Goal: Task Accomplishment & Management: Manage account settings

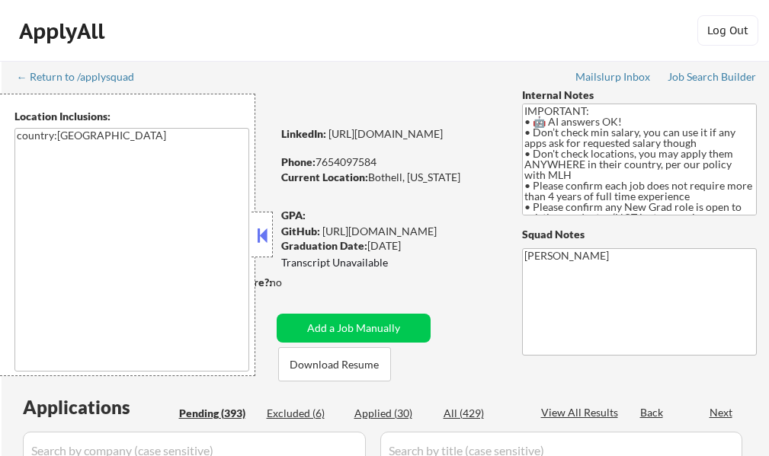
scroll to position [76, 0]
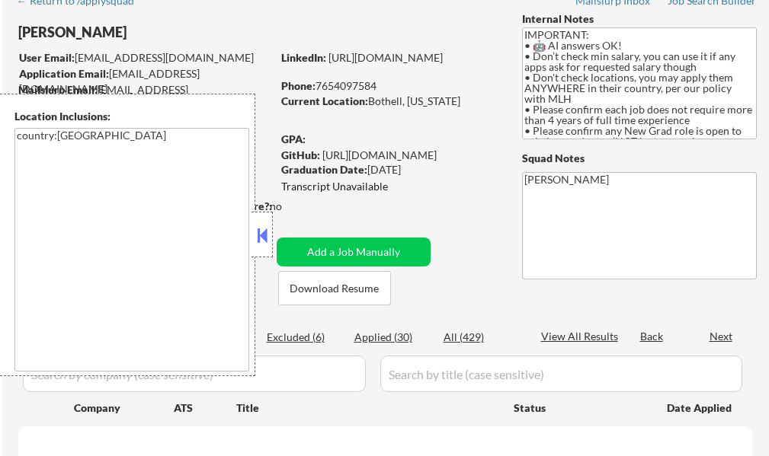
click at [262, 232] on button at bounding box center [262, 235] width 17 height 23
select select ""pending""
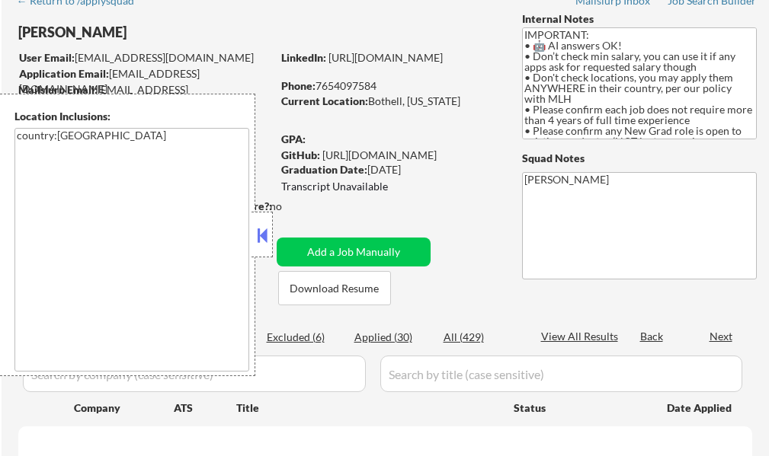
select select ""pending""
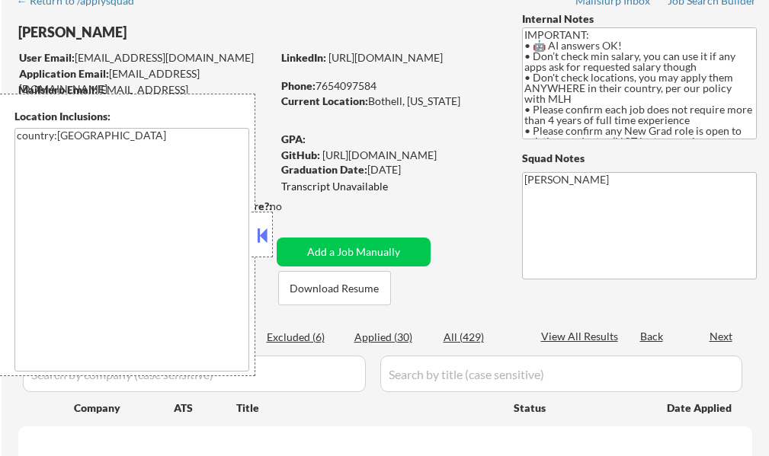
select select ""pending""
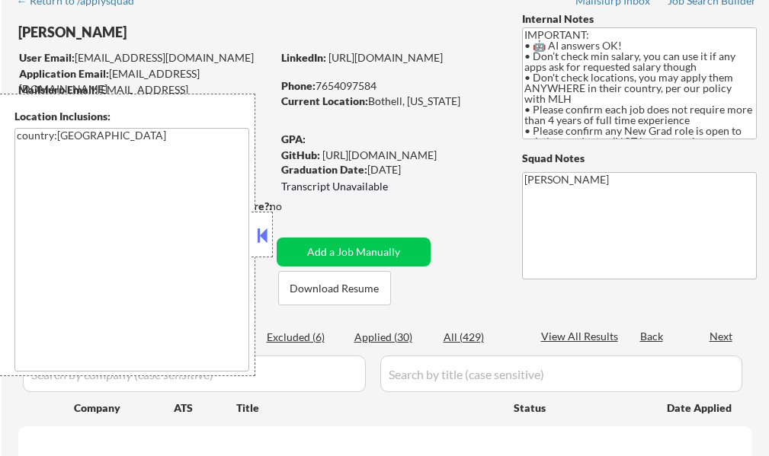
select select ""pending""
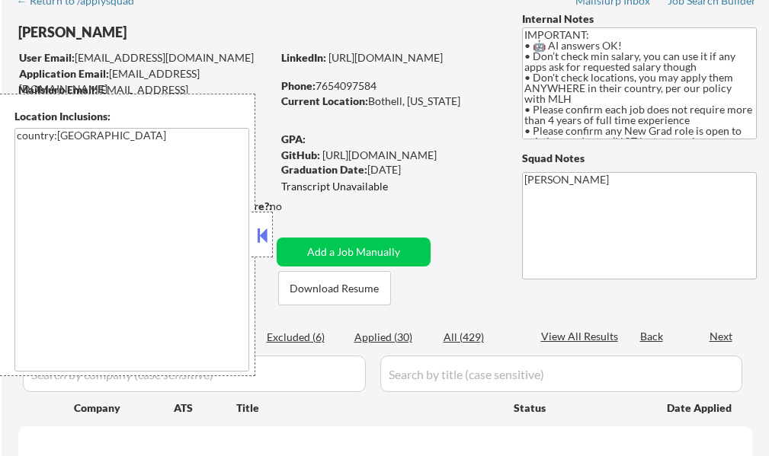
select select ""pending""
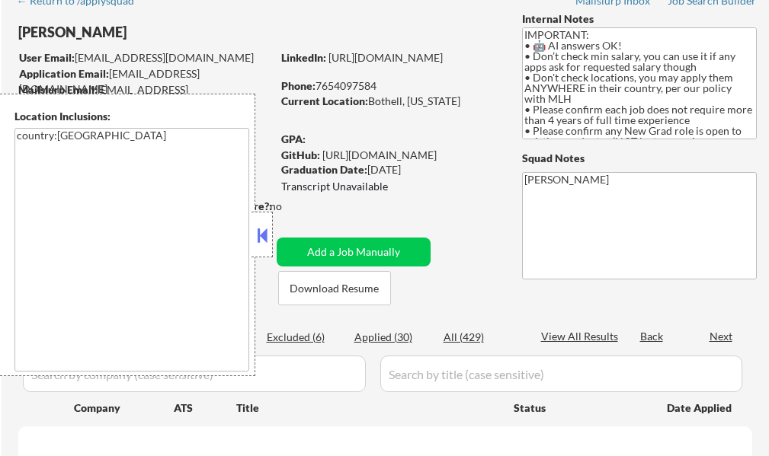
select select ""pending""
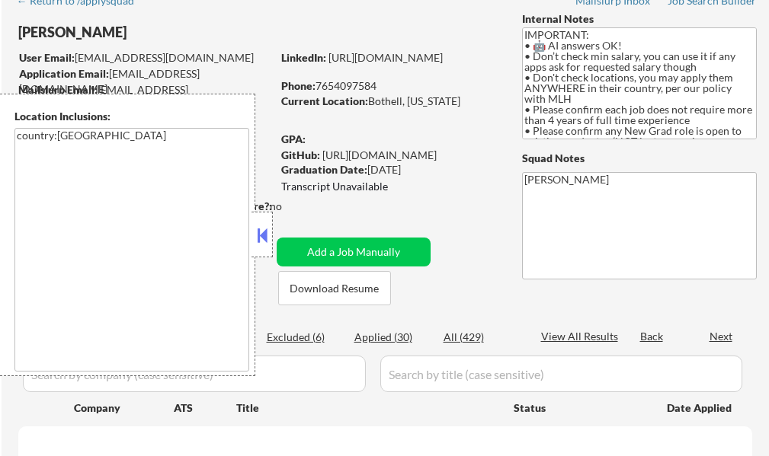
select select ""pending""
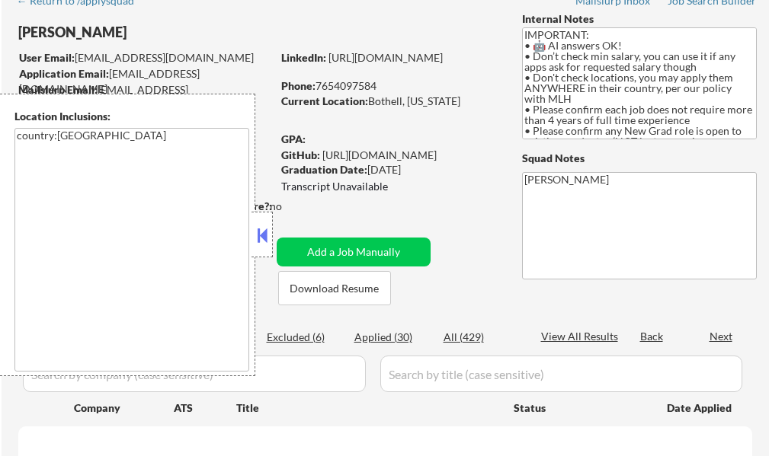
select select ""pending""
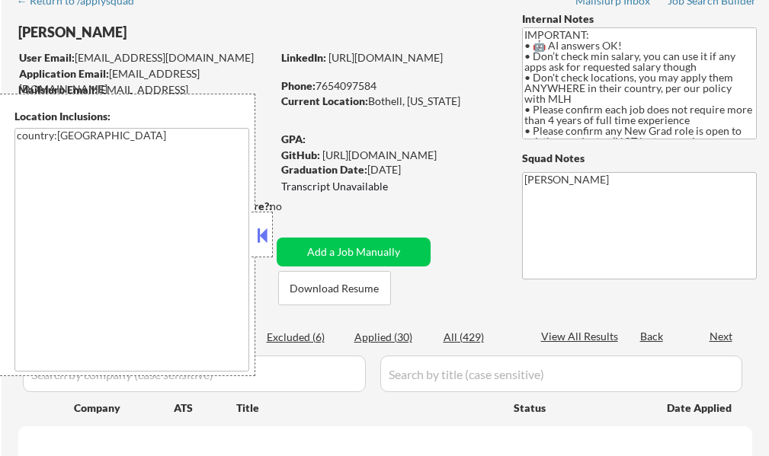
select select ""pending""
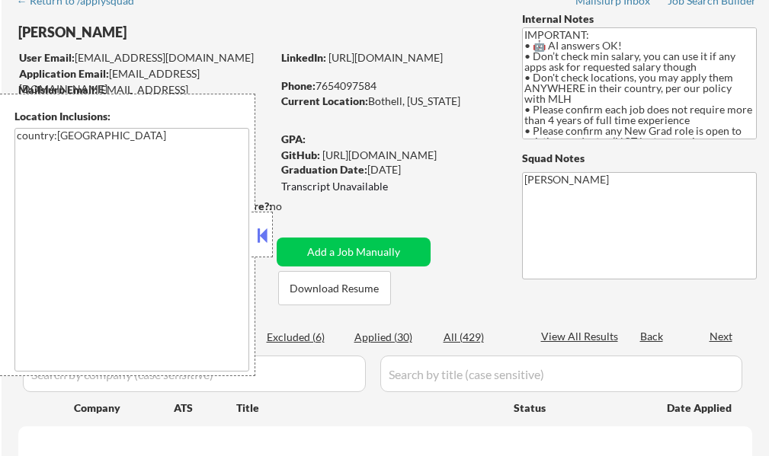
select select ""pending""
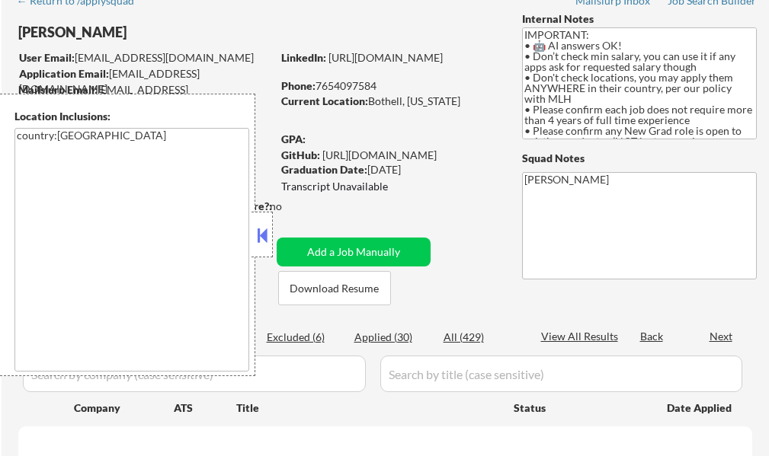
select select ""pending""
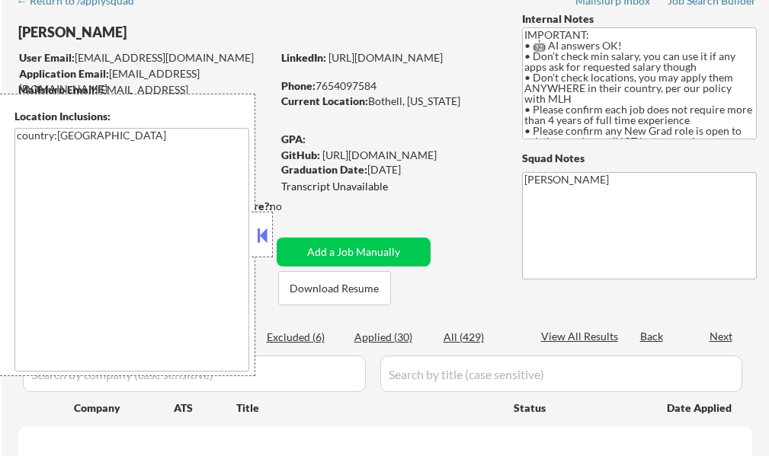
select select ""pending""
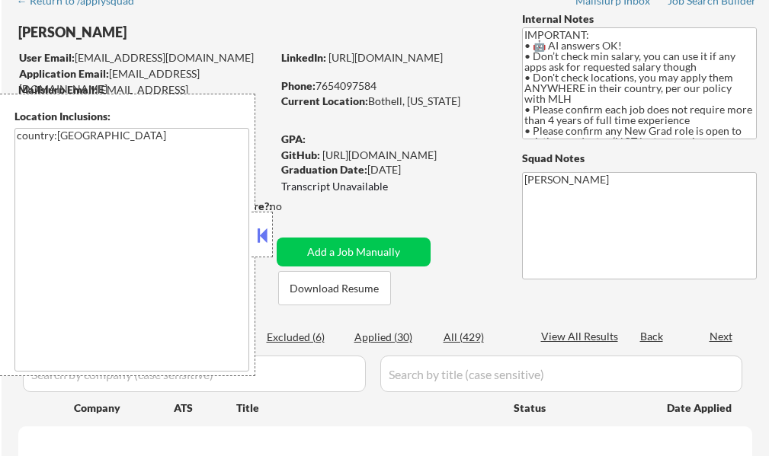
select select ""pending""
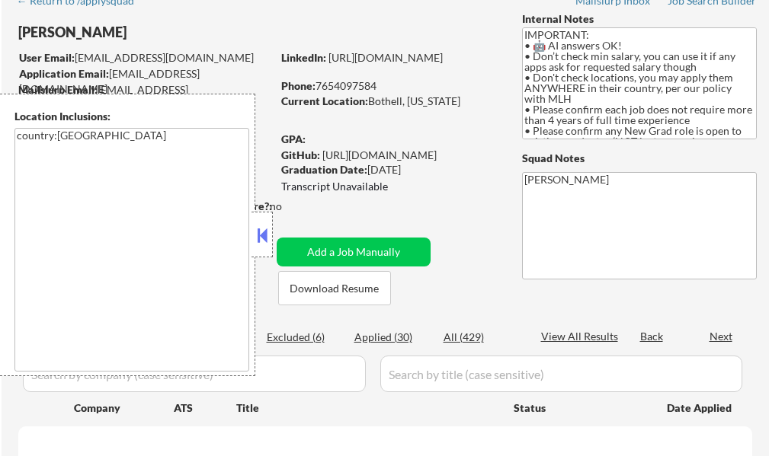
select select ""pending""
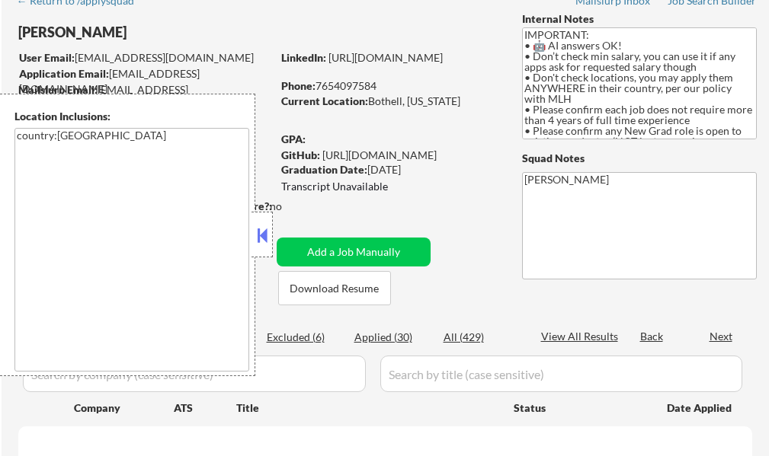
select select ""pending""
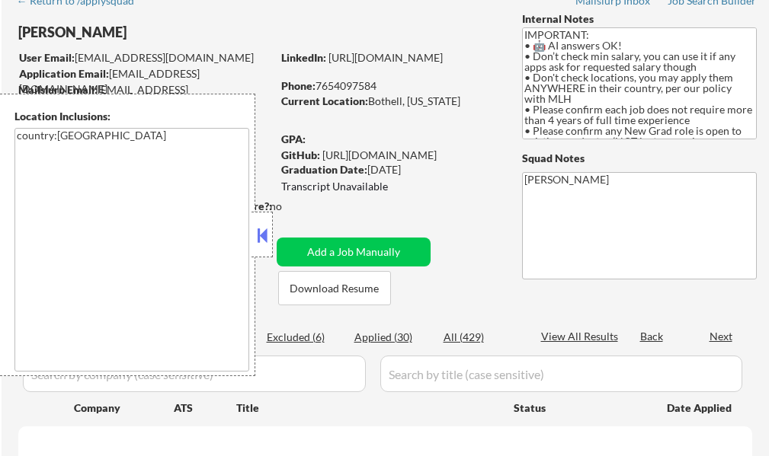
select select ""pending""
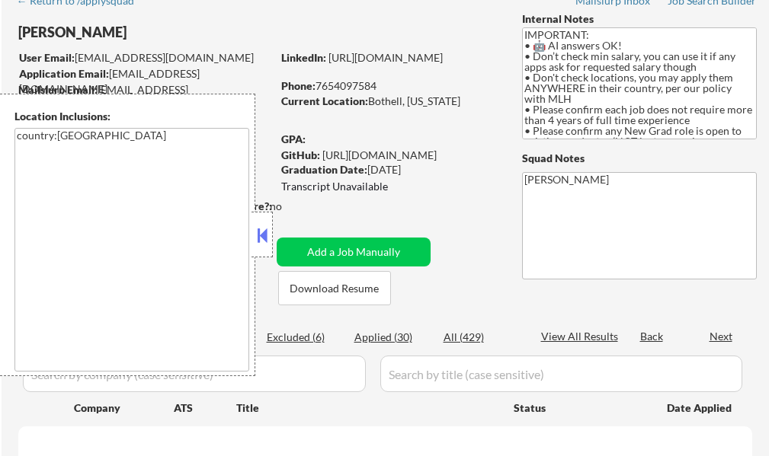
select select ""pending""
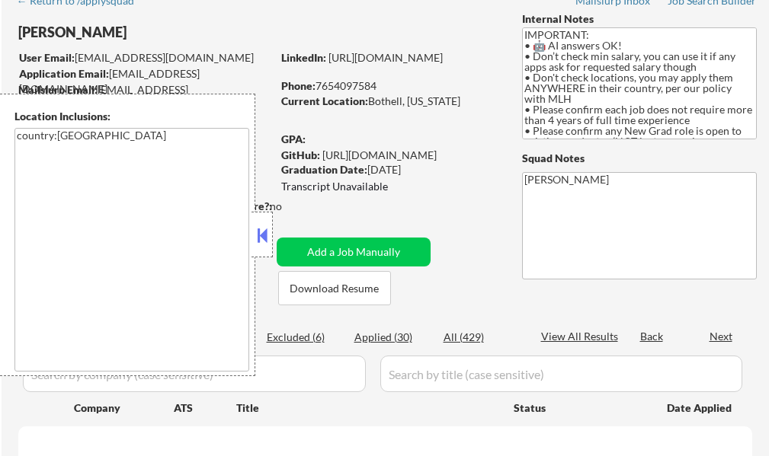
select select ""pending""
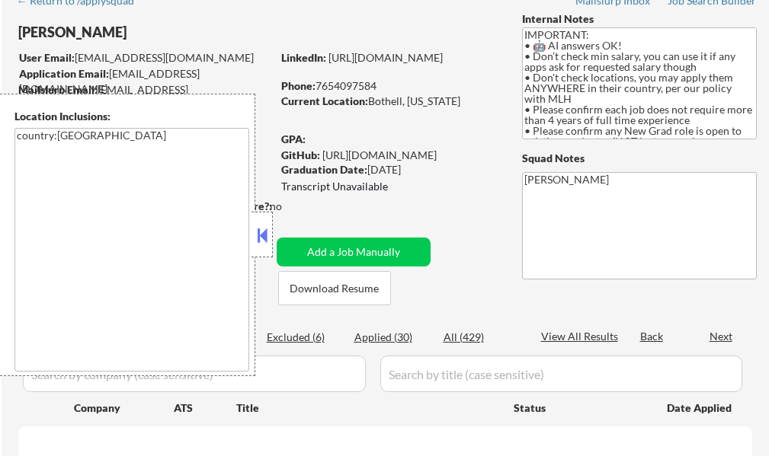
select select ""pending""
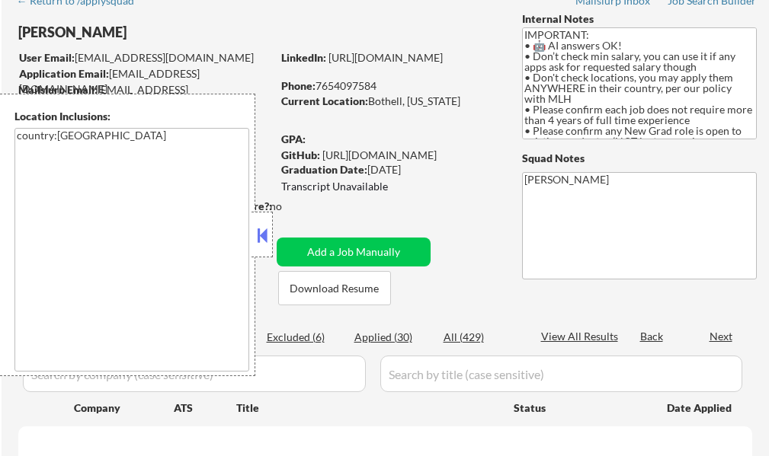
select select ""pending""
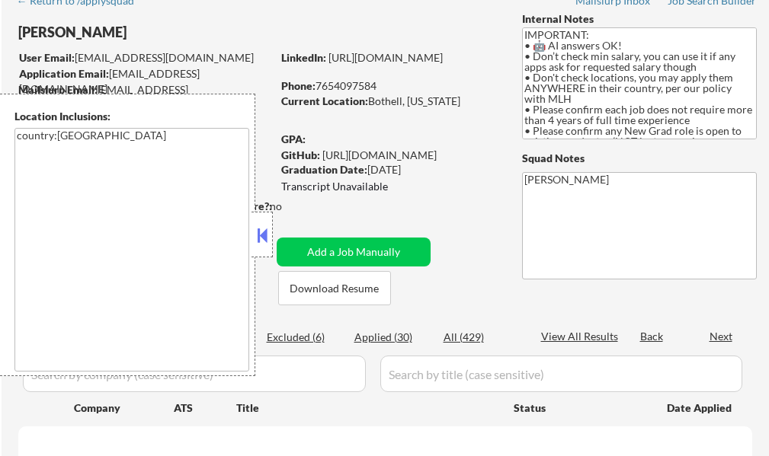
select select ""pending""
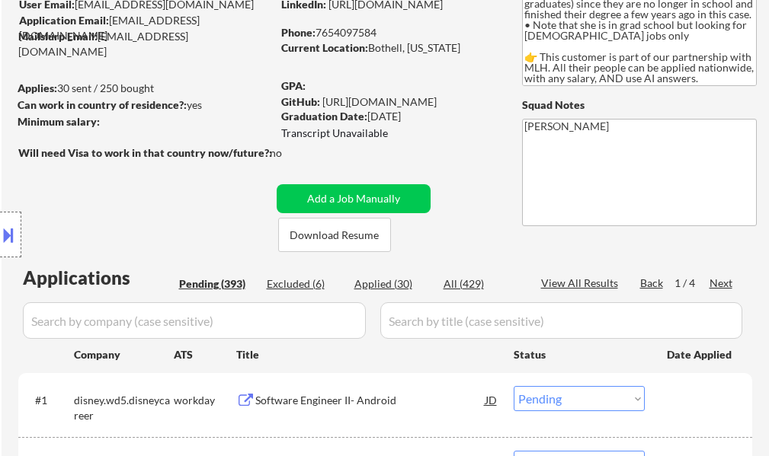
scroll to position [381, 0]
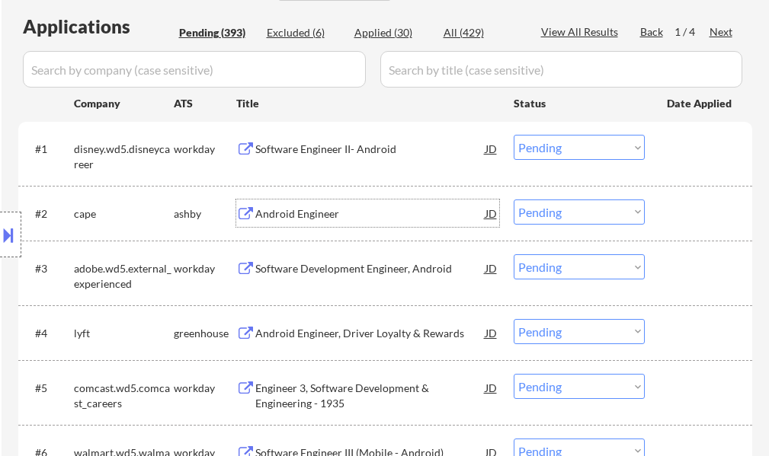
click at [329, 207] on div "Android Engineer" at bounding box center [370, 213] width 230 height 15
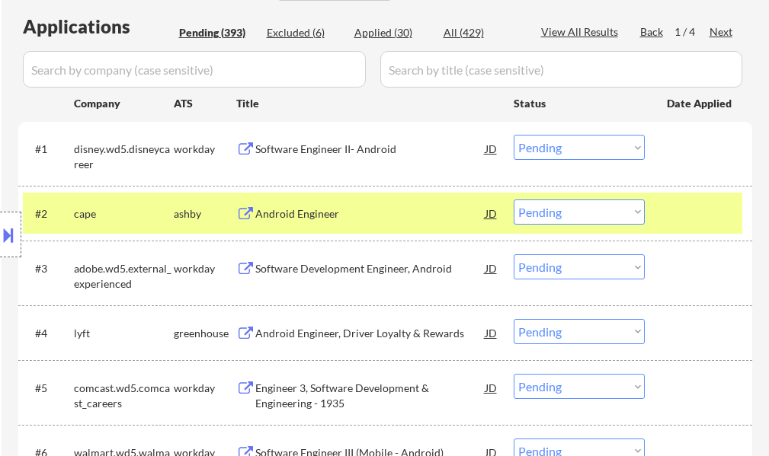
click at [14, 232] on button at bounding box center [8, 234] width 17 height 25
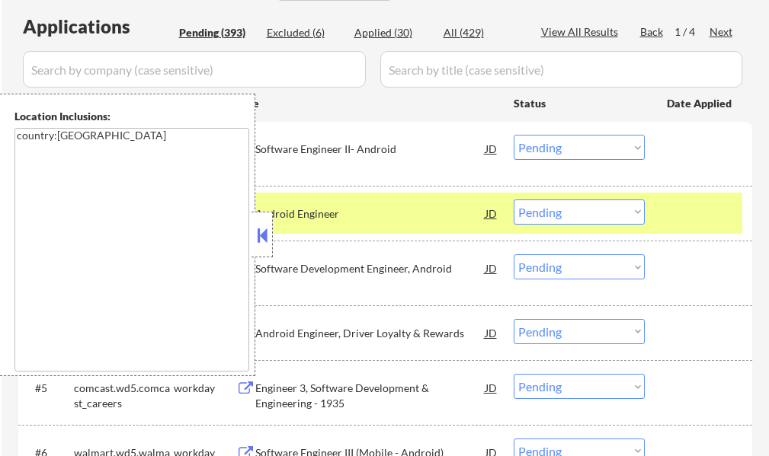
click at [268, 239] on button at bounding box center [262, 235] width 17 height 23
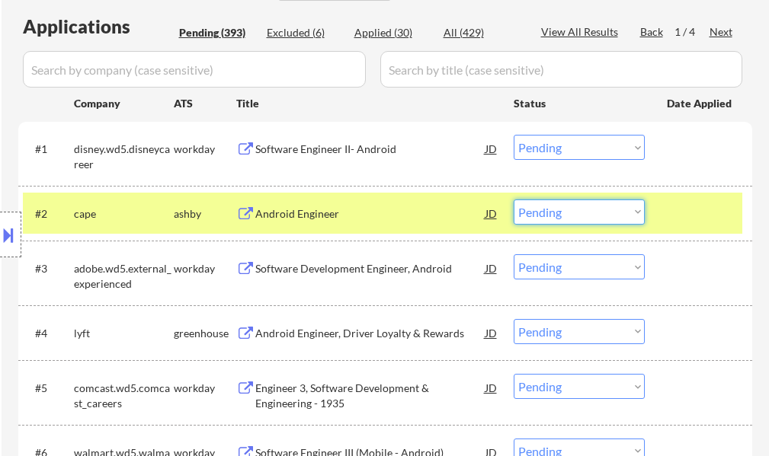
click at [560, 216] on select "Choose an option... Pending Applied Excluded (Questions) Excluded (Expired) Exc…" at bounding box center [578, 212] width 131 height 25
click at [513, 200] on select "Choose an option... Pending Applied Excluded (Questions) Excluded (Expired) Exc…" at bounding box center [578, 212] width 131 height 25
click at [696, 228] on div "#2 cape ashby Android Engineer JD Choose an option... Pending Applied Excluded …" at bounding box center [382, 213] width 719 height 41
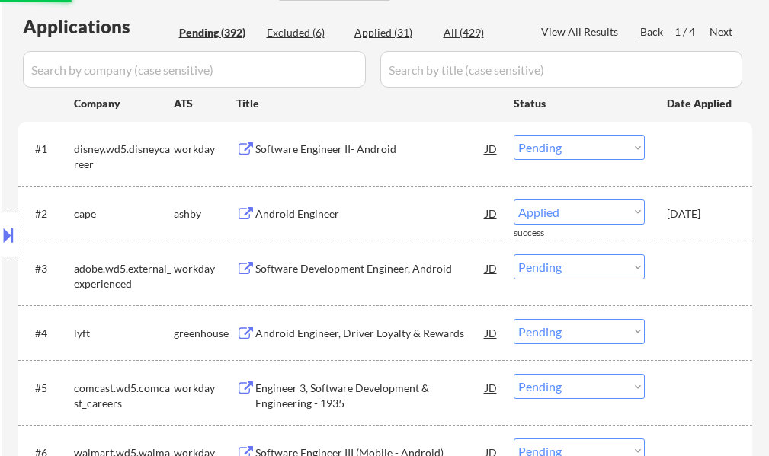
select select ""pending""
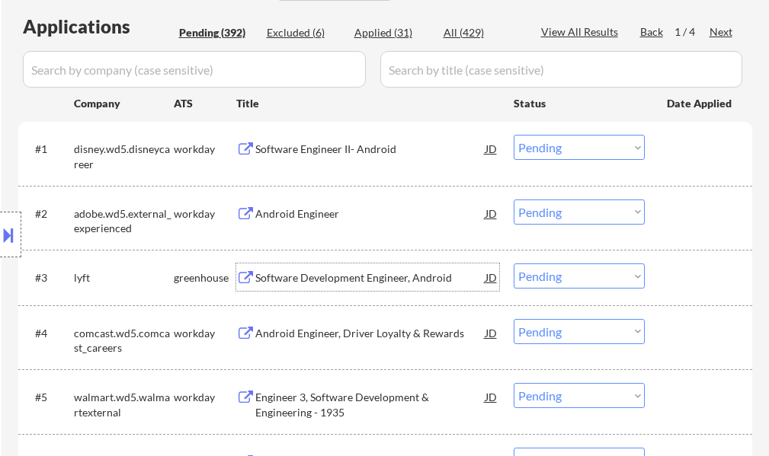
click at [349, 268] on div "Software Development Engineer, Android" at bounding box center [370, 277] width 230 height 27
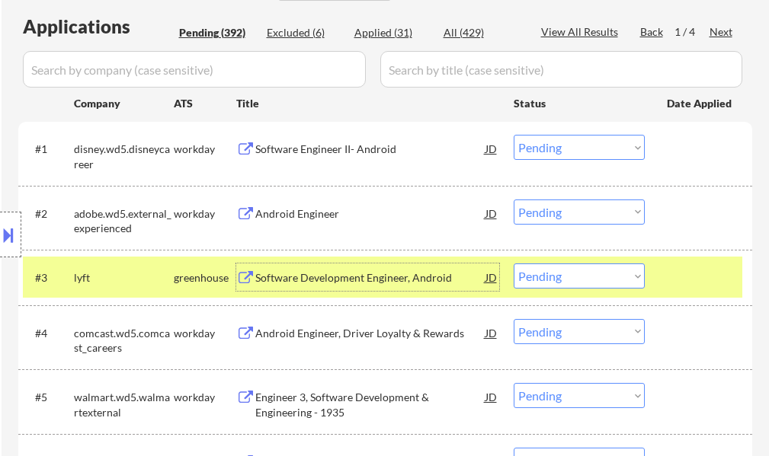
click at [711, 270] on div at bounding box center [700, 277] width 67 height 27
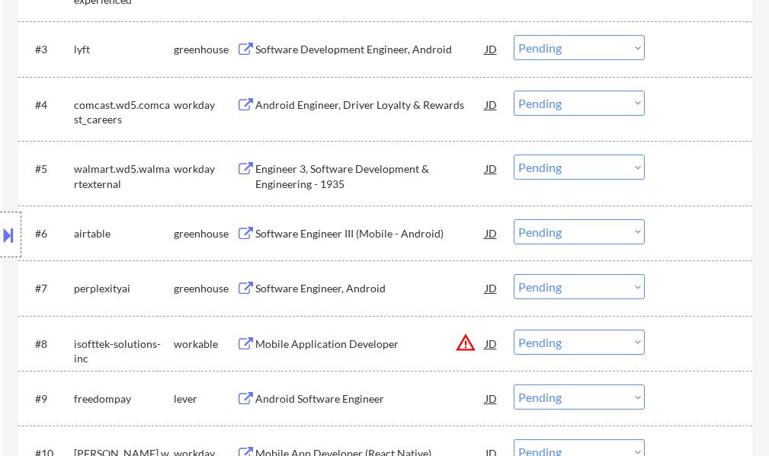
scroll to position [686, 0]
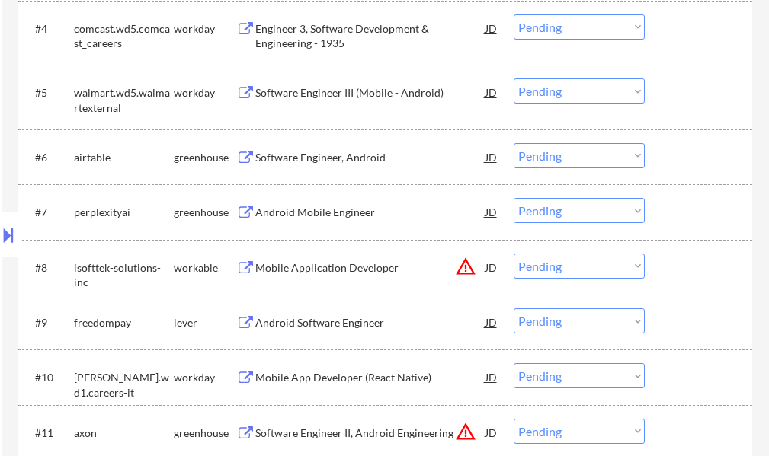
click at [345, 153] on div "Software Engineer, Android" at bounding box center [370, 157] width 230 height 15
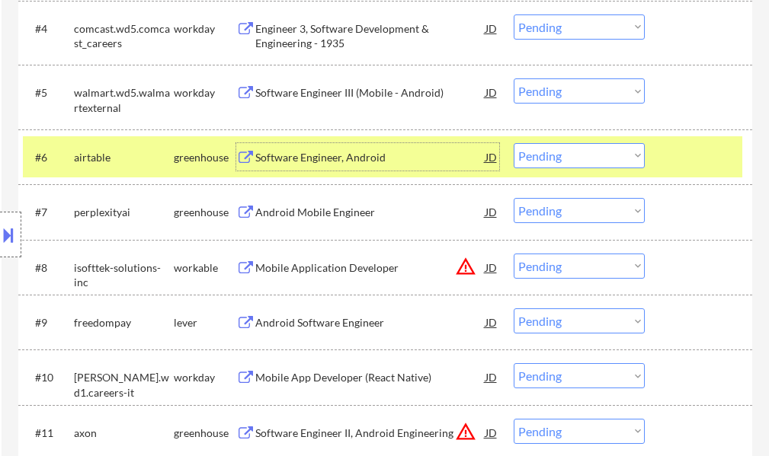
click at [667, 156] on div at bounding box center [700, 156] width 67 height 27
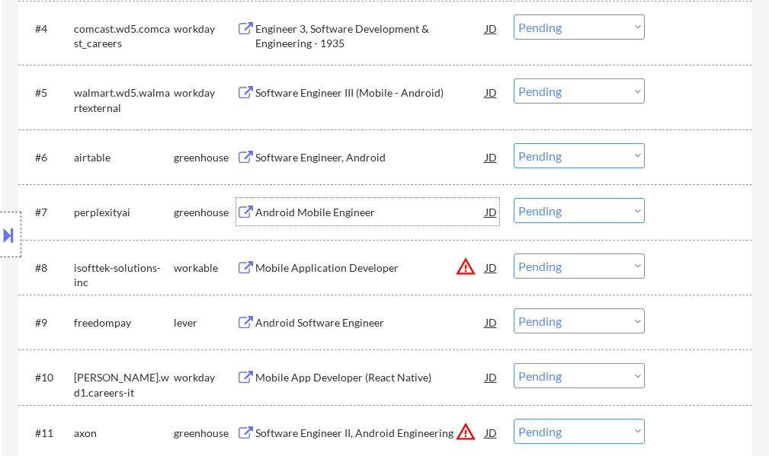
click at [299, 210] on div "Android Mobile Engineer" at bounding box center [370, 212] width 230 height 15
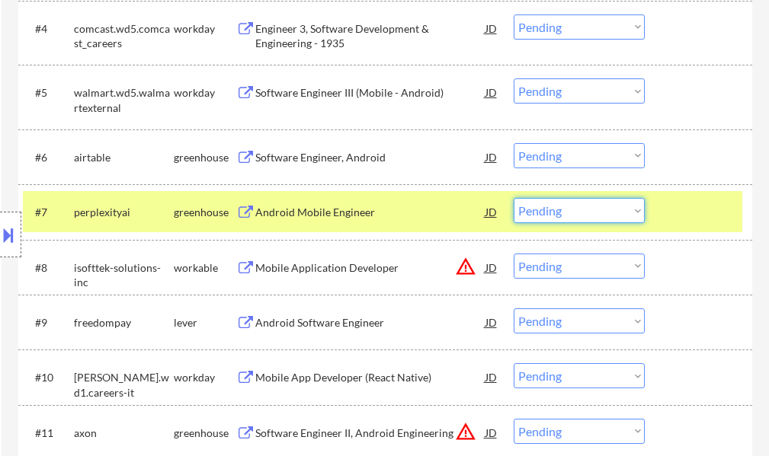
click at [579, 215] on select "Choose an option... Pending Applied Excluded (Questions) Excluded (Expired) Exc…" at bounding box center [578, 210] width 131 height 25
click at [513, 198] on select "Choose an option... Pending Applied Excluded (Questions) Excluded (Expired) Exc…" at bounding box center [578, 210] width 131 height 25
click at [714, 208] on div at bounding box center [700, 211] width 67 height 27
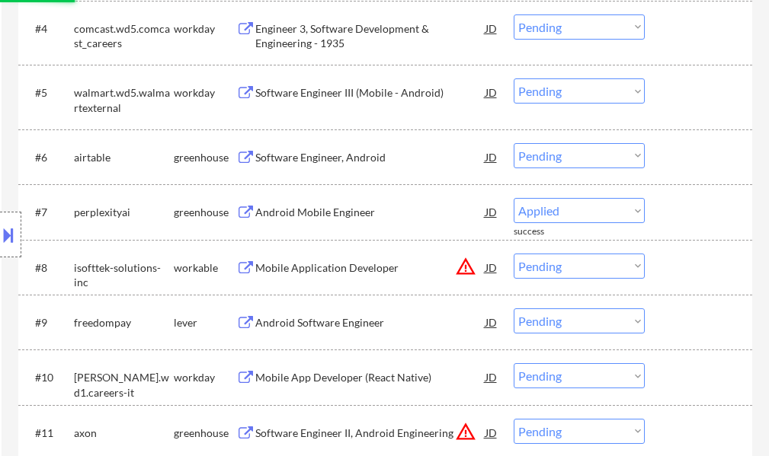
select select ""pending""
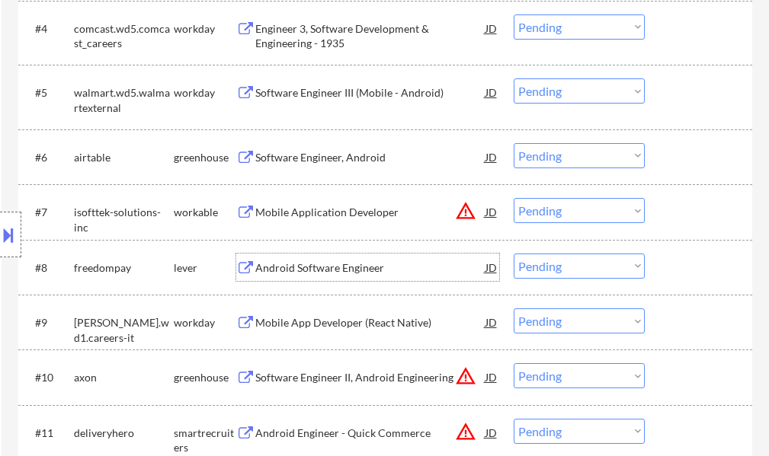
click at [351, 267] on div "Android Software Engineer" at bounding box center [370, 268] width 230 height 15
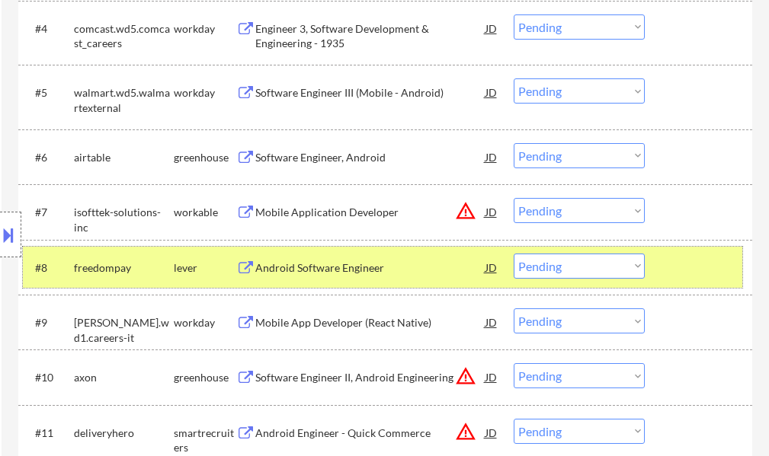
click at [714, 266] on div at bounding box center [700, 267] width 67 height 27
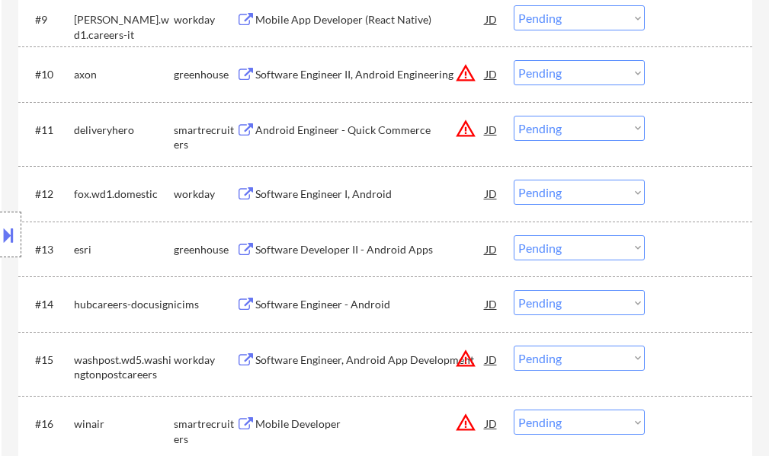
scroll to position [990, 0]
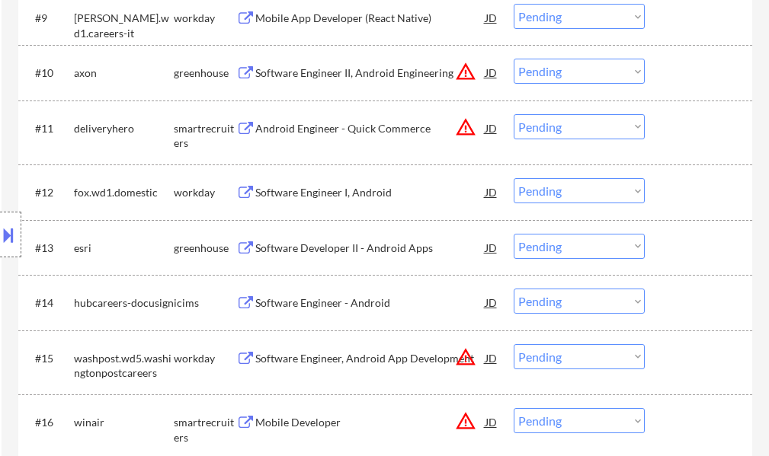
click at [286, 263] on div "#13 esri greenhouse Software Developer II - Android Apps JD warning_amber Choos…" at bounding box center [382, 247] width 719 height 41
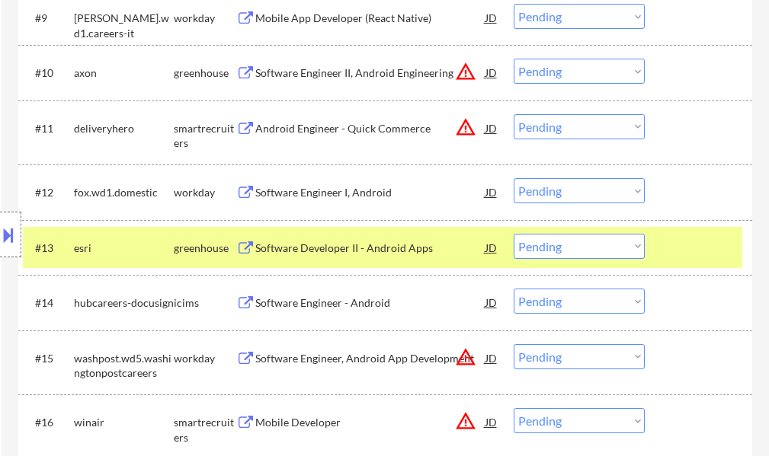
click at [280, 257] on div "Software Developer II - Android Apps" at bounding box center [370, 247] width 230 height 27
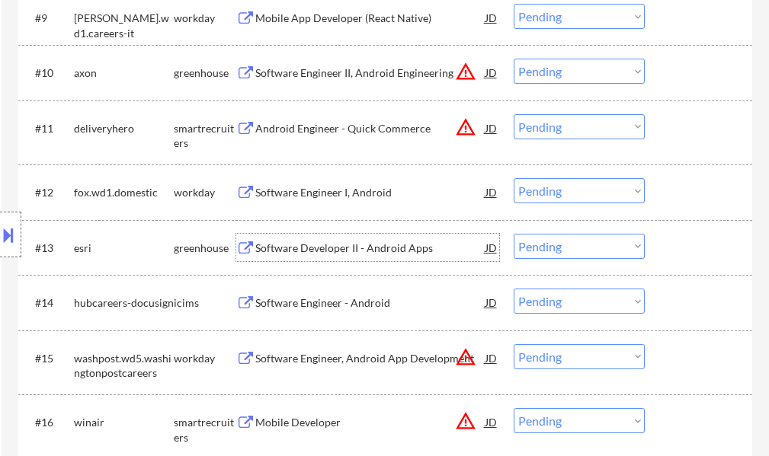
click at [552, 245] on select "Choose an option... Pending Applied Excluded (Questions) Excluded (Expired) Exc…" at bounding box center [578, 246] width 131 height 25
click at [513, 234] on select "Choose an option... Pending Applied Excluded (Questions) Excluded (Expired) Exc…" at bounding box center [578, 246] width 131 height 25
click at [697, 258] on div at bounding box center [700, 247] width 67 height 27
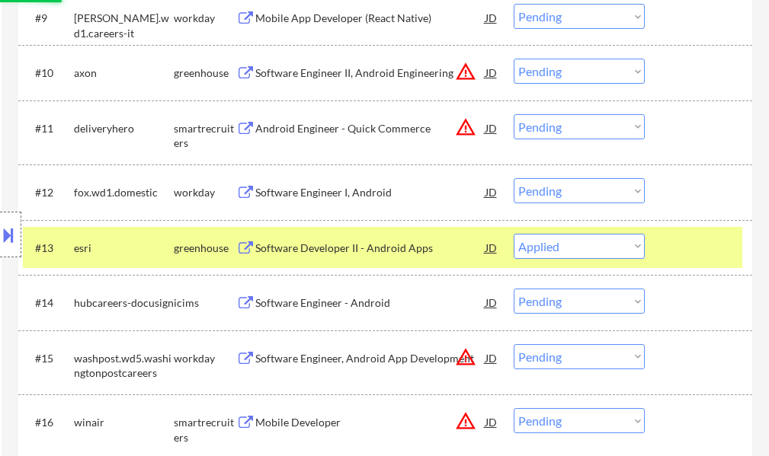
click at [697, 258] on div at bounding box center [700, 247] width 67 height 27
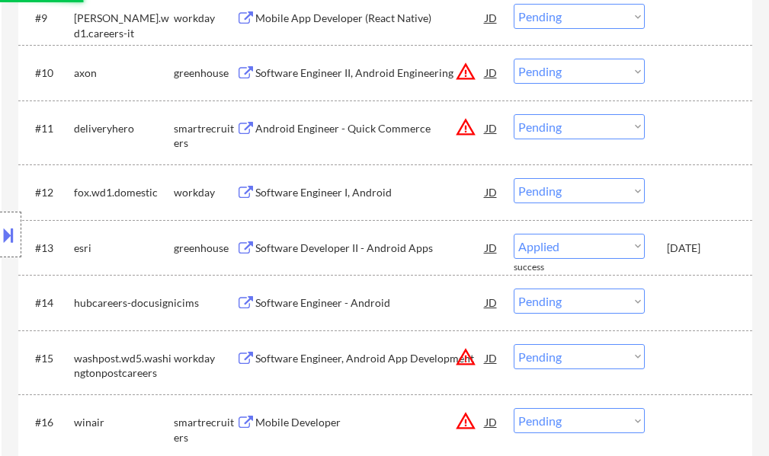
select select ""pending""
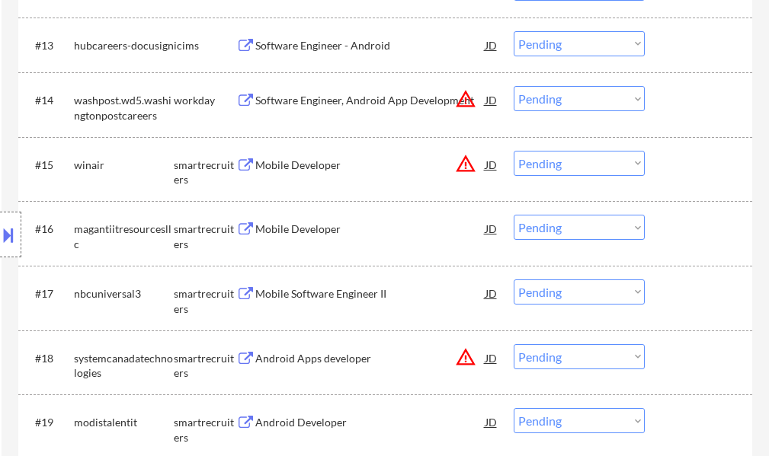
scroll to position [1219, 0]
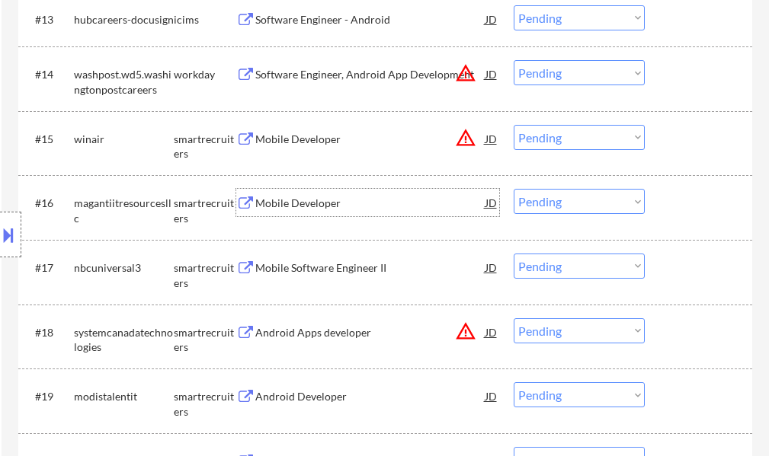
click at [312, 190] on div "Mobile Developer" at bounding box center [370, 202] width 230 height 27
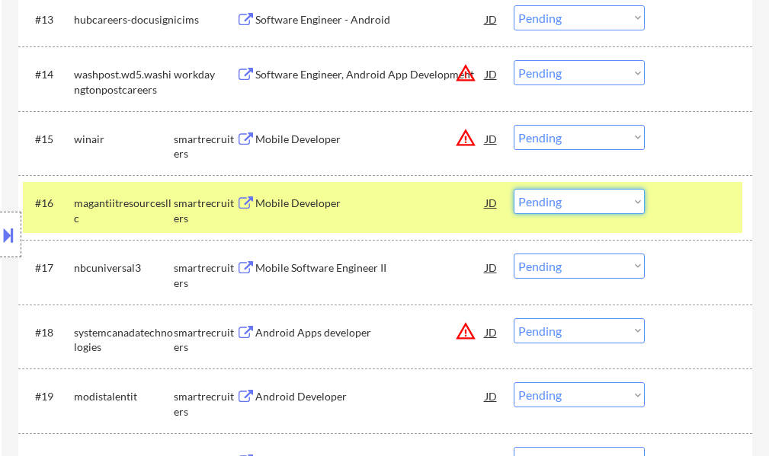
click at [613, 202] on select "Choose an option... Pending Applied Excluded (Questions) Excluded (Expired) Exc…" at bounding box center [578, 201] width 131 height 25
click at [513, 189] on select "Choose an option... Pending Applied Excluded (Questions) Excluded (Expired) Exc…" at bounding box center [578, 201] width 131 height 25
click at [677, 204] on div at bounding box center [700, 202] width 67 height 27
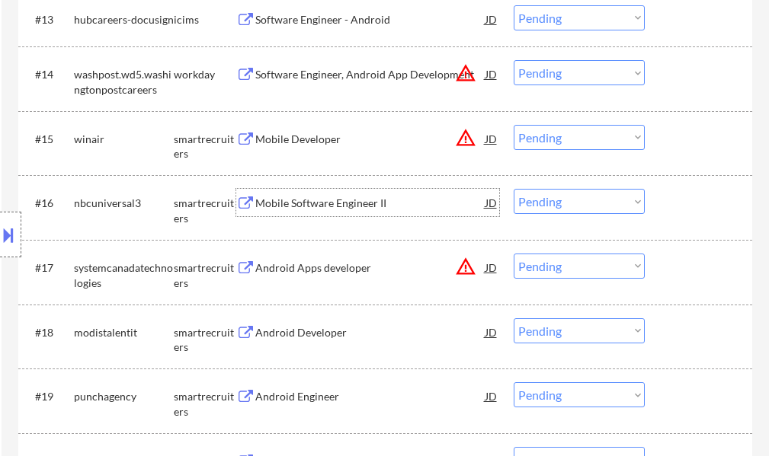
click at [276, 197] on div "Mobile Software Engineer II" at bounding box center [370, 202] width 230 height 27
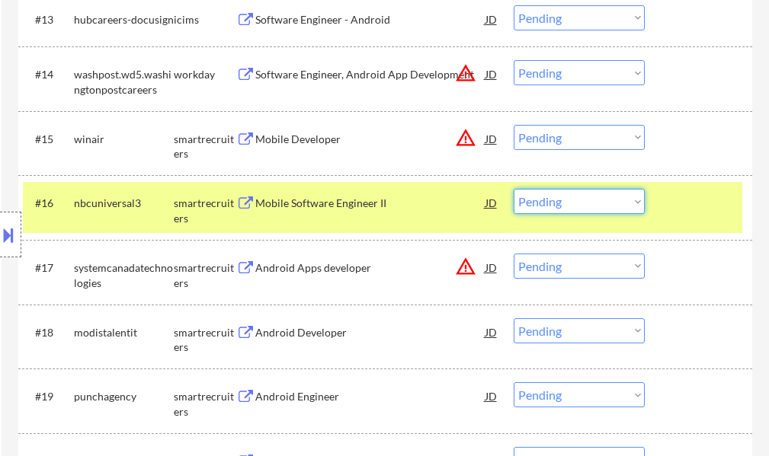
click at [559, 202] on select "Choose an option... Pending Applied Excluded (Questions) Excluded (Expired) Exc…" at bounding box center [578, 201] width 131 height 25
click at [513, 189] on select "Choose an option... Pending Applied Excluded (Questions) Excluded (Expired) Exc…" at bounding box center [578, 201] width 131 height 25
click at [689, 201] on div at bounding box center [700, 202] width 67 height 27
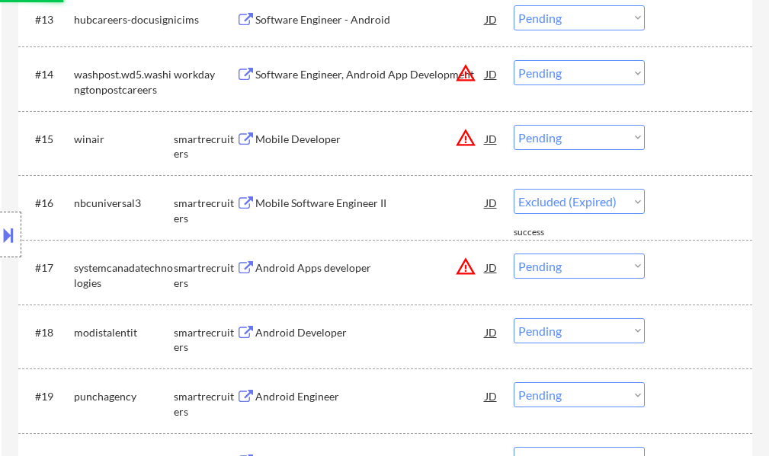
select select ""pending""
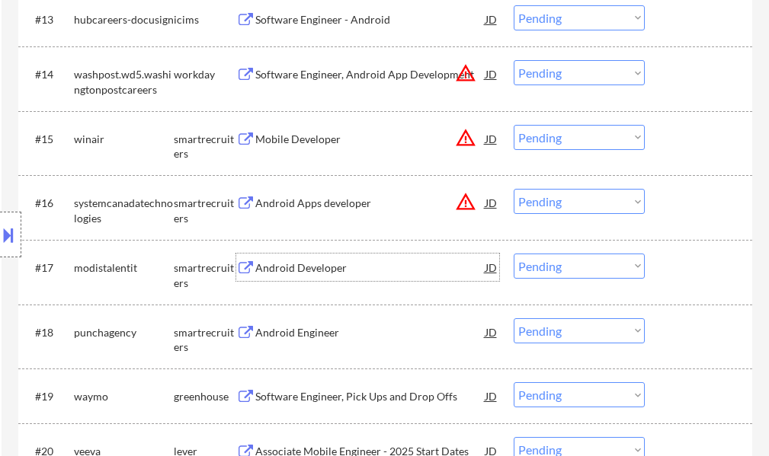
click at [293, 258] on div "Android Developer" at bounding box center [370, 267] width 230 height 27
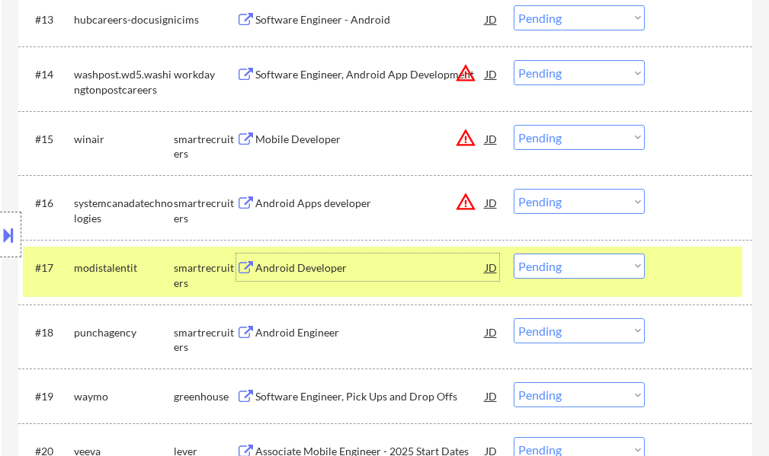
click at [561, 271] on select "Choose an option... Pending Applied Excluded (Questions) Excluded (Expired) Exc…" at bounding box center [578, 266] width 131 height 25
click at [513, 254] on select "Choose an option... Pending Applied Excluded (Questions) Excluded (Expired) Exc…" at bounding box center [578, 266] width 131 height 25
click at [696, 264] on div at bounding box center [700, 267] width 67 height 27
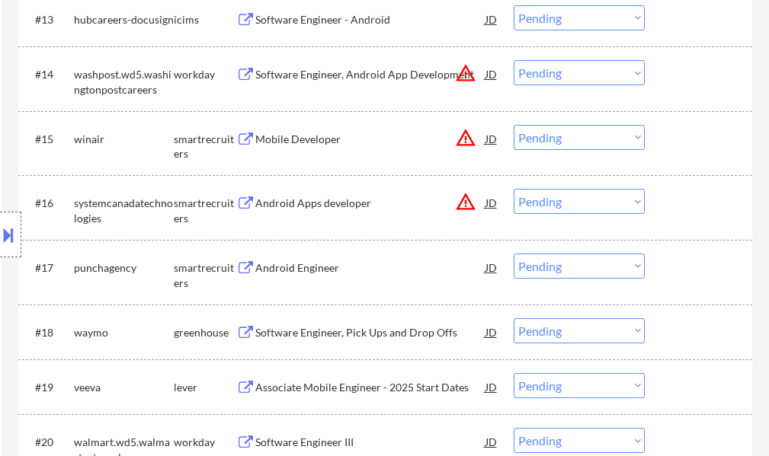
click at [299, 267] on div "Android Engineer" at bounding box center [370, 268] width 230 height 15
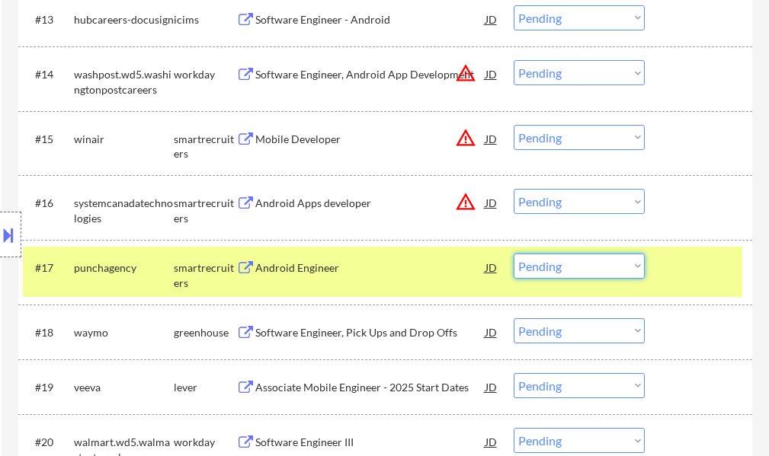
click at [590, 271] on select "Choose an option... Pending Applied Excluded (Questions) Excluded (Expired) Exc…" at bounding box center [578, 266] width 131 height 25
click at [513, 254] on select "Choose an option... Pending Applied Excluded (Questions) Excluded (Expired) Exc…" at bounding box center [578, 266] width 131 height 25
click at [678, 261] on div at bounding box center [700, 267] width 67 height 27
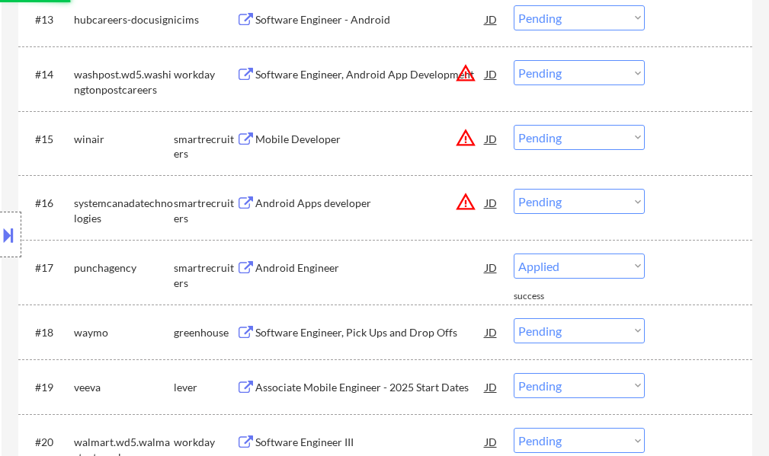
select select ""pending""
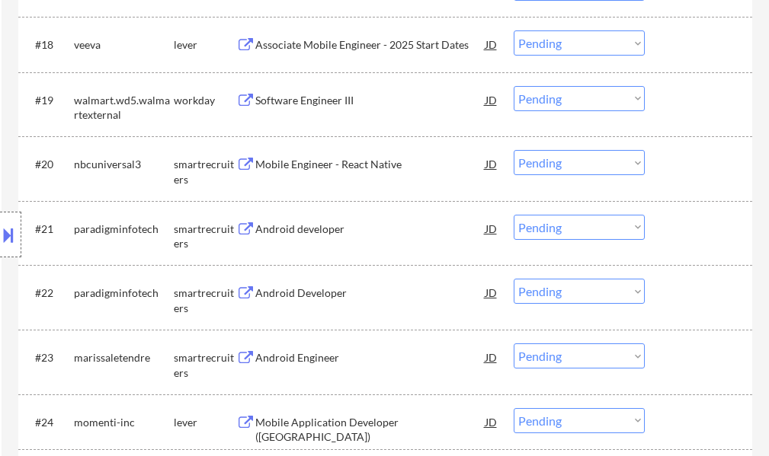
scroll to position [1524, 0]
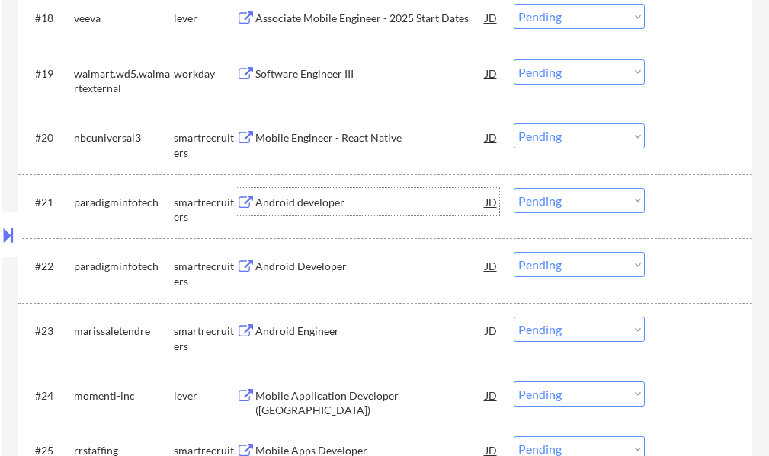
click at [286, 202] on div "Android developer" at bounding box center [370, 202] width 230 height 15
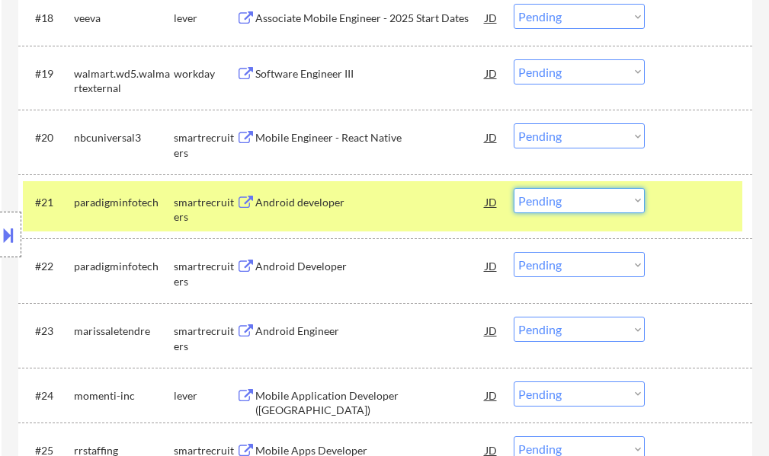
click at [532, 200] on select "Choose an option... Pending Applied Excluded (Questions) Excluded (Expired) Exc…" at bounding box center [578, 200] width 131 height 25
click at [513, 188] on select "Choose an option... Pending Applied Excluded (Questions) Excluded (Expired) Exc…" at bounding box center [578, 200] width 131 height 25
click at [686, 205] on div at bounding box center [700, 201] width 67 height 27
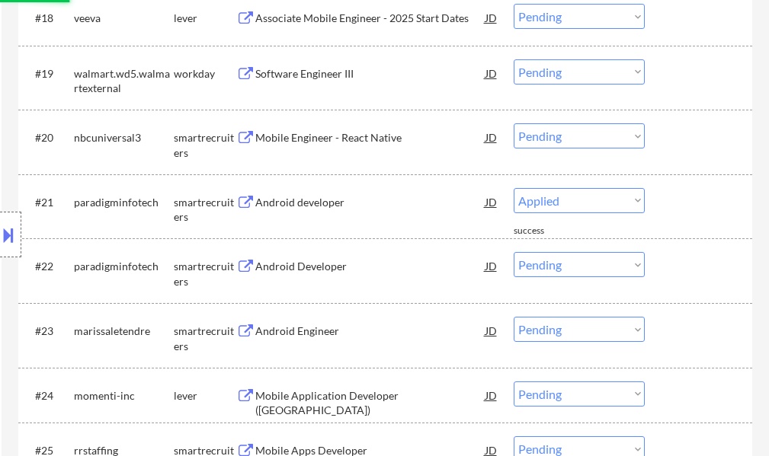
select select ""pending""
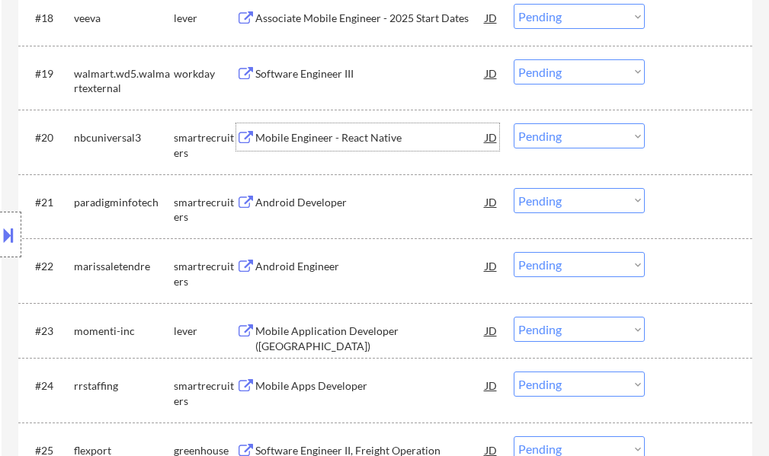
click at [289, 137] on div "Mobile Engineer - React Native" at bounding box center [370, 137] width 230 height 15
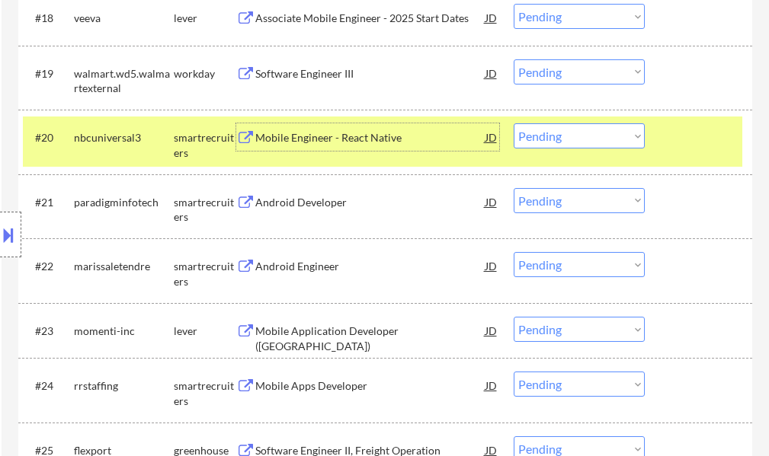
click at [531, 139] on select "Choose an option... Pending Applied Excluded (Questions) Excluded (Expired) Exc…" at bounding box center [578, 135] width 131 height 25
click at [513, 123] on select "Choose an option... Pending Applied Excluded (Questions) Excluded (Expired) Exc…" at bounding box center [578, 135] width 131 height 25
click at [709, 130] on div at bounding box center [700, 136] width 67 height 27
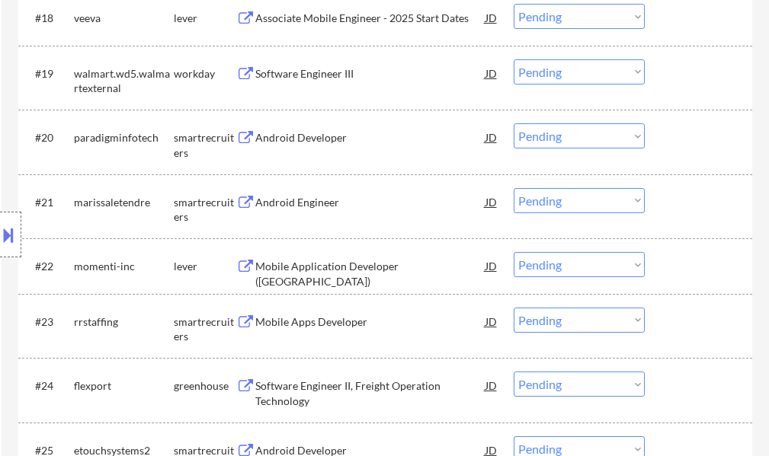
click at [343, 142] on div "Android Developer" at bounding box center [370, 137] width 230 height 15
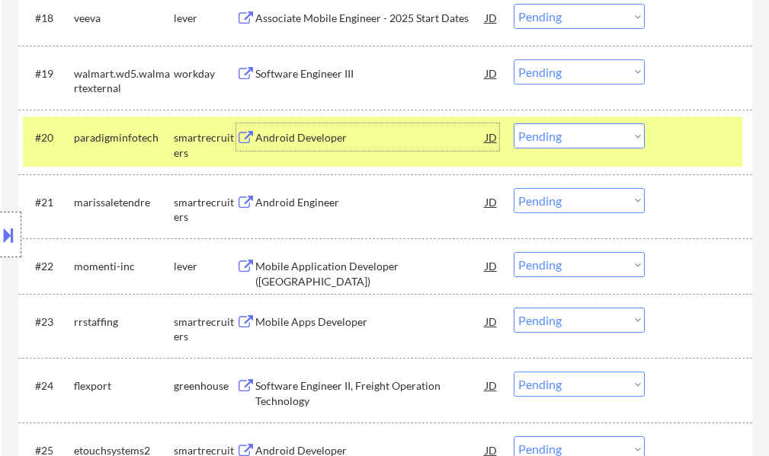
click at [574, 136] on select "Choose an option... Pending Applied Excluded (Questions) Excluded (Expired) Exc…" at bounding box center [578, 135] width 131 height 25
click at [513, 123] on select "Choose an option... Pending Applied Excluded (Questions) Excluded (Expired) Exc…" at bounding box center [578, 135] width 131 height 25
click at [683, 147] on div at bounding box center [700, 136] width 67 height 27
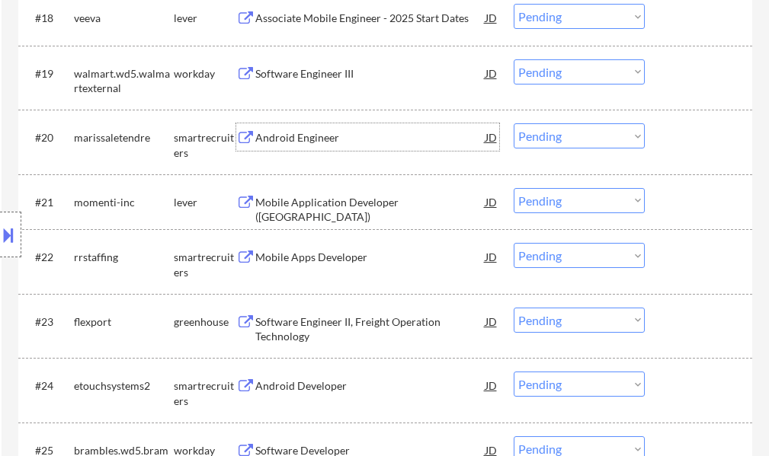
click at [304, 139] on div "Android Engineer" at bounding box center [370, 137] width 230 height 15
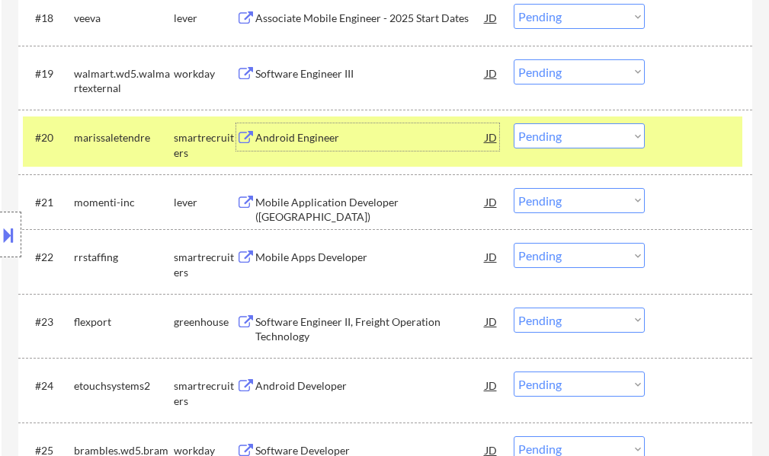
click at [547, 141] on select "Choose an option... Pending Applied Excluded (Questions) Excluded (Expired) Exc…" at bounding box center [578, 135] width 131 height 25
click at [513, 123] on select "Choose an option... Pending Applied Excluded (Questions) Excluded (Expired) Exc…" at bounding box center [578, 135] width 131 height 25
click at [693, 133] on div at bounding box center [700, 136] width 67 height 27
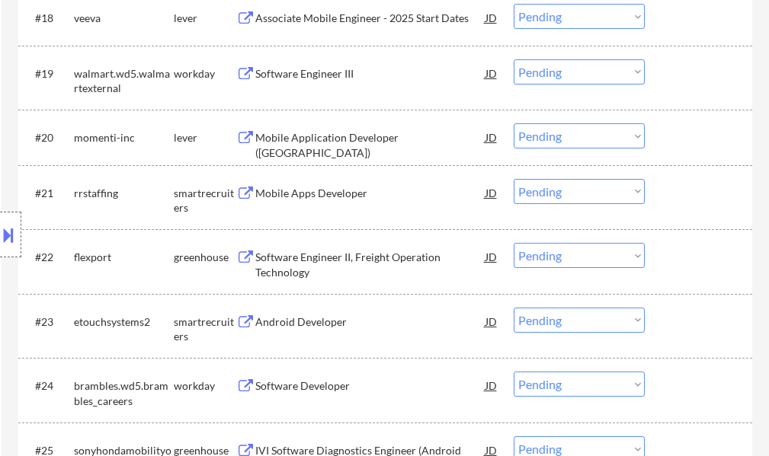
click at [309, 138] on div "Mobile Application Developer (Irvine)" at bounding box center [370, 145] width 230 height 30
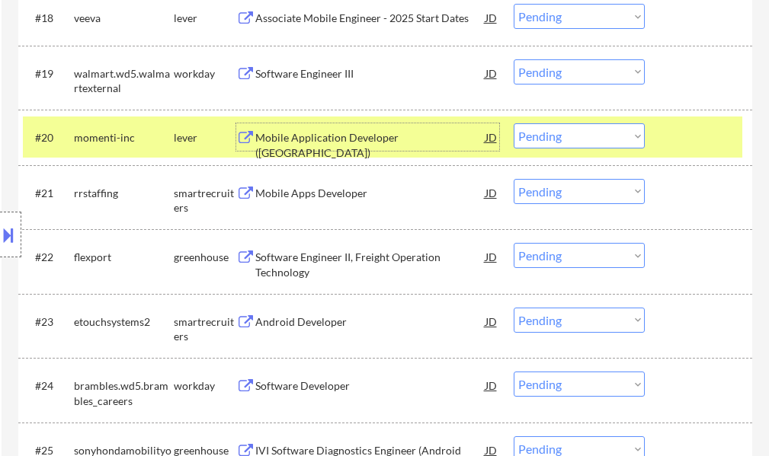
click at [585, 138] on select "Choose an option... Pending Applied Excluded (Questions) Excluded (Expired) Exc…" at bounding box center [578, 135] width 131 height 25
click at [513, 123] on select "Choose an option... Pending Applied Excluded (Questions) Excluded (Expired) Exc…" at bounding box center [578, 135] width 131 height 25
click at [682, 136] on div at bounding box center [700, 136] width 67 height 27
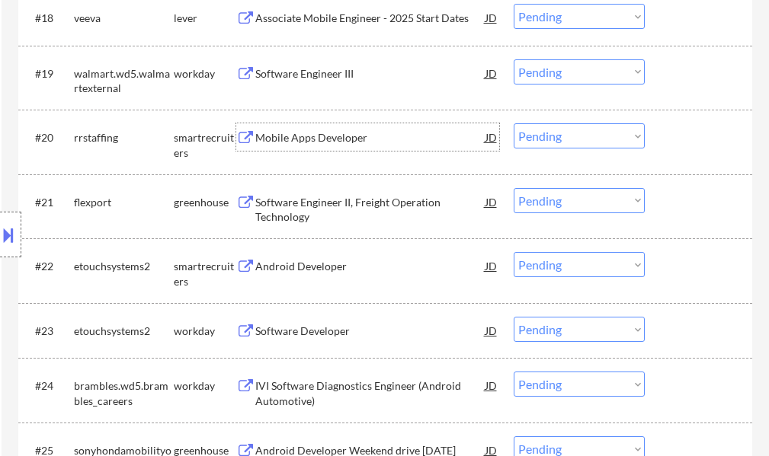
click at [343, 144] on div "Mobile Apps Developer" at bounding box center [370, 137] width 230 height 15
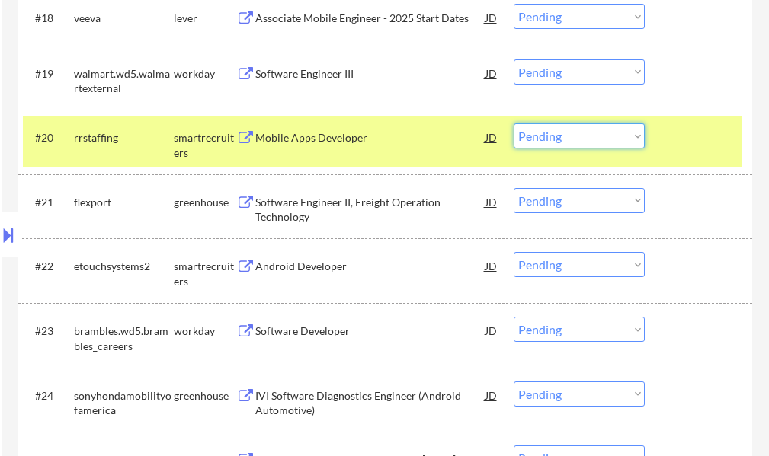
click at [549, 134] on select "Choose an option... Pending Applied Excluded (Questions) Excluded (Expired) Exc…" at bounding box center [578, 135] width 131 height 25
click at [513, 123] on select "Choose an option... Pending Applied Excluded (Questions) Excluded (Expired) Exc…" at bounding box center [578, 135] width 131 height 25
click at [721, 136] on div at bounding box center [700, 136] width 67 height 27
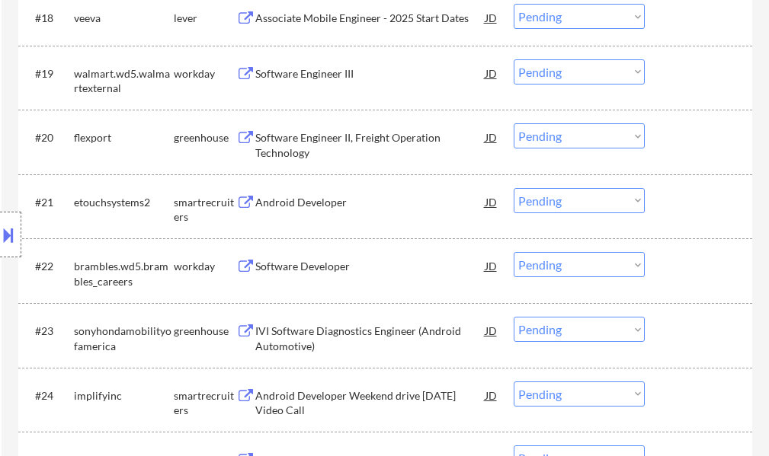
click at [289, 144] on div "Software Engineer II, Freight Operation Technology" at bounding box center [370, 145] width 230 height 30
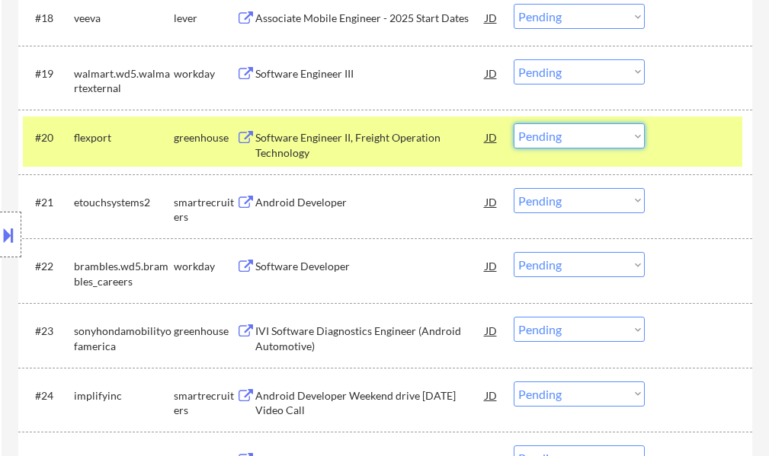
click at [536, 139] on select "Choose an option... Pending Applied Excluded (Questions) Excluded (Expired) Exc…" at bounding box center [578, 135] width 131 height 25
click at [513, 123] on select "Choose an option... Pending Applied Excluded (Questions) Excluded (Expired) Exc…" at bounding box center [578, 135] width 131 height 25
click at [681, 146] on div at bounding box center [700, 136] width 67 height 27
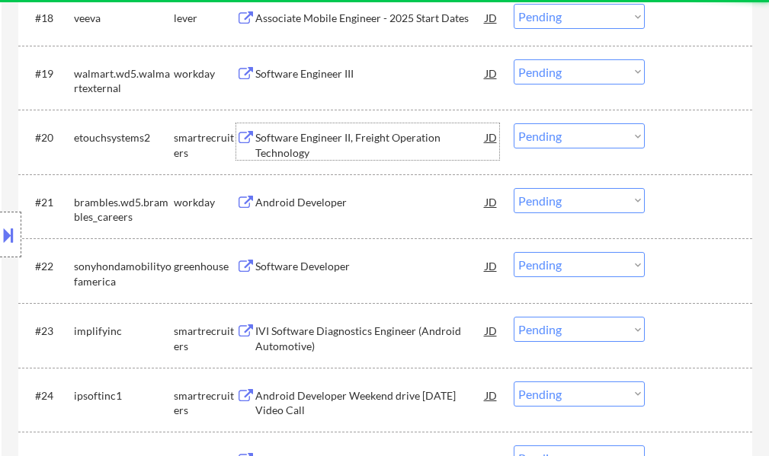
click at [308, 137] on div "Software Engineer II, Freight Operation Technology" at bounding box center [370, 145] width 230 height 30
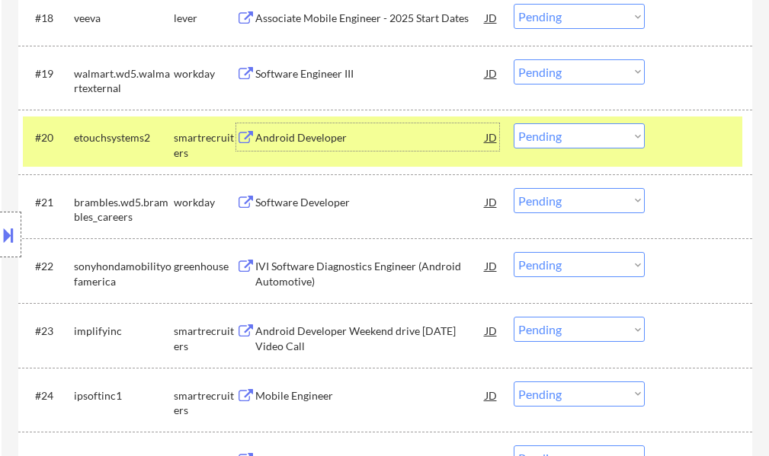
click at [559, 139] on select "Choose an option... Pending Applied Excluded (Questions) Excluded (Expired) Exc…" at bounding box center [578, 135] width 131 height 25
click at [513, 123] on select "Choose an option... Pending Applied Excluded (Questions) Excluded (Expired) Exc…" at bounding box center [578, 135] width 131 height 25
click at [718, 136] on div at bounding box center [700, 136] width 67 height 27
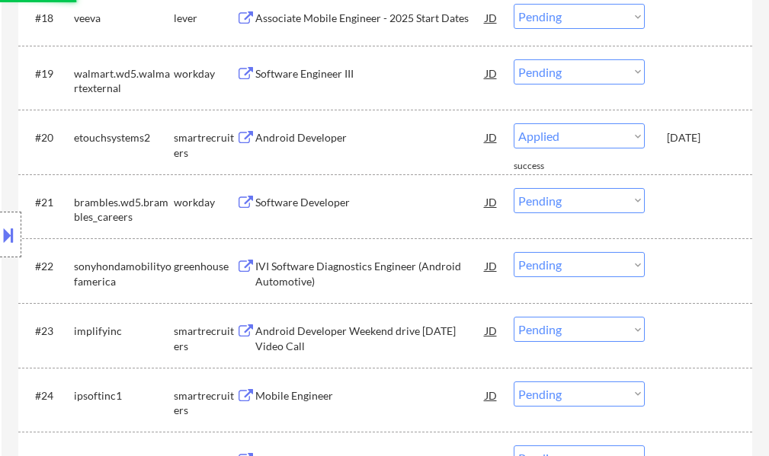
select select ""pending""
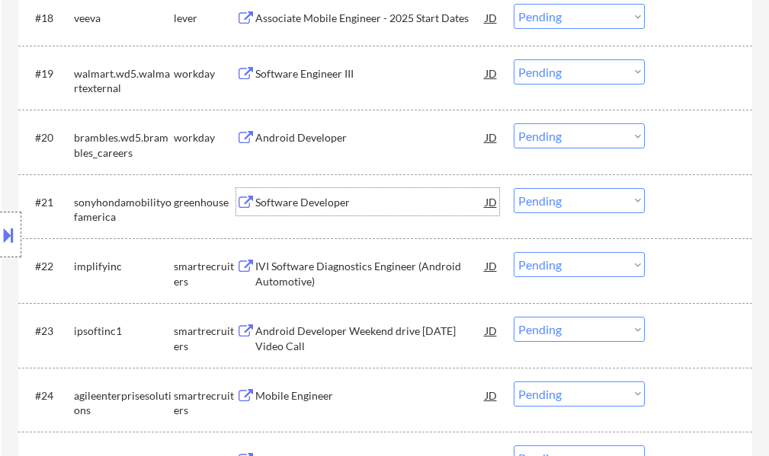
click at [326, 209] on div "Software Developer" at bounding box center [370, 202] width 230 height 15
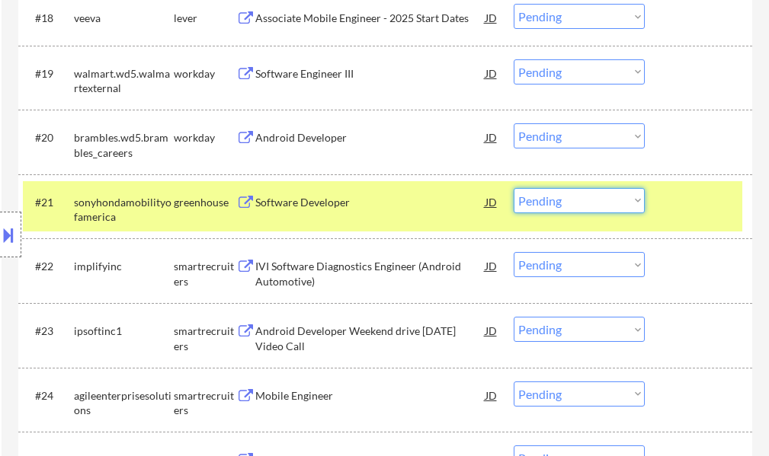
click at [552, 207] on select "Choose an option... Pending Applied Excluded (Questions) Excluded (Expired) Exc…" at bounding box center [578, 200] width 131 height 25
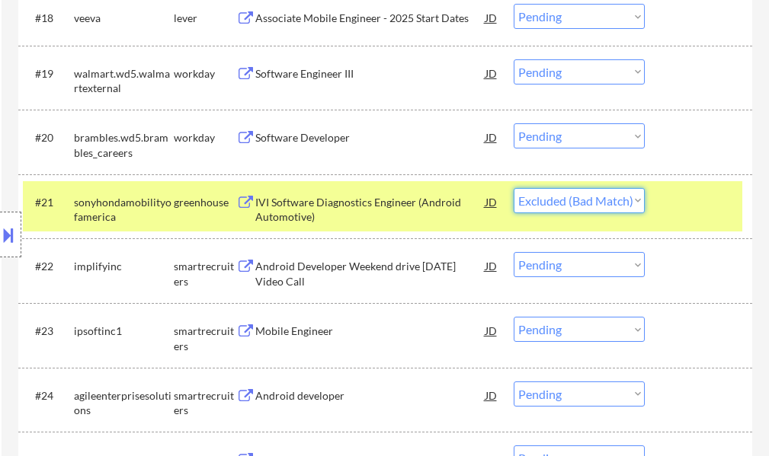
click at [513, 188] on select "Choose an option... Pending Applied Excluded (Questions) Excluded (Expired) Exc…" at bounding box center [578, 200] width 131 height 25
click at [670, 219] on div "#21 sonyhondamobilityofamerica greenhouse IVI Software Diagnostics Engineer (An…" at bounding box center [382, 206] width 719 height 50
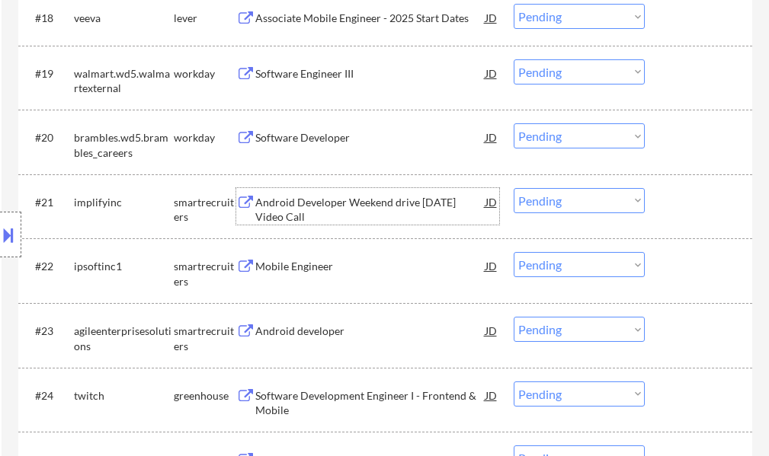
click at [371, 206] on div "Android Developer Weekend drive 22nd April Video Call" at bounding box center [370, 210] width 230 height 30
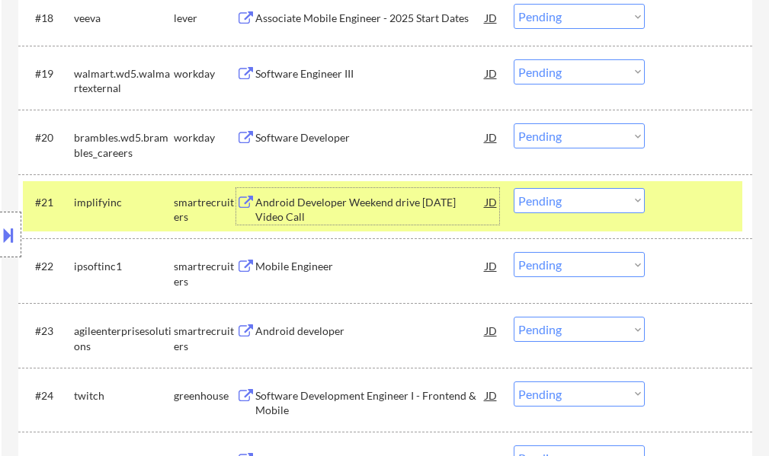
click at [541, 205] on select "Choose an option... Pending Applied Excluded (Questions) Excluded (Expired) Exc…" at bounding box center [578, 200] width 131 height 25
click at [513, 188] on select "Choose an option... Pending Applied Excluded (Questions) Excluded (Expired) Exc…" at bounding box center [578, 200] width 131 height 25
click at [724, 203] on div at bounding box center [700, 201] width 67 height 27
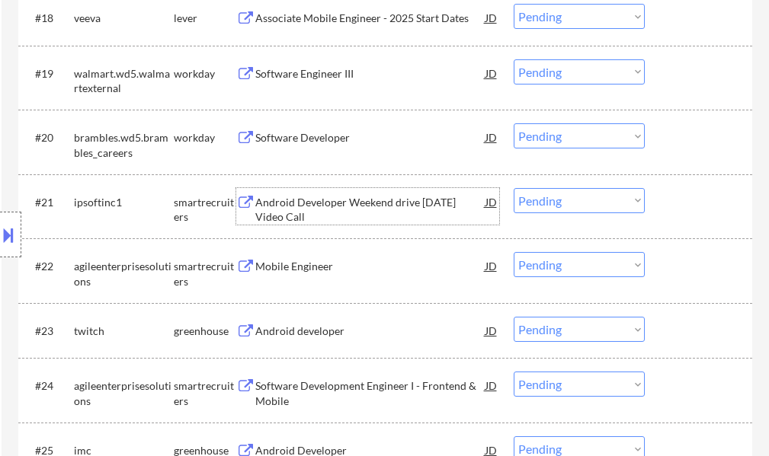
click at [301, 213] on div "Android Developer Weekend drive 22nd April Video Call" at bounding box center [370, 210] width 230 height 30
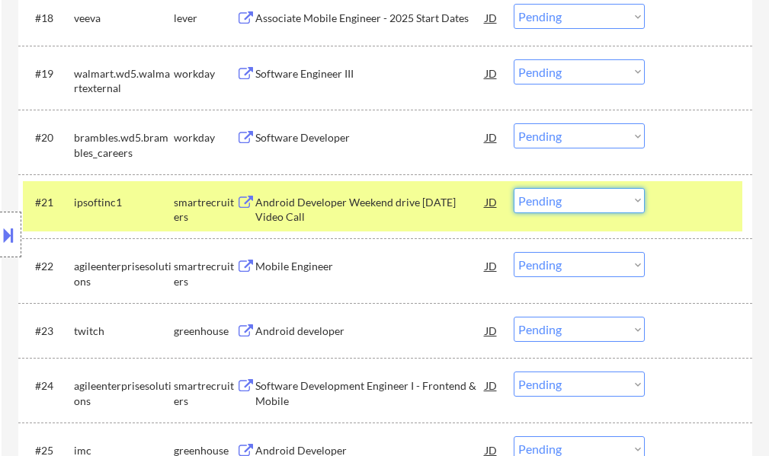
click at [586, 197] on select "Choose an option... Pending Applied Excluded (Questions) Excluded (Expired) Exc…" at bounding box center [578, 200] width 131 height 25
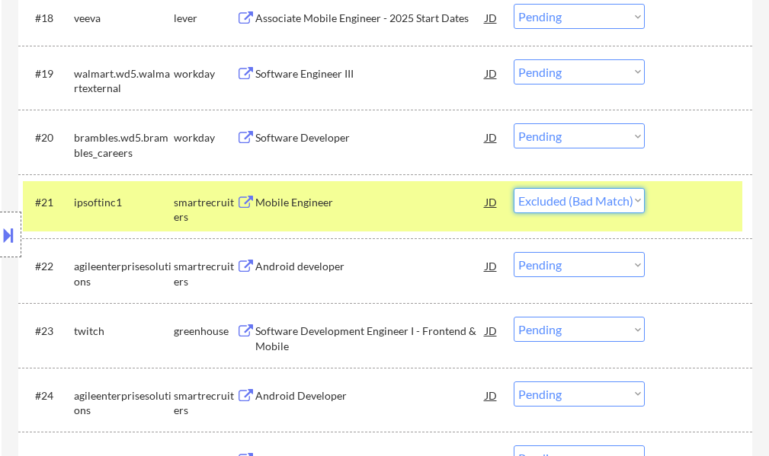
click at [513, 188] on select "Choose an option... Pending Applied Excluded (Questions) Excluded (Expired) Exc…" at bounding box center [578, 200] width 131 height 25
click at [662, 211] on div "#21 ipsoftinc1 smartrecruiters Mobile Engineer JD warning_amber Choose an optio…" at bounding box center [382, 206] width 719 height 50
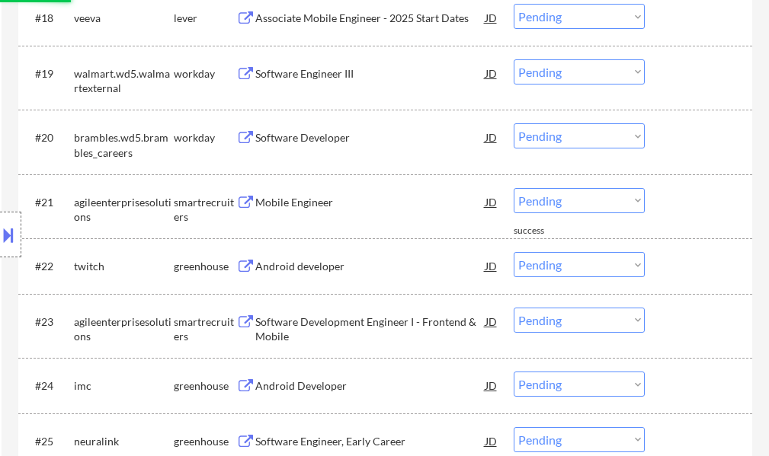
click at [314, 211] on div "Mobile Engineer" at bounding box center [370, 201] width 230 height 27
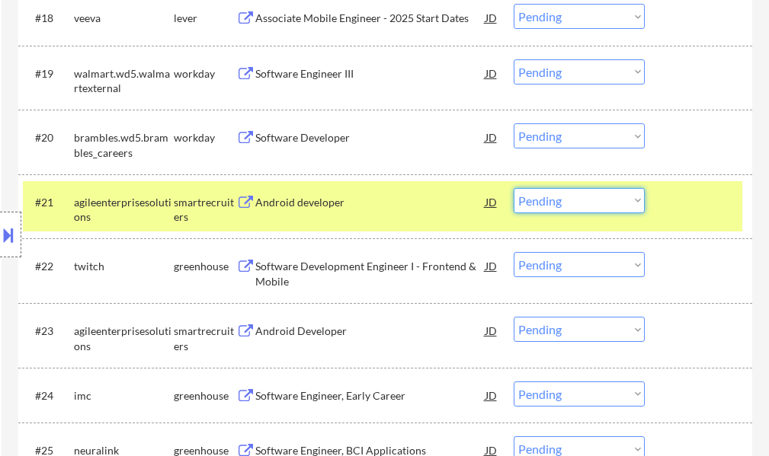
click at [539, 200] on select "Choose an option... Pending Applied Excluded (Questions) Excluded (Expired) Exc…" at bounding box center [578, 200] width 131 height 25
click at [513, 188] on select "Choose an option... Pending Applied Excluded (Questions) Excluded (Expired) Exc…" at bounding box center [578, 200] width 131 height 25
click at [694, 205] on div at bounding box center [700, 201] width 67 height 27
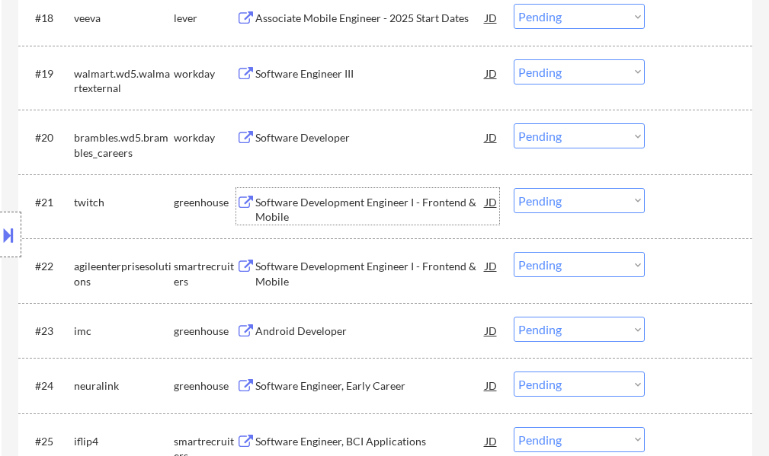
click at [312, 207] on div "Software Development Engineer I - Frontend & Mobile" at bounding box center [370, 210] width 230 height 30
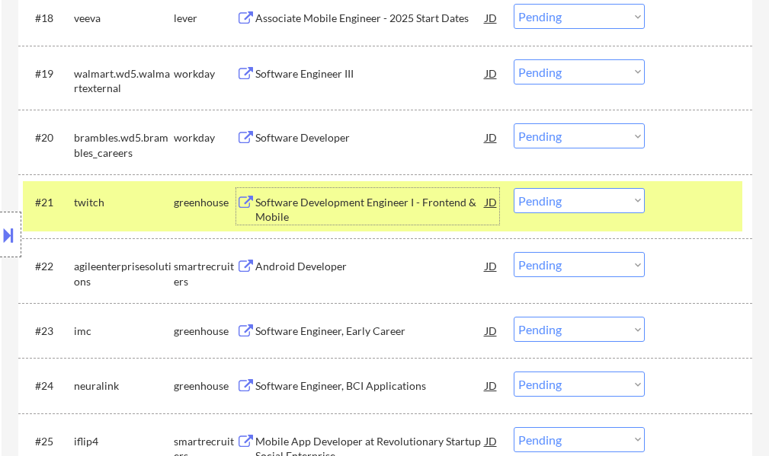
click at [551, 203] on select "Choose an option... Pending Applied Excluded (Questions) Excluded (Expired) Exc…" at bounding box center [578, 200] width 131 height 25
click at [513, 188] on select "Choose an option... Pending Applied Excluded (Questions) Excluded (Expired) Exc…" at bounding box center [578, 200] width 131 height 25
click at [690, 210] on div at bounding box center [700, 201] width 67 height 27
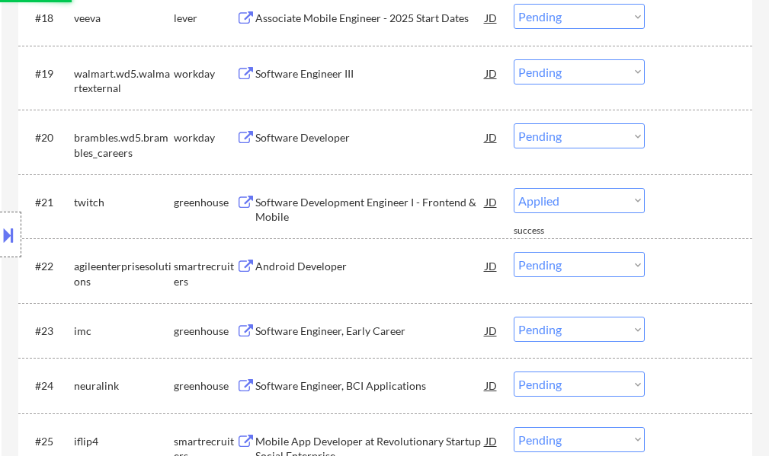
select select ""pending""
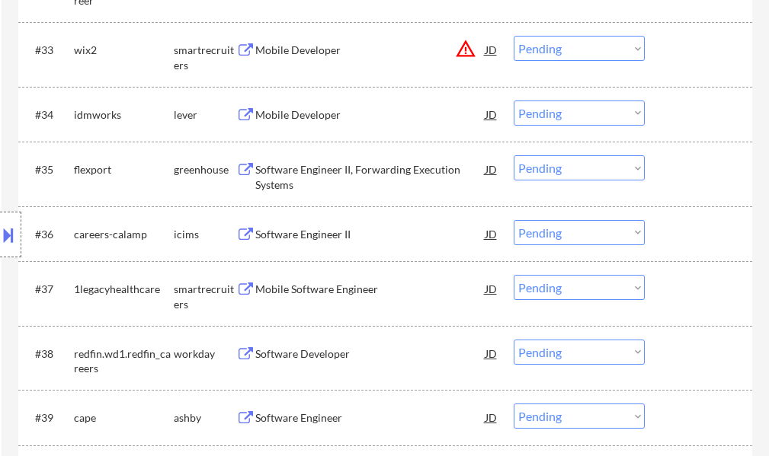
scroll to position [2438, 0]
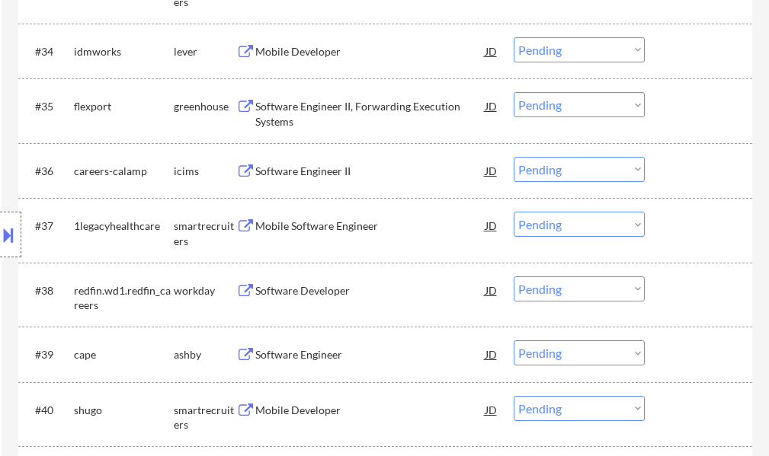
click at [324, 357] on div "Software Engineer" at bounding box center [370, 354] width 230 height 15
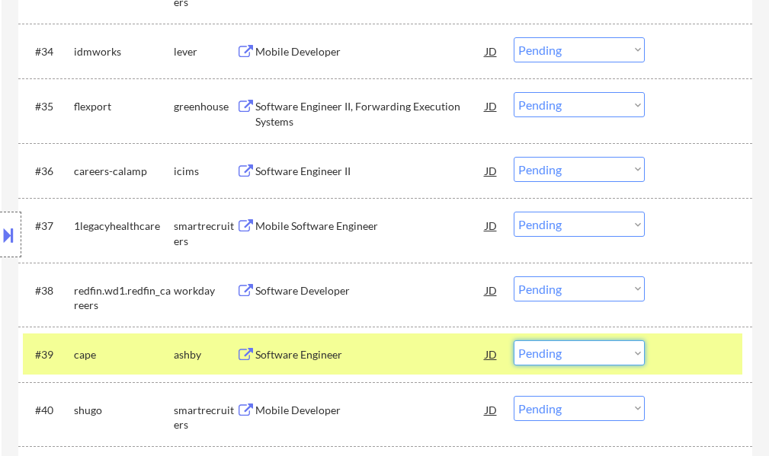
click at [633, 360] on select "Choose an option... Pending Applied Excluded (Questions) Excluded (Expired) Exc…" at bounding box center [578, 353] width 131 height 25
click at [513, 341] on select "Choose an option... Pending Applied Excluded (Questions) Excluded (Expired) Exc…" at bounding box center [578, 353] width 131 height 25
click at [686, 346] on div at bounding box center [700, 354] width 67 height 27
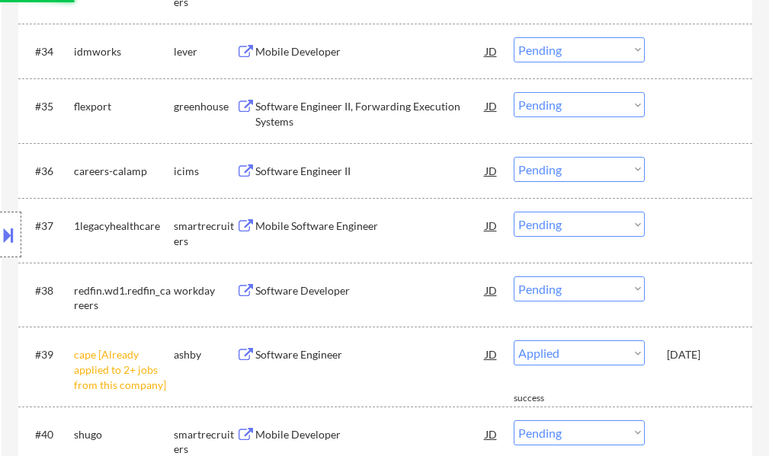
select select ""pending""
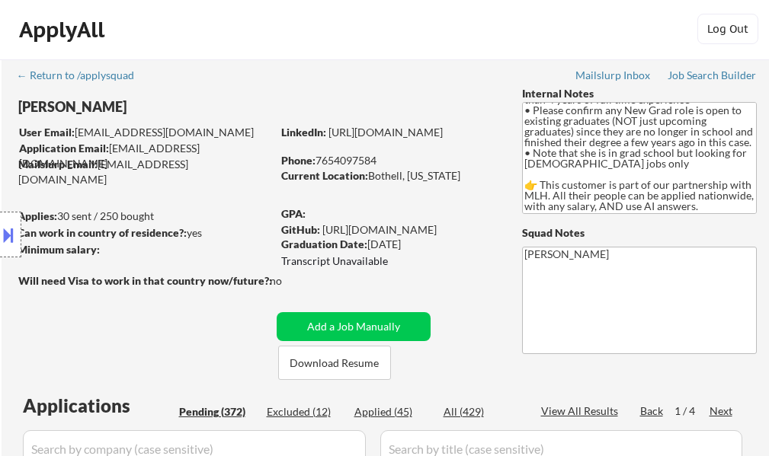
scroll to position [0, 0]
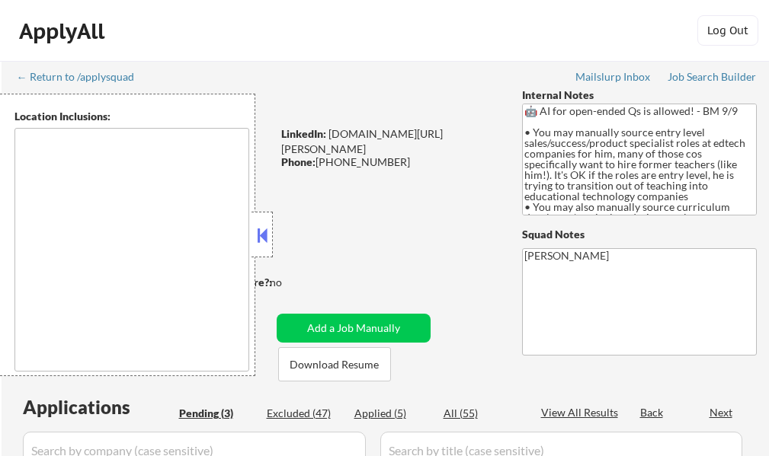
select select ""pending""
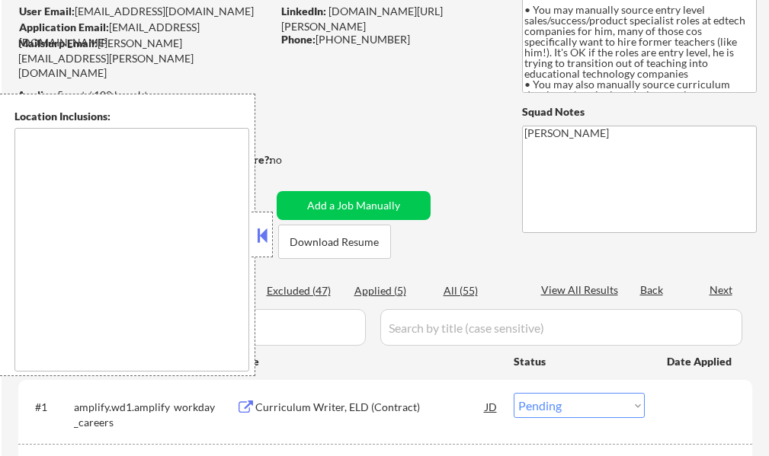
type textarea "Denver, CO Edgewater, CO Wheat Ridge, CO Lakewood, CO Englewood, CO Sheridan, C…"
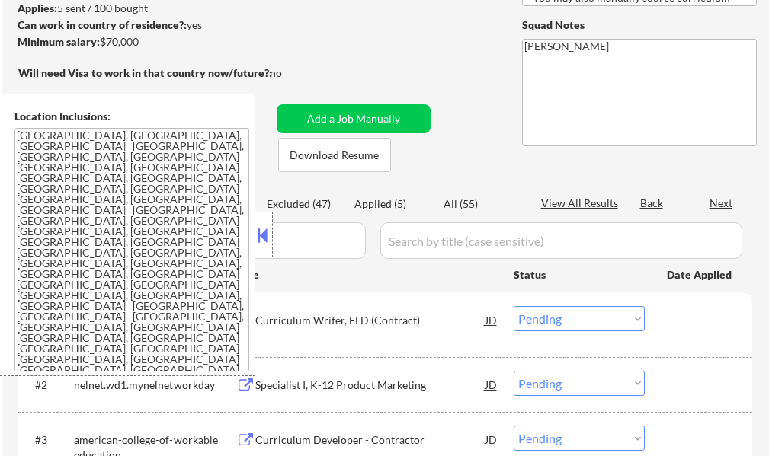
scroll to position [229, 0]
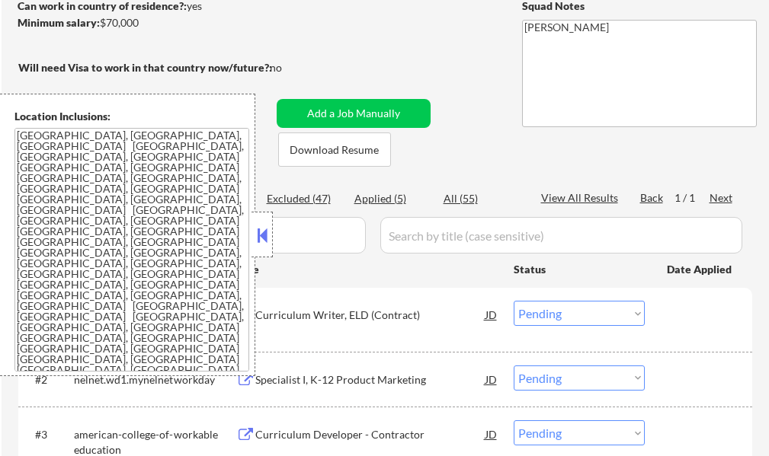
click at [256, 238] on button at bounding box center [262, 235] width 17 height 23
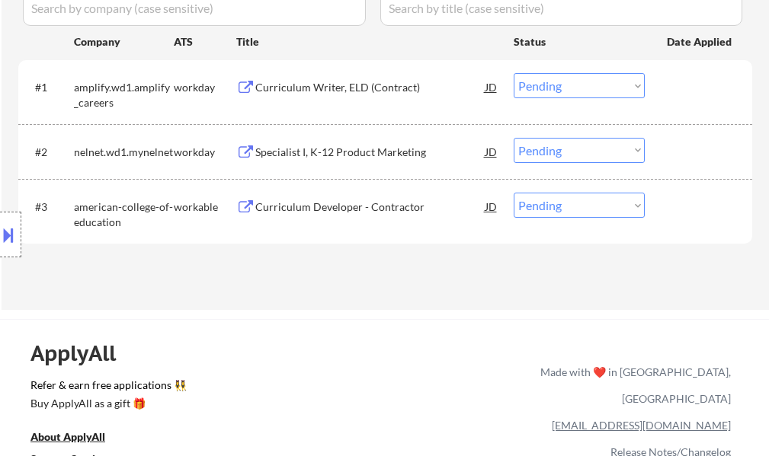
scroll to position [457, 0]
click at [328, 199] on div "Curriculum Developer - Contractor" at bounding box center [370, 206] width 230 height 15
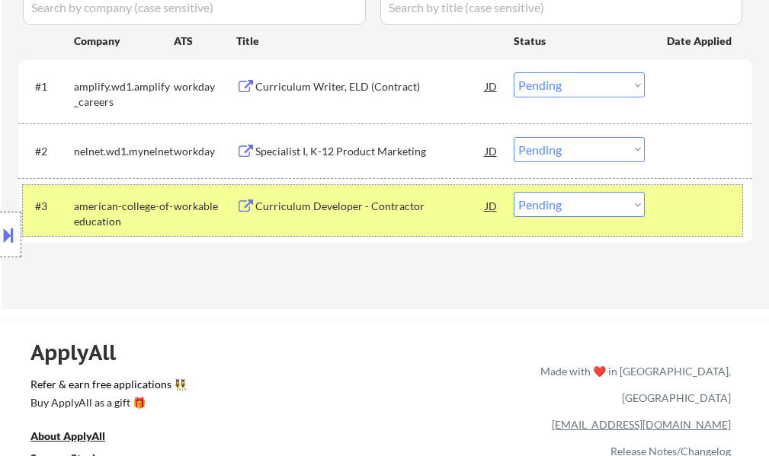
click at [702, 214] on div at bounding box center [700, 205] width 67 height 27
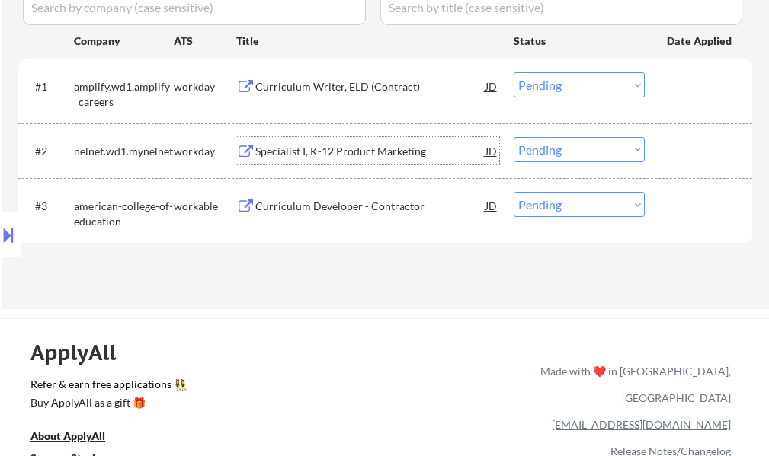
click at [366, 154] on div "Specialist I, K-12 Product Marketing" at bounding box center [370, 151] width 230 height 15
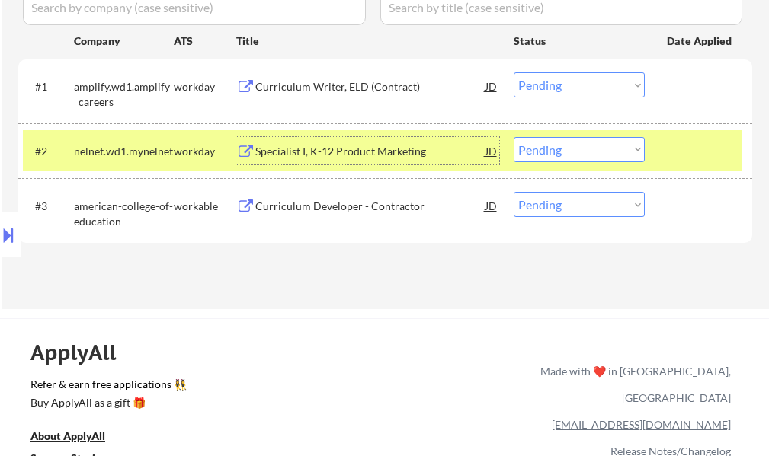
click at [710, 161] on div at bounding box center [700, 150] width 67 height 27
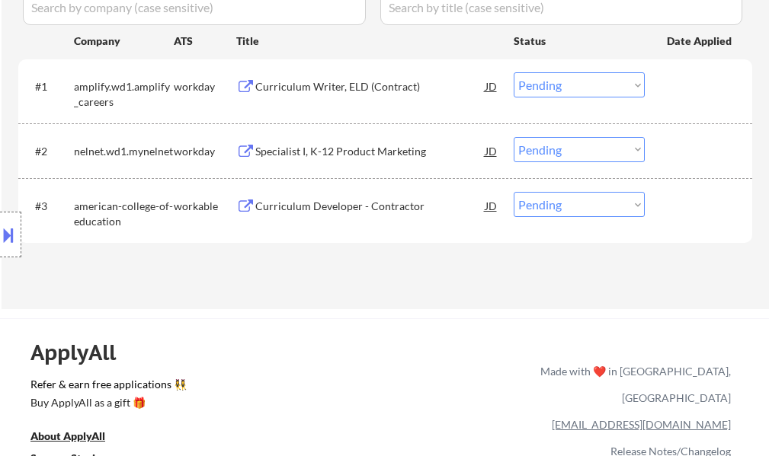
click at [349, 194] on div "Curriculum Developer - Contractor" at bounding box center [370, 205] width 230 height 27
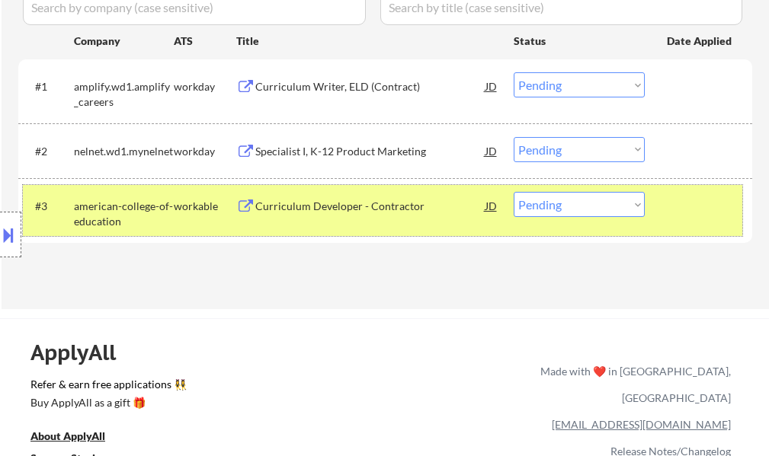
click at [687, 208] on div at bounding box center [700, 205] width 67 height 27
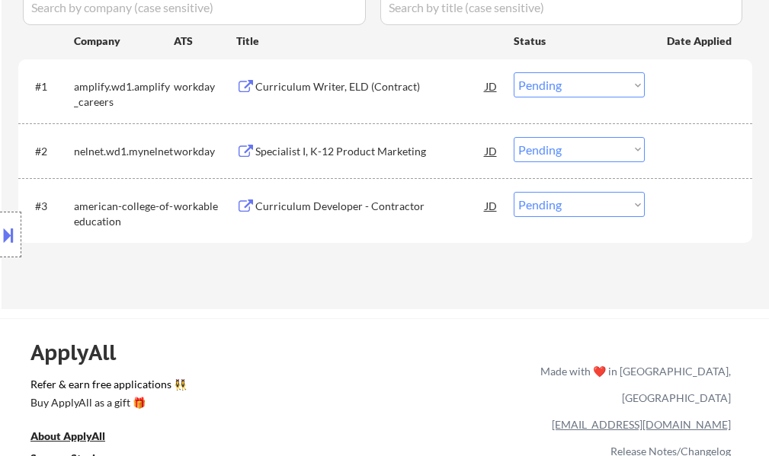
click at [362, 156] on div "Specialist I, K-12 Product Marketing" at bounding box center [370, 151] width 230 height 15
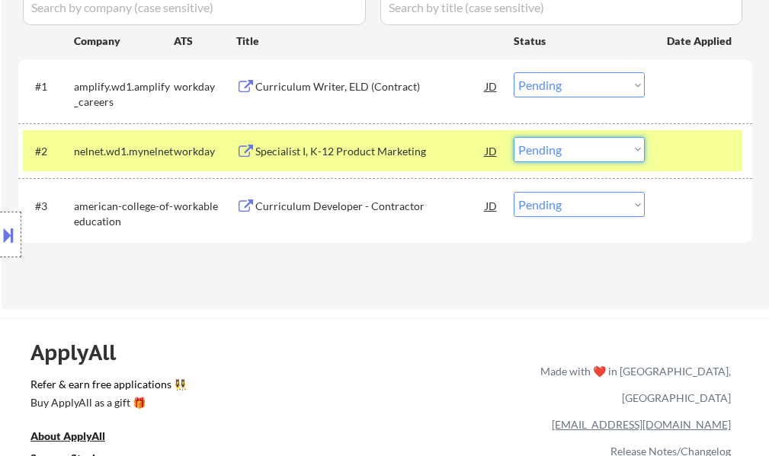
click at [555, 147] on select "Choose an option... Pending Applied Excluded (Questions) Excluded (Expired) Exc…" at bounding box center [578, 149] width 131 height 25
click at [513, 137] on select "Choose an option... Pending Applied Excluded (Questions) Excluded (Expired) Exc…" at bounding box center [578, 149] width 131 height 25
click at [674, 142] on div at bounding box center [700, 150] width 67 height 27
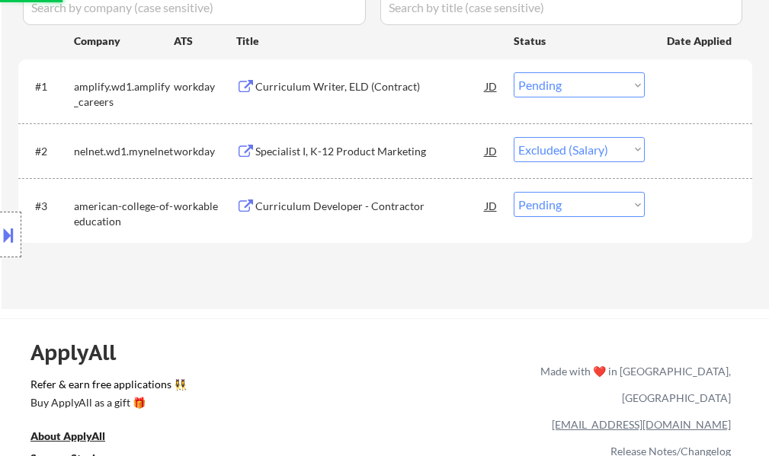
click at [378, 85] on div "Curriculum Writer, ELD (Contract)" at bounding box center [370, 86] width 230 height 15
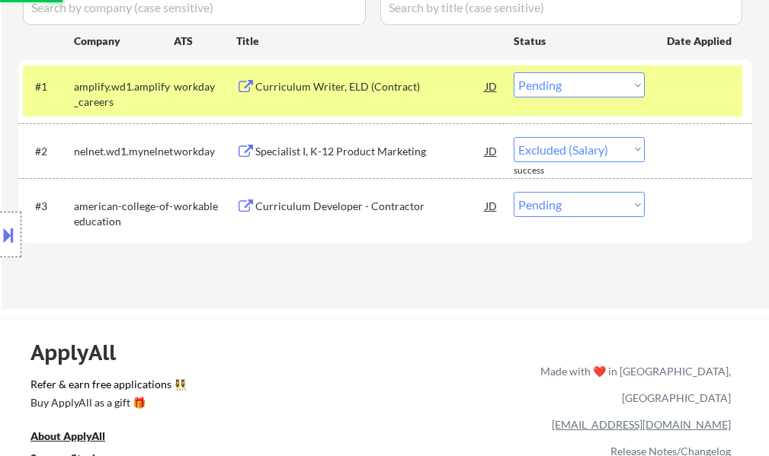
select select ""pending""
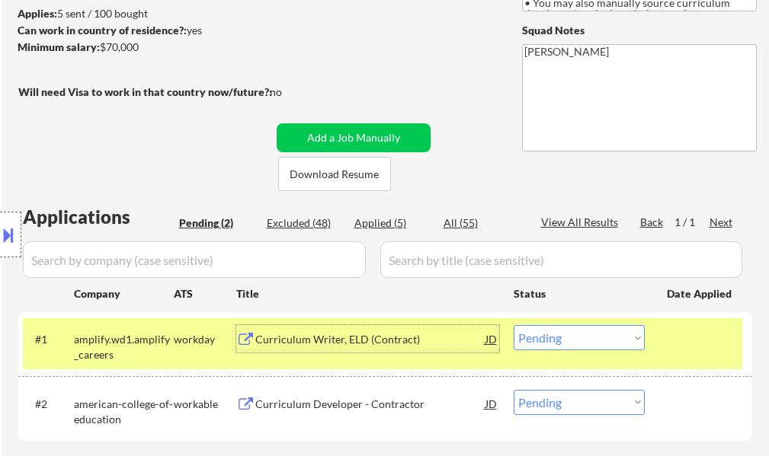
scroll to position [229, 0]
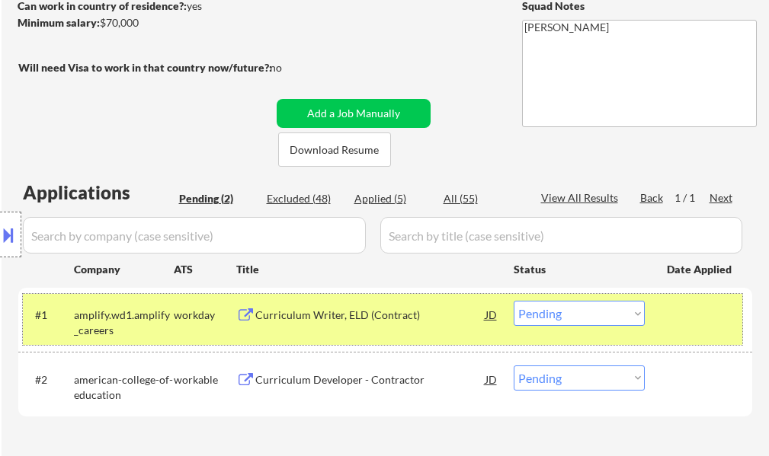
click at [700, 327] on div at bounding box center [700, 314] width 67 height 27
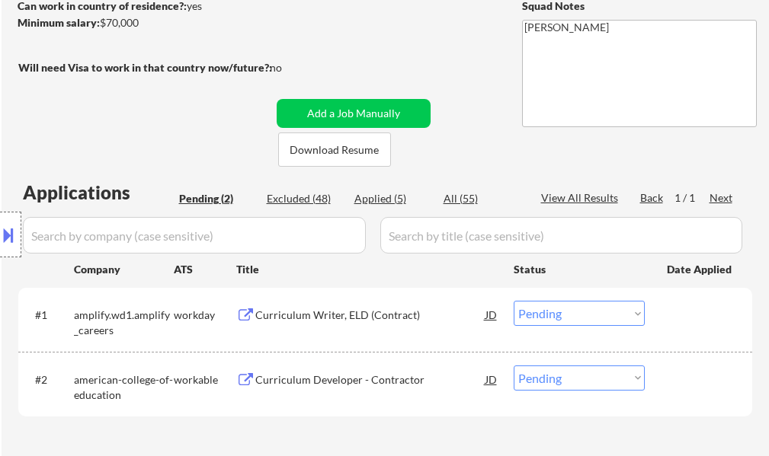
click at [370, 309] on div "Curriculum Writer, ELD (Contract)" at bounding box center [370, 315] width 230 height 15
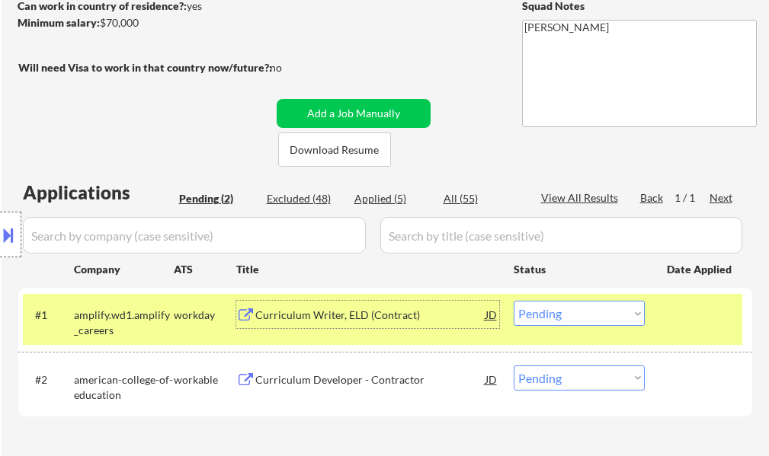
click at [571, 312] on select "Choose an option... Pending Applied Excluded (Questions) Excluded (Expired) Exc…" at bounding box center [578, 313] width 131 height 25
click at [513, 301] on select "Choose an option... Pending Applied Excluded (Questions) Excluded (Expired) Exc…" at bounding box center [578, 313] width 131 height 25
click at [686, 318] on div at bounding box center [700, 314] width 67 height 27
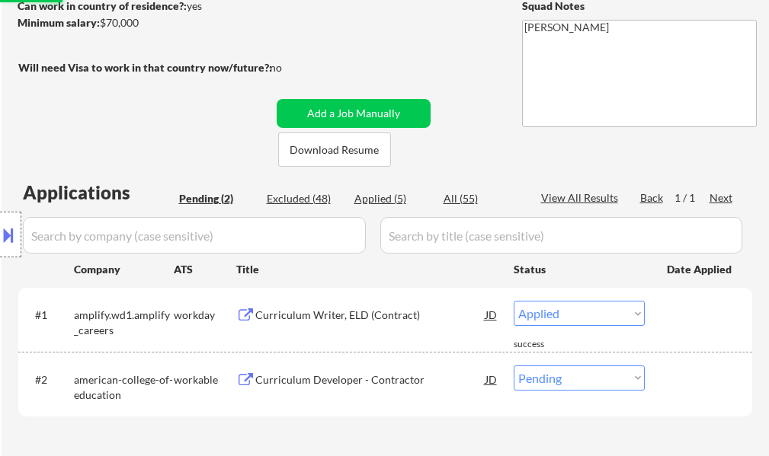
select select ""pending""
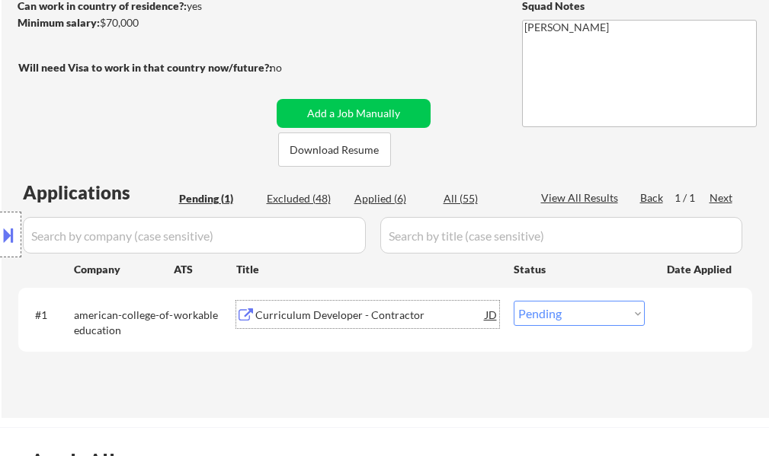
click at [276, 309] on div "Curriculum Developer - Contractor" at bounding box center [370, 315] width 230 height 15
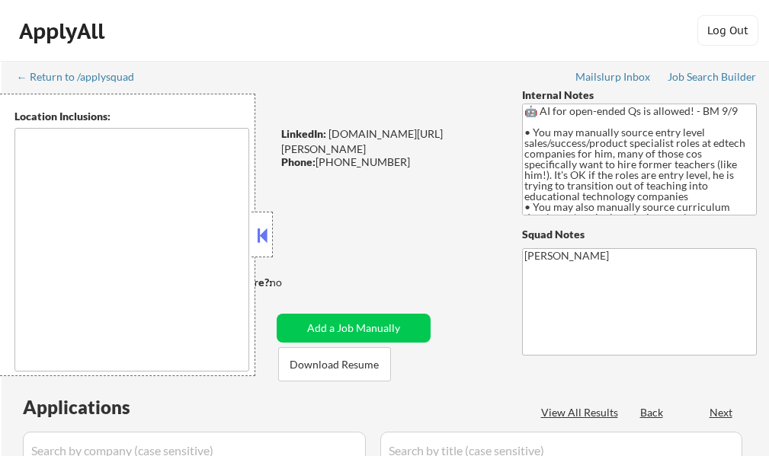
select select ""pending""
type textarea "Denver, CO Edgewater, CO Wheat Ridge, CO Lakewood, CO Englewood, CO Sheridan, C…"
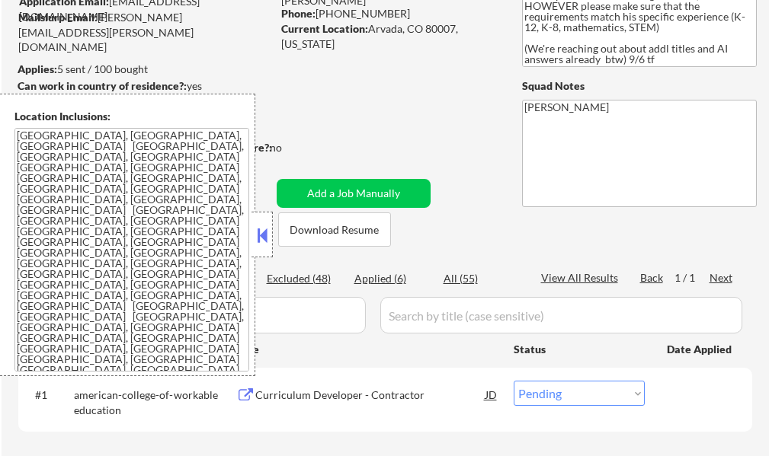
scroll to position [152, 0]
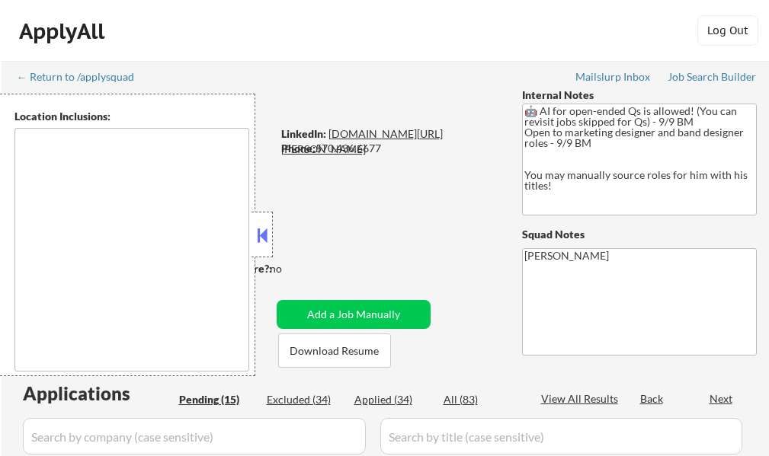
select select ""pending""
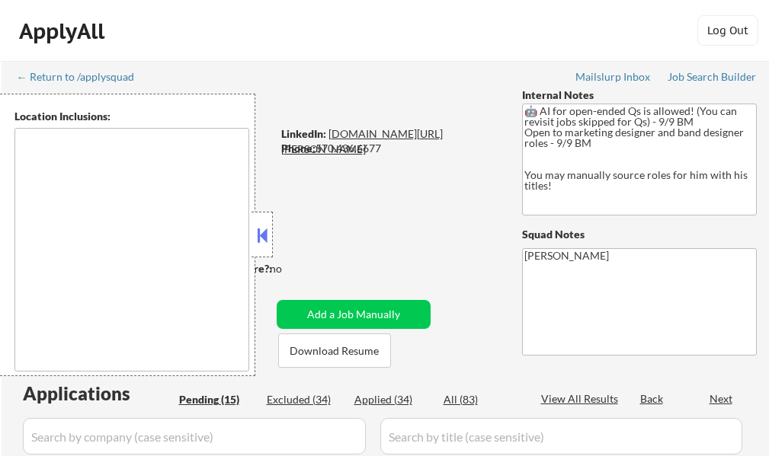
select select ""pending""
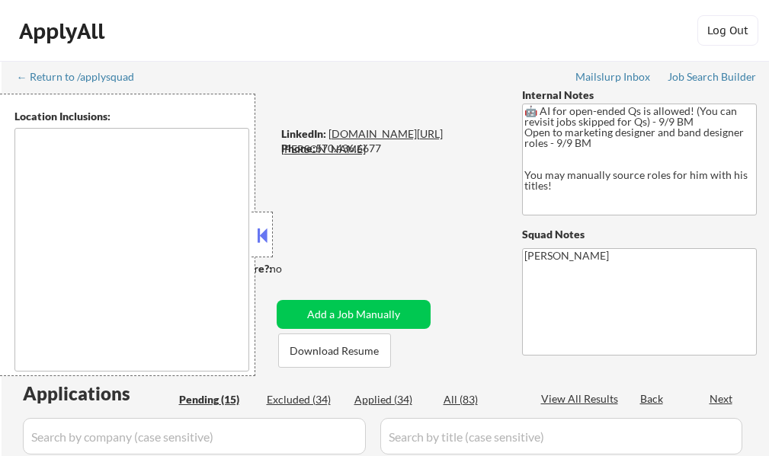
select select ""pending""
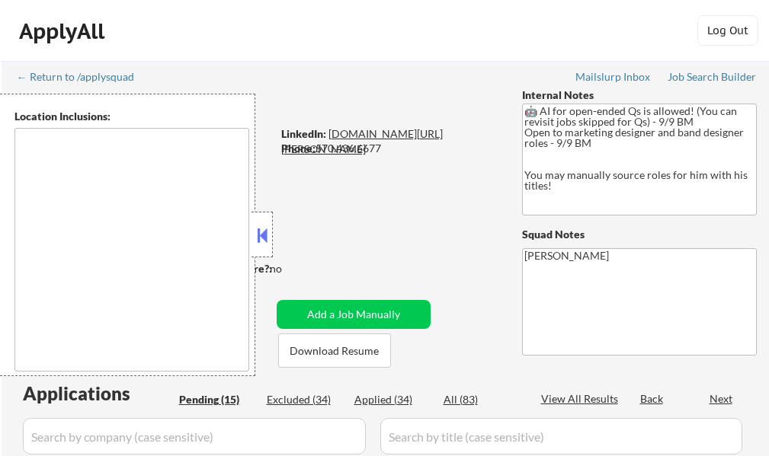
type textarea "remote"
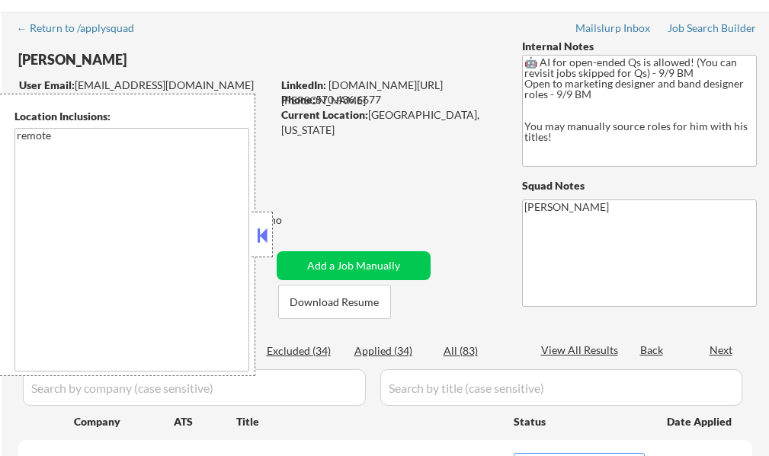
scroll to position [76, 0]
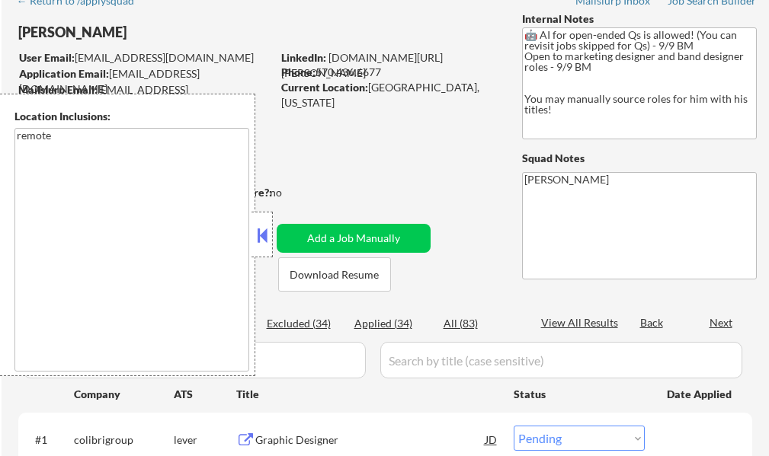
click at [264, 234] on button at bounding box center [262, 235] width 17 height 23
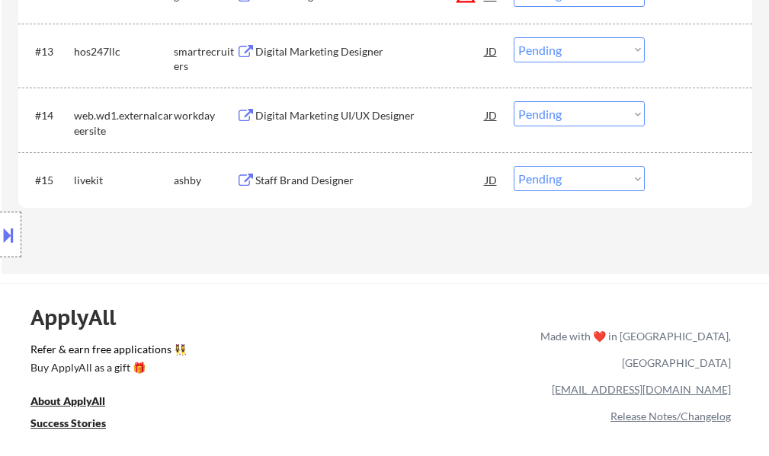
scroll to position [1143, 0]
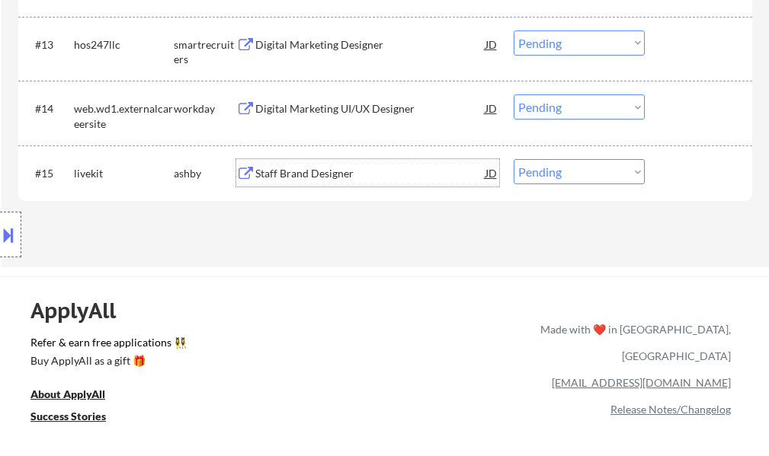
click at [315, 177] on div "Staff Brand Designer" at bounding box center [370, 173] width 230 height 15
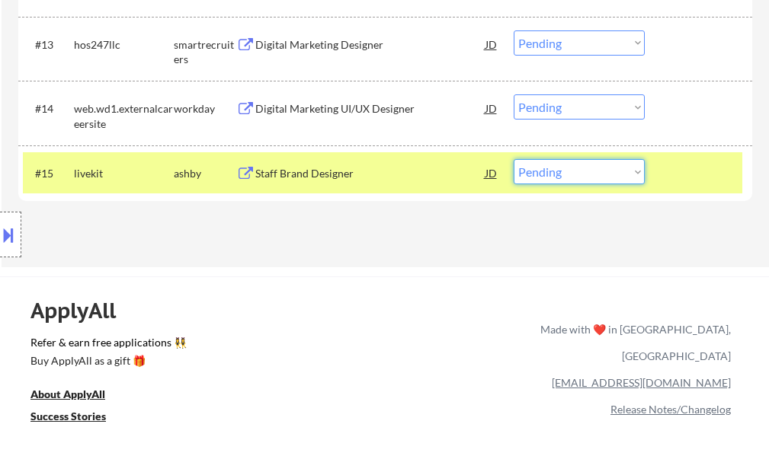
click at [577, 176] on select "Choose an option... Pending Applied Excluded (Questions) Excluded (Expired) Exc…" at bounding box center [578, 171] width 131 height 25
select select ""excluded""
click at [513, 159] on select "Choose an option... Pending Applied Excluded (Questions) Excluded (Expired) Exc…" at bounding box center [578, 171] width 131 height 25
click at [671, 181] on div at bounding box center [700, 172] width 67 height 27
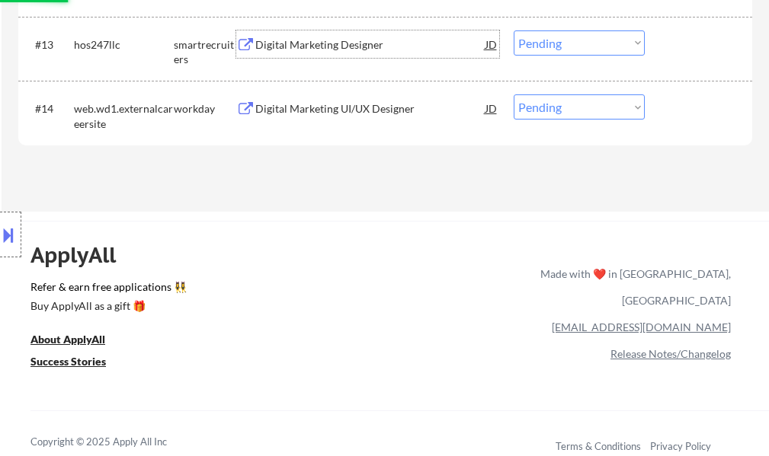
click at [339, 43] on div "Digital Marketing Designer" at bounding box center [370, 44] width 230 height 15
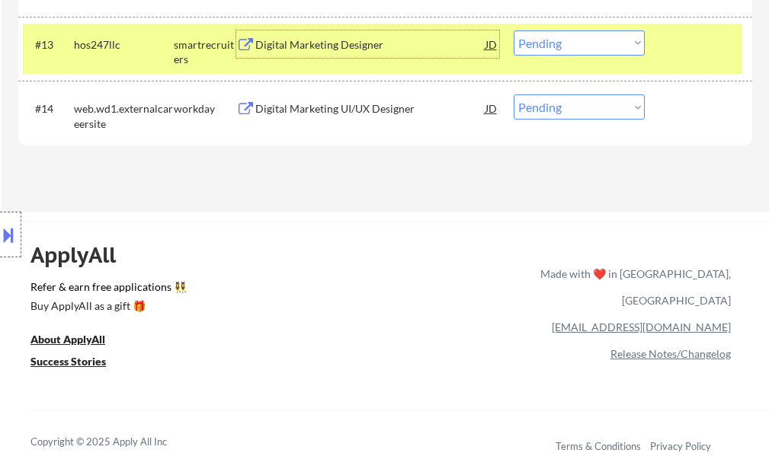
click at [566, 40] on select "Choose an option... Pending Applied Excluded (Questions) Excluded (Expired) Exc…" at bounding box center [578, 42] width 131 height 25
click at [513, 30] on select "Choose an option... Pending Applied Excluded (Questions) Excluded (Expired) Exc…" at bounding box center [578, 42] width 131 height 25
click at [683, 38] on div at bounding box center [700, 43] width 67 height 27
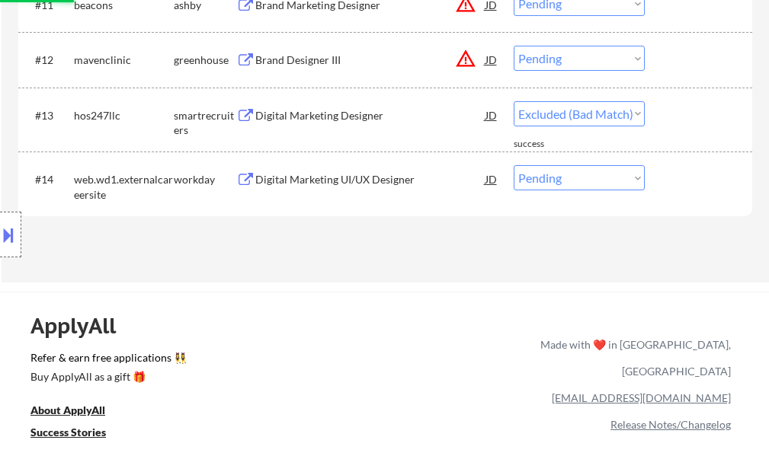
scroll to position [990, 0]
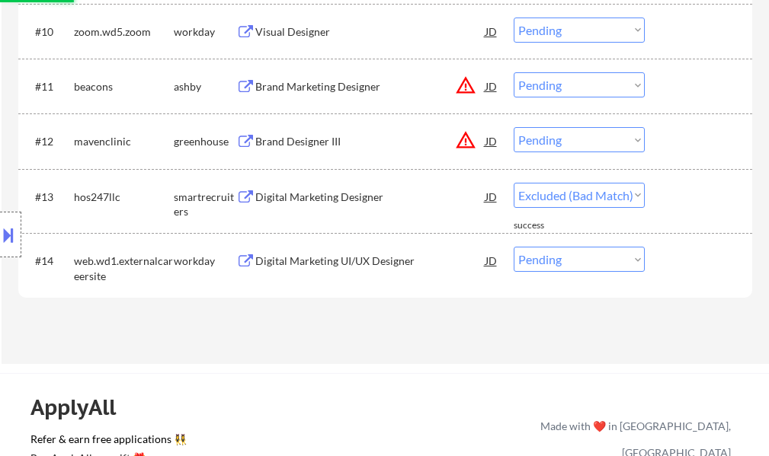
select select ""pending""
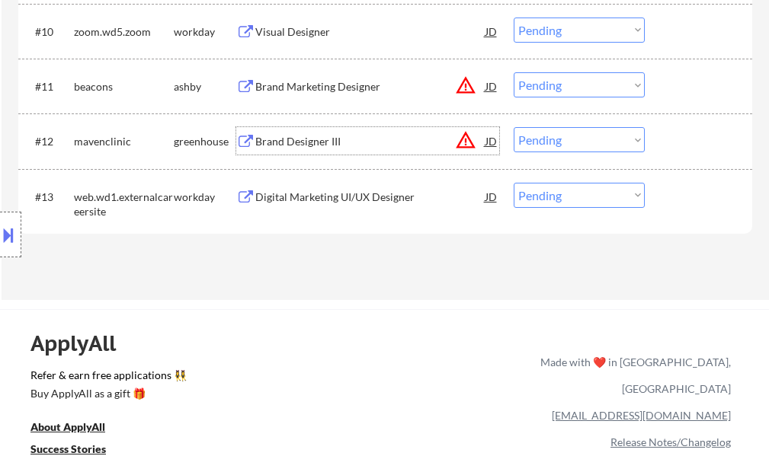
click at [274, 137] on div "Brand Designer III" at bounding box center [370, 141] width 230 height 15
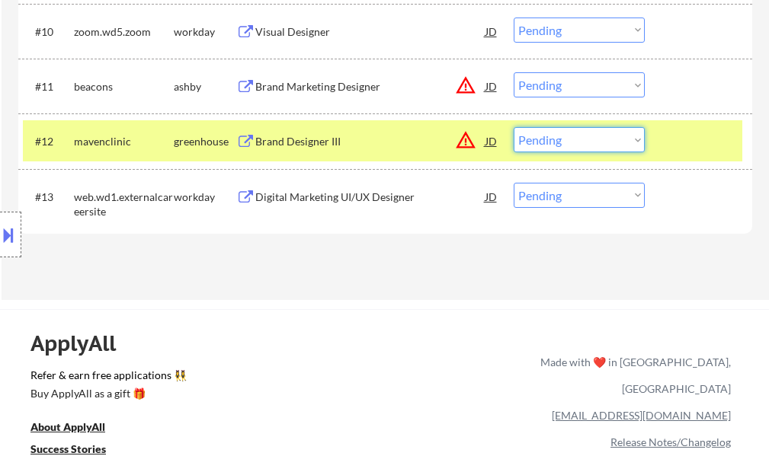
click at [584, 146] on select "Choose an option... Pending Applied Excluded (Questions) Excluded (Expired) Exc…" at bounding box center [578, 139] width 131 height 25
click at [513, 127] on select "Choose an option... Pending Applied Excluded (Questions) Excluded (Expired) Exc…" at bounding box center [578, 139] width 131 height 25
click at [667, 143] on div at bounding box center [700, 140] width 67 height 27
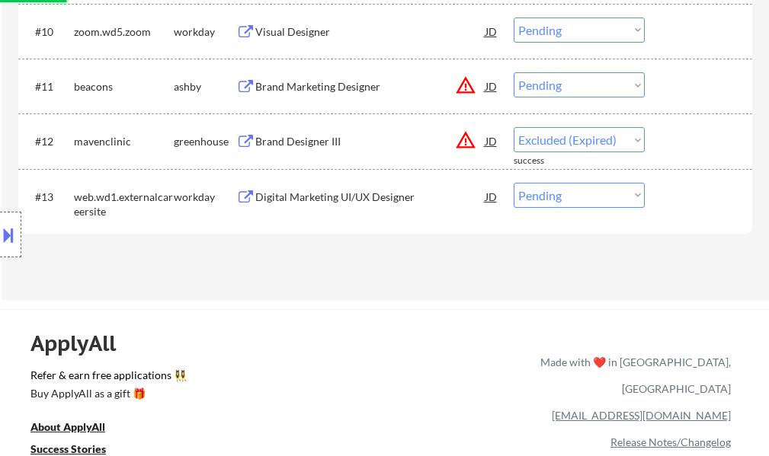
select select ""pending""
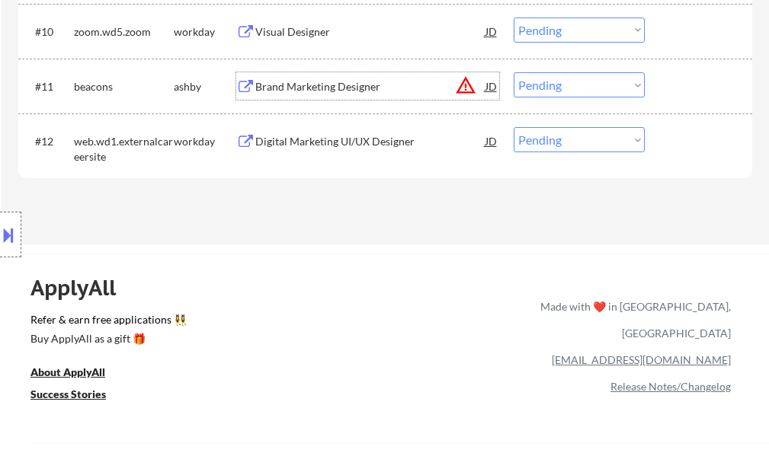
click at [273, 83] on div "Brand Marketing Designer" at bounding box center [370, 86] width 230 height 15
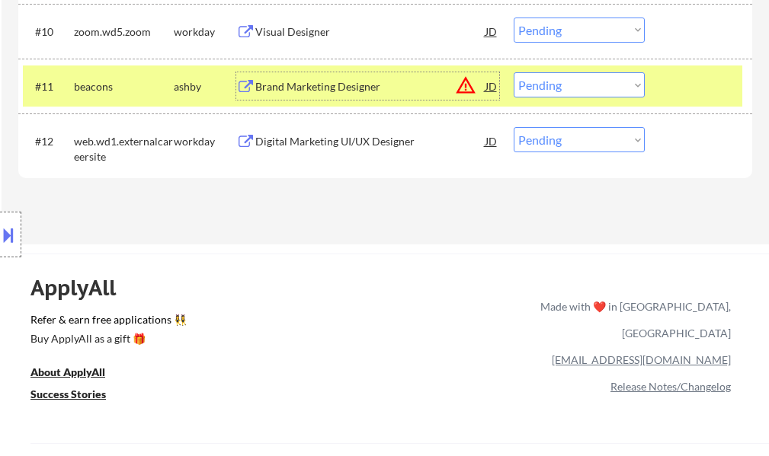
click at [603, 87] on select "Choose an option... Pending Applied Excluded (Questions) Excluded (Expired) Exc…" at bounding box center [578, 84] width 131 height 25
click at [513, 72] on select "Choose an option... Pending Applied Excluded (Questions) Excluded (Expired) Exc…" at bounding box center [578, 84] width 131 height 25
click at [694, 88] on div at bounding box center [700, 85] width 67 height 27
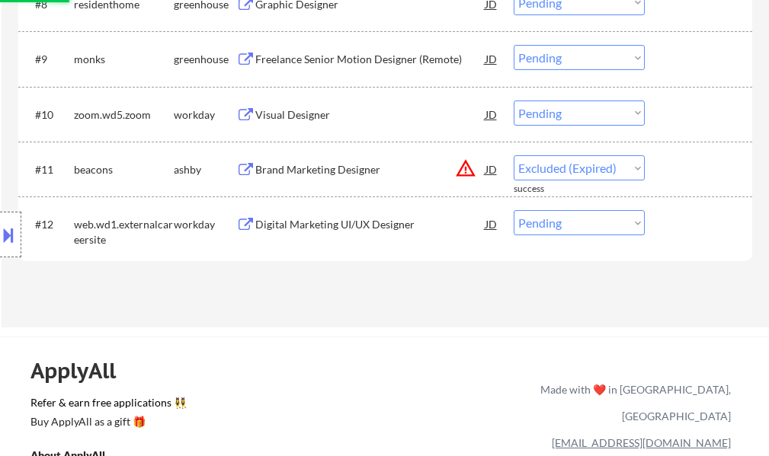
select select ""pending""
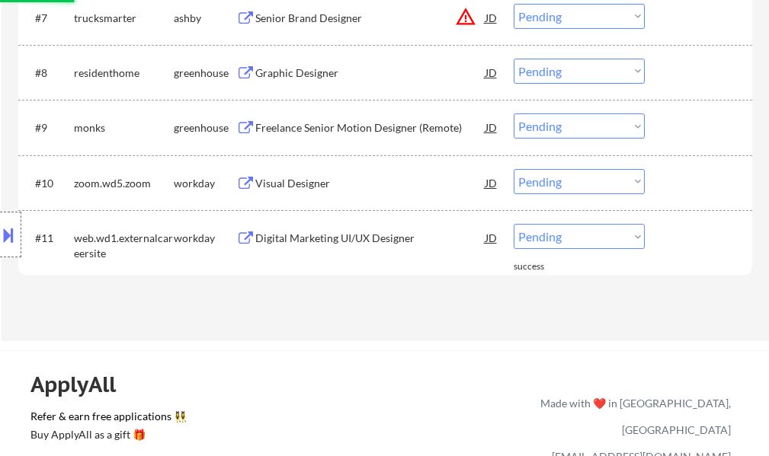
scroll to position [838, 0]
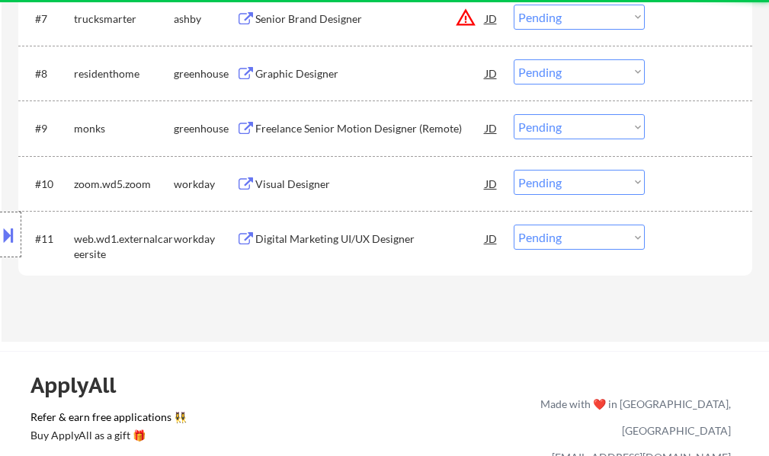
click at [306, 25] on div "Senior Brand Designer" at bounding box center [370, 18] width 230 height 15
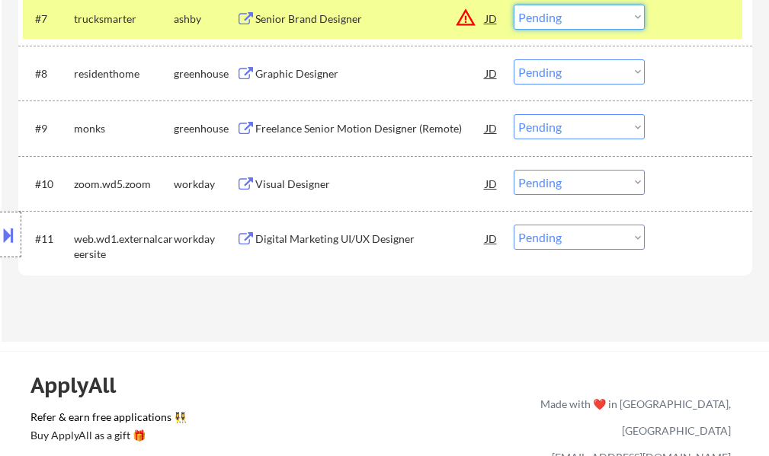
click at [559, 15] on select "Choose an option... Pending Applied Excluded (Questions) Excluded (Expired) Exc…" at bounding box center [578, 17] width 131 height 25
click at [513, 5] on select "Choose an option... Pending Applied Excluded (Questions) Excluded (Expired) Exc…" at bounding box center [578, 17] width 131 height 25
click at [677, 23] on div at bounding box center [700, 18] width 67 height 27
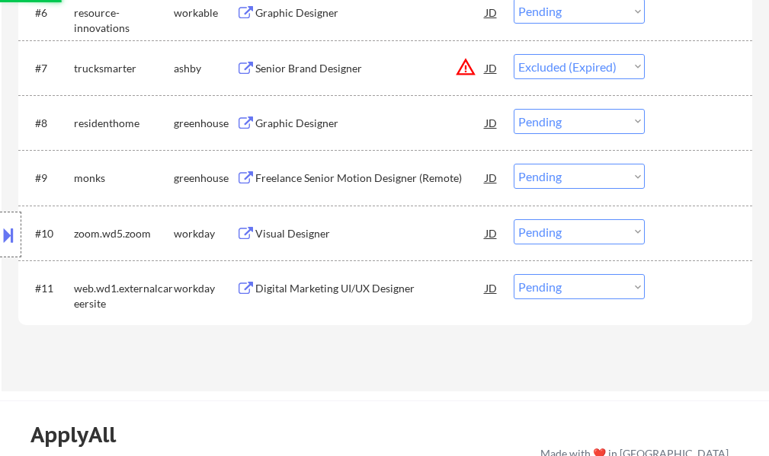
scroll to position [762, 0]
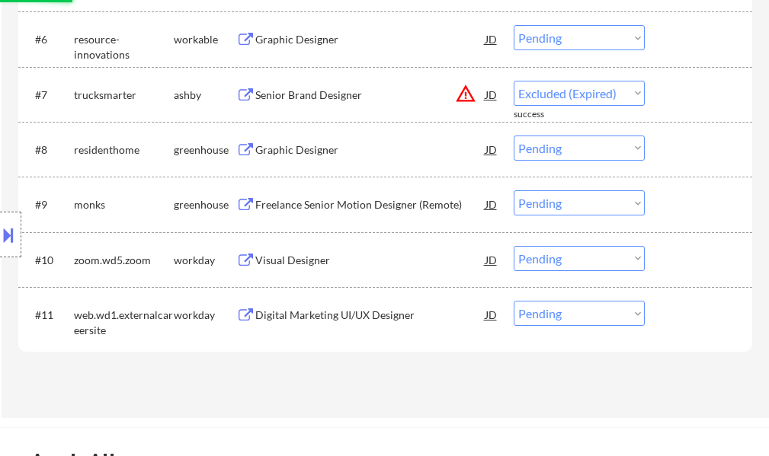
select select ""pending""
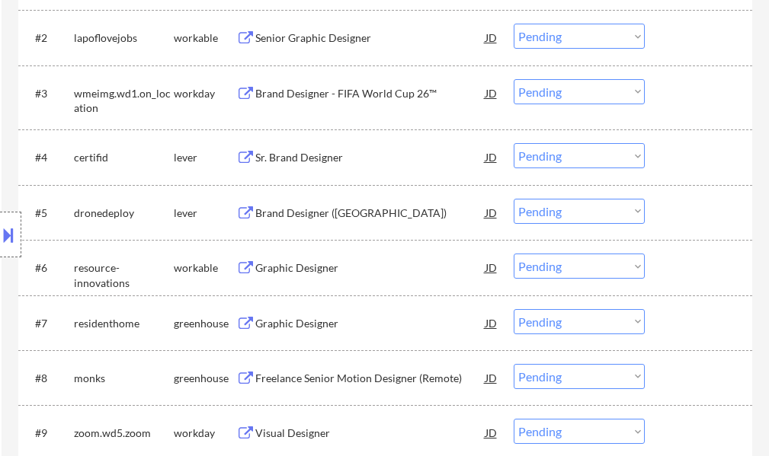
scroll to position [457, 0]
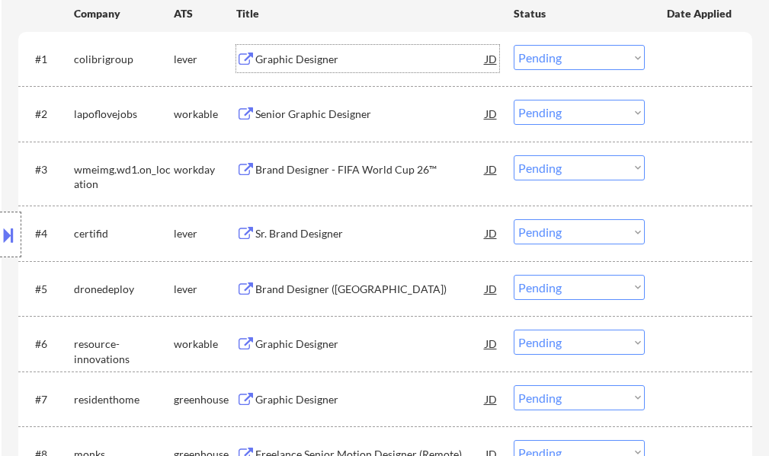
click at [316, 61] on div "Graphic Designer" at bounding box center [370, 59] width 230 height 15
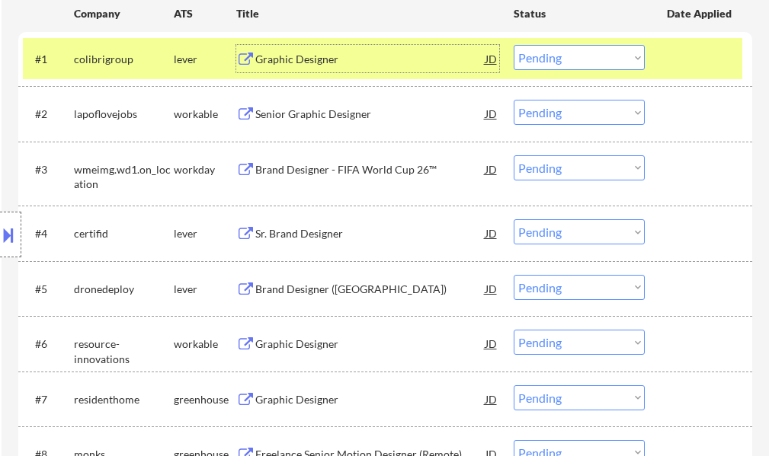
click at [702, 69] on div at bounding box center [700, 58] width 67 height 27
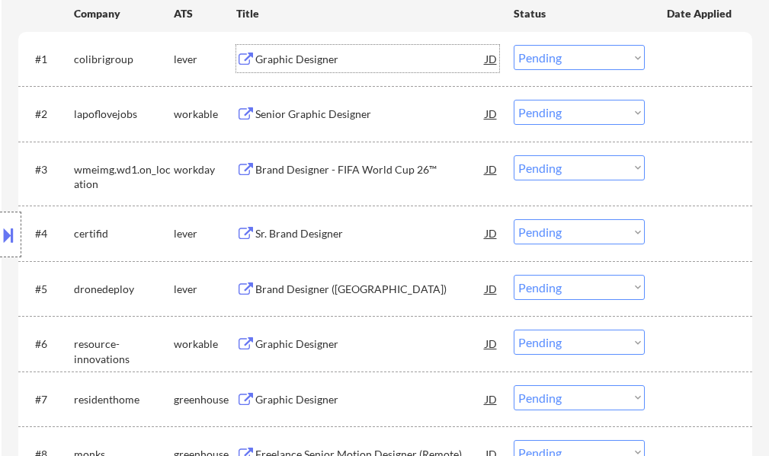
click at [276, 55] on div "Graphic Designer" at bounding box center [370, 59] width 230 height 15
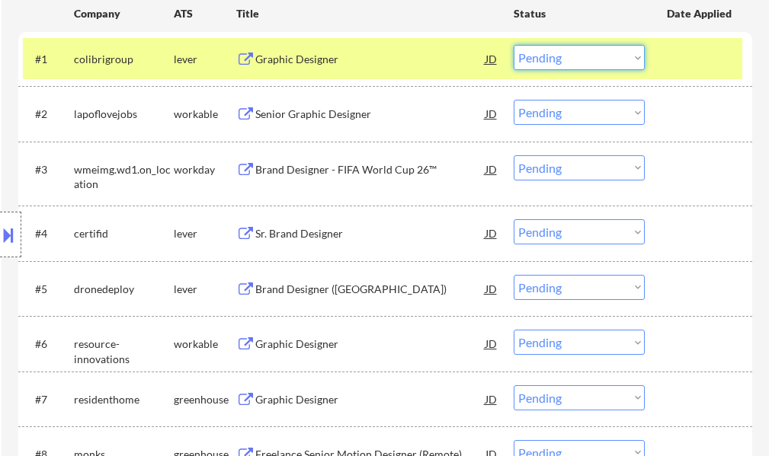
click at [548, 56] on select "Choose an option... Pending Applied Excluded (Questions) Excluded (Expired) Exc…" at bounding box center [578, 57] width 131 height 25
click at [513, 45] on select "Choose an option... Pending Applied Excluded (Questions) Excluded (Expired) Exc…" at bounding box center [578, 57] width 131 height 25
click at [680, 62] on div at bounding box center [700, 58] width 67 height 27
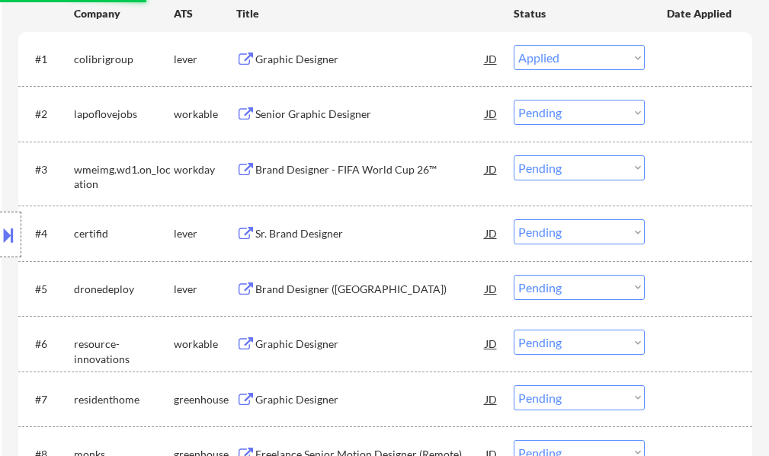
click at [290, 109] on div "Senior Graphic Designer" at bounding box center [370, 114] width 230 height 15
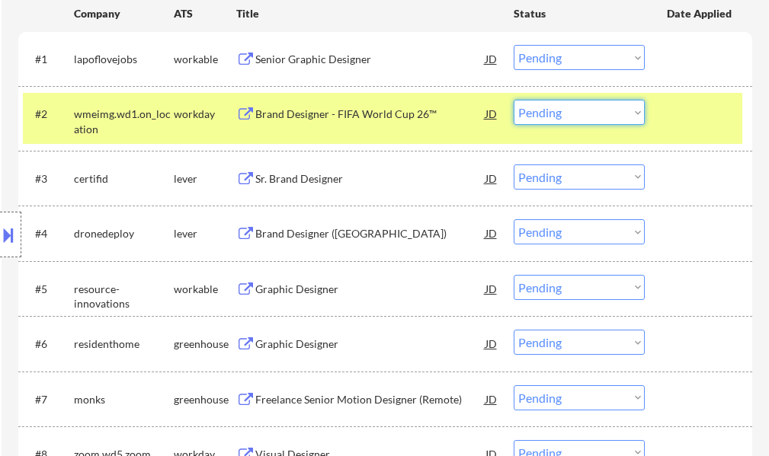
click at [576, 107] on select "Choose an option... Pending Applied Excluded (Questions) Excluded (Expired) Exc…" at bounding box center [578, 112] width 131 height 25
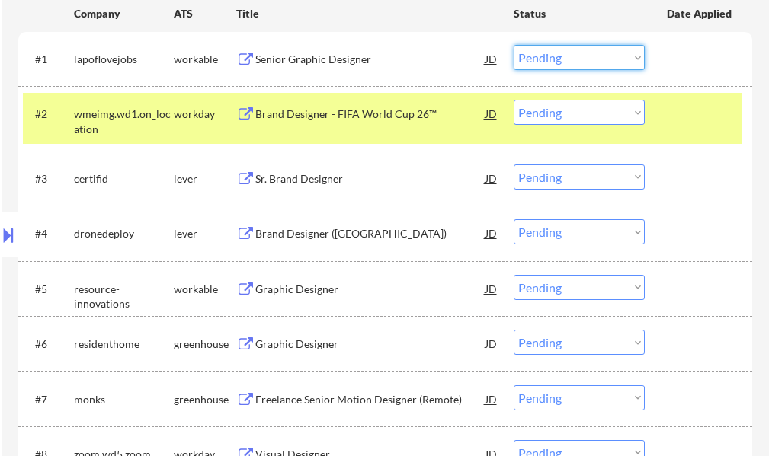
click at [542, 54] on select "Choose an option... Pending Applied Excluded (Questions) Excluded (Expired) Exc…" at bounding box center [578, 57] width 131 height 25
click at [513, 45] on select "Choose an option... Pending Applied Excluded (Questions) Excluded (Expired) Exc…" at bounding box center [578, 57] width 131 height 25
click at [705, 114] on div at bounding box center [700, 113] width 67 height 27
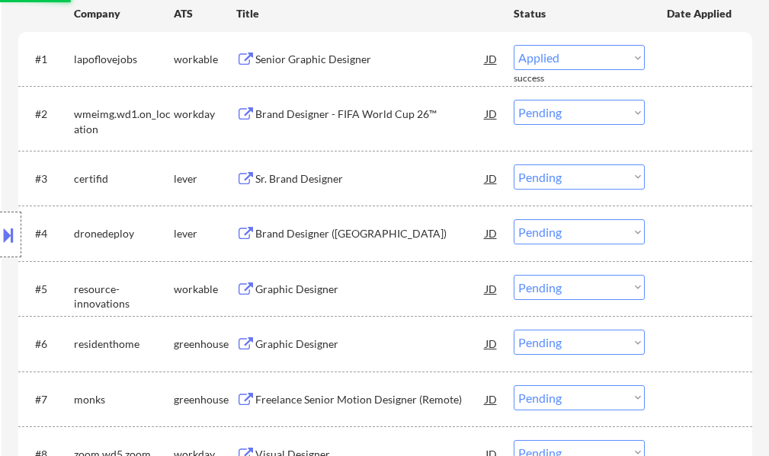
select select ""pending""
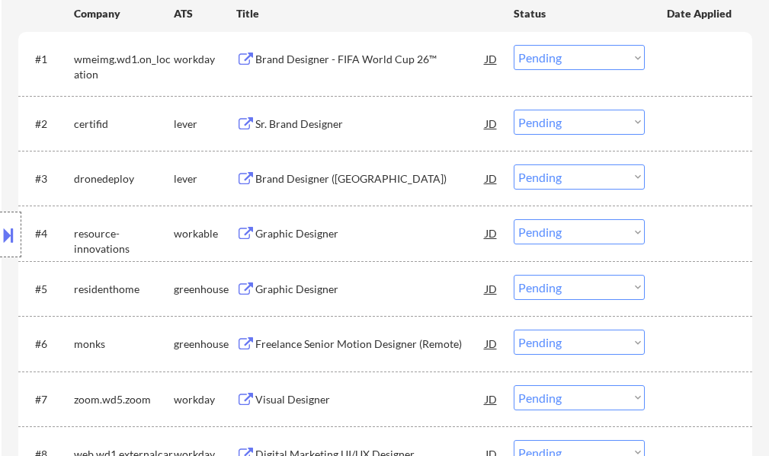
click at [316, 121] on div "Sr. Brand Designer" at bounding box center [370, 124] width 230 height 15
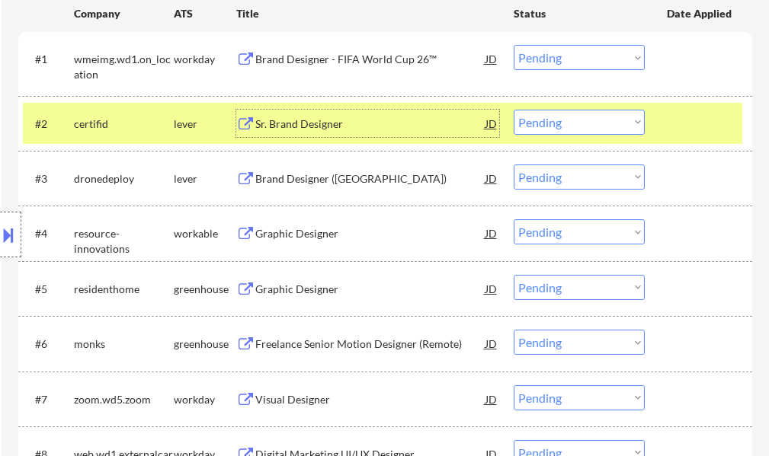
click at [530, 116] on select "Choose an option... Pending Applied Excluded (Questions) Excluded (Expired) Exc…" at bounding box center [578, 122] width 131 height 25
click at [513, 110] on select "Choose an option... Pending Applied Excluded (Questions) Excluded (Expired) Exc…" at bounding box center [578, 122] width 131 height 25
click at [671, 117] on div at bounding box center [700, 123] width 67 height 27
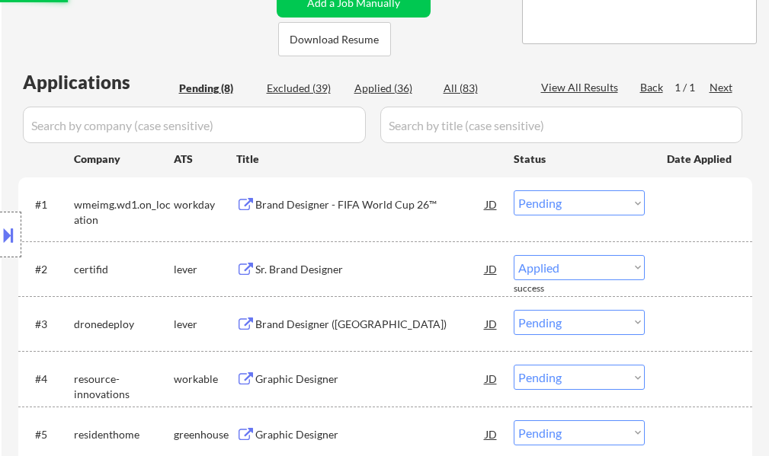
scroll to position [305, 0]
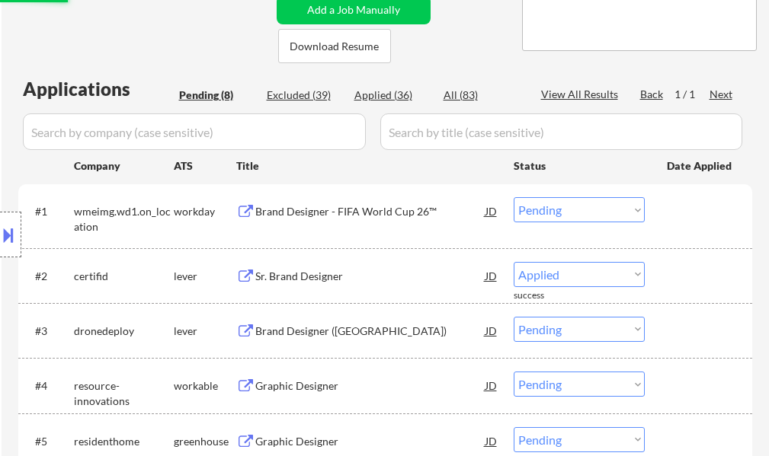
select select ""pending""
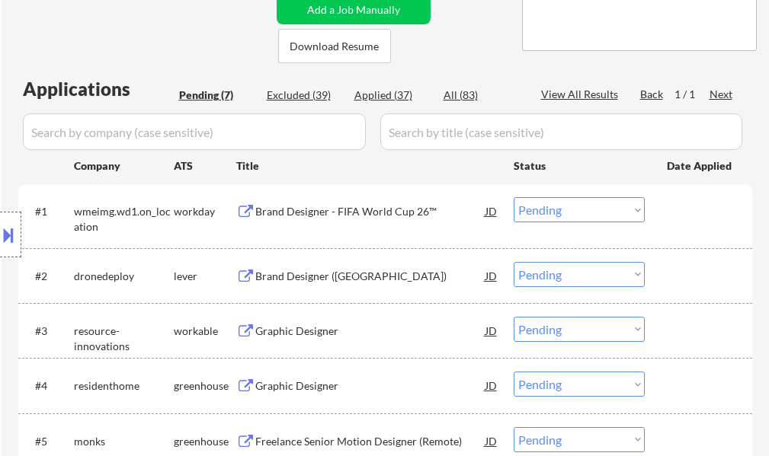
click at [312, 267] on div "Brand Designer (USA)" at bounding box center [370, 275] width 230 height 27
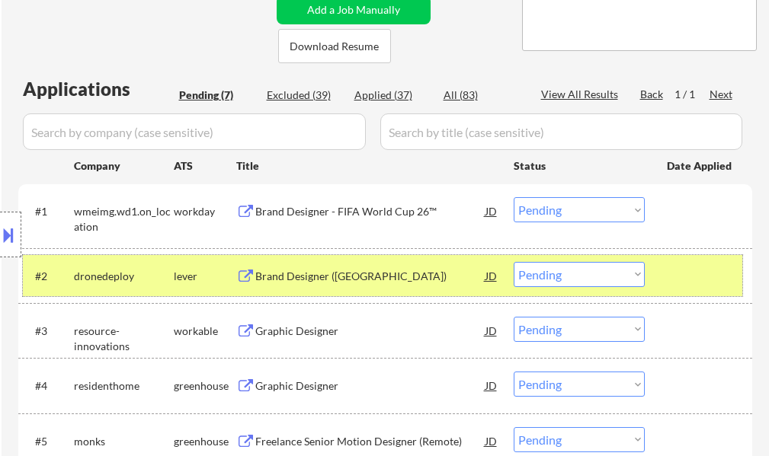
click at [674, 273] on div at bounding box center [700, 275] width 67 height 27
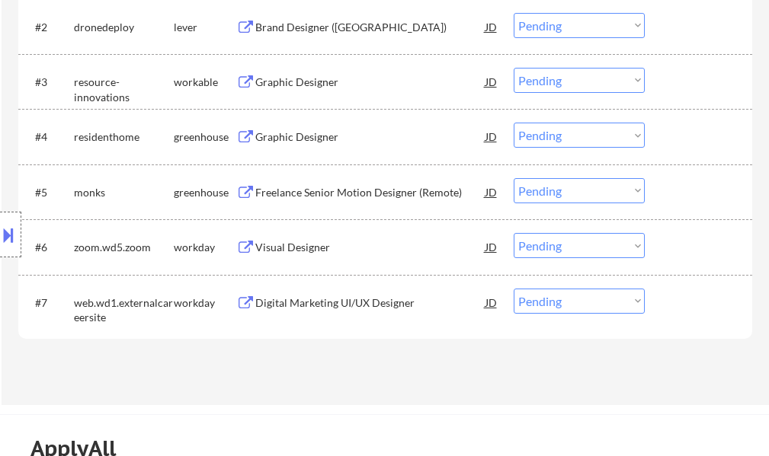
scroll to position [533, 0]
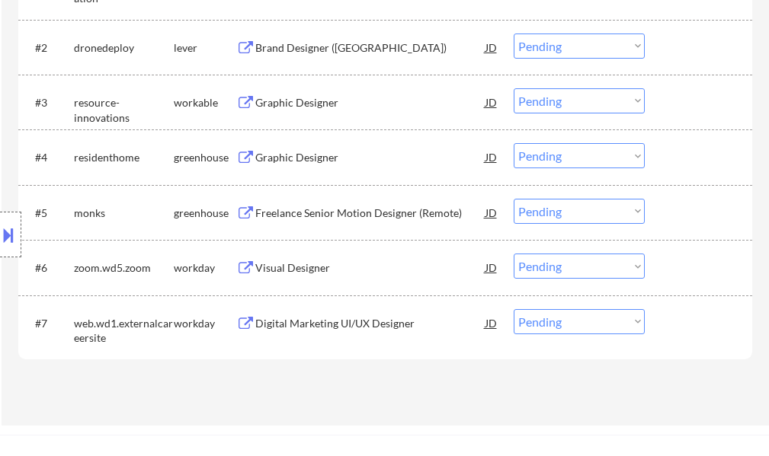
click at [267, 207] on div "Location Inclusions: remote" at bounding box center [136, 235] width 273 height 283
click at [269, 216] on div "Location Inclusions: remote" at bounding box center [136, 235] width 273 height 283
click at [332, 215] on div "Freelance Senior Motion Designer (Remote)" at bounding box center [370, 213] width 230 height 15
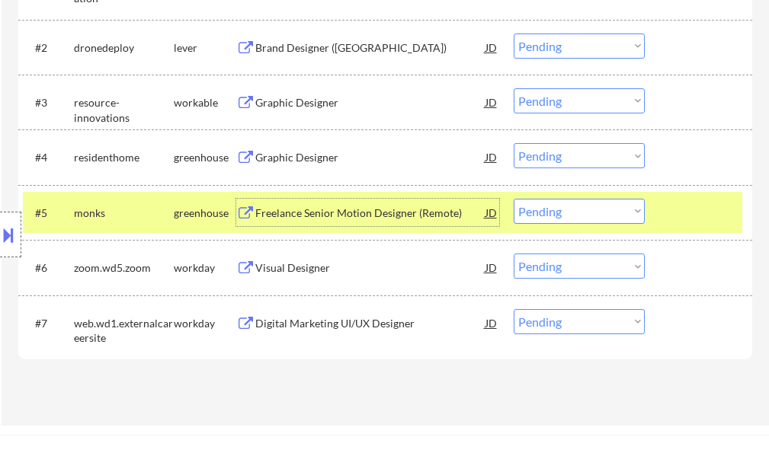
click at [599, 213] on select "Choose an option... Pending Applied Excluded (Questions) Excluded (Expired) Exc…" at bounding box center [578, 211] width 131 height 25
click at [513, 199] on select "Choose an option... Pending Applied Excluded (Questions) Excluded (Expired) Exc…" at bounding box center [578, 211] width 131 height 25
click at [697, 201] on div at bounding box center [700, 212] width 67 height 27
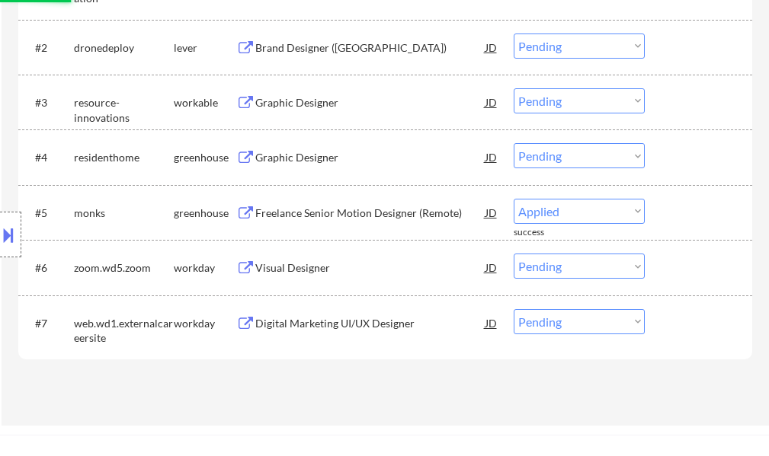
select select ""pending""
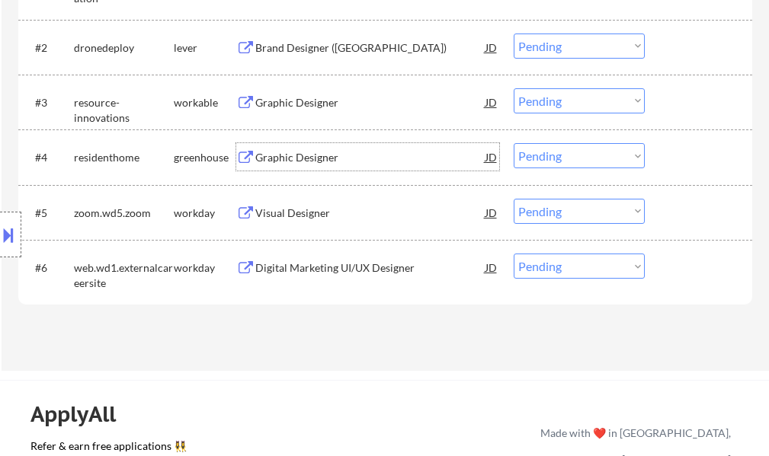
click at [288, 154] on div "Graphic Designer" at bounding box center [370, 157] width 230 height 15
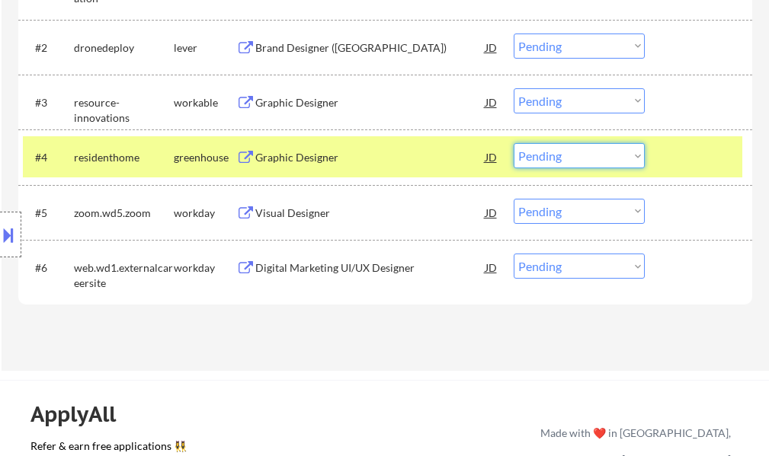
click at [534, 161] on select "Choose an option... Pending Applied Excluded (Questions) Excluded (Expired) Exc…" at bounding box center [578, 155] width 131 height 25
click at [513, 143] on select "Choose an option... Pending Applied Excluded (Questions) Excluded (Expired) Exc…" at bounding box center [578, 155] width 131 height 25
click at [693, 168] on div at bounding box center [700, 156] width 67 height 27
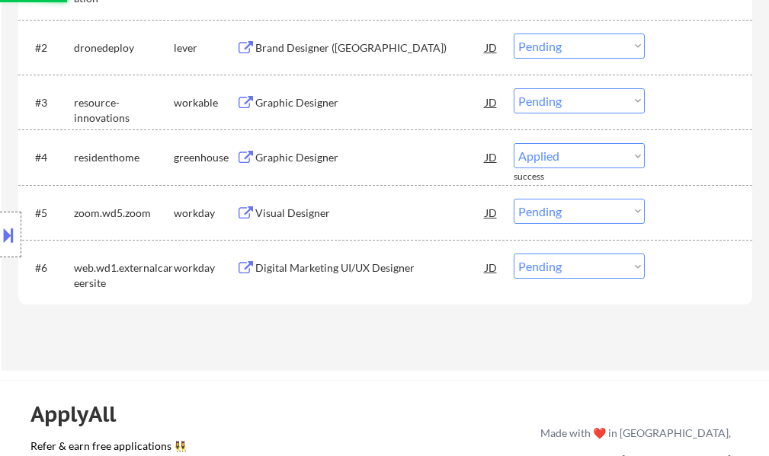
select select ""pending""
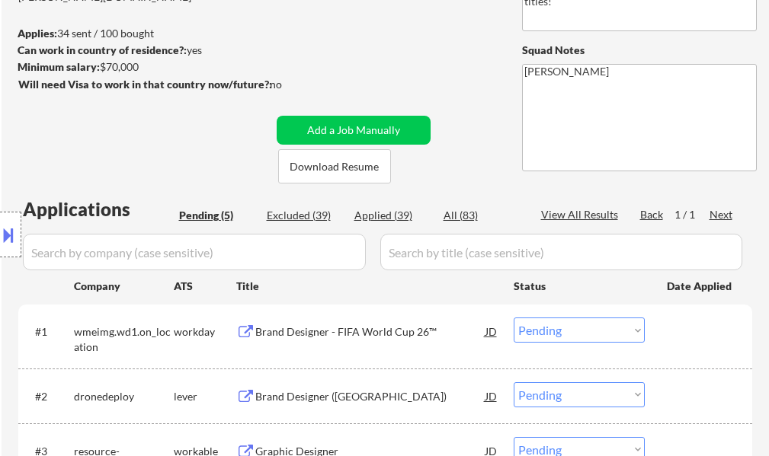
scroll to position [381, 0]
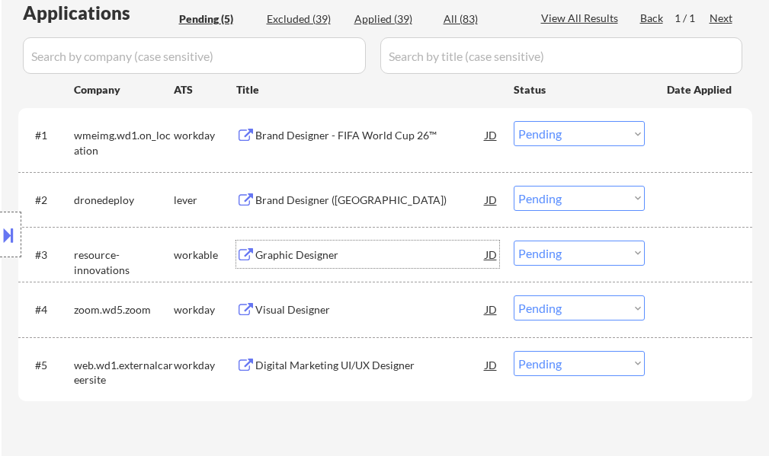
click at [290, 259] on div "Graphic Designer" at bounding box center [370, 255] width 230 height 15
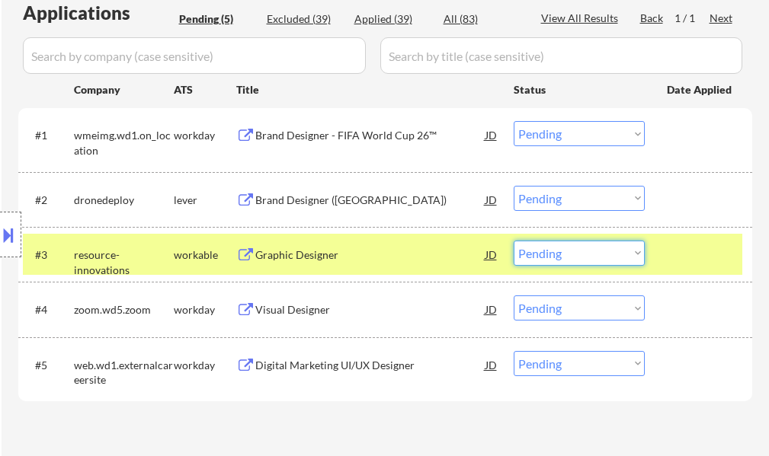
click at [603, 244] on select "Choose an option... Pending Applied Excluded (Questions) Excluded (Expired) Exc…" at bounding box center [578, 253] width 131 height 25
click at [513, 241] on select "Choose an option... Pending Applied Excluded (Questions) Excluded (Expired) Exc…" at bounding box center [578, 253] width 131 height 25
click at [699, 245] on div at bounding box center [700, 254] width 67 height 27
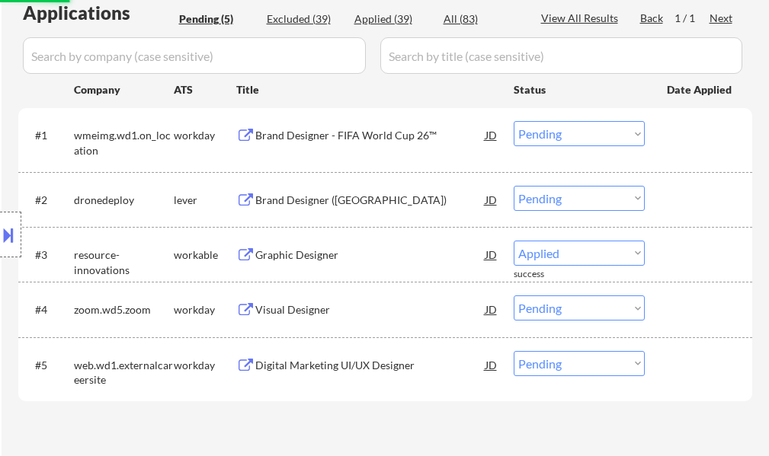
select select ""pending""
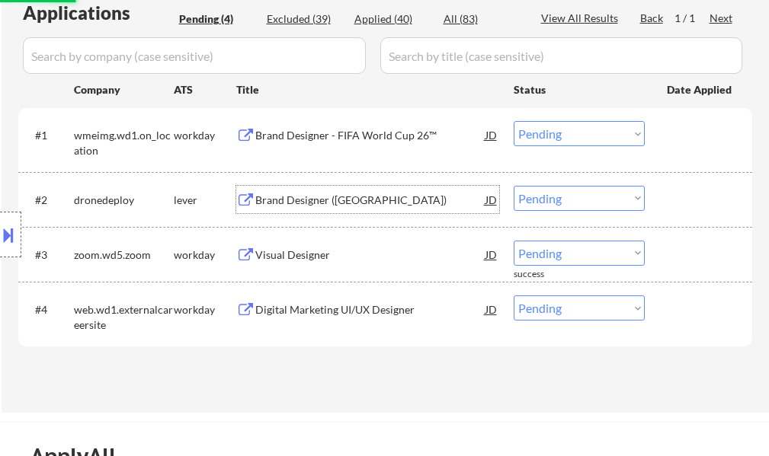
click at [283, 197] on div "Brand Designer (USA)" at bounding box center [370, 200] width 230 height 15
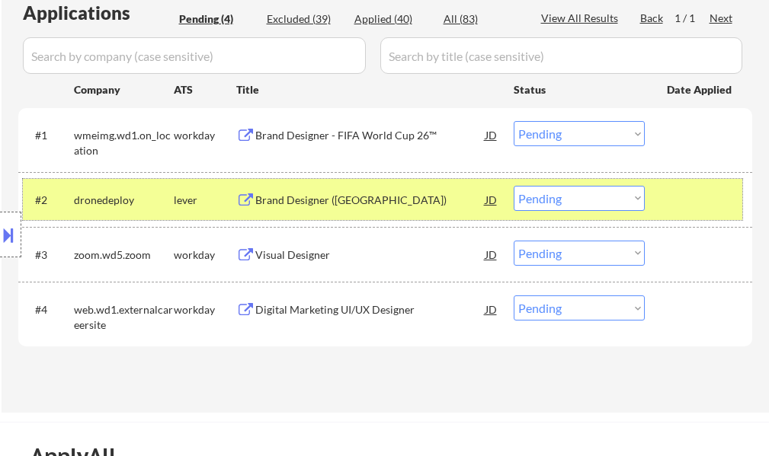
click at [717, 195] on div at bounding box center [700, 199] width 67 height 27
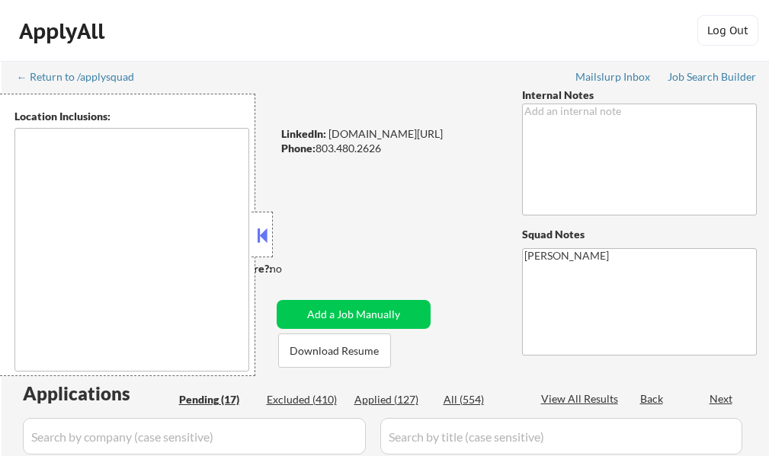
select select ""pending""
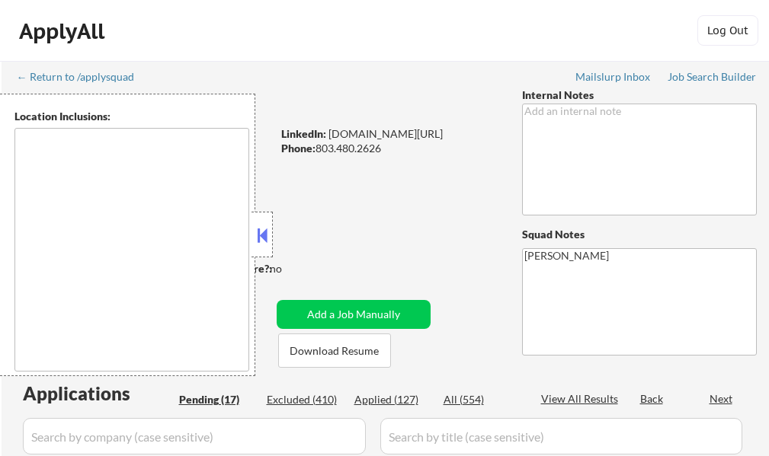
select select ""pending""
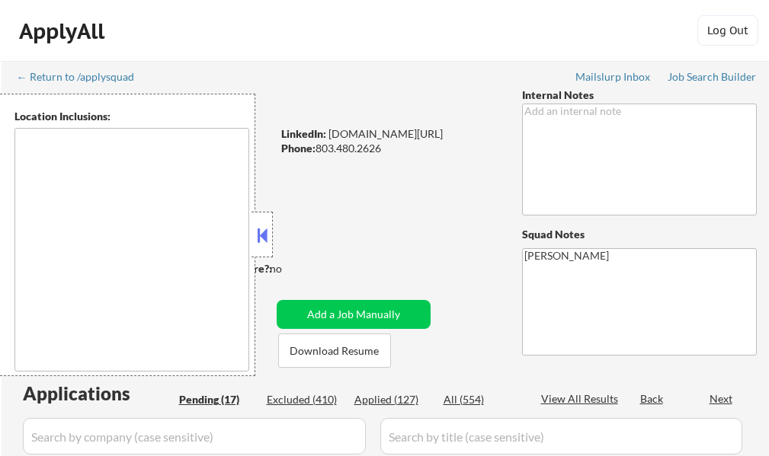
select select ""pending""
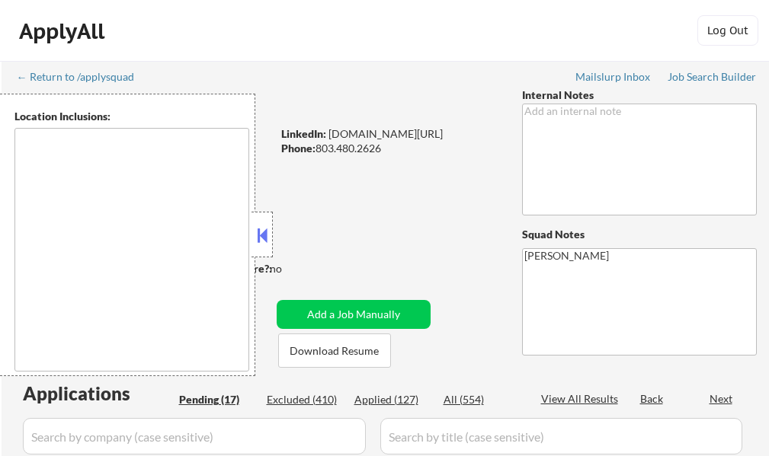
select select ""pending""
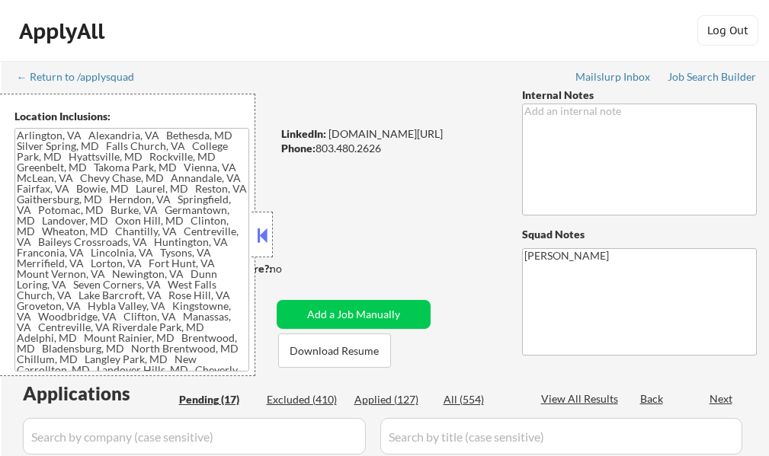
type textarea "[GEOGRAPHIC_DATA], [GEOGRAPHIC_DATA] [GEOGRAPHIC_DATA], [GEOGRAPHIC_DATA] [GEOG…"
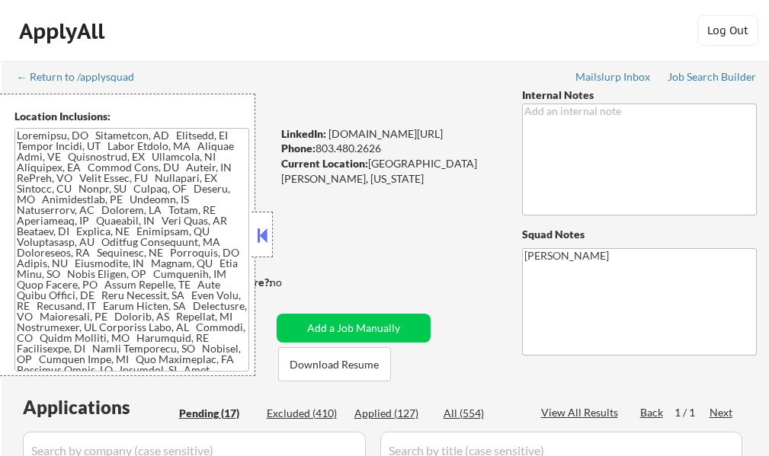
click at [267, 238] on button at bounding box center [262, 235] width 17 height 23
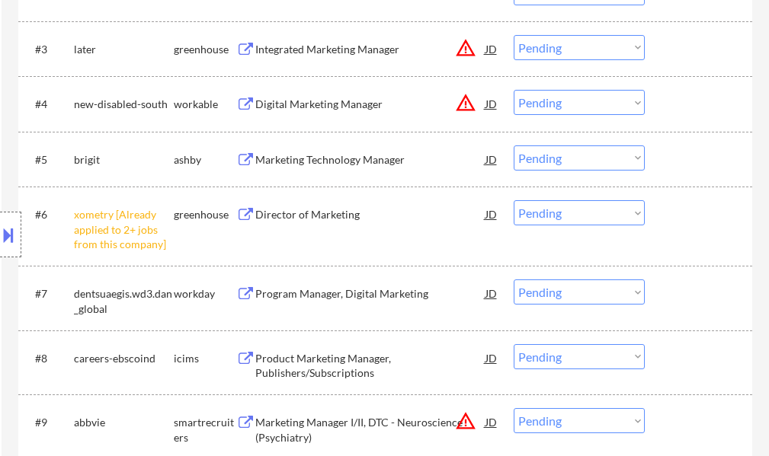
scroll to position [686, 0]
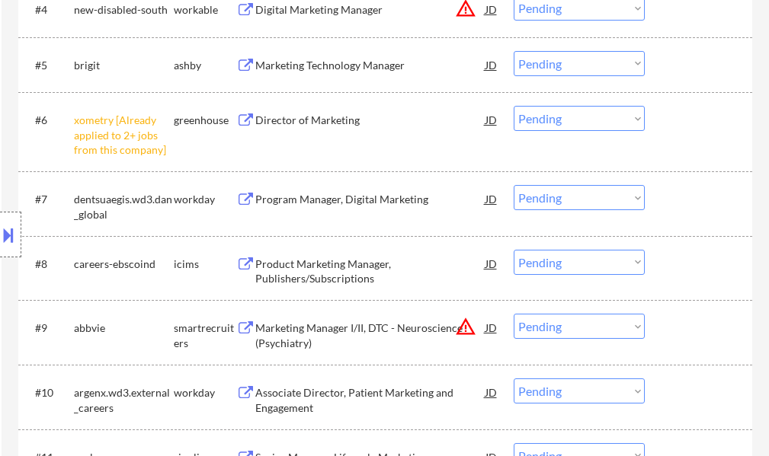
click at [560, 117] on select "Choose an option... Pending Applied Excluded (Questions) Excluded (Expired) Exc…" at bounding box center [578, 118] width 131 height 25
click at [513, 106] on select "Choose an option... Pending Applied Excluded (Questions) Excluded (Expired) Exc…" at bounding box center [578, 118] width 131 height 25
click at [689, 142] on div "#6 xometry [Already applied to 2+ jobs from this company] greenhouse Director o…" at bounding box center [382, 132] width 719 height 66
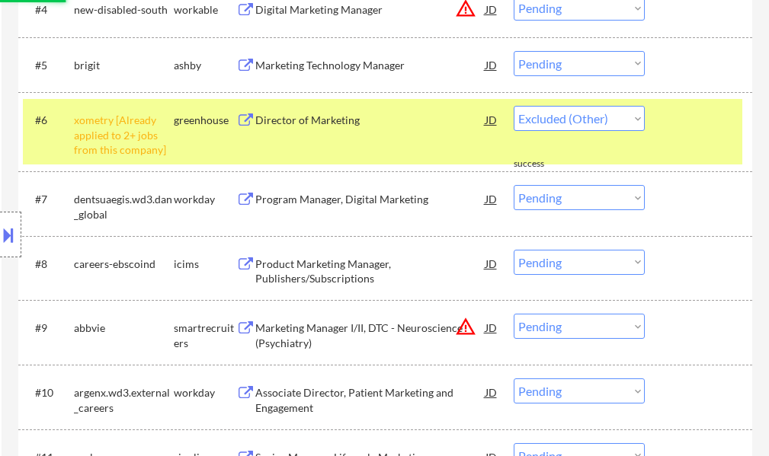
select select ""pending""
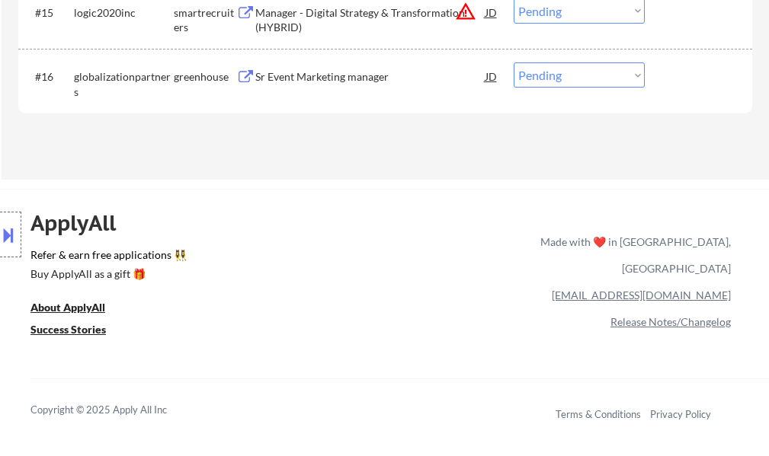
scroll to position [1371, 0]
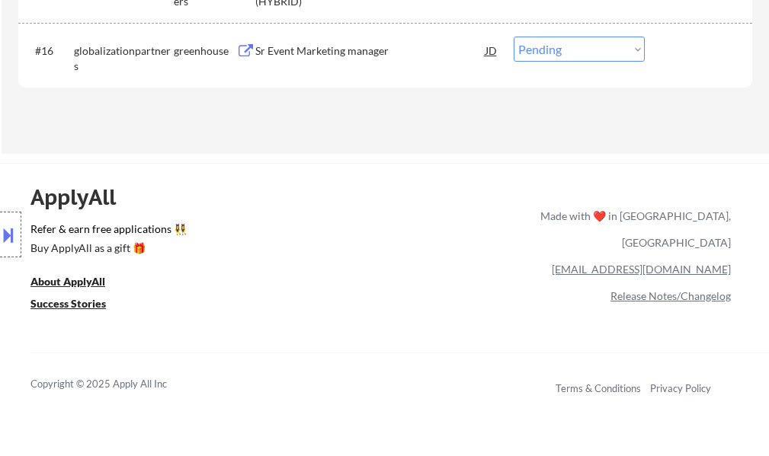
click at [350, 59] on div "Sr Event Marketing manager" at bounding box center [370, 50] width 230 height 27
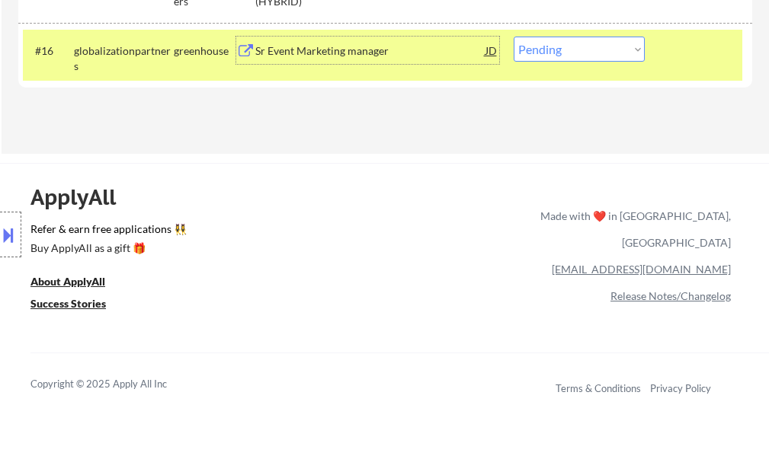
click at [562, 47] on select "Choose an option... Pending Applied Excluded (Questions) Excluded (Expired) Exc…" at bounding box center [578, 49] width 131 height 25
select select ""excluded__bad_match_""
click at [513, 37] on select "Choose an option... Pending Applied Excluded (Questions) Excluded (Expired) Exc…" at bounding box center [578, 49] width 131 height 25
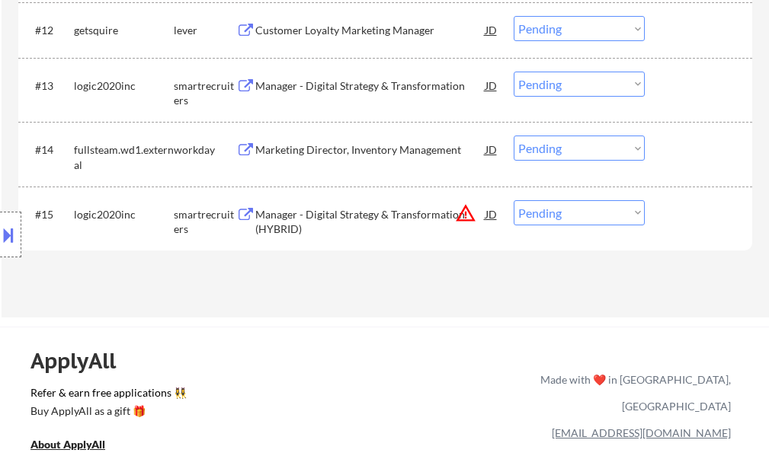
scroll to position [1143, 0]
click at [355, 209] on div "Manager - Digital Strategy & Transformation (HYBRID)" at bounding box center [370, 223] width 230 height 30
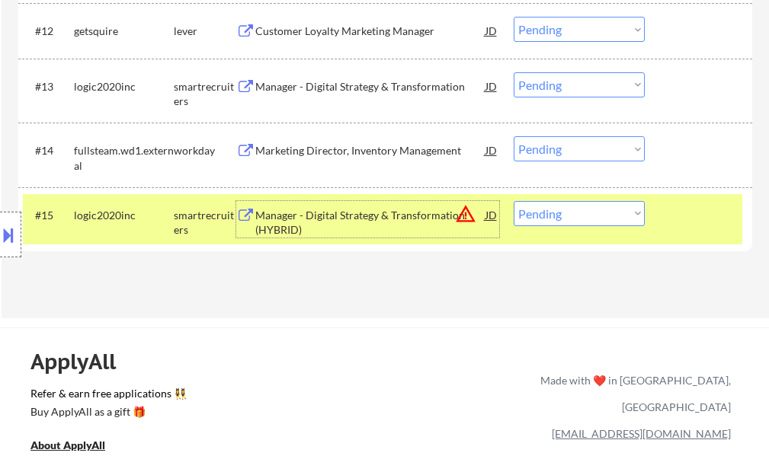
click at [577, 211] on select "Choose an option... Pending Applied Excluded (Questions) Excluded (Expired) Exc…" at bounding box center [578, 213] width 131 height 25
select select ""excluded__location_""
click at [513, 201] on select "Choose an option... Pending Applied Excluded (Questions) Excluded (Expired) Exc…" at bounding box center [578, 213] width 131 height 25
click at [685, 217] on div at bounding box center [700, 214] width 67 height 27
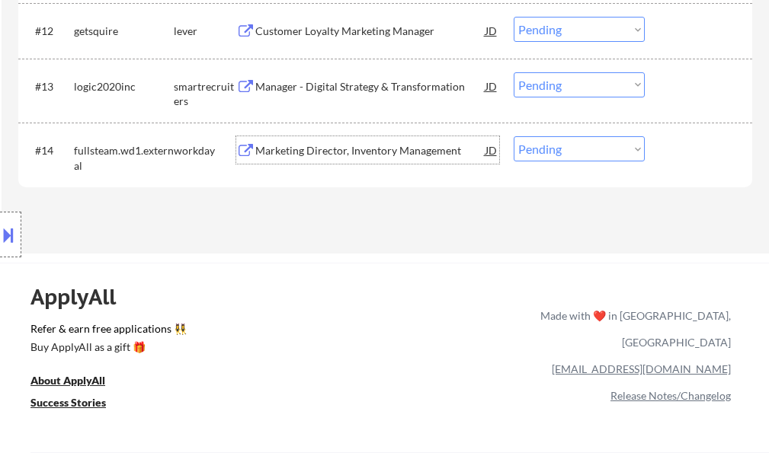
click at [392, 152] on div "Marketing Director, Inventory Management" at bounding box center [370, 150] width 230 height 15
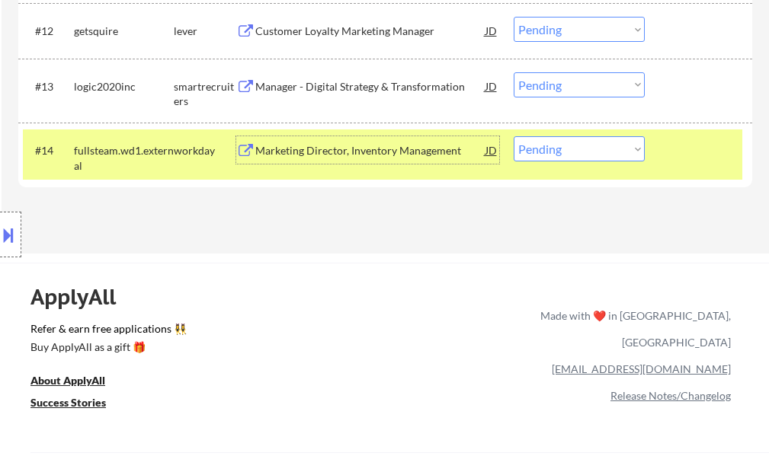
click at [568, 141] on select "Choose an option... Pending Applied Excluded (Questions) Excluded (Expired) Exc…" at bounding box center [578, 148] width 131 height 25
select select ""excluded__expired_""
click at [513, 136] on select "Choose an option... Pending Applied Excluded (Questions) Excluded (Expired) Exc…" at bounding box center [578, 148] width 131 height 25
drag, startPoint x: 697, startPoint y: 152, endPoint x: 657, endPoint y: 142, distance: 40.8
click at [696, 152] on div at bounding box center [700, 149] width 67 height 27
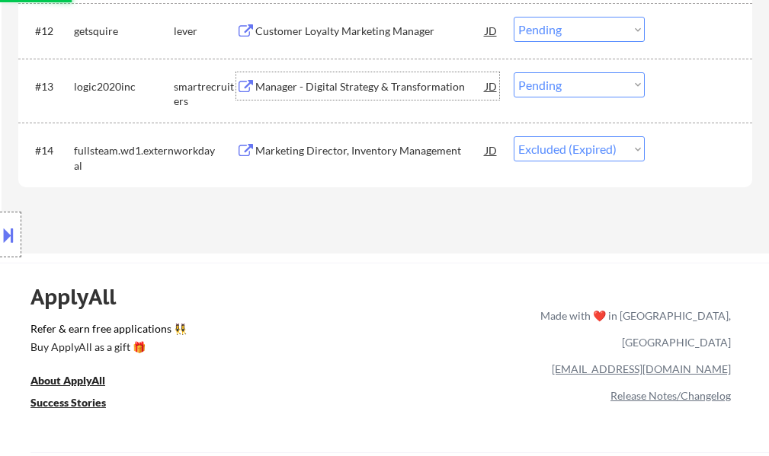
click at [298, 85] on div "Manager - Digital Strategy & Transformation" at bounding box center [370, 86] width 230 height 15
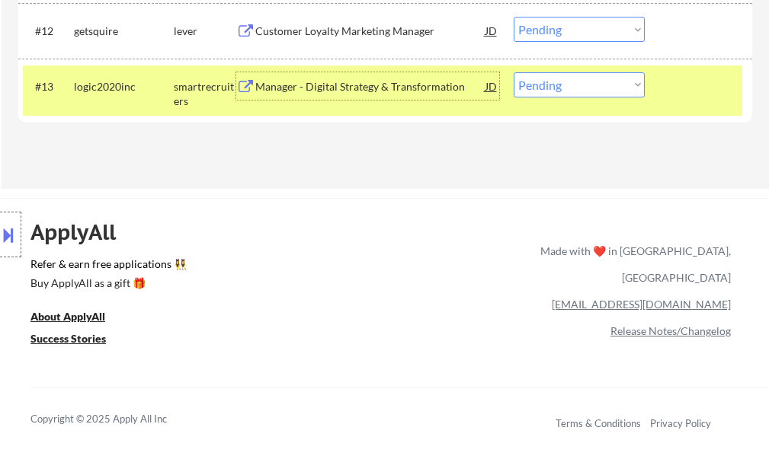
click at [526, 68] on div "#13 logic2020inc smartrecruiters Manager - Digital Strategy & Transformation JD…" at bounding box center [382, 91] width 719 height 50
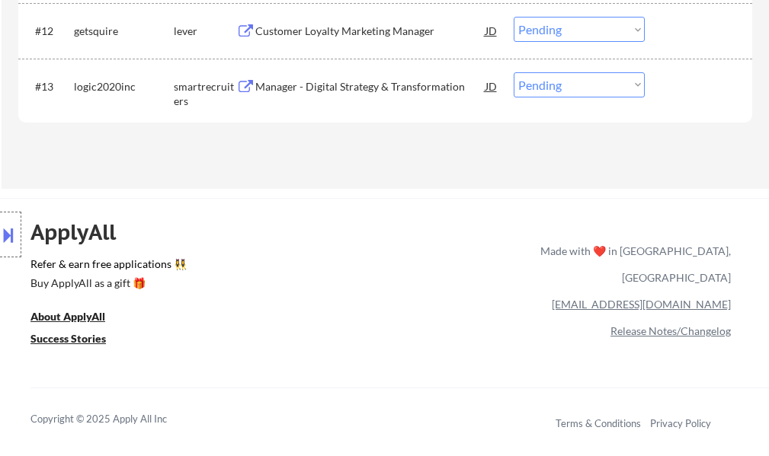
click at [536, 84] on select "Choose an option... Pending Applied Excluded (Questions) Excluded (Expired) Exc…" at bounding box center [578, 84] width 131 height 25
select select ""excluded__bad_match_""
click at [513, 72] on select "Choose an option... Pending Applied Excluded (Questions) Excluded (Expired) Exc…" at bounding box center [578, 84] width 131 height 25
click at [721, 94] on div at bounding box center [700, 85] width 67 height 27
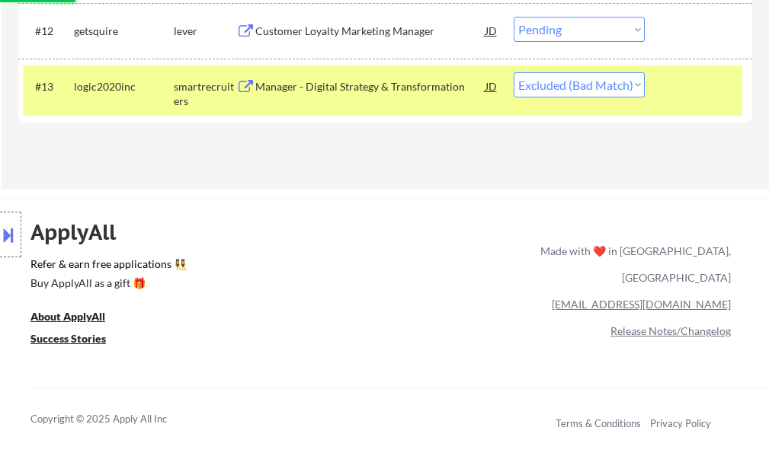
scroll to position [990, 0]
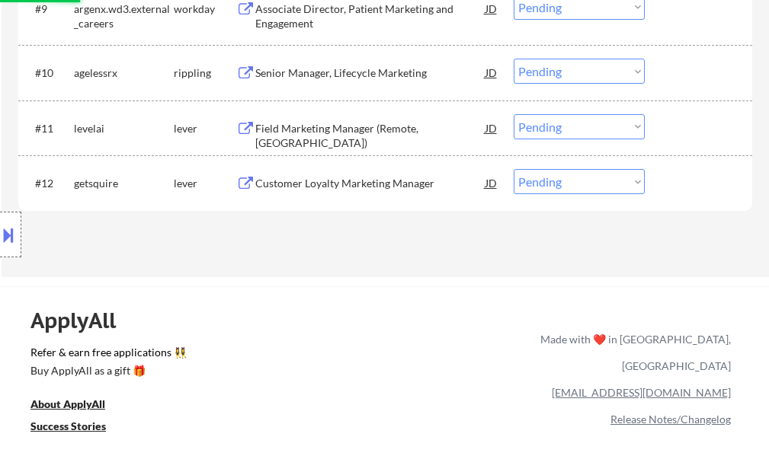
click at [365, 178] on div "Customer Loyalty Marketing Manager" at bounding box center [370, 183] width 230 height 15
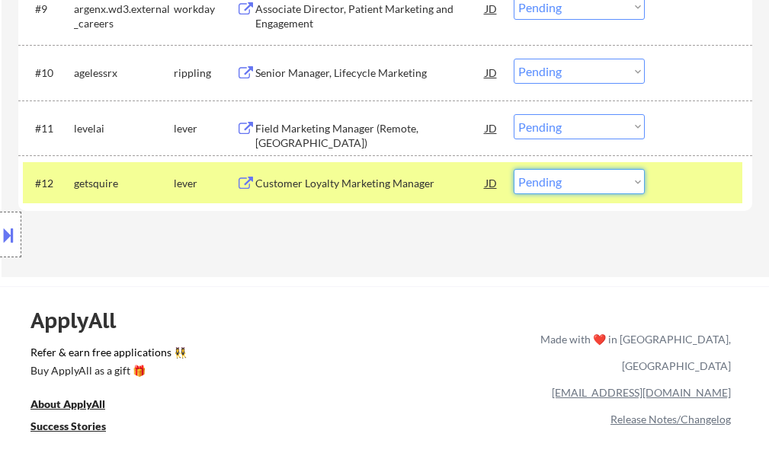
click at [577, 175] on select "Choose an option... Pending Applied Excluded (Questions) Excluded (Expired) Exc…" at bounding box center [578, 181] width 131 height 25
select select ""applied""
click at [513, 169] on select "Choose an option... Pending Applied Excluded (Questions) Excluded (Expired) Exc…" at bounding box center [578, 181] width 131 height 25
click at [705, 188] on div at bounding box center [700, 182] width 67 height 27
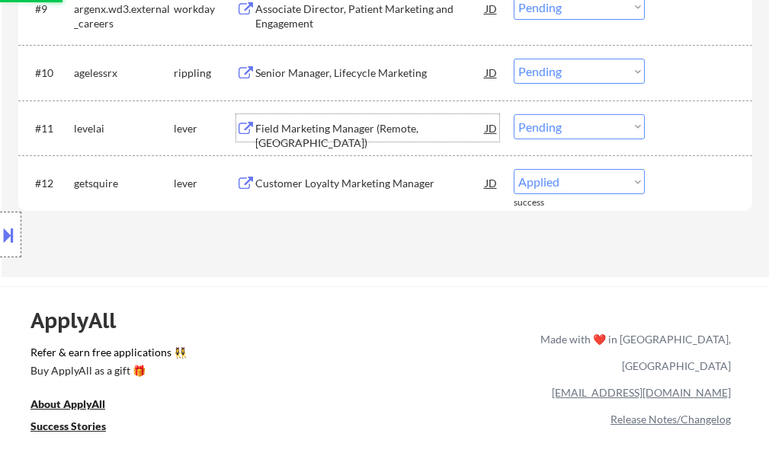
click at [283, 137] on div "Field Marketing Manager (Remote, US)" at bounding box center [370, 127] width 230 height 27
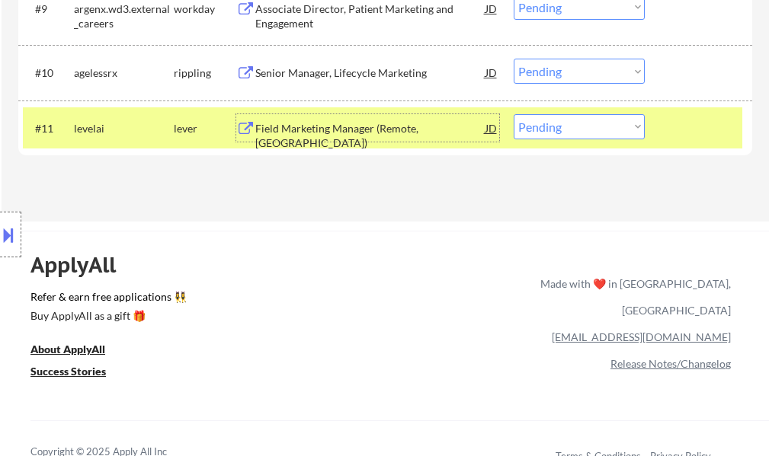
click at [545, 131] on select "Choose an option... Pending Applied Excluded (Questions) Excluded (Expired) Exc…" at bounding box center [578, 126] width 131 height 25
select select ""applied""
click at [513, 114] on select "Choose an option... Pending Applied Excluded (Questions) Excluded (Expired) Exc…" at bounding box center [578, 126] width 131 height 25
click at [693, 142] on div "#11 levelai lever Field Marketing Manager (Remote, US) JD Choose an option... P…" at bounding box center [382, 127] width 719 height 41
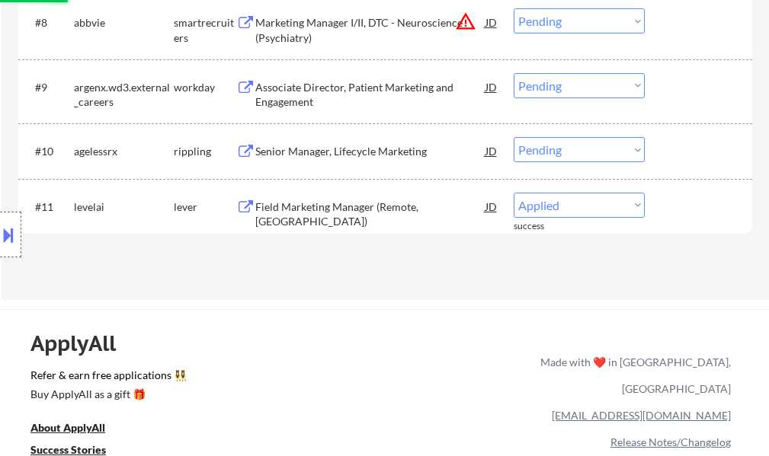
scroll to position [838, 0]
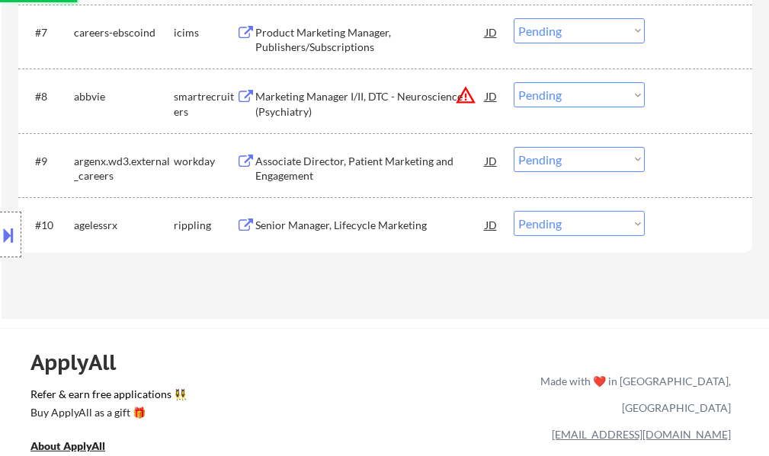
click at [358, 229] on div "Senior Manager, Lifecycle Marketing" at bounding box center [370, 225] width 230 height 15
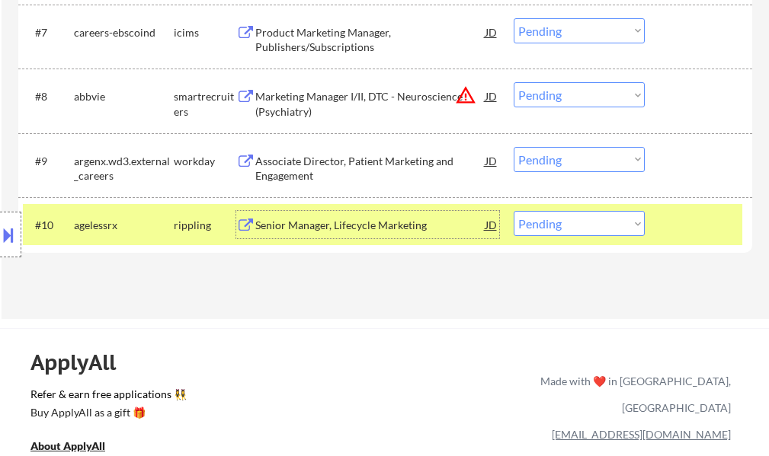
click at [581, 216] on select "Choose an option... Pending Applied Excluded (Questions) Excluded (Expired) Exc…" at bounding box center [578, 223] width 131 height 25
select select ""excluded__salary_""
click at [513, 211] on select "Choose an option... Pending Applied Excluded (Questions) Excluded (Expired) Exc…" at bounding box center [578, 223] width 131 height 25
click at [696, 228] on div at bounding box center [700, 224] width 67 height 27
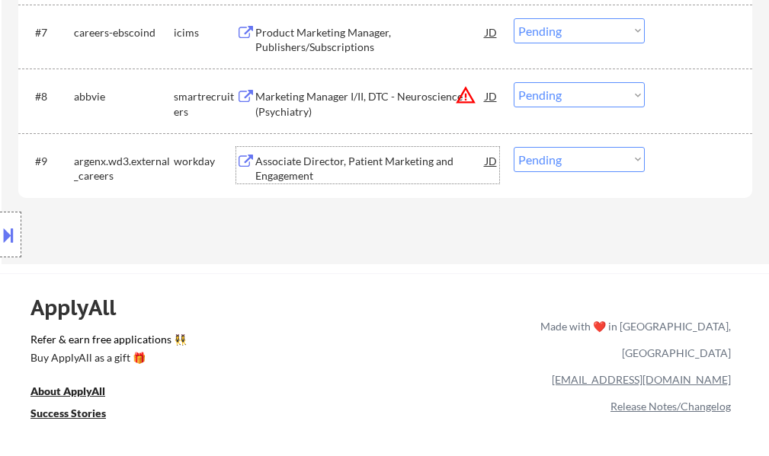
click at [402, 155] on div "Associate Director, Patient Marketing and Engagement" at bounding box center [370, 169] width 230 height 30
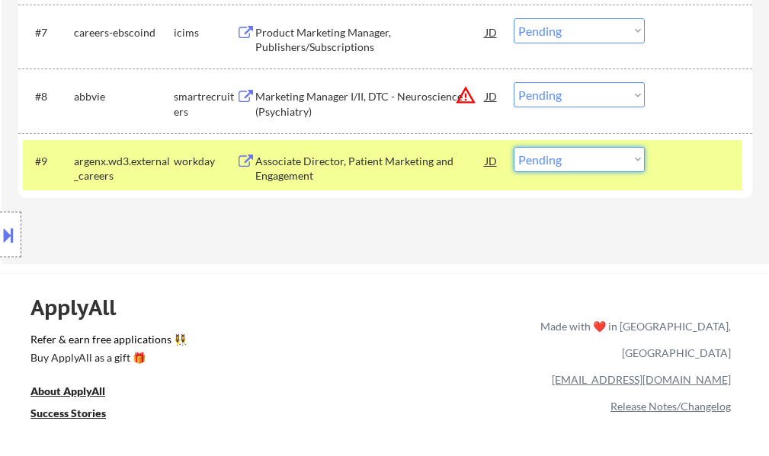
click at [606, 160] on select "Choose an option... Pending Applied Excluded (Questions) Excluded (Expired) Exc…" at bounding box center [578, 159] width 131 height 25
select select ""excluded__bad_match_""
click at [513, 147] on select "Choose an option... Pending Applied Excluded (Questions) Excluded (Expired) Exc…" at bounding box center [578, 159] width 131 height 25
click at [680, 152] on div at bounding box center [700, 160] width 67 height 27
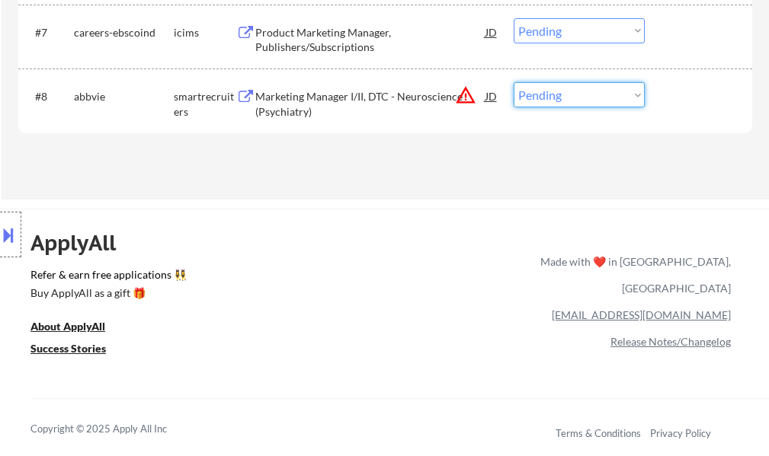
click at [549, 92] on select "Choose an option... Pending Applied Excluded (Questions) Excluded (Expired) Exc…" at bounding box center [578, 94] width 131 height 25
select select ""excluded__bad_match_""
click at [513, 82] on select "Choose an option... Pending Applied Excluded (Questions) Excluded (Expired) Exc…" at bounding box center [578, 94] width 131 height 25
click at [684, 111] on div "#8 abbvie smartrecruiters Marketing Manager I/II, DTC - Neuroscience (Psychiatr…" at bounding box center [382, 100] width 719 height 50
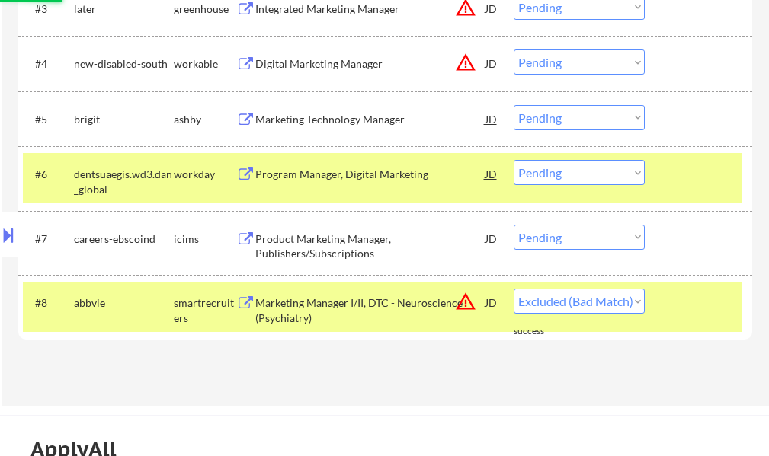
scroll to position [609, 0]
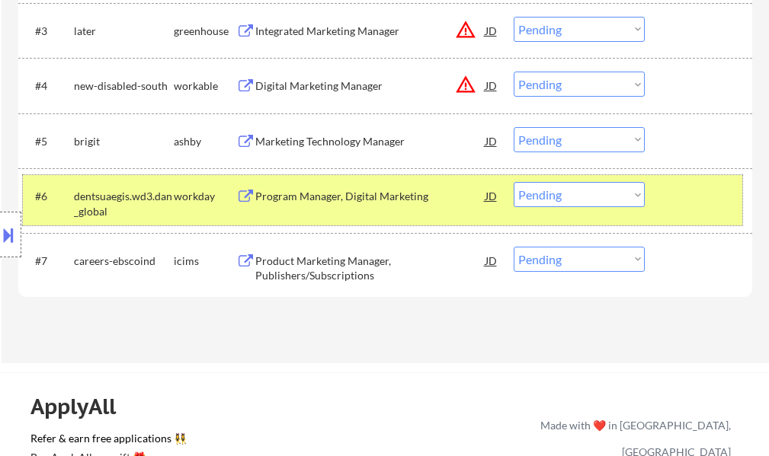
click at [707, 210] on div at bounding box center [700, 195] width 67 height 27
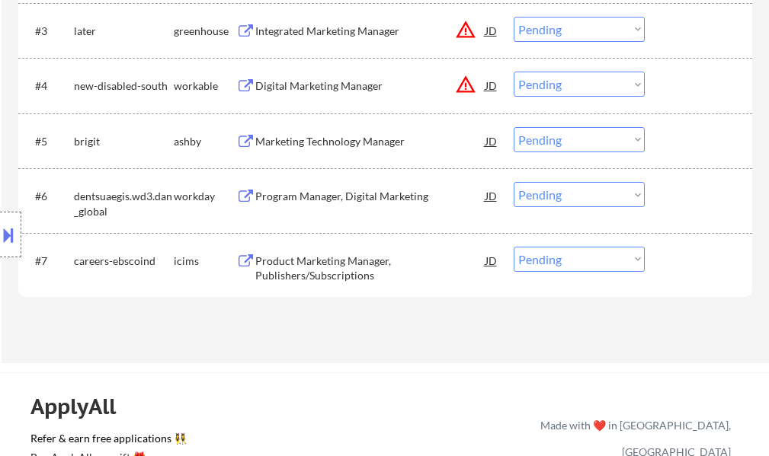
click at [349, 267] on div "Product Marketing Manager, Publishers/Subscriptions" at bounding box center [370, 269] width 230 height 30
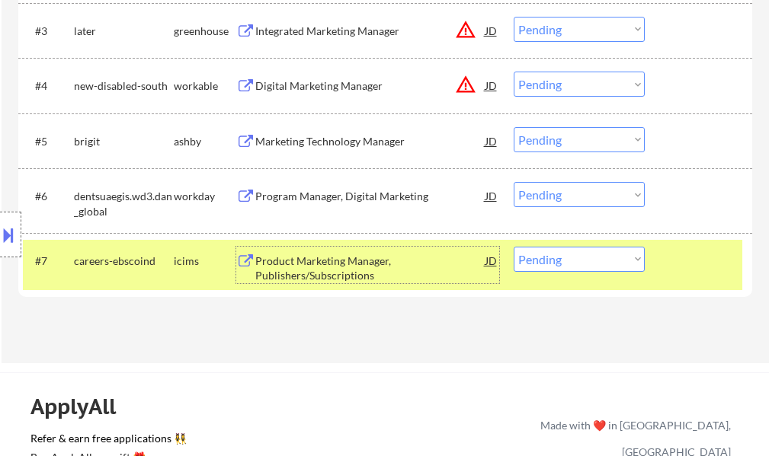
click at [571, 264] on select "Choose an option... Pending Applied Excluded (Questions) Excluded (Expired) Exc…" at bounding box center [578, 259] width 131 height 25
select select ""excluded__salary_""
click at [513, 247] on select "Choose an option... Pending Applied Excluded (Questions) Excluded (Expired) Exc…" at bounding box center [578, 259] width 131 height 25
click at [706, 265] on div at bounding box center [700, 260] width 67 height 27
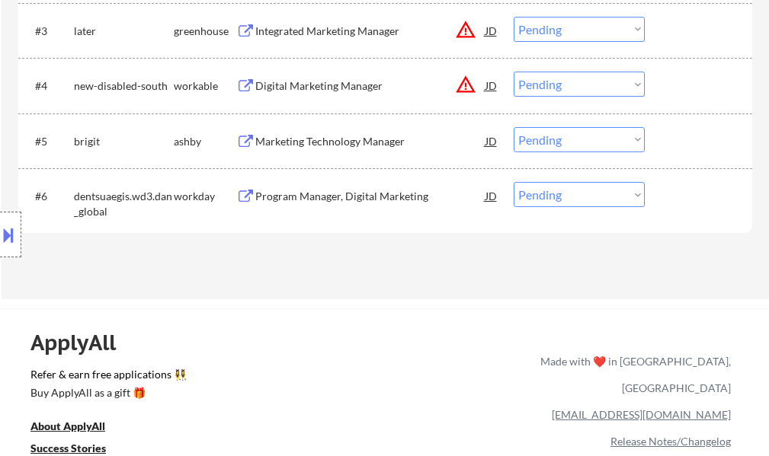
click at [334, 184] on div "Program Manager, Digital Marketing" at bounding box center [370, 195] width 230 height 27
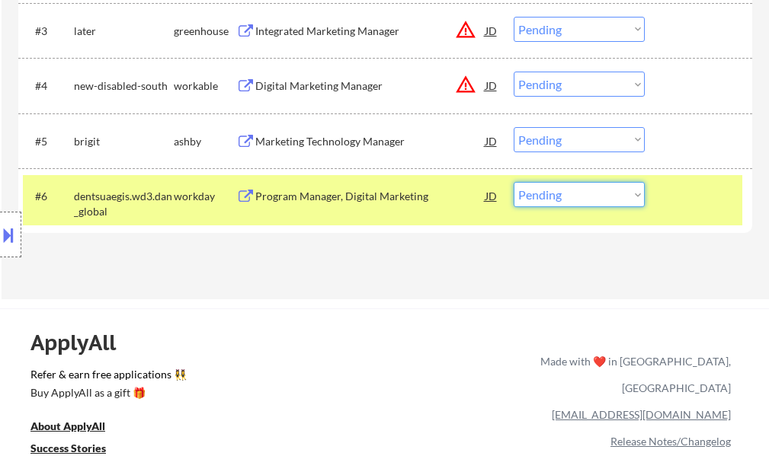
click at [571, 197] on select "Choose an option... Pending Applied Excluded (Questions) Excluded (Expired) Exc…" at bounding box center [578, 194] width 131 height 25
select select ""excluded__expired_""
click at [513, 182] on select "Choose an option... Pending Applied Excluded (Questions) Excluded (Expired) Exc…" at bounding box center [578, 194] width 131 height 25
click at [721, 193] on div at bounding box center [700, 195] width 67 height 27
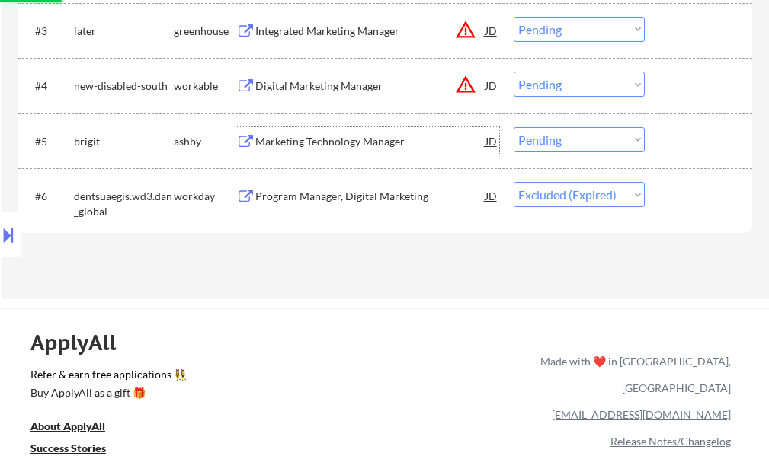
click at [373, 134] on div "Marketing Technology Manager" at bounding box center [370, 141] width 230 height 15
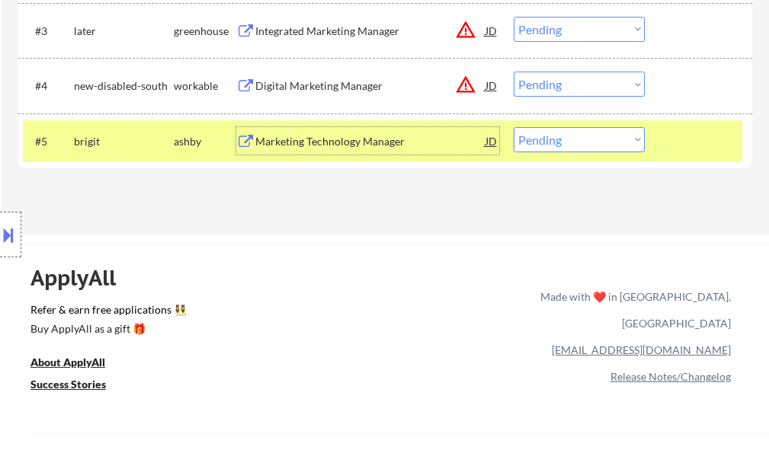
click at [562, 143] on select "Choose an option... Pending Applied Excluded (Questions) Excluded (Expired) Exc…" at bounding box center [578, 139] width 131 height 25
select select ""excluded__bad_match_""
click at [513, 127] on select "Choose an option... Pending Applied Excluded (Questions) Excluded (Expired) Exc…" at bounding box center [578, 139] width 131 height 25
click at [680, 134] on div at bounding box center [700, 140] width 67 height 27
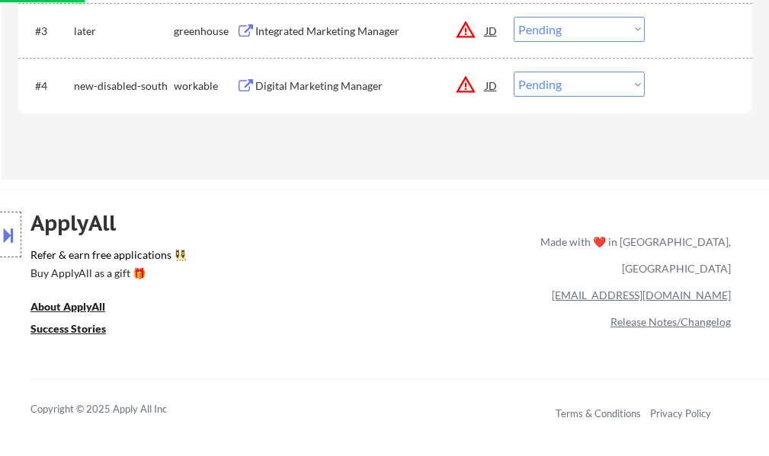
click at [314, 80] on div "Digital Marketing Manager" at bounding box center [370, 85] width 230 height 15
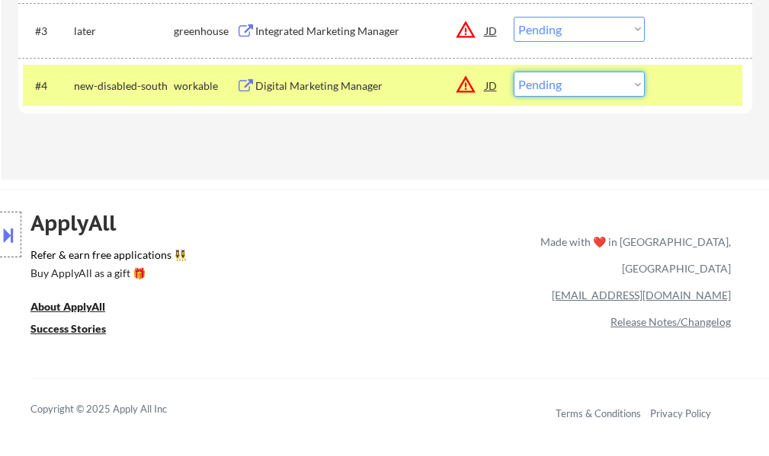
click at [568, 90] on select "Choose an option... Pending Applied Excluded (Questions) Excluded (Expired) Exc…" at bounding box center [578, 84] width 131 height 25
select select ""excluded__bad_match_""
click at [513, 72] on select "Choose an option... Pending Applied Excluded (Questions) Excluded (Expired) Exc…" at bounding box center [578, 84] width 131 height 25
click at [706, 87] on div at bounding box center [700, 85] width 67 height 27
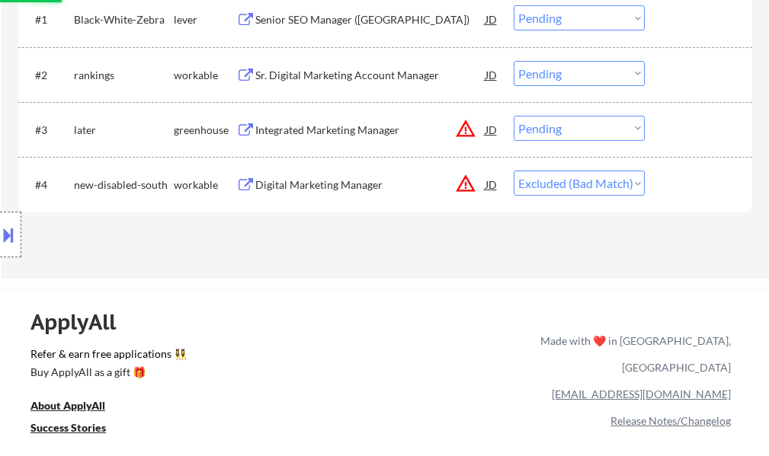
scroll to position [381, 0]
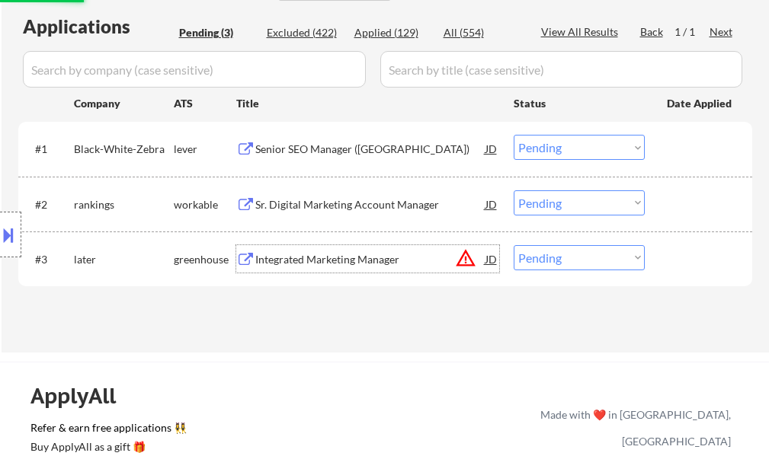
click at [342, 253] on div "Integrated Marketing Manager" at bounding box center [370, 259] width 230 height 15
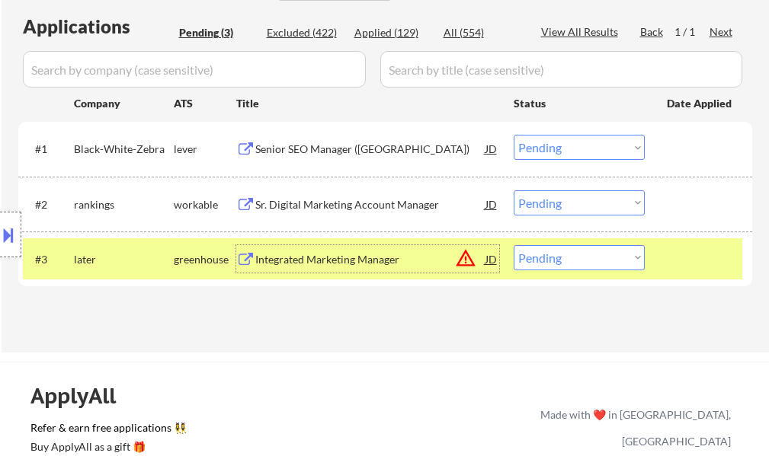
click at [581, 265] on select "Choose an option... Pending Applied Excluded (Questions) Excluded (Expired) Exc…" at bounding box center [578, 257] width 131 height 25
select select ""excluded""
click at [513, 245] on select "Choose an option... Pending Applied Excluded (Questions) Excluded (Expired) Exc…" at bounding box center [578, 257] width 131 height 25
click at [721, 265] on div at bounding box center [700, 258] width 67 height 27
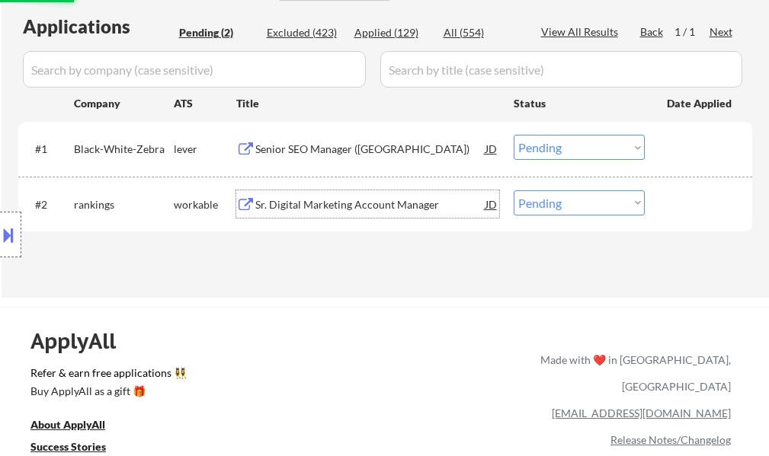
click at [346, 205] on div "Sr. Digital Marketing Account Manager" at bounding box center [370, 204] width 230 height 15
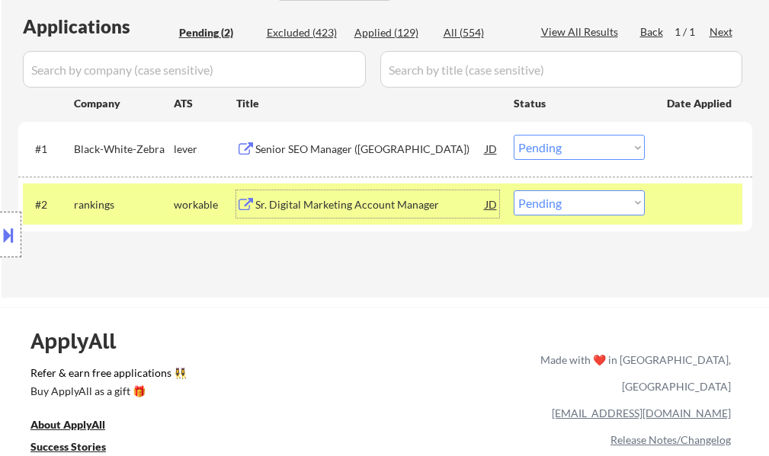
click at [578, 203] on select "Choose an option... Pending Applied Excluded (Questions) Excluded (Expired) Exc…" at bounding box center [578, 202] width 131 height 25
select select ""excluded__salary_""
click at [513, 190] on select "Choose an option... Pending Applied Excluded (Questions) Excluded (Expired) Exc…" at bounding box center [578, 202] width 131 height 25
click at [673, 192] on div at bounding box center [700, 203] width 67 height 27
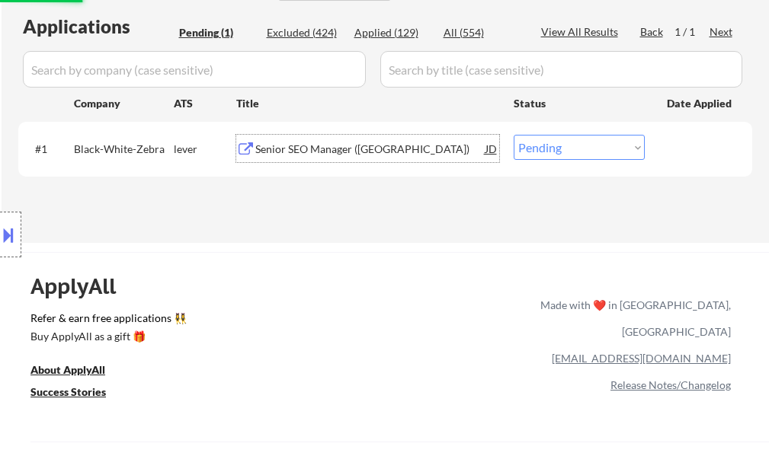
click at [305, 141] on div "Senior SEO Manager (USA)" at bounding box center [370, 148] width 230 height 27
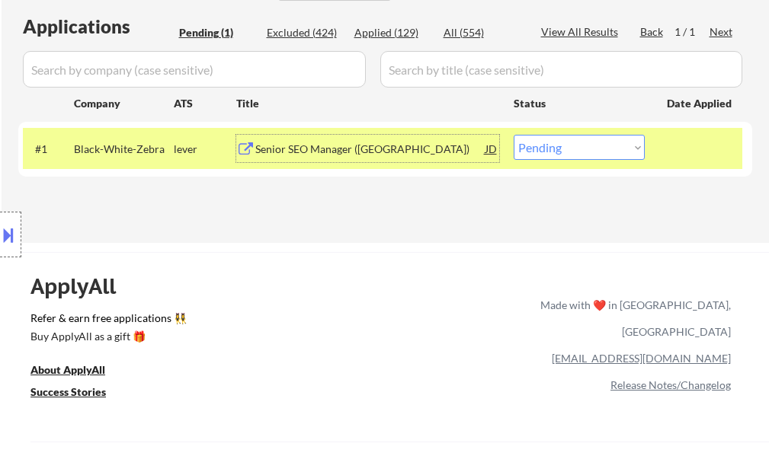
click at [592, 151] on select "Choose an option... Pending Applied Excluded (Questions) Excluded (Expired) Exc…" at bounding box center [578, 147] width 131 height 25
select select ""excluded__salary_""
click at [513, 135] on select "Choose an option... Pending Applied Excluded (Questions) Excluded (Expired) Exc…" at bounding box center [578, 147] width 131 height 25
click at [680, 158] on div at bounding box center [700, 148] width 67 height 27
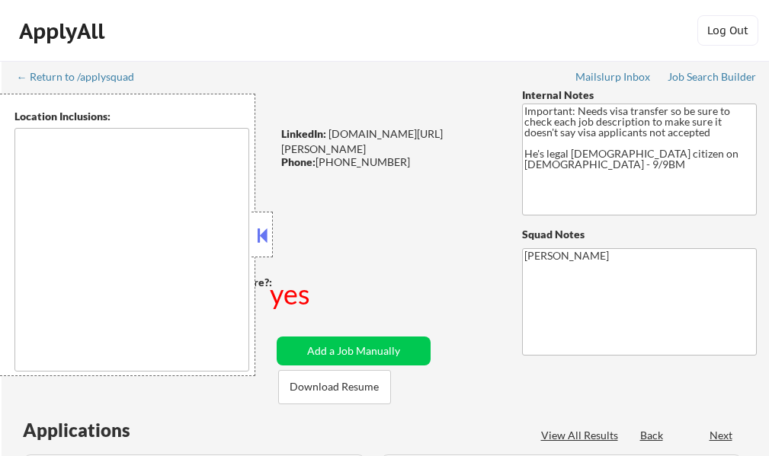
select select ""pending""
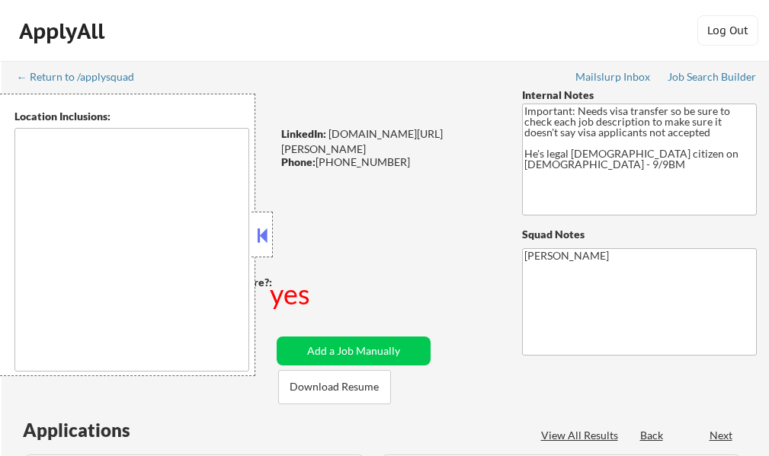
select select ""pending""
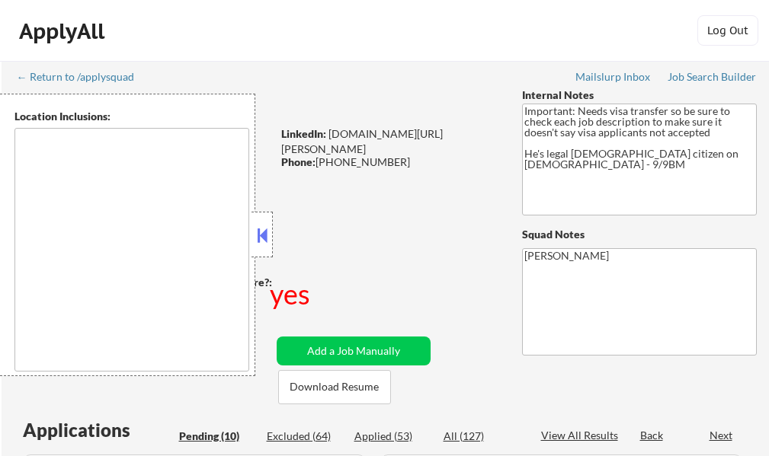
type textarea "[GEOGRAPHIC_DATA], [GEOGRAPHIC_DATA] [GEOGRAPHIC_DATA], [GEOGRAPHIC_DATA] [GEOG…"
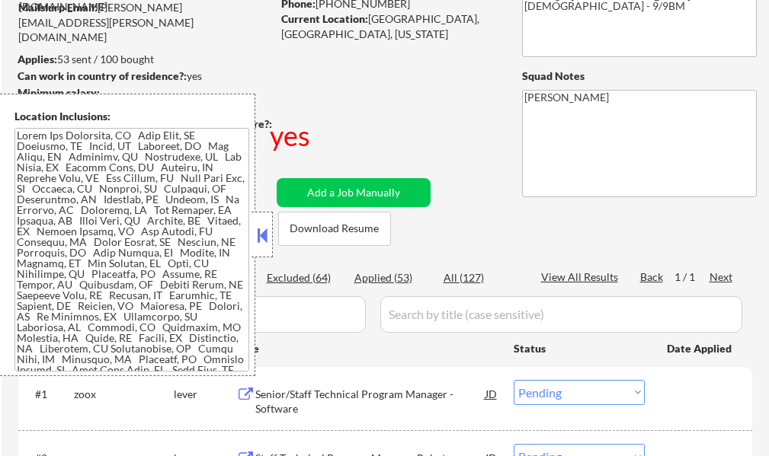
scroll to position [305, 0]
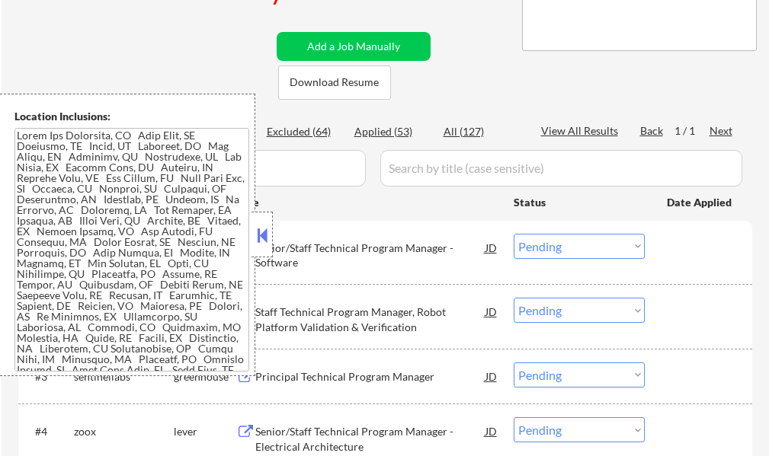
click at [264, 236] on button at bounding box center [262, 235] width 17 height 23
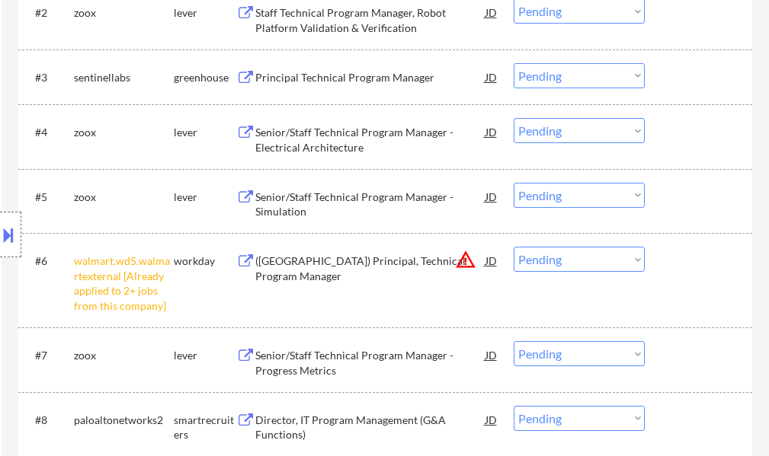
scroll to position [609, 0]
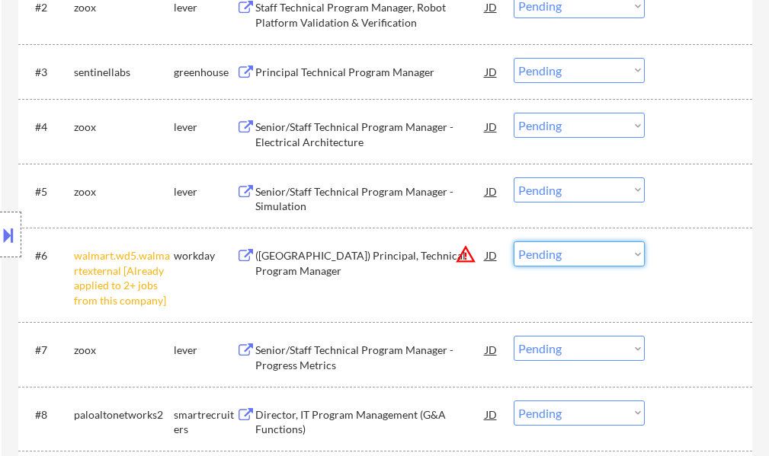
click at [579, 262] on select "Choose an option... Pending Applied Excluded (Questions) Excluded (Expired) Exc…" at bounding box center [578, 254] width 131 height 25
click at [513, 242] on select "Choose an option... Pending Applied Excluded (Questions) Excluded (Expired) Exc…" at bounding box center [578, 254] width 131 height 25
click at [660, 278] on div "#6 walmart.wd5.walmartexternal [Already applied to 2+ jobs from this company] w…" at bounding box center [382, 275] width 719 height 80
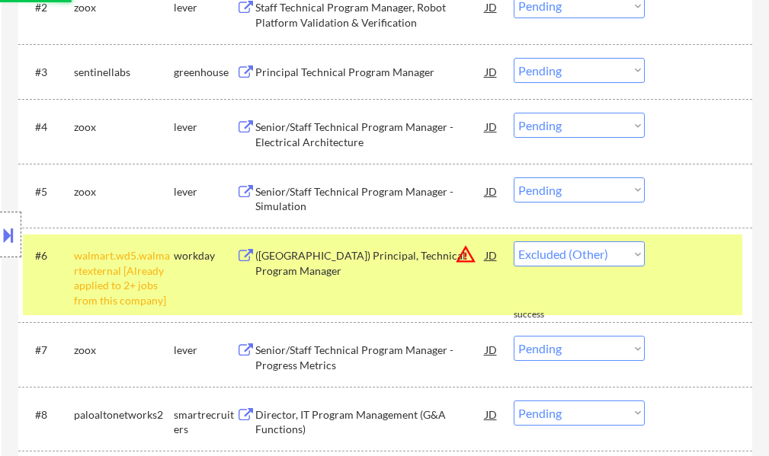
click at [676, 267] on div at bounding box center [700, 255] width 67 height 27
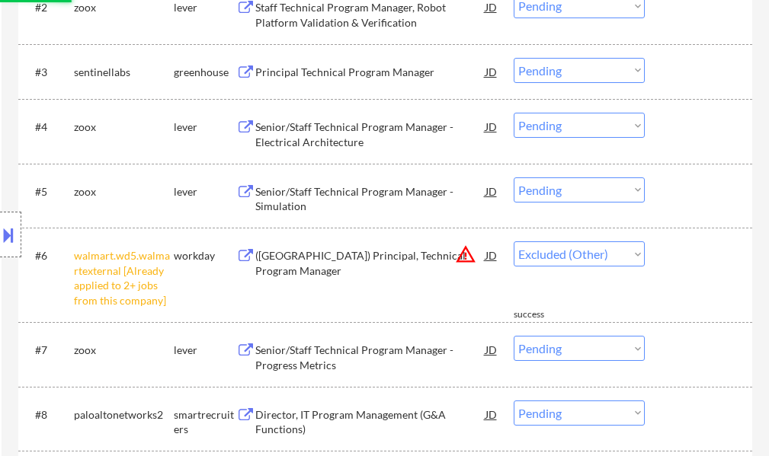
select select ""pending""
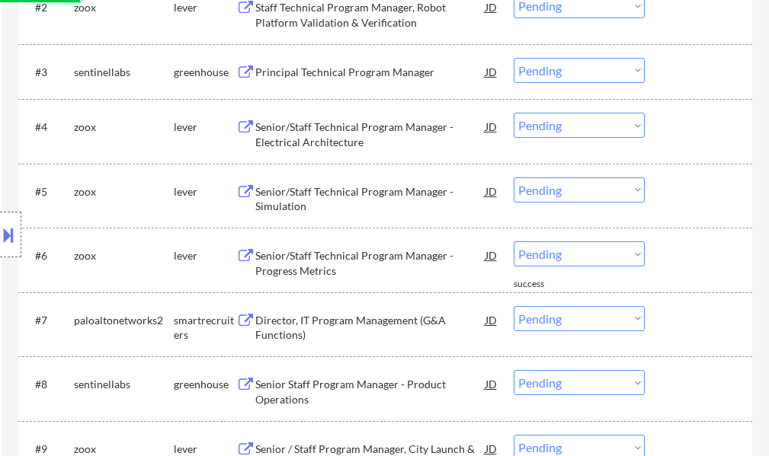
click at [321, 318] on div "Director, IT Program Management (G&A Functions)" at bounding box center [370, 328] width 230 height 30
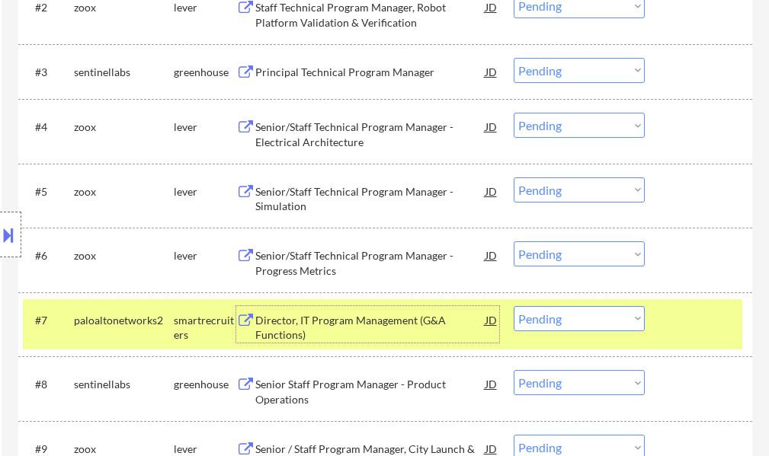
click at [11, 230] on button at bounding box center [8, 234] width 17 height 25
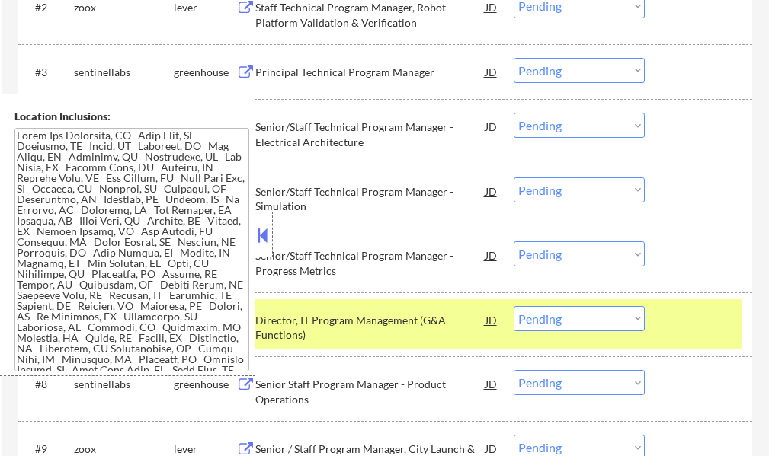
click at [258, 235] on button at bounding box center [262, 235] width 17 height 23
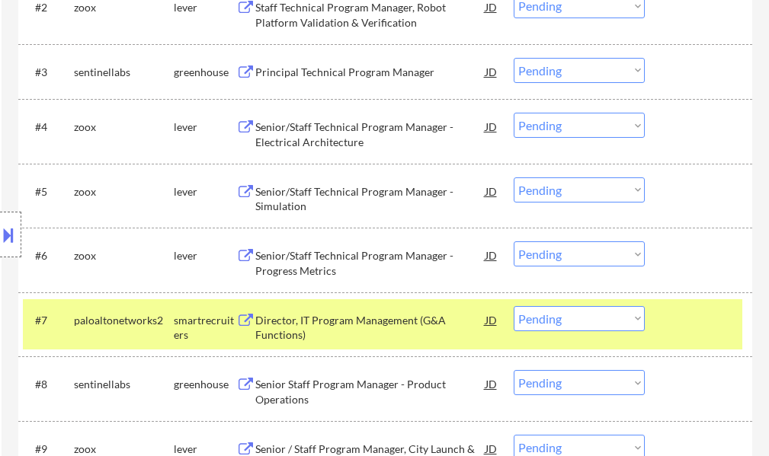
click at [559, 322] on select "Choose an option... Pending Applied Excluded (Questions) Excluded (Expired) Exc…" at bounding box center [578, 318] width 131 height 25
click at [513, 306] on select "Choose an option... Pending Applied Excluded (Questions) Excluded (Expired) Exc…" at bounding box center [578, 318] width 131 height 25
click at [696, 326] on div at bounding box center [700, 319] width 67 height 27
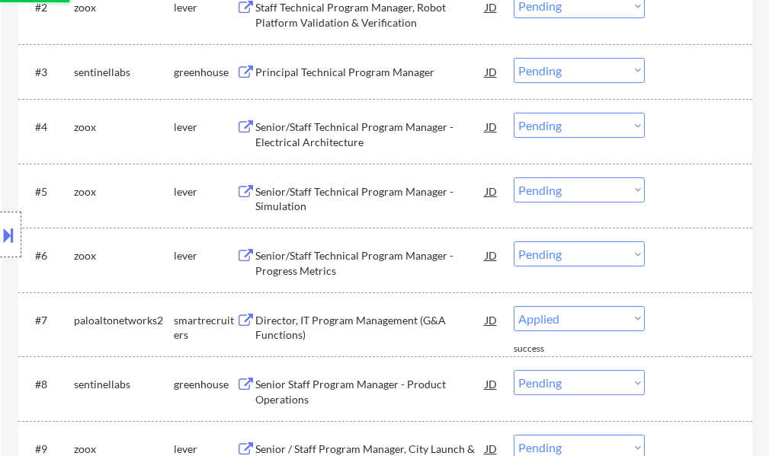
select select ""pending""
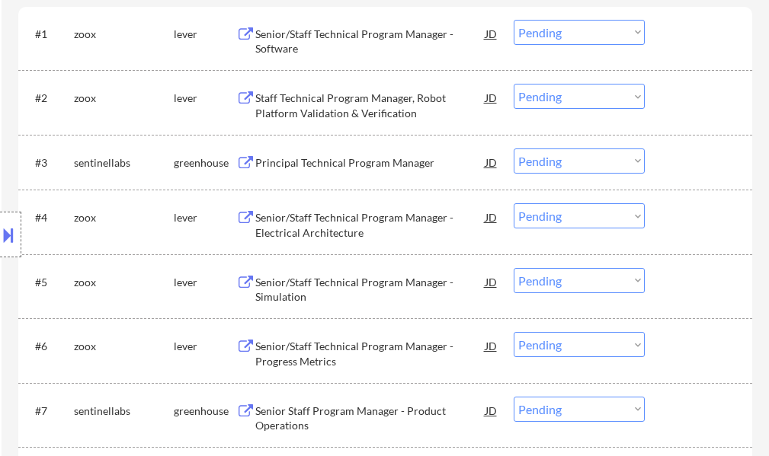
scroll to position [381, 0]
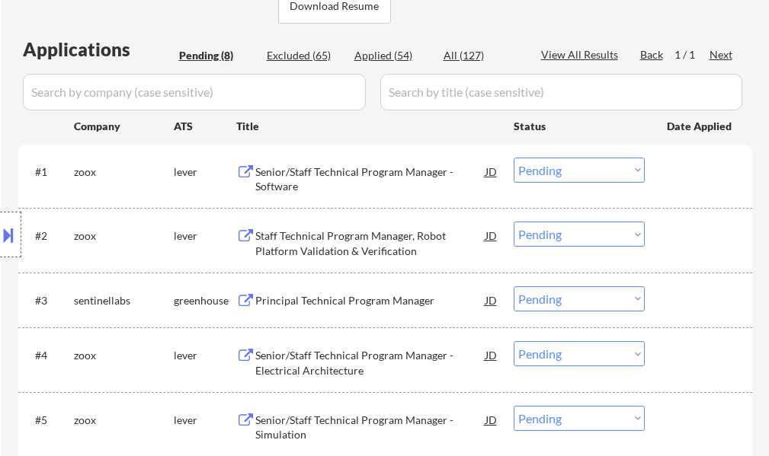
click at [293, 294] on div "Principal Technical Program Manager" at bounding box center [370, 300] width 230 height 15
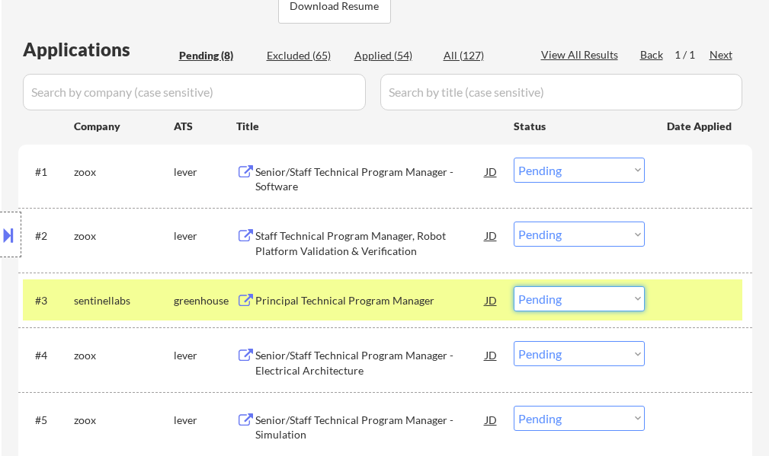
click at [571, 298] on select "Choose an option... Pending Applied Excluded (Questions) Excluded (Expired) Exc…" at bounding box center [578, 298] width 131 height 25
click at [513, 286] on select "Choose an option... Pending Applied Excluded (Questions) Excluded (Expired) Exc…" at bounding box center [578, 298] width 131 height 25
click at [679, 307] on div at bounding box center [700, 299] width 67 height 27
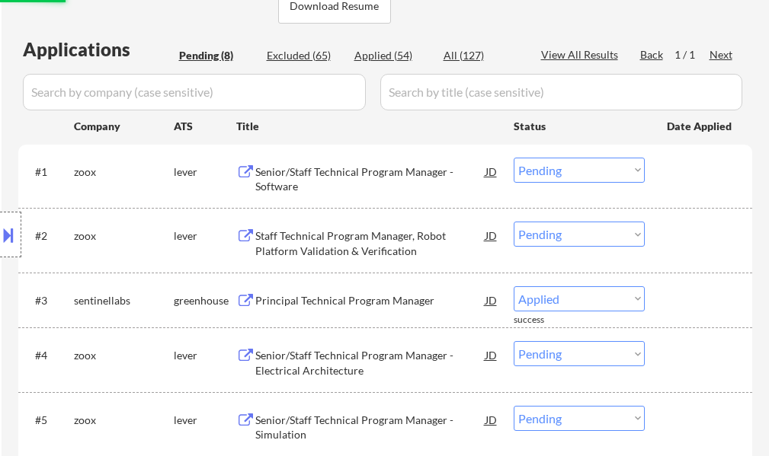
select select ""pending""
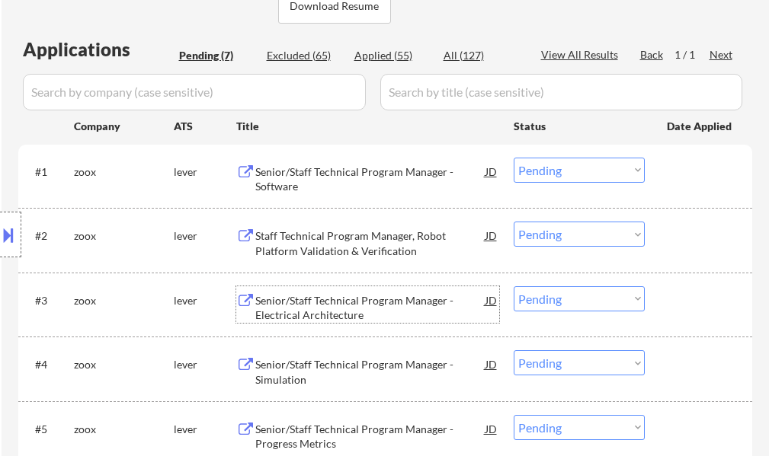
click at [333, 309] on div "Senior/Staff Technical Program Manager - Electrical Architecture" at bounding box center [370, 308] width 230 height 30
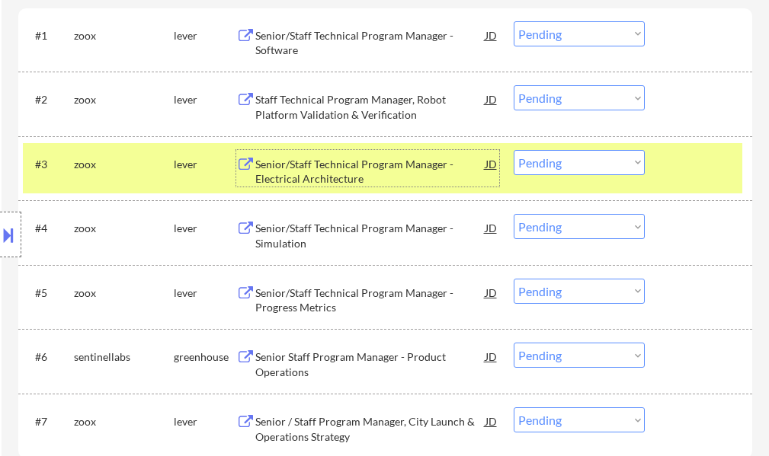
scroll to position [686, 0]
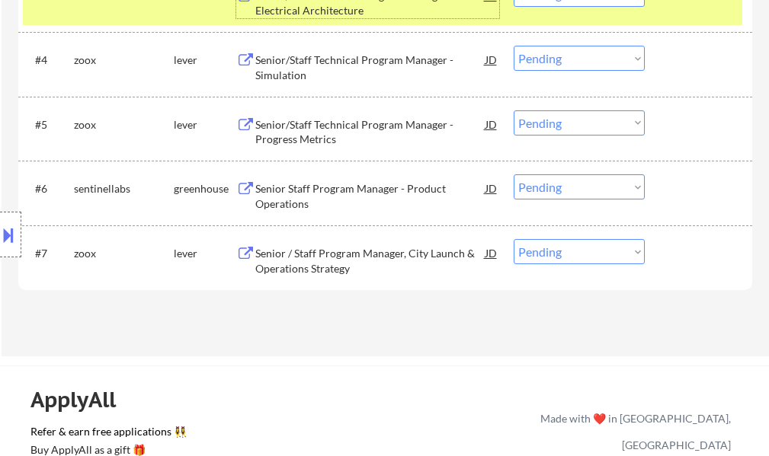
click at [327, 187] on div "Senior Staff Program Manager - Product Operations" at bounding box center [370, 196] width 230 height 30
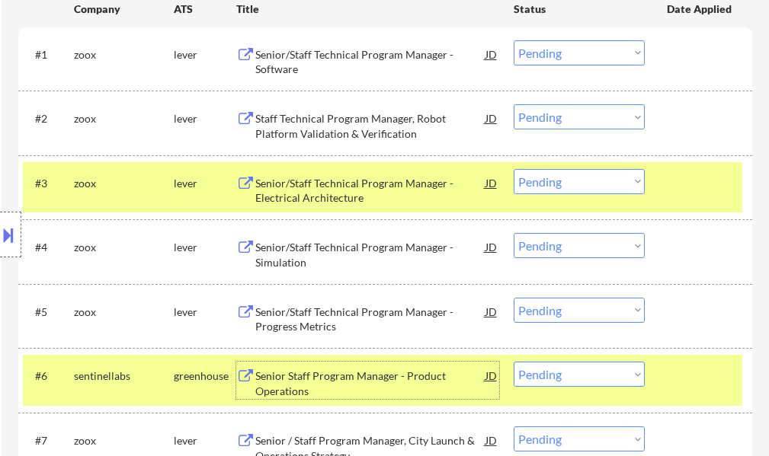
scroll to position [229, 0]
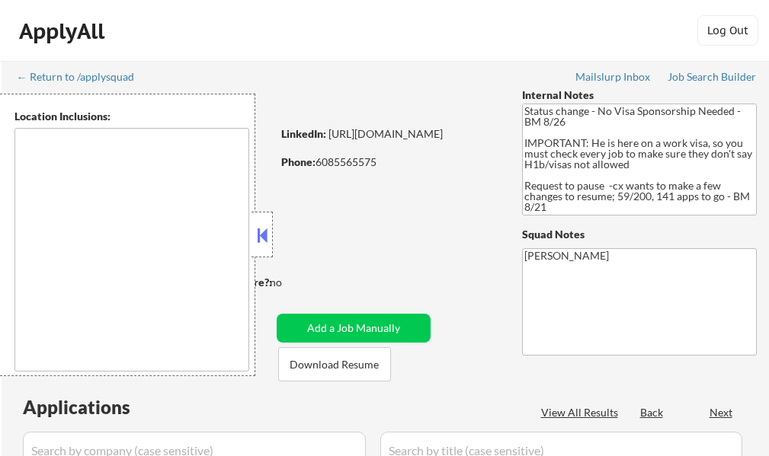
select select ""pending""
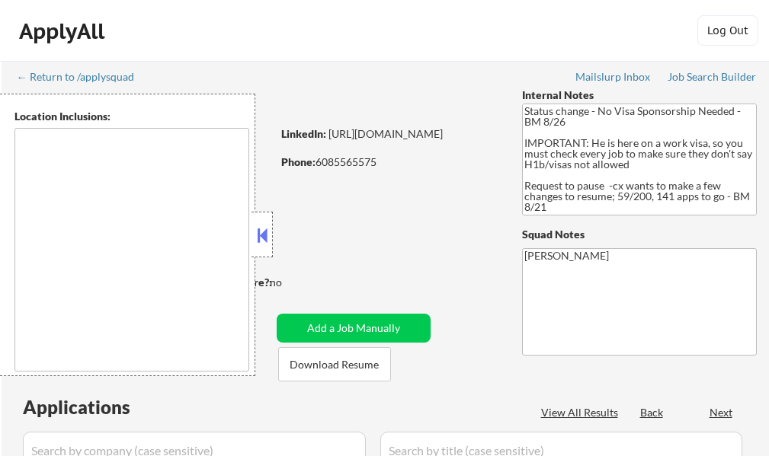
select select ""pending""
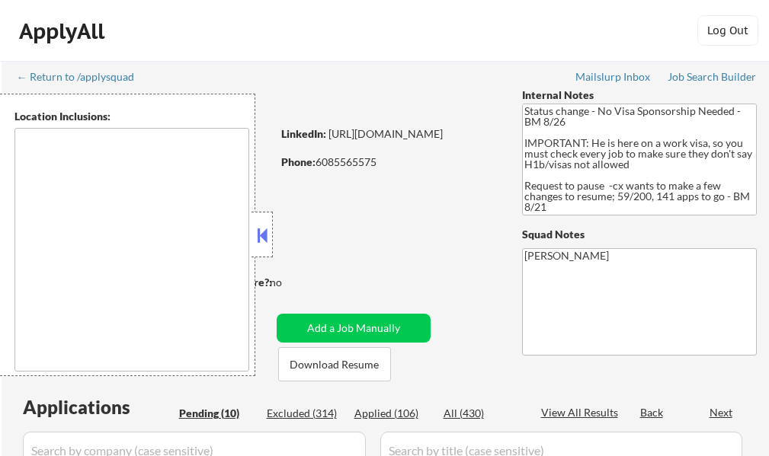
type textarea "[GEOGRAPHIC_DATA], [GEOGRAPHIC_DATA] [GEOGRAPHIC_DATA], [GEOGRAPHIC_DATA] [GEOG…"
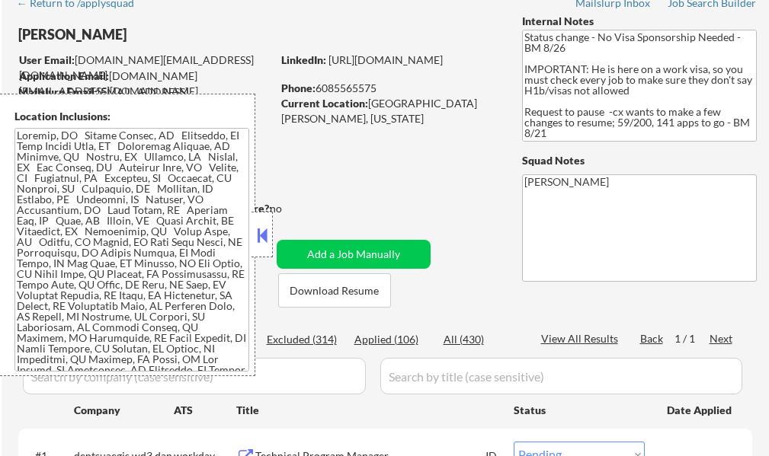
scroll to position [229, 0]
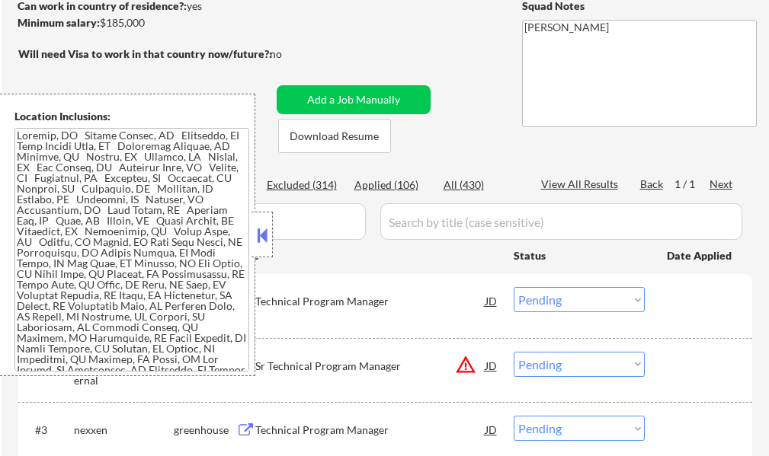
click at [259, 246] on button at bounding box center [262, 235] width 17 height 23
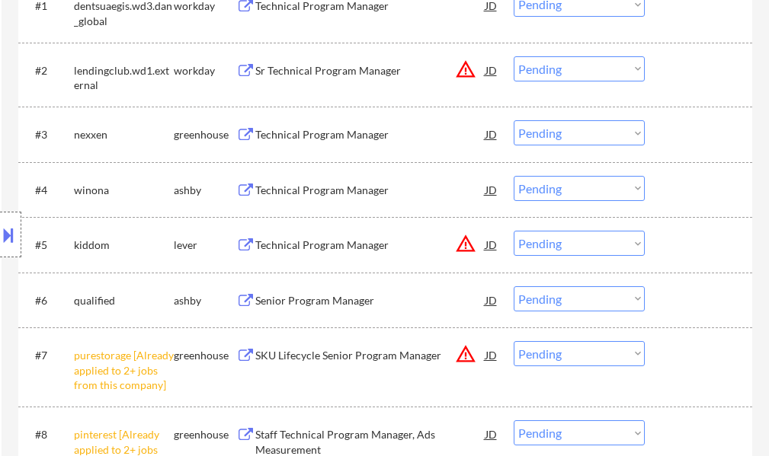
scroll to position [609, 0]
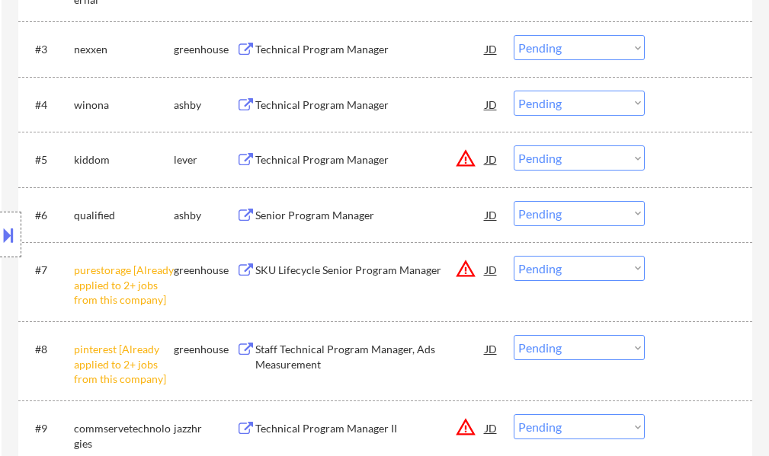
click at [556, 265] on select "Choose an option... Pending Applied Excluded (Questions) Excluded (Expired) Exc…" at bounding box center [578, 268] width 131 height 25
click at [513, 256] on select "Choose an option... Pending Applied Excluded (Questions) Excluded (Expired) Exc…" at bounding box center [578, 268] width 131 height 25
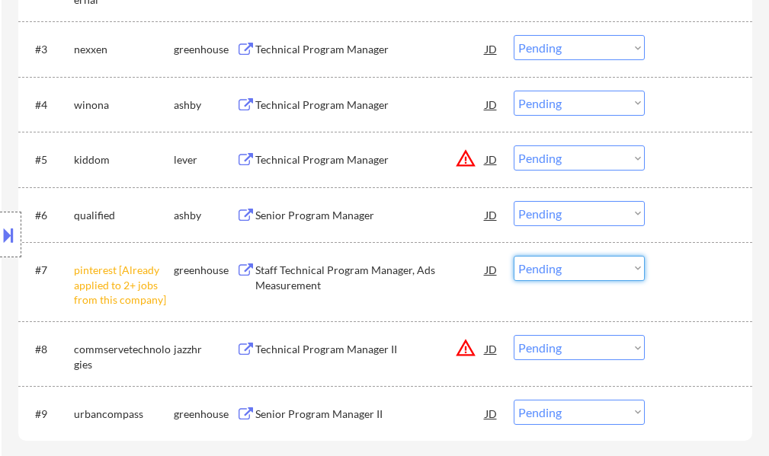
click at [609, 274] on select "Choose an option... Pending Applied Excluded (Questions) Excluded (Expired) Exc…" at bounding box center [578, 268] width 131 height 25
click at [513, 256] on select "Choose an option... Pending Applied Excluded (Questions) Excluded (Expired) Exc…" at bounding box center [578, 268] width 131 height 25
click at [709, 293] on div "#7 pinterest [Already applied to 2+ jobs from this company] greenhouse Staff Te…" at bounding box center [382, 282] width 719 height 66
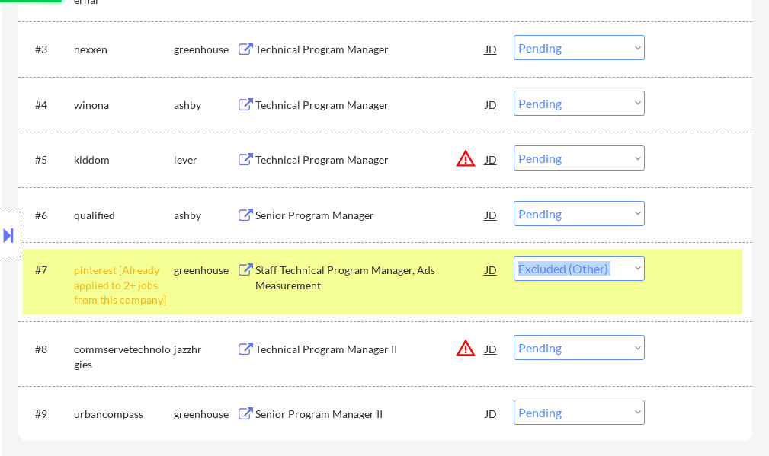
click at [709, 293] on div "#7 pinterest [Already applied to 2+ jobs from this company] greenhouse Staff Te…" at bounding box center [382, 282] width 719 height 66
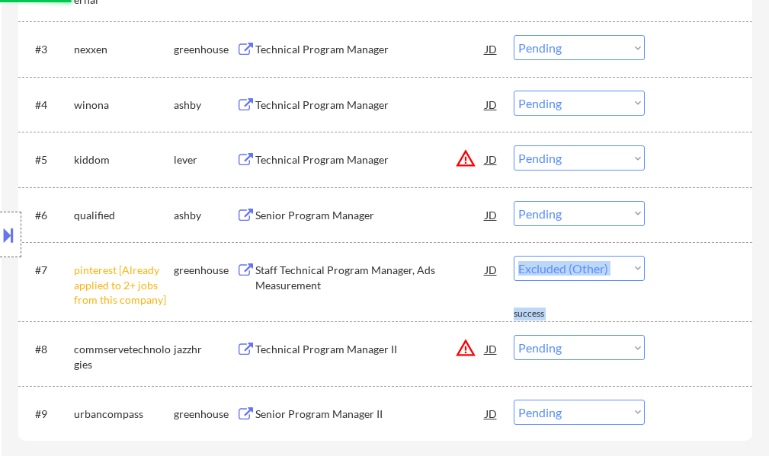
select select ""pending""
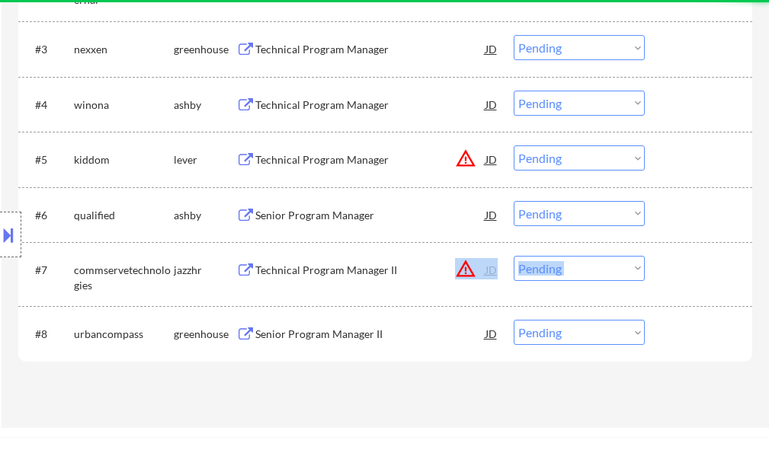
click at [708, 282] on div at bounding box center [700, 269] width 67 height 27
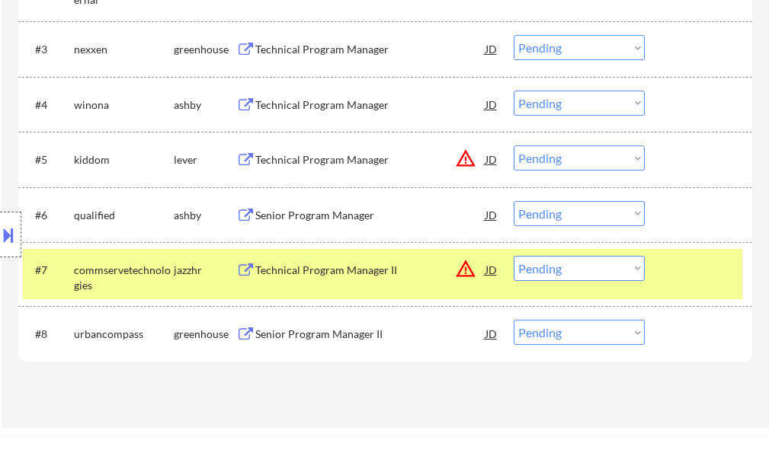
click at [687, 267] on div at bounding box center [700, 269] width 67 height 27
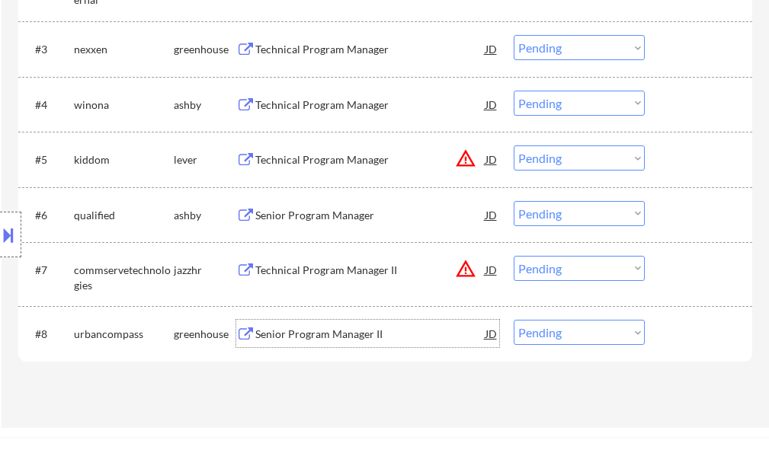
click at [322, 334] on div "Senior Program Manager II" at bounding box center [370, 334] width 230 height 15
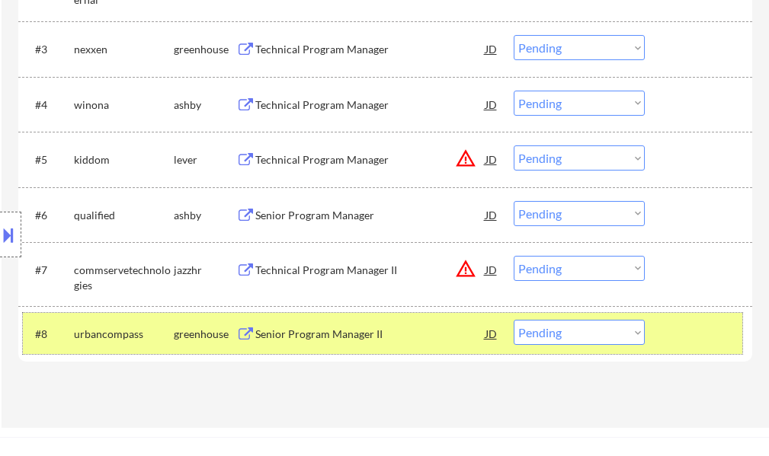
click at [693, 337] on div at bounding box center [700, 333] width 67 height 27
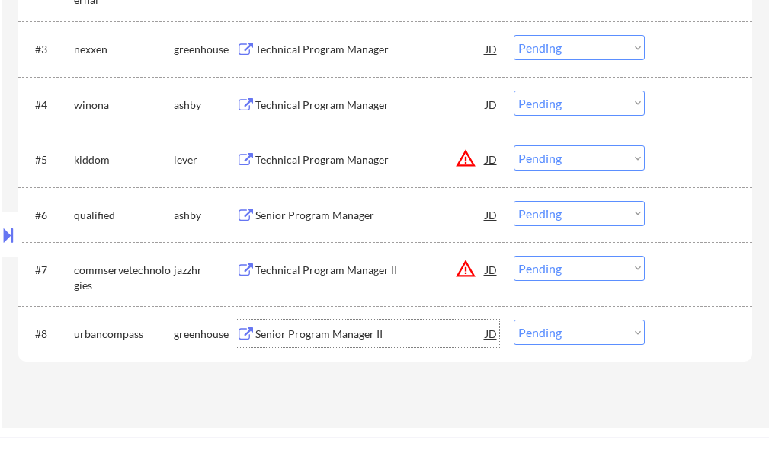
click at [344, 339] on div "Senior Program Manager II" at bounding box center [370, 334] width 230 height 15
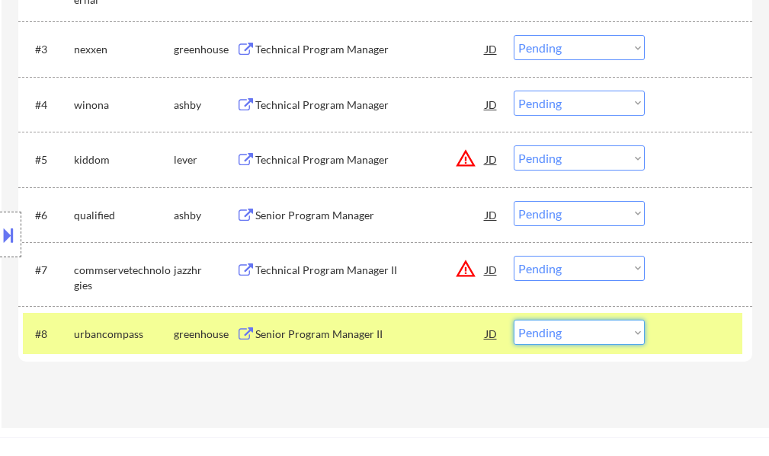
click at [565, 329] on select "Choose an option... Pending Applied Excluded (Questions) Excluded (Expired) Exc…" at bounding box center [578, 332] width 131 height 25
select select ""applied""
click at [513, 320] on select "Choose an option... Pending Applied Excluded (Questions) Excluded (Expired) Exc…" at bounding box center [578, 332] width 131 height 25
click at [719, 327] on div at bounding box center [700, 333] width 67 height 27
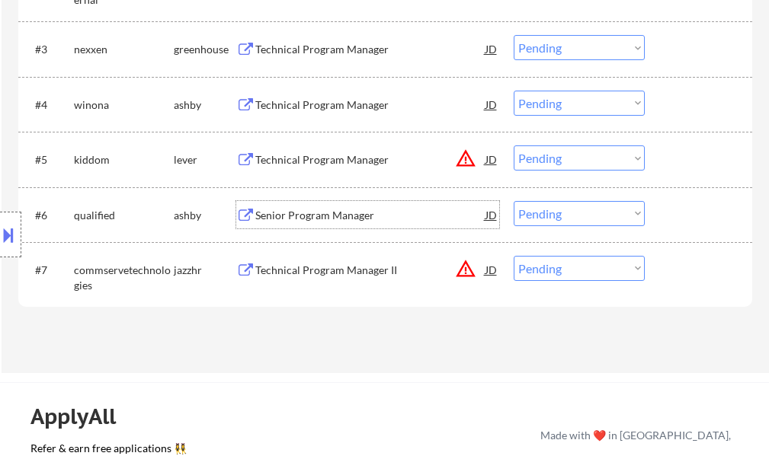
click at [325, 214] on div "Senior Program Manager" at bounding box center [370, 215] width 230 height 15
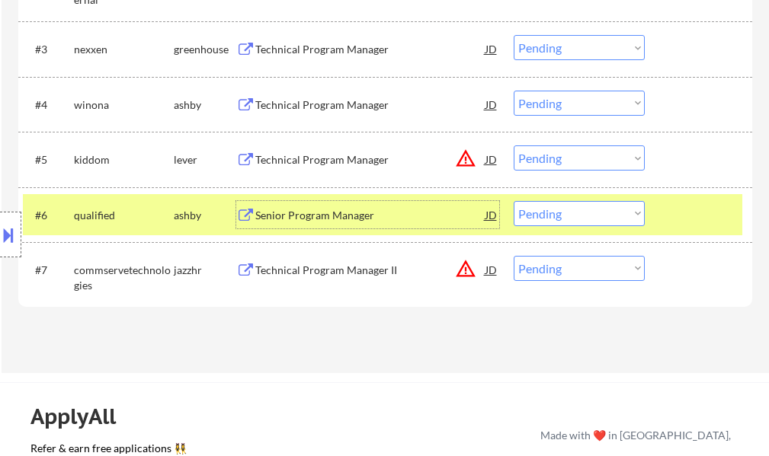
click at [592, 216] on select "Choose an option... Pending Applied Excluded (Questions) Excluded (Expired) Exc…" at bounding box center [578, 213] width 131 height 25
click at [513, 201] on select "Choose an option... Pending Applied Excluded (Questions) Excluded (Expired) Exc…" at bounding box center [578, 213] width 131 height 25
click at [718, 213] on div at bounding box center [700, 214] width 67 height 27
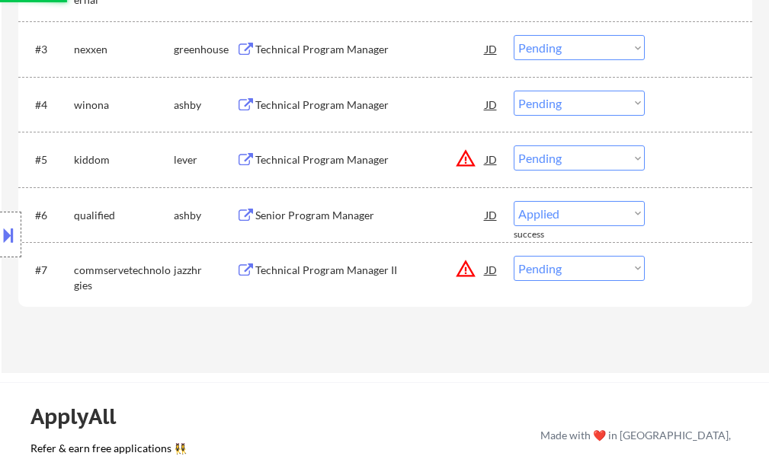
select select ""pending""
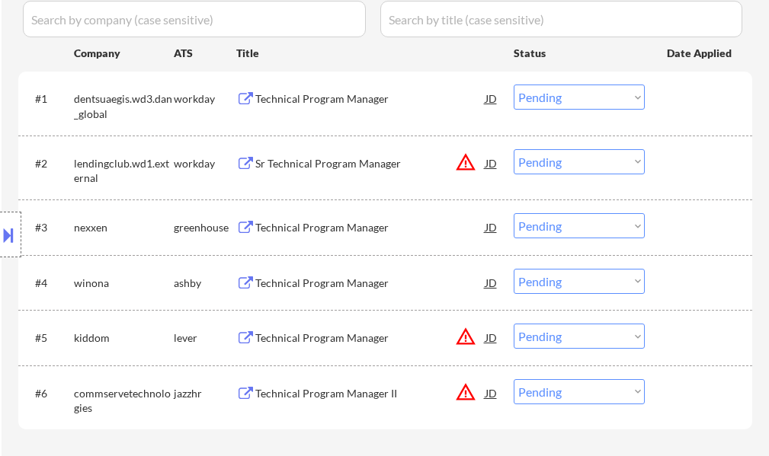
scroll to position [457, 0]
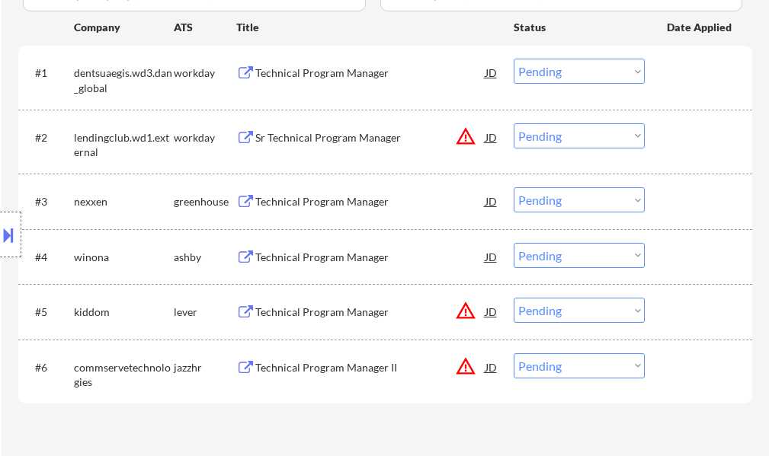
click at [311, 264] on div "Technical Program Manager" at bounding box center [370, 257] width 230 height 15
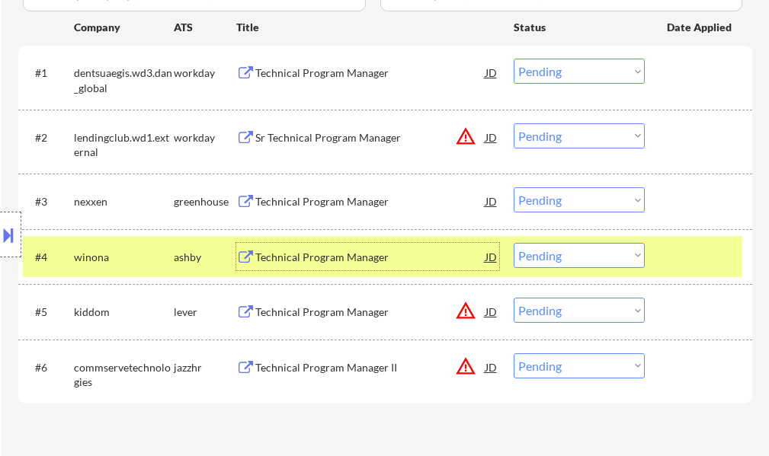
click at [692, 246] on div at bounding box center [700, 256] width 67 height 27
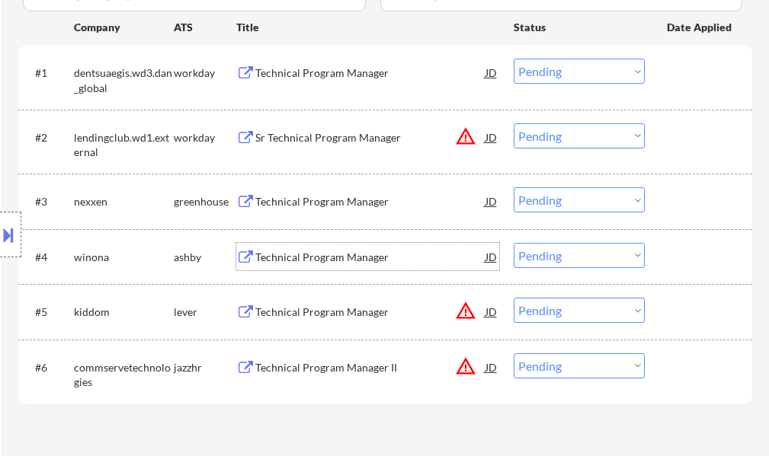
click at [368, 256] on div "Technical Program Manager" at bounding box center [370, 257] width 230 height 15
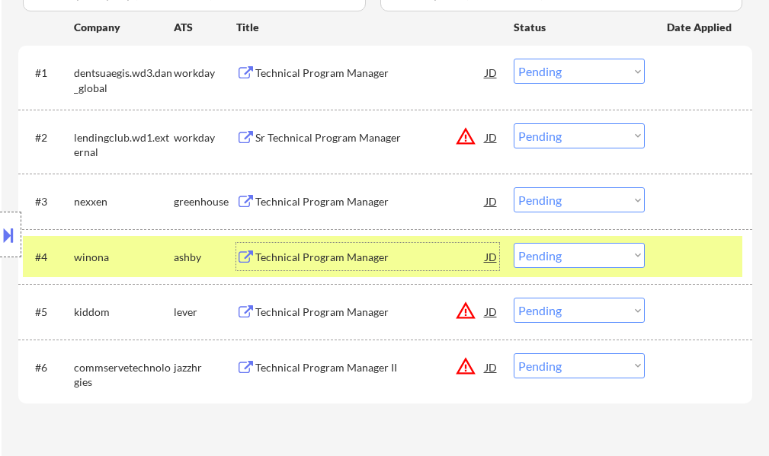
click at [720, 254] on div at bounding box center [700, 256] width 67 height 27
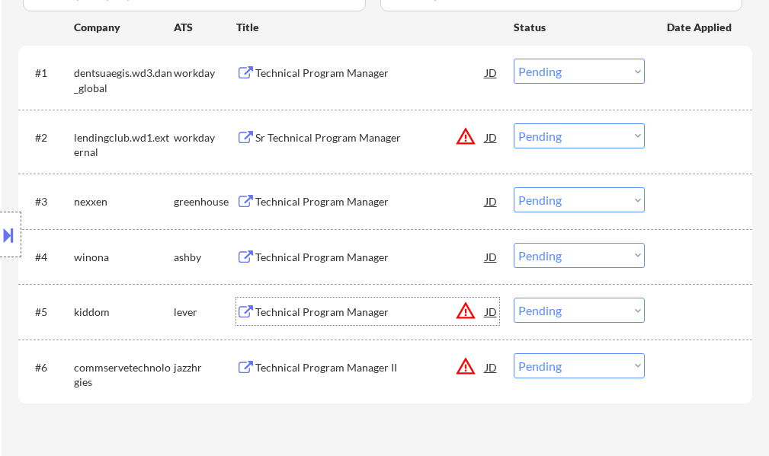
click at [362, 315] on div "Technical Program Manager" at bounding box center [370, 312] width 230 height 15
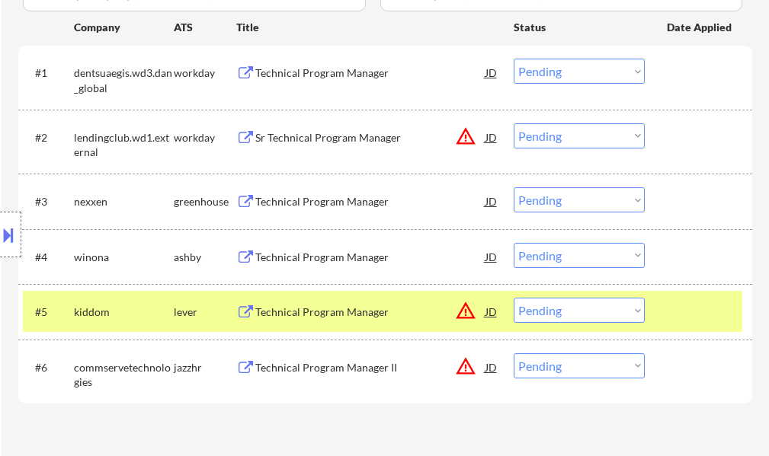
click at [5, 238] on button at bounding box center [8, 234] width 17 height 25
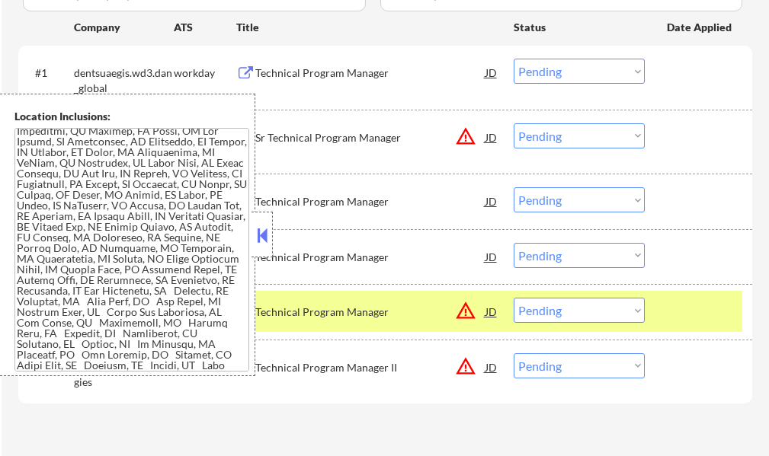
scroll to position [454, 0]
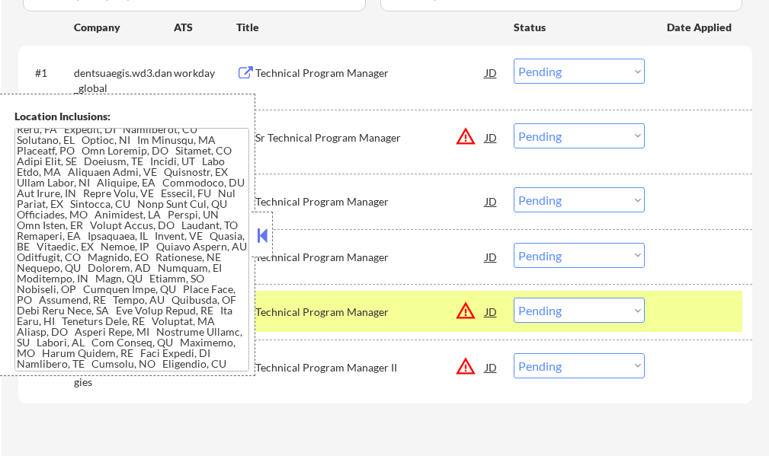
click at [260, 234] on button at bounding box center [262, 235] width 17 height 23
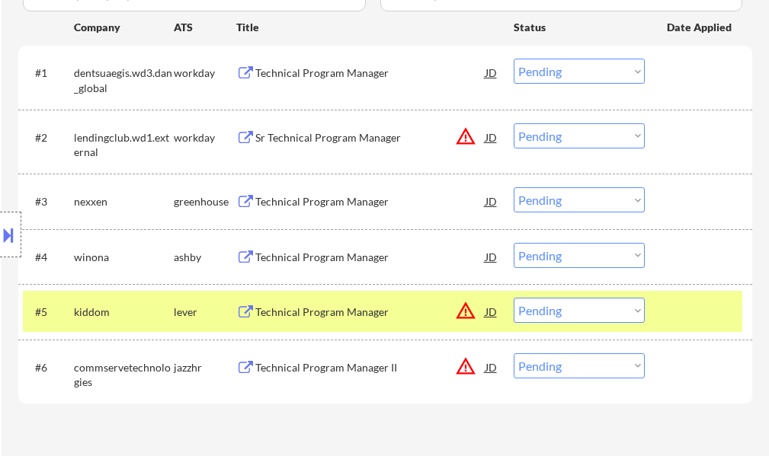
click at [575, 312] on select "Choose an option... Pending Applied Excluded (Questions) Excluded (Expired) Exc…" at bounding box center [578, 310] width 131 height 25
click at [513, 298] on select "Choose an option... Pending Applied Excluded (Questions) Excluded (Expired) Exc…" at bounding box center [578, 310] width 131 height 25
click at [695, 310] on div at bounding box center [700, 311] width 67 height 27
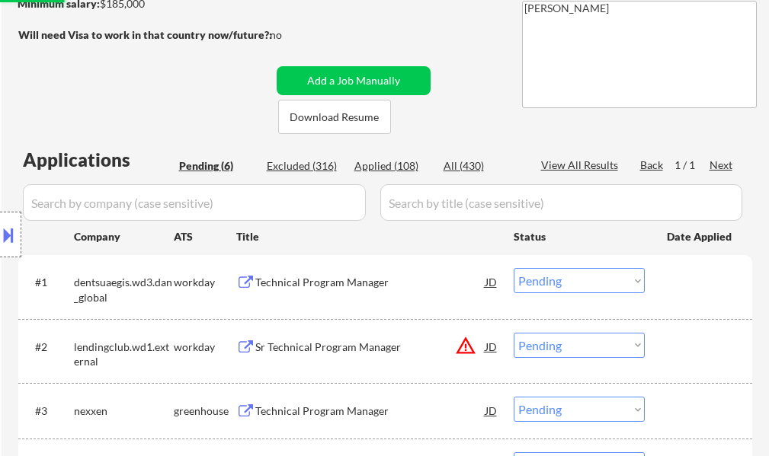
scroll to position [229, 0]
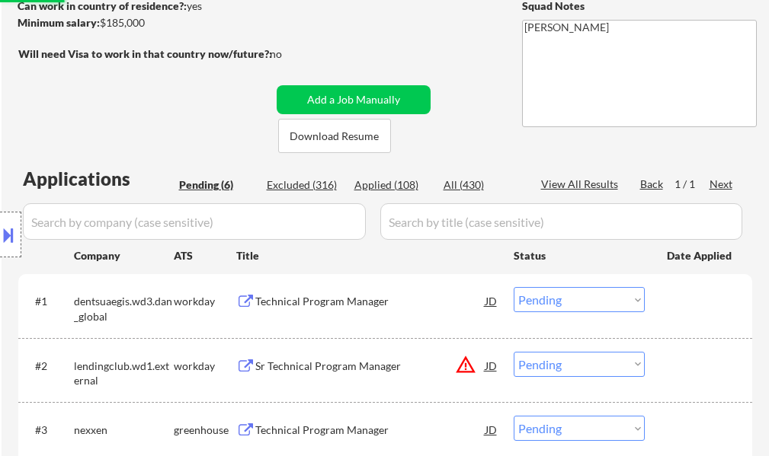
select select ""pending""
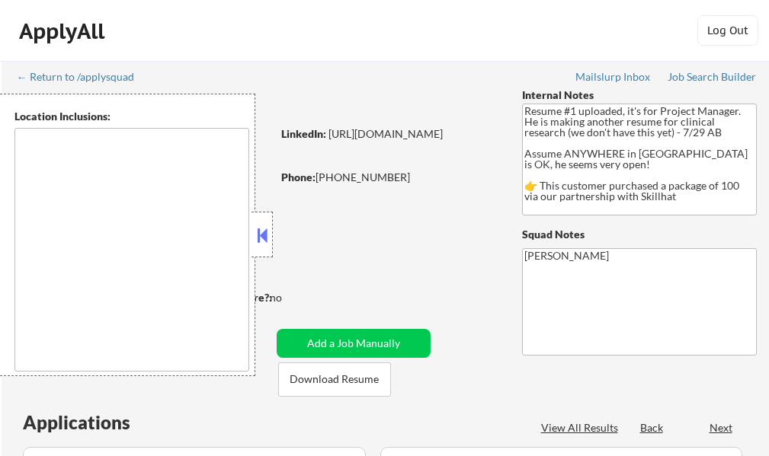
select select ""pending""
type textarea "country:[GEOGRAPHIC_DATA]"
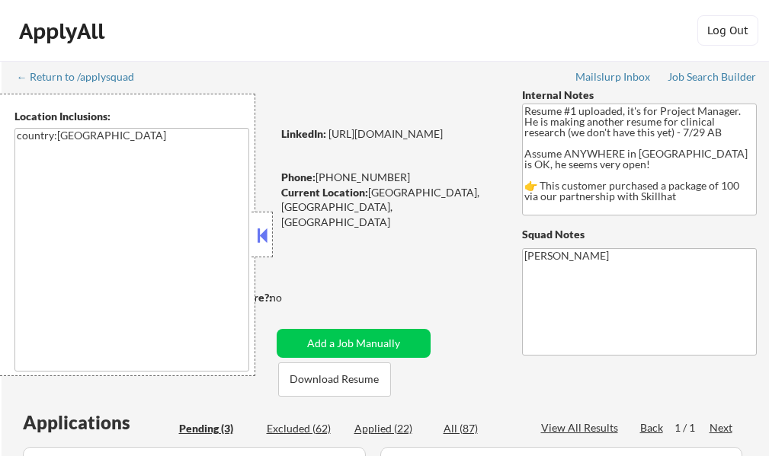
click at [258, 229] on button at bounding box center [262, 235] width 17 height 23
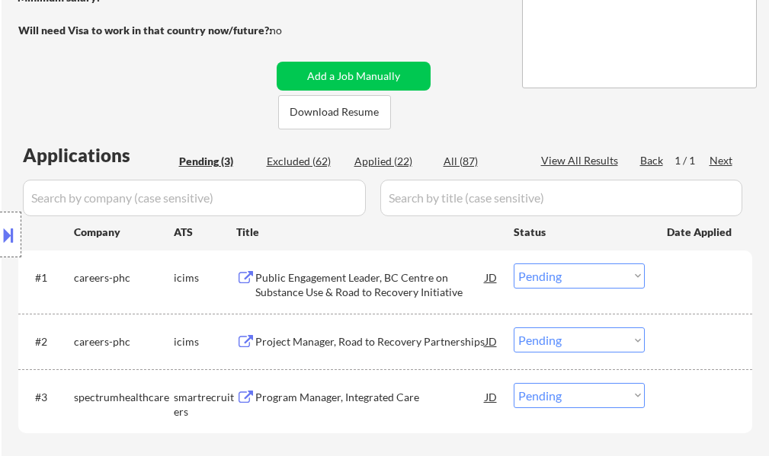
scroll to position [305, 0]
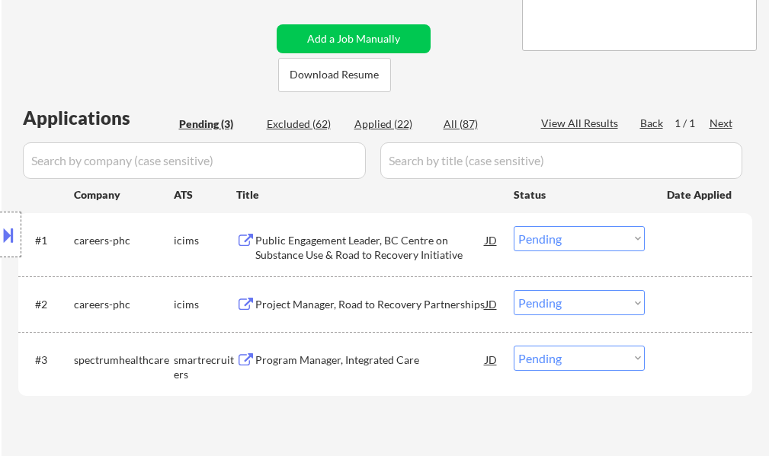
click at [350, 360] on div "Program Manager, Integrated Care" at bounding box center [370, 360] width 230 height 15
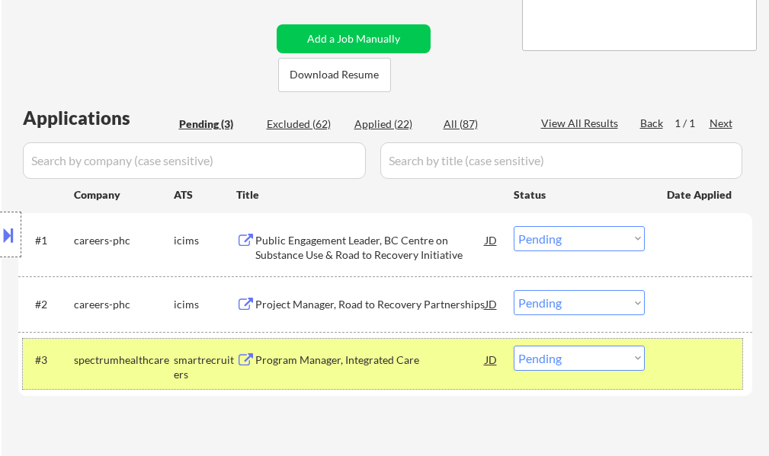
click at [666, 342] on div "#3 spectrumhealthcare smartrecruiters Program Manager, Integrated Care JD Choos…" at bounding box center [382, 364] width 719 height 50
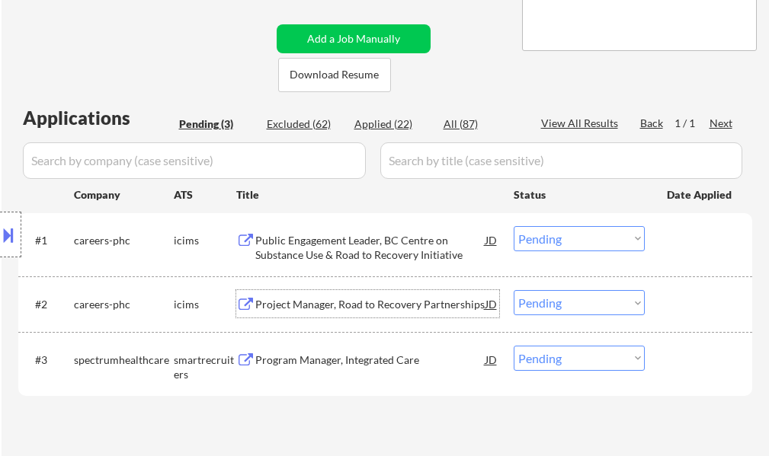
click at [357, 302] on div "Project Manager, Road to Recovery Partnerships" at bounding box center [370, 304] width 230 height 15
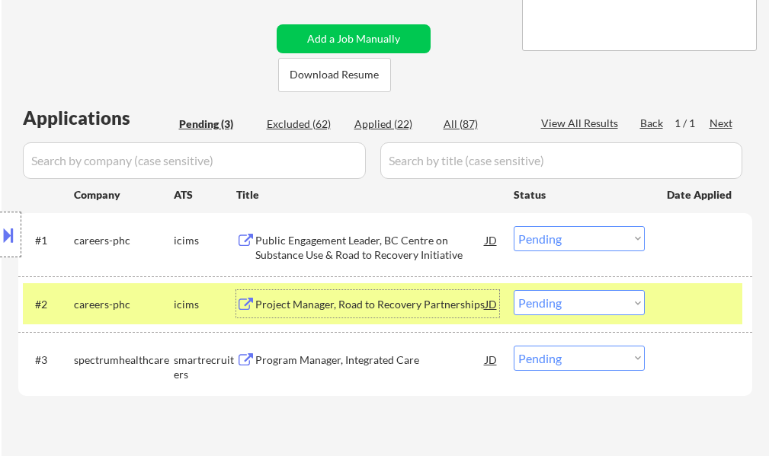
click at [384, 359] on div "Program Manager, Integrated Care" at bounding box center [370, 360] width 230 height 15
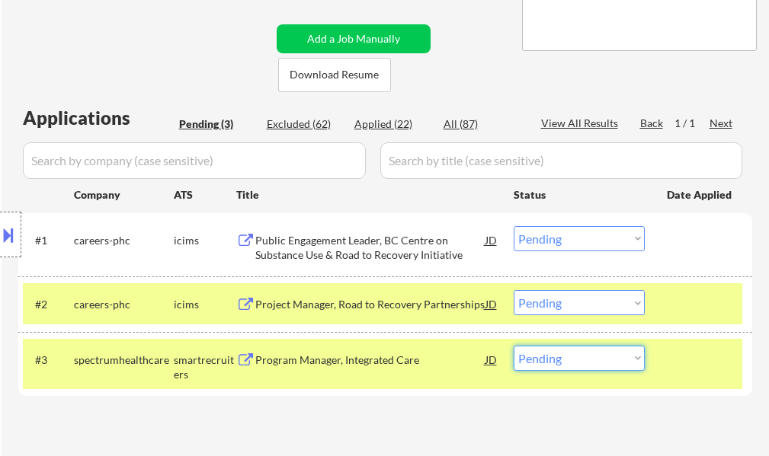
click at [600, 357] on select "Choose an option... Pending Applied Excluded (Questions) Excluded (Expired) Exc…" at bounding box center [578, 358] width 131 height 25
select select ""excluded__bad_match_""
click at [513, 346] on select "Choose an option... Pending Applied Excluded (Questions) Excluded (Expired) Exc…" at bounding box center [578, 358] width 131 height 25
click at [714, 365] on div at bounding box center [700, 359] width 67 height 27
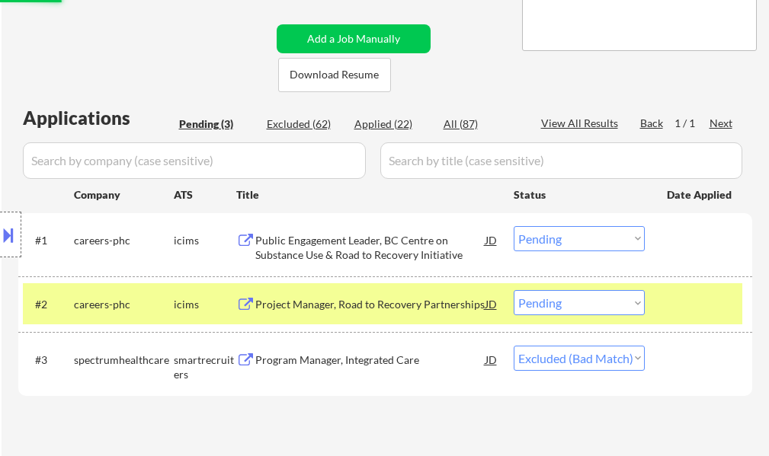
click at [697, 308] on div at bounding box center [700, 303] width 67 height 27
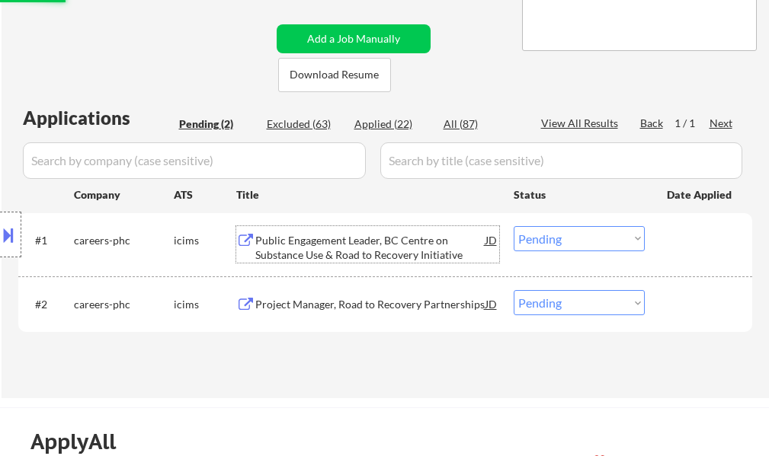
click at [357, 251] on div "Public Engagement Leader, BC Centre on Substance Use & Road to Recovery Initiat…" at bounding box center [370, 248] width 230 height 30
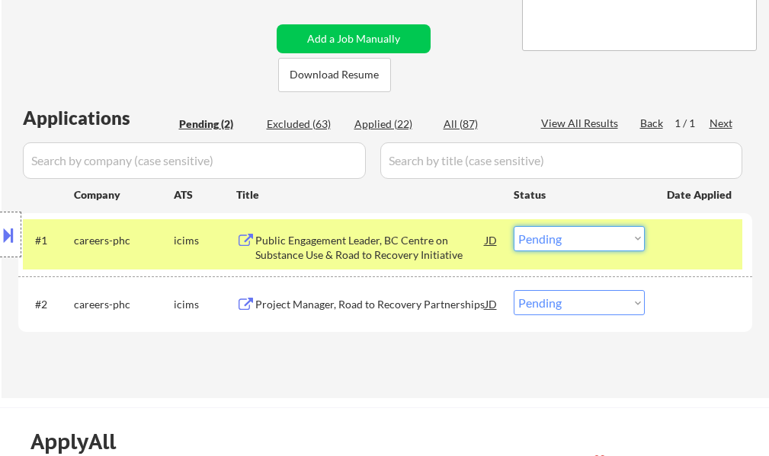
click at [568, 245] on select "Choose an option... Pending Applied Excluded (Questions) Excluded (Expired) Exc…" at bounding box center [578, 238] width 131 height 25
click at [513, 226] on select "Choose an option... Pending Applied Excluded (Questions) Excluded (Expired) Exc…" at bounding box center [578, 238] width 131 height 25
click at [683, 238] on div at bounding box center [700, 239] width 67 height 27
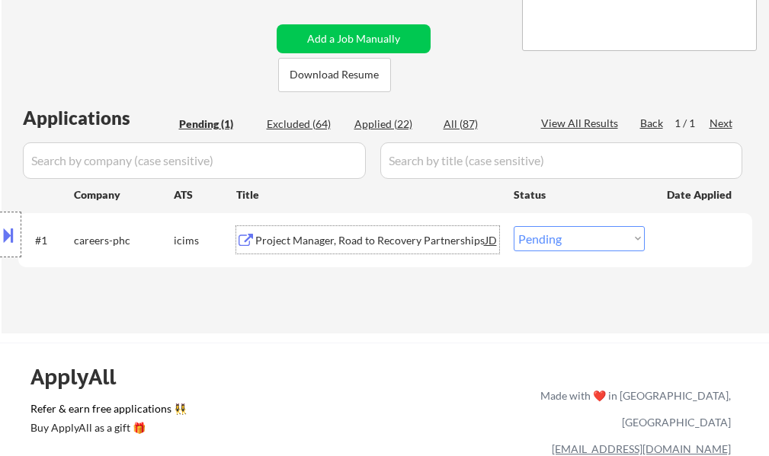
click at [414, 242] on div "Project Manager, Road to Recovery Partnerships" at bounding box center [370, 240] width 230 height 15
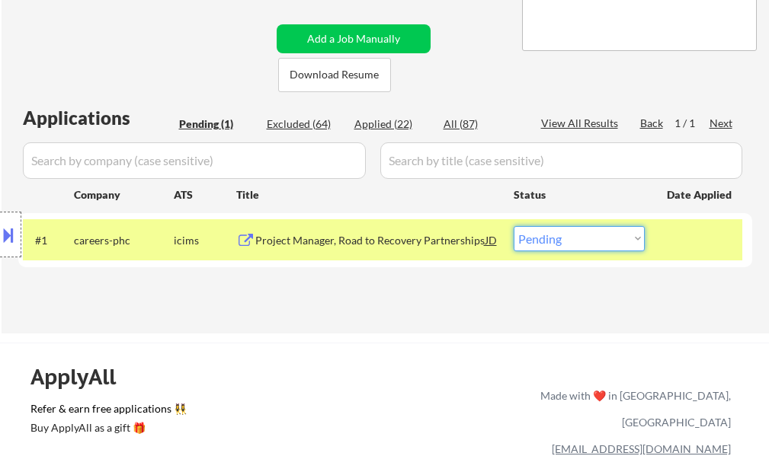
click at [568, 242] on select "Choose an option... Pending Applied Excluded (Questions) Excluded (Expired) Exc…" at bounding box center [578, 238] width 131 height 25
select select ""excluded""
click at [513, 226] on select "Choose an option... Pending Applied Excluded (Questions) Excluded (Expired) Exc…" at bounding box center [578, 238] width 131 height 25
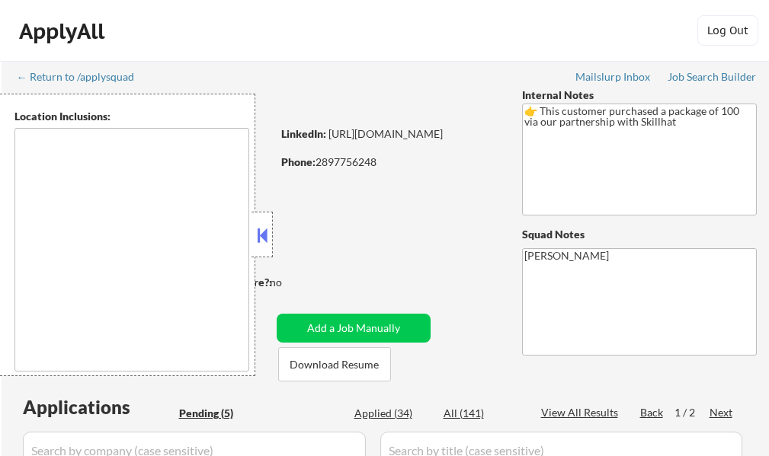
type textarea "Toronto, ON Etobicoke, ON Scarborough, ON North York, ON East York, ON York, ON…"
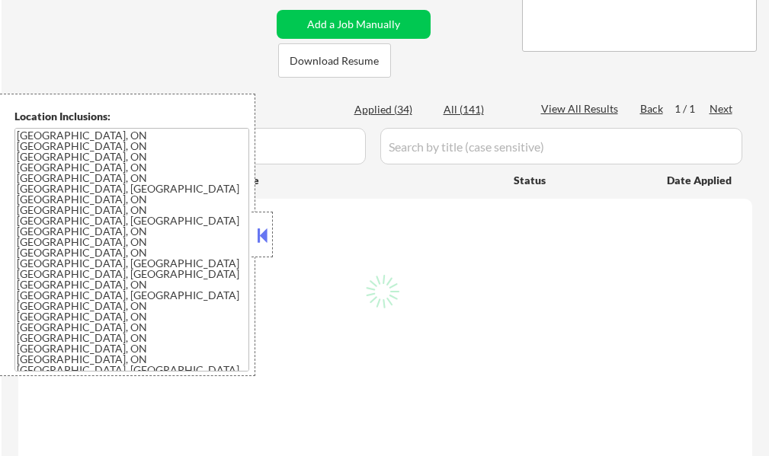
scroll to position [305, 0]
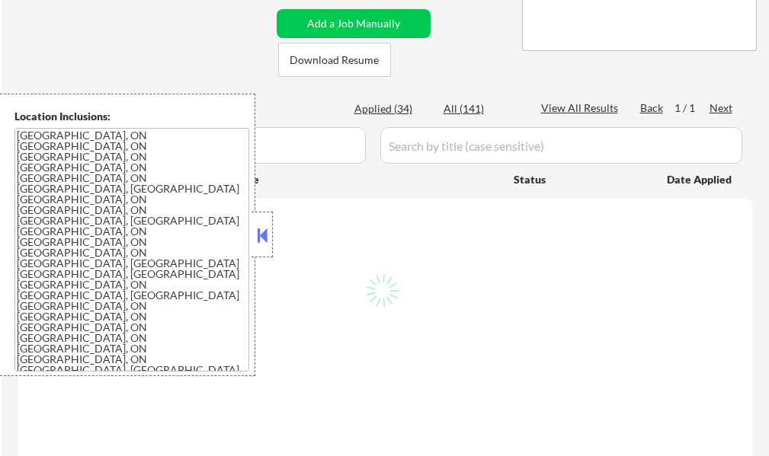
click at [266, 227] on button at bounding box center [262, 235] width 17 height 23
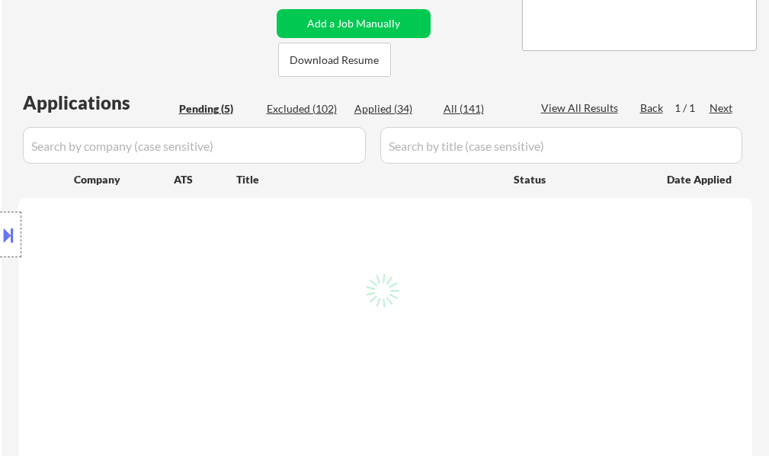
select select ""pending""
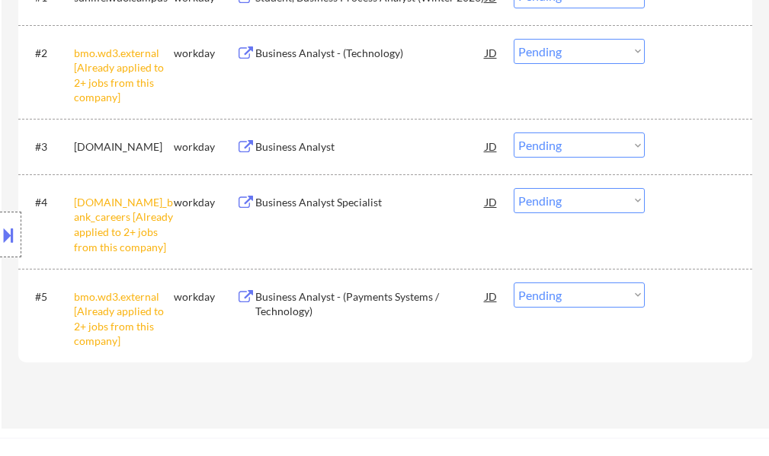
scroll to position [533, 0]
click at [571, 59] on select "Choose an option... Pending Applied Excluded (Questions) Excluded (Expired) Exc…" at bounding box center [578, 50] width 131 height 25
click at [513, 38] on select "Choose an option... Pending Applied Excluded (Questions) Excluded (Expired) Exc…" at bounding box center [578, 50] width 131 height 25
select select ""pending""
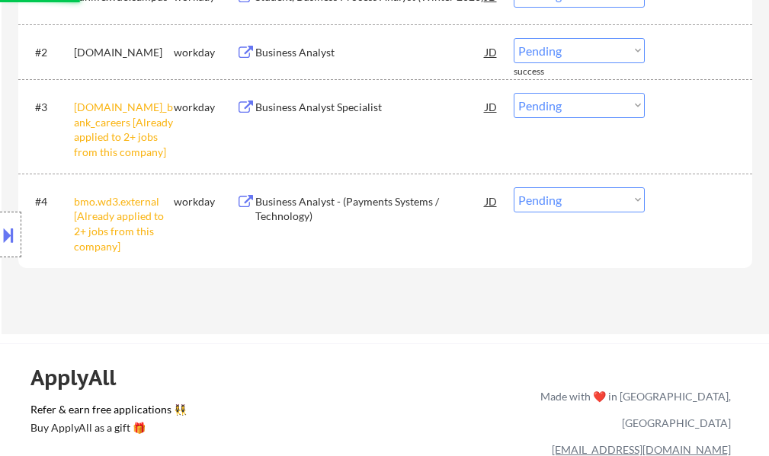
click at [581, 110] on select "Choose an option... Pending Applied Excluded (Questions) Excluded (Expired) Exc…" at bounding box center [578, 105] width 131 height 25
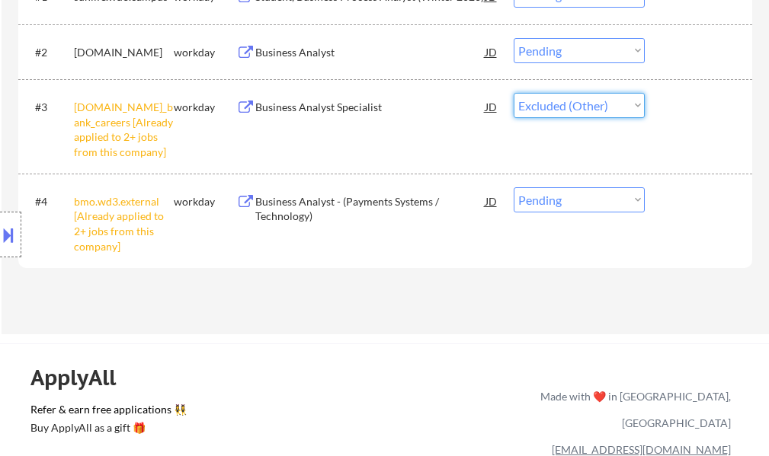
click at [513, 93] on select "Choose an option... Pending Applied Excluded (Questions) Excluded (Expired) Exc…" at bounding box center [578, 105] width 131 height 25
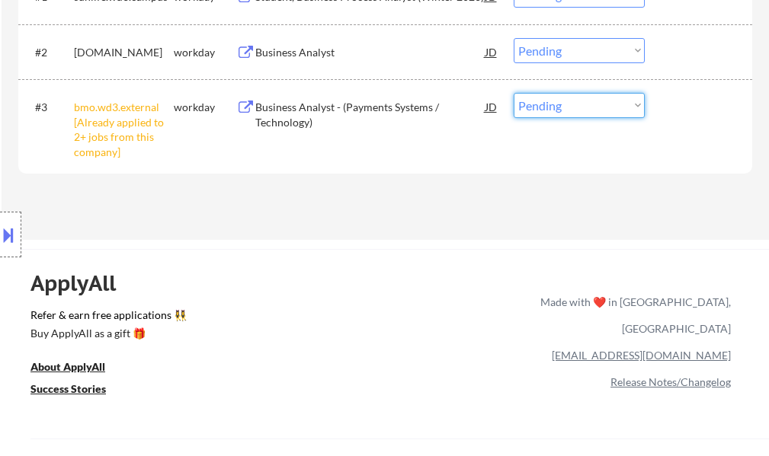
click at [552, 111] on select "Choose an option... Pending Applied Excluded (Questions) Excluded (Expired) Exc…" at bounding box center [578, 105] width 131 height 25
select select ""excluded__other_""
click at [513, 93] on select "Choose an option... Pending Applied Excluded (Questions) Excluded (Expired) Exc…" at bounding box center [578, 105] width 131 height 25
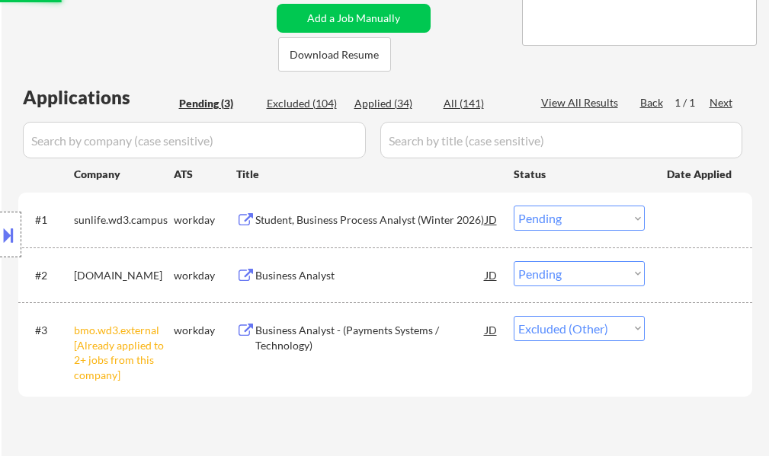
scroll to position [305, 0]
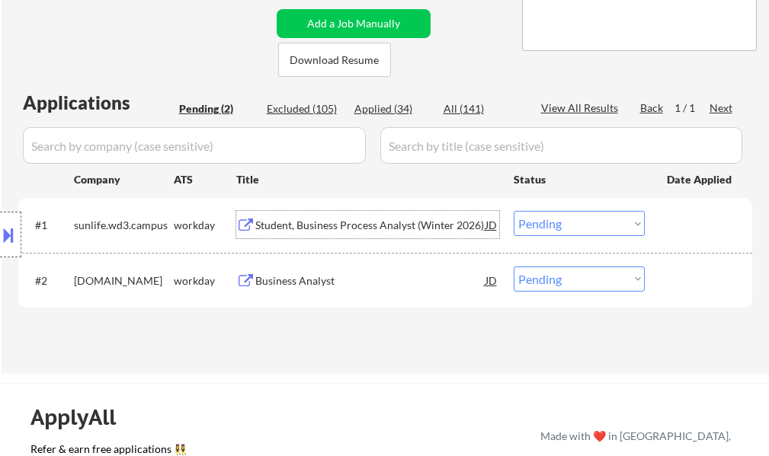
click at [312, 231] on div "Student, Business Process Analyst (Winter 2026)" at bounding box center [370, 225] width 230 height 15
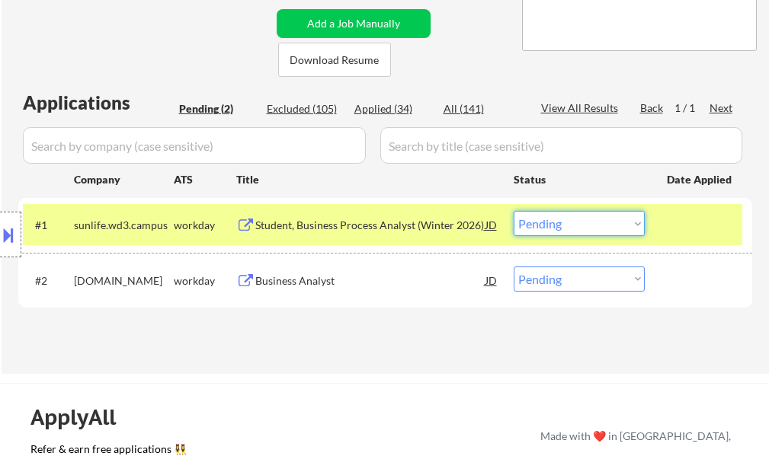
click at [609, 228] on select "Choose an option... Pending Applied Excluded (Questions) Excluded (Expired) Exc…" at bounding box center [578, 223] width 131 height 25
click at [513, 211] on select "Choose an option... Pending Applied Excluded (Questions) Excluded (Expired) Exc…" at bounding box center [578, 223] width 131 height 25
click at [685, 226] on div at bounding box center [700, 224] width 67 height 27
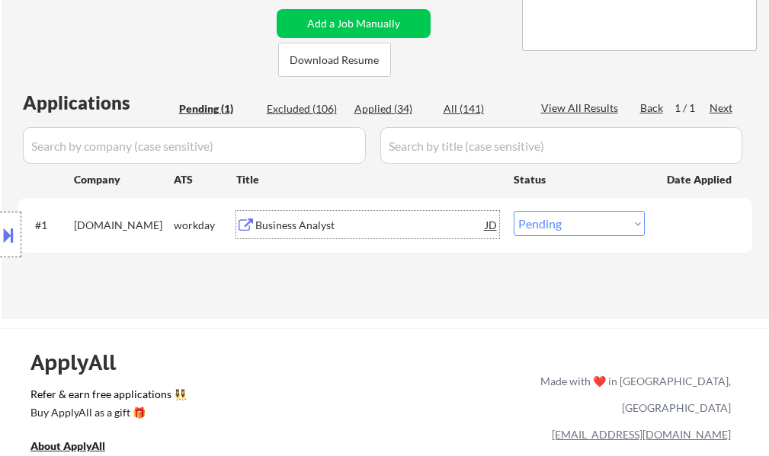
click at [307, 219] on div "Business Analyst" at bounding box center [370, 225] width 230 height 15
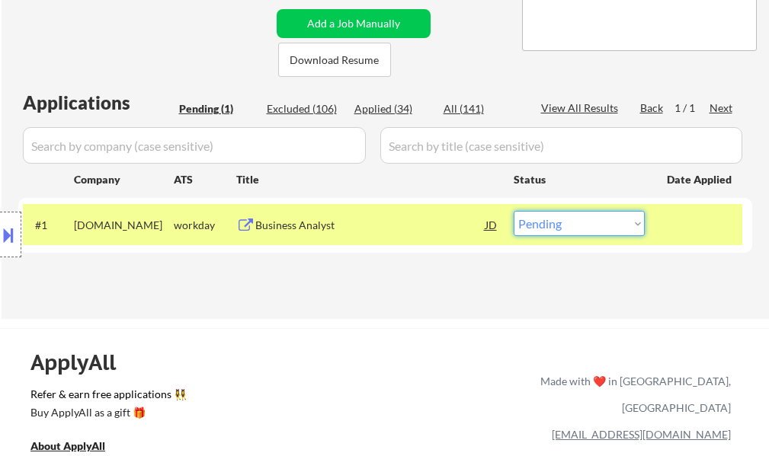
click at [572, 227] on select "Choose an option... Pending Applied Excluded (Questions) Excluded (Expired) Exc…" at bounding box center [578, 223] width 131 height 25
select select ""applied""
click at [513, 211] on select "Choose an option... Pending Applied Excluded (Questions) Excluded (Expired) Exc…" at bounding box center [578, 223] width 131 height 25
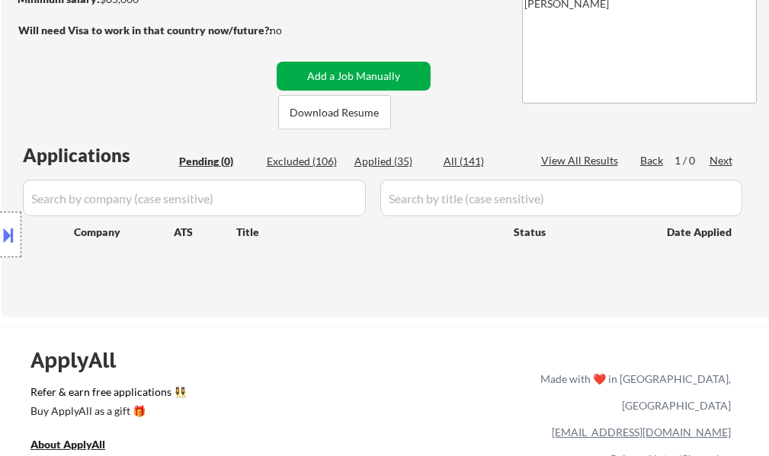
scroll to position [229, 0]
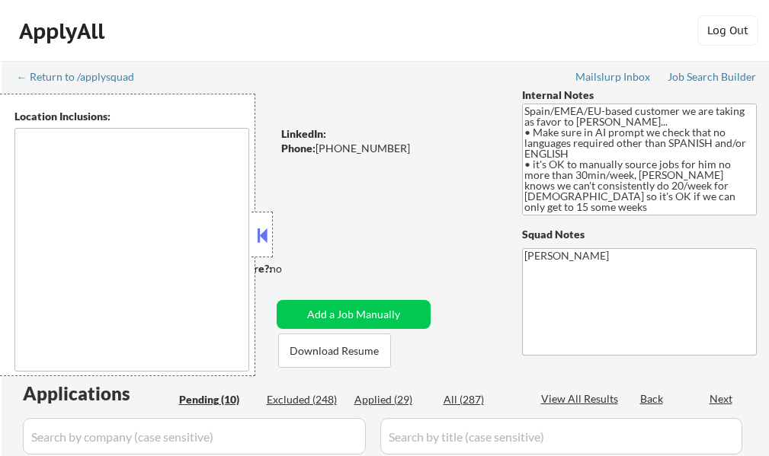
type textarea "It seems there is a misunderstanding in the location provided. "EMEA" is not a …"
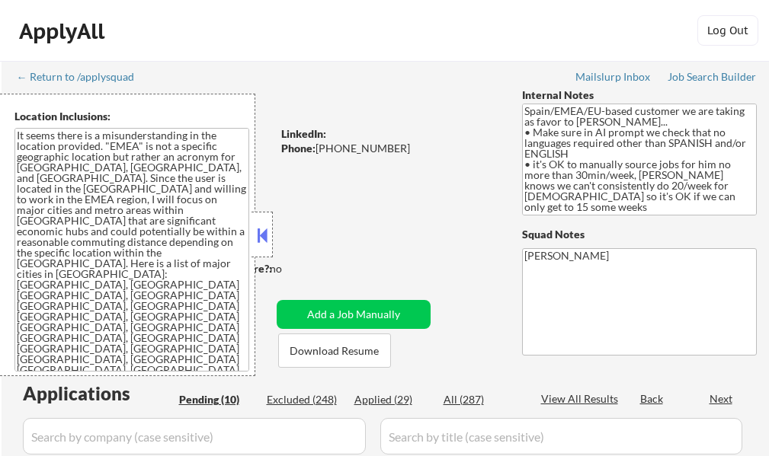
select select ""pending""
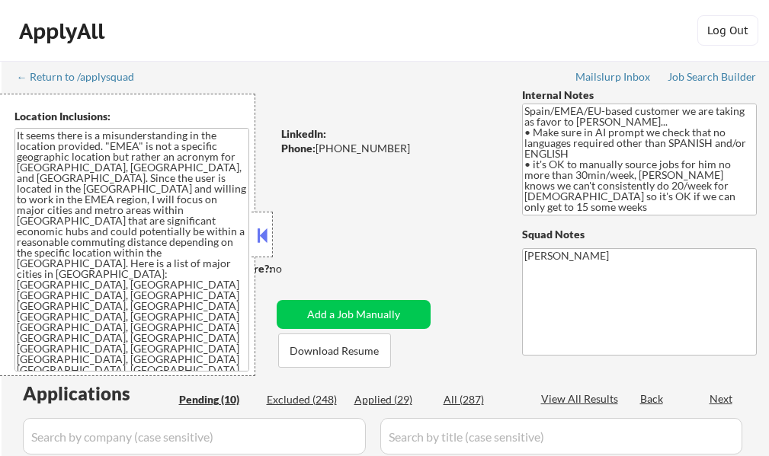
select select ""pending""
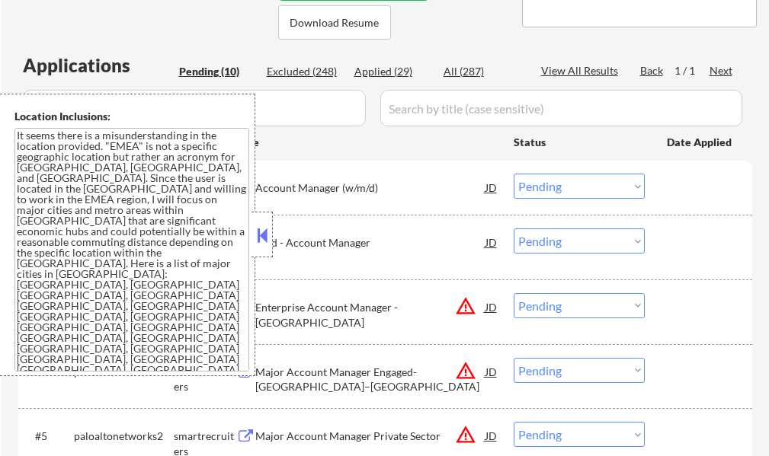
scroll to position [305, 0]
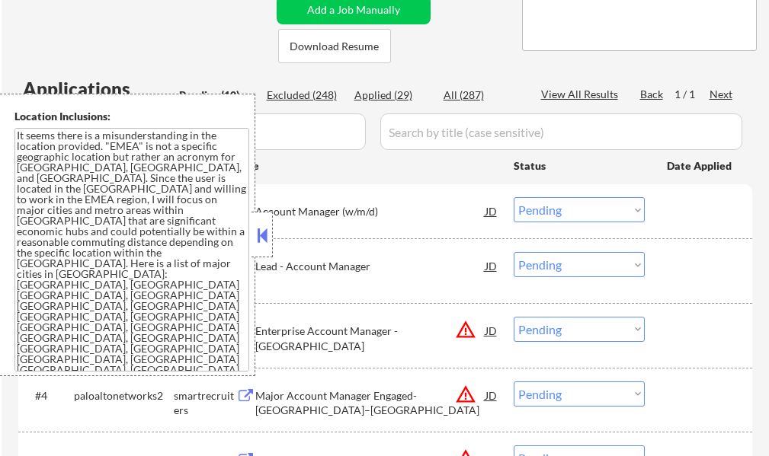
click at [261, 228] on button at bounding box center [262, 235] width 17 height 23
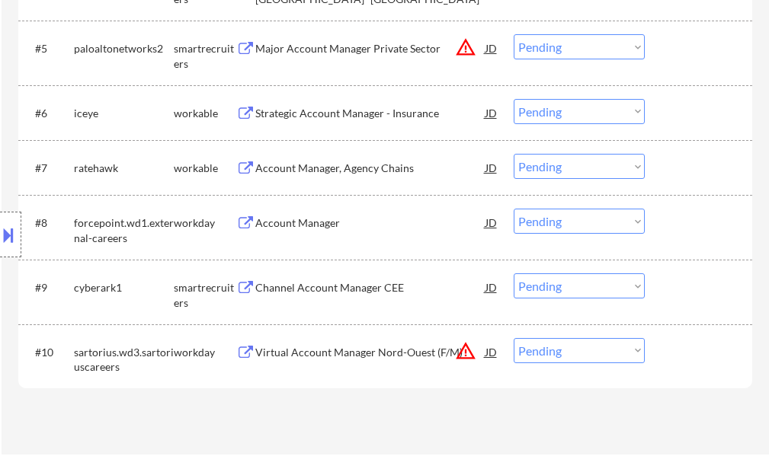
scroll to position [838, 0]
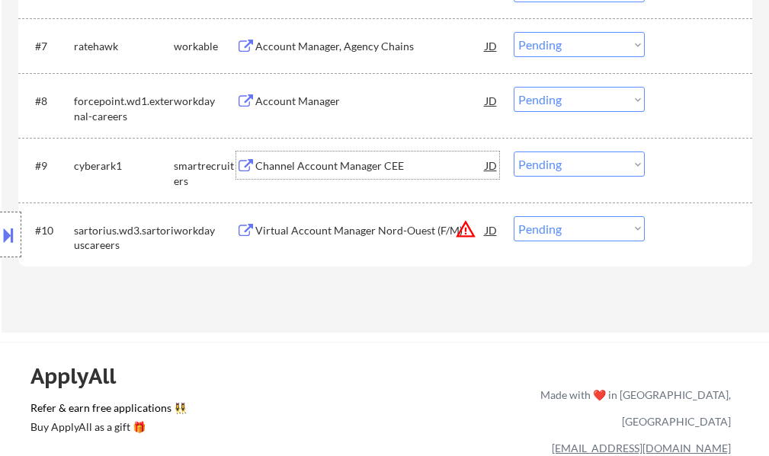
click at [292, 169] on div "Channel Account Manager CEE" at bounding box center [370, 165] width 230 height 15
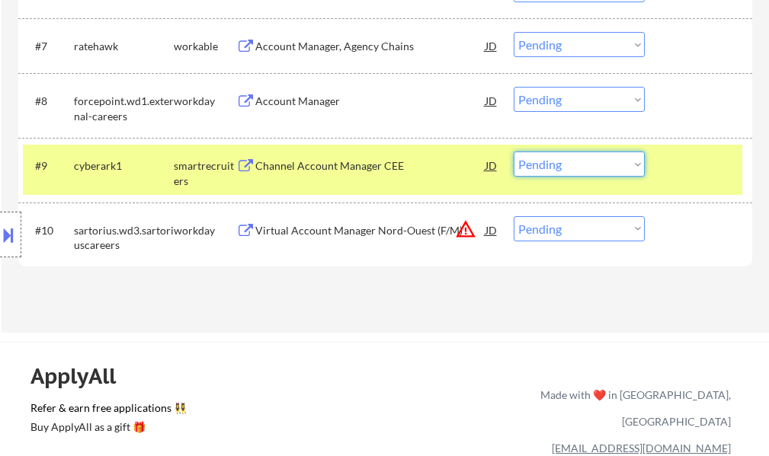
click at [566, 170] on select "Choose an option... Pending Applied Excluded (Questions) Excluded (Expired) Exc…" at bounding box center [578, 164] width 131 height 25
click at [513, 152] on select "Choose an option... Pending Applied Excluded (Questions) Excluded (Expired) Exc…" at bounding box center [578, 164] width 131 height 25
click at [665, 163] on div "#9 cyberark1 smartrecruiters Channel Account Manager CEE JD Choose an option...…" at bounding box center [382, 170] width 719 height 50
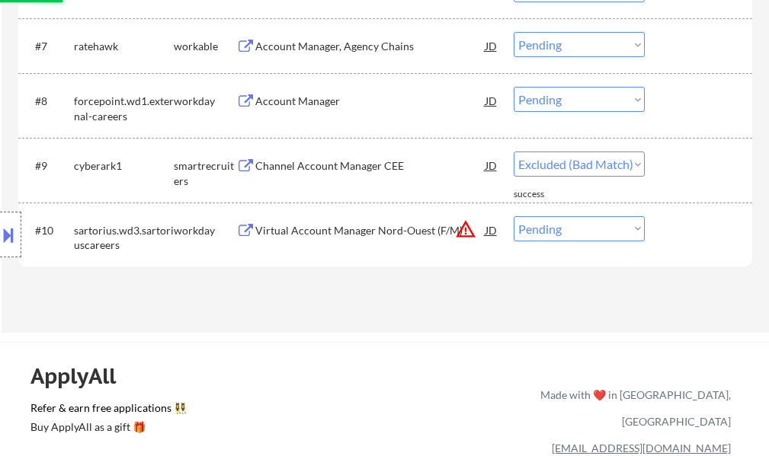
select select ""pending""
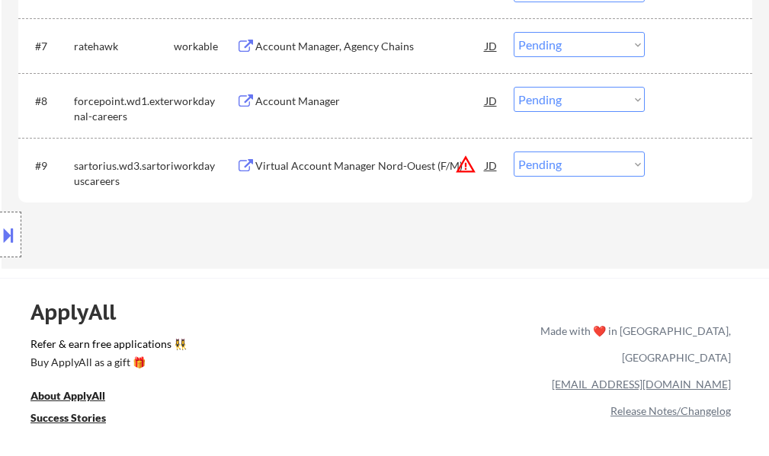
click at [320, 50] on div "Account Manager, Agency Chains" at bounding box center [370, 46] width 230 height 15
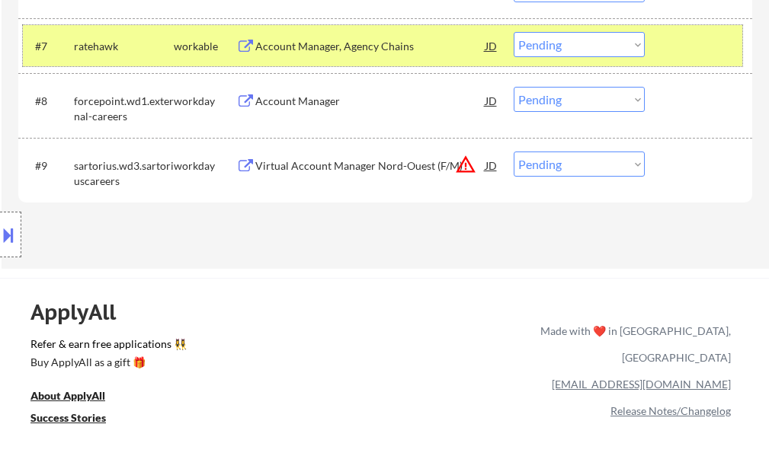
click at [683, 41] on div at bounding box center [700, 45] width 67 height 27
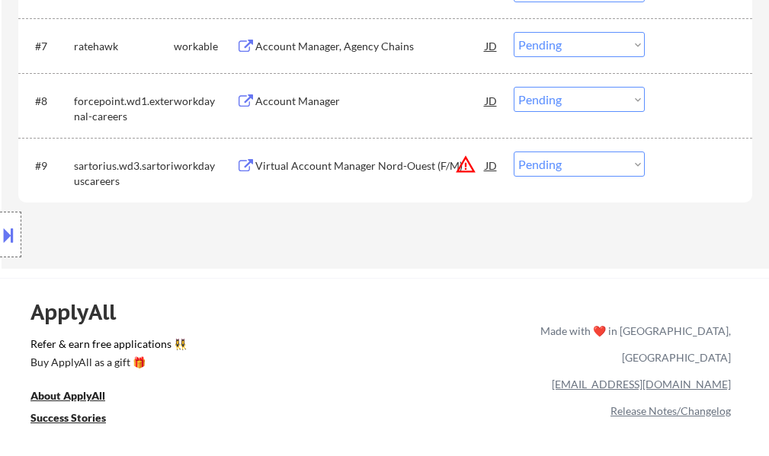
scroll to position [686, 0]
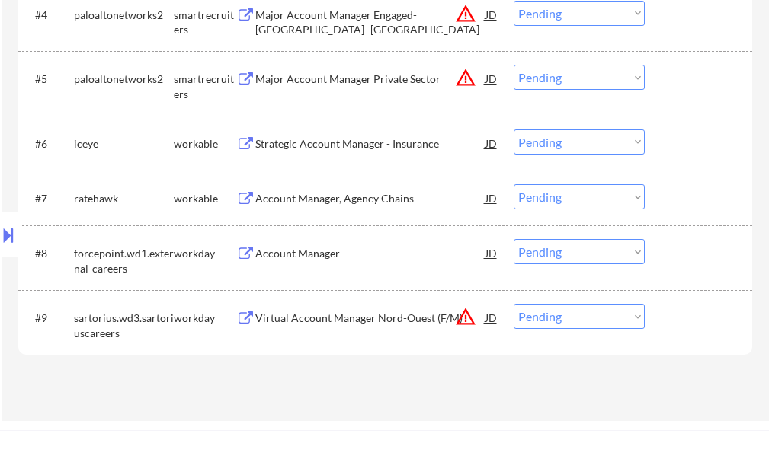
click at [322, 142] on div "Strategic Account Manager - Insurance" at bounding box center [370, 143] width 230 height 15
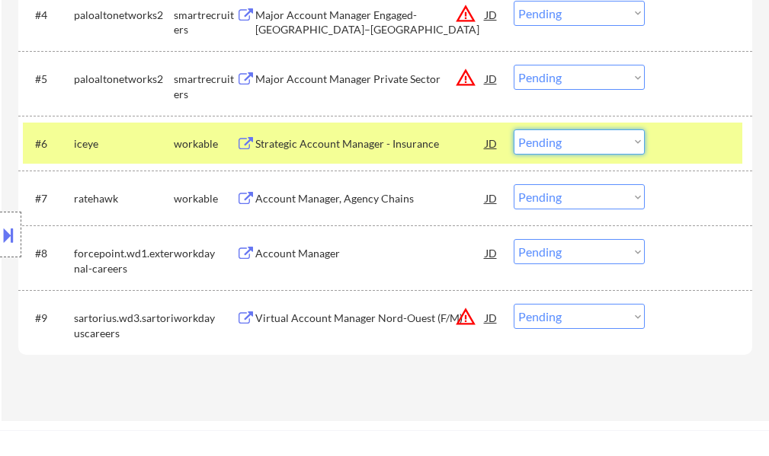
click at [569, 144] on select "Choose an option... Pending Applied Excluded (Questions) Excluded (Expired) Exc…" at bounding box center [578, 142] width 131 height 25
click at [513, 130] on select "Choose an option... Pending Applied Excluded (Questions) Excluded (Expired) Exc…" at bounding box center [578, 142] width 131 height 25
click at [695, 140] on div at bounding box center [700, 143] width 67 height 27
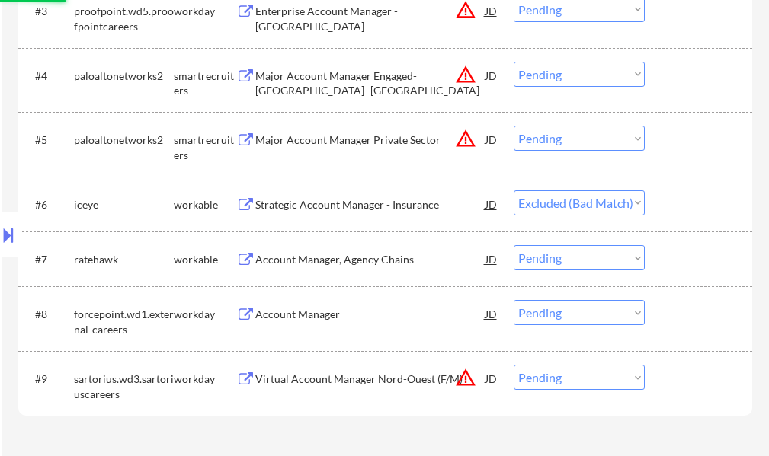
scroll to position [533, 0]
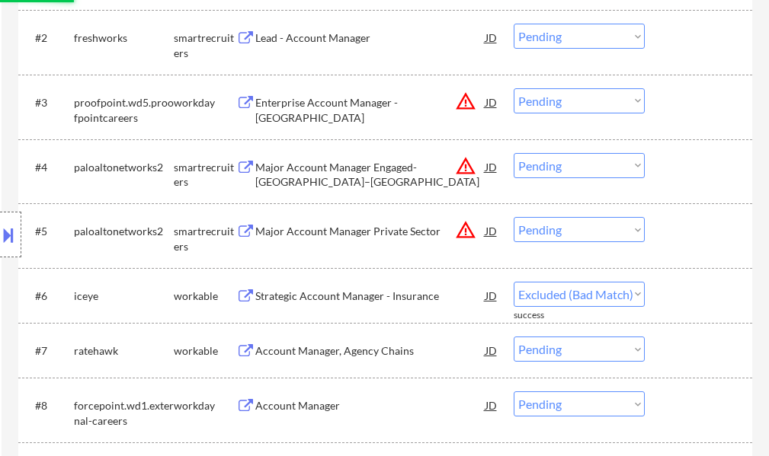
select select ""pending""
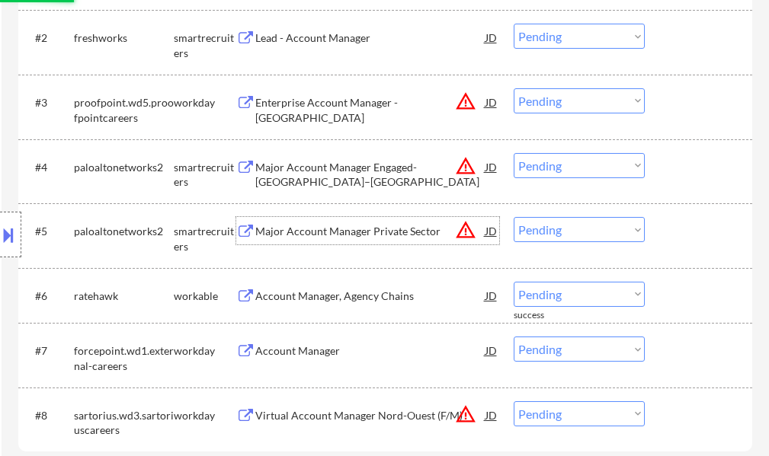
click at [366, 232] on div "Major Account Manager Private Sector" at bounding box center [370, 231] width 230 height 15
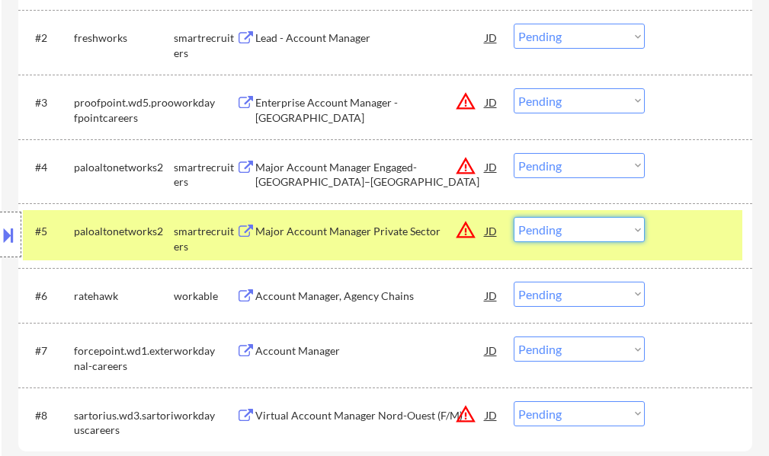
click at [575, 231] on select "Choose an option... Pending Applied Excluded (Questions) Excluded (Expired) Exc…" at bounding box center [578, 229] width 131 height 25
click at [513, 217] on select "Choose an option... Pending Applied Excluded (Questions) Excluded (Expired) Exc…" at bounding box center [578, 229] width 131 height 25
click at [673, 232] on div at bounding box center [700, 230] width 67 height 27
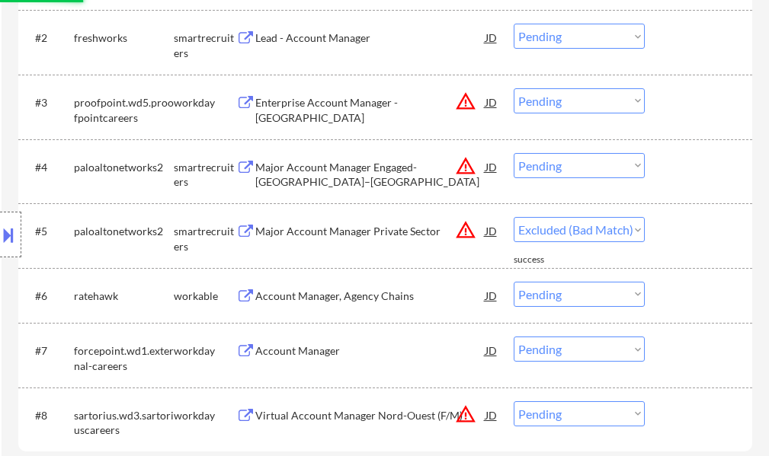
select select ""pending""
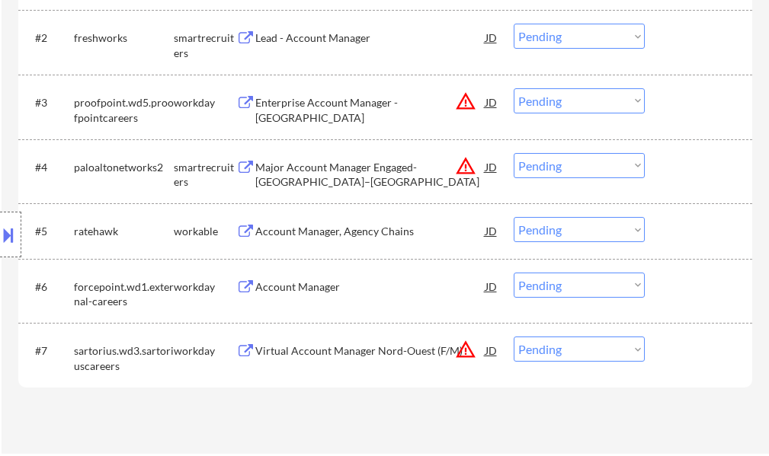
click at [364, 173] on div "Major Account Manager Engaged- North Rhine–Westphalia" at bounding box center [370, 175] width 230 height 30
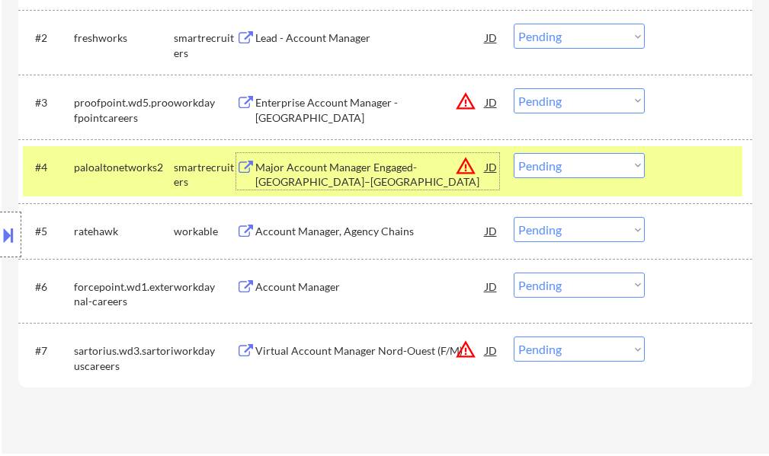
click at [541, 166] on select "Choose an option... Pending Applied Excluded (Questions) Excluded (Expired) Exc…" at bounding box center [578, 165] width 131 height 25
click at [513, 153] on select "Choose an option... Pending Applied Excluded (Questions) Excluded (Expired) Exc…" at bounding box center [578, 165] width 131 height 25
click at [677, 170] on div at bounding box center [700, 166] width 67 height 27
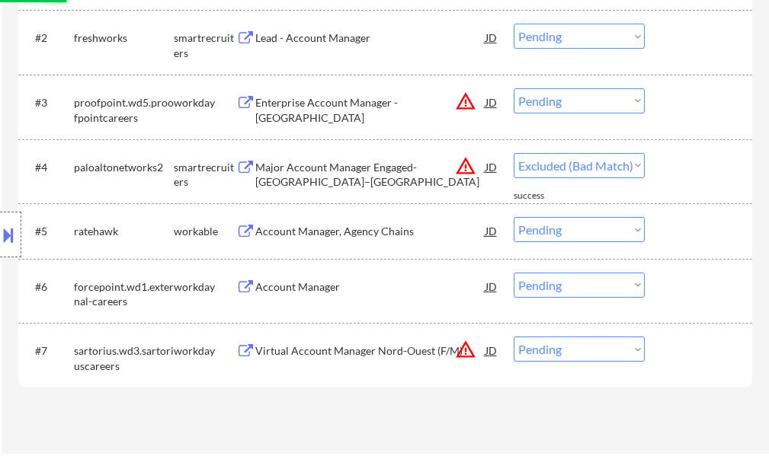
select select ""pending""
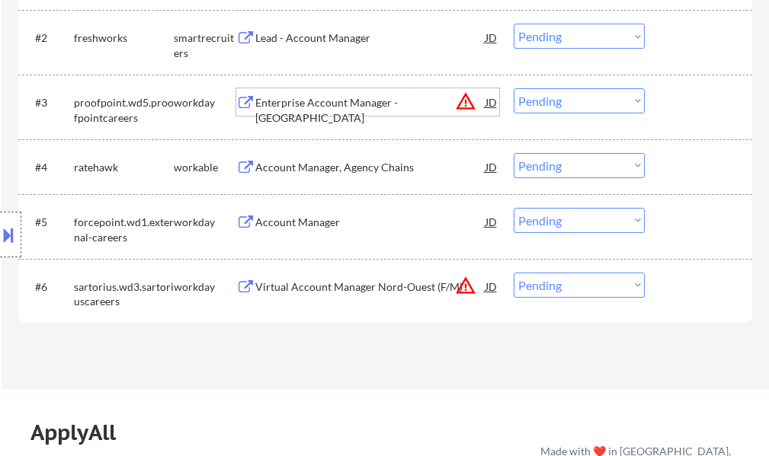
click at [309, 107] on div "Enterprise Account Manager - Lille" at bounding box center [370, 110] width 230 height 30
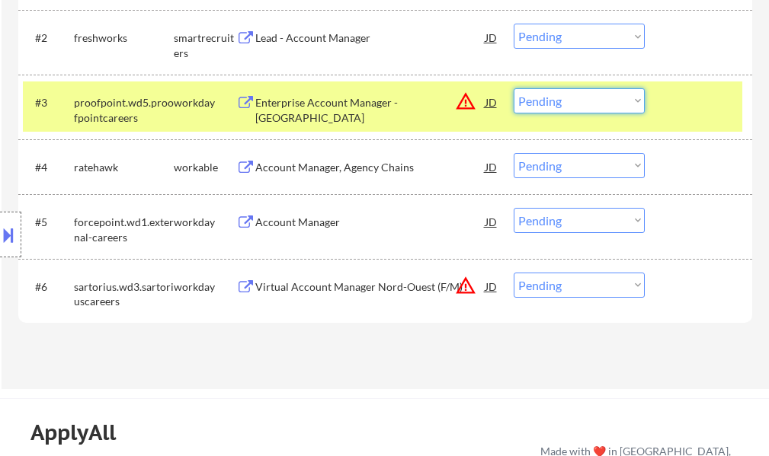
click at [569, 102] on select "Choose an option... Pending Applied Excluded (Questions) Excluded (Expired) Exc…" at bounding box center [578, 100] width 131 height 25
click at [513, 88] on select "Choose an option... Pending Applied Excluded (Questions) Excluded (Expired) Exc…" at bounding box center [578, 100] width 131 height 25
click at [669, 120] on div "#3 proofpoint.wd5.proofpointcareers workday Enterprise Account Manager - Lille …" at bounding box center [382, 107] width 719 height 50
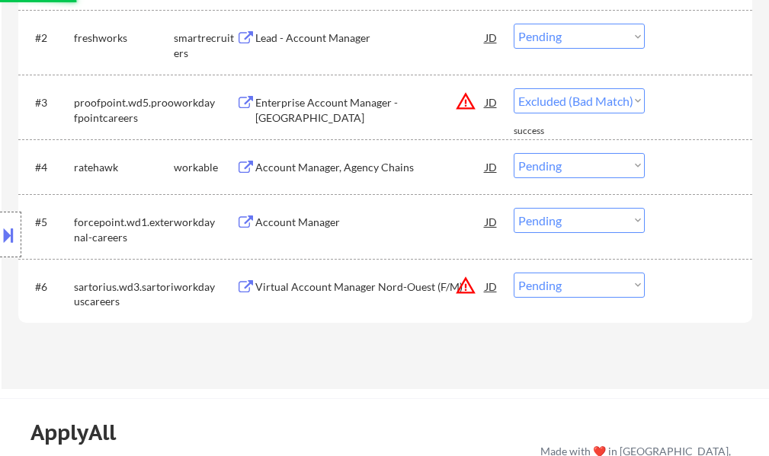
select select ""pending""
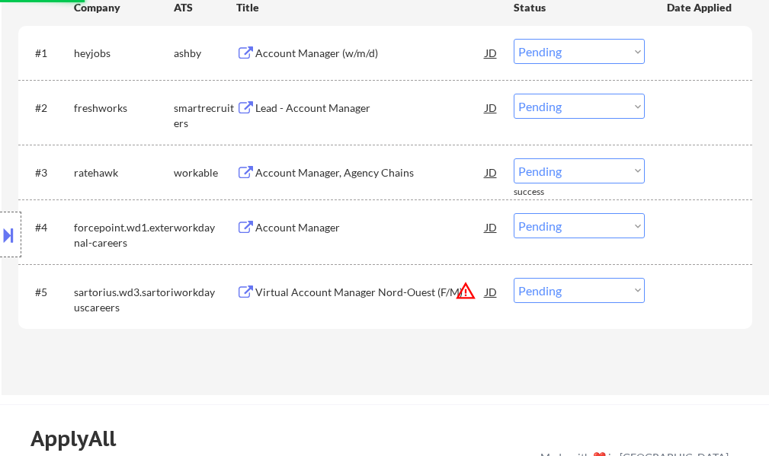
scroll to position [381, 0]
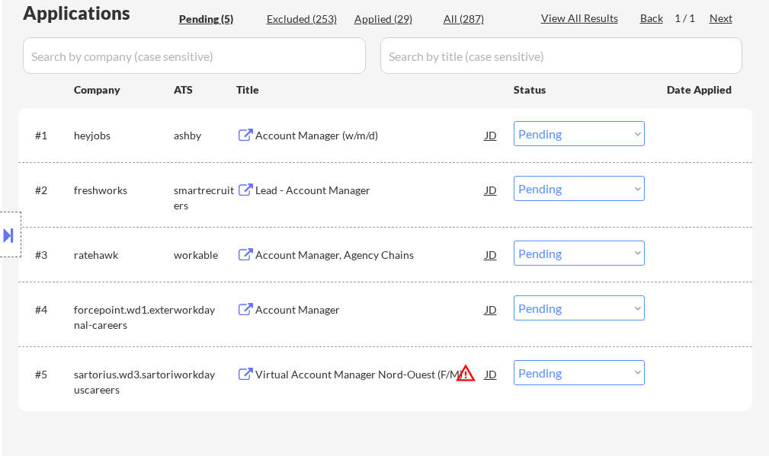
click at [343, 141] on div "Account Manager (w/m/d)" at bounding box center [370, 135] width 230 height 15
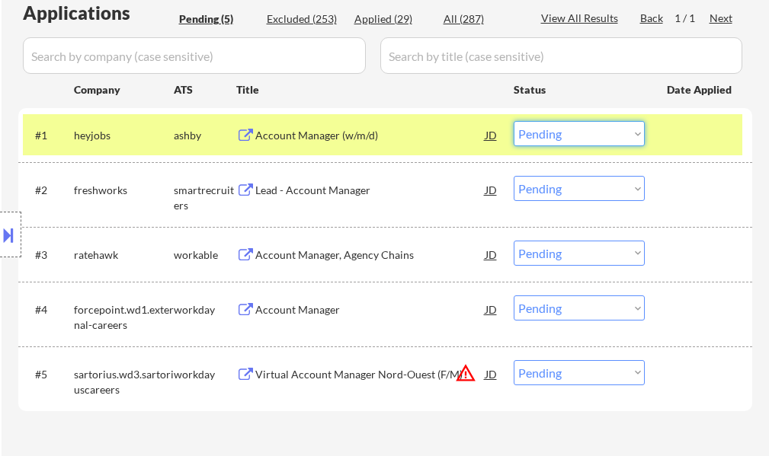
click at [558, 136] on select "Choose an option... Pending Applied Excluded (Questions) Excluded (Expired) Exc…" at bounding box center [578, 133] width 131 height 25
click at [513, 121] on select "Choose an option... Pending Applied Excluded (Questions) Excluded (Expired) Exc…" at bounding box center [578, 133] width 131 height 25
click at [687, 139] on div at bounding box center [700, 134] width 67 height 27
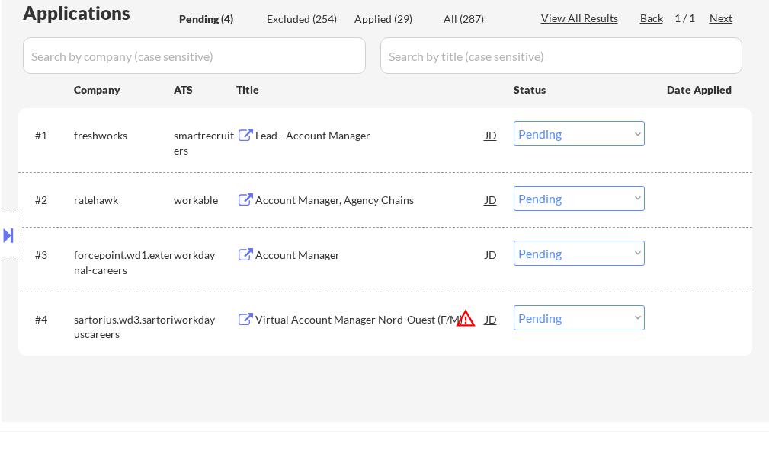
click at [293, 133] on div "Lead - Account Manager" at bounding box center [370, 135] width 230 height 15
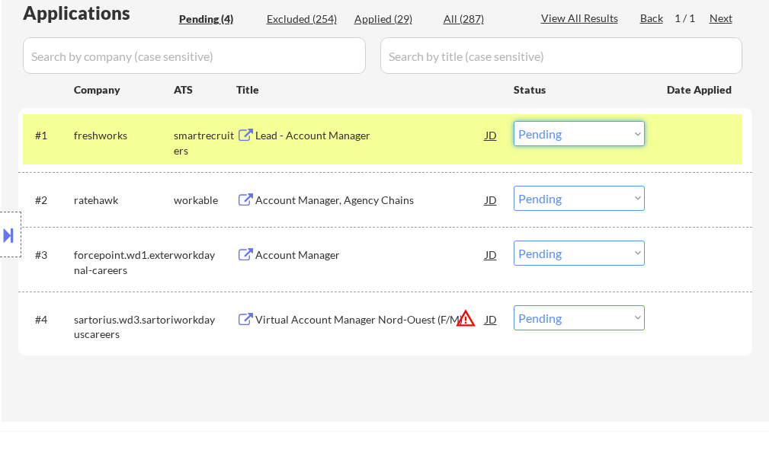
click at [567, 134] on select "Choose an option... Pending Applied Excluded (Questions) Excluded (Expired) Exc…" at bounding box center [578, 133] width 131 height 25
click at [513, 121] on select "Choose an option... Pending Applied Excluded (Questions) Excluded (Expired) Exc…" at bounding box center [578, 133] width 131 height 25
click at [707, 136] on div at bounding box center [700, 134] width 67 height 27
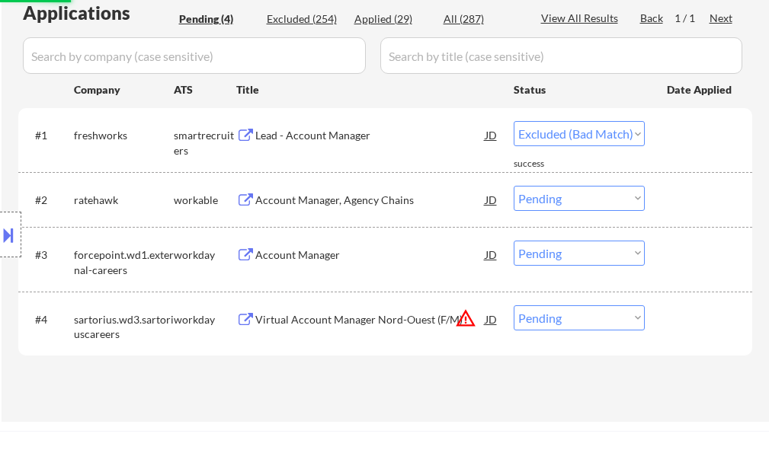
select select ""pending""
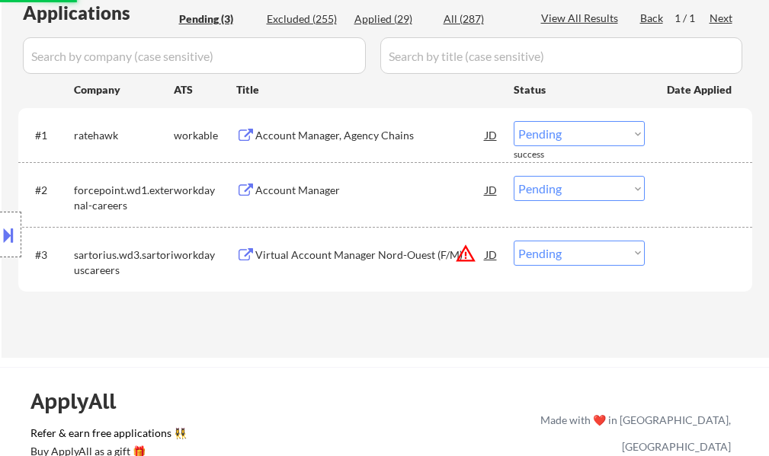
click at [330, 138] on div "Account Manager, Agency Chains" at bounding box center [370, 135] width 230 height 15
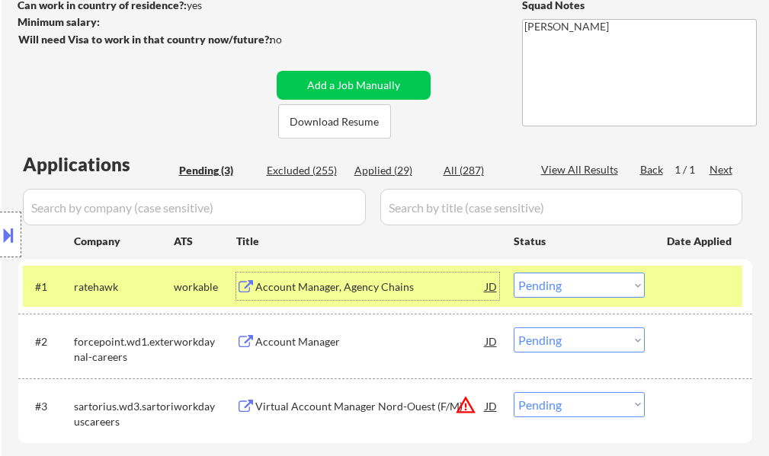
scroll to position [229, 0]
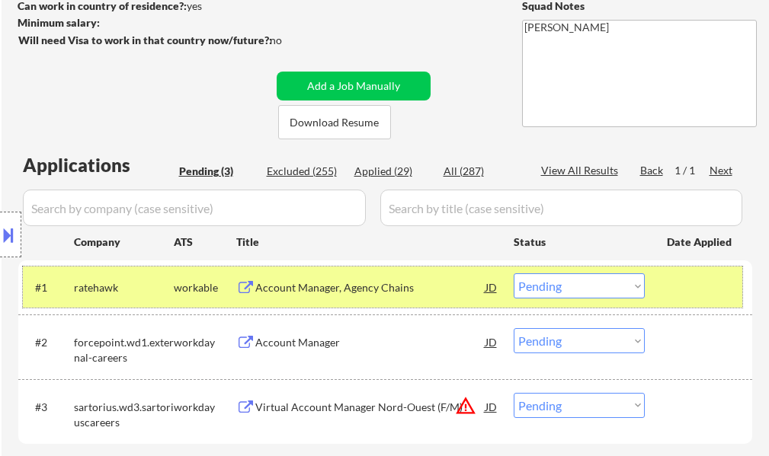
click at [676, 286] on div at bounding box center [700, 287] width 67 height 27
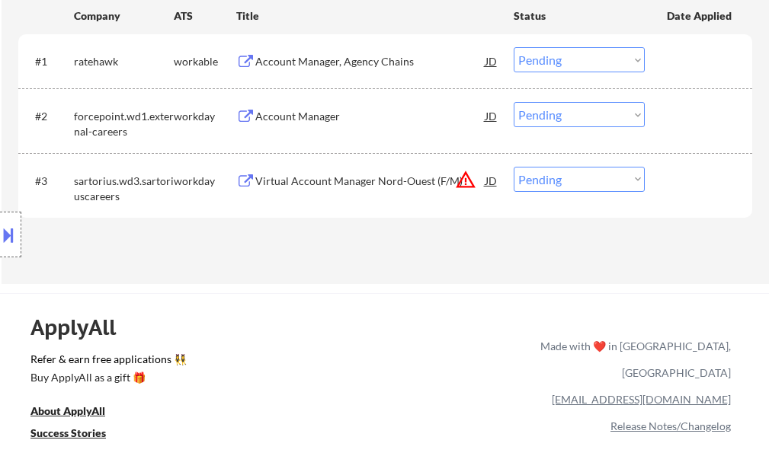
scroll to position [457, 0]
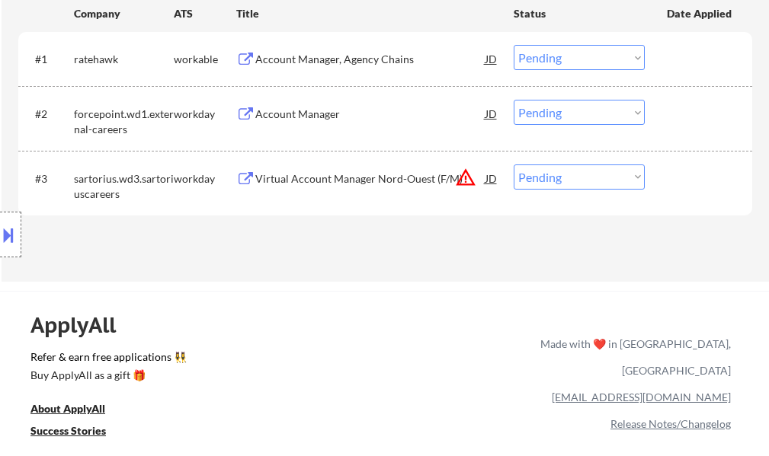
click at [331, 178] on div "Virtual Account Manager Nord-Ouest (F/M)" at bounding box center [370, 178] width 230 height 15
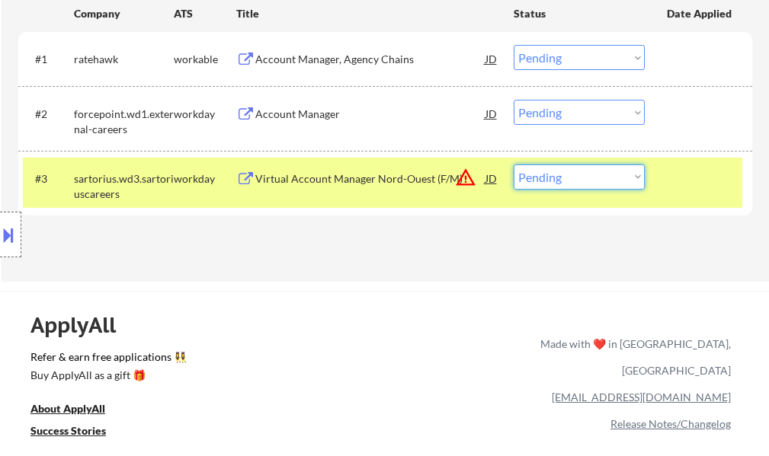
click at [565, 179] on select "Choose an option... Pending Applied Excluded (Questions) Excluded (Expired) Exc…" at bounding box center [578, 177] width 131 height 25
select select ""excluded__bad_match_""
click at [513, 165] on select "Choose an option... Pending Applied Excluded (Questions) Excluded (Expired) Exc…" at bounding box center [578, 177] width 131 height 25
click at [687, 187] on div at bounding box center [700, 178] width 67 height 27
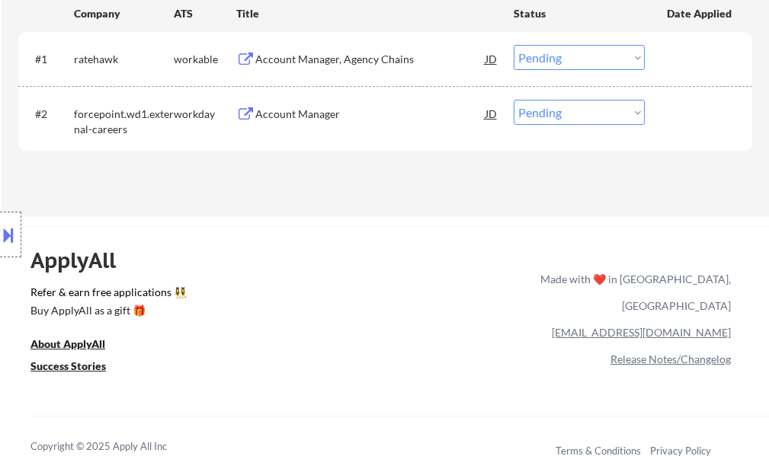
click at [306, 110] on div "Account Manager" at bounding box center [370, 114] width 230 height 15
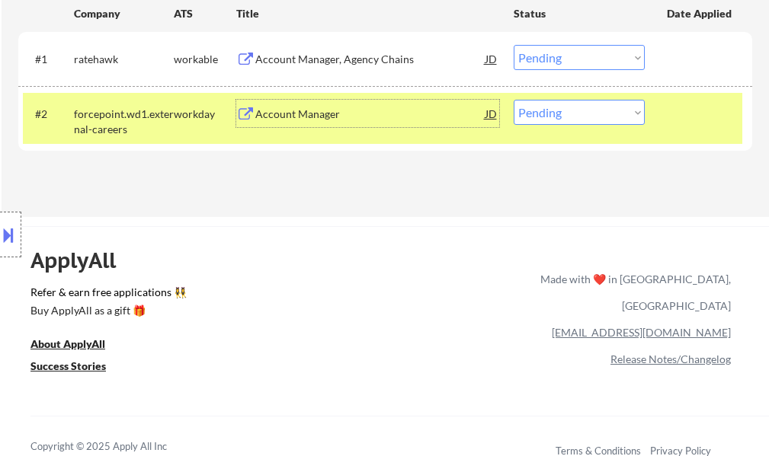
click at [560, 114] on select "Choose an option... Pending Applied Excluded (Questions) Excluded (Expired) Exc…" at bounding box center [578, 112] width 131 height 25
select select ""excluded__bad_match_""
click at [513, 100] on select "Choose an option... Pending Applied Excluded (Questions) Excluded (Expired) Exc…" at bounding box center [578, 112] width 131 height 25
click at [693, 119] on div at bounding box center [700, 113] width 67 height 27
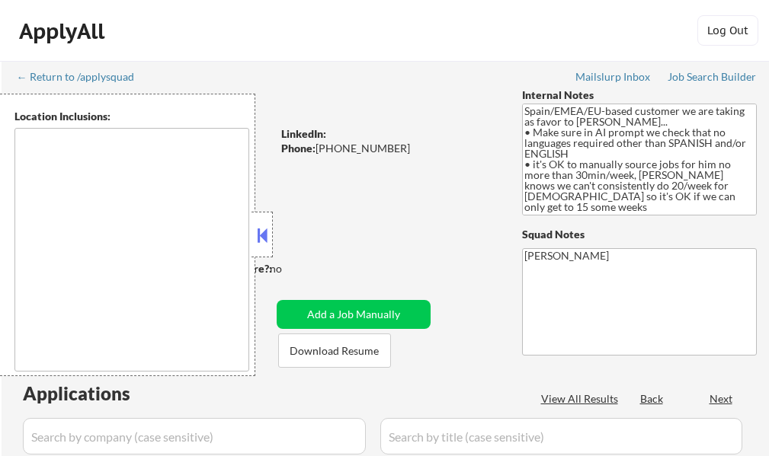
scroll to position [152, 0]
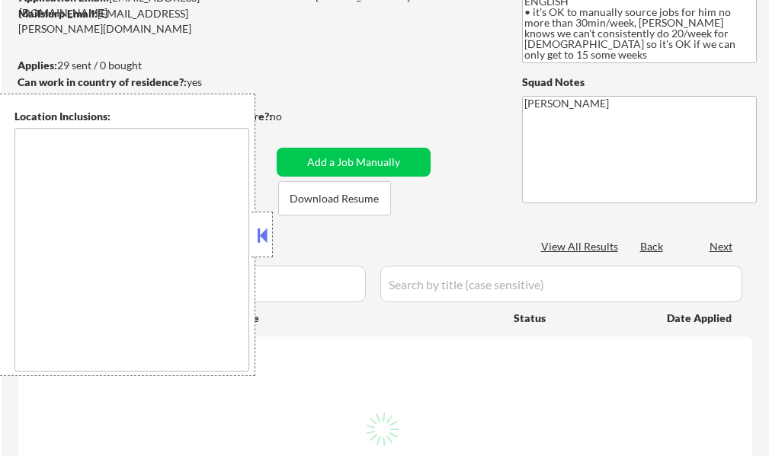
select select ""pending""
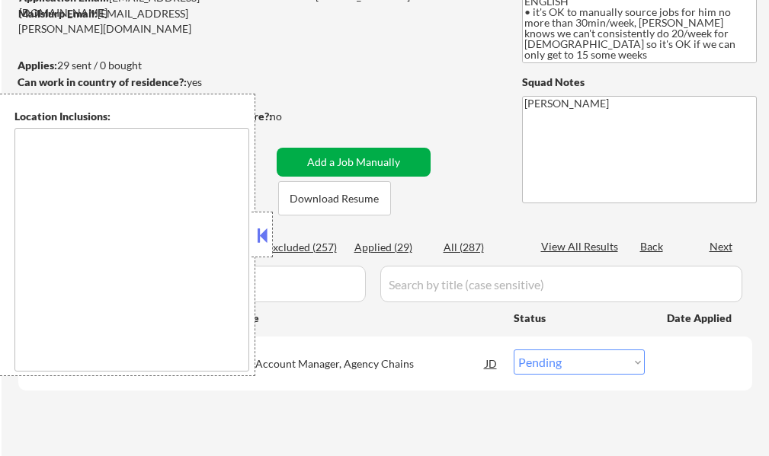
type textarea "It seems there is a misunderstanding in the location provided. "EMEA" is not a …"
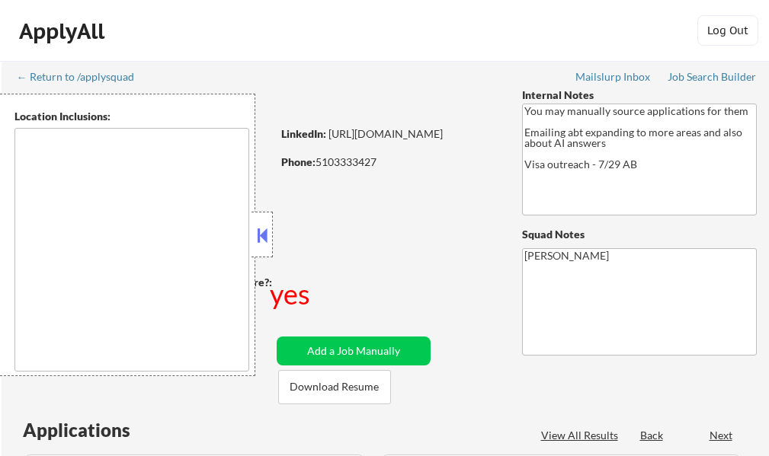
select select ""pending""
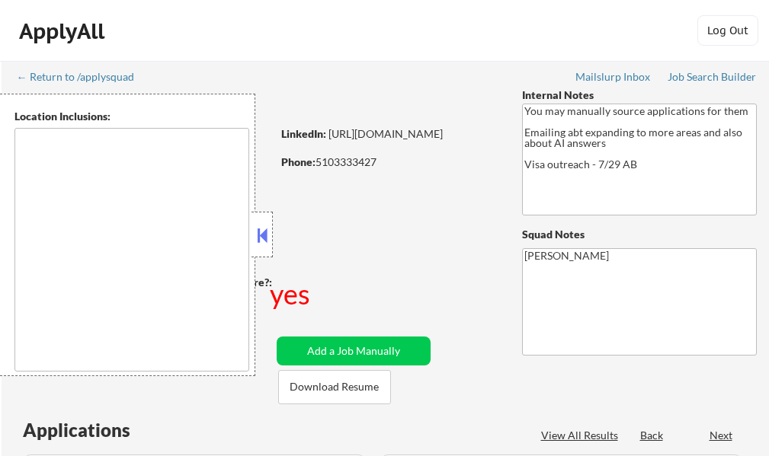
select select ""pending""
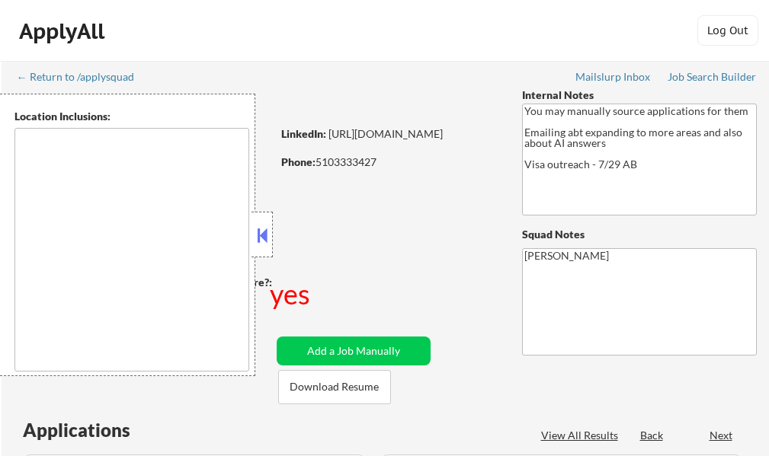
select select ""pending""
type textarea "country:[GEOGRAPHIC_DATA]"
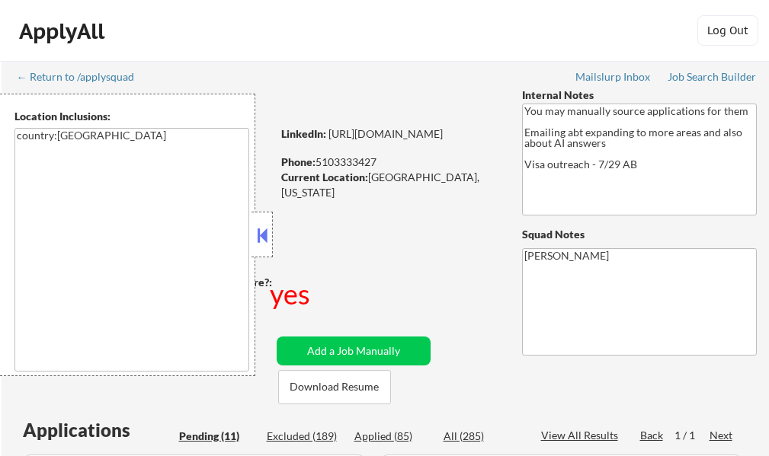
click at [269, 237] on button at bounding box center [262, 235] width 17 height 23
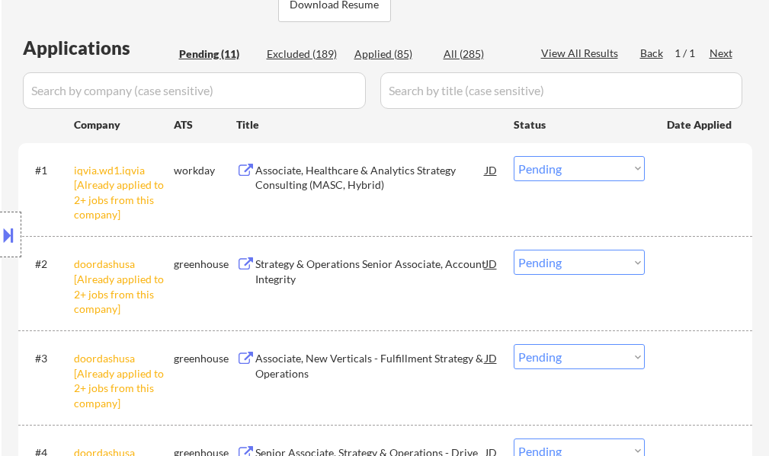
scroll to position [381, 0]
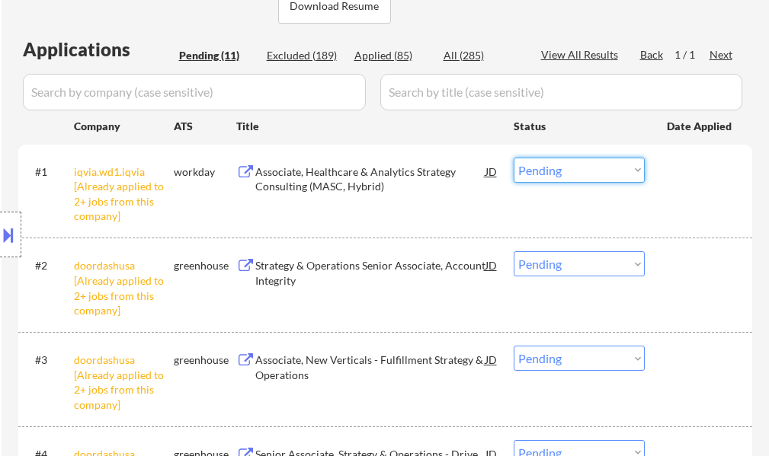
click at [539, 176] on select "Choose an option... Pending Applied Excluded (Questions) Excluded (Expired) Exc…" at bounding box center [578, 170] width 131 height 25
click at [513, 158] on select "Choose an option... Pending Applied Excluded (Questions) Excluded (Expired) Exc…" at bounding box center [578, 170] width 131 height 25
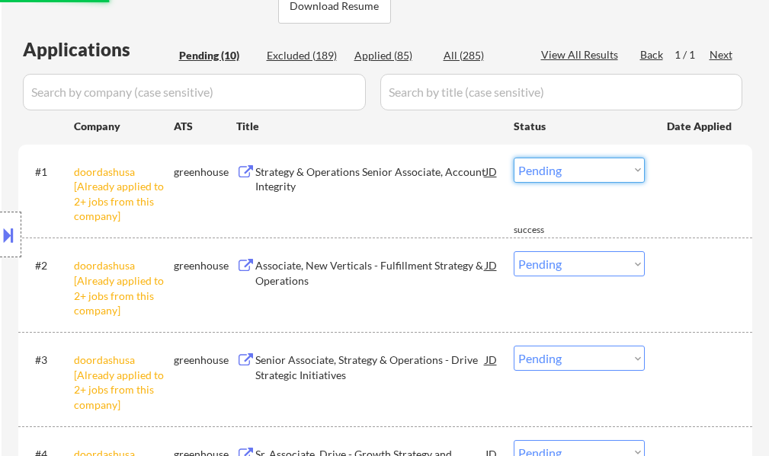
click at [565, 168] on select "Choose an option... Pending Applied Excluded (Questions) Excluded (Expired) Exc…" at bounding box center [578, 170] width 131 height 25
click at [513, 158] on select "Choose an option... Pending Applied Excluded (Questions) Excluded (Expired) Exc…" at bounding box center [578, 170] width 131 height 25
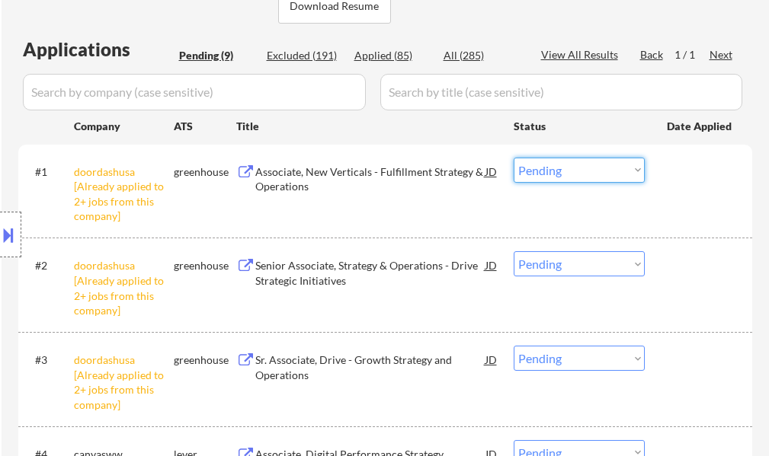
click at [576, 171] on select "Choose an option... Pending Applied Excluded (Questions) Excluded (Expired) Exc…" at bounding box center [578, 170] width 131 height 25
click at [513, 158] on select "Choose an option... Pending Applied Excluded (Questions) Excluded (Expired) Exc…" at bounding box center [578, 170] width 131 height 25
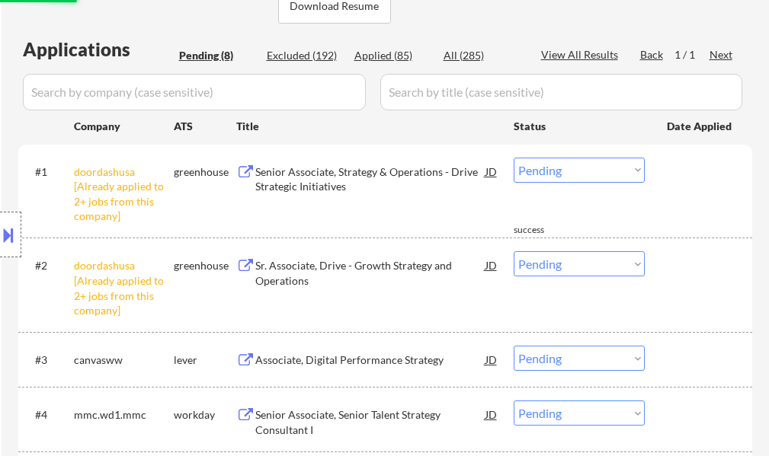
click at [561, 171] on select "Choose an option... Pending Applied Excluded (Questions) Excluded (Expired) Exc…" at bounding box center [578, 170] width 131 height 25
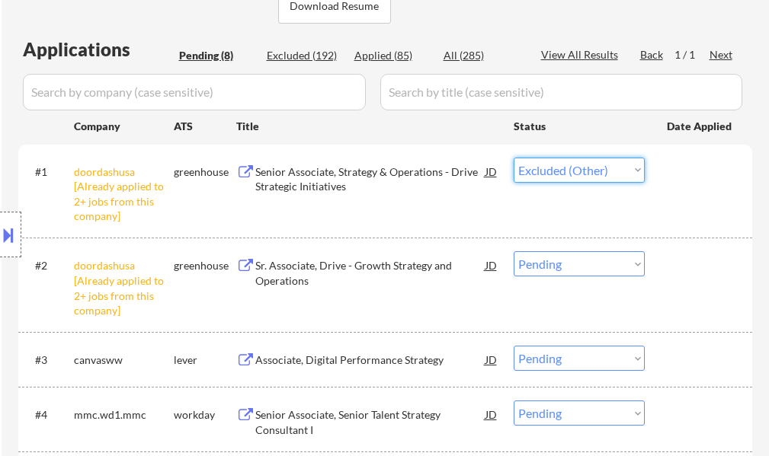
click at [513, 158] on select "Choose an option... Pending Applied Excluded (Questions) Excluded (Expired) Exc…" at bounding box center [578, 170] width 131 height 25
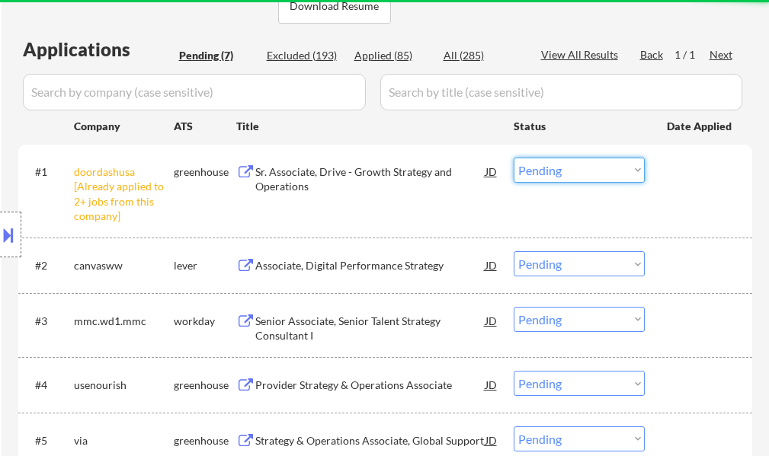
click at [579, 171] on select "Choose an option... Pending Applied Excluded (Questions) Excluded (Expired) Exc…" at bounding box center [578, 170] width 131 height 25
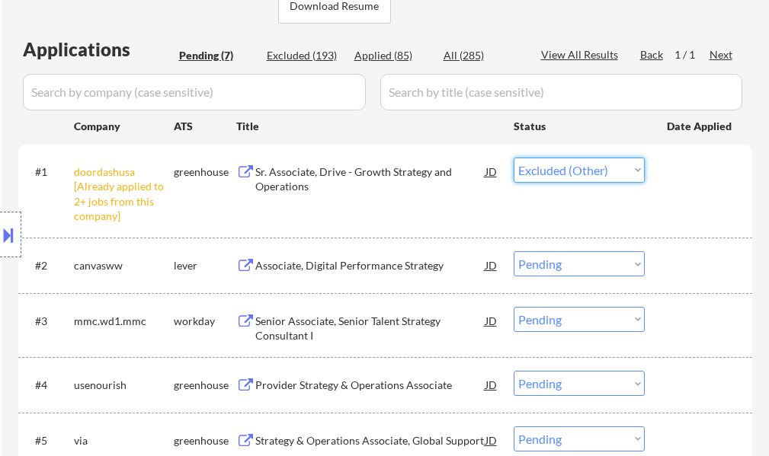
click at [513, 158] on select "Choose an option... Pending Applied Excluded (Questions) Excluded (Expired) Exc…" at bounding box center [578, 170] width 131 height 25
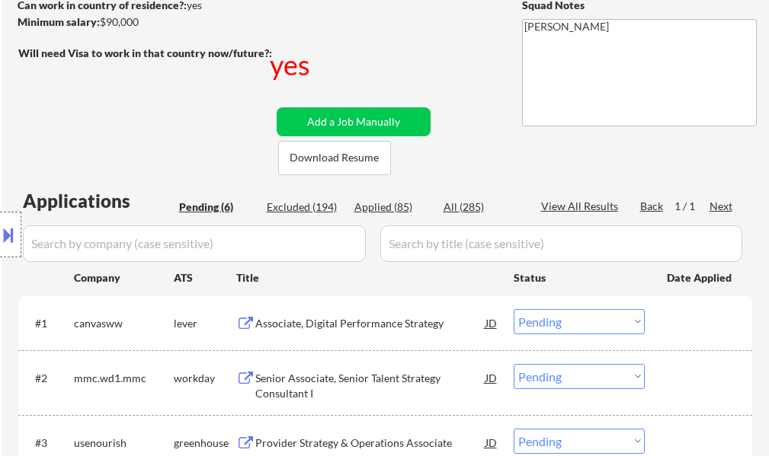
scroll to position [229, 0]
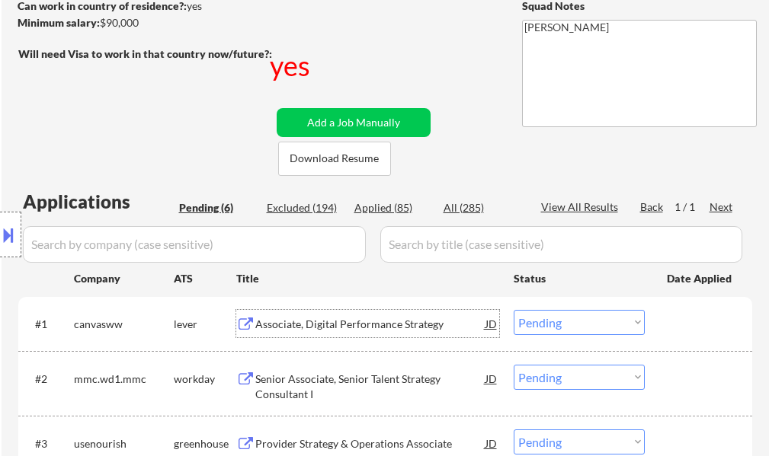
click at [296, 320] on div "Associate, Digital Performance Strategy" at bounding box center [370, 324] width 230 height 15
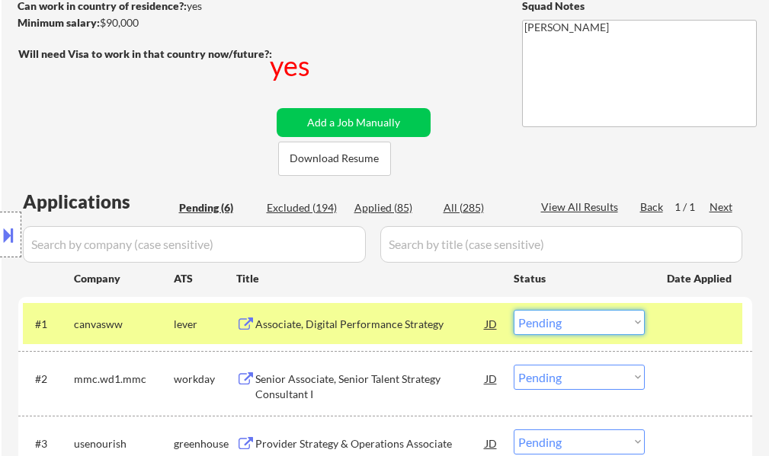
click at [593, 318] on select "Choose an option... Pending Applied Excluded (Questions) Excluded (Expired) Exc…" at bounding box center [578, 322] width 131 height 25
click at [513, 310] on select "Choose an option... Pending Applied Excluded (Questions) Excluded (Expired) Exc…" at bounding box center [578, 322] width 131 height 25
click at [704, 330] on div at bounding box center [700, 323] width 67 height 27
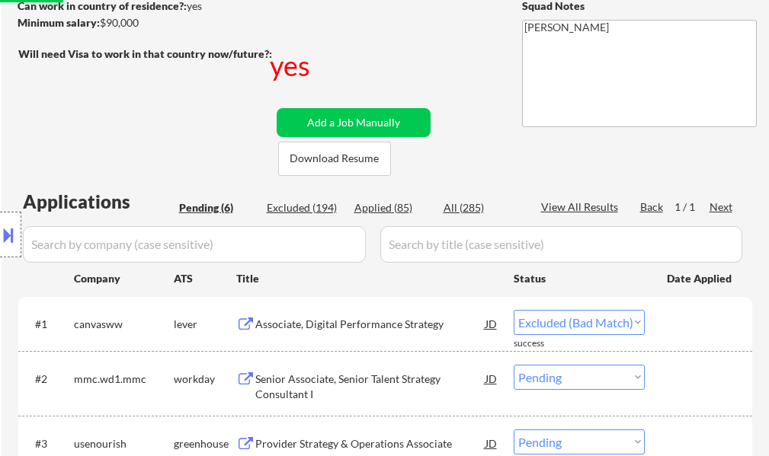
select select ""pending""
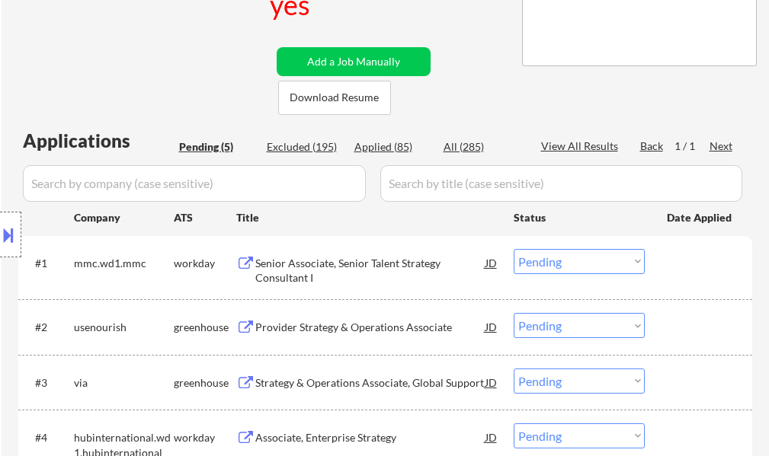
scroll to position [381, 0]
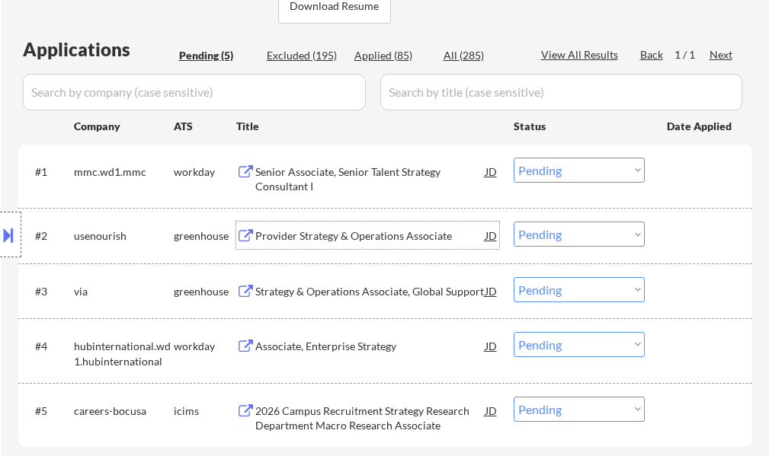
click at [322, 229] on div "Provider Strategy & Operations Associate" at bounding box center [370, 236] width 230 height 15
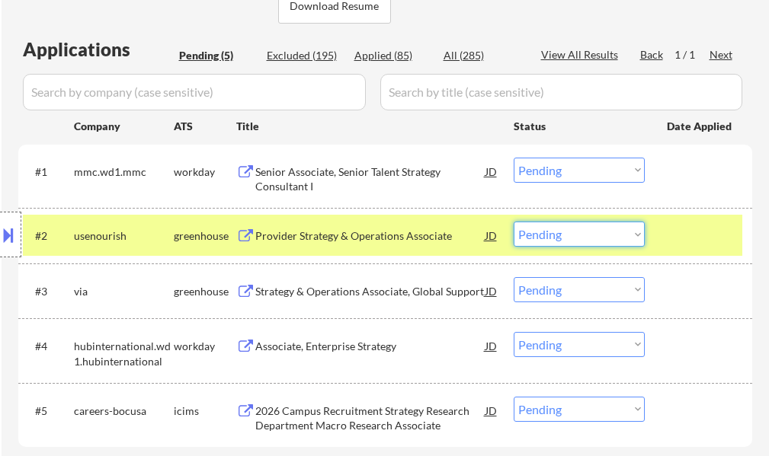
click at [571, 238] on select "Choose an option... Pending Applied Excluded (Questions) Excluded (Expired) Exc…" at bounding box center [578, 234] width 131 height 25
click at [513, 222] on select "Choose an option... Pending Applied Excluded (Questions) Excluded (Expired) Exc…" at bounding box center [578, 234] width 131 height 25
click at [680, 237] on div at bounding box center [700, 235] width 67 height 27
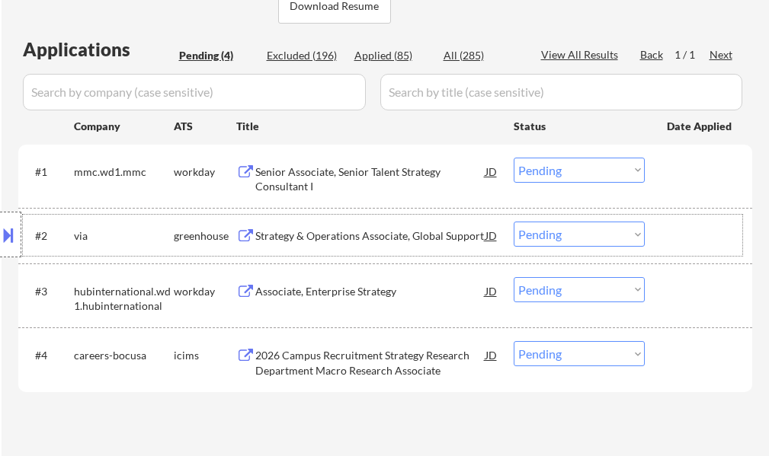
click at [722, 243] on div at bounding box center [700, 235] width 67 height 27
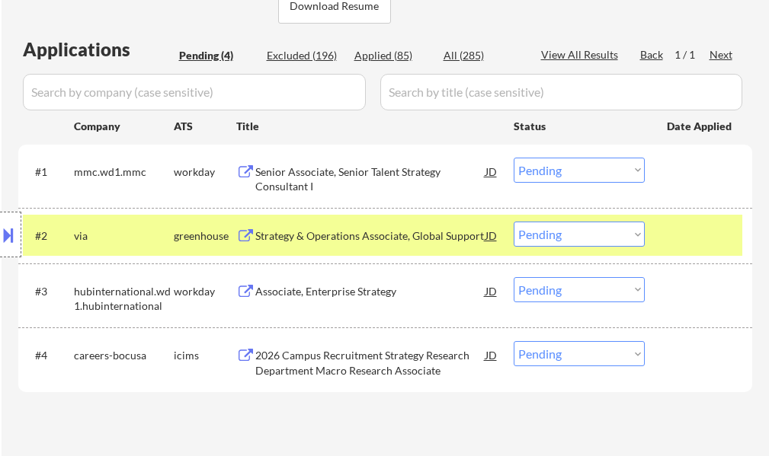
click at [722, 243] on div at bounding box center [700, 235] width 67 height 27
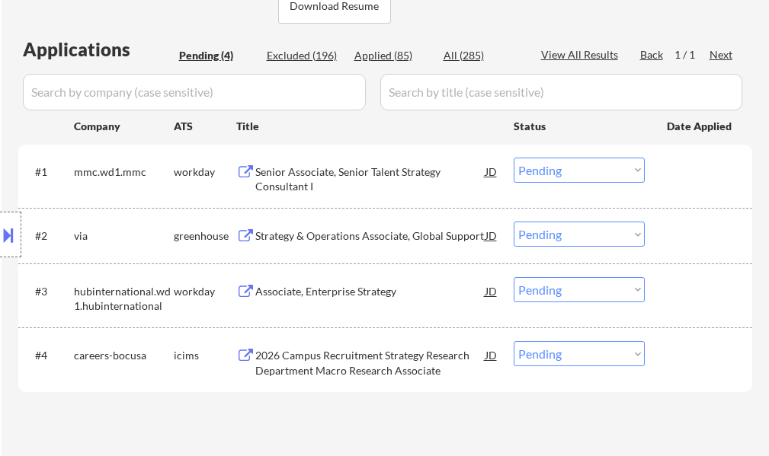
click at [434, 231] on div "Strategy & Operations Associate, Global Support" at bounding box center [370, 236] width 230 height 15
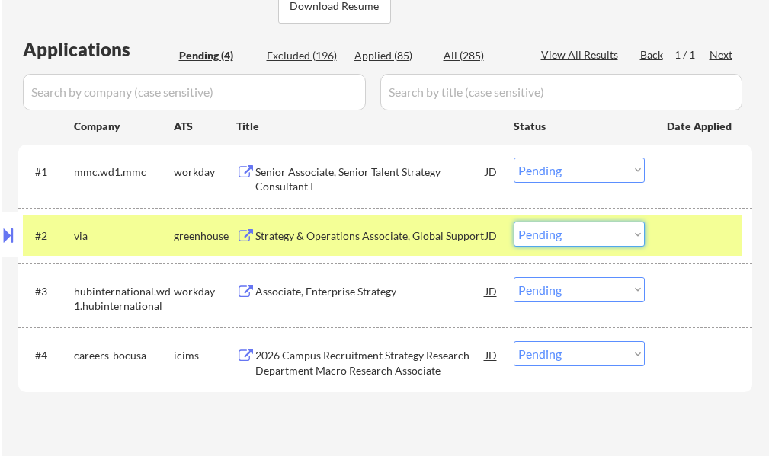
click at [580, 238] on select "Choose an option... Pending Applied Excluded (Questions) Excluded (Expired) Exc…" at bounding box center [578, 234] width 131 height 25
click at [513, 222] on select "Choose an option... Pending Applied Excluded (Questions) Excluded (Expired) Exc…" at bounding box center [578, 234] width 131 height 25
click at [706, 247] on div at bounding box center [700, 235] width 67 height 27
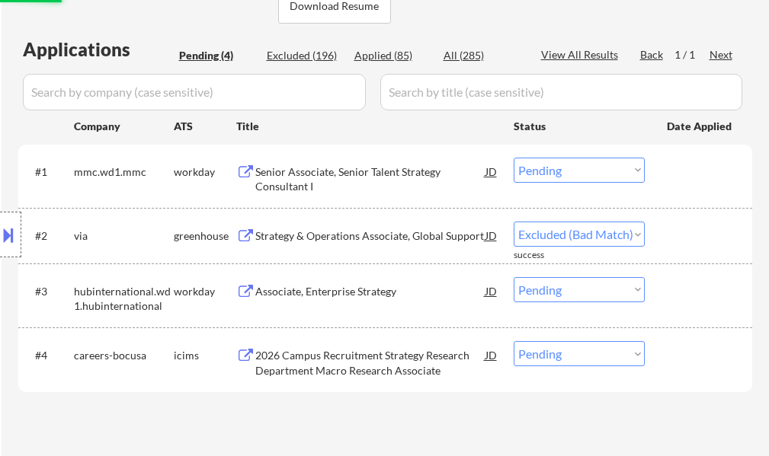
select select ""pending""
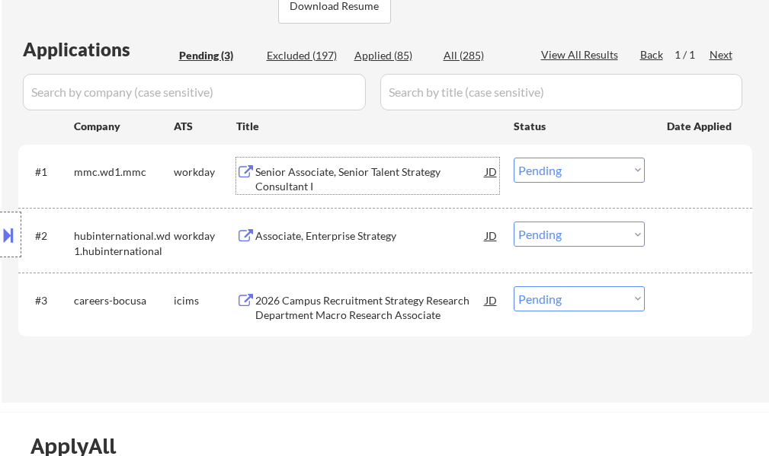
click at [315, 169] on div "Senior Associate, Senior Talent Strategy Consultant I" at bounding box center [370, 180] width 230 height 30
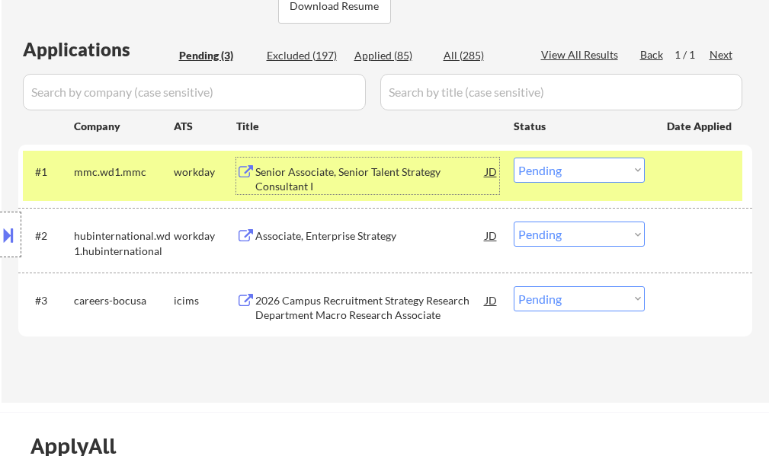
click at [578, 174] on select "Choose an option... Pending Applied Excluded (Questions) Excluded (Expired) Exc…" at bounding box center [578, 170] width 131 height 25
click at [513, 158] on select "Choose an option... Pending Applied Excluded (Questions) Excluded (Expired) Exc…" at bounding box center [578, 170] width 131 height 25
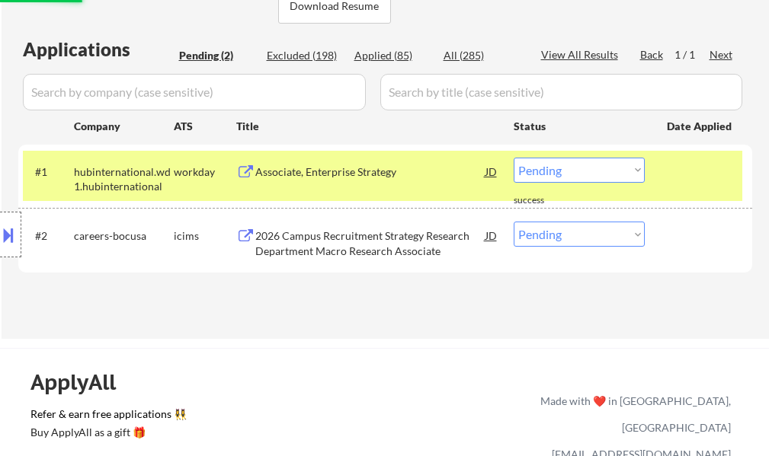
click at [705, 185] on div "#1 hubinternational.wd1.hubinternational workday Associate, Enterprise Strategy…" at bounding box center [382, 176] width 719 height 50
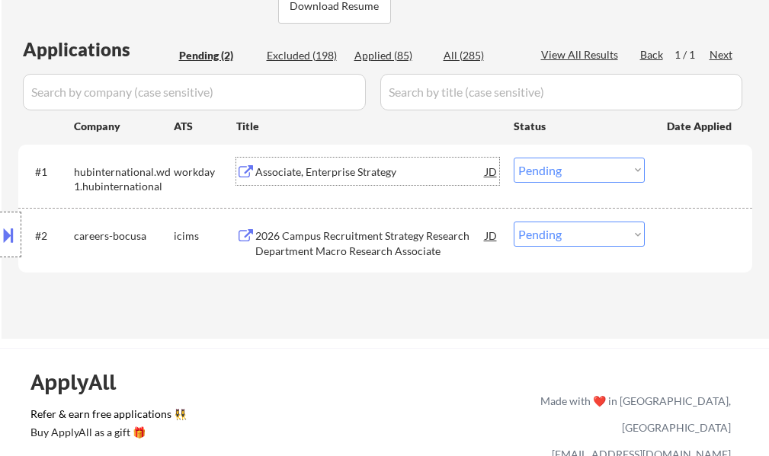
click at [360, 167] on div "Associate, Enterprise Strategy" at bounding box center [370, 172] width 230 height 15
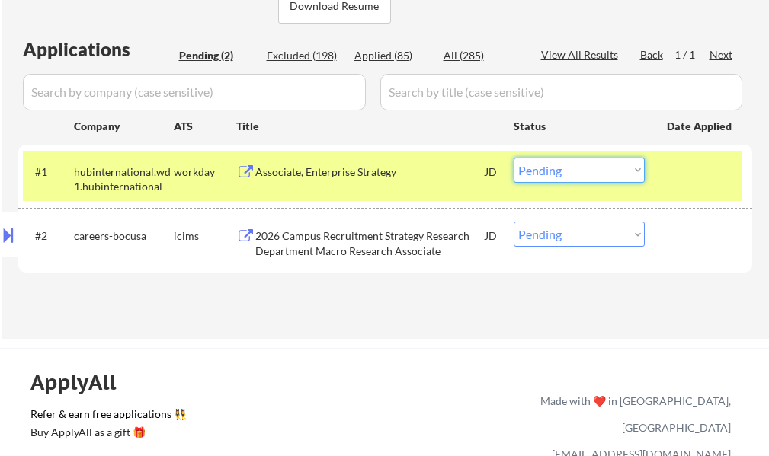
click at [577, 170] on select "Choose an option... Pending Applied Excluded (Questions) Excluded (Expired) Exc…" at bounding box center [578, 170] width 131 height 25
click at [513, 158] on select "Choose an option... Pending Applied Excluded (Questions) Excluded (Expired) Exc…" at bounding box center [578, 170] width 131 height 25
select select ""pending""
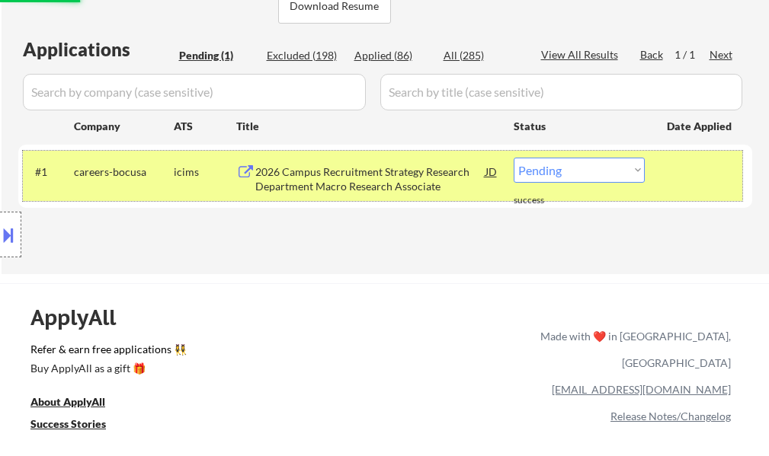
click at [677, 167] on div at bounding box center [700, 171] width 67 height 27
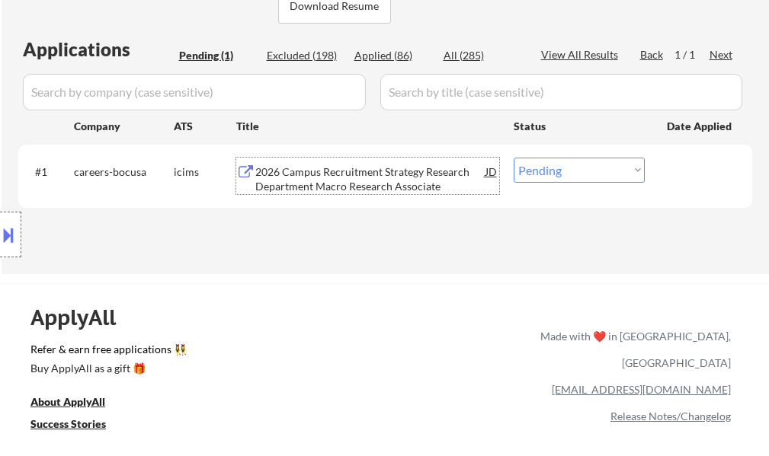
click at [398, 181] on div "2026 Campus Recruitment Strategy Research Department Macro Research Associate" at bounding box center [370, 180] width 230 height 30
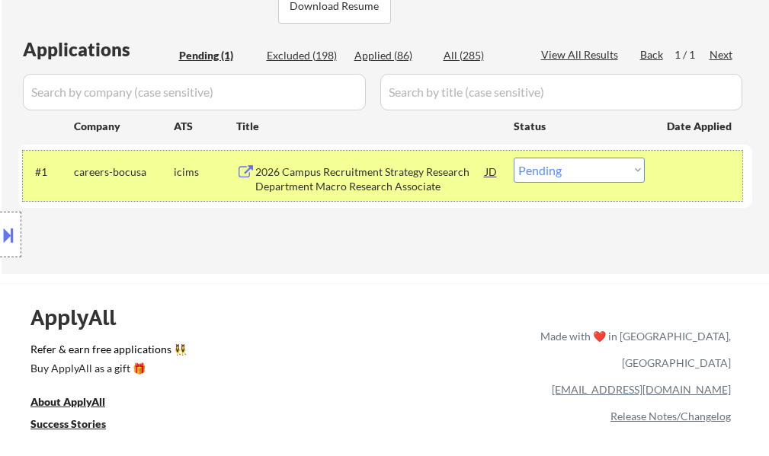
click at [683, 182] on div at bounding box center [700, 171] width 67 height 27
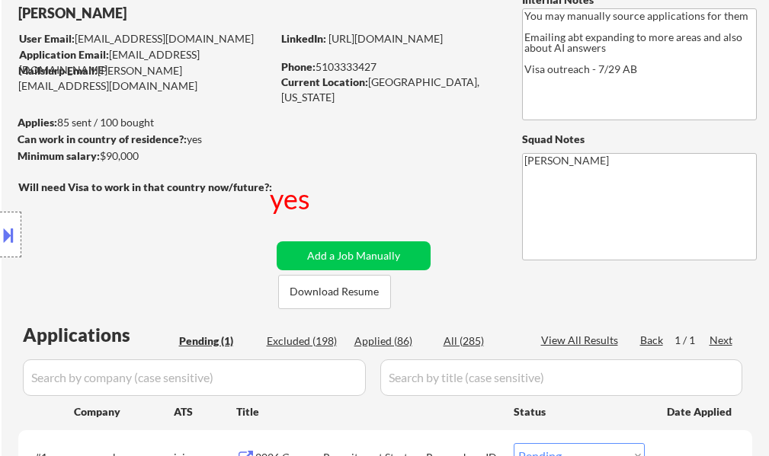
scroll to position [0, 0]
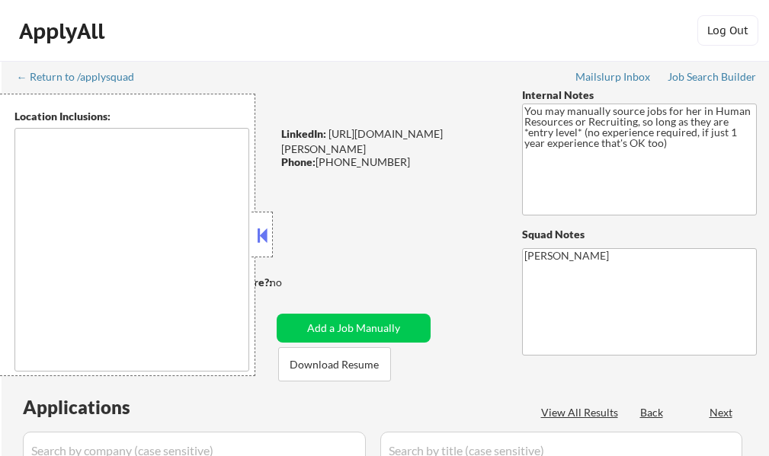
select select ""pending""
type textarea "It seems there is a misunderstanding in the location specified as "Remote." "Re…"
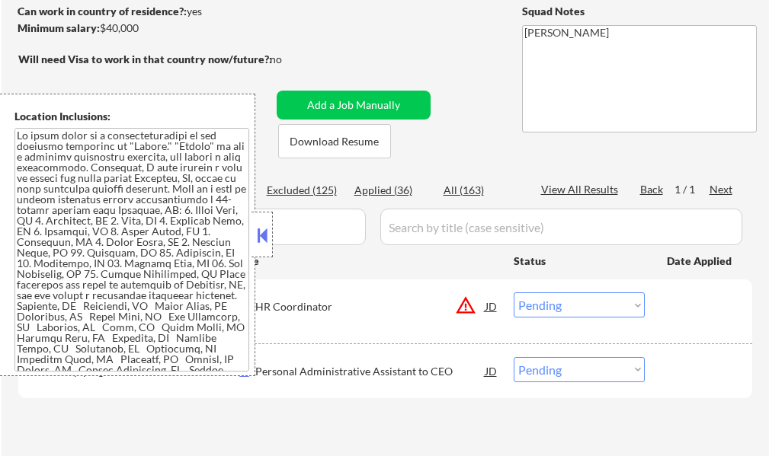
scroll to position [229, 0]
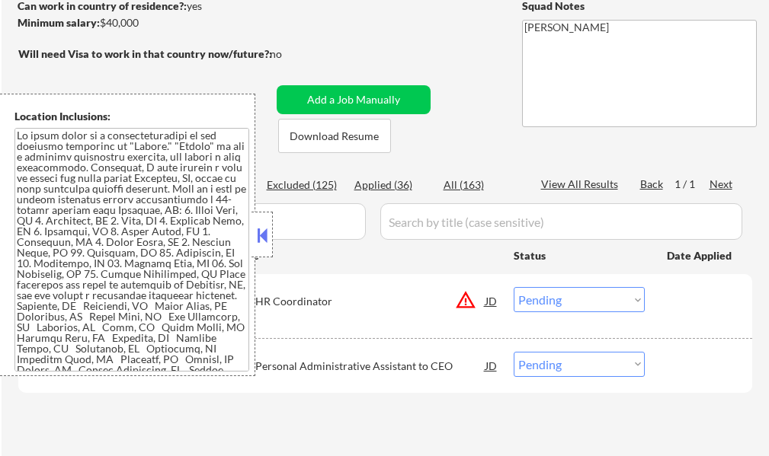
click at [266, 233] on button at bounding box center [262, 235] width 17 height 23
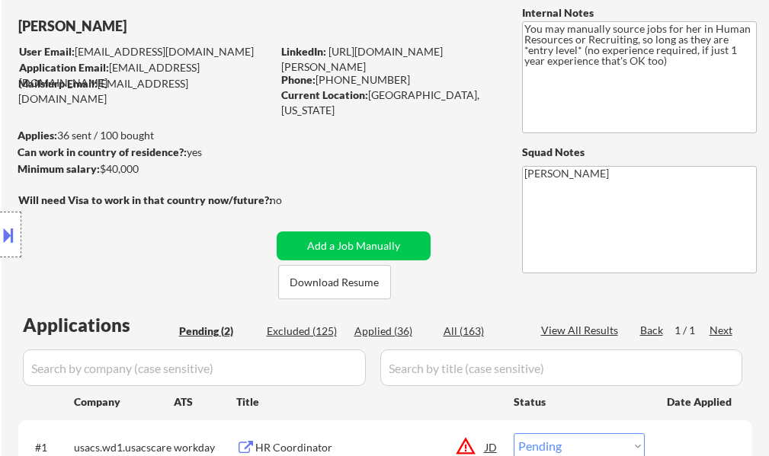
scroll to position [76, 0]
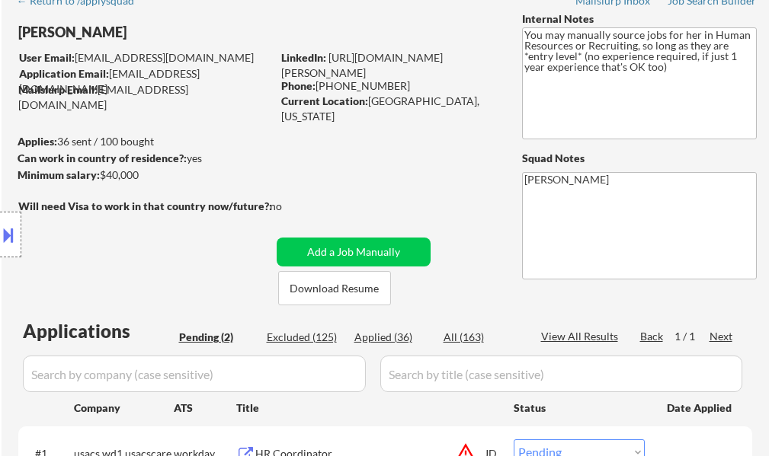
click at [14, 238] on button at bounding box center [8, 234] width 17 height 25
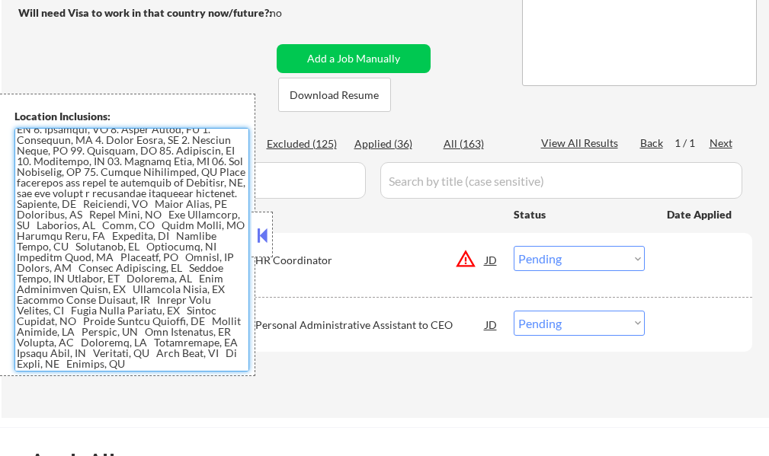
scroll to position [305, 0]
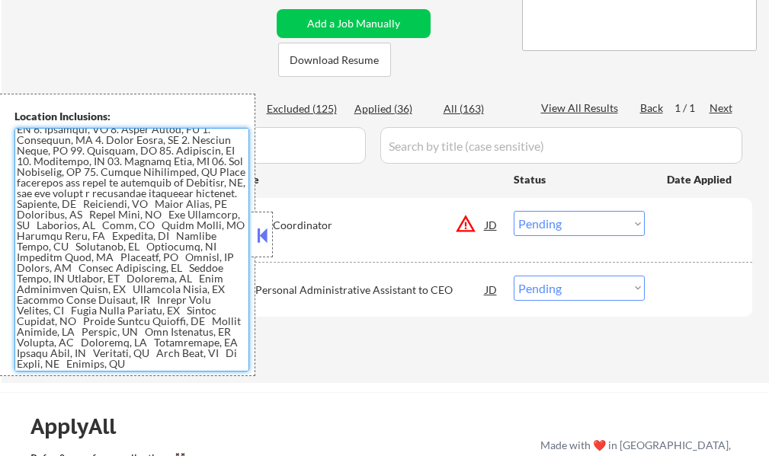
drag, startPoint x: 17, startPoint y: 137, endPoint x: 77, endPoint y: 366, distance: 236.3
click at [77, 366] on textarea at bounding box center [131, 250] width 235 height 244
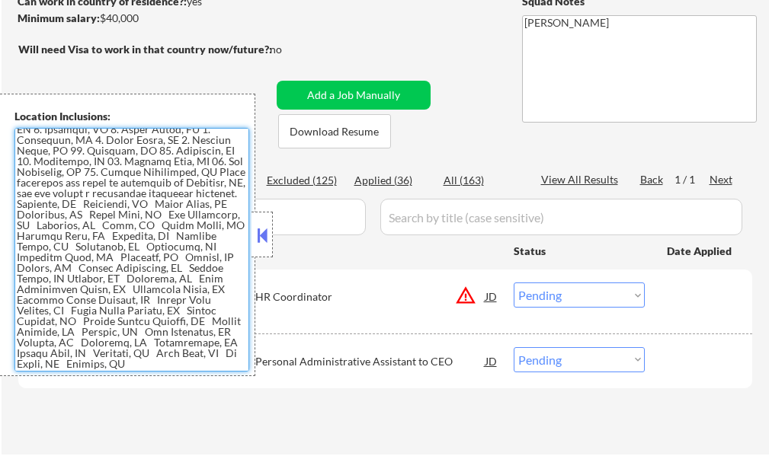
scroll to position [381, 0]
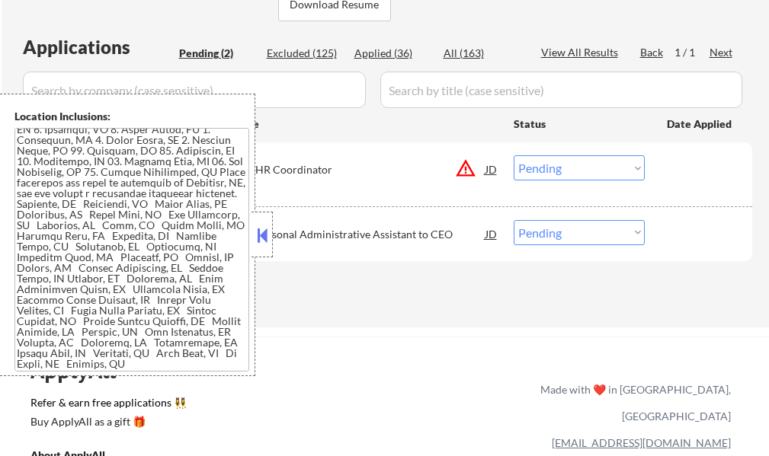
scroll to position [457, 0]
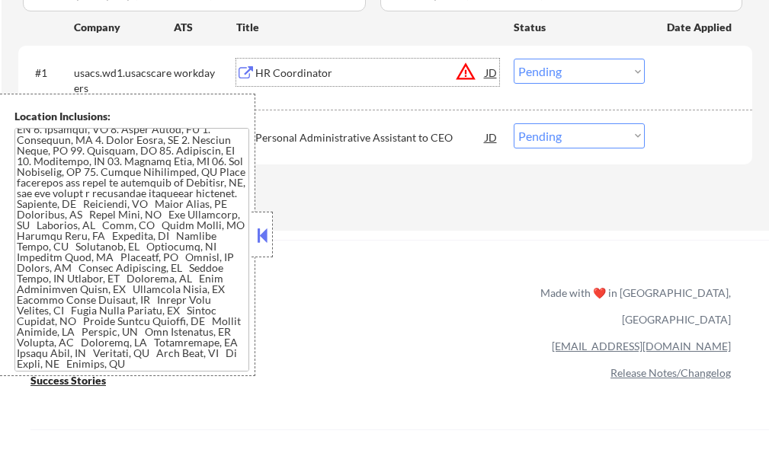
click at [302, 65] on div "HR Coordinator" at bounding box center [370, 72] width 230 height 27
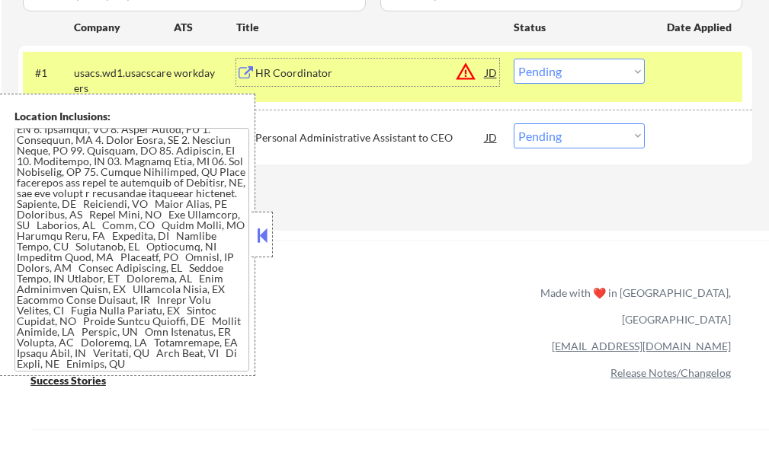
click at [558, 78] on select "Choose an option... Pending Applied Excluded (Questions) Excluded (Expired) Exc…" at bounding box center [578, 71] width 131 height 25
click at [513, 59] on select "Choose an option... Pending Applied Excluded (Questions) Excluded (Expired) Exc…" at bounding box center [578, 71] width 131 height 25
click at [696, 70] on div at bounding box center [700, 72] width 67 height 27
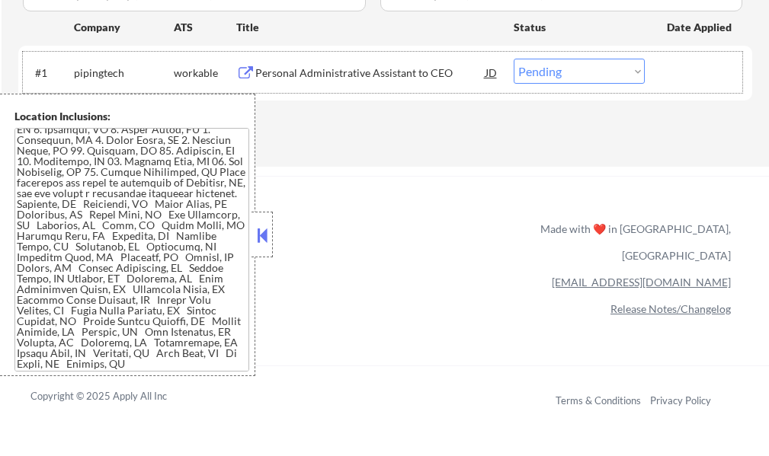
click at [270, 222] on div at bounding box center [261, 235] width 21 height 46
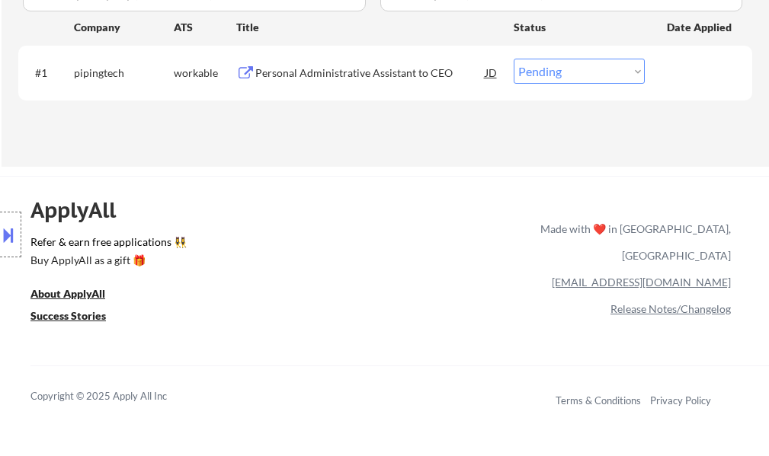
click at [325, 73] on div "Personal Administrative Assistant to CEO" at bounding box center [370, 73] width 230 height 15
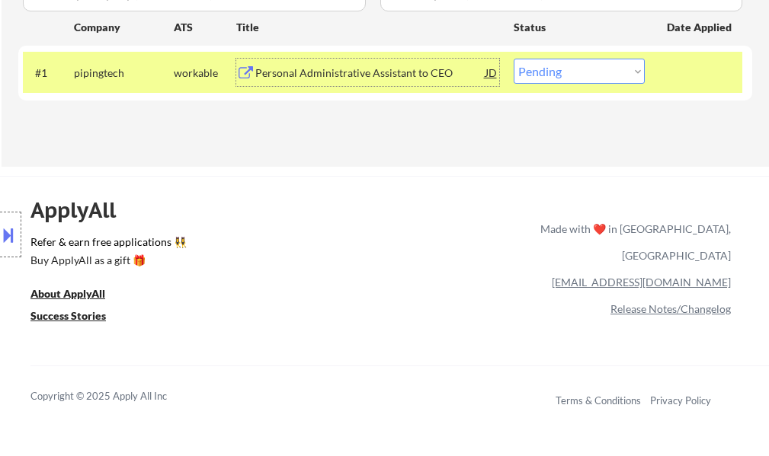
click at [543, 72] on select "Choose an option... Pending Applied Excluded (Questions) Excluded (Expired) Exc…" at bounding box center [578, 71] width 131 height 25
select select ""applied""
click at [513, 59] on select "Choose an option... Pending Applied Excluded (Questions) Excluded (Expired) Exc…" at bounding box center [578, 71] width 131 height 25
click at [674, 72] on div at bounding box center [700, 72] width 67 height 27
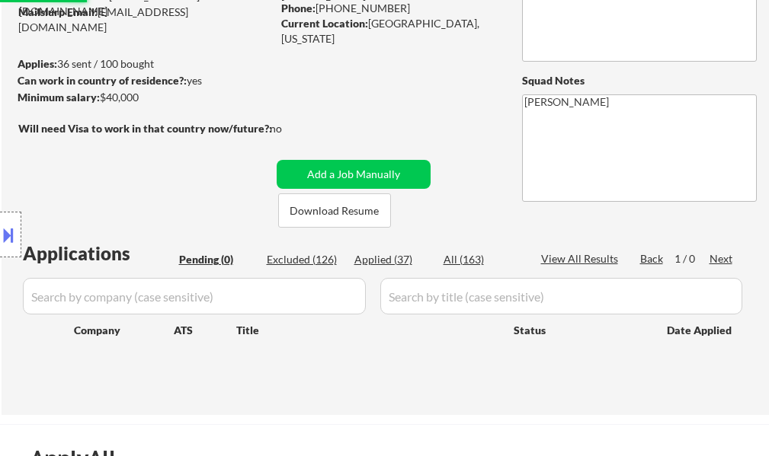
scroll to position [152, 0]
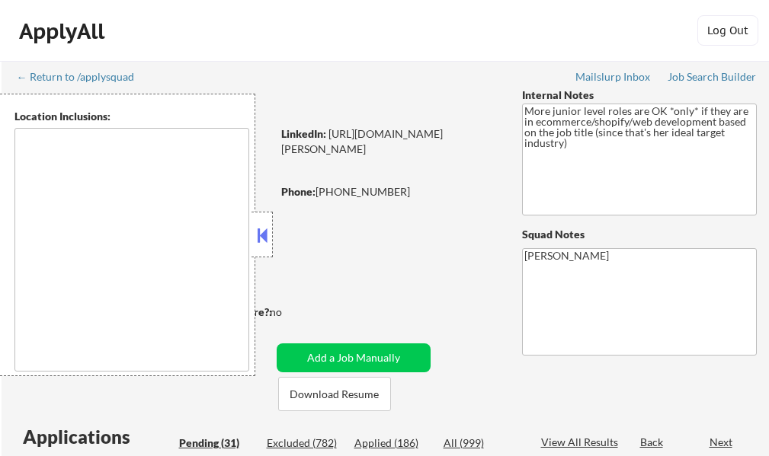
select select ""pending""
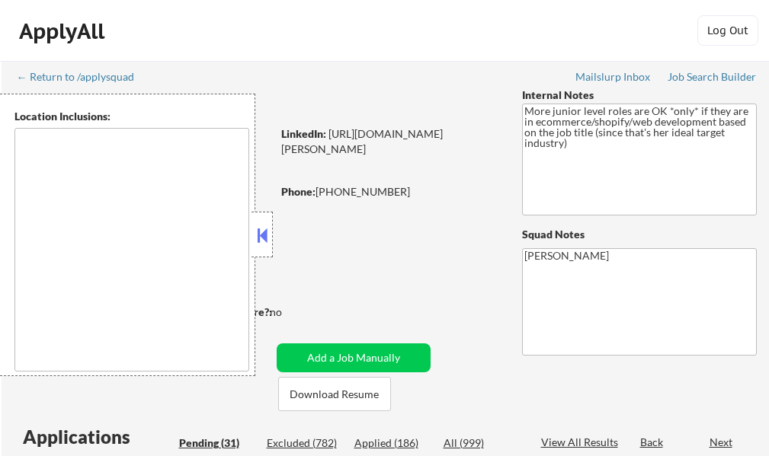
select select ""pending""
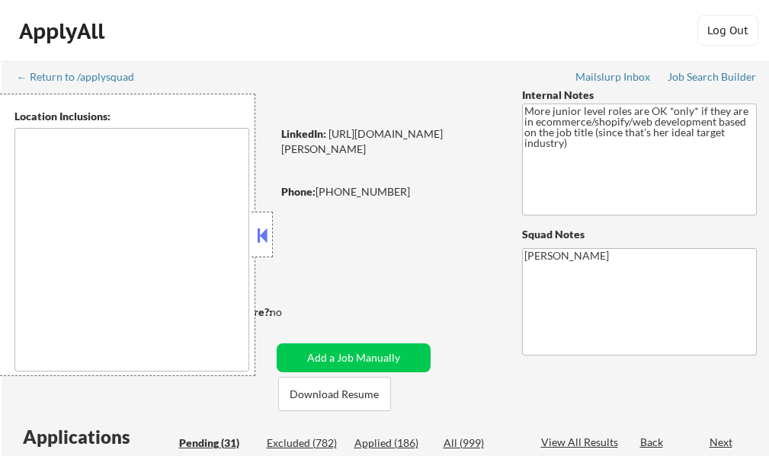
select select ""pending""
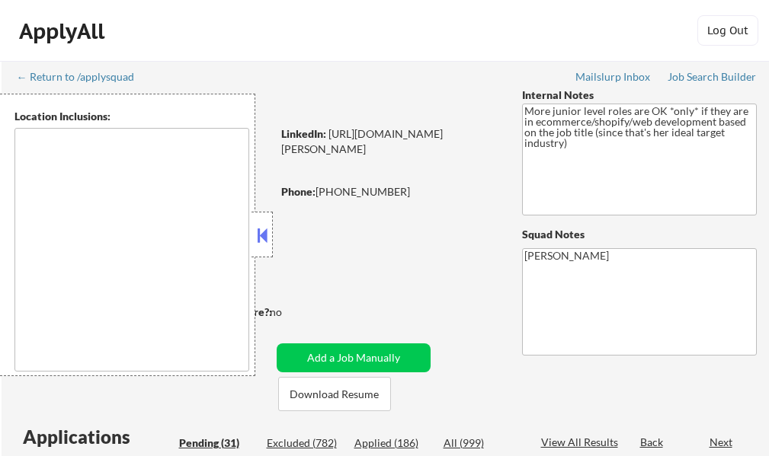
select select ""pending""
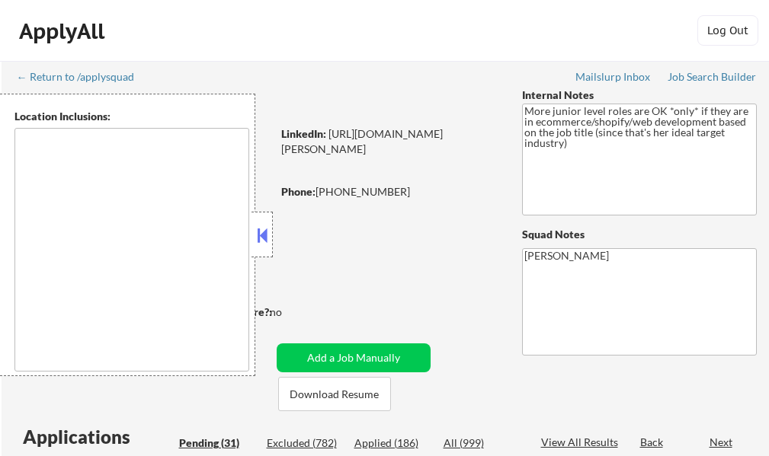
select select ""pending""
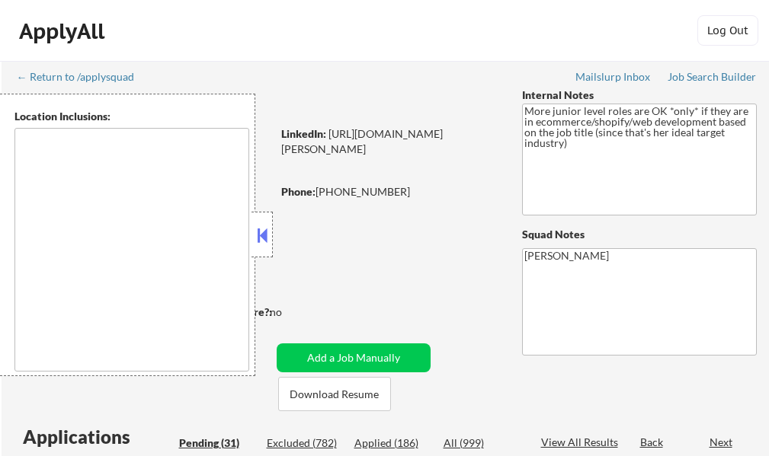
select select ""pending""
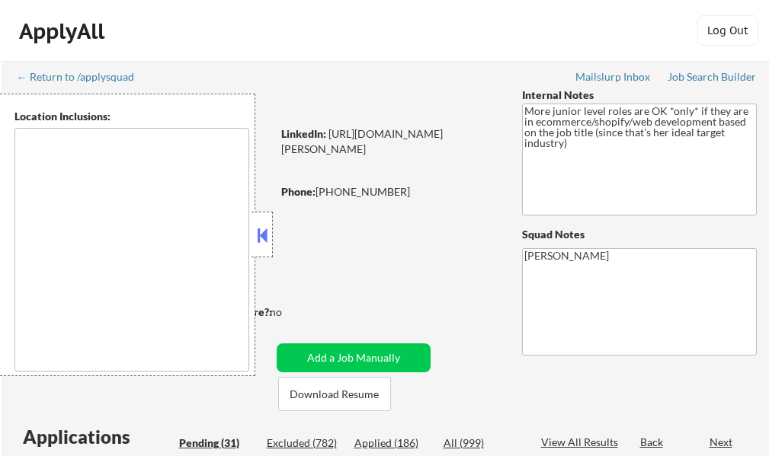
select select ""pending""
type textarea "remote"
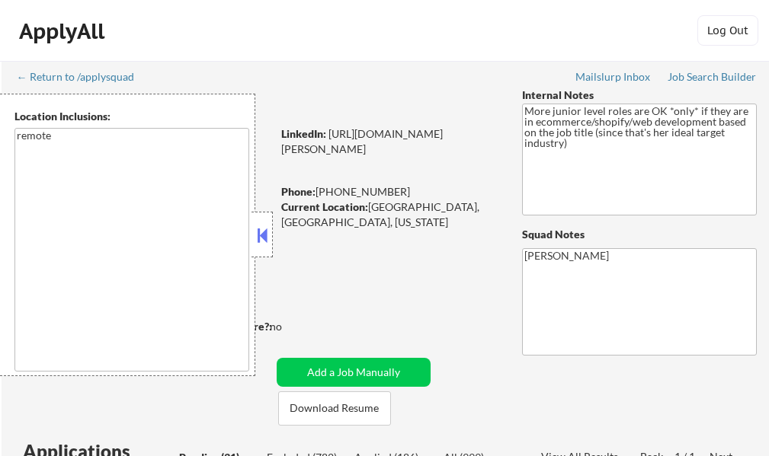
click at [269, 235] on button at bounding box center [262, 235] width 17 height 23
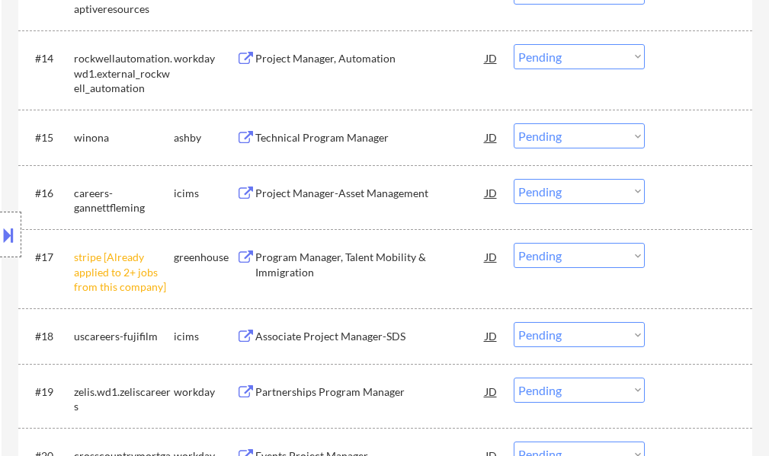
scroll to position [1371, 0]
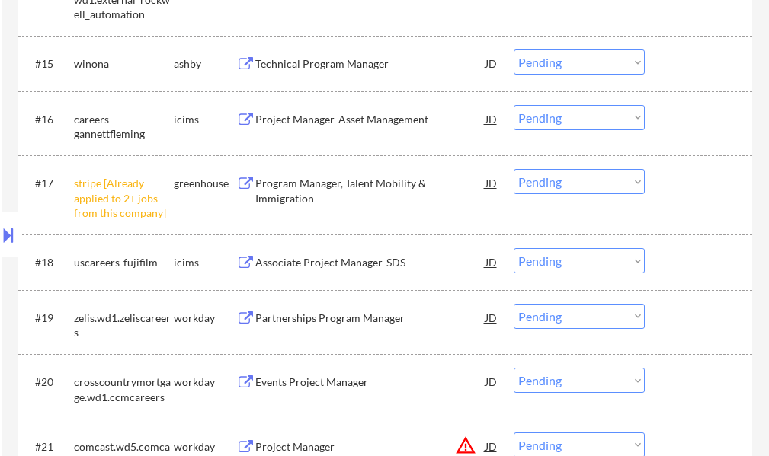
click at [573, 183] on select "Choose an option... Pending Applied Excluded (Questions) Excluded (Expired) Exc…" at bounding box center [578, 181] width 131 height 25
click at [513, 169] on select "Choose an option... Pending Applied Excluded (Questions) Excluded (Expired) Exc…" at bounding box center [578, 181] width 131 height 25
click at [686, 178] on div at bounding box center [700, 182] width 67 height 27
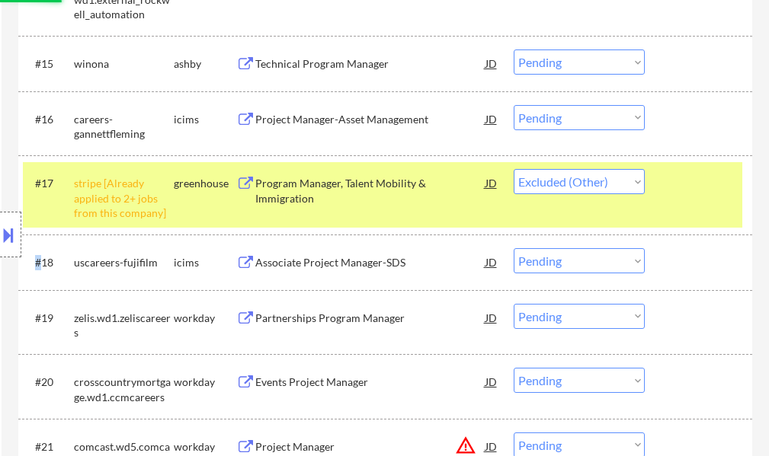
click at [686, 178] on div at bounding box center [700, 182] width 67 height 27
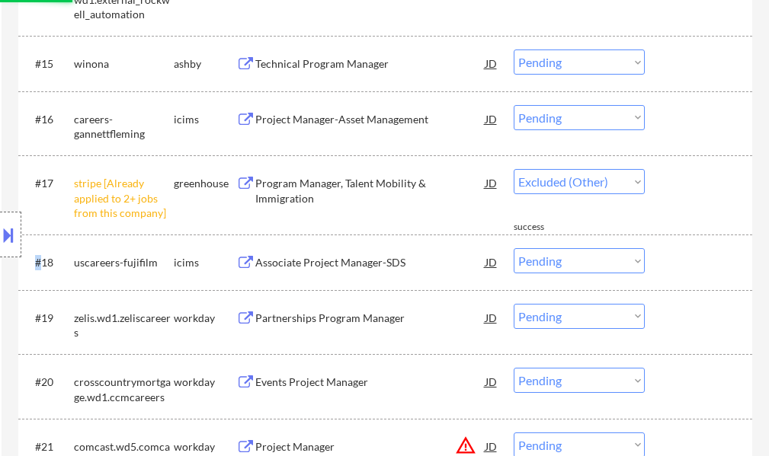
select select ""pending""
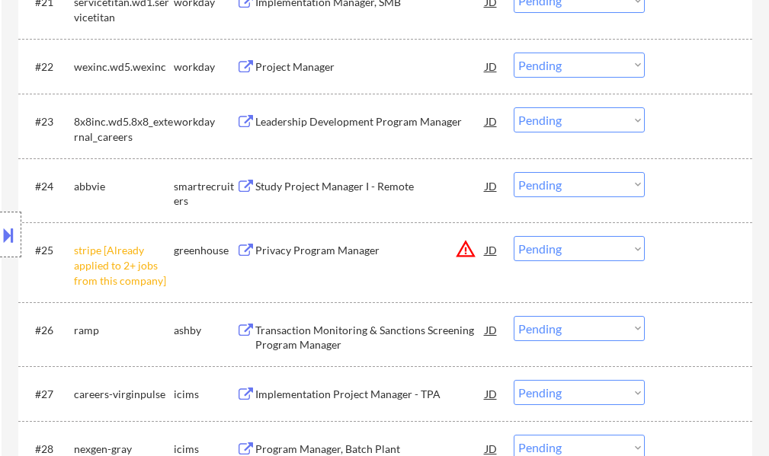
scroll to position [1828, 0]
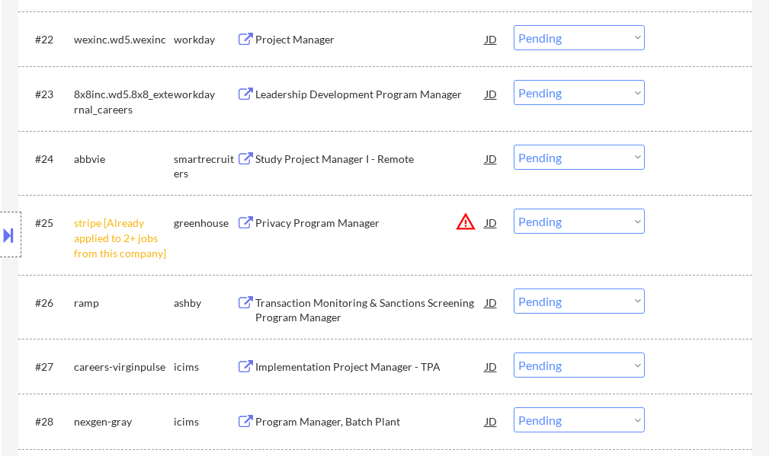
click at [597, 224] on select "Choose an option... Pending Applied Excluded (Questions) Excluded (Expired) Exc…" at bounding box center [578, 221] width 131 height 25
click at [513, 209] on select "Choose an option... Pending Applied Excluded (Questions) Excluded (Expired) Exc…" at bounding box center [578, 221] width 131 height 25
click at [680, 228] on div at bounding box center [700, 222] width 67 height 27
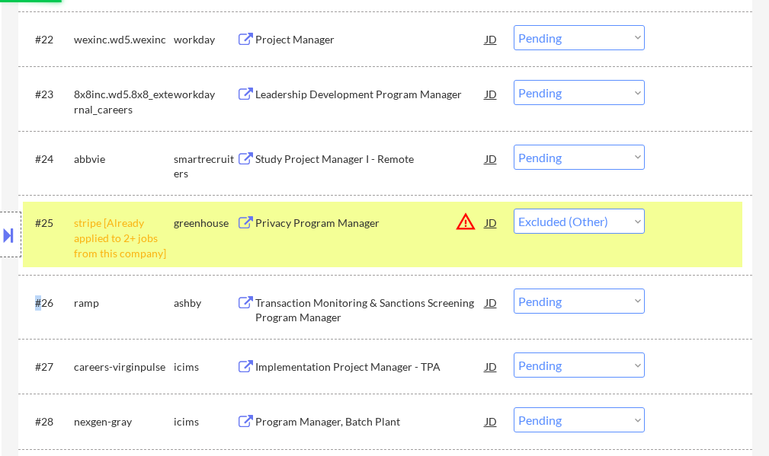
click at [680, 228] on div at bounding box center [700, 222] width 67 height 27
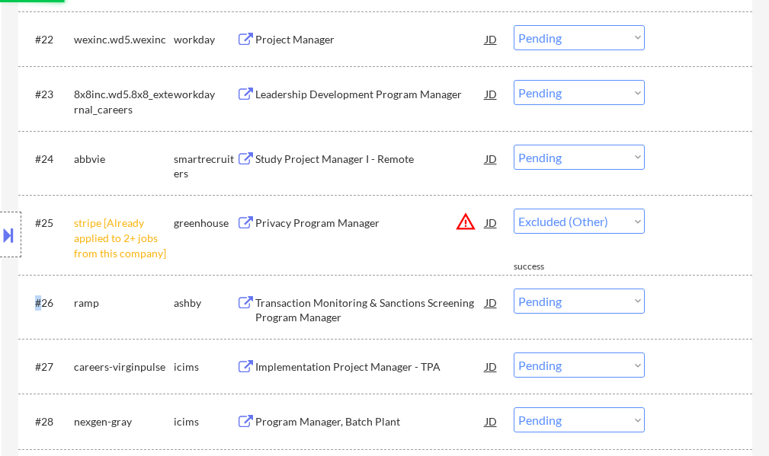
select select ""pending""
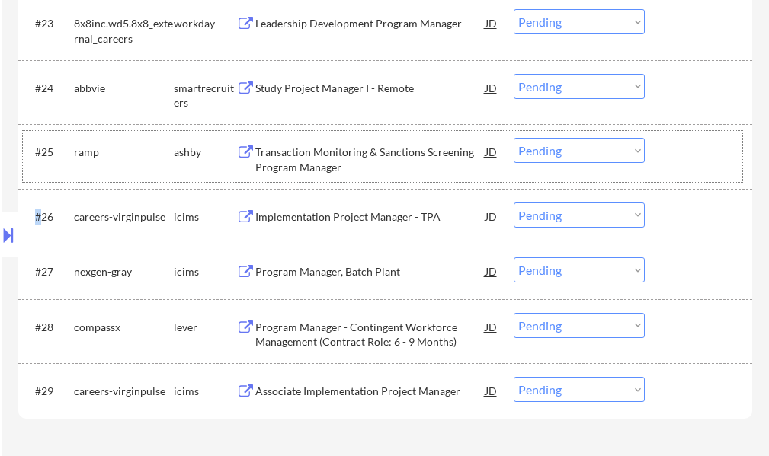
scroll to position [2057, 0]
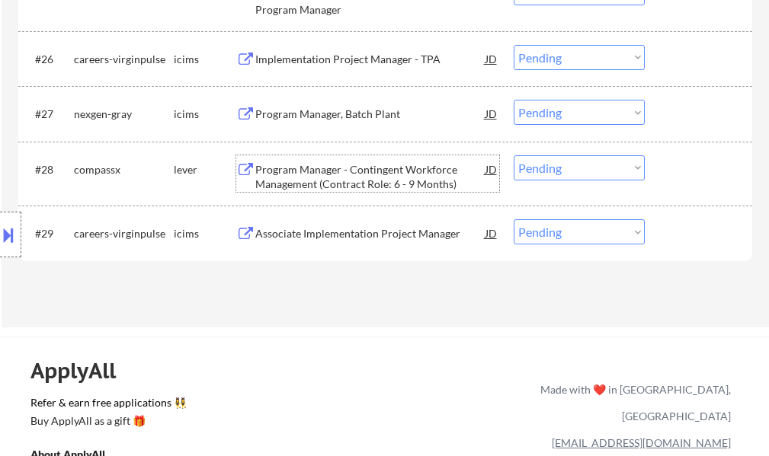
click at [360, 186] on div "Program Manager - Contingent Workforce Management (Contract Role: 6 - 9 Months)" at bounding box center [370, 177] width 230 height 30
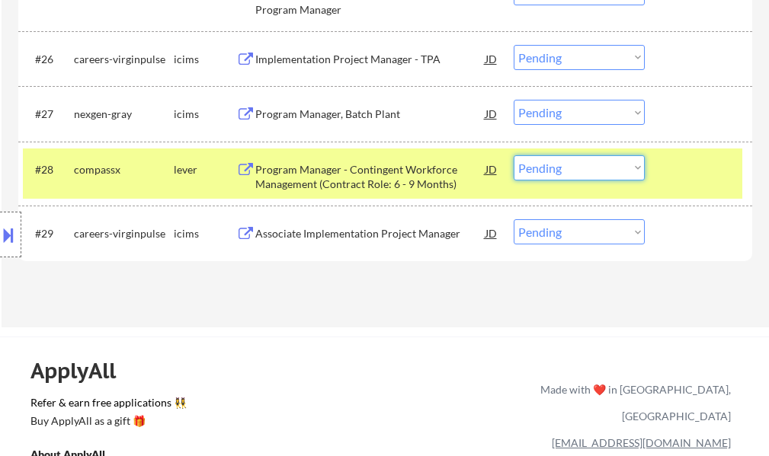
click at [541, 169] on select "Choose an option... Pending Applied Excluded (Questions) Excluded (Expired) Exc…" at bounding box center [578, 167] width 131 height 25
click at [513, 155] on select "Choose an option... Pending Applied Excluded (Questions) Excluded (Expired) Exc…" at bounding box center [578, 167] width 131 height 25
click at [675, 172] on div at bounding box center [700, 168] width 67 height 27
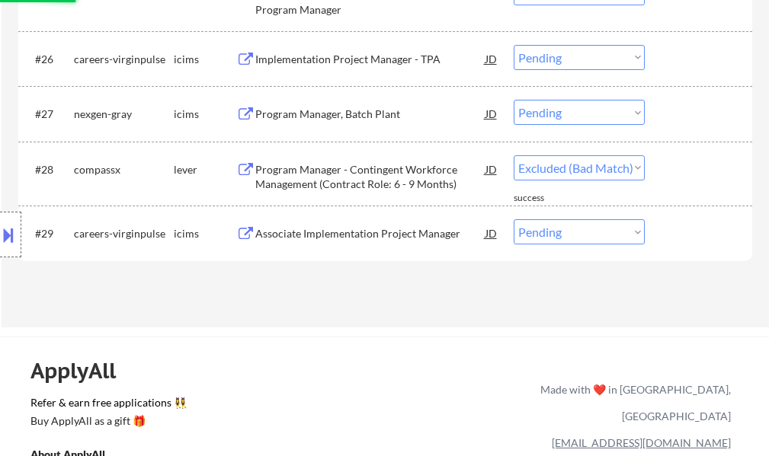
select select ""pending""
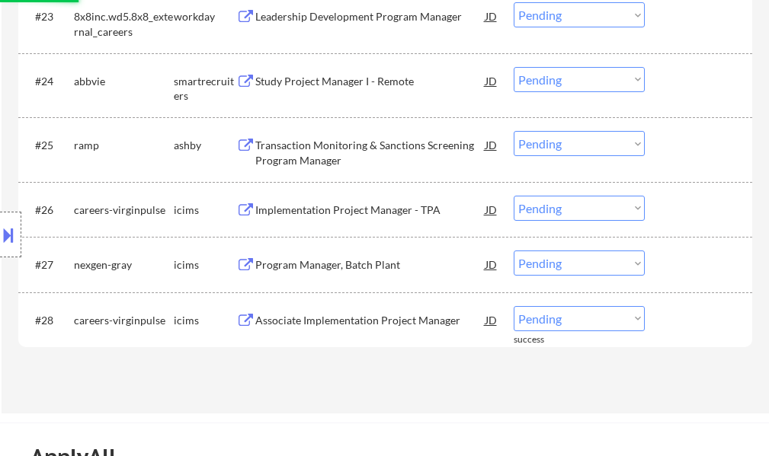
scroll to position [1905, 0]
click at [366, 141] on div "Transaction Monitoring & Sanctions Screening Program Manager" at bounding box center [370, 154] width 230 height 30
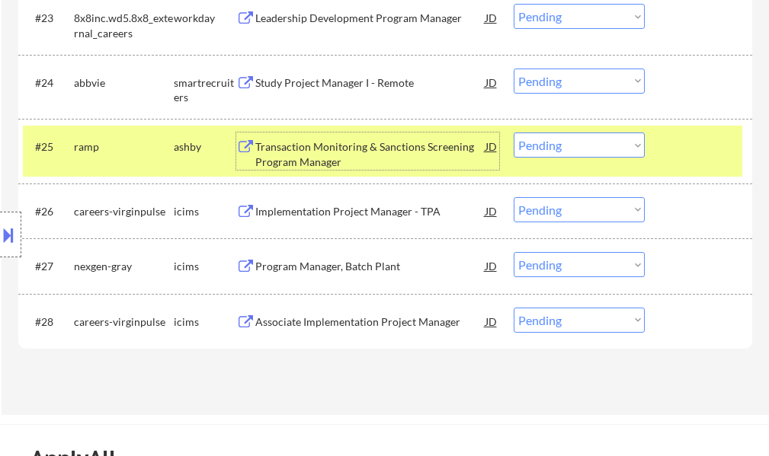
click at [547, 148] on select "Choose an option... Pending Applied Excluded (Questions) Excluded (Expired) Exc…" at bounding box center [578, 145] width 131 height 25
click at [513, 133] on select "Choose an option... Pending Applied Excluded (Questions) Excluded (Expired) Exc…" at bounding box center [578, 145] width 131 height 25
click at [688, 152] on div at bounding box center [700, 146] width 67 height 27
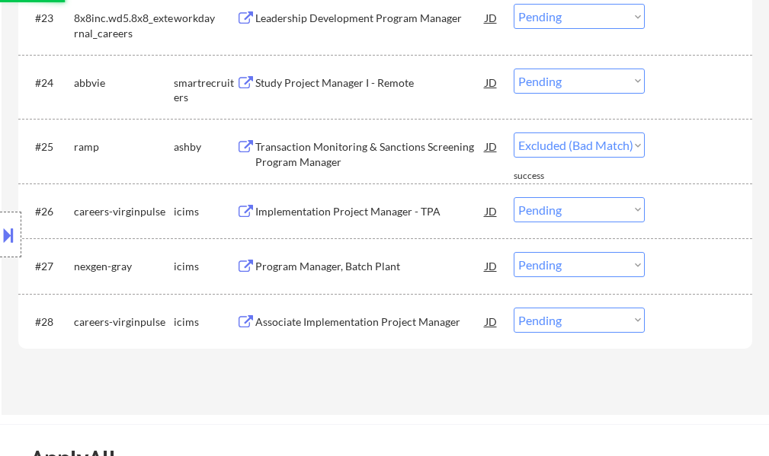
select select ""pending""
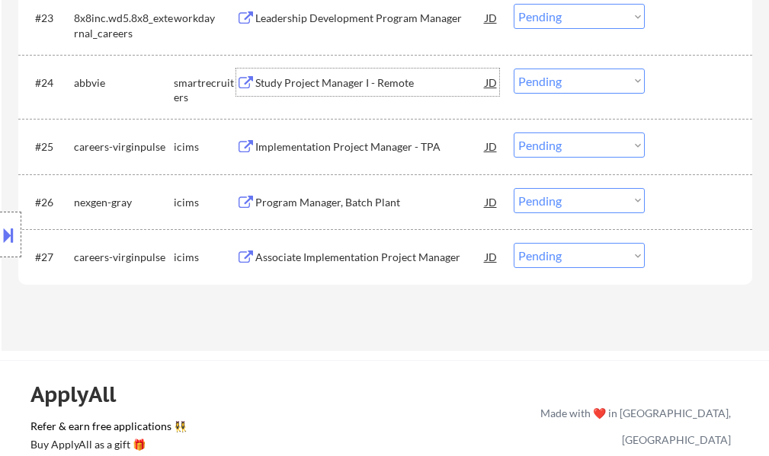
click at [354, 86] on div "Study Project Manager I - Remote" at bounding box center [370, 82] width 230 height 15
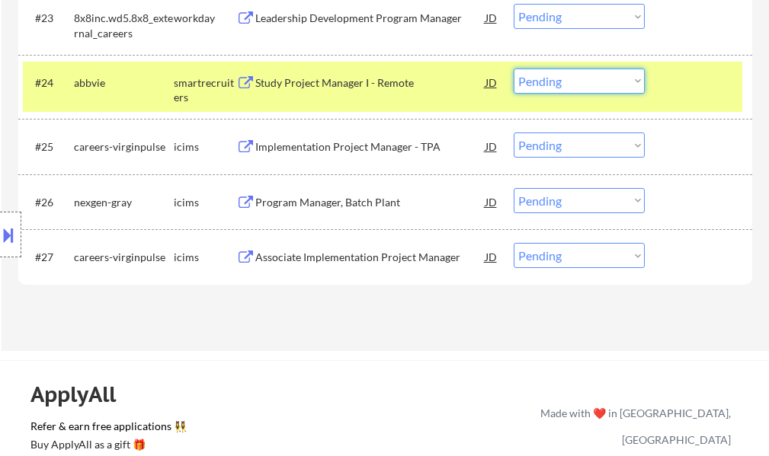
click at [536, 77] on select "Choose an option... Pending Applied Excluded (Questions) Excluded (Expired) Exc…" at bounding box center [578, 81] width 131 height 25
click at [513, 69] on select "Choose an option... Pending Applied Excluded (Questions) Excluded (Expired) Exc…" at bounding box center [578, 81] width 131 height 25
click at [683, 88] on div at bounding box center [700, 82] width 67 height 27
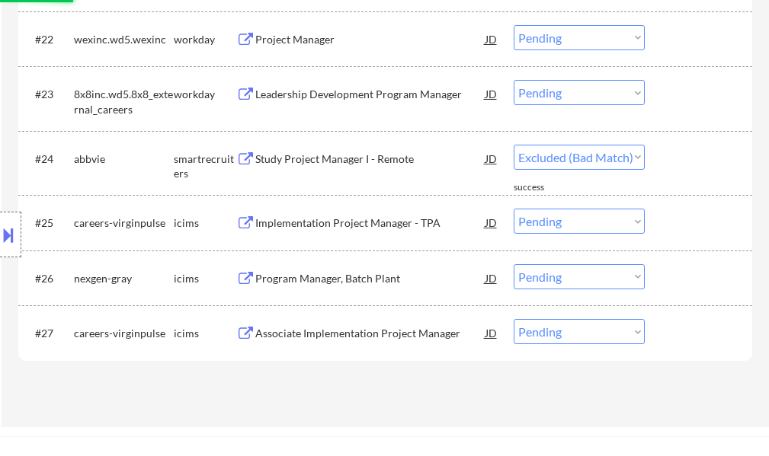
scroll to position [1752, 0]
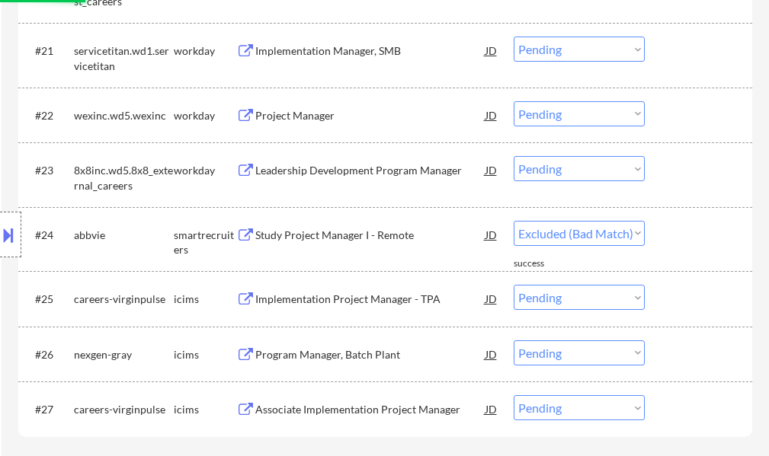
select select ""pending""
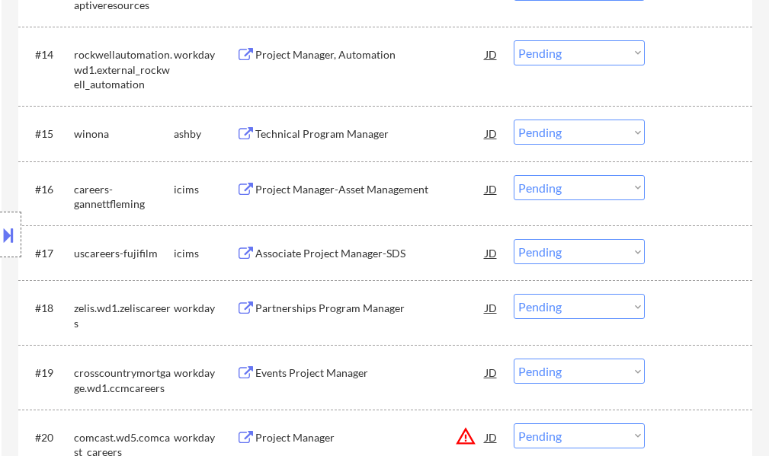
scroll to position [1295, 0]
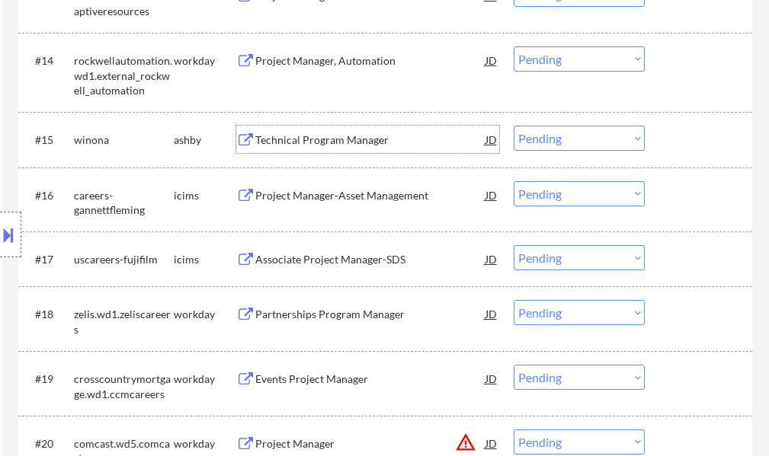
click at [355, 132] on div "Technical Program Manager" at bounding box center [370, 139] width 230 height 27
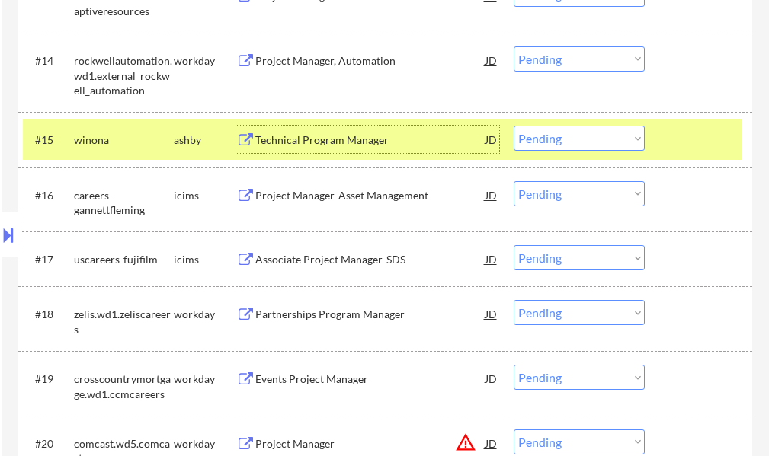
click at [682, 136] on div at bounding box center [700, 139] width 67 height 27
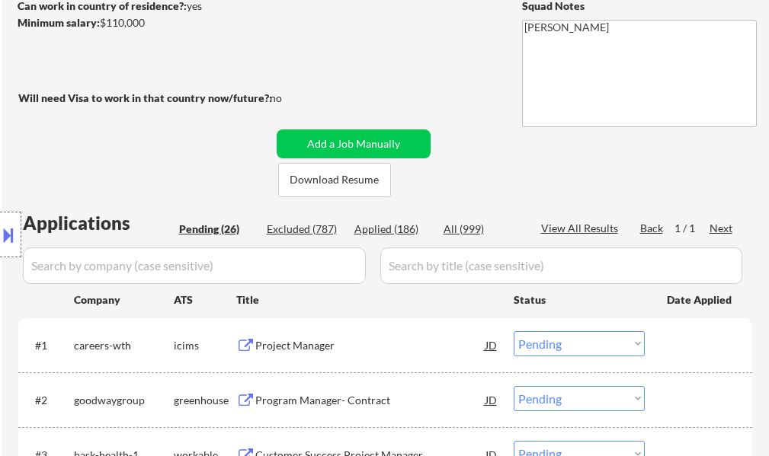
scroll to position [381, 0]
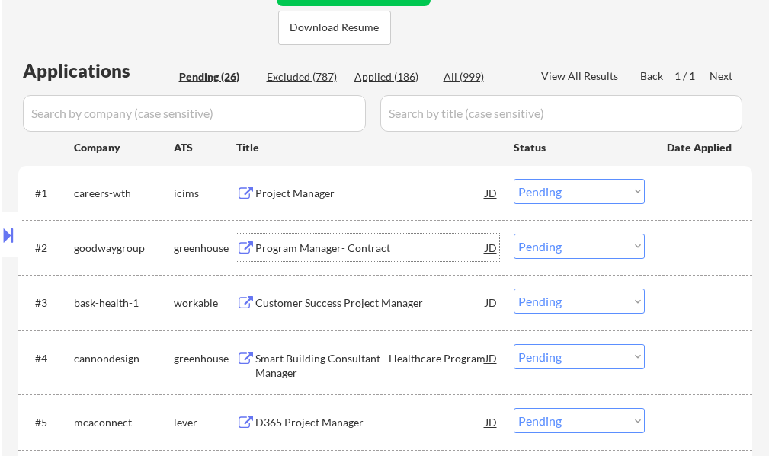
click at [274, 251] on div "Program Manager- Contract" at bounding box center [370, 248] width 230 height 15
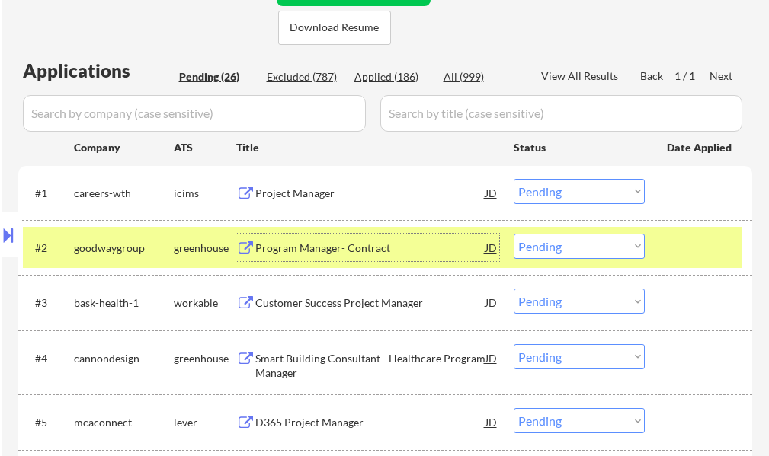
click at [561, 251] on select "Choose an option... Pending Applied Excluded (Questions) Excluded (Expired) Exc…" at bounding box center [578, 246] width 131 height 25
click at [513, 234] on select "Choose an option... Pending Applied Excluded (Questions) Excluded (Expired) Exc…" at bounding box center [578, 246] width 131 height 25
click at [708, 247] on div at bounding box center [700, 247] width 67 height 27
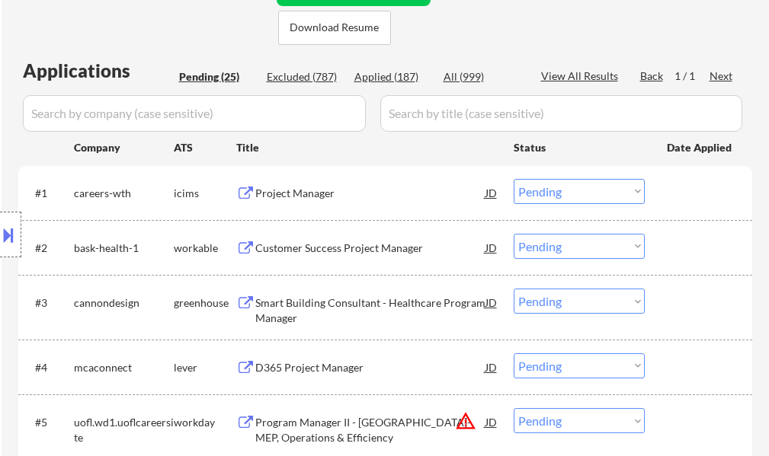
click at [379, 248] on div "Customer Success Project Manager" at bounding box center [370, 248] width 230 height 15
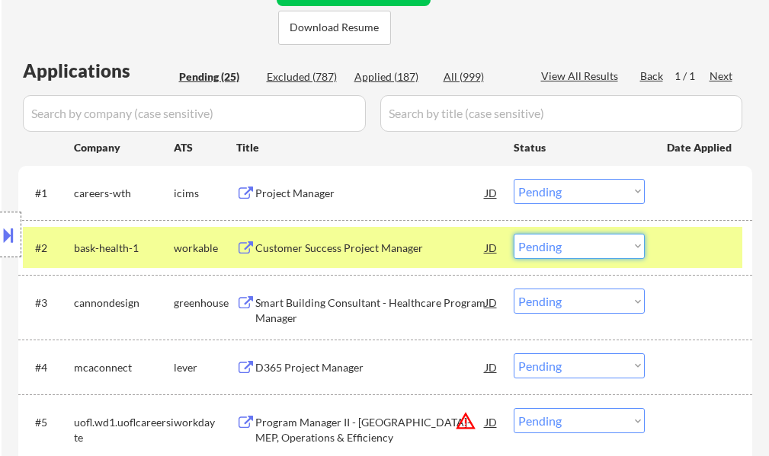
click at [537, 251] on select "Choose an option... Pending Applied Excluded (Questions) Excluded (Expired) Exc…" at bounding box center [578, 246] width 131 height 25
click at [513, 234] on select "Choose an option... Pending Applied Excluded (Questions) Excluded (Expired) Exc…" at bounding box center [578, 246] width 131 height 25
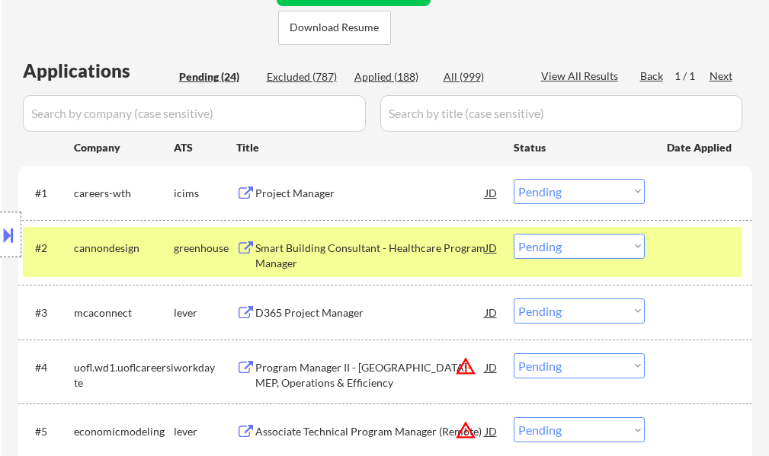
click at [704, 250] on div at bounding box center [700, 247] width 67 height 27
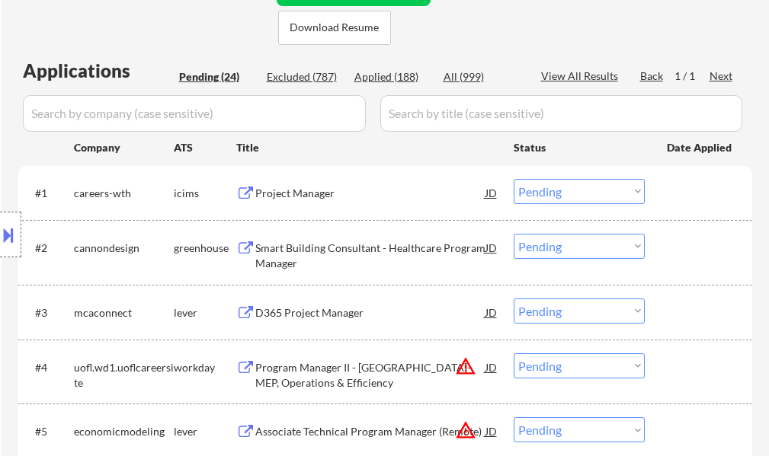
click at [385, 245] on div "Smart Building Consultant - Healthcare Program Manager" at bounding box center [370, 256] width 230 height 30
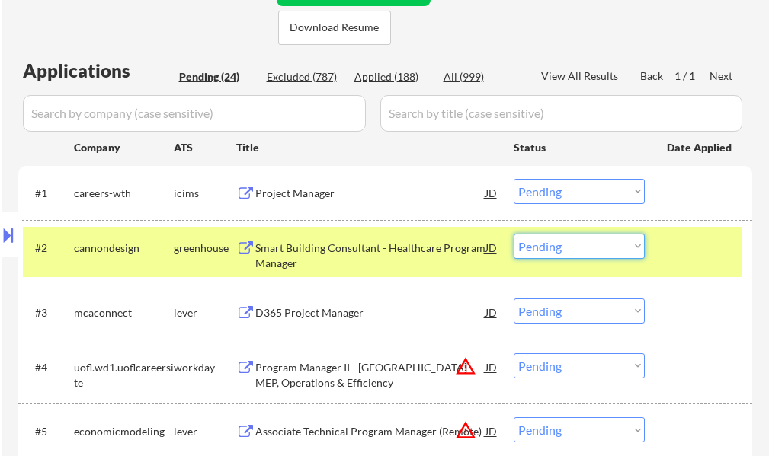
click at [573, 244] on select "Choose an option... Pending Applied Excluded (Questions) Excluded (Expired) Exc…" at bounding box center [578, 246] width 131 height 25
click at [513, 234] on select "Choose an option... Pending Applied Excluded (Questions) Excluded (Expired) Exc…" at bounding box center [578, 246] width 131 height 25
click at [677, 246] on div at bounding box center [700, 247] width 67 height 27
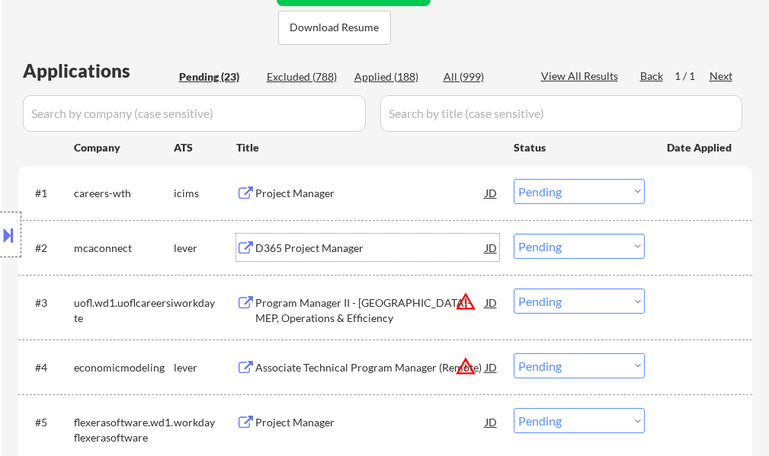
click at [365, 246] on div "D365 Project Manager" at bounding box center [370, 248] width 230 height 15
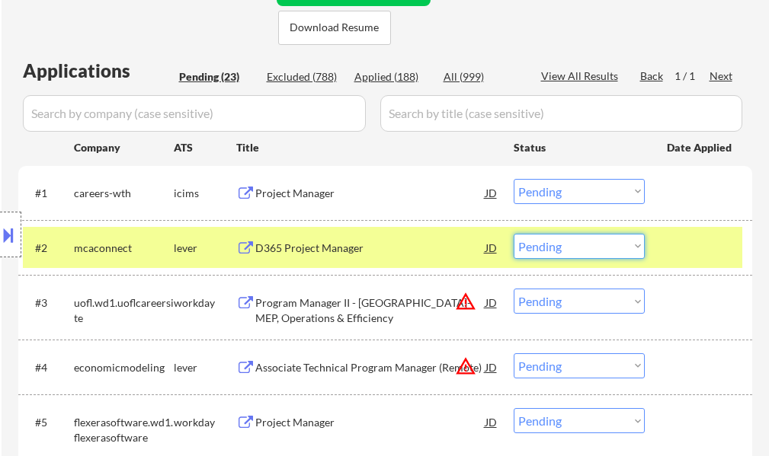
click at [537, 242] on select "Choose an option... Pending Applied Excluded (Questions) Excluded (Expired) Exc…" at bounding box center [578, 246] width 131 height 25
click at [513, 234] on select "Choose an option... Pending Applied Excluded (Questions) Excluded (Expired) Exc…" at bounding box center [578, 246] width 131 height 25
click at [664, 249] on div "#2 mcaconnect lever D365 Project Manager JD Choose an option... Pending Applied…" at bounding box center [382, 247] width 719 height 41
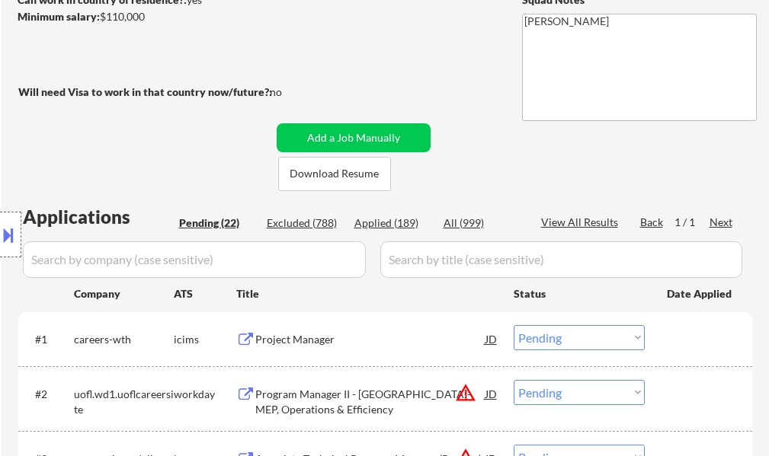
scroll to position [457, 0]
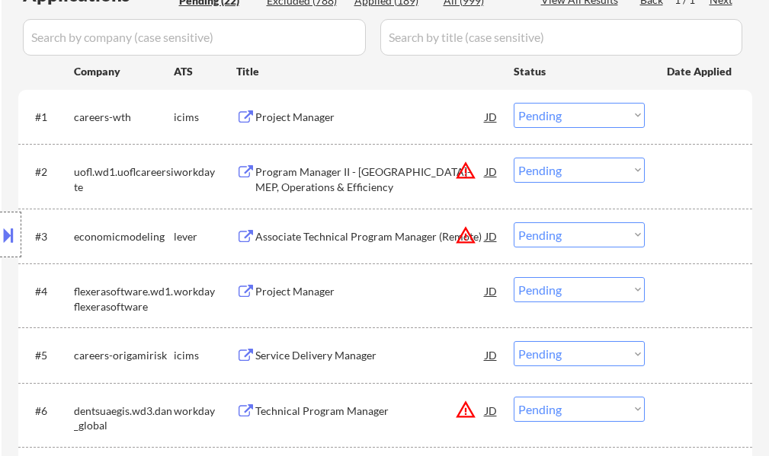
click at [289, 172] on div "Program Manager II - [GEOGRAPHIC_DATA]-MEP, Operations & Efficiency" at bounding box center [370, 180] width 230 height 30
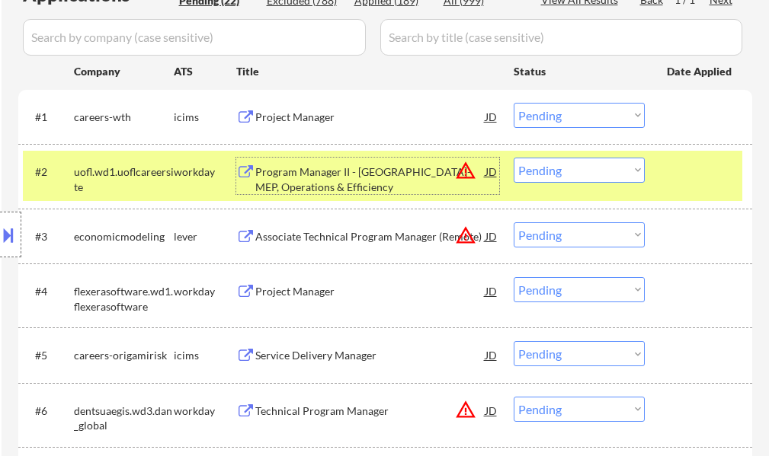
click at [559, 173] on select "Choose an option... Pending Applied Excluded (Questions) Excluded (Expired) Exc…" at bounding box center [578, 170] width 131 height 25
click at [513, 158] on select "Choose an option... Pending Applied Excluded (Questions) Excluded (Expired) Exc…" at bounding box center [578, 170] width 131 height 25
click at [687, 183] on div at bounding box center [700, 171] width 67 height 27
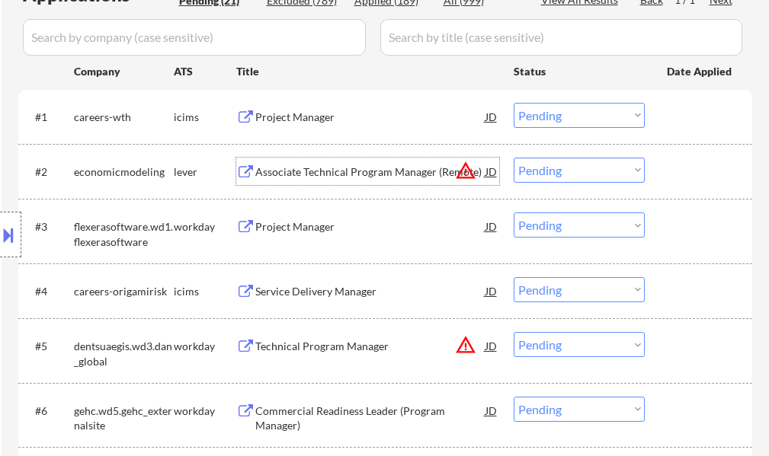
click at [382, 175] on div "Associate Technical Program Manager (Remote)" at bounding box center [370, 172] width 230 height 15
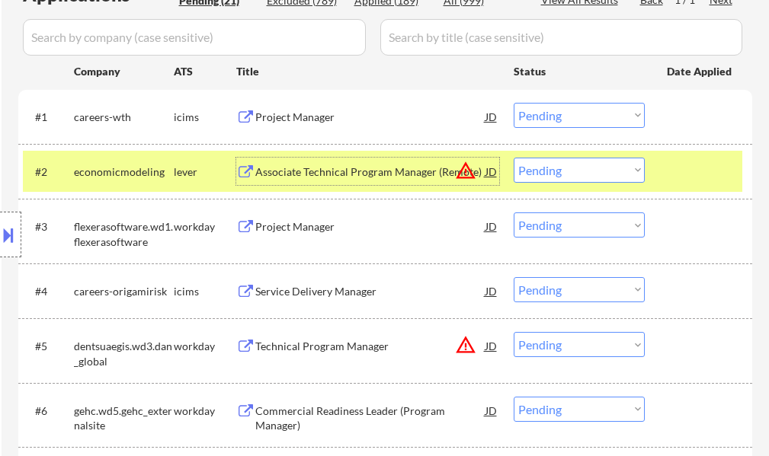
click at [536, 174] on select "Choose an option... Pending Applied Excluded (Questions) Excluded (Expired) Exc…" at bounding box center [578, 170] width 131 height 25
click at [513, 158] on select "Choose an option... Pending Applied Excluded (Questions) Excluded (Expired) Exc…" at bounding box center [578, 170] width 131 height 25
click at [674, 184] on div at bounding box center [700, 171] width 67 height 27
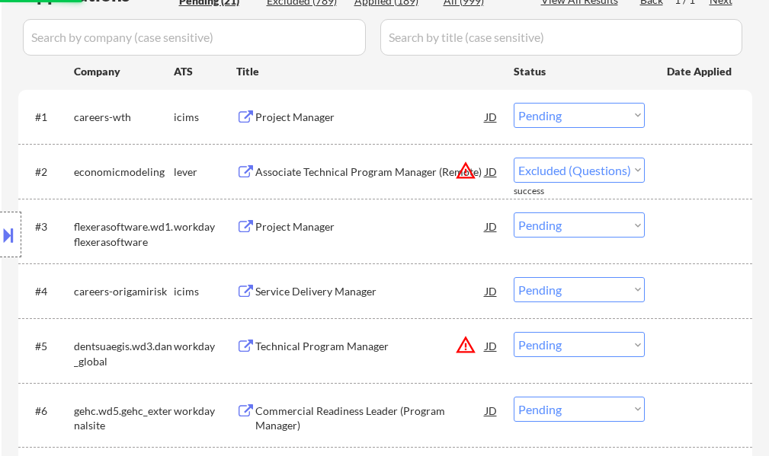
select select ""pending""
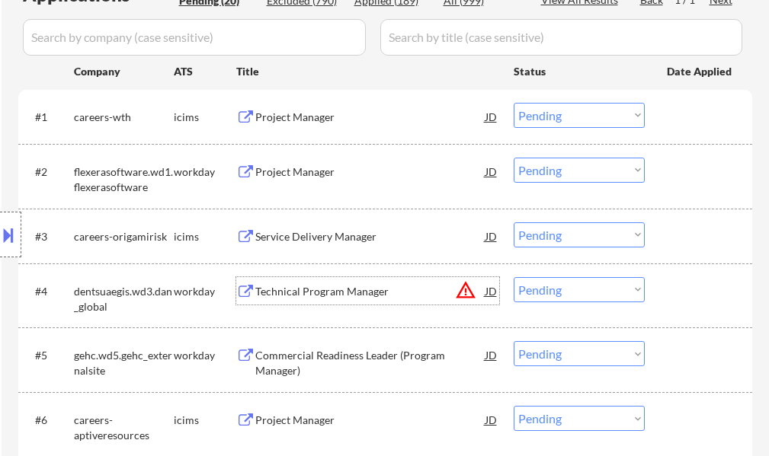
click at [326, 285] on div "Technical Program Manager" at bounding box center [370, 291] width 230 height 15
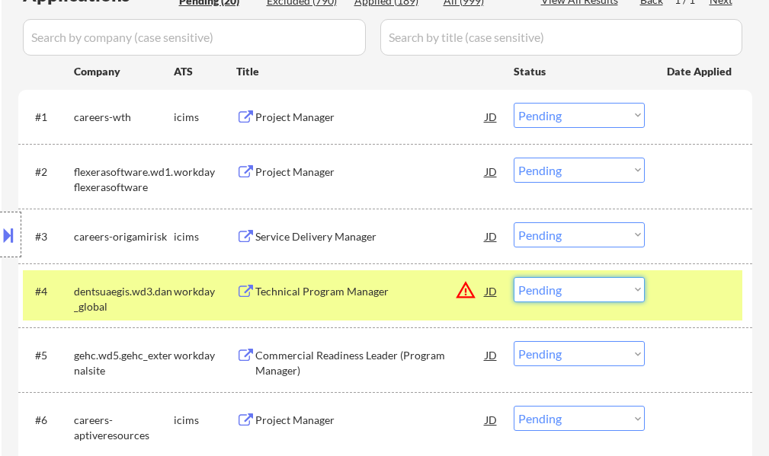
click at [546, 291] on select "Choose an option... Pending Applied Excluded (Questions) Excluded (Expired) Exc…" at bounding box center [578, 289] width 131 height 25
click at [513, 277] on select "Choose an option... Pending Applied Excluded (Questions) Excluded (Expired) Exc…" at bounding box center [578, 289] width 131 height 25
click at [673, 283] on div at bounding box center [700, 290] width 67 height 27
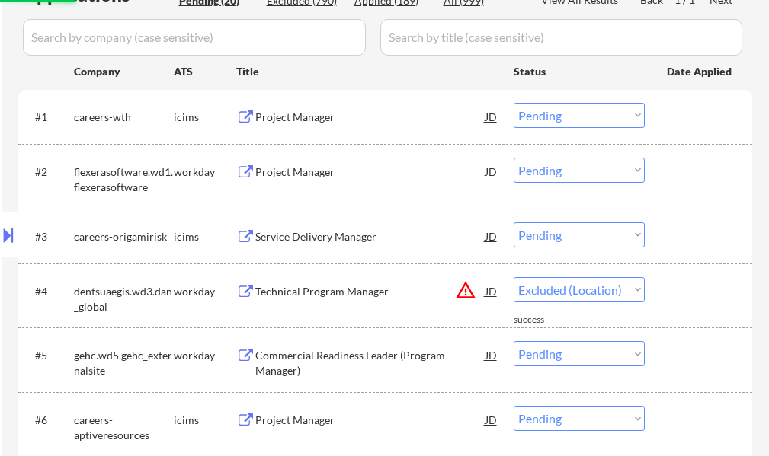
select select ""pending""
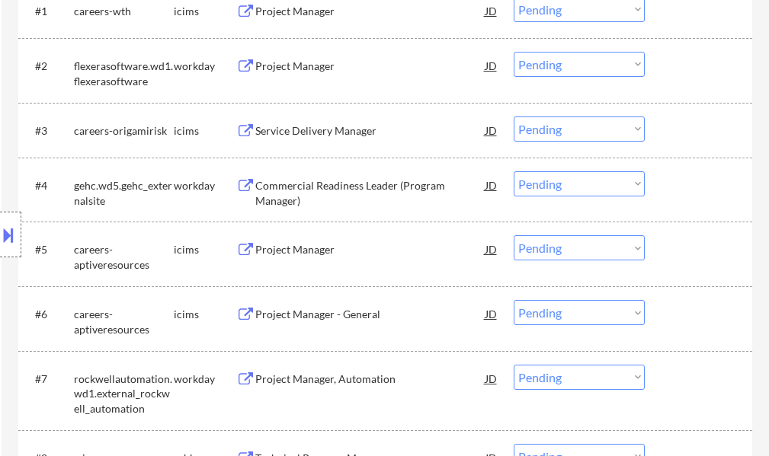
scroll to position [762, 0]
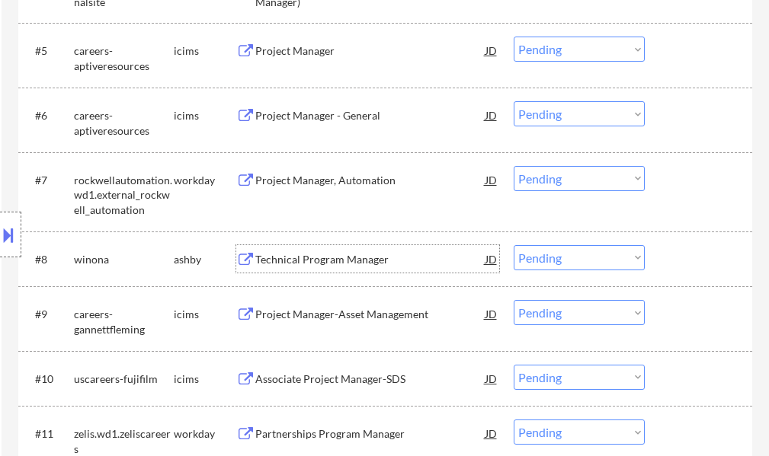
click at [307, 251] on div "Technical Program Manager" at bounding box center [370, 258] width 230 height 27
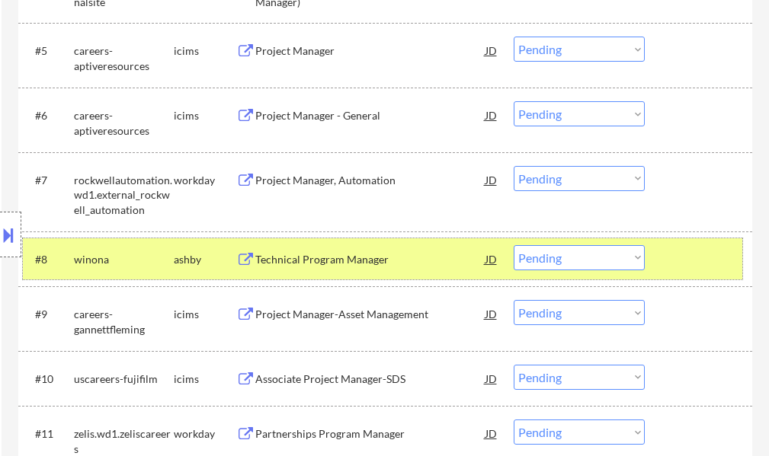
click at [691, 265] on div at bounding box center [700, 258] width 67 height 27
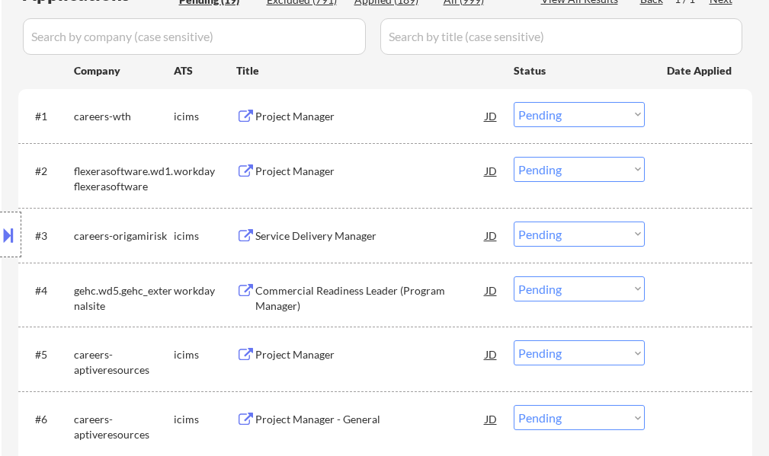
scroll to position [457, 0]
click at [296, 173] on div "Project Manager" at bounding box center [370, 172] width 230 height 15
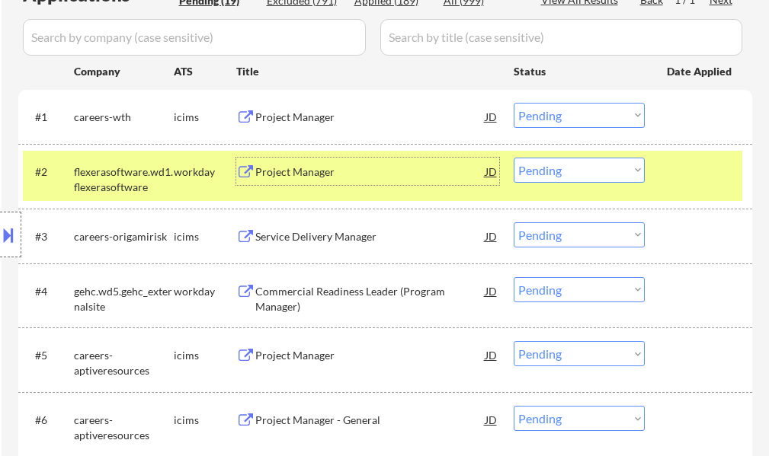
click at [523, 178] on select "Choose an option... Pending Applied Excluded (Questions) Excluded (Expired) Exc…" at bounding box center [578, 170] width 131 height 25
click at [513, 158] on select "Choose an option... Pending Applied Excluded (Questions) Excluded (Expired) Exc…" at bounding box center [578, 170] width 131 height 25
click at [649, 181] on div "#2 flexerasoftware.wd1.flexerasoftware workday Project Manager JD warning_amber…" at bounding box center [382, 176] width 719 height 50
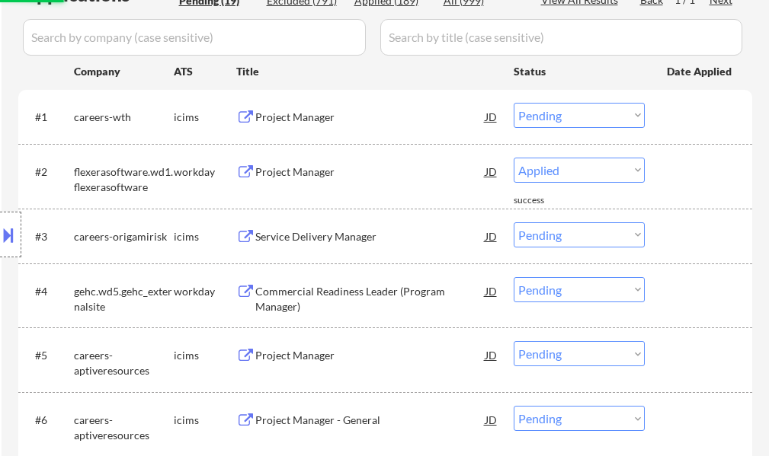
select select ""pending""
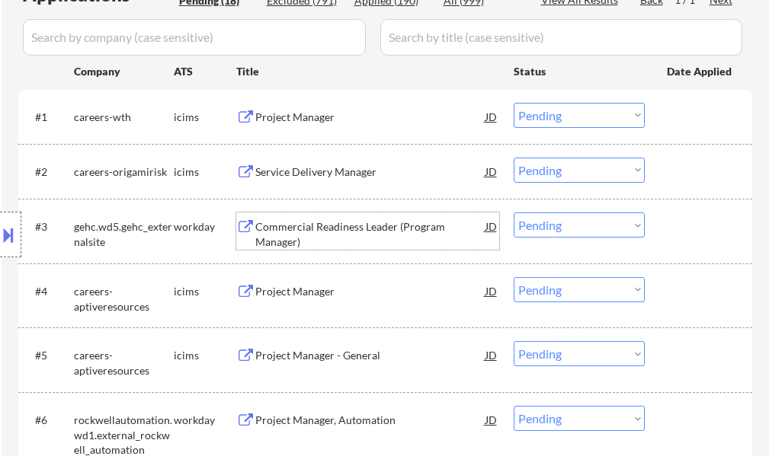
click at [340, 222] on div "Commercial Readiness Leader (Program Manager)" at bounding box center [370, 234] width 230 height 30
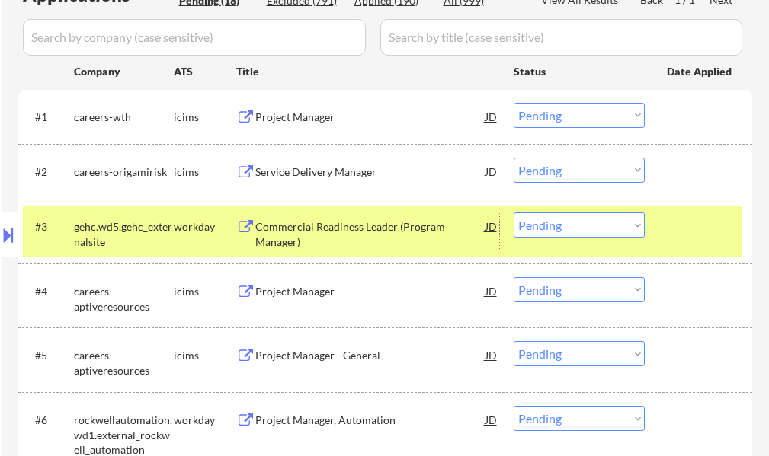
click at [542, 221] on select "Choose an option... Pending Applied Excluded (Questions) Excluded (Expired) Exc…" at bounding box center [578, 225] width 131 height 25
click at [513, 213] on select "Choose an option... Pending Applied Excluded (Questions) Excluded (Expired) Exc…" at bounding box center [578, 225] width 131 height 25
click at [664, 234] on div "#3 gehc.wd5.gehc_externalsite workday Commercial Readiness Leader (Program Mana…" at bounding box center [382, 231] width 719 height 50
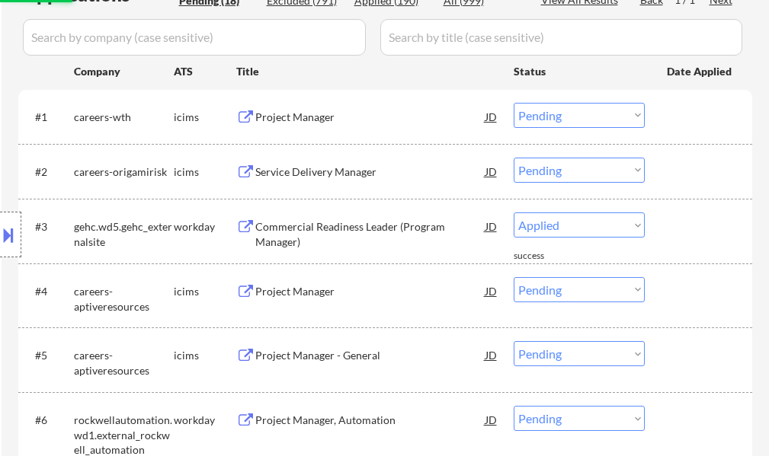
select select ""pending""
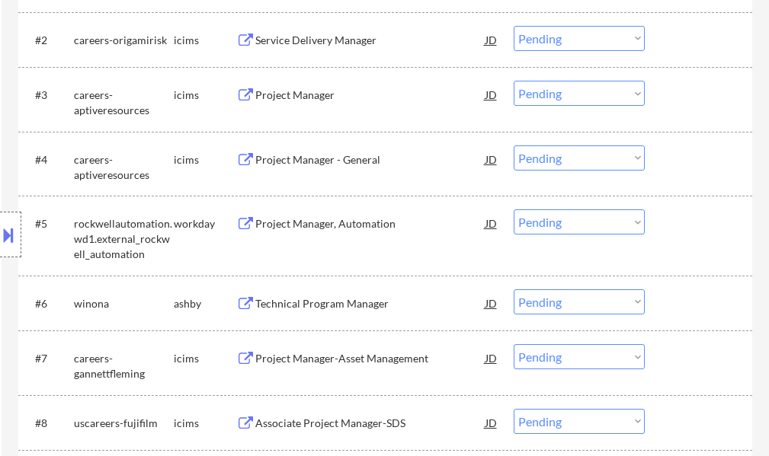
scroll to position [686, 0]
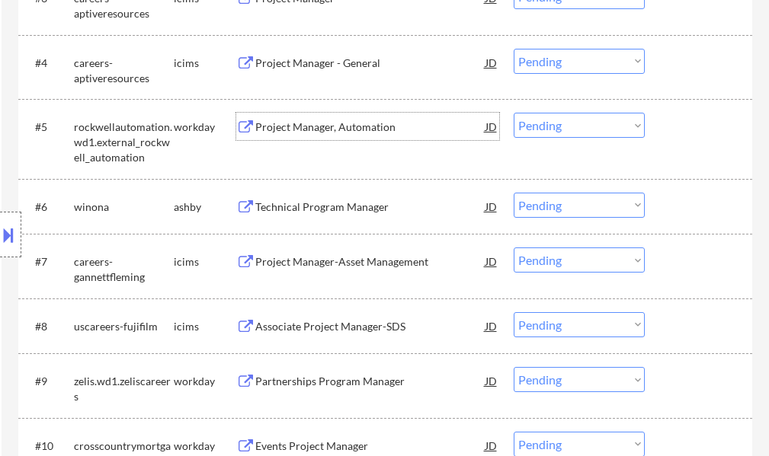
click at [352, 126] on div "Project Manager, Automation" at bounding box center [370, 127] width 230 height 15
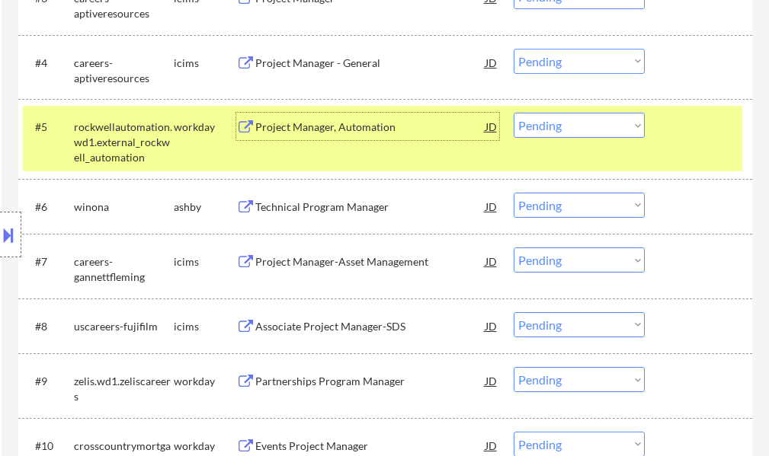
click at [546, 132] on select "Choose an option... Pending Applied Excluded (Questions) Excluded (Expired) Exc…" at bounding box center [578, 125] width 131 height 25
click at [513, 113] on select "Choose an option... Pending Applied Excluded (Questions) Excluded (Expired) Exc…" at bounding box center [578, 125] width 131 height 25
click at [683, 129] on div at bounding box center [700, 126] width 67 height 27
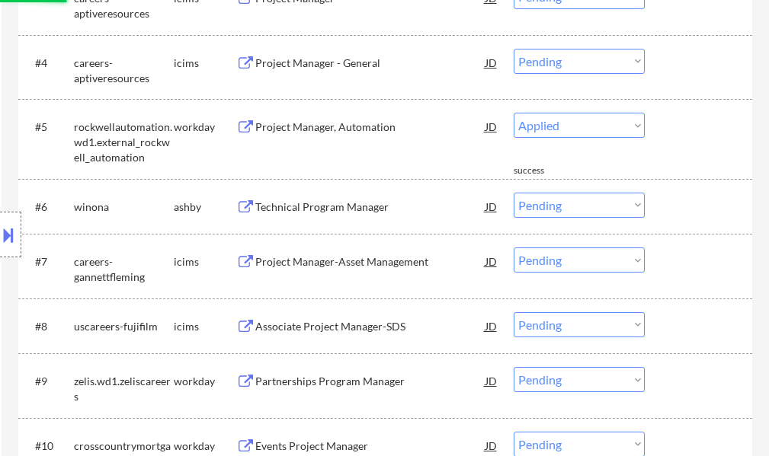
select select ""pending""
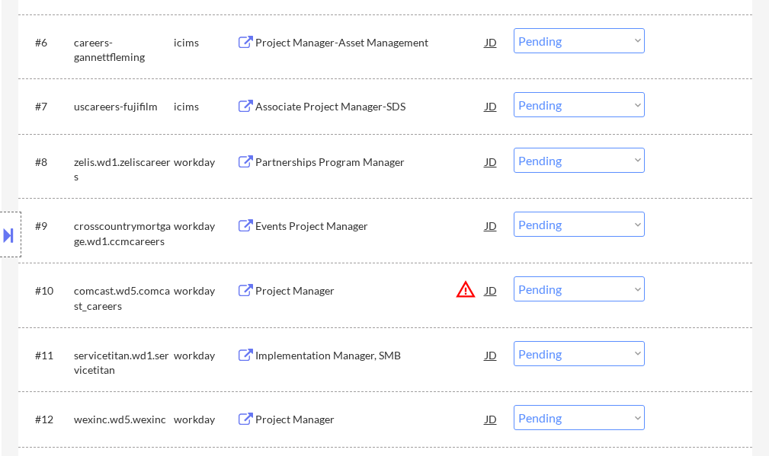
scroll to position [838, 0]
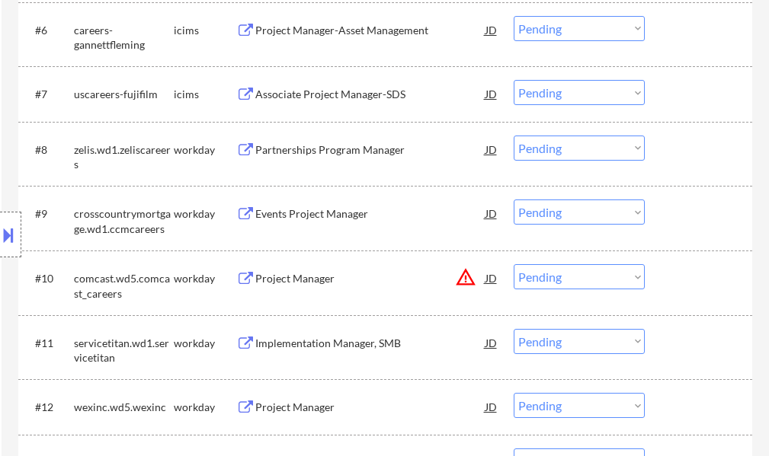
click at [321, 153] on div "Partnerships Program Manager" at bounding box center [370, 149] width 230 height 15
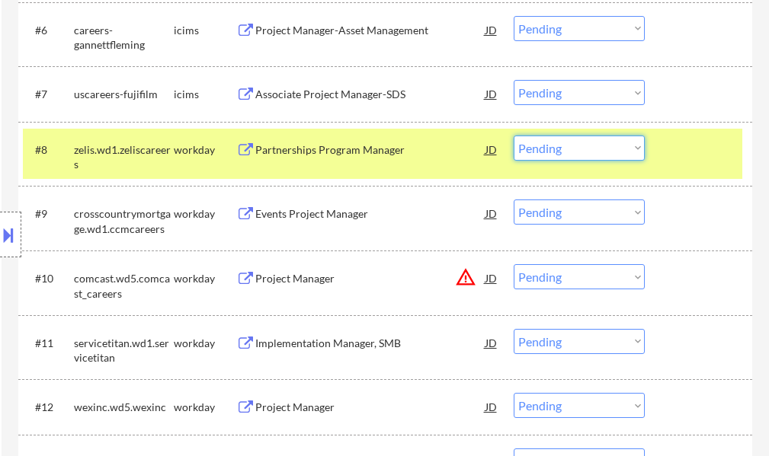
click at [600, 152] on select "Choose an option... Pending Applied Excluded (Questions) Excluded (Expired) Exc…" at bounding box center [578, 148] width 131 height 25
click at [513, 136] on select "Choose an option... Pending Applied Excluded (Questions) Excluded (Expired) Exc…" at bounding box center [578, 148] width 131 height 25
click at [681, 153] on div at bounding box center [700, 149] width 67 height 27
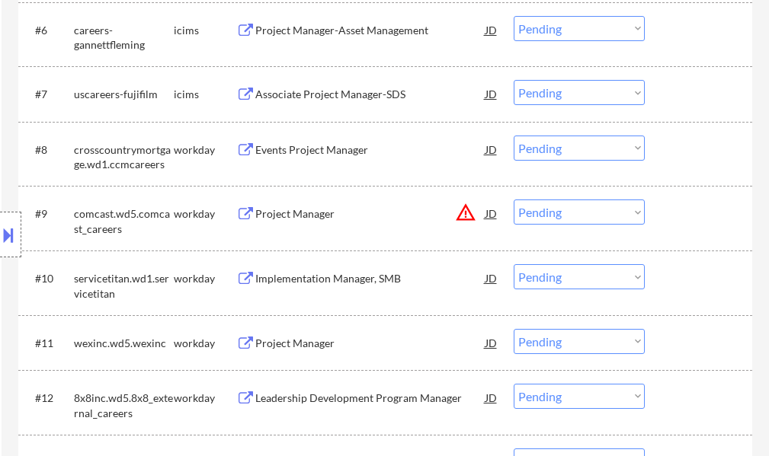
click at [351, 148] on div "Events Project Manager" at bounding box center [370, 149] width 230 height 15
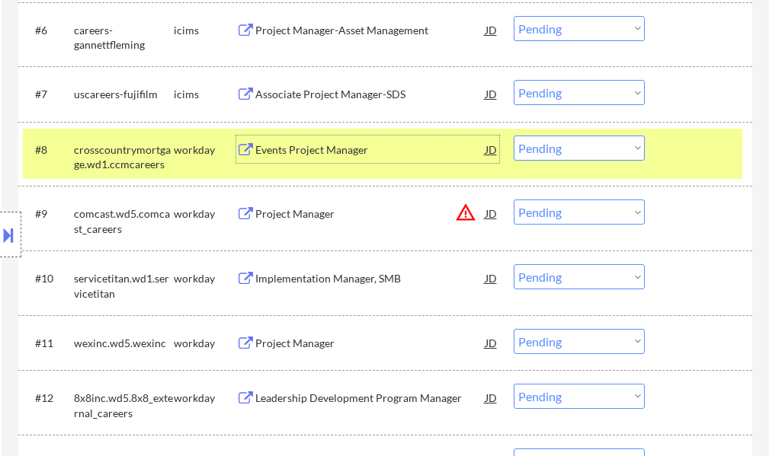
click at [529, 152] on select "Choose an option... Pending Applied Excluded (Questions) Excluded (Expired) Exc…" at bounding box center [578, 148] width 131 height 25
click at [513, 136] on select "Choose an option... Pending Applied Excluded (Questions) Excluded (Expired) Exc…" at bounding box center [578, 148] width 131 height 25
click at [691, 141] on div at bounding box center [700, 149] width 67 height 27
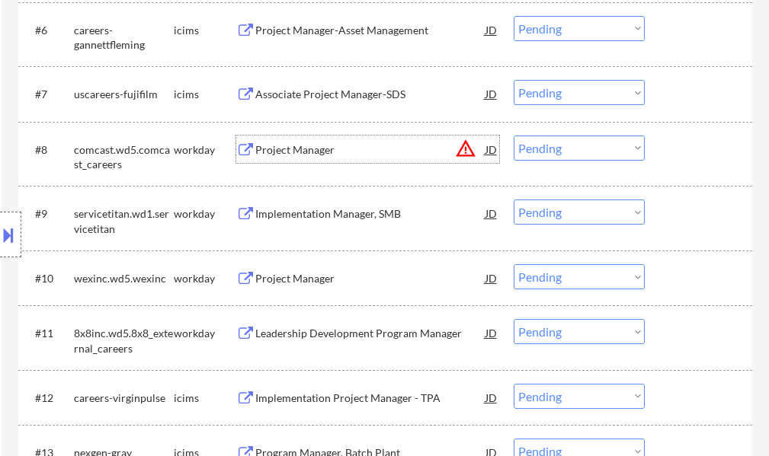
click at [293, 153] on div "Project Manager" at bounding box center [370, 149] width 230 height 15
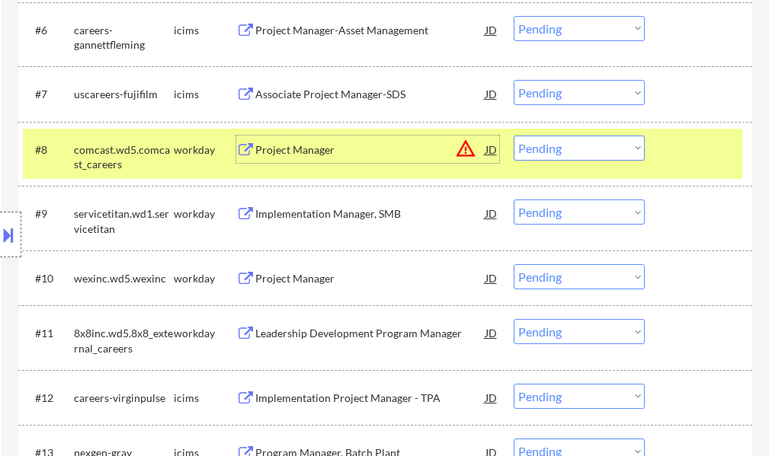
click at [549, 154] on select "Choose an option... Pending Applied Excluded (Questions) Excluded (Expired) Exc…" at bounding box center [578, 148] width 131 height 25
click at [513, 136] on select "Choose an option... Pending Applied Excluded (Questions) Excluded (Expired) Exc…" at bounding box center [578, 148] width 131 height 25
click at [692, 142] on div at bounding box center [700, 149] width 67 height 27
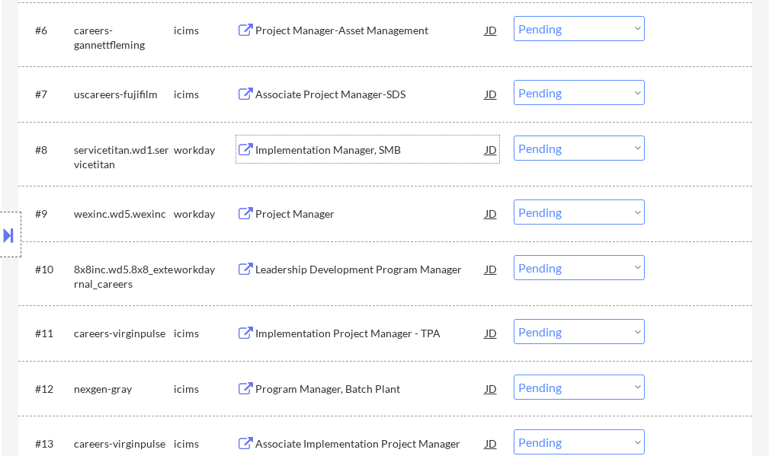
click at [308, 155] on div "Implementation Manager, SMB" at bounding box center [370, 149] width 230 height 15
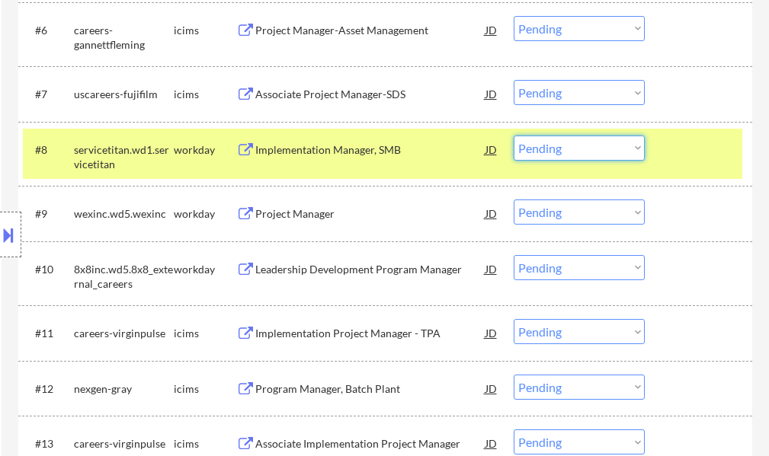
click at [634, 149] on select "Choose an option... Pending Applied Excluded (Questions) Excluded (Expired) Exc…" at bounding box center [578, 148] width 131 height 25
click at [513, 136] on select "Choose an option... Pending Applied Excluded (Questions) Excluded (Expired) Exc…" at bounding box center [578, 148] width 131 height 25
click at [680, 156] on div at bounding box center [700, 149] width 67 height 27
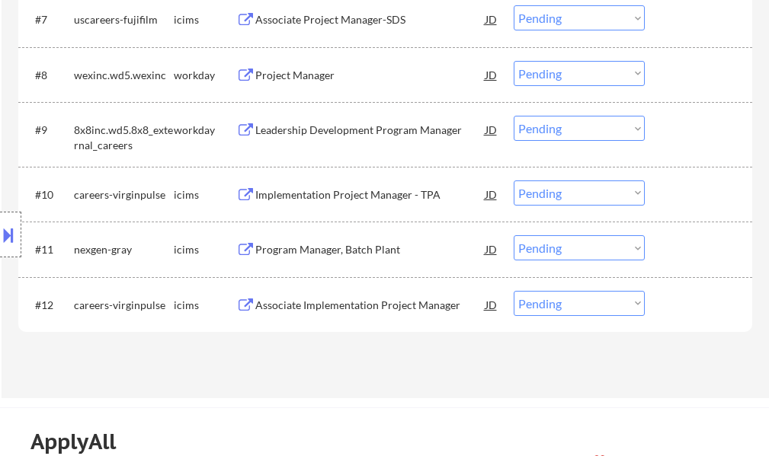
scroll to position [914, 0]
click at [289, 71] on div "Project Manager" at bounding box center [370, 73] width 230 height 15
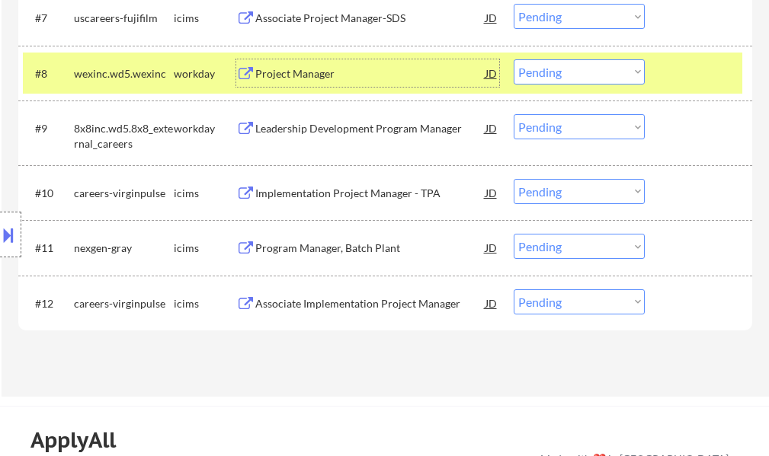
click at [543, 76] on select "Choose an option... Pending Applied Excluded (Questions) Excluded (Expired) Exc…" at bounding box center [578, 71] width 131 height 25
click at [513, 59] on select "Choose an option... Pending Applied Excluded (Questions) Excluded (Expired) Exc…" at bounding box center [578, 71] width 131 height 25
click at [680, 66] on div at bounding box center [700, 72] width 67 height 27
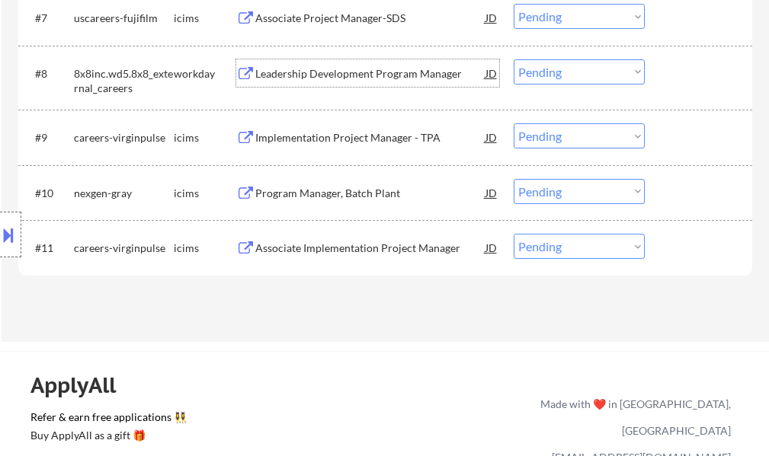
click at [271, 78] on div "Leadership Development Program Manager" at bounding box center [370, 73] width 230 height 15
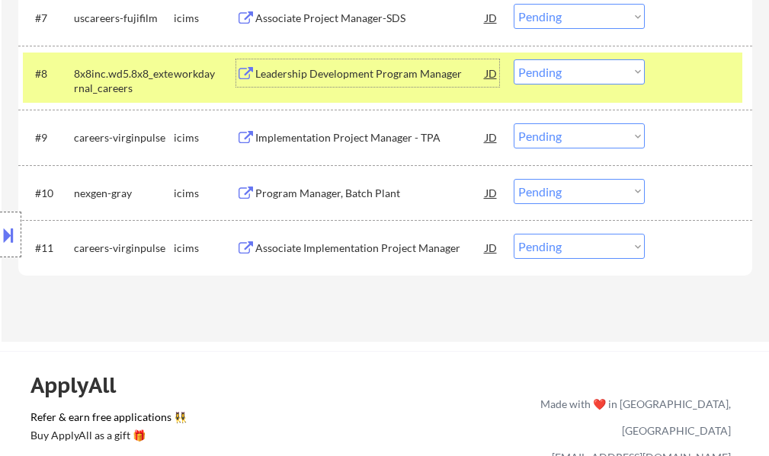
click at [10, 224] on button at bounding box center [8, 234] width 17 height 25
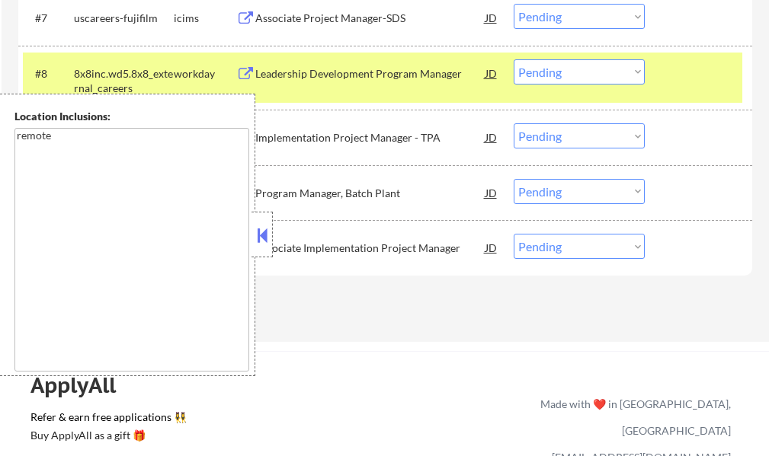
click at [260, 242] on button at bounding box center [262, 235] width 17 height 23
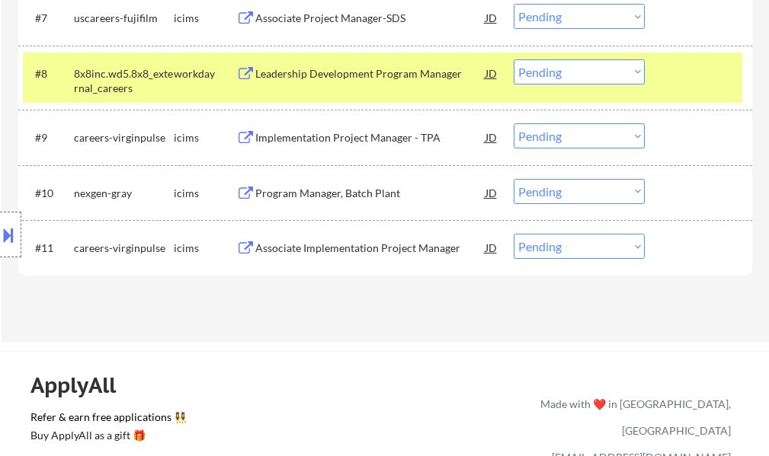
click at [680, 78] on div at bounding box center [700, 72] width 67 height 27
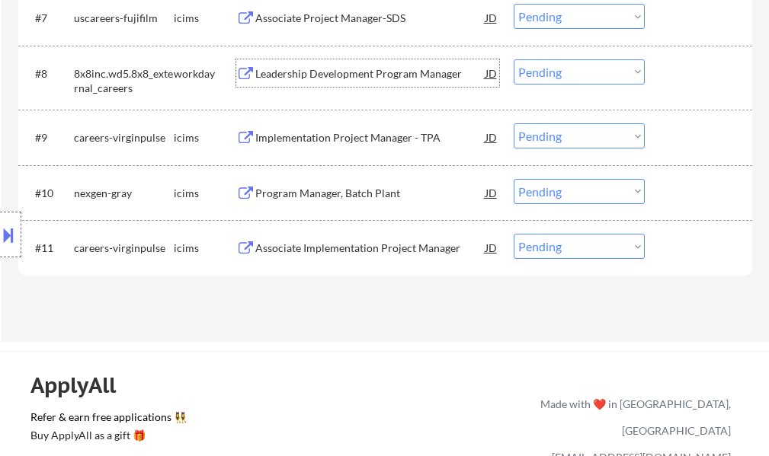
click at [357, 65] on div "Leadership Development Program Manager" at bounding box center [370, 72] width 230 height 27
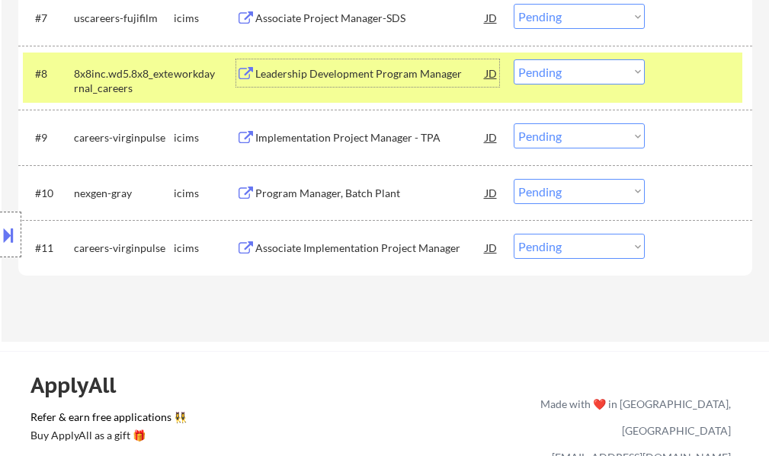
click at [553, 75] on select "Choose an option... Pending Applied Excluded (Questions) Excluded (Expired) Exc…" at bounding box center [578, 71] width 131 height 25
click at [513, 59] on select "Choose an option... Pending Applied Excluded (Questions) Excluded (Expired) Exc…" at bounding box center [578, 71] width 131 height 25
click at [700, 84] on div at bounding box center [700, 72] width 67 height 27
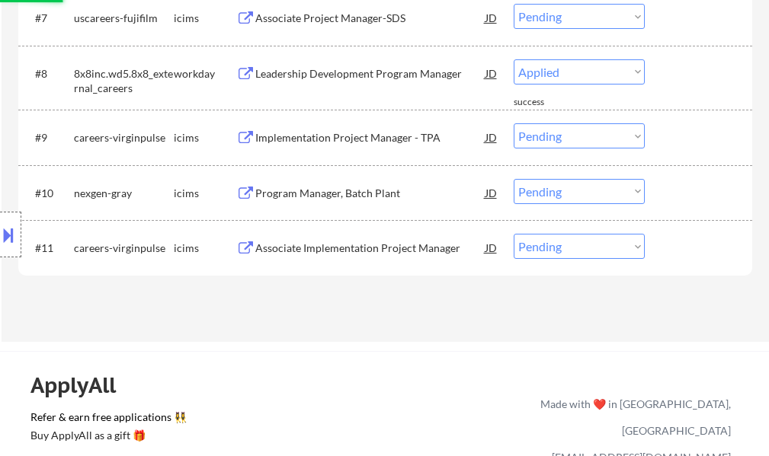
select select ""pending""
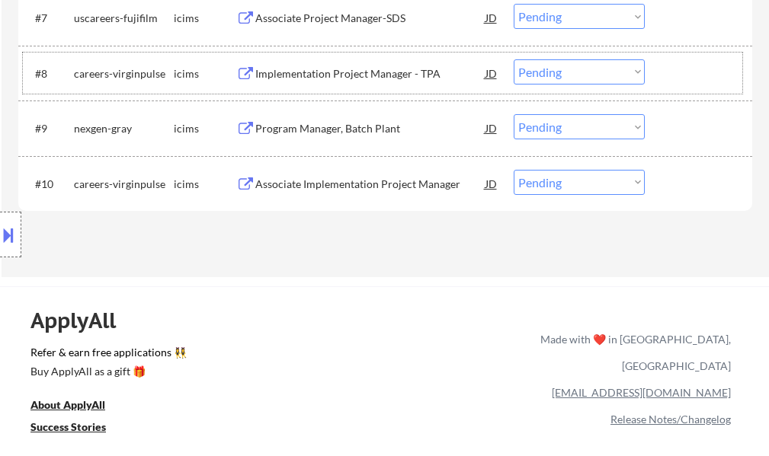
click at [730, 76] on div at bounding box center [700, 72] width 67 height 27
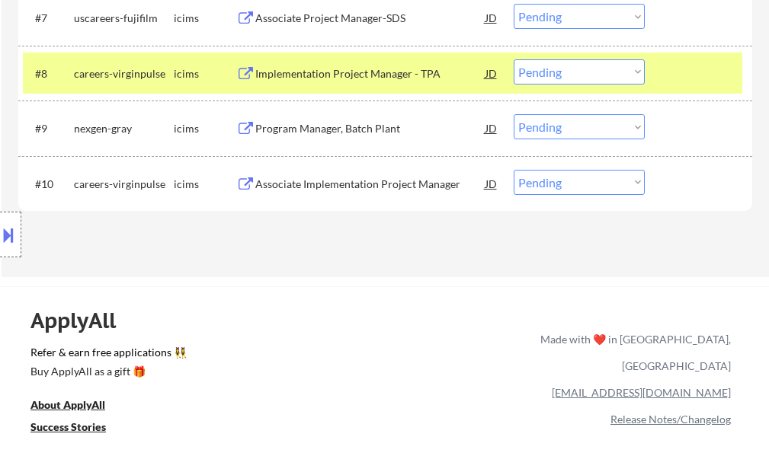
click at [730, 76] on div at bounding box center [700, 72] width 67 height 27
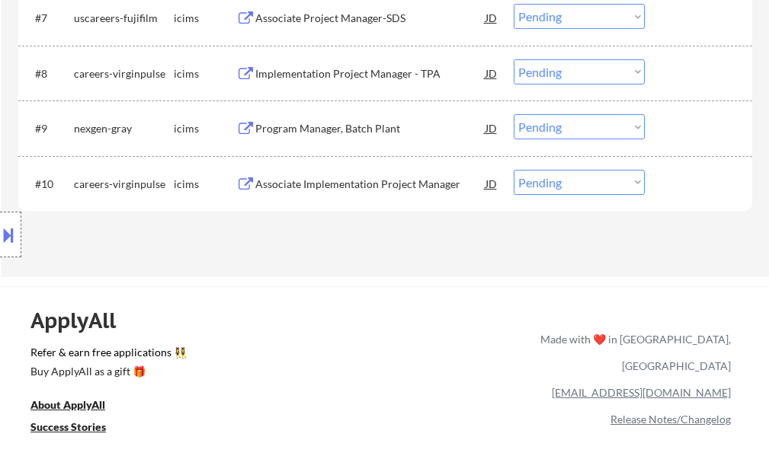
click at [370, 191] on div "Associate Implementation Project Manager" at bounding box center [370, 184] width 230 height 15
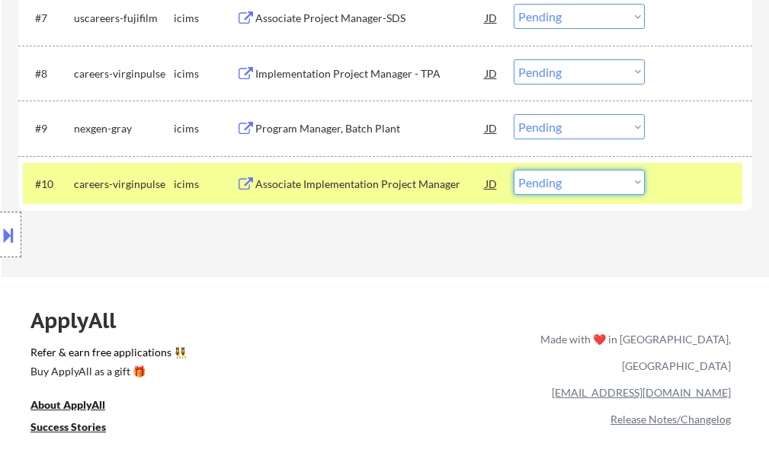
click at [595, 183] on select "Choose an option... Pending Applied Excluded (Questions) Excluded (Expired) Exc…" at bounding box center [578, 182] width 131 height 25
select select ""excluded__salary_""
click at [513, 170] on select "Choose an option... Pending Applied Excluded (Questions) Excluded (Expired) Exc…" at bounding box center [578, 182] width 131 height 25
click at [670, 177] on div at bounding box center [700, 183] width 67 height 27
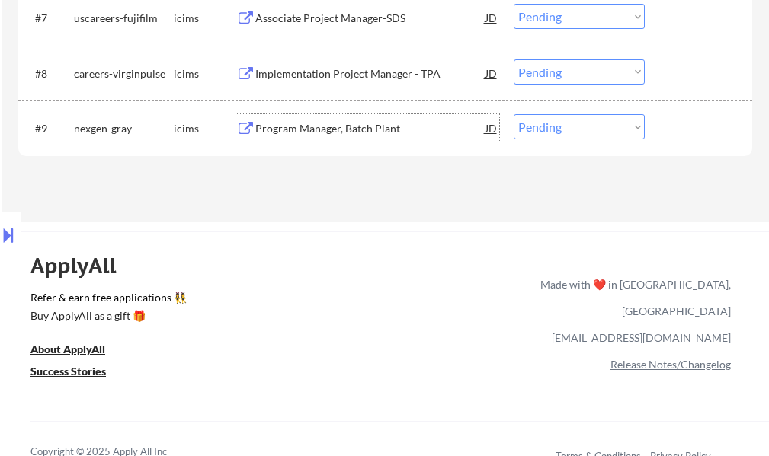
click at [376, 125] on div "Program Manager, Batch Plant" at bounding box center [370, 128] width 230 height 15
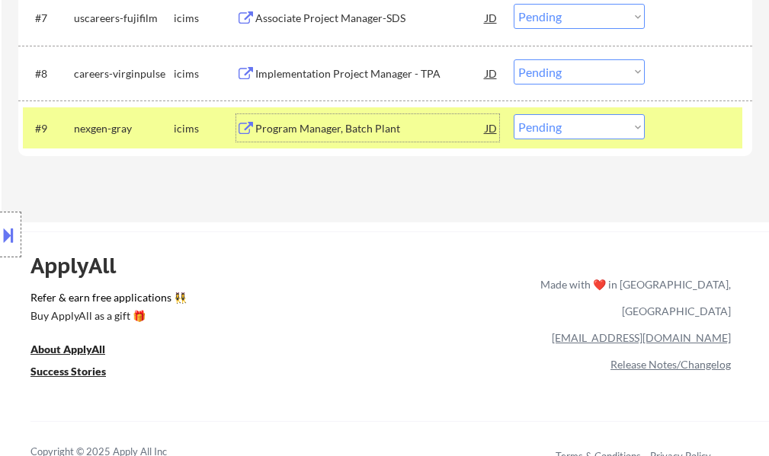
click at [567, 131] on select "Choose an option... Pending Applied Excluded (Questions) Excluded (Expired) Exc…" at bounding box center [578, 126] width 131 height 25
select select ""excluded__bad_match_""
click at [513, 114] on select "Choose an option... Pending Applied Excluded (Questions) Excluded (Expired) Exc…" at bounding box center [578, 126] width 131 height 25
click at [698, 130] on div at bounding box center [700, 127] width 67 height 27
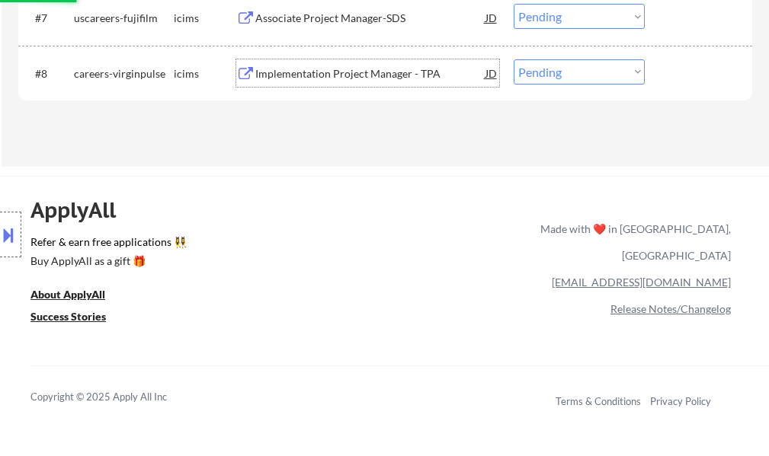
click at [424, 76] on div "Implementation Project Manager - TPA" at bounding box center [370, 73] width 230 height 15
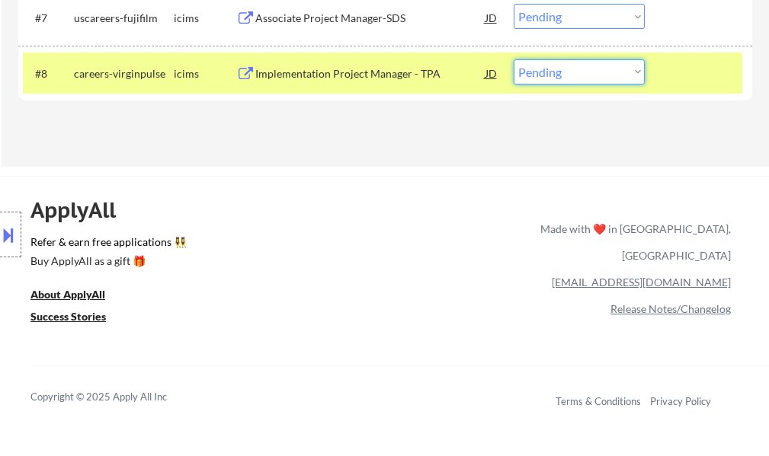
click at [568, 70] on select "Choose an option... Pending Applied Excluded (Questions) Excluded (Expired) Exc…" at bounding box center [578, 71] width 131 height 25
select select ""excluded__salary_""
click at [513, 59] on select "Choose an option... Pending Applied Excluded (Questions) Excluded (Expired) Exc…" at bounding box center [578, 71] width 131 height 25
click at [711, 75] on div at bounding box center [700, 72] width 67 height 27
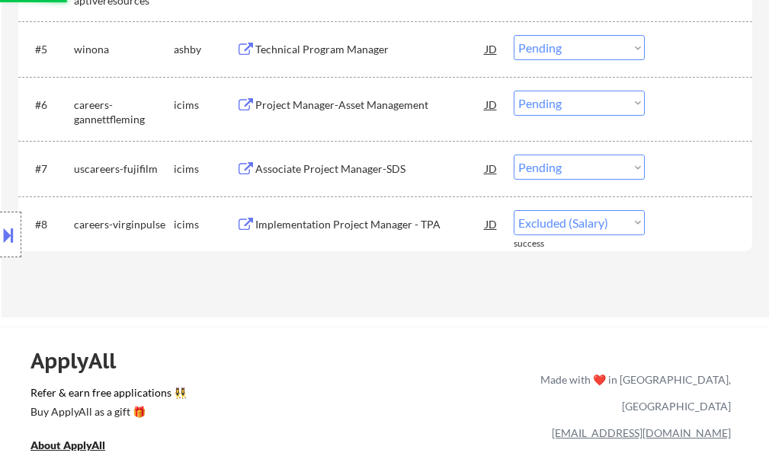
scroll to position [762, 0]
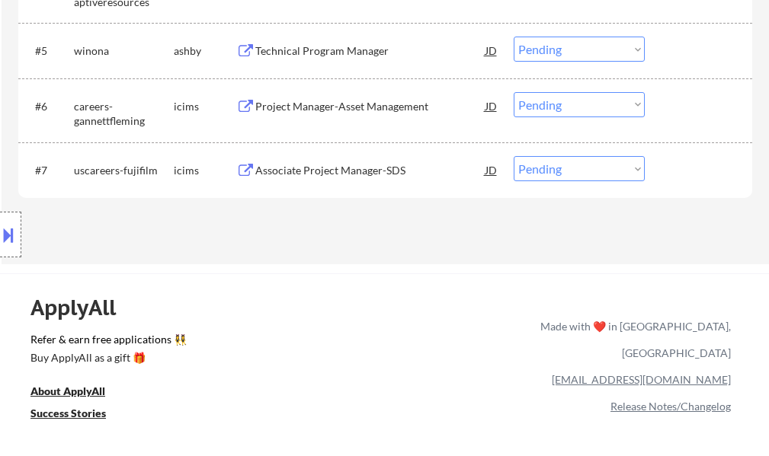
click at [309, 168] on div "Associate Project Manager-SDS" at bounding box center [370, 170] width 230 height 15
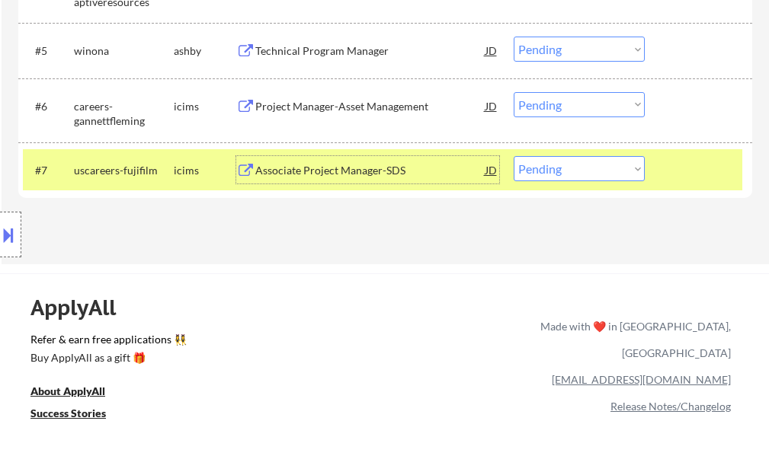
click at [568, 170] on select "Choose an option... Pending Applied Excluded (Questions) Excluded (Expired) Exc…" at bounding box center [578, 168] width 131 height 25
select select ""excluded__bad_match_""
click at [513, 156] on select "Choose an option... Pending Applied Excluded (Questions) Excluded (Expired) Exc…" at bounding box center [578, 168] width 131 height 25
click at [683, 187] on div "#7 uscareers-fujifilm icims Associate Project Manager-SDS JD warning_amber Choo…" at bounding box center [382, 169] width 719 height 41
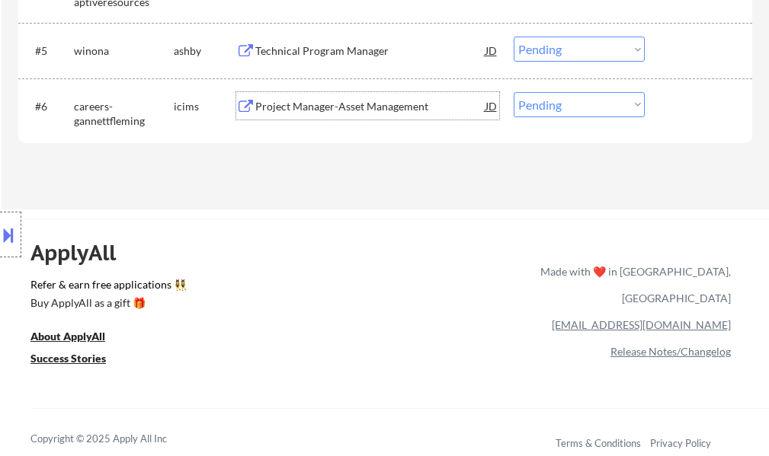
click at [376, 107] on div "Project Manager-Asset Management" at bounding box center [370, 106] width 230 height 15
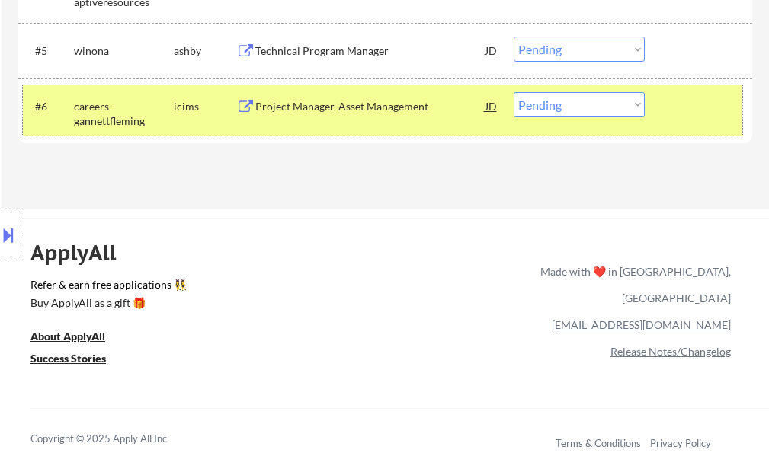
click at [713, 116] on div at bounding box center [700, 105] width 67 height 27
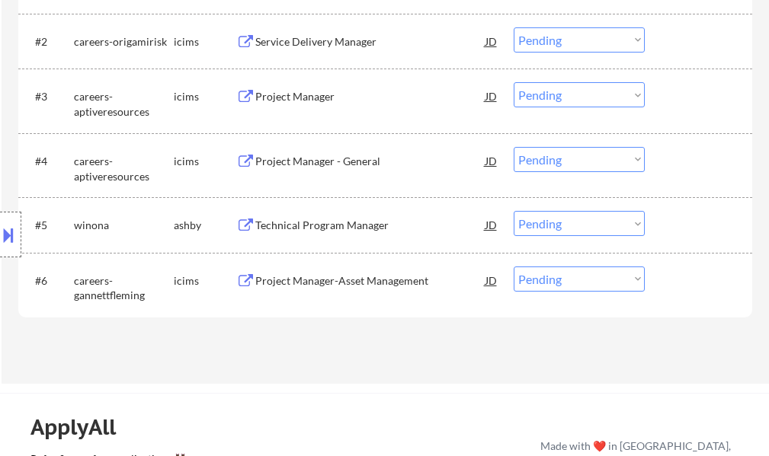
scroll to position [533, 0]
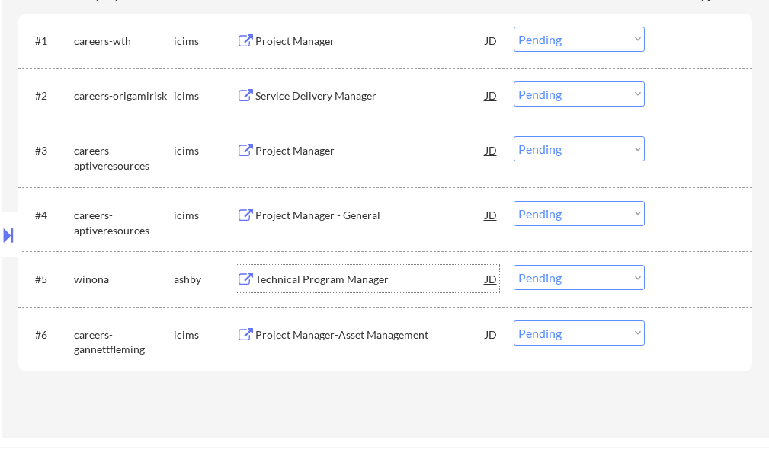
click at [341, 275] on div "Technical Program Manager" at bounding box center [370, 279] width 230 height 15
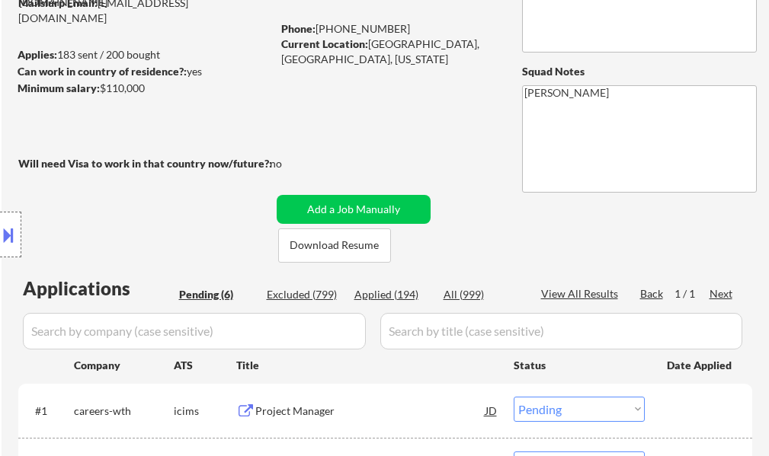
scroll to position [76, 0]
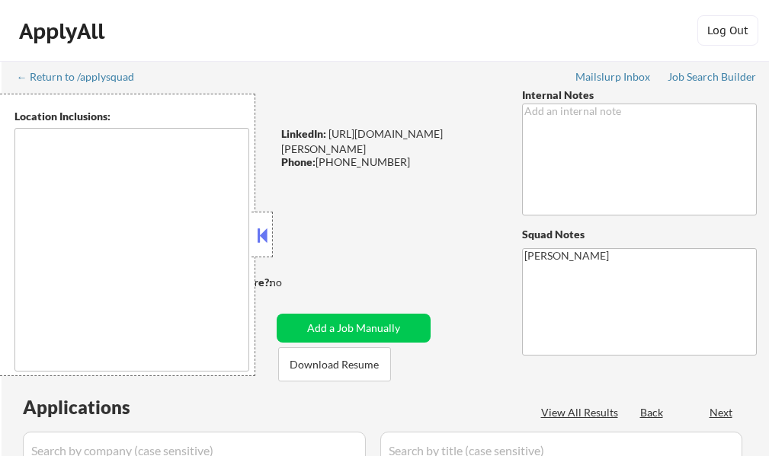
select select ""pending""
type textarea "[GEOGRAPHIC_DATA], [GEOGRAPHIC_DATA], [GEOGRAPHIC_DATA] [GEOGRAPHIC_DATA], [GEO…"
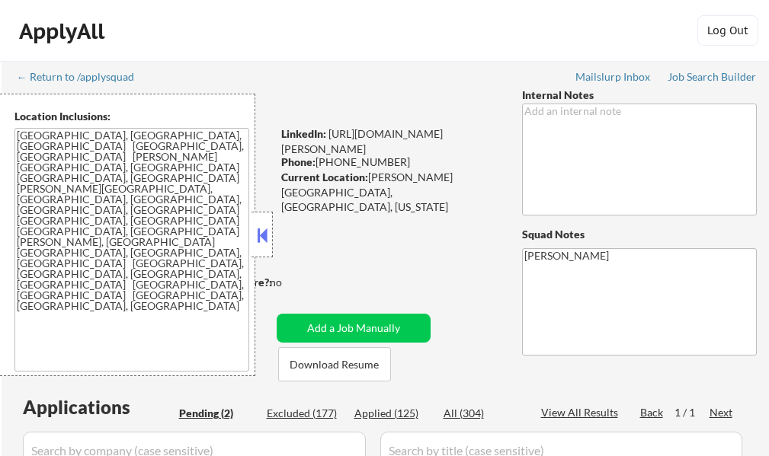
click at [264, 238] on button at bounding box center [262, 235] width 17 height 23
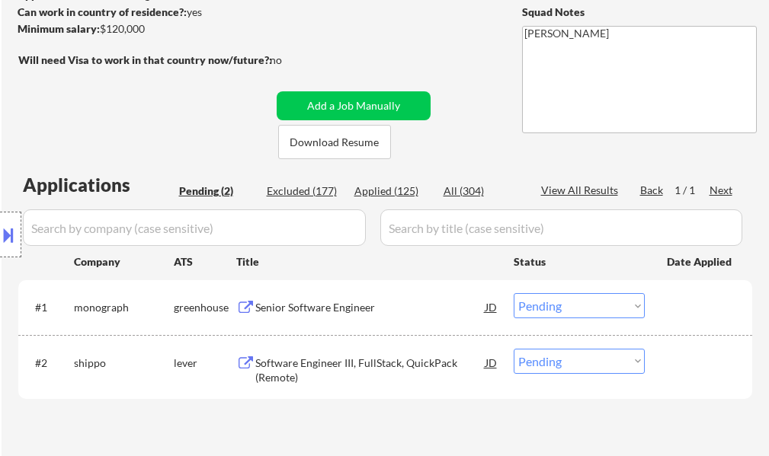
scroll to position [229, 0]
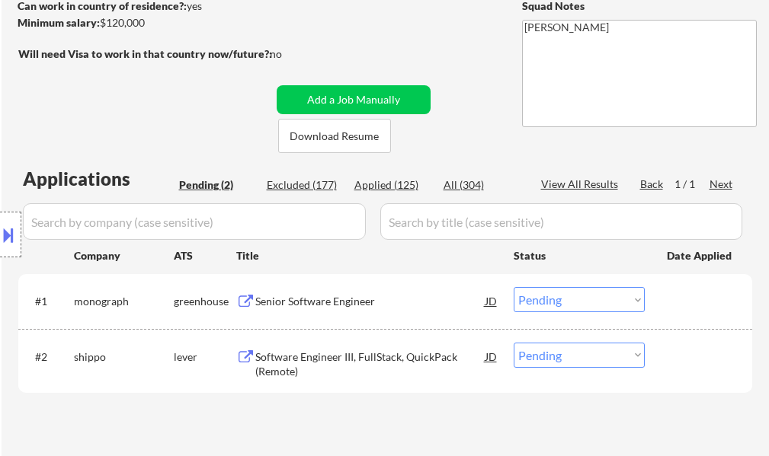
click at [346, 299] on div "Senior Software Engineer" at bounding box center [370, 301] width 230 height 15
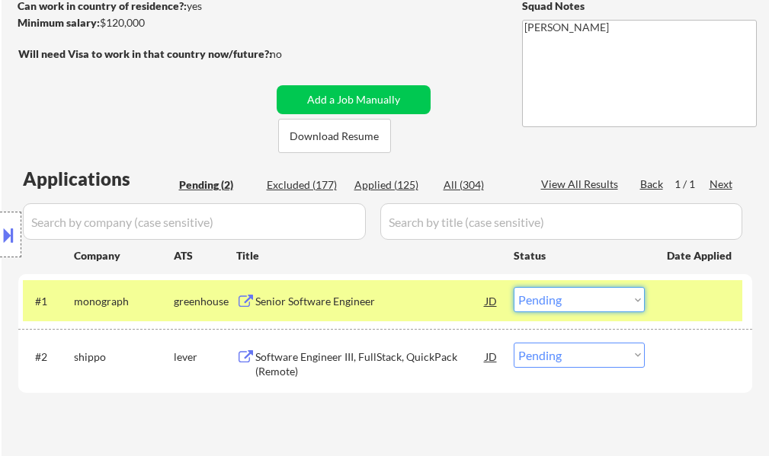
click at [569, 296] on select "Choose an option... Pending Applied Excluded (Questions) Excluded (Expired) Exc…" at bounding box center [578, 299] width 131 height 25
click at [513, 287] on select "Choose an option... Pending Applied Excluded (Questions) Excluded (Expired) Exc…" at bounding box center [578, 299] width 131 height 25
click at [699, 305] on div at bounding box center [700, 300] width 67 height 27
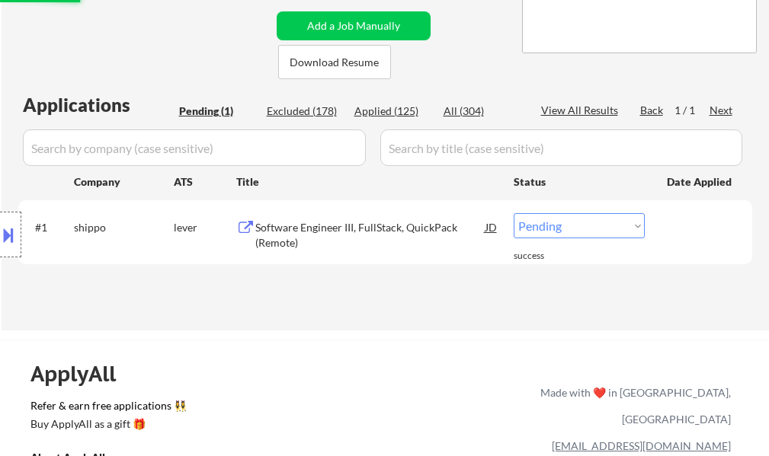
scroll to position [305, 0]
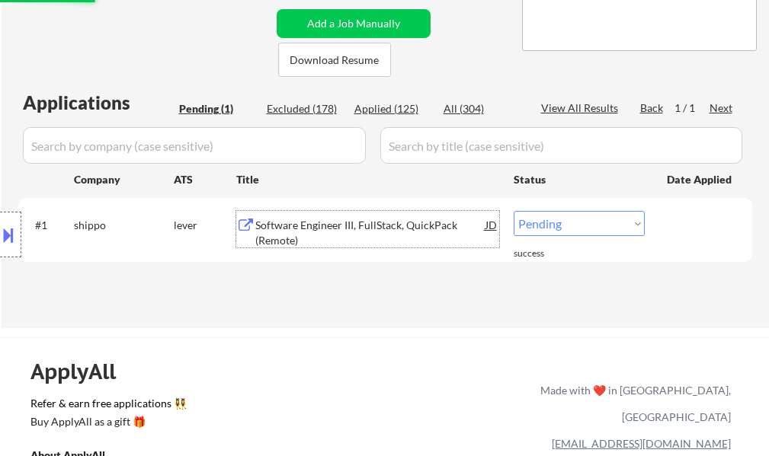
click at [363, 229] on div "Software Engineer III, FullStack, QuickPack (Remote)" at bounding box center [370, 233] width 230 height 30
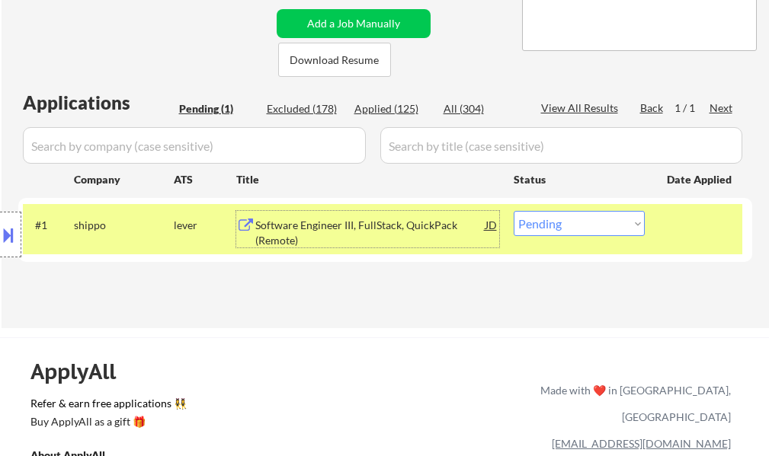
click at [550, 219] on select "Choose an option... Pending Applied Excluded (Questions) Excluded (Expired) Exc…" at bounding box center [578, 223] width 131 height 25
select select ""applied""
click at [513, 211] on select "Choose an option... Pending Applied Excluded (Questions) Excluded (Expired) Exc…" at bounding box center [578, 223] width 131 height 25
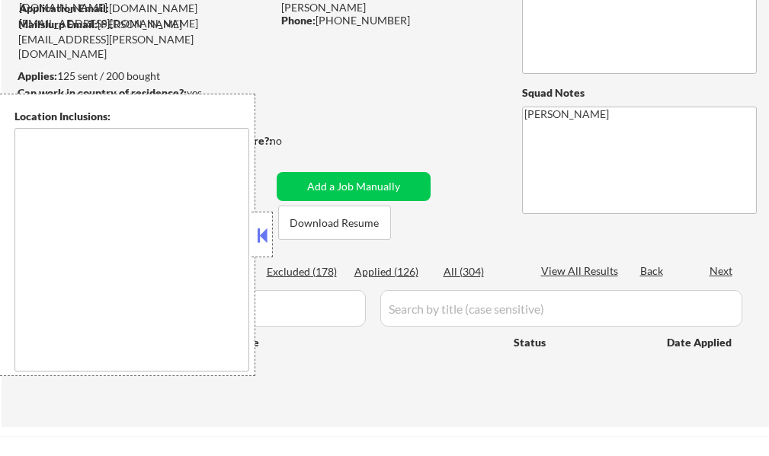
scroll to position [152, 0]
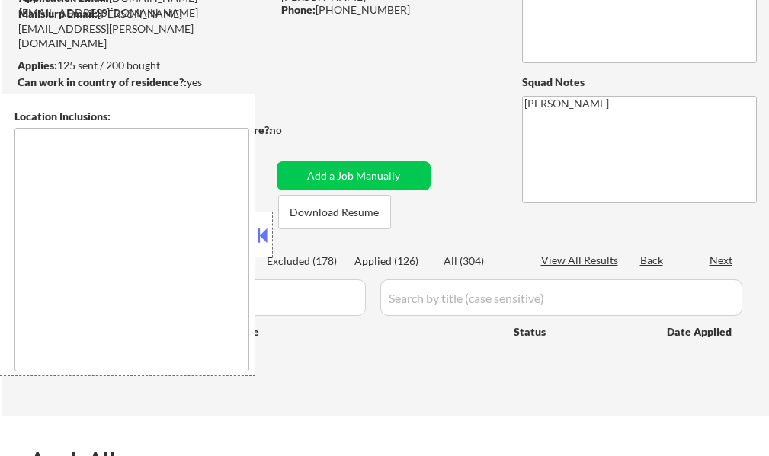
type textarea "[GEOGRAPHIC_DATA], [GEOGRAPHIC_DATA], [GEOGRAPHIC_DATA] [GEOGRAPHIC_DATA], [GEO…"
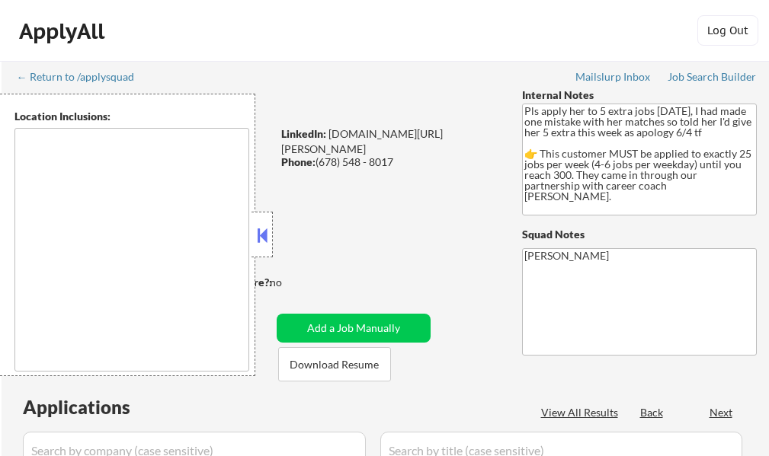
select select ""pending""
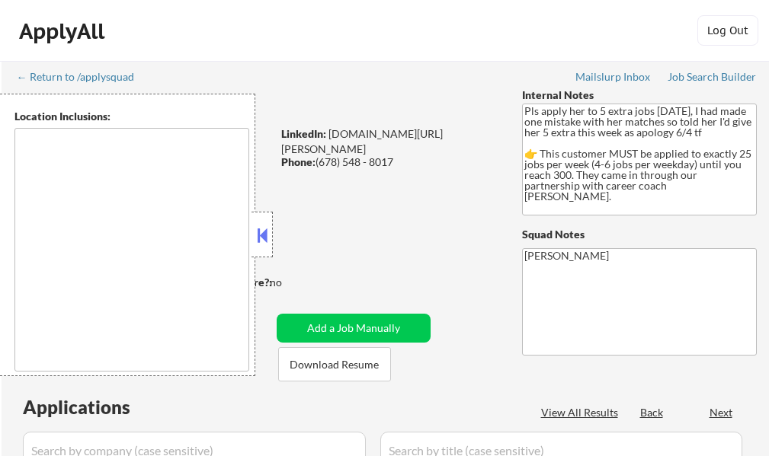
select select ""pending""
type textarea "[GEOGRAPHIC_DATA], [GEOGRAPHIC_DATA] [GEOGRAPHIC_DATA], [GEOGRAPHIC_DATA] [GEOG…"
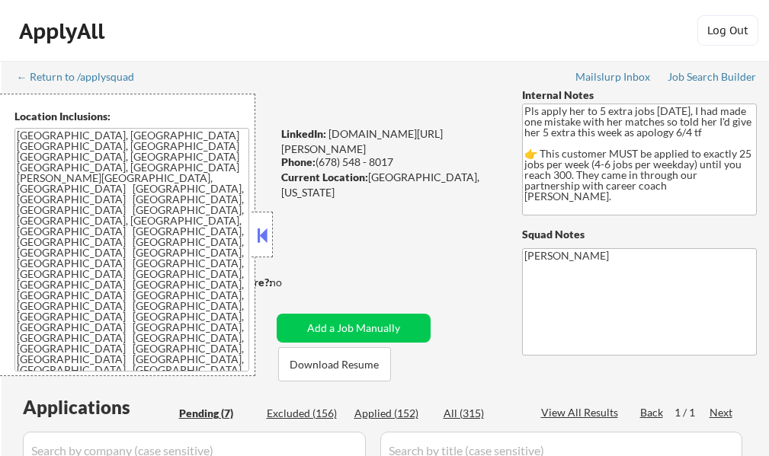
click at [262, 238] on button at bounding box center [262, 235] width 17 height 23
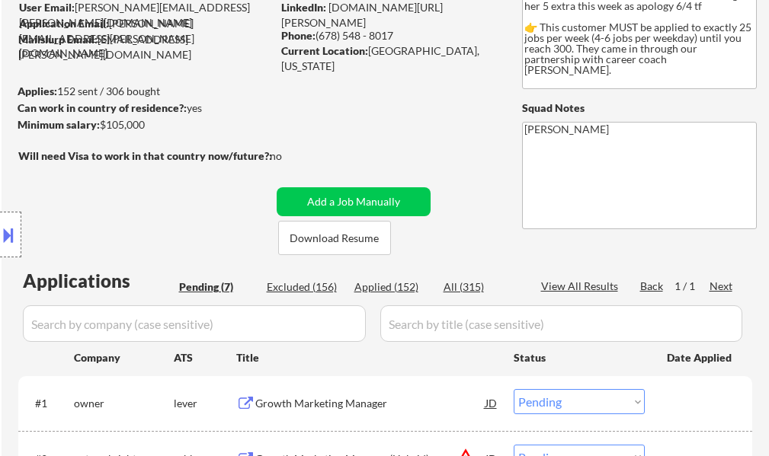
scroll to position [152, 0]
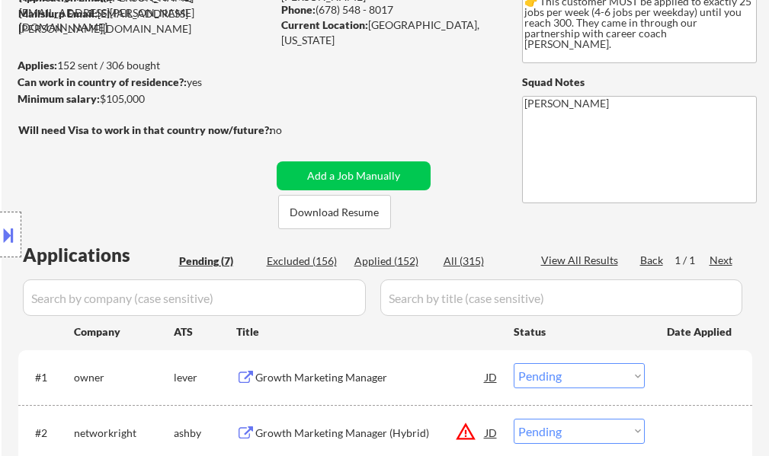
click at [27, 220] on div "Location Inclusions: [GEOGRAPHIC_DATA], [GEOGRAPHIC_DATA] [GEOGRAPHIC_DATA], [G…" at bounding box center [136, 235] width 273 height 283
click at [10, 231] on button at bounding box center [8, 234] width 17 height 25
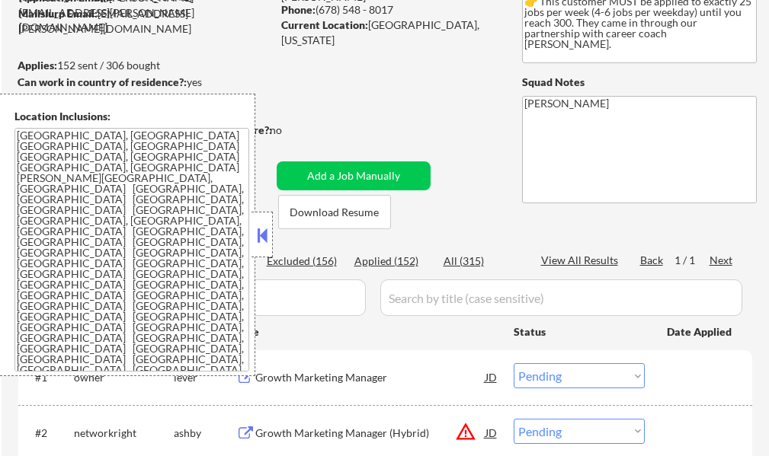
click at [165, 306] on textarea "[GEOGRAPHIC_DATA], [GEOGRAPHIC_DATA] [GEOGRAPHIC_DATA], [GEOGRAPHIC_DATA] [GEOG…" at bounding box center [131, 250] width 235 height 244
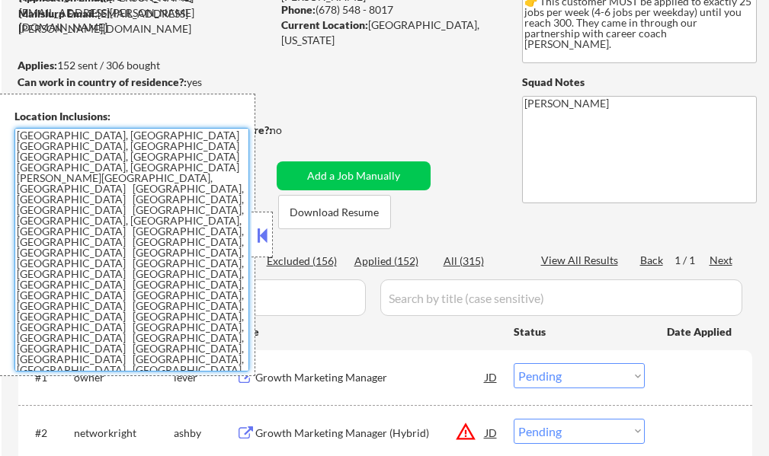
drag, startPoint x: 120, startPoint y: 293, endPoint x: 9, endPoint y: 139, distance: 190.1
click at [9, 139] on div "Location Inclusions: [GEOGRAPHIC_DATA], [GEOGRAPHIC_DATA] [GEOGRAPHIC_DATA], [G…" at bounding box center [127, 235] width 255 height 283
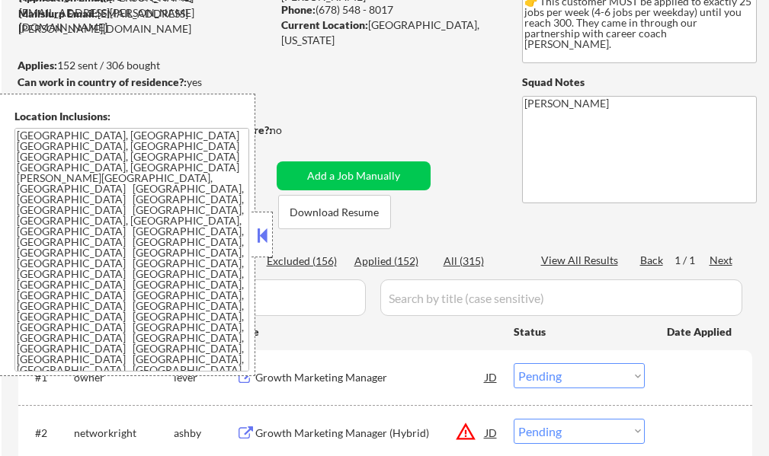
click at [264, 240] on button at bounding box center [262, 235] width 17 height 23
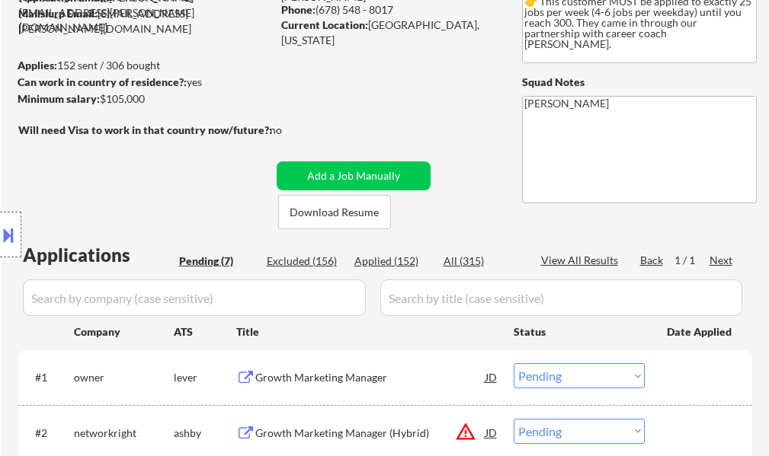
click at [477, 91] on div "← Return to /applysquad Mailslurp Inbox Job Search Builder [PERSON_NAME] User E…" at bounding box center [385, 359] width 760 height 900
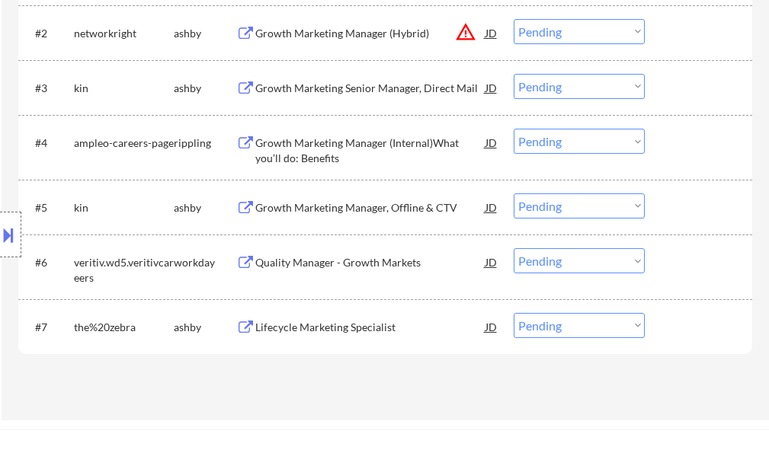
scroll to position [686, 0]
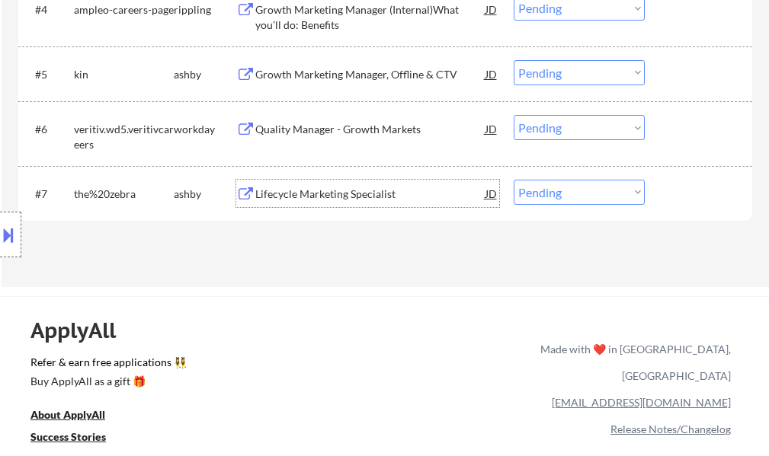
click at [360, 203] on div "Lifecycle Marketing Specialist" at bounding box center [370, 193] width 230 height 27
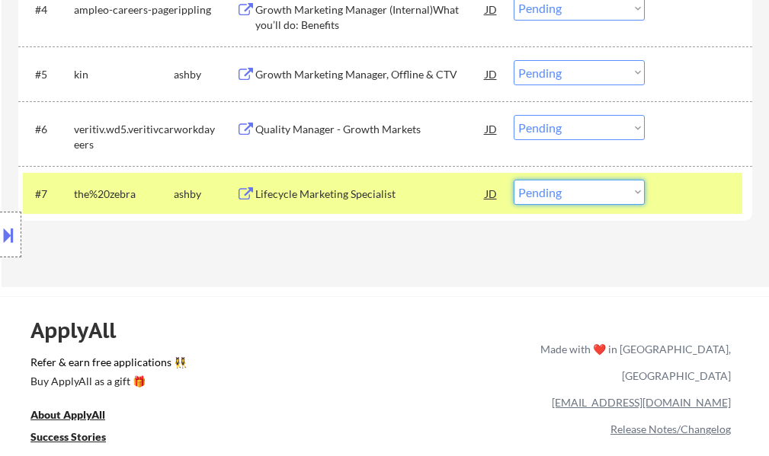
click at [590, 195] on select "Choose an option... Pending Applied Excluded (Questions) Excluded (Expired) Exc…" at bounding box center [578, 192] width 131 height 25
select select ""excluded__salary_""
click at [513, 180] on select "Choose an option... Pending Applied Excluded (Questions) Excluded (Expired) Exc…" at bounding box center [578, 192] width 131 height 25
click at [683, 206] on div at bounding box center [700, 193] width 67 height 27
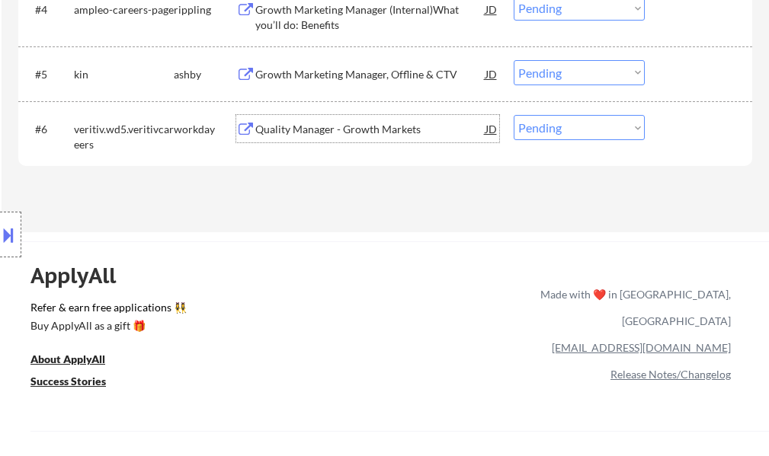
click at [297, 131] on div "Quality Manager - Growth Markets" at bounding box center [370, 129] width 230 height 15
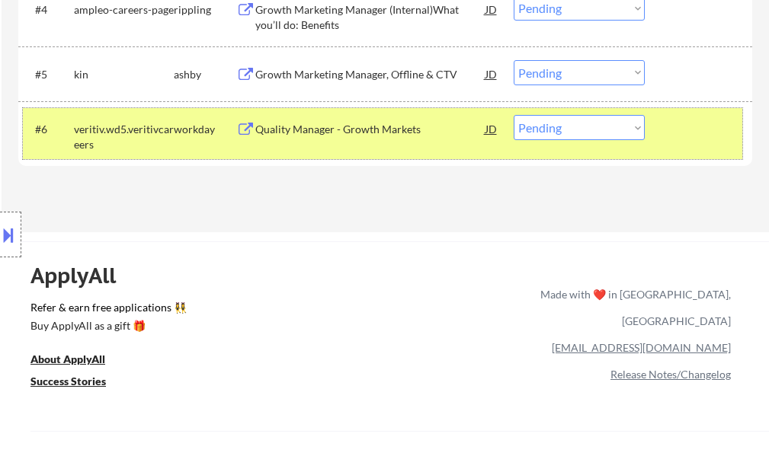
click at [696, 132] on div at bounding box center [700, 128] width 67 height 27
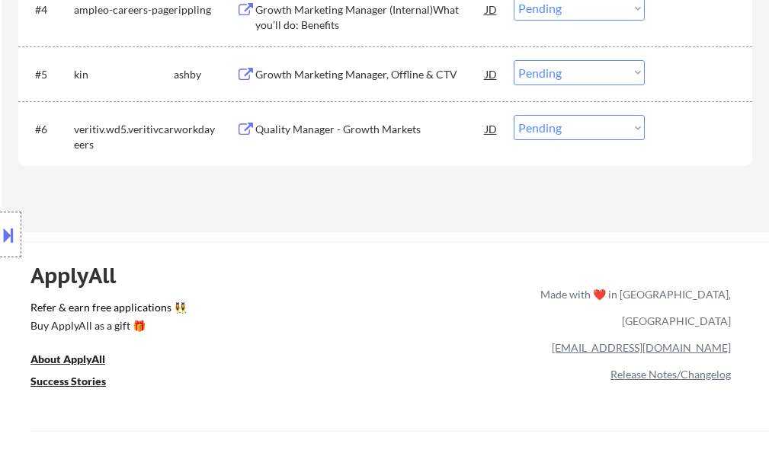
click at [370, 78] on div "Growth Marketing Manager, Offline & CTV" at bounding box center [370, 74] width 230 height 15
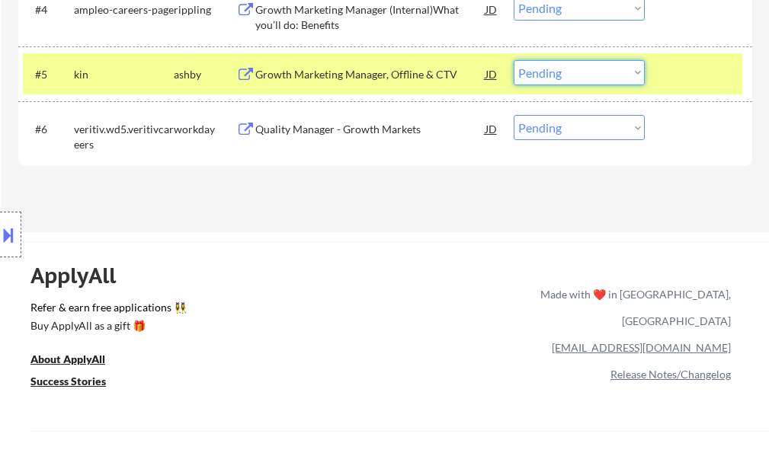
click at [545, 71] on select "Choose an option... Pending Applied Excluded (Questions) Excluded (Expired) Exc…" at bounding box center [578, 72] width 131 height 25
click at [513, 60] on select "Choose an option... Pending Applied Excluded (Questions) Excluded (Expired) Exc…" at bounding box center [578, 72] width 131 height 25
click at [686, 67] on div at bounding box center [700, 73] width 67 height 27
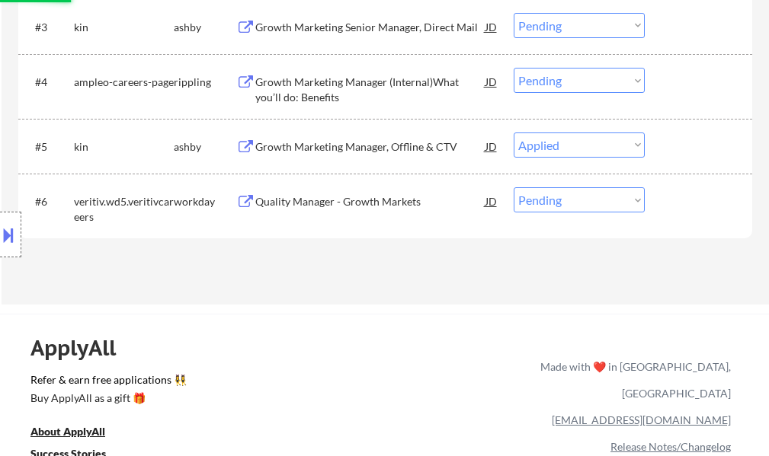
scroll to position [609, 0]
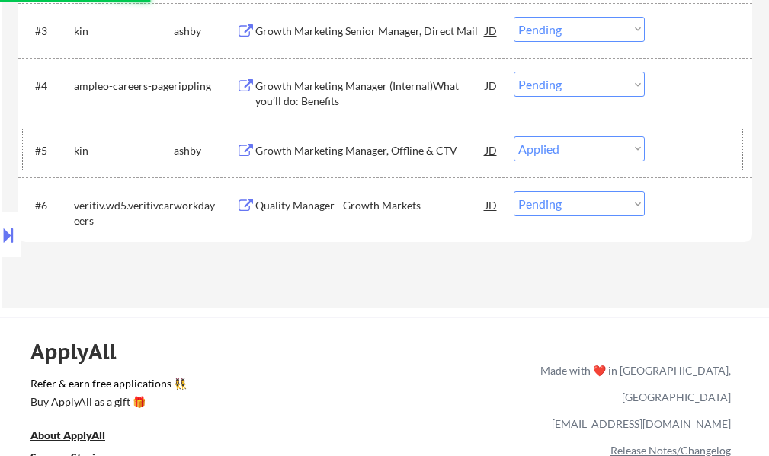
click at [337, 87] on div "Growth Marketing Manager (Internal)What you’ll do: Benefits" at bounding box center [370, 93] width 230 height 30
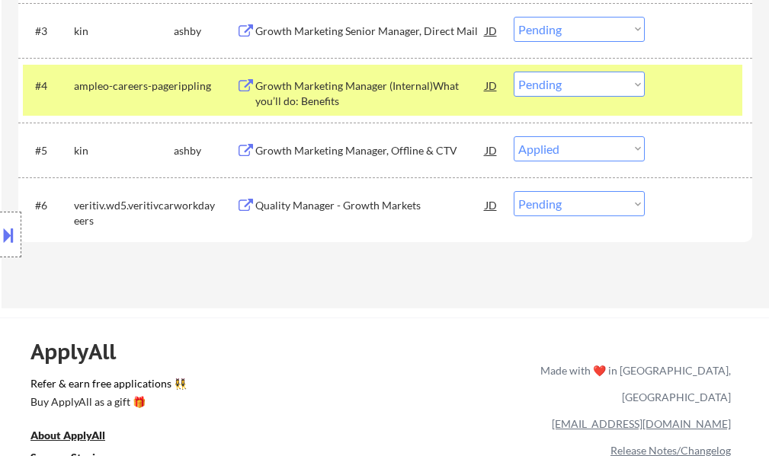
select select ""pending""
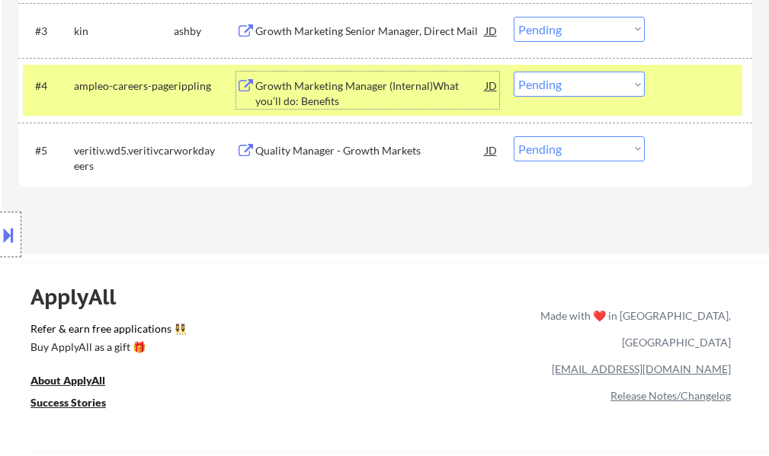
click at [678, 99] on div at bounding box center [700, 85] width 67 height 27
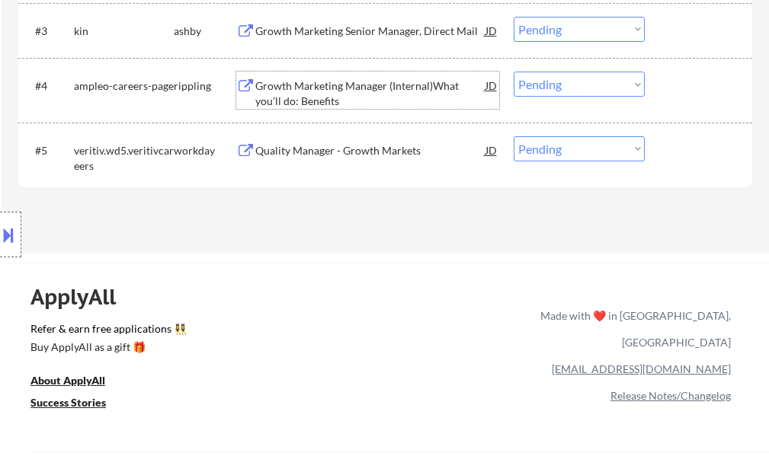
click at [333, 94] on div "Growth Marketing Manager (Internal)What you’ll do: Benefits" at bounding box center [370, 93] width 230 height 30
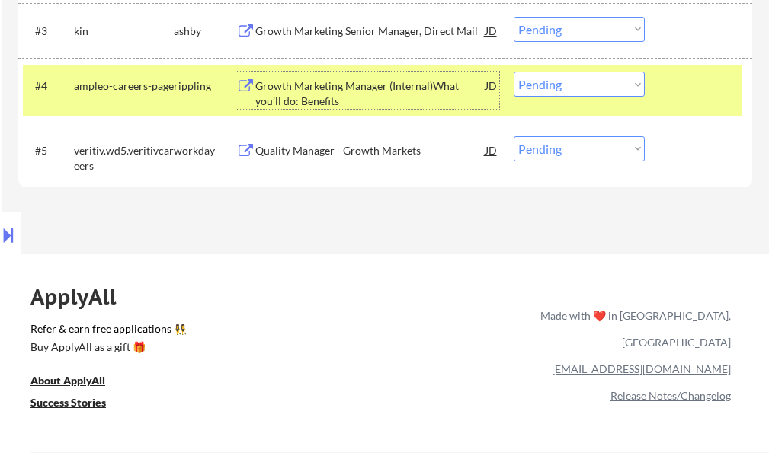
click at [524, 82] on select "Choose an option... Pending Applied Excluded (Questions) Excluded (Expired) Exc…" at bounding box center [578, 84] width 131 height 25
click at [513, 72] on select "Choose an option... Pending Applied Excluded (Questions) Excluded (Expired) Exc…" at bounding box center [578, 84] width 131 height 25
click at [683, 87] on div at bounding box center [700, 85] width 67 height 27
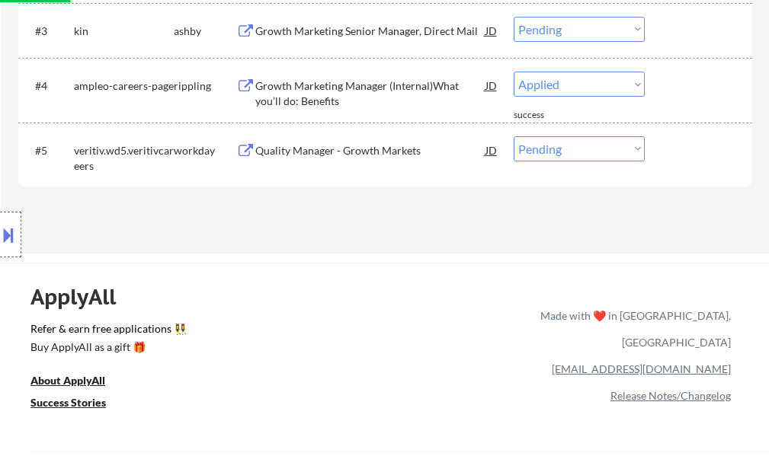
select select ""pending""
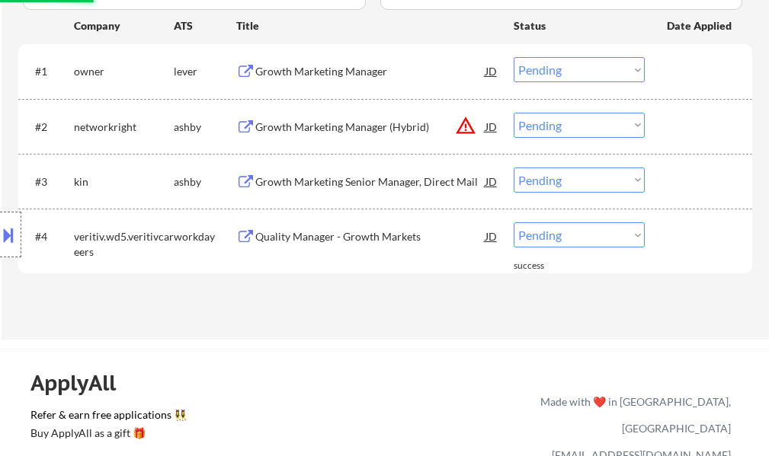
scroll to position [457, 0]
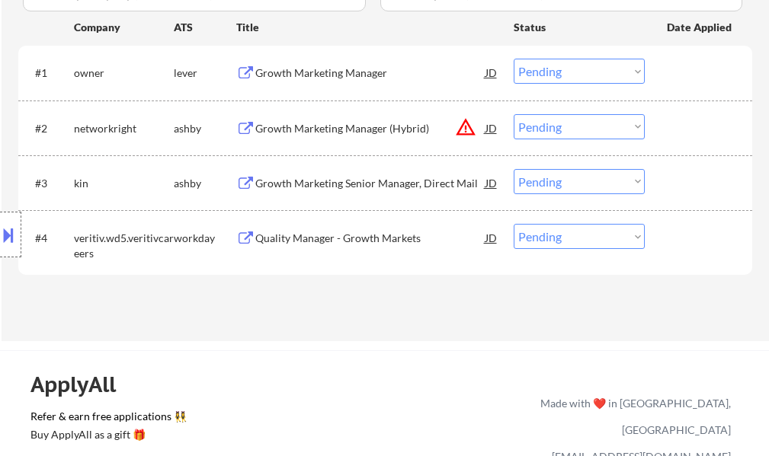
click at [371, 177] on div "Growth Marketing Senior Manager, Direct Mail" at bounding box center [370, 183] width 230 height 15
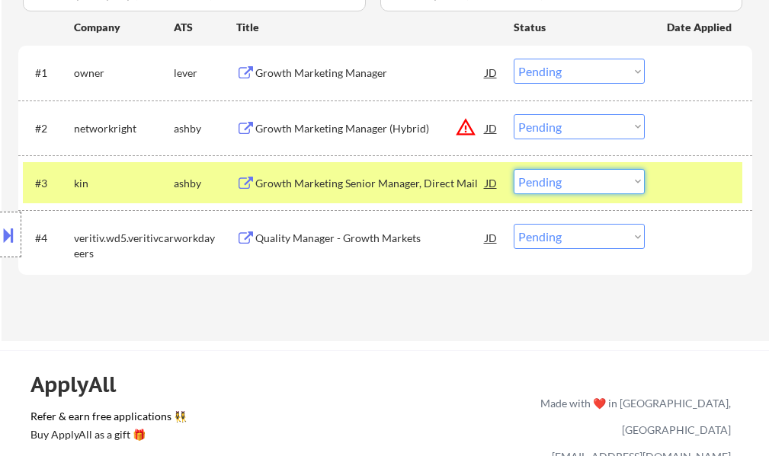
click at [565, 187] on select "Choose an option... Pending Applied Excluded (Questions) Excluded (Expired) Exc…" at bounding box center [578, 181] width 131 height 25
click at [513, 169] on select "Choose an option... Pending Applied Excluded (Questions) Excluded (Expired) Exc…" at bounding box center [578, 181] width 131 height 25
click at [713, 177] on div at bounding box center [700, 182] width 67 height 27
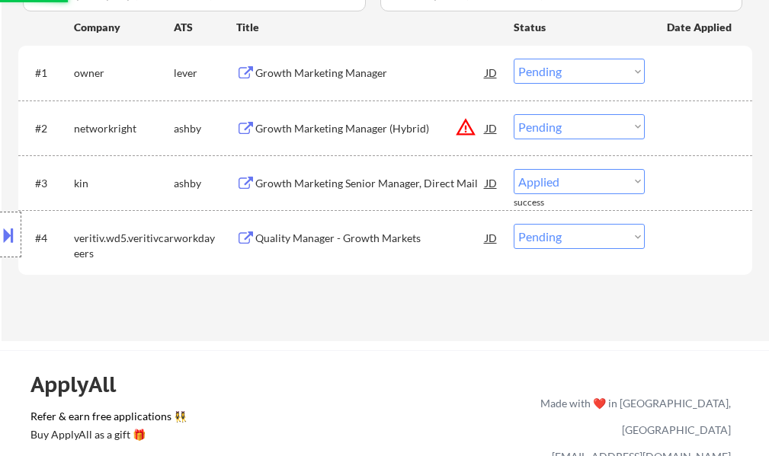
select select ""pending""
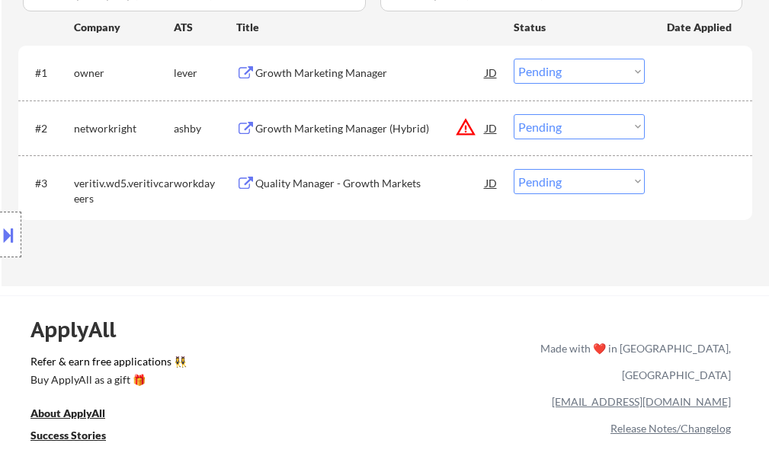
click at [18, 235] on div at bounding box center [10, 235] width 21 height 46
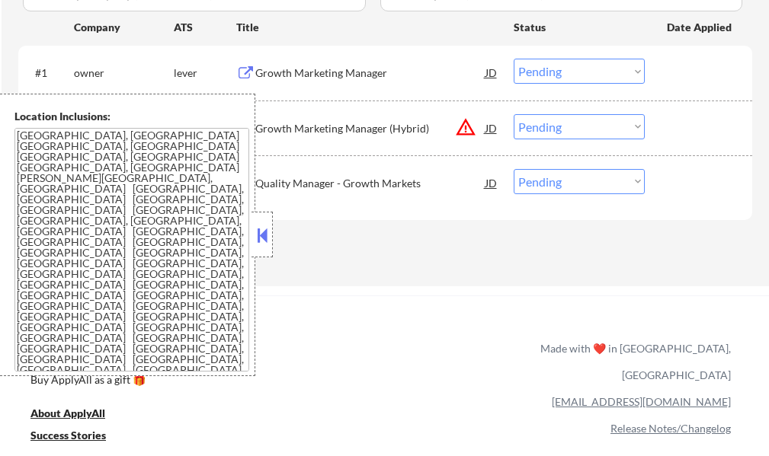
click at [261, 229] on button at bounding box center [262, 235] width 17 height 23
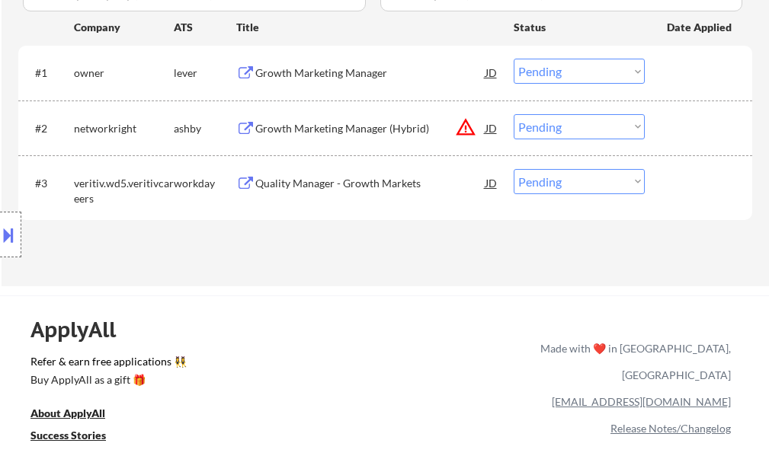
click at [298, 143] on div "#2 networkright [PERSON_NAME] Growth Marketing Manager (Hybrid) JD warning_ambe…" at bounding box center [382, 127] width 719 height 41
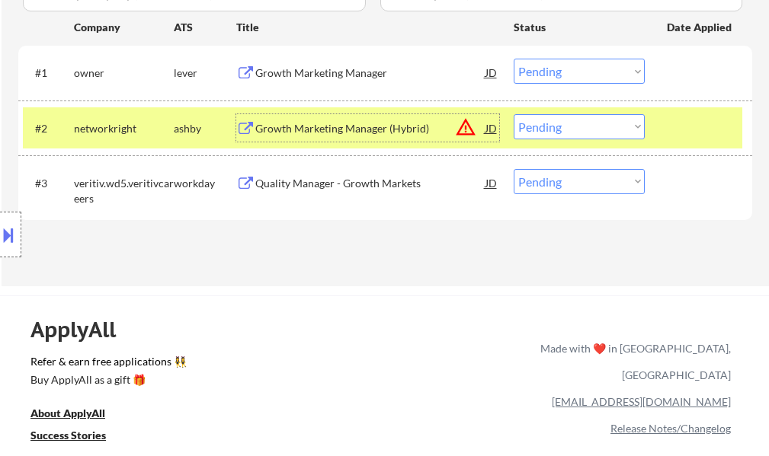
click at [301, 136] on div "Growth Marketing Manager (Hybrid)" at bounding box center [370, 127] width 230 height 27
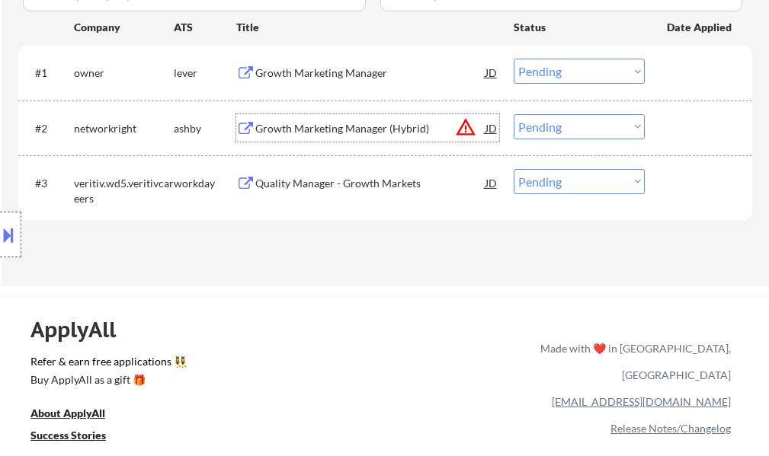
click at [6, 237] on button at bounding box center [8, 234] width 17 height 25
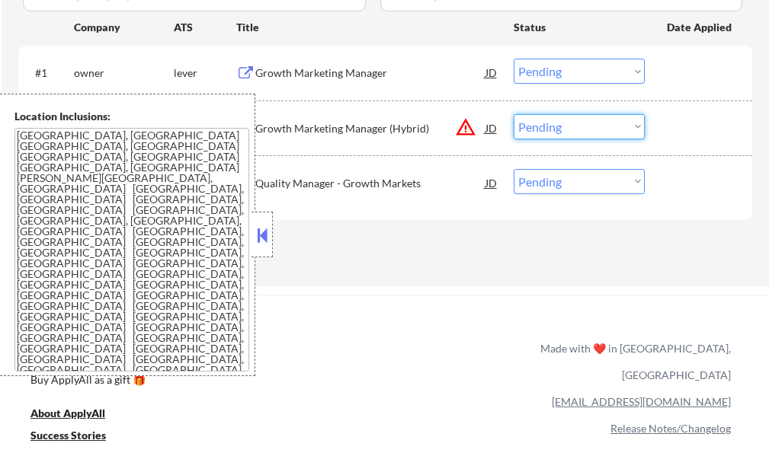
click at [586, 121] on select "Choose an option... Pending Applied Excluded (Questions) Excluded (Expired) Exc…" at bounding box center [578, 126] width 131 height 25
click at [513, 114] on select "Choose an option... Pending Applied Excluded (Questions) Excluded (Expired) Exc…" at bounding box center [578, 126] width 131 height 25
click at [254, 239] on button at bounding box center [262, 235] width 17 height 23
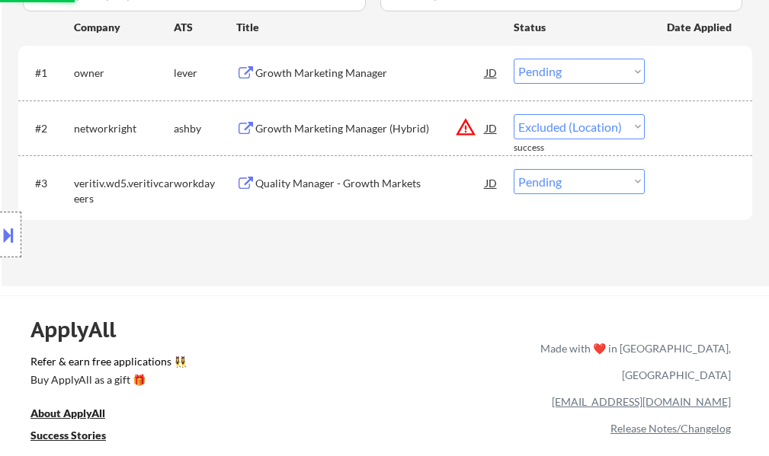
select select ""pending""
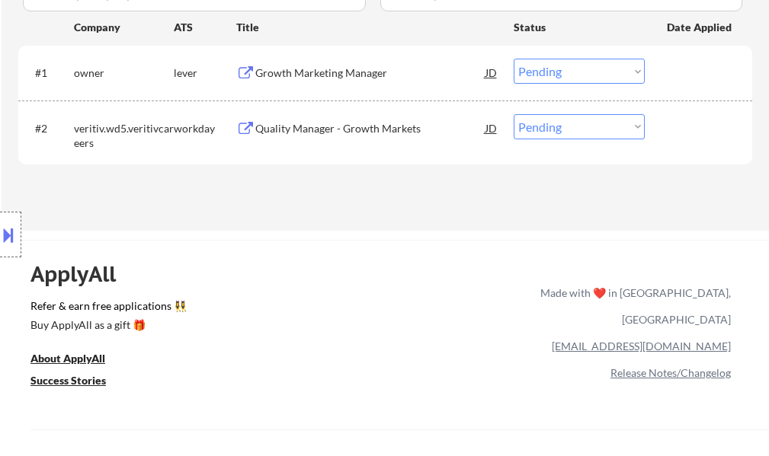
click at [334, 68] on div "Growth Marketing Manager" at bounding box center [370, 73] width 230 height 15
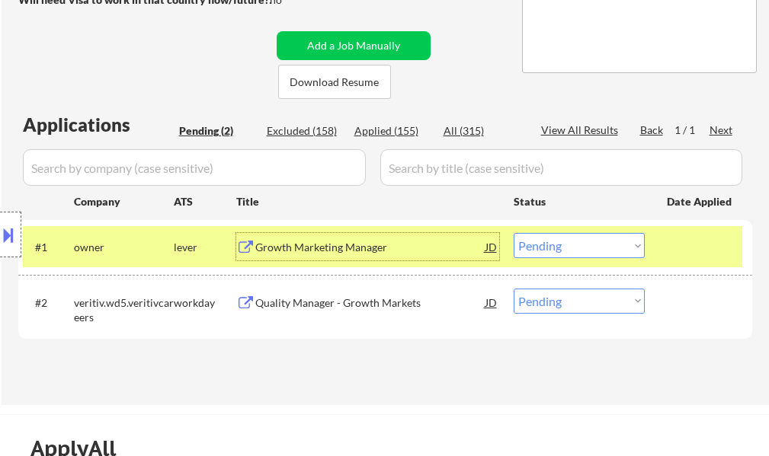
scroll to position [305, 0]
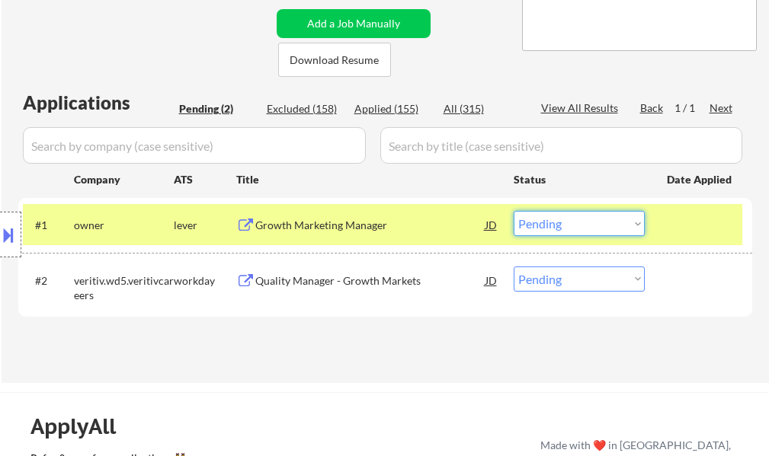
click at [586, 226] on select "Choose an option... Pending Applied Excluded (Questions) Excluded (Expired) Exc…" at bounding box center [578, 223] width 131 height 25
click at [513, 211] on select "Choose an option... Pending Applied Excluded (Questions) Excluded (Expired) Exc…" at bounding box center [578, 223] width 131 height 25
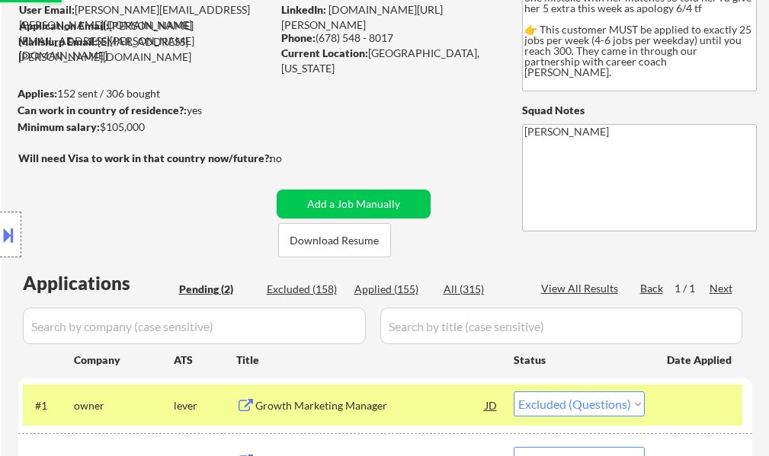
scroll to position [0, 0]
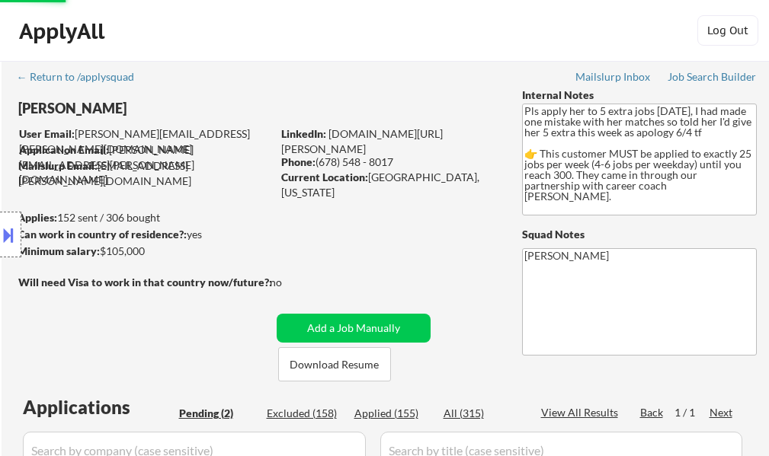
select select ""pending""
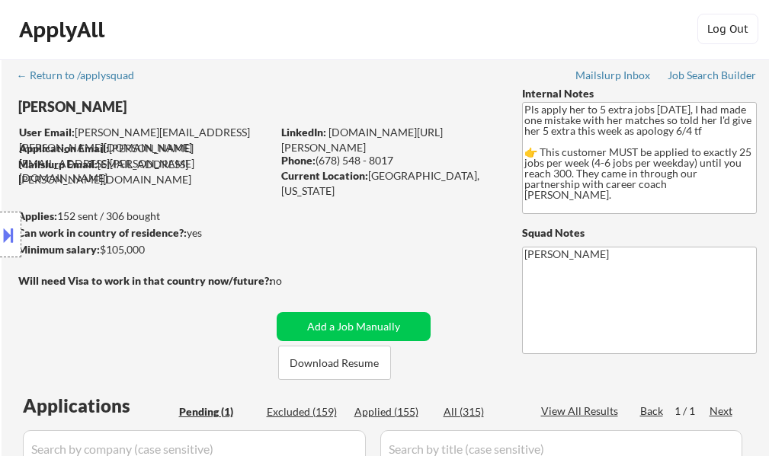
scroll to position [76, 0]
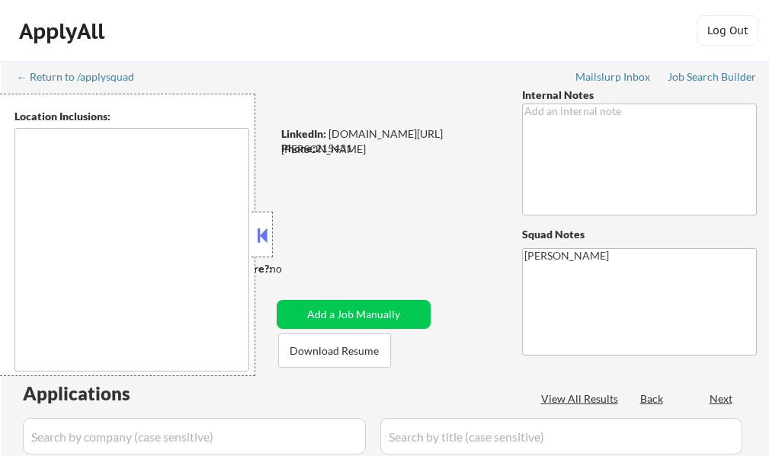
select select ""pending""
type textarea "remote"
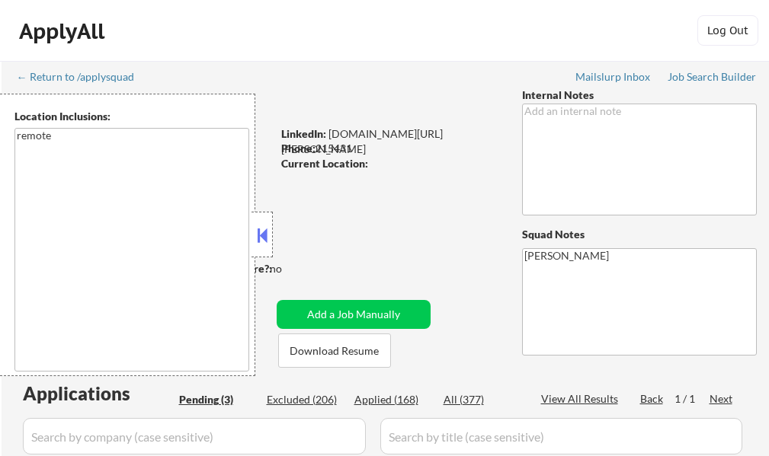
click at [265, 237] on button at bounding box center [262, 235] width 17 height 23
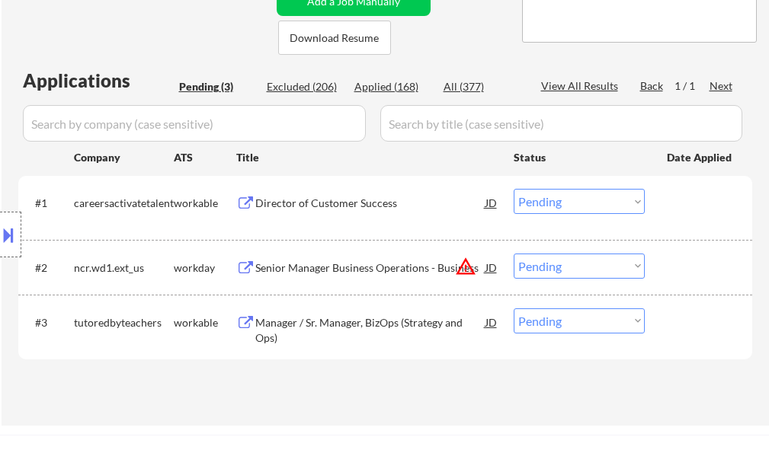
scroll to position [457, 0]
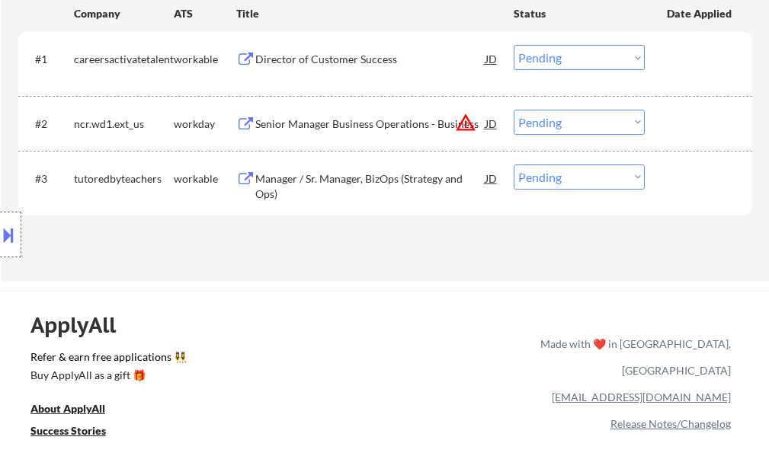
click at [336, 117] on div "Senior Manager Business Operations - Business" at bounding box center [370, 124] width 230 height 15
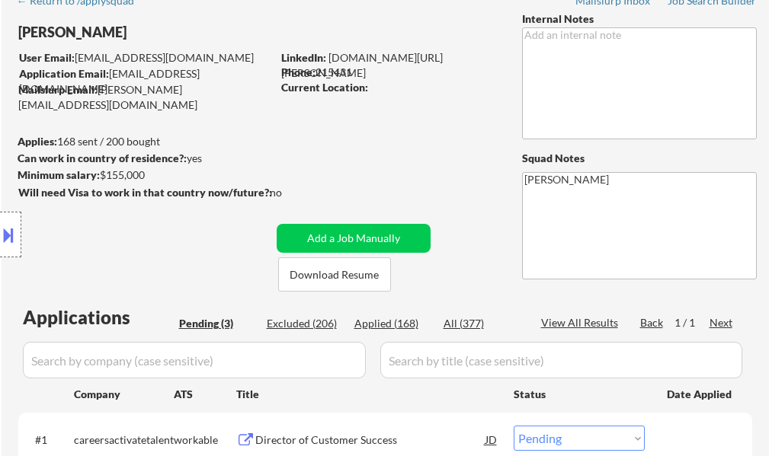
scroll to position [381, 0]
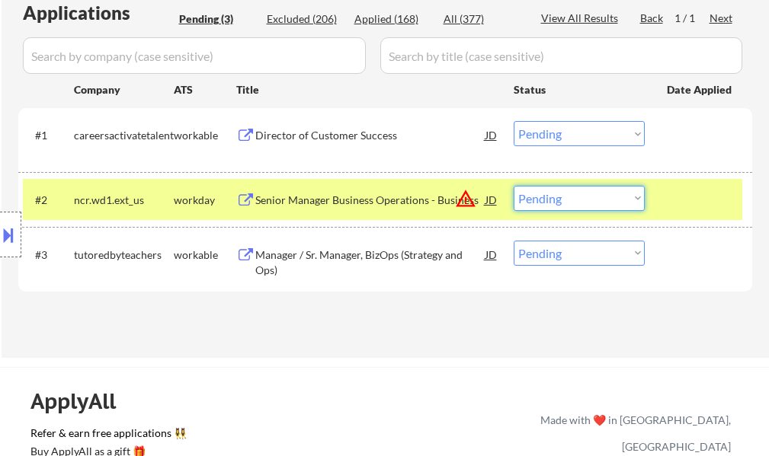
click at [584, 202] on select "Choose an option... Pending Applied Excluded (Questions) Excluded (Expired) Exc…" at bounding box center [578, 198] width 131 height 25
click at [513, 186] on select "Choose an option... Pending Applied Excluded (Questions) Excluded (Expired) Exc…" at bounding box center [578, 198] width 131 height 25
click at [692, 192] on div at bounding box center [700, 199] width 67 height 27
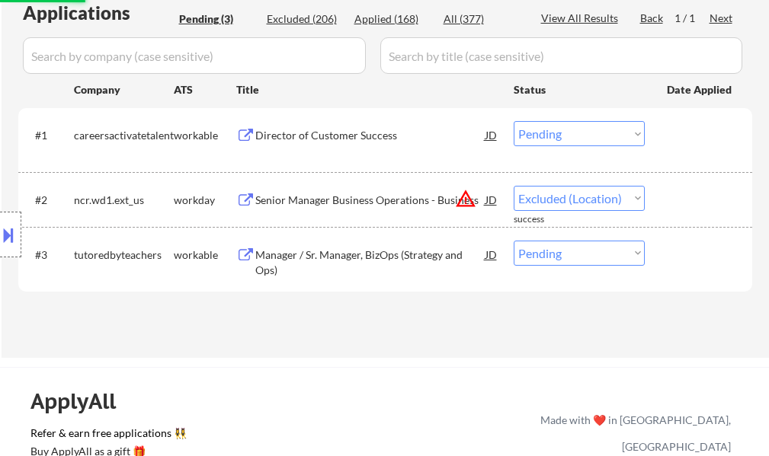
select select ""pending""
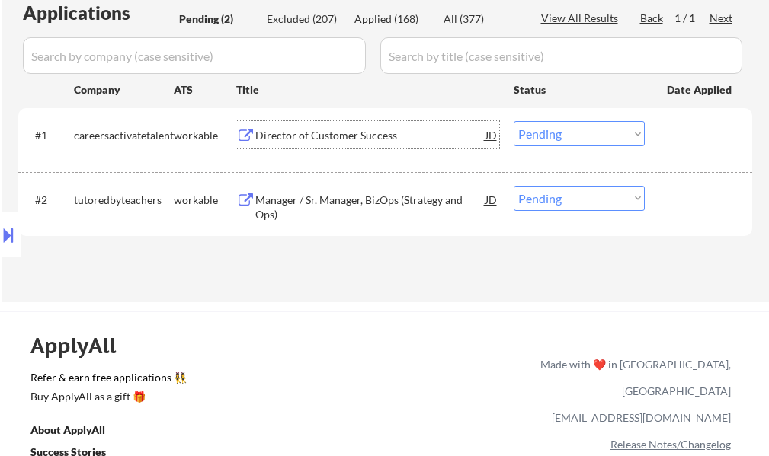
click at [326, 146] on div "Director of Customer Success" at bounding box center [370, 134] width 230 height 27
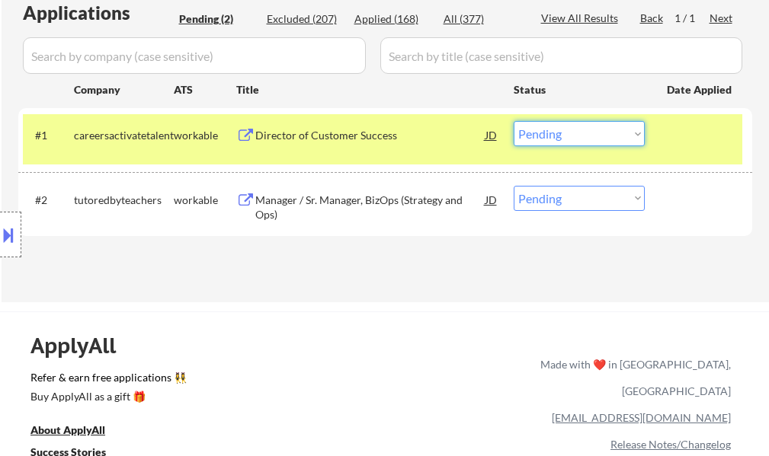
click at [599, 139] on select "Choose an option... Pending Applied Excluded (Questions) Excluded (Expired) Exc…" at bounding box center [578, 133] width 131 height 25
click at [513, 121] on select "Choose an option... Pending Applied Excluded (Questions) Excluded (Expired) Exc…" at bounding box center [578, 133] width 131 height 25
click at [694, 128] on div at bounding box center [700, 134] width 67 height 27
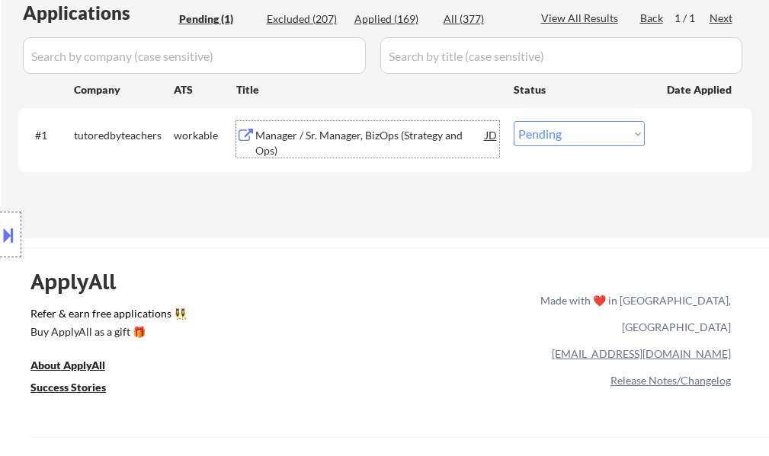
click at [388, 132] on div "Manager / Sr. Manager, BizOps (Strategy and Ops)" at bounding box center [370, 143] width 230 height 30
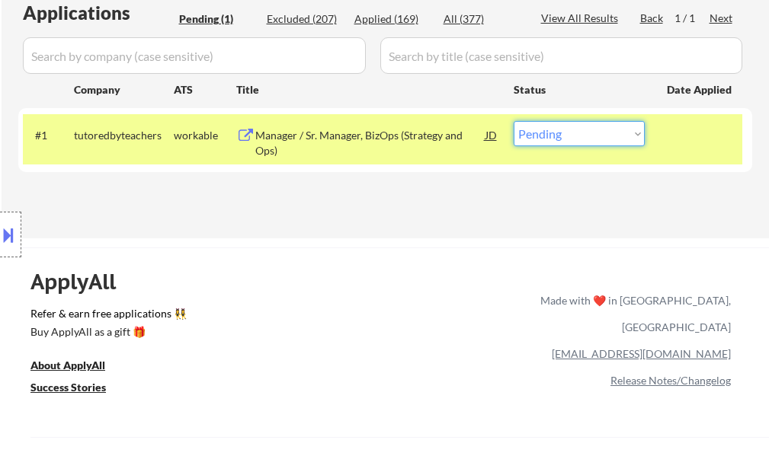
click at [579, 131] on select "Choose an option... Pending Applied Excluded (Questions) Excluded (Expired) Exc…" at bounding box center [578, 133] width 131 height 25
select select ""applied""
click at [513, 121] on select "Choose an option... Pending Applied Excluded (Questions) Excluded (Expired) Exc…" at bounding box center [578, 133] width 131 height 25
click at [678, 147] on div at bounding box center [700, 134] width 67 height 27
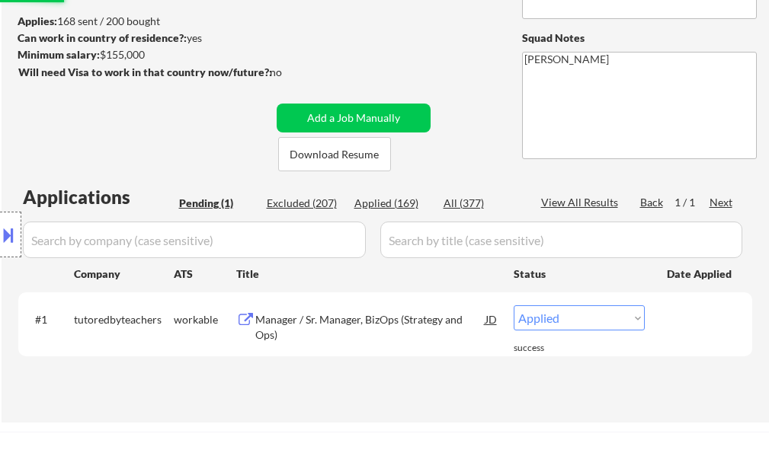
scroll to position [152, 0]
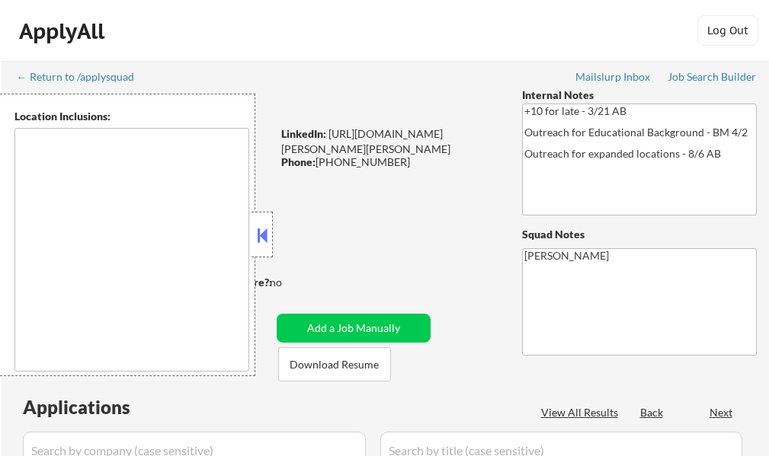
select select ""pending""
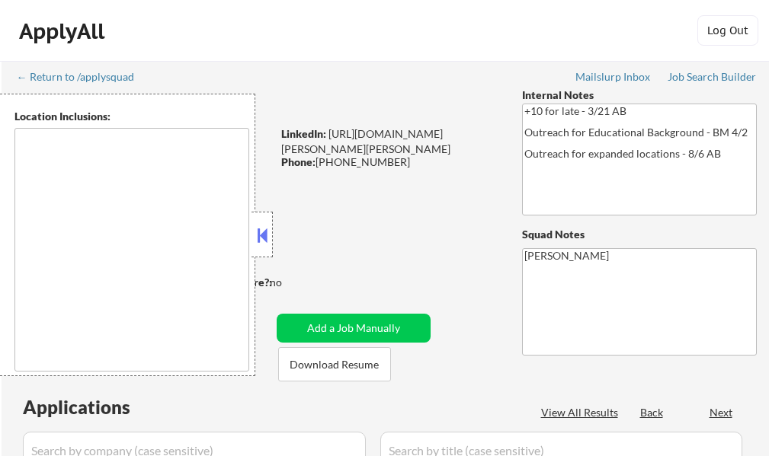
select select ""pending""
type textarea "[GEOGRAPHIC_DATA], [GEOGRAPHIC_DATA] [GEOGRAPHIC_DATA][PERSON_NAME], [GEOGRAPHI…"
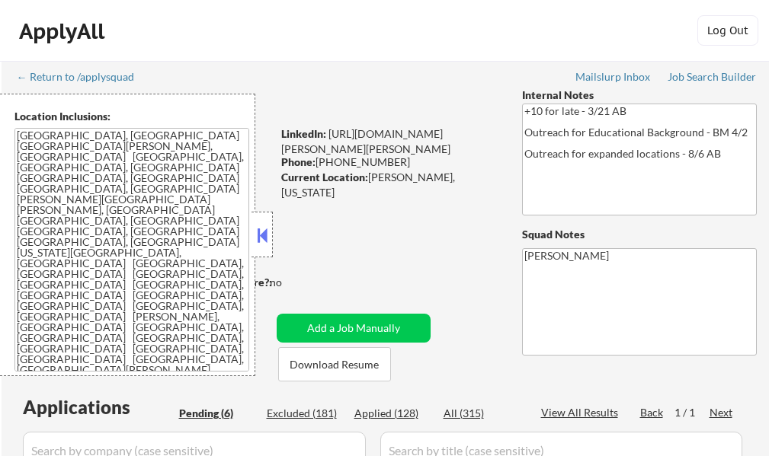
click at [267, 235] on button at bounding box center [262, 235] width 17 height 23
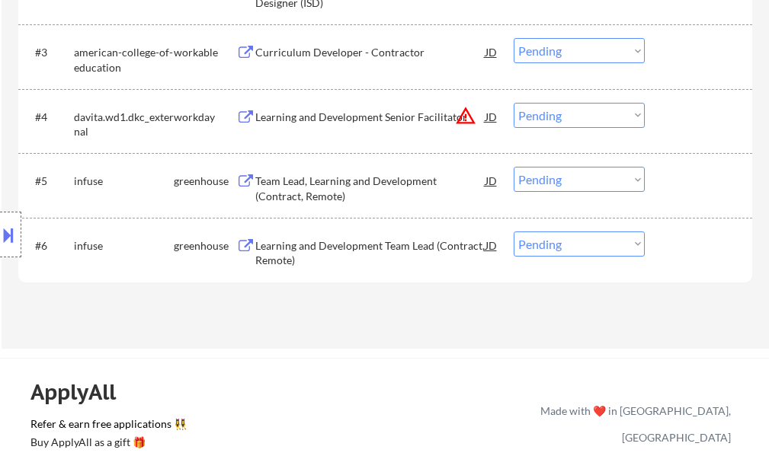
scroll to position [609, 0]
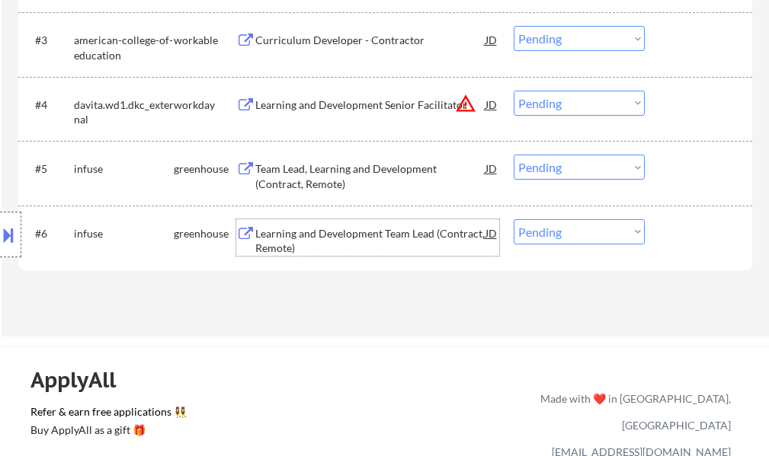
click at [274, 240] on div "Learning and Development Team Lead (Contract, Remote)" at bounding box center [370, 241] width 230 height 30
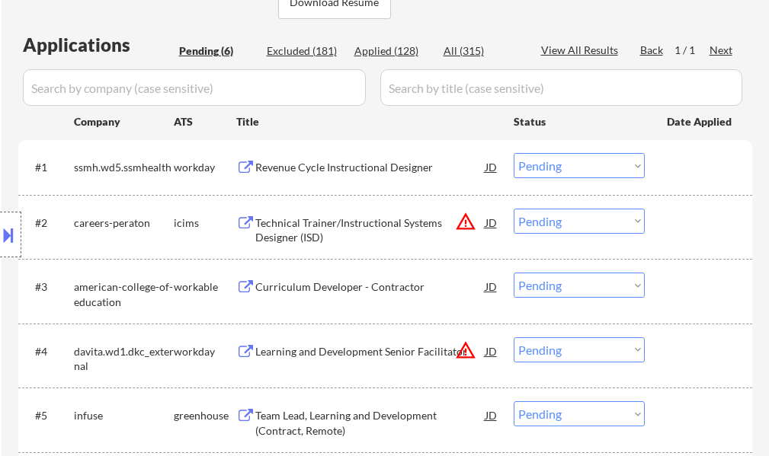
scroll to position [457, 0]
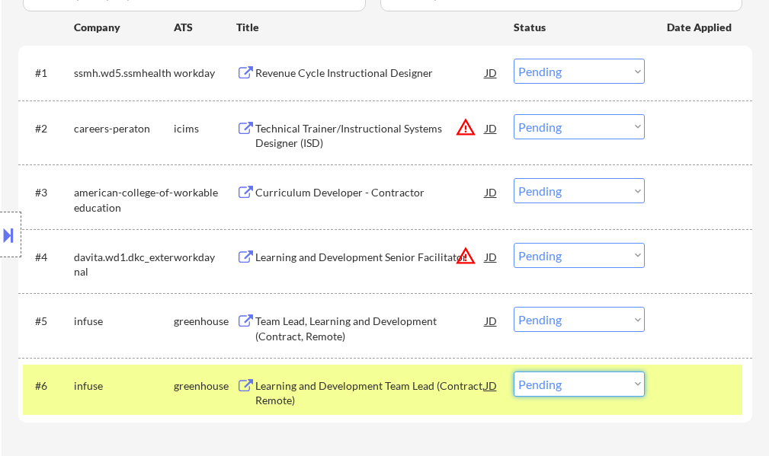
click at [567, 385] on select "Choose an option... Pending Applied Excluded (Questions) Excluded (Expired) Exc…" at bounding box center [578, 384] width 131 height 25
select select ""applied""
click at [513, 372] on select "Choose an option... Pending Applied Excluded (Questions) Excluded (Expired) Exc…" at bounding box center [578, 384] width 131 height 25
click at [678, 392] on div at bounding box center [700, 385] width 67 height 27
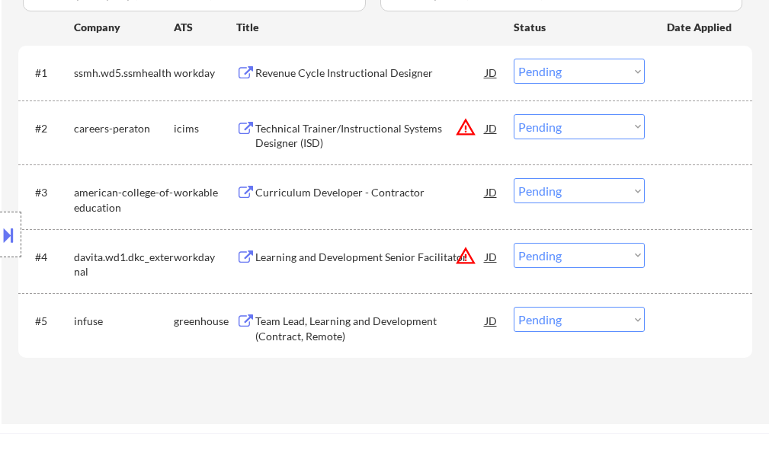
click at [409, 326] on div "Team Lead, Learning and Development (Contract, Remote)" at bounding box center [370, 329] width 230 height 30
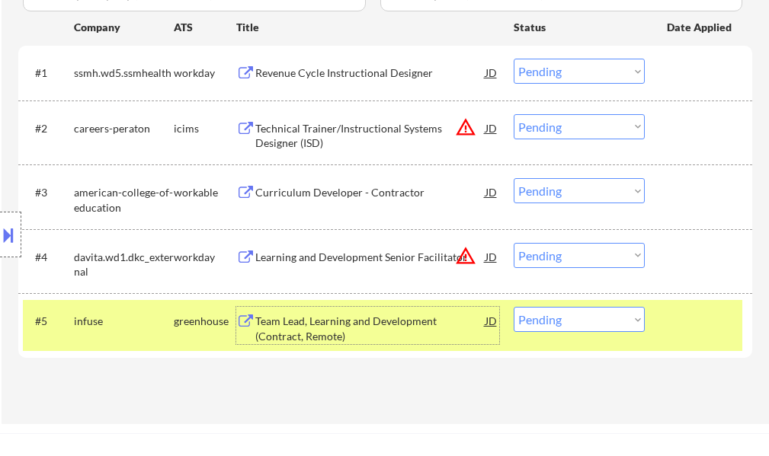
click at [589, 318] on select "Choose an option... Pending Applied Excluded (Questions) Excluded (Expired) Exc…" at bounding box center [578, 319] width 131 height 25
select select ""applied""
click at [513, 307] on select "Choose an option... Pending Applied Excluded (Questions) Excluded (Expired) Exc…" at bounding box center [578, 319] width 131 height 25
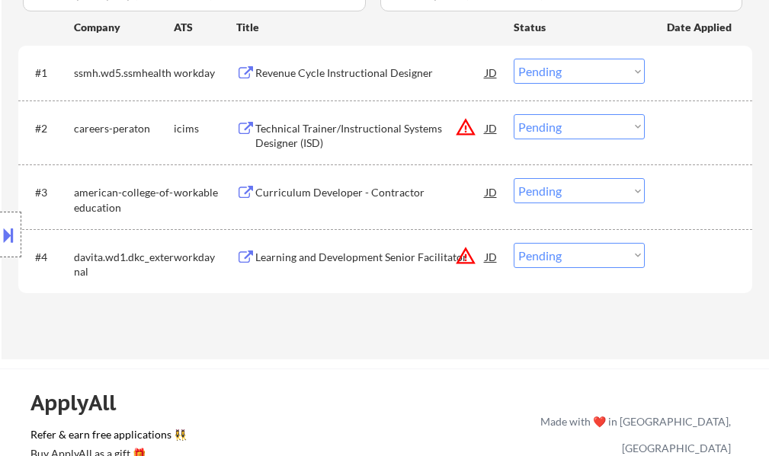
click at [386, 264] on div "Learning and Development Senior Facilitator" at bounding box center [370, 257] width 230 height 15
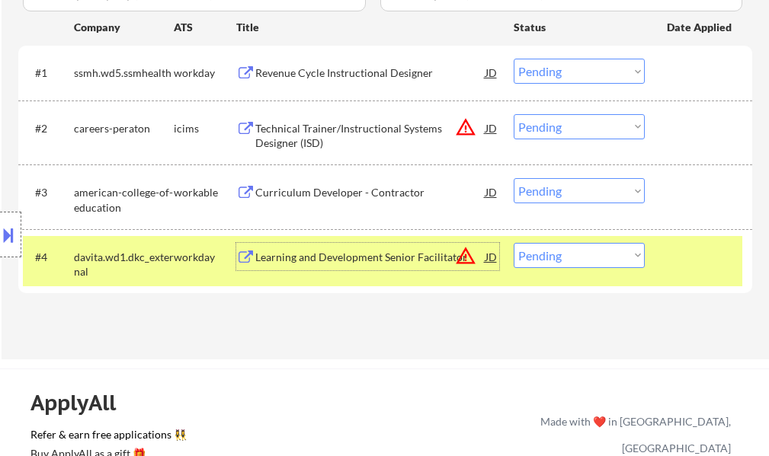
click at [581, 262] on select "Choose an option... Pending Applied Excluded (Questions) Excluded (Expired) Exc…" at bounding box center [578, 255] width 131 height 25
select select ""excluded__location_""
click at [513, 243] on select "Choose an option... Pending Applied Excluded (Questions) Excluded (Expired) Exc…" at bounding box center [578, 255] width 131 height 25
click at [707, 274] on div "#4 davita.wd1.dkc_external workday Learning and Development Senior Facilitator …" at bounding box center [382, 261] width 719 height 50
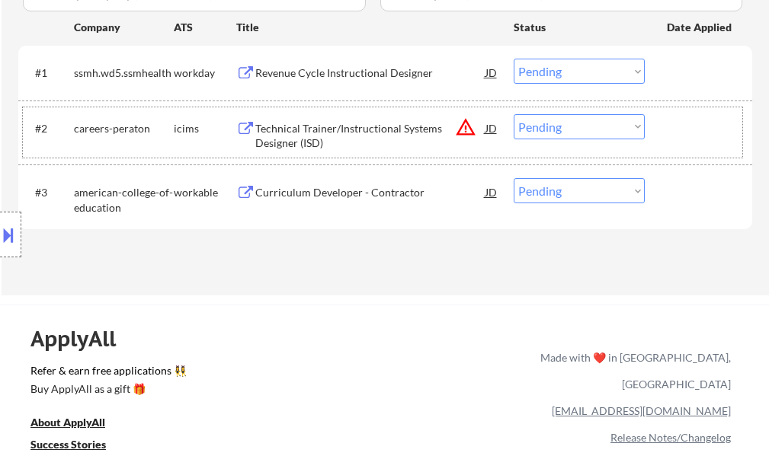
click at [511, 130] on div "#2 careers-peraton icims Technical Trainer/Instructional Systems Designer (ISD)…" at bounding box center [382, 132] width 719 height 50
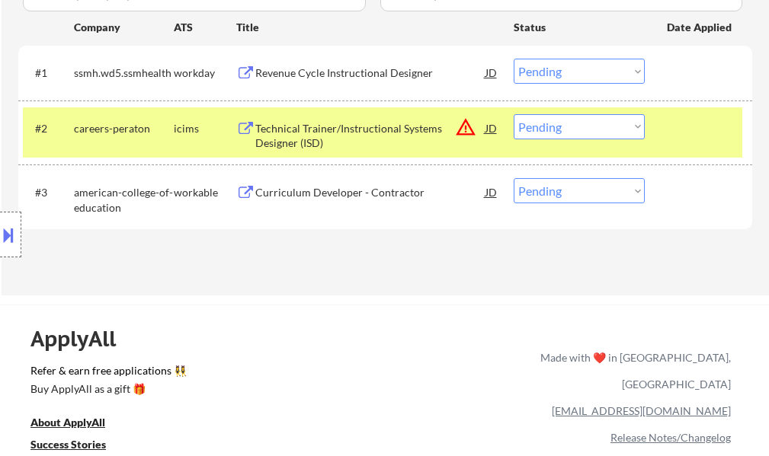
click at [532, 131] on select "Choose an option... Pending Applied Excluded (Questions) Excluded (Expired) Exc…" at bounding box center [578, 126] width 131 height 25
click at [513, 114] on select "Choose an option... Pending Applied Excluded (Questions) Excluded (Expired) Exc…" at bounding box center [578, 126] width 131 height 25
click at [684, 127] on div at bounding box center [700, 127] width 67 height 27
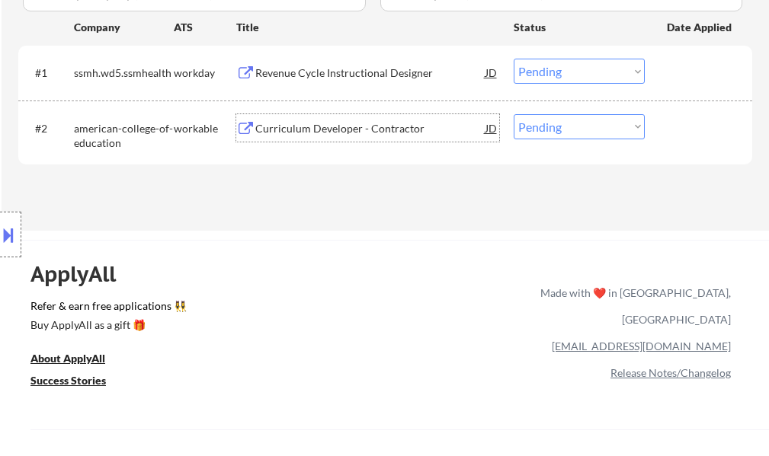
click at [367, 126] on div "Curriculum Developer - Contractor" at bounding box center [370, 128] width 230 height 15
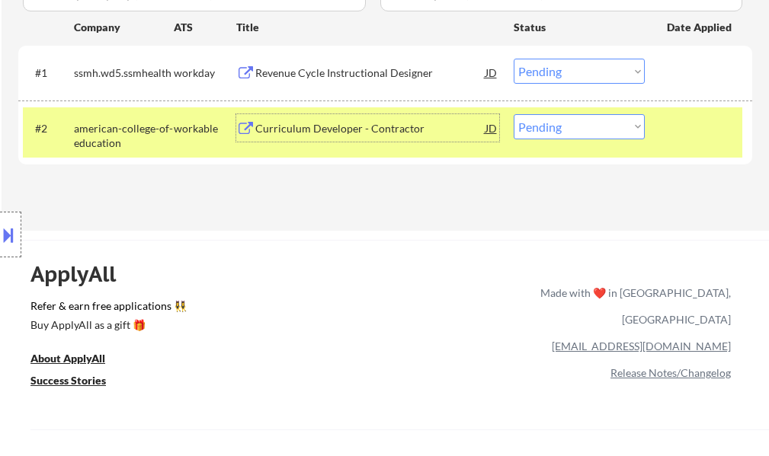
click at [566, 130] on select "Choose an option... Pending Applied Excluded (Questions) Excluded (Expired) Exc…" at bounding box center [578, 126] width 131 height 25
select select ""excluded__salary_""
click at [513, 114] on select "Choose an option... Pending Applied Excluded (Questions) Excluded (Expired) Exc…" at bounding box center [578, 126] width 131 height 25
click at [700, 127] on div at bounding box center [700, 127] width 67 height 27
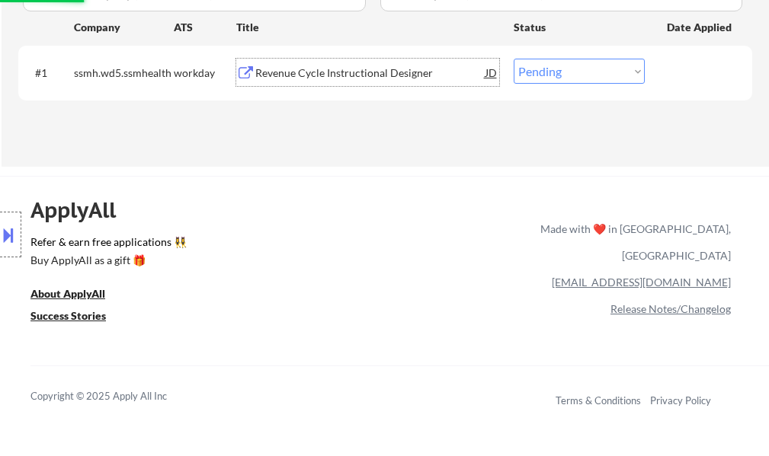
click at [315, 68] on div "Revenue Cycle Instructional Designer" at bounding box center [370, 73] width 230 height 15
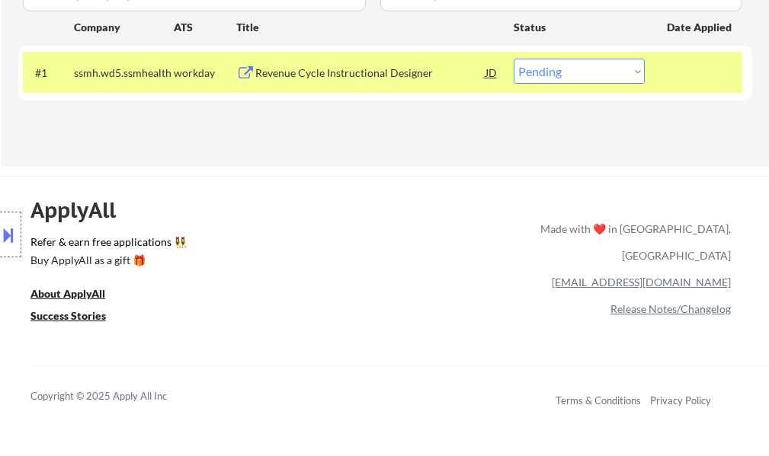
click at [11, 235] on button at bounding box center [8, 234] width 17 height 25
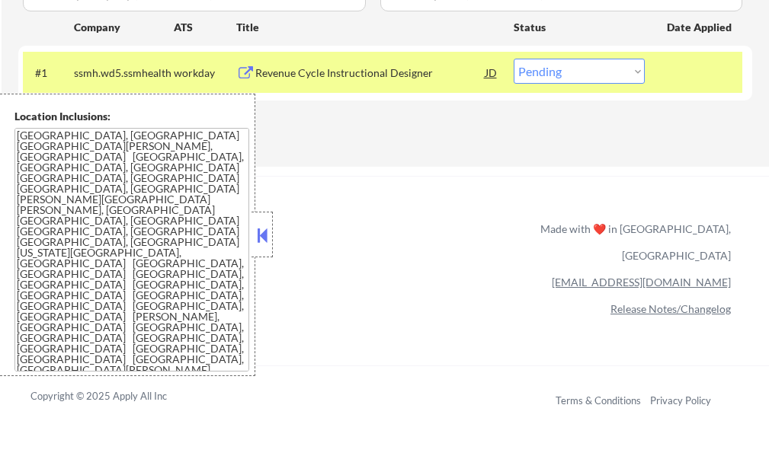
drag, startPoint x: 254, startPoint y: 240, endPoint x: 320, endPoint y: 158, distance: 105.7
click at [254, 238] on button at bounding box center [262, 235] width 17 height 23
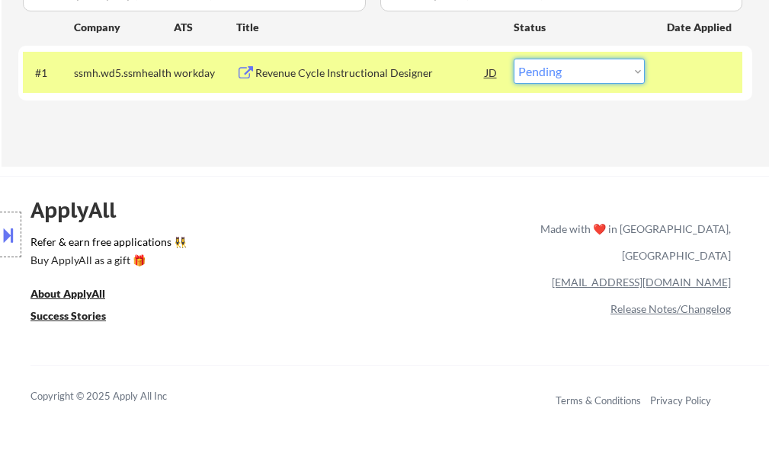
click at [558, 73] on select "Choose an option... Pending Applied Excluded (Questions) Excluded (Expired) Exc…" at bounding box center [578, 71] width 131 height 25
select select ""excluded__expired_""
click at [513, 59] on select "Choose an option... Pending Applied Excluded (Questions) Excluded (Expired) Exc…" at bounding box center [578, 71] width 131 height 25
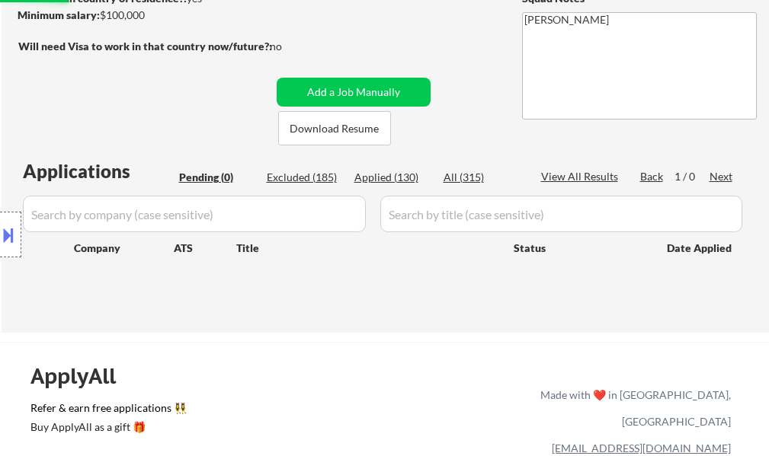
scroll to position [152, 0]
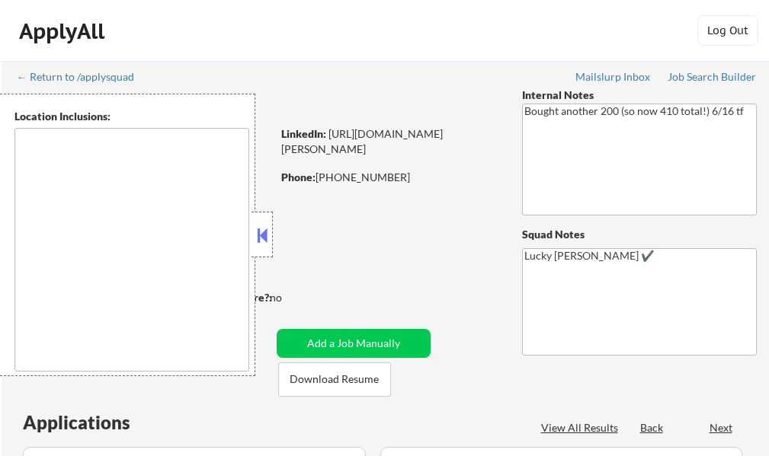
select select ""pending""
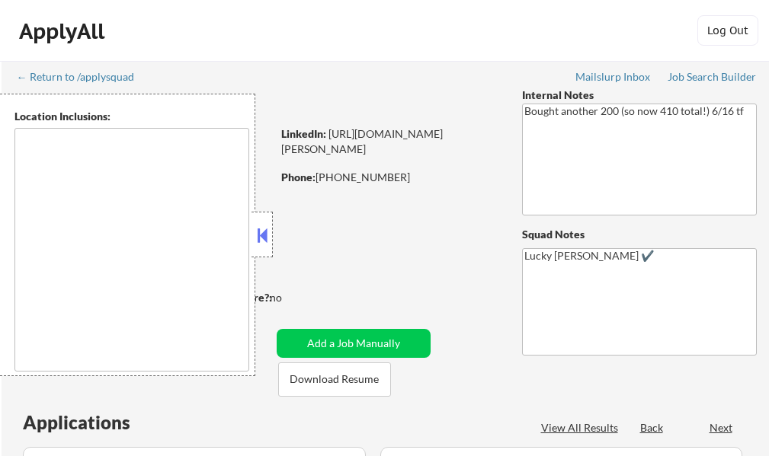
select select ""pending""
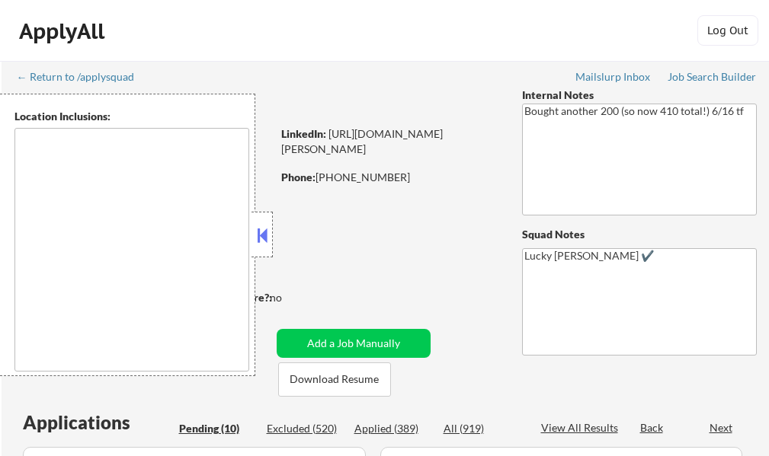
type textarea "remote"
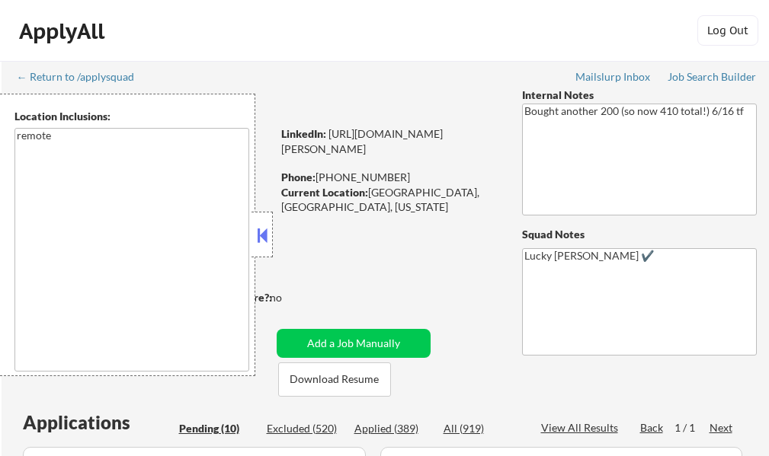
click at [266, 235] on button at bounding box center [262, 235] width 17 height 23
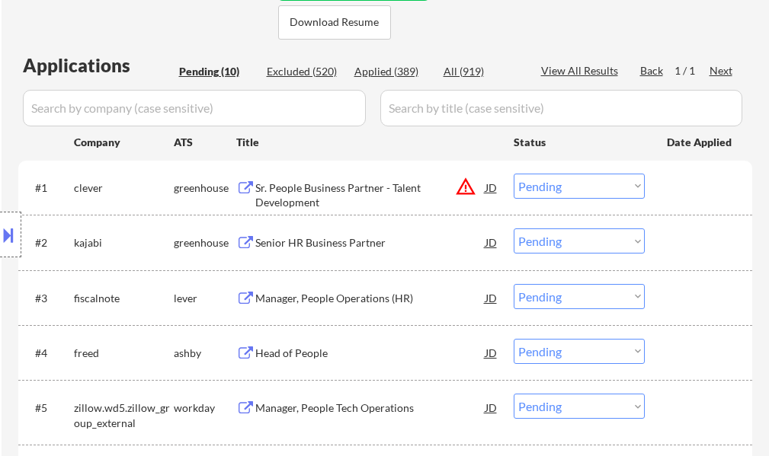
scroll to position [381, 0]
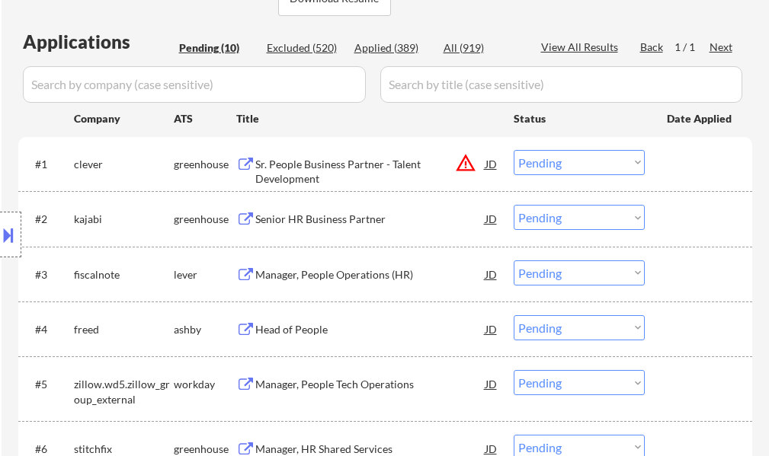
click at [312, 171] on div "Sr. People Business Partner - Talent Development" at bounding box center [370, 172] width 230 height 30
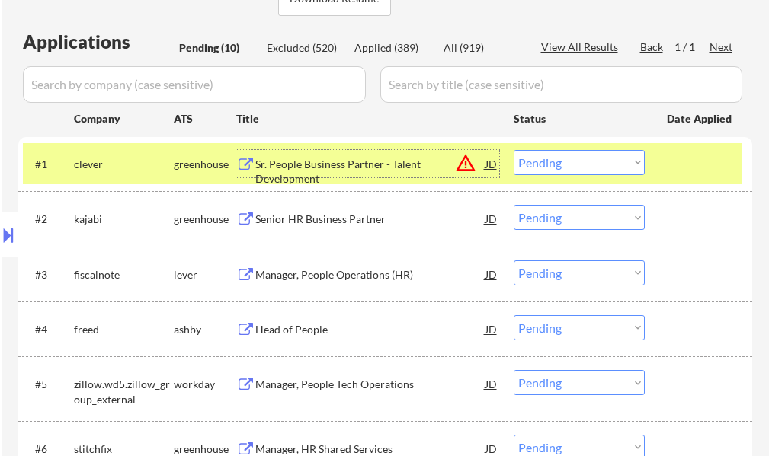
click at [591, 161] on select "Choose an option... Pending Applied Excluded (Questions) Excluded (Expired) Exc…" at bounding box center [578, 162] width 131 height 25
click at [755, 114] on div "← Return to /applysquad Mailslurp Inbox Job Search Builder [PERSON_NAME] User E…" at bounding box center [385, 224] width 760 height 1089
click at [725, 161] on div at bounding box center [700, 163] width 67 height 27
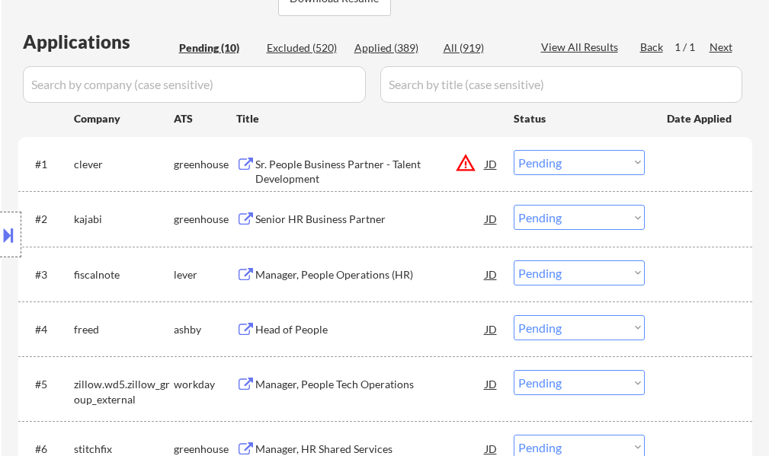
click at [414, 162] on div "Sr. People Business Partner - Talent Development" at bounding box center [370, 172] width 230 height 30
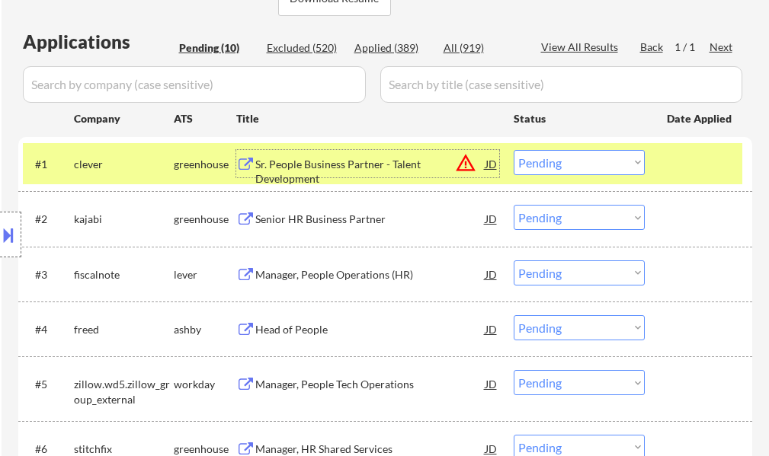
click at [599, 161] on select "Choose an option... Pending Applied Excluded (Questions) Excluded (Expired) Exc…" at bounding box center [578, 162] width 131 height 25
click at [5, 229] on button at bounding box center [8, 234] width 17 height 25
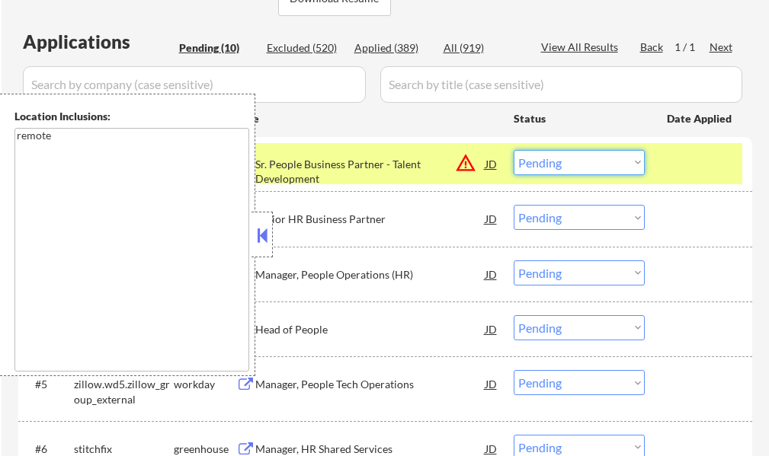
click at [559, 157] on select "Choose an option... Pending Applied Excluded (Questions) Excluded (Expired) Exc…" at bounding box center [578, 162] width 131 height 25
click at [513, 150] on select "Choose an option... Pending Applied Excluded (Questions) Excluded (Expired) Exc…" at bounding box center [578, 162] width 131 height 25
click at [257, 242] on button at bounding box center [262, 235] width 17 height 23
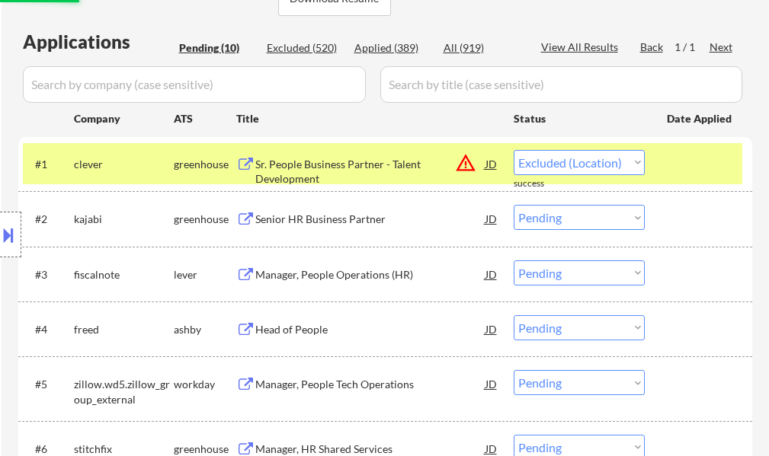
select select ""pending""
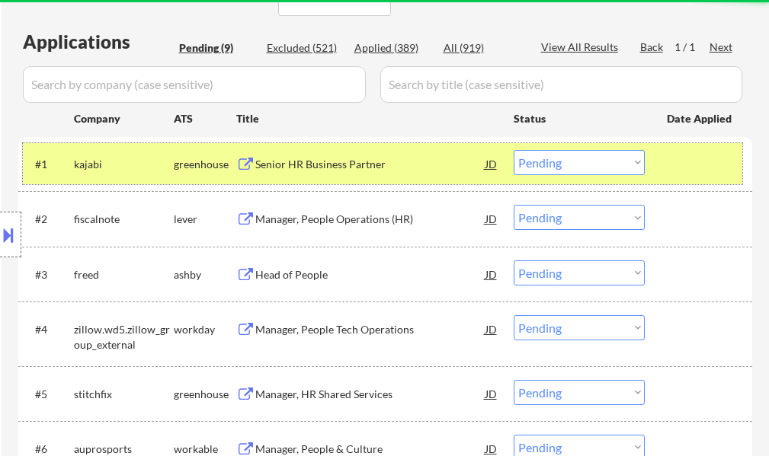
click at [687, 167] on div at bounding box center [700, 163] width 67 height 27
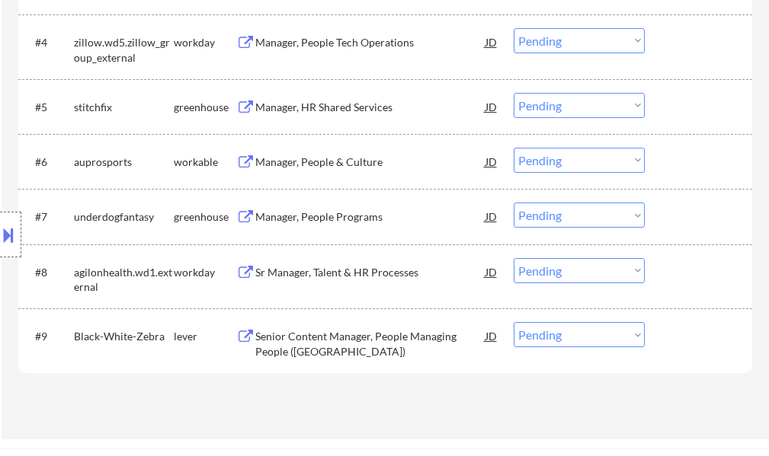
scroll to position [762, 0]
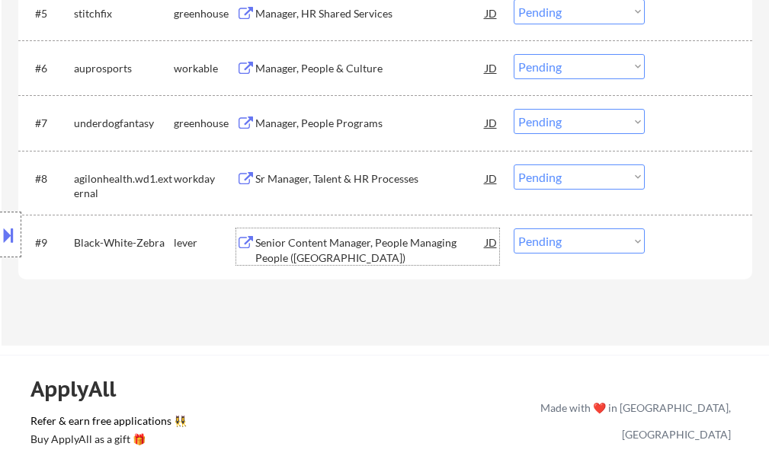
click at [331, 242] on div "Senior Content Manager, People Managing People (USA)" at bounding box center [370, 250] width 230 height 30
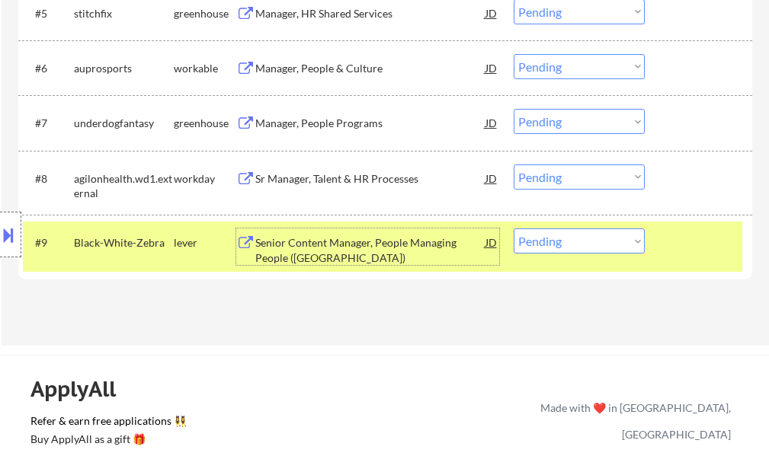
click at [571, 248] on select "Choose an option... Pending Applied Excluded (Questions) Excluded (Expired) Exc…" at bounding box center [578, 241] width 131 height 25
select select ""applied""
click at [513, 229] on select "Choose an option... Pending Applied Excluded (Questions) Excluded (Expired) Exc…" at bounding box center [578, 241] width 131 height 25
click at [661, 255] on div "#9 Black-White-Zebra lever Senior Content Manager, People Managing People (USA)…" at bounding box center [382, 247] width 719 height 50
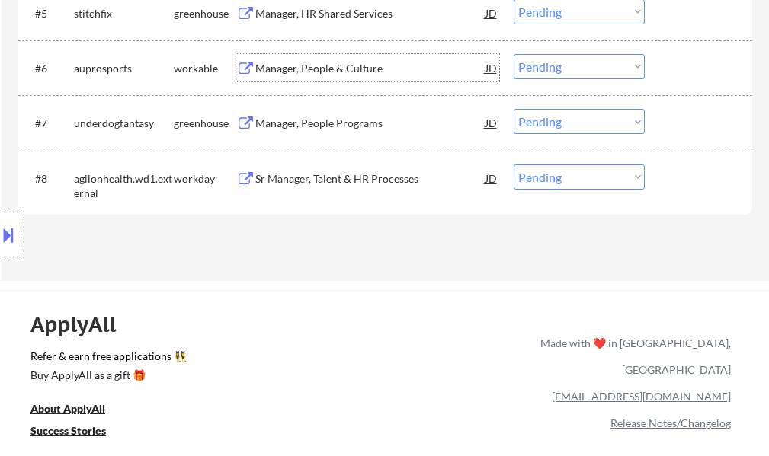
click at [316, 76] on div "Manager, People & Culture" at bounding box center [370, 67] width 230 height 27
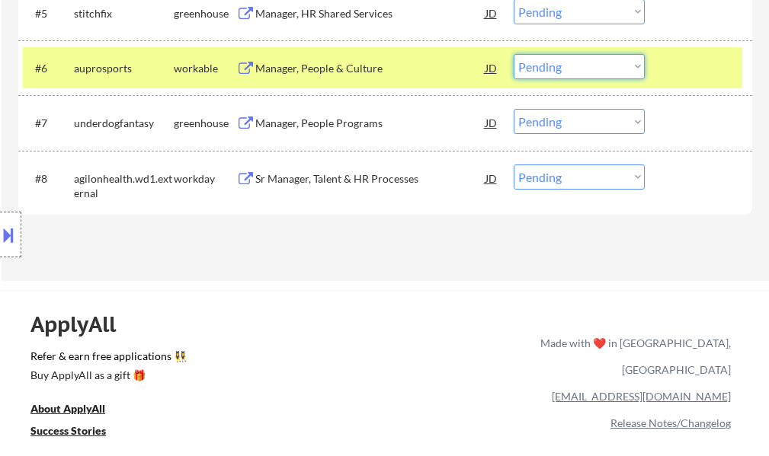
click at [588, 56] on select "Choose an option... Pending Applied Excluded (Questions) Excluded (Expired) Exc…" at bounding box center [578, 66] width 131 height 25
click at [513, 54] on select "Choose an option... Pending Applied Excluded (Questions) Excluded (Expired) Exc…" at bounding box center [578, 66] width 131 height 25
click at [683, 64] on div at bounding box center [700, 67] width 67 height 27
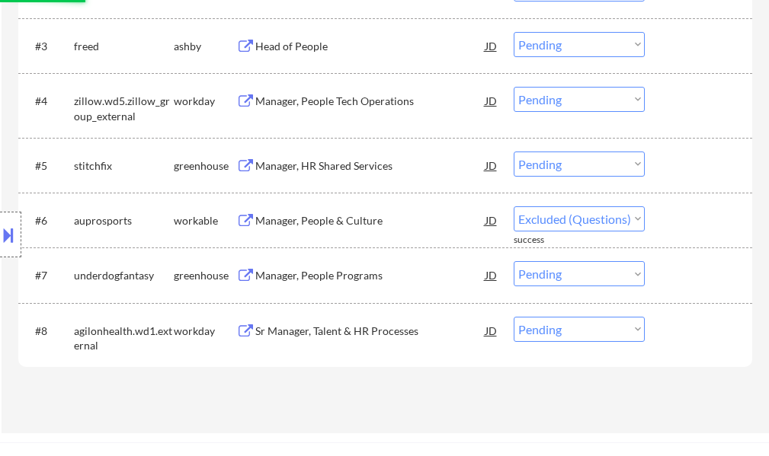
scroll to position [533, 0]
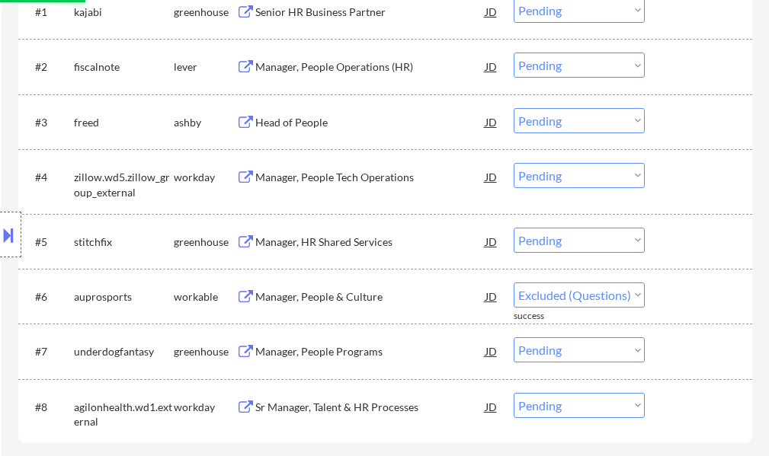
select select ""pending""
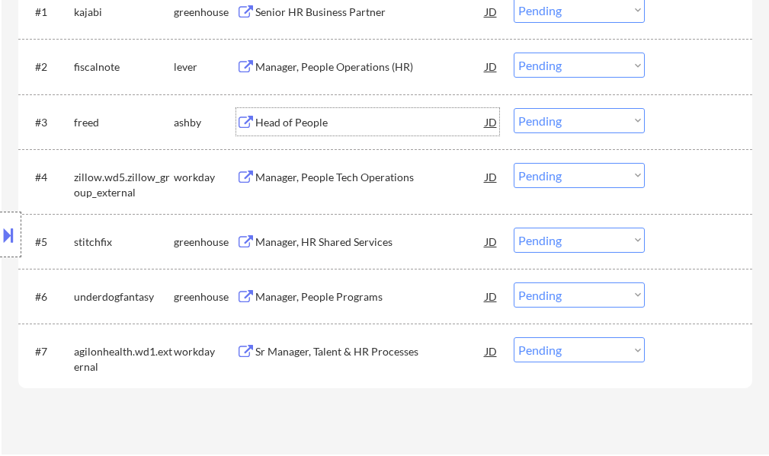
click at [279, 117] on div "Head of People" at bounding box center [370, 122] width 230 height 15
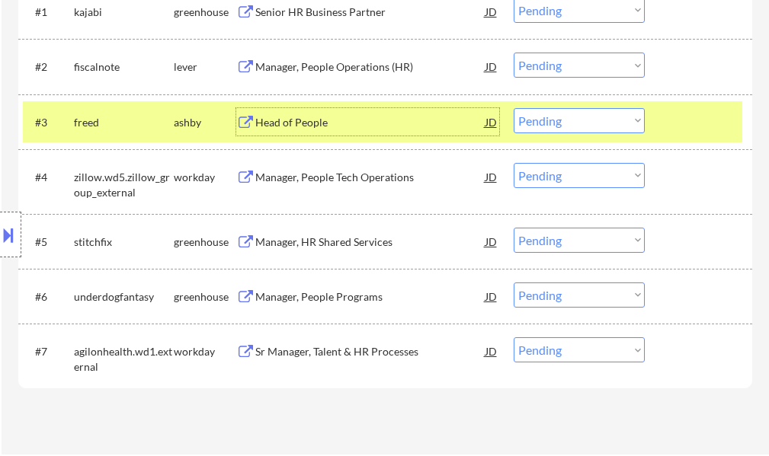
click at [0, 234] on button at bounding box center [8, 234] width 17 height 25
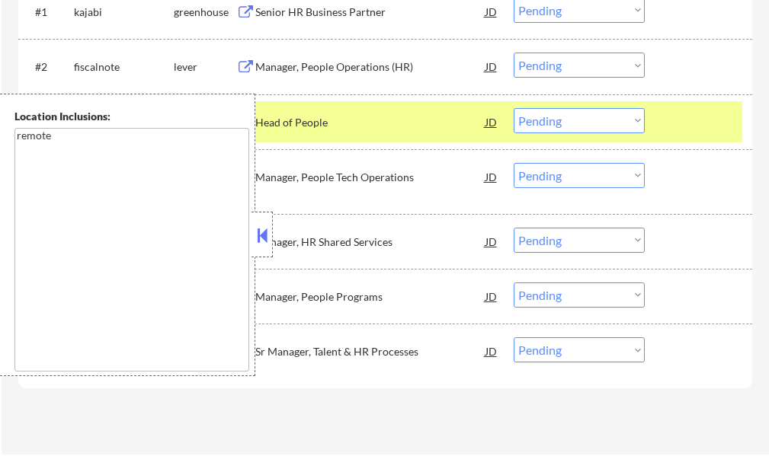
click at [265, 245] on button at bounding box center [262, 235] width 17 height 23
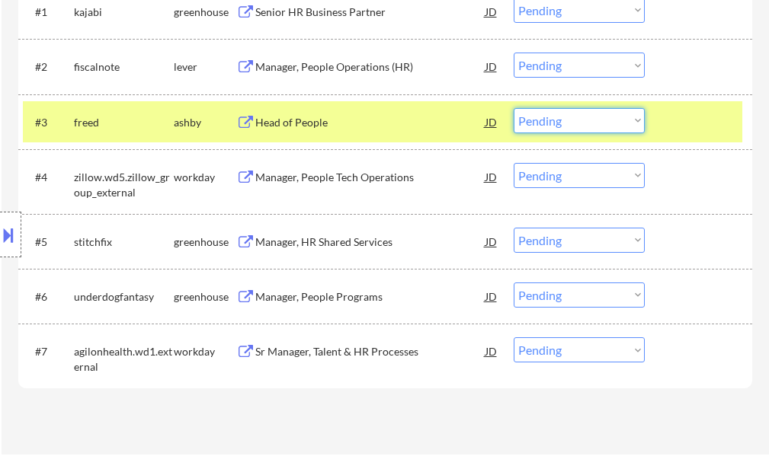
click at [587, 110] on select "Choose an option... Pending Applied Excluded (Questions) Excluded (Expired) Exc…" at bounding box center [578, 120] width 131 height 25
click at [513, 108] on select "Choose an option... Pending Applied Excluded (Questions) Excluded (Expired) Exc…" at bounding box center [578, 120] width 131 height 25
click at [680, 123] on div at bounding box center [700, 121] width 67 height 27
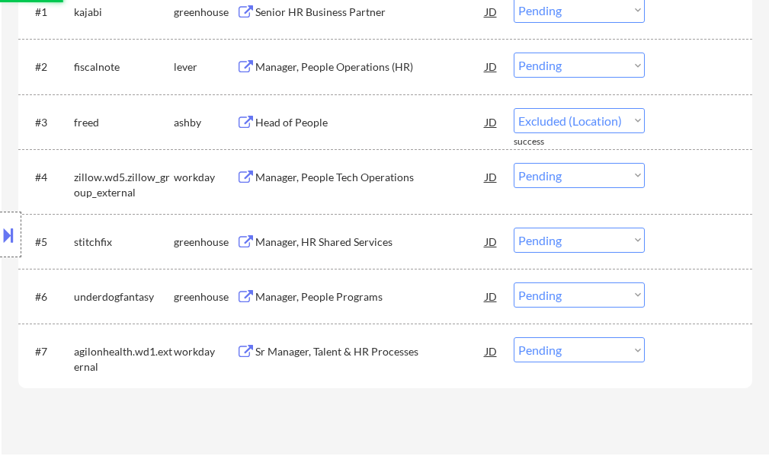
select select ""pending""
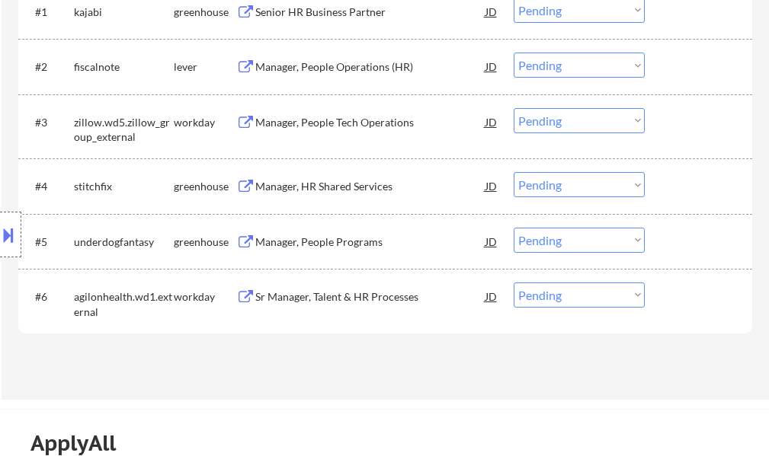
click at [345, 239] on div "Manager, People Programs" at bounding box center [370, 242] width 230 height 15
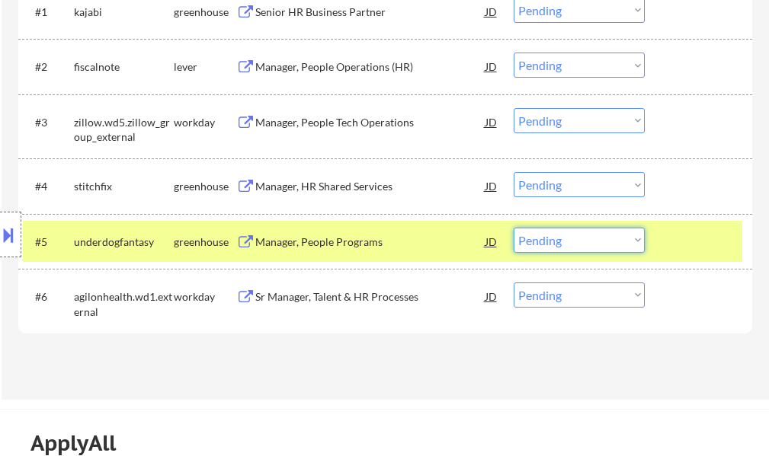
click at [588, 245] on select "Choose an option... Pending Applied Excluded (Questions) Excluded (Expired) Exc…" at bounding box center [578, 240] width 131 height 25
click at [513, 228] on select "Choose an option... Pending Applied Excluded (Questions) Excluded (Expired) Exc…" at bounding box center [578, 240] width 131 height 25
click at [689, 238] on div at bounding box center [700, 241] width 67 height 27
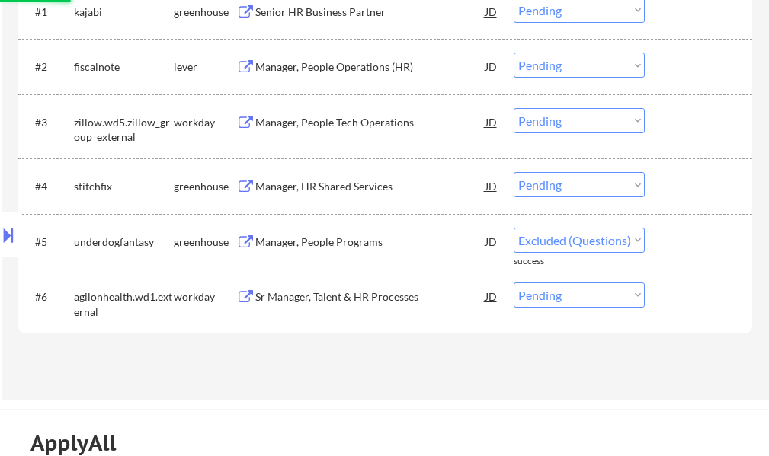
select select ""pending""
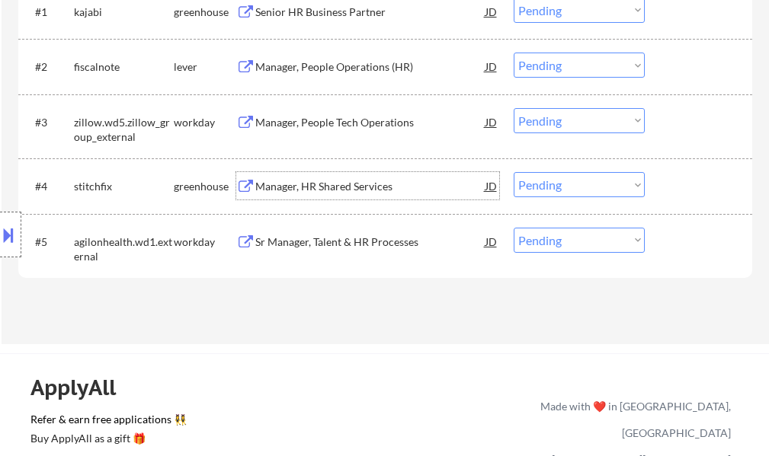
click at [286, 187] on div "Manager, HR Shared Services" at bounding box center [370, 186] width 230 height 15
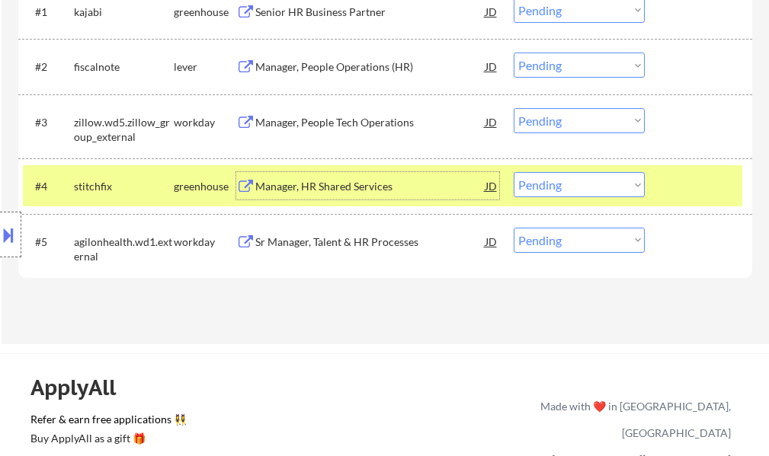
click at [667, 187] on div at bounding box center [700, 185] width 67 height 27
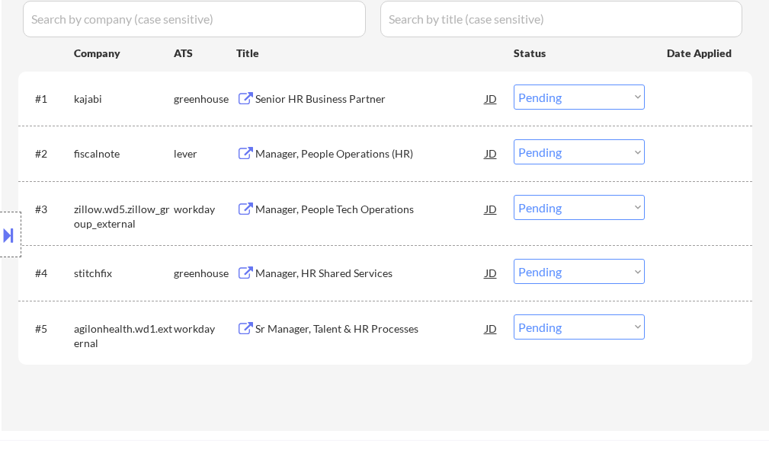
scroll to position [305, 0]
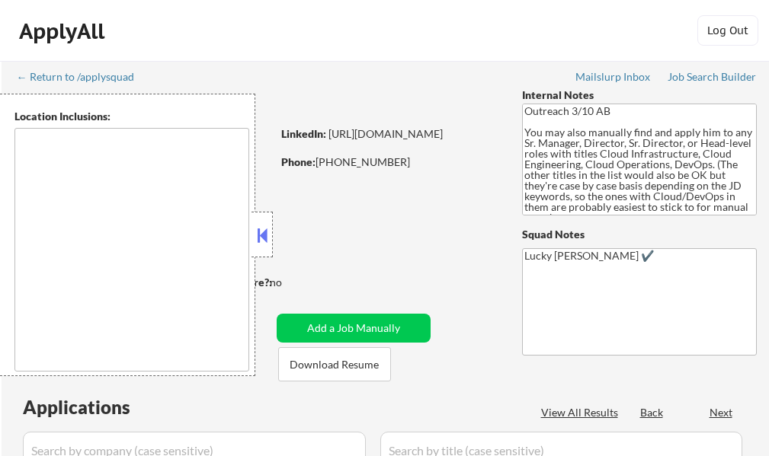
select select ""pending""
type textarea "[GEOGRAPHIC_DATA], [GEOGRAPHIC_DATA] [GEOGRAPHIC_DATA], [GEOGRAPHIC_DATA] [GEOG…"
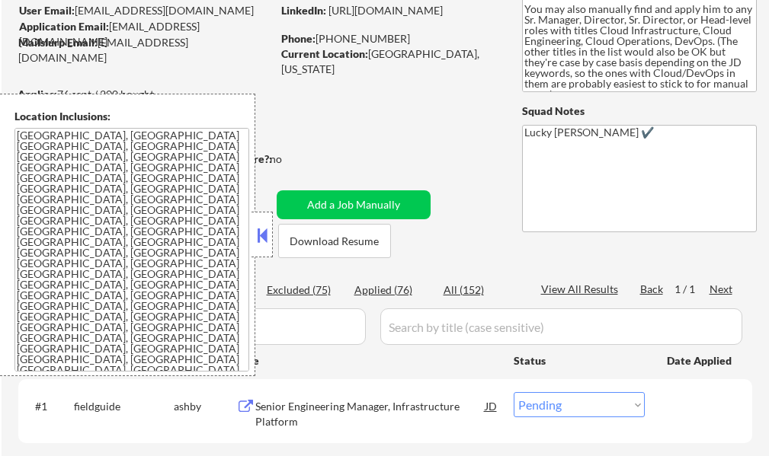
scroll to position [305, 0]
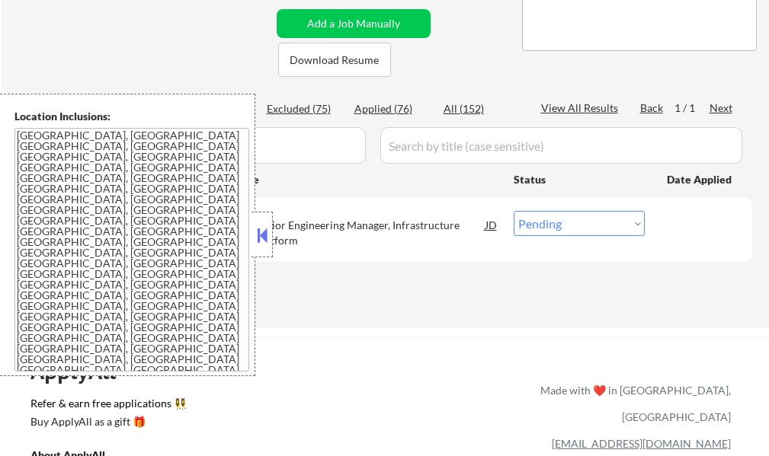
click at [268, 242] on button at bounding box center [262, 235] width 17 height 23
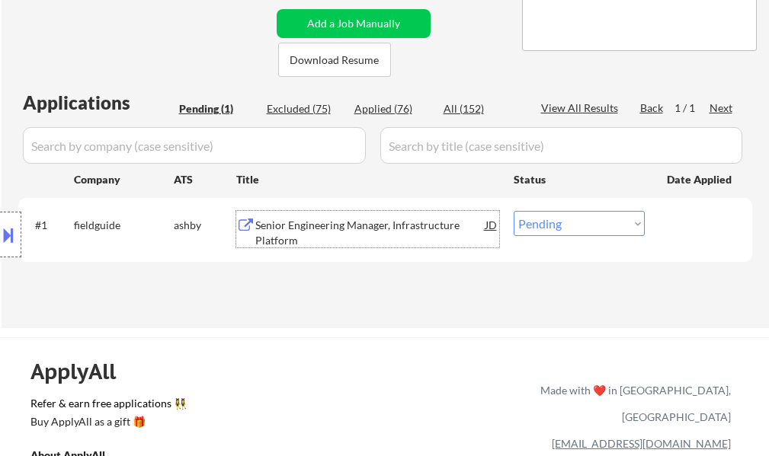
click at [284, 242] on div "Senior Engineering Manager, Infrastructure Platform" at bounding box center [370, 233] width 230 height 30
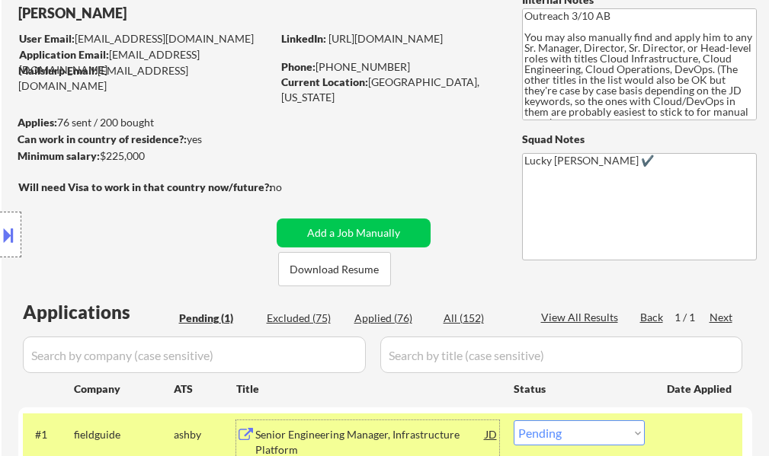
scroll to position [229, 0]
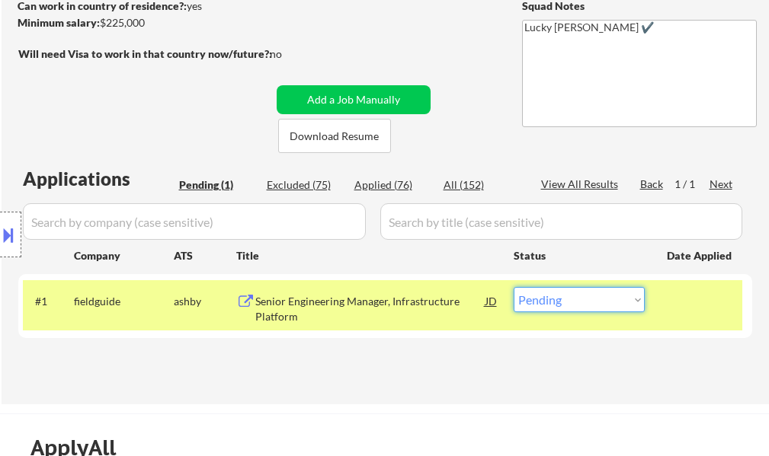
click at [545, 300] on select "Choose an option... Pending Applied Excluded (Questions) Excluded (Expired) Exc…" at bounding box center [578, 299] width 131 height 25
select select ""applied""
click at [513, 287] on select "Choose an option... Pending Applied Excluded (Questions) Excluded (Expired) Exc…" at bounding box center [578, 299] width 131 height 25
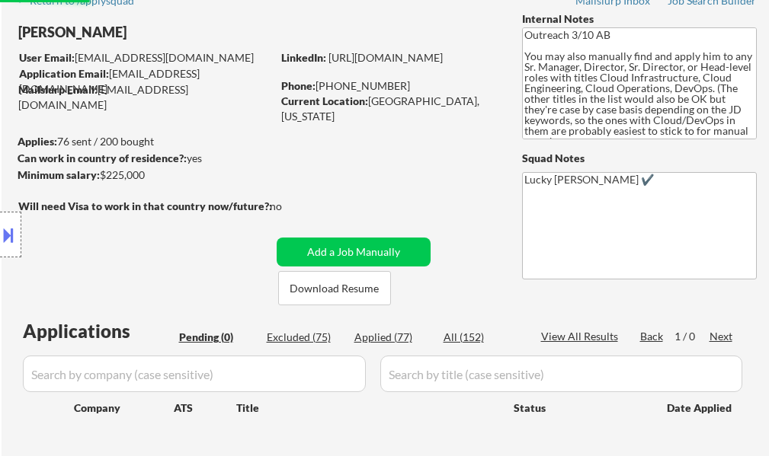
scroll to position [152, 0]
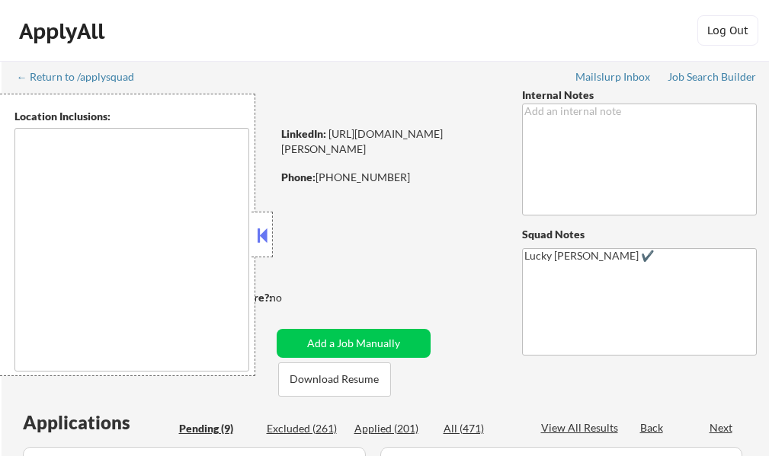
select select ""pending""
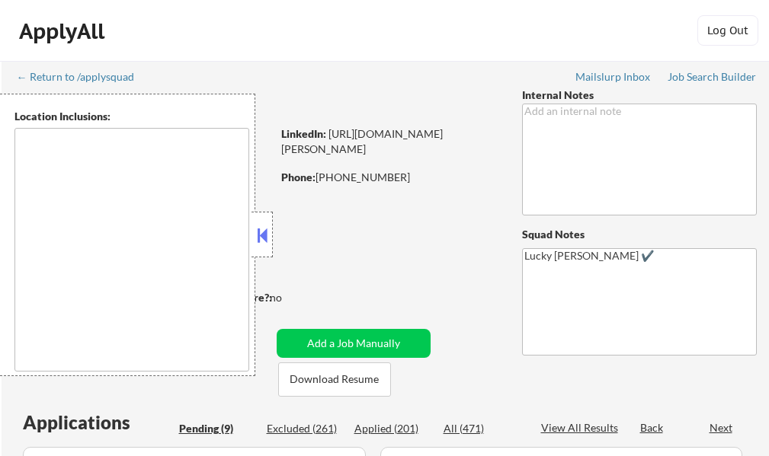
select select ""pending""
type textarea "[GEOGRAPHIC_DATA], SC Mauldin, SC [GEOGRAPHIC_DATA], [GEOGRAPHIC_DATA] [PERSON_…"
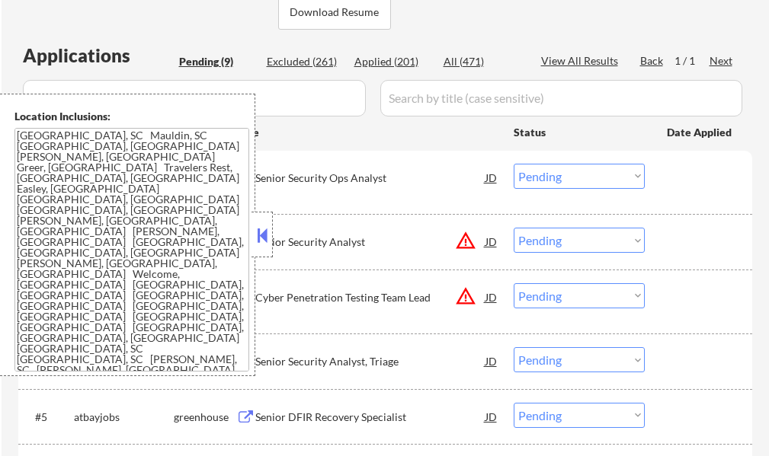
scroll to position [381, 0]
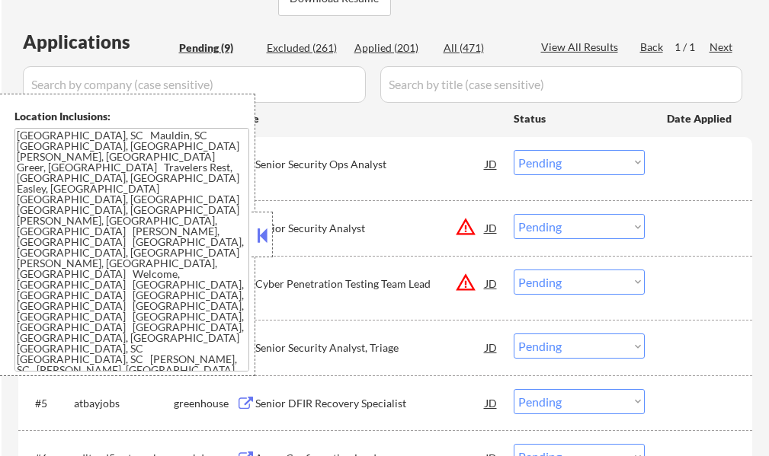
click at [258, 241] on button at bounding box center [262, 235] width 17 height 23
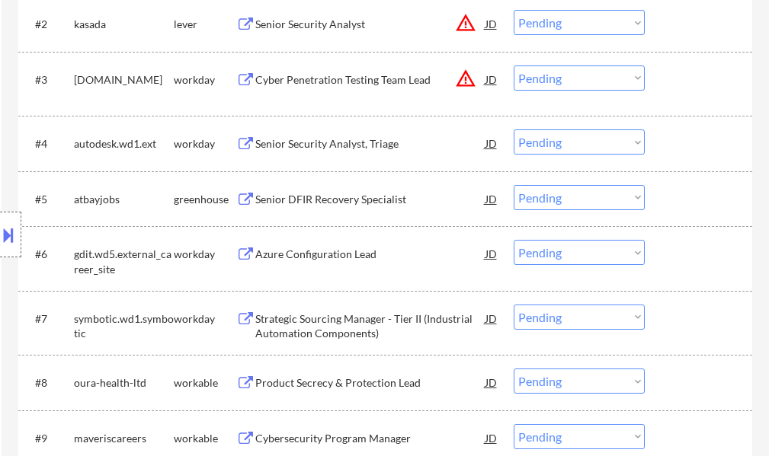
scroll to position [838, 0]
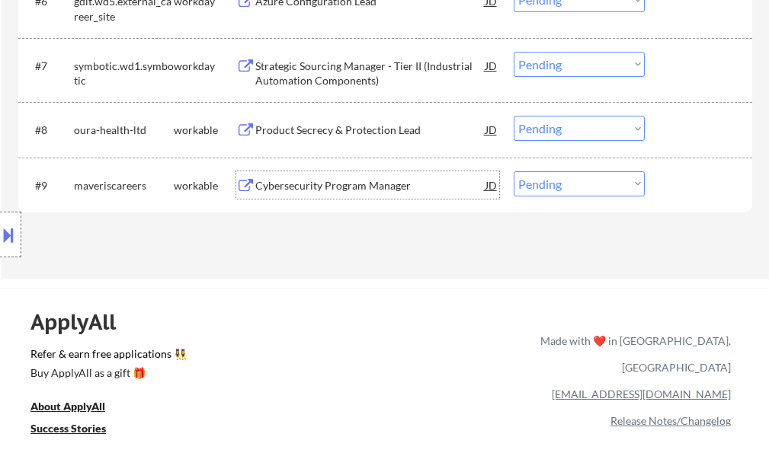
click at [312, 185] on div "Cybersecurity Program Manager" at bounding box center [370, 185] width 230 height 15
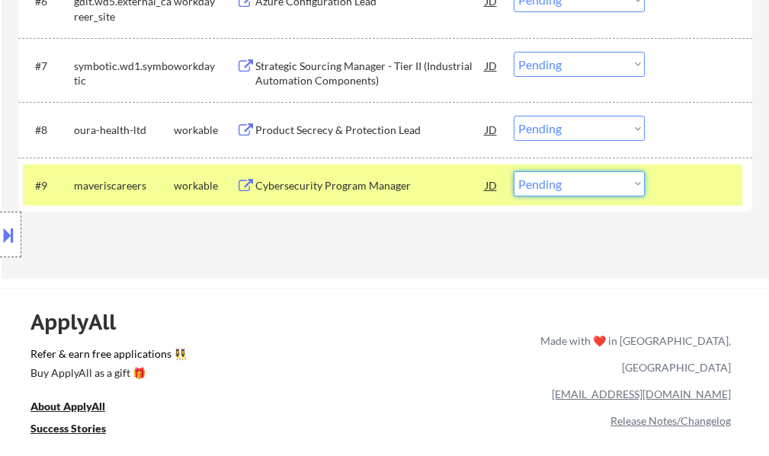
click at [580, 181] on select "Choose an option... Pending Applied Excluded (Questions) Excluded (Expired) Exc…" at bounding box center [578, 183] width 131 height 25
select select ""excluded__expired_""
click at [513, 171] on select "Choose an option... Pending Applied Excluded (Questions) Excluded (Expired) Exc…" at bounding box center [578, 183] width 131 height 25
click at [689, 183] on div at bounding box center [700, 184] width 67 height 27
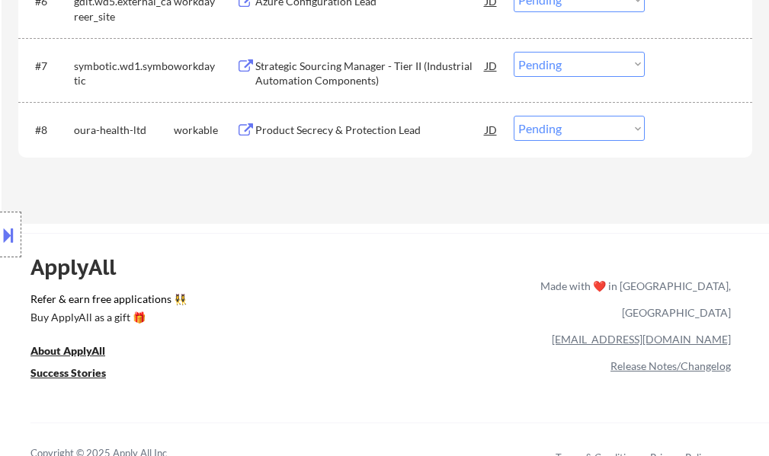
click at [385, 128] on div "Product Secrecy & Protection Lead" at bounding box center [370, 130] width 230 height 15
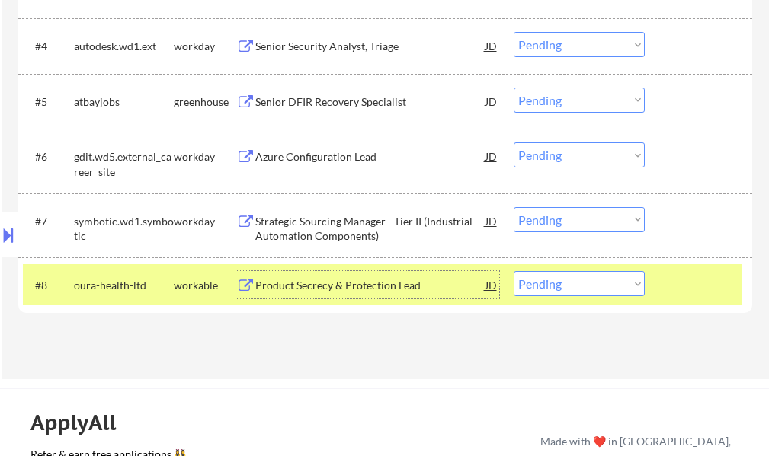
scroll to position [686, 0]
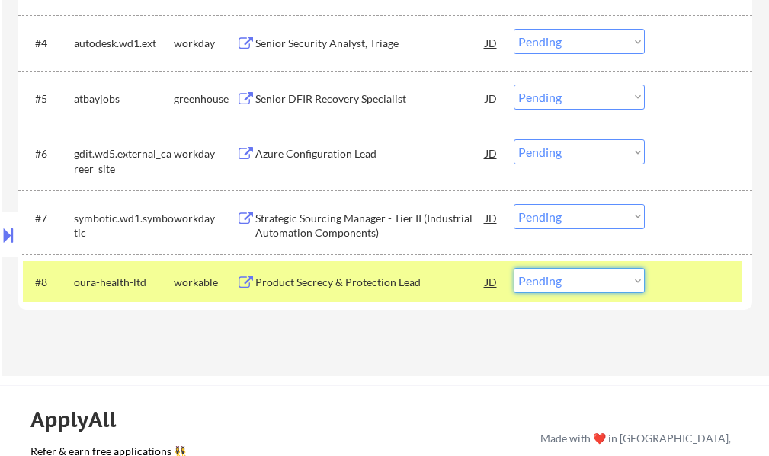
click at [546, 280] on select "Choose an option... Pending Applied Excluded (Questions) Excluded (Expired) Exc…" at bounding box center [578, 280] width 131 height 25
select select ""applied""
click at [513, 268] on select "Choose an option... Pending Applied Excluded (Questions) Excluded (Expired) Exc…" at bounding box center [578, 280] width 131 height 25
click at [702, 280] on div at bounding box center [700, 281] width 67 height 27
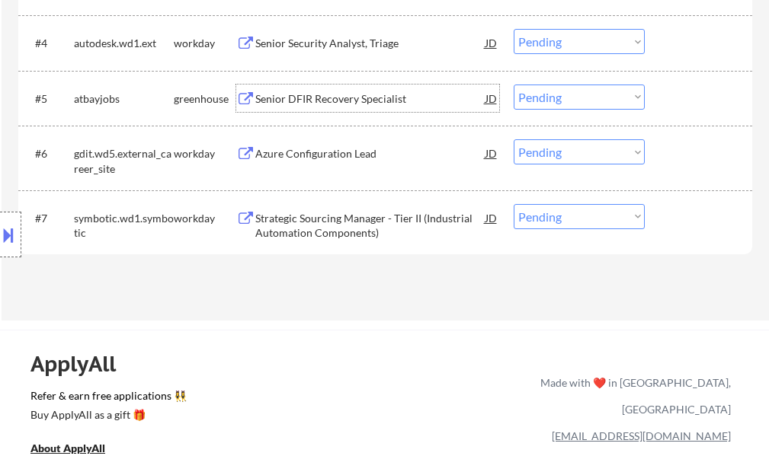
click at [312, 103] on div "Senior DFIR Recovery Specialist" at bounding box center [370, 98] width 230 height 15
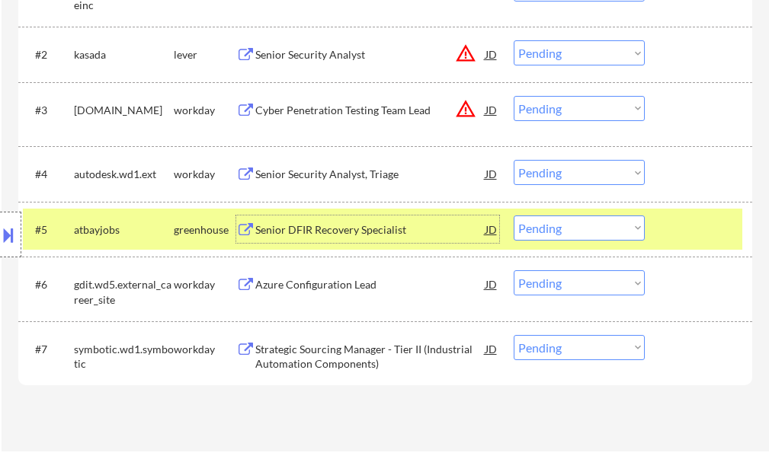
scroll to position [609, 0]
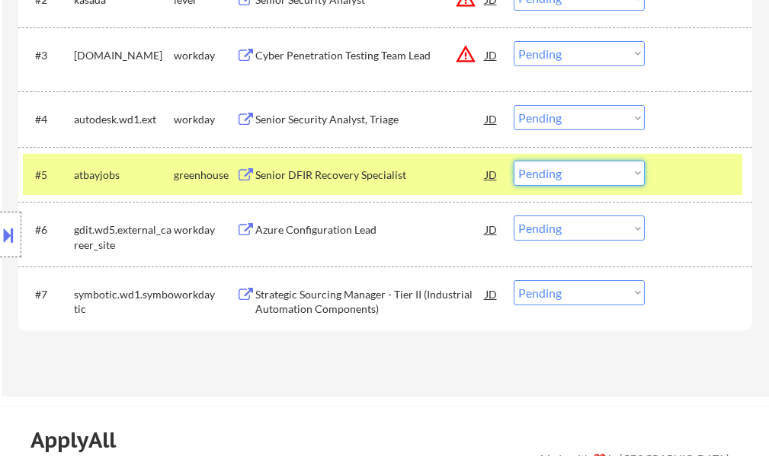
click at [593, 175] on select "Choose an option... Pending Applied Excluded (Questions) Excluded (Expired) Exc…" at bounding box center [578, 173] width 131 height 25
click at [513, 161] on select "Choose an option... Pending Applied Excluded (Questions) Excluded (Expired) Exc…" at bounding box center [578, 173] width 131 height 25
click at [690, 187] on div at bounding box center [700, 174] width 67 height 27
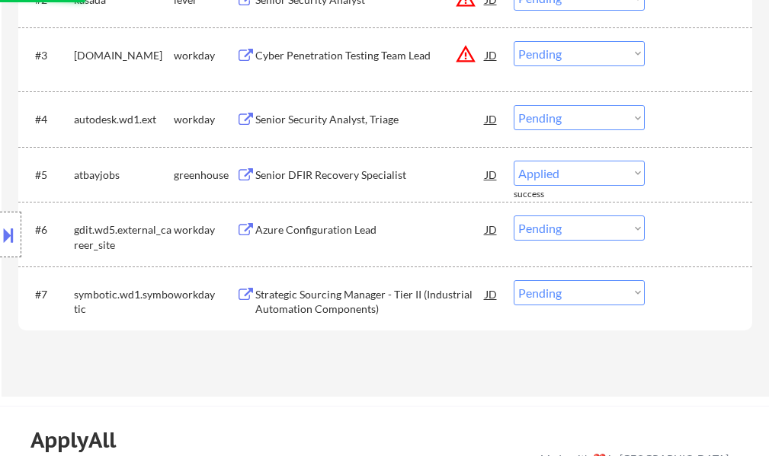
select select ""pending""
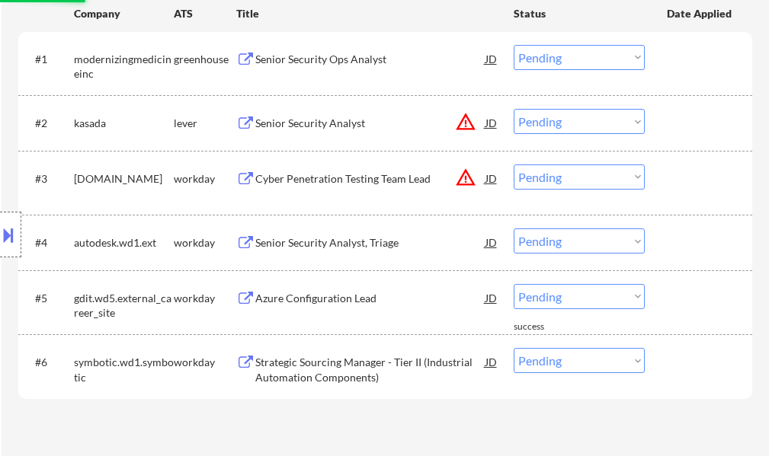
scroll to position [457, 0]
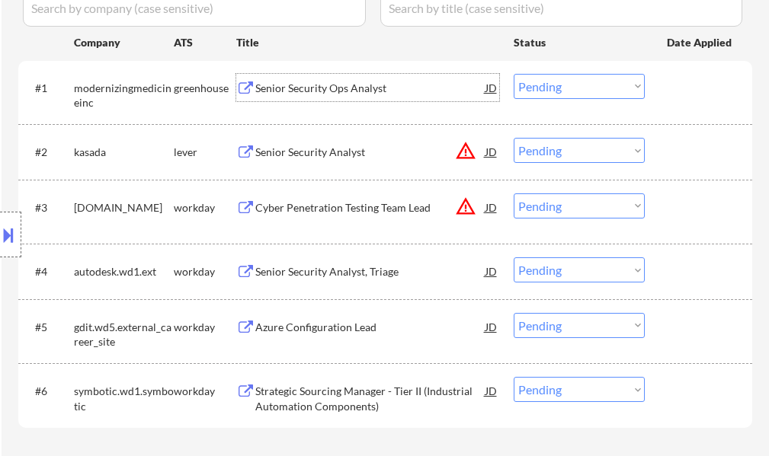
click at [312, 94] on div "Senior Security Ops Analyst" at bounding box center [370, 88] width 230 height 15
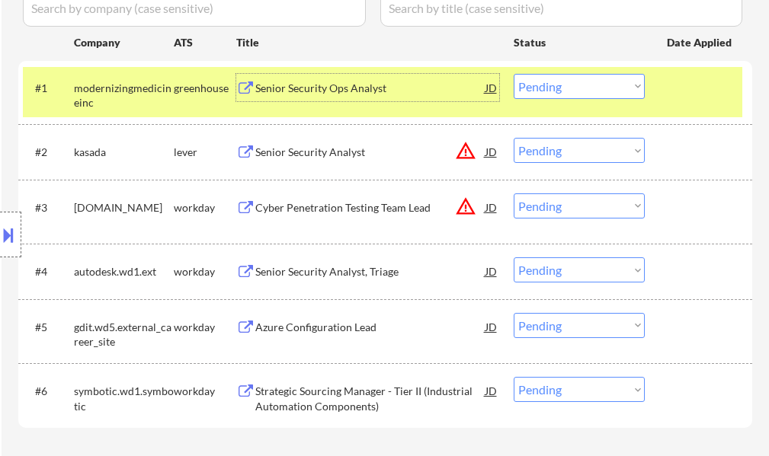
click at [558, 82] on select "Choose an option... Pending Applied Excluded (Questions) Excluded (Expired) Exc…" at bounding box center [578, 86] width 131 height 25
click at [513, 74] on select "Choose an option... Pending Applied Excluded (Questions) Excluded (Expired) Exc…" at bounding box center [578, 86] width 131 height 25
click at [688, 99] on div at bounding box center [700, 87] width 67 height 27
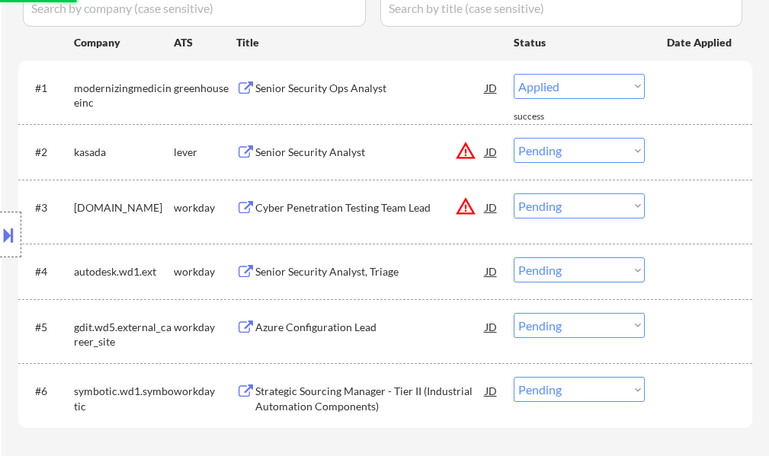
select select ""pending""
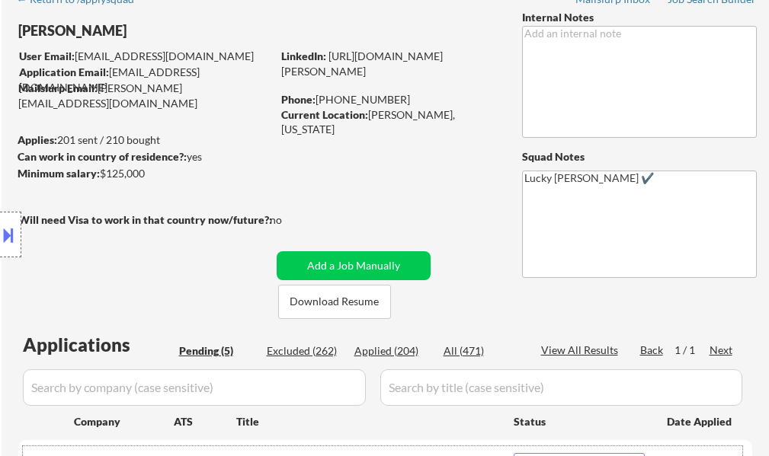
scroll to position [76, 0]
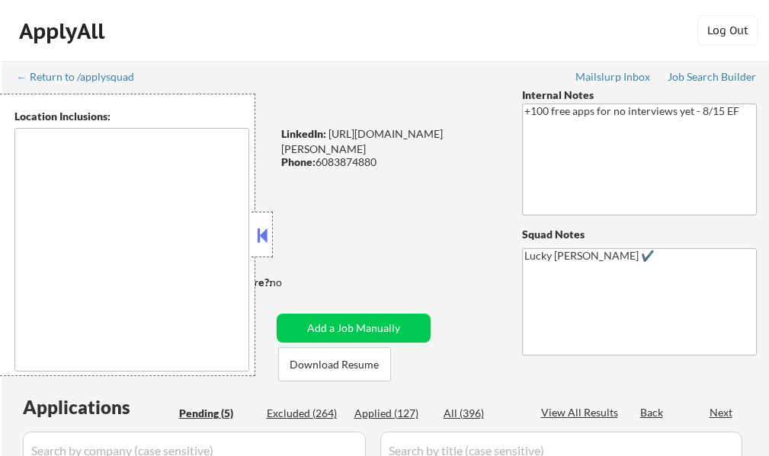
select select ""pending""
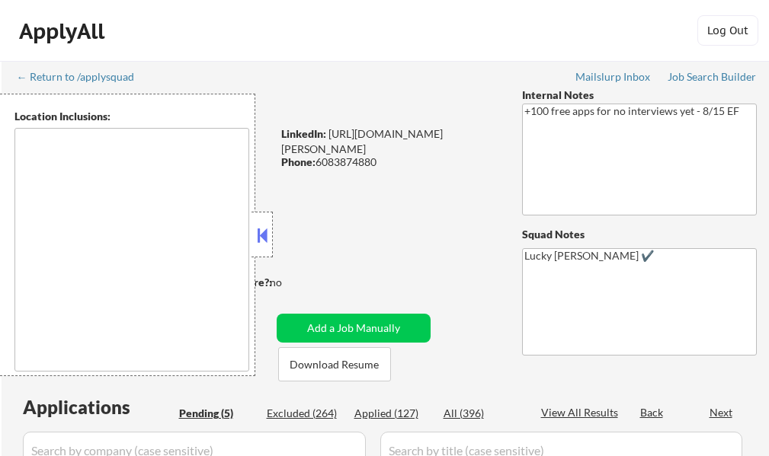
type textarea "remote"
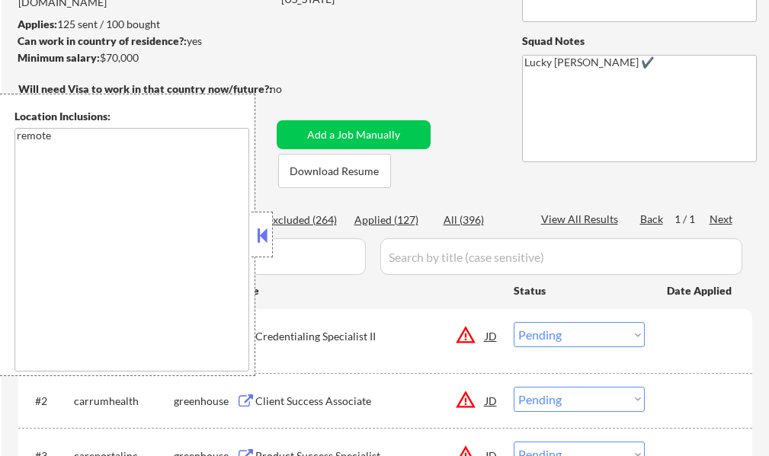
scroll to position [229, 0]
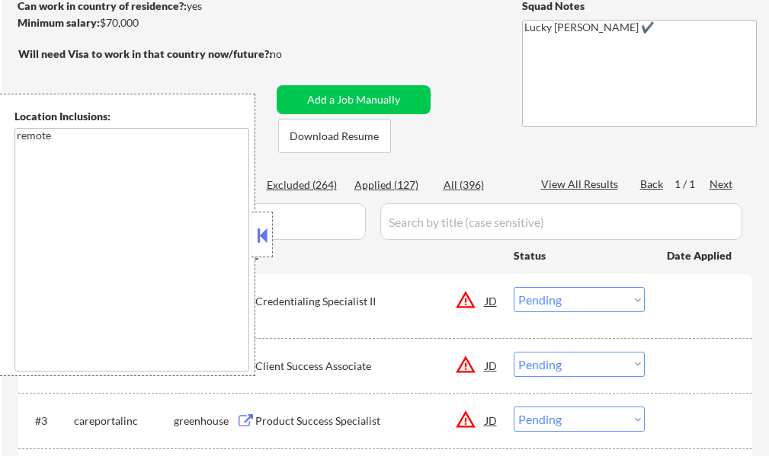
click at [264, 238] on button at bounding box center [262, 235] width 17 height 23
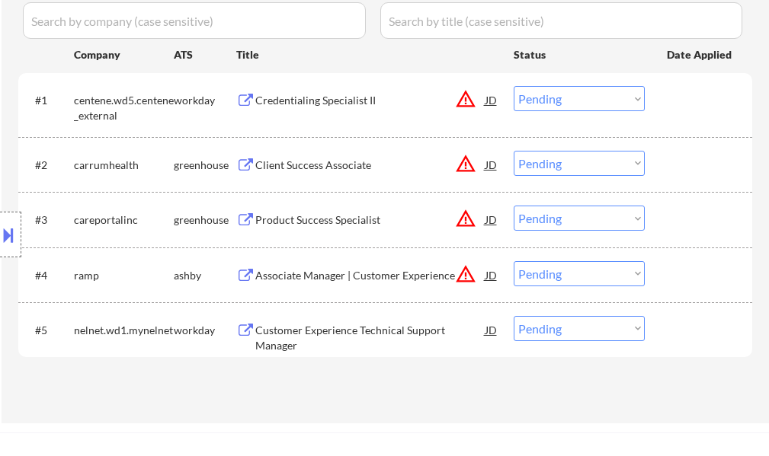
scroll to position [457, 0]
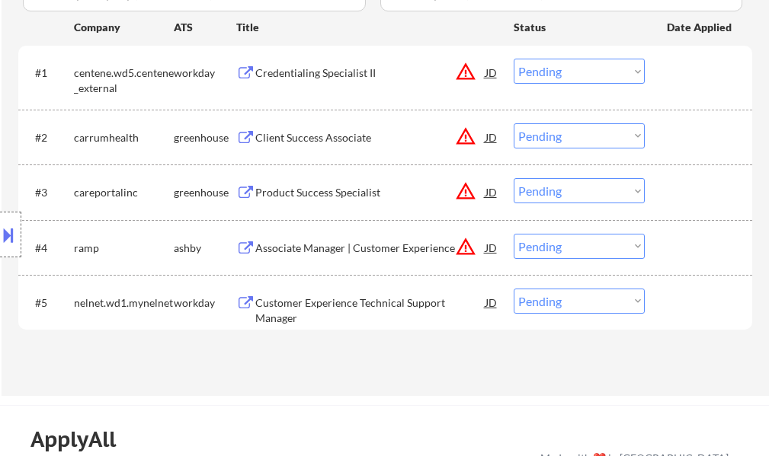
click at [286, 296] on div "Customer Experience Technical Support Manager" at bounding box center [370, 311] width 230 height 30
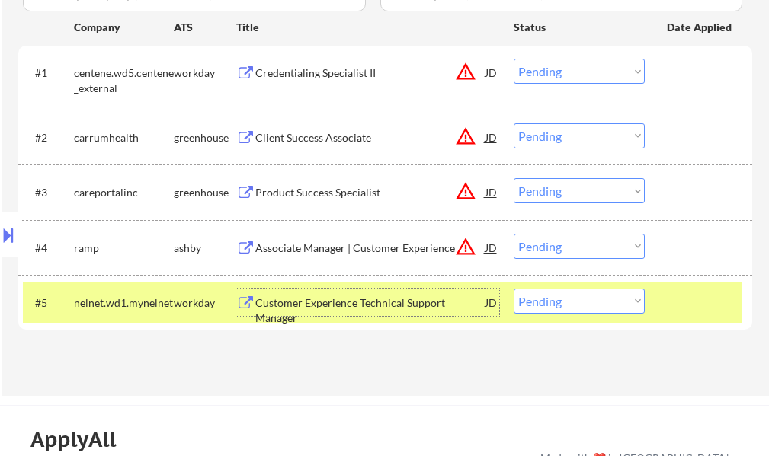
click at [14, 238] on button at bounding box center [8, 234] width 17 height 25
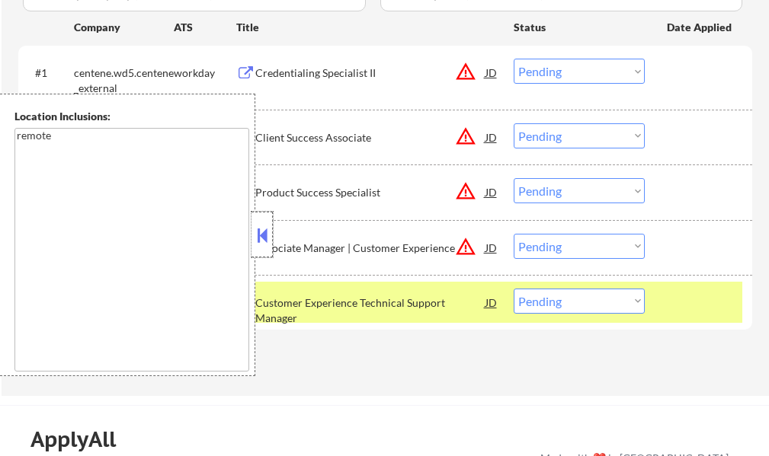
click at [253, 231] on div at bounding box center [261, 235] width 21 height 46
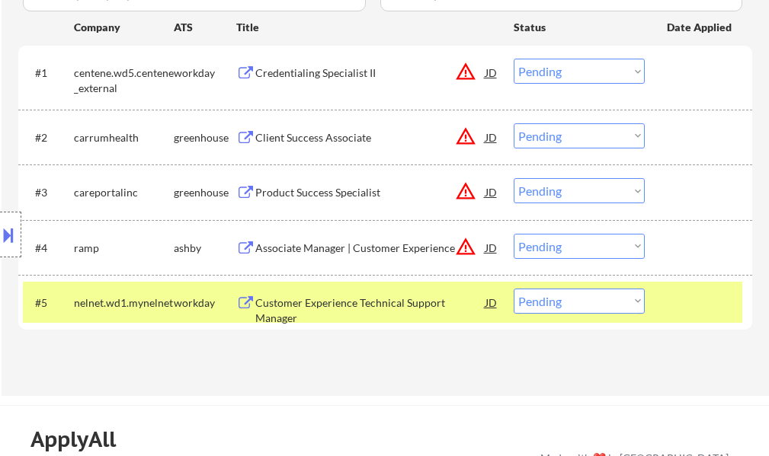
click at [712, 306] on div at bounding box center [700, 302] width 67 height 27
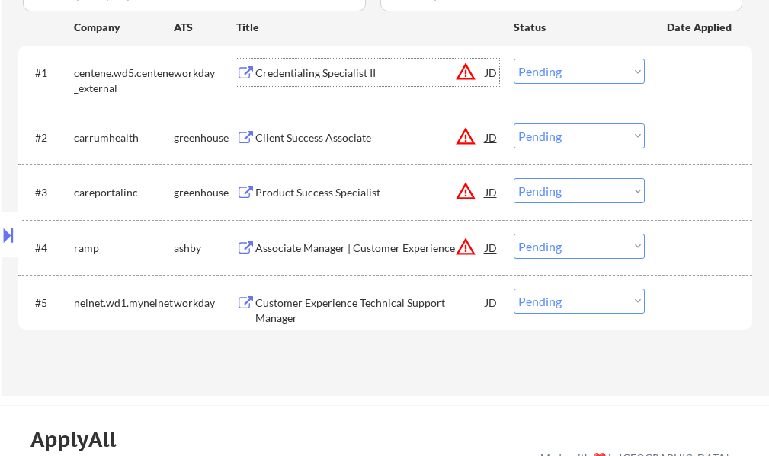
click at [287, 80] on div "Credentialing Specialist II" at bounding box center [370, 73] width 230 height 15
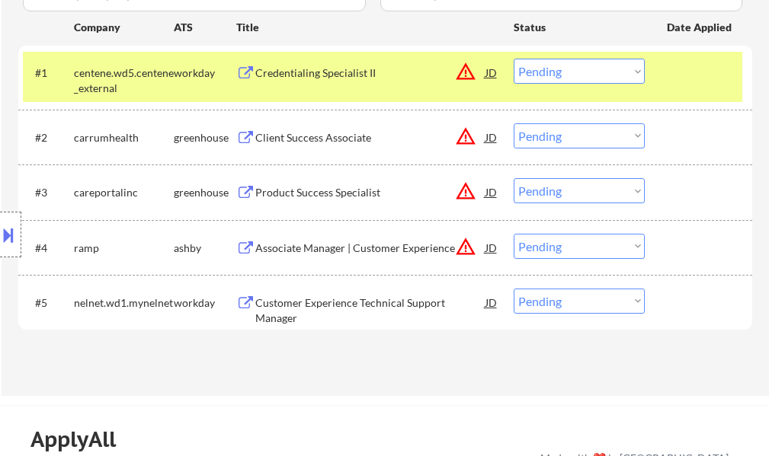
click at [73, 350] on div "Location Inclusions: remote" at bounding box center [136, 235] width 273 height 283
click at [577, 71] on select "Choose an option... Pending Applied Excluded (Questions) Excluded (Expired) Exc…" at bounding box center [578, 71] width 131 height 25
click at [513, 59] on select "Choose an option... Pending Applied Excluded (Questions) Excluded (Expired) Exc…" at bounding box center [578, 71] width 131 height 25
click at [671, 85] on div at bounding box center [700, 72] width 67 height 27
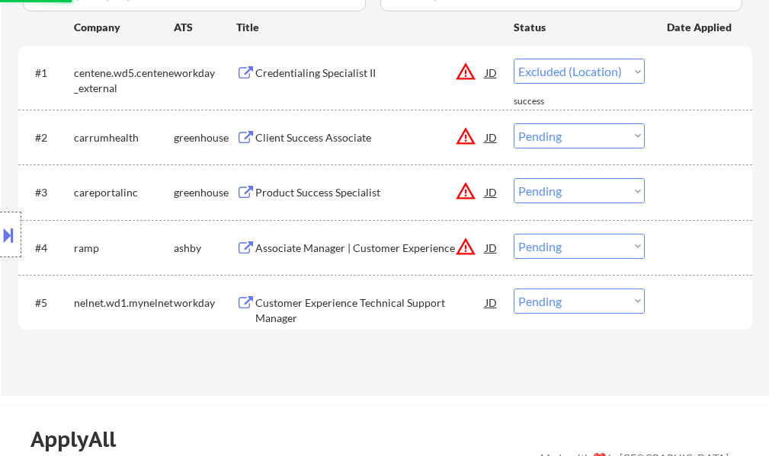
select select ""pending""
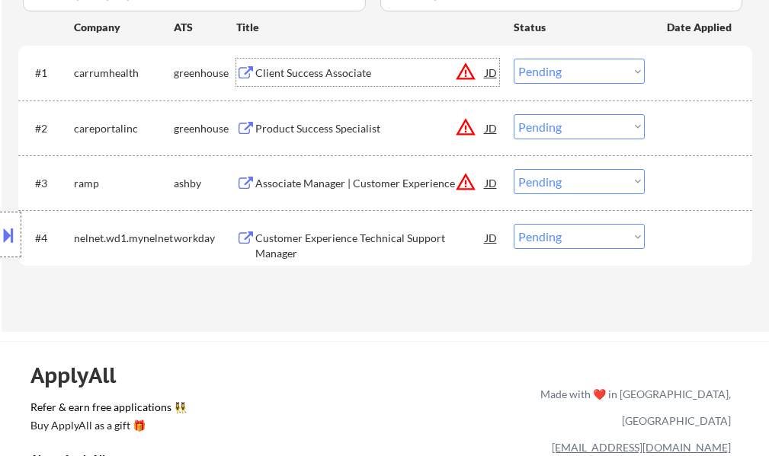
click at [321, 68] on div "Client Success Associate" at bounding box center [370, 73] width 230 height 15
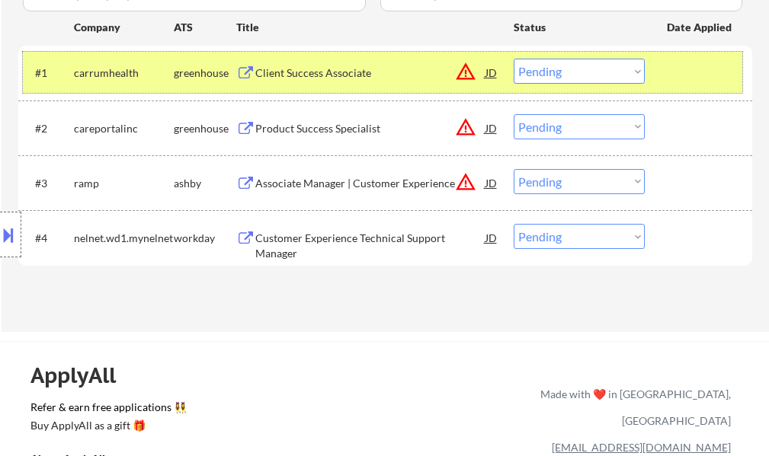
click at [691, 75] on div at bounding box center [700, 72] width 67 height 27
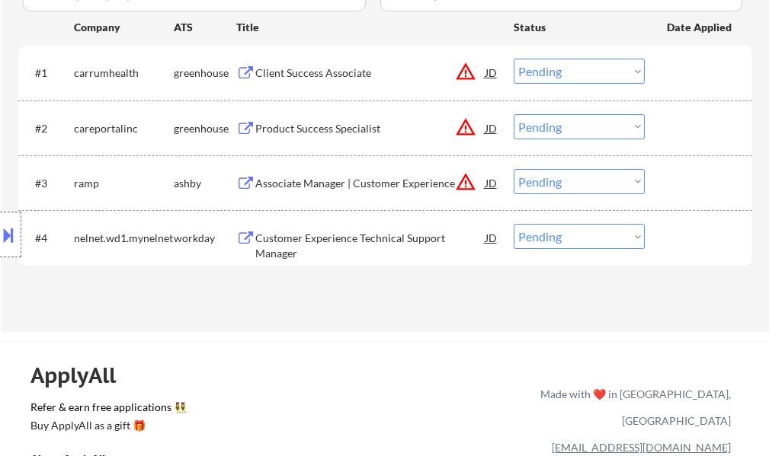
click at [264, 69] on div "Client Success Associate" at bounding box center [370, 73] width 230 height 15
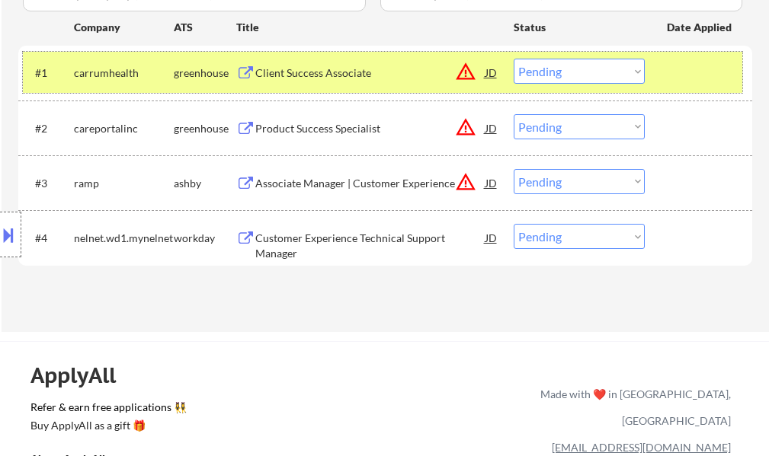
click at [690, 82] on div at bounding box center [700, 72] width 67 height 27
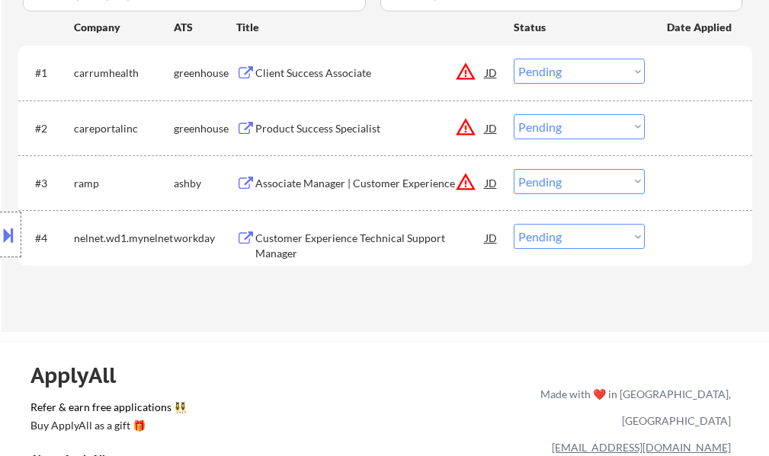
click at [327, 133] on div "Product Success Specialist" at bounding box center [370, 128] width 230 height 15
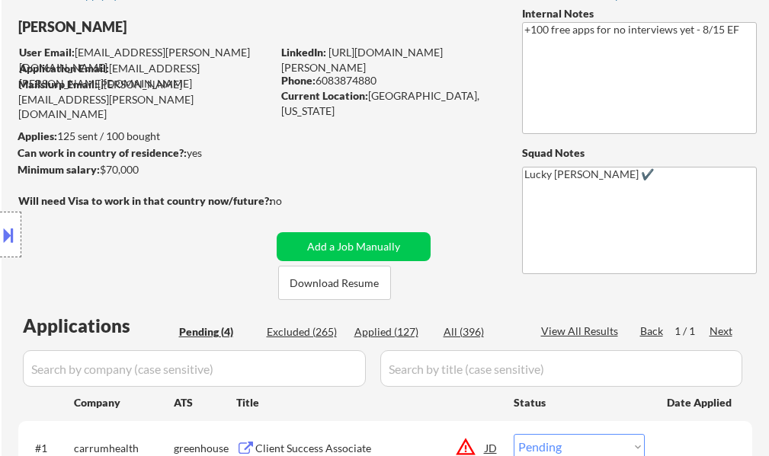
scroll to position [76, 0]
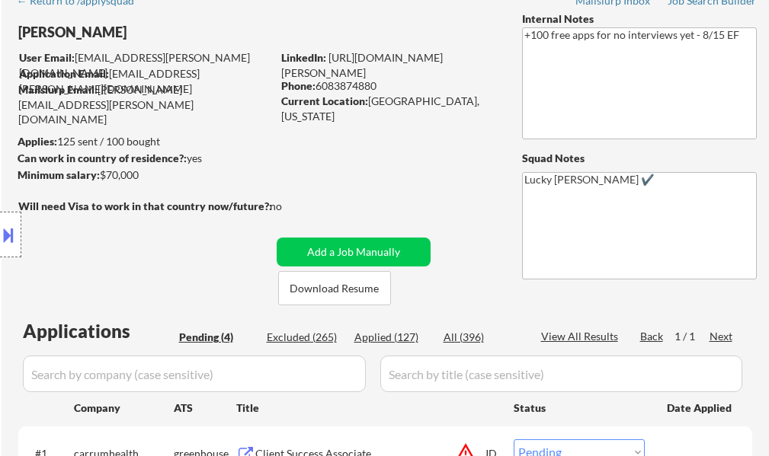
click at [11, 235] on button at bounding box center [8, 234] width 17 height 25
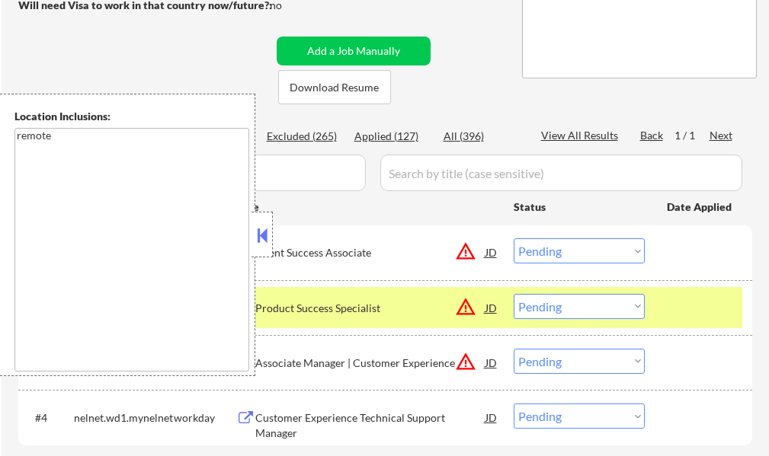
scroll to position [305, 0]
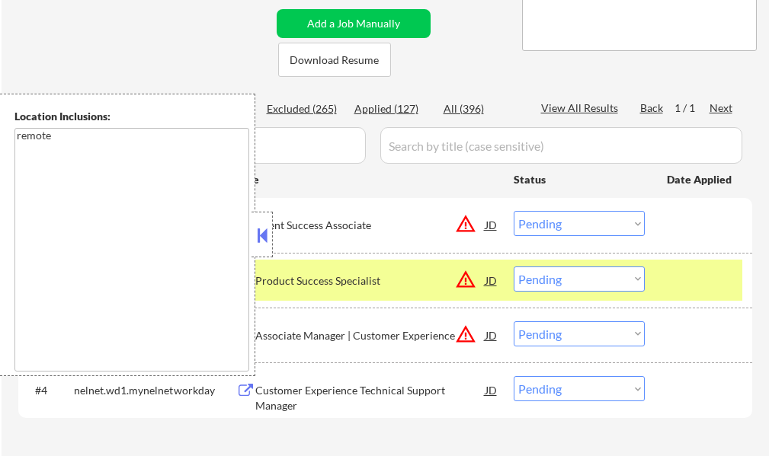
click at [683, 280] on div at bounding box center [700, 280] width 67 height 27
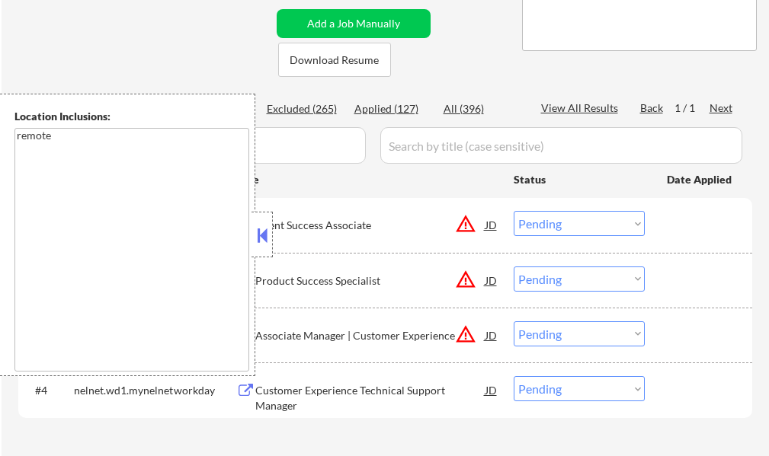
click at [258, 231] on button at bounding box center [262, 235] width 17 height 23
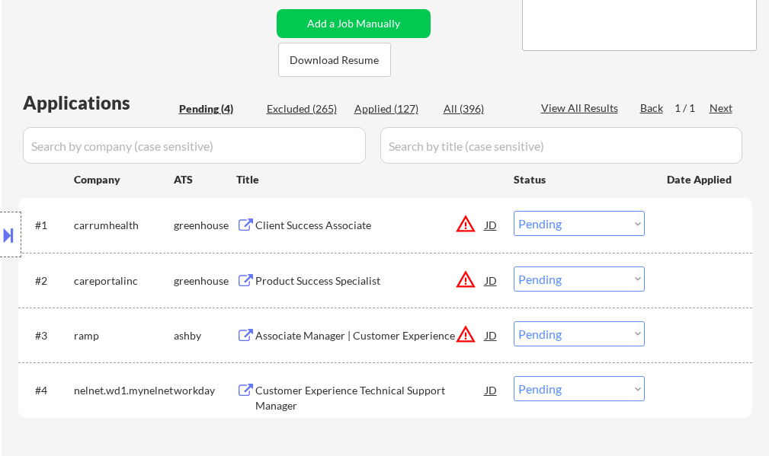
click at [327, 341] on div "Associate Manager | Customer Experience" at bounding box center [370, 335] width 230 height 15
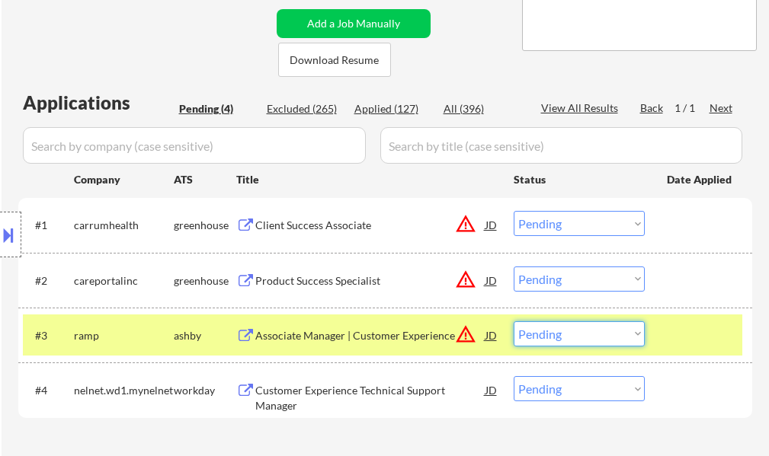
click at [567, 331] on select "Choose an option... Pending Applied Excluded (Questions) Excluded (Expired) Exc…" at bounding box center [578, 333] width 131 height 25
click at [513, 321] on select "Choose an option... Pending Applied Excluded (Questions) Excluded (Expired) Exc…" at bounding box center [578, 333] width 131 height 25
click at [681, 338] on div at bounding box center [700, 334] width 67 height 27
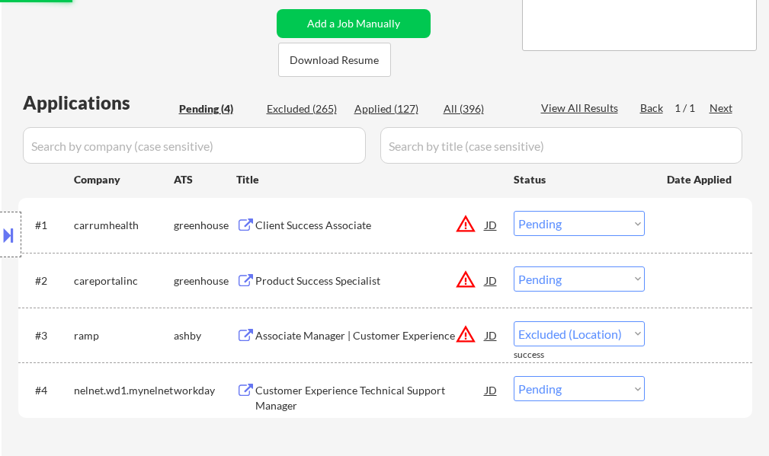
select select ""pending""
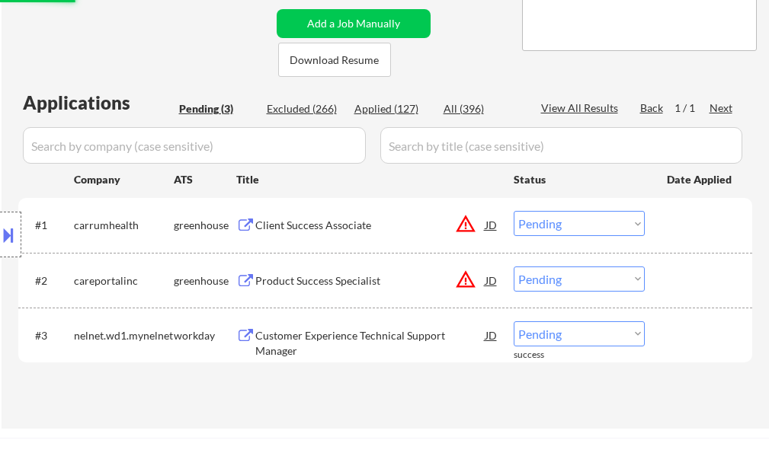
click at [561, 286] on select "Choose an option... Pending Applied Excluded (Questions) Excluded (Expired) Exc…" at bounding box center [578, 279] width 131 height 25
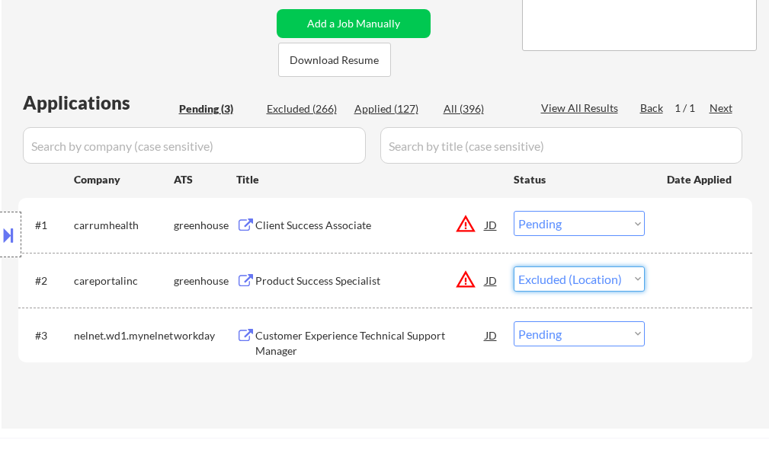
click at [513, 267] on select "Choose an option... Pending Applied Excluded (Questions) Excluded (Expired) Exc…" at bounding box center [578, 279] width 131 height 25
click at [670, 275] on div at bounding box center [700, 280] width 67 height 27
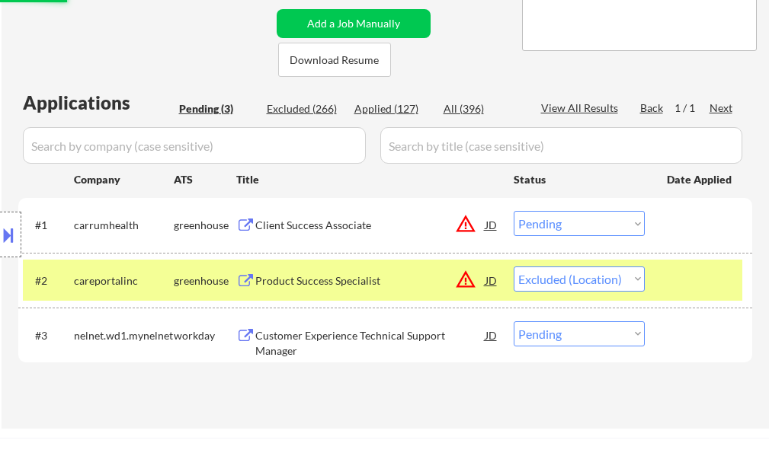
click at [670, 276] on div at bounding box center [700, 280] width 67 height 27
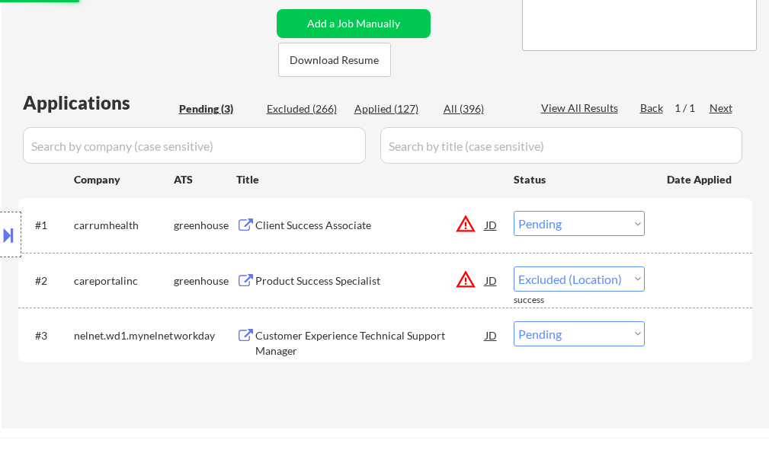
select select ""pending""
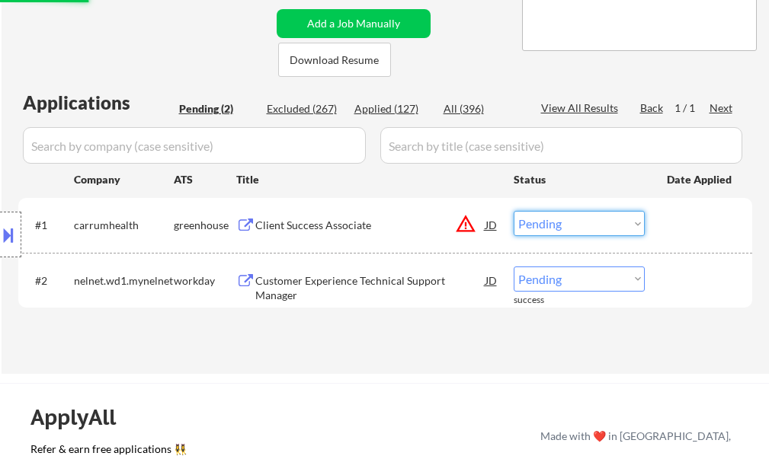
click at [596, 226] on select "Choose an option... Pending Applied Excluded (Questions) Excluded (Expired) Exc…" at bounding box center [578, 223] width 131 height 25
click at [513, 211] on select "Choose an option... Pending Applied Excluded (Questions) Excluded (Expired) Exc…" at bounding box center [578, 223] width 131 height 25
click at [680, 219] on div at bounding box center [700, 224] width 67 height 27
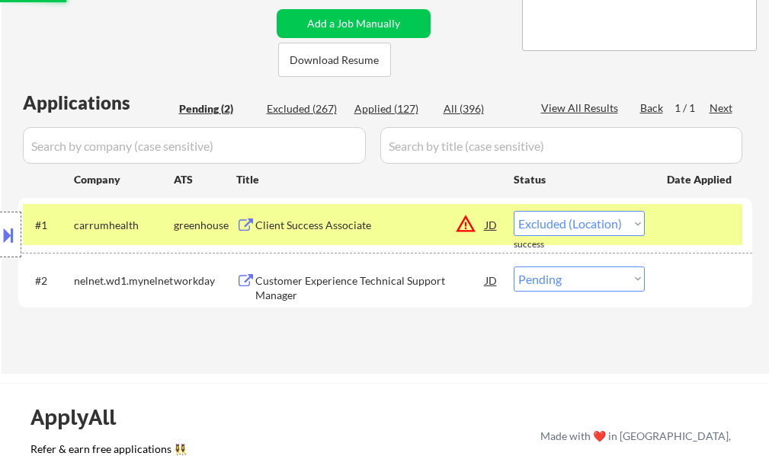
click at [680, 219] on div at bounding box center [700, 224] width 67 height 27
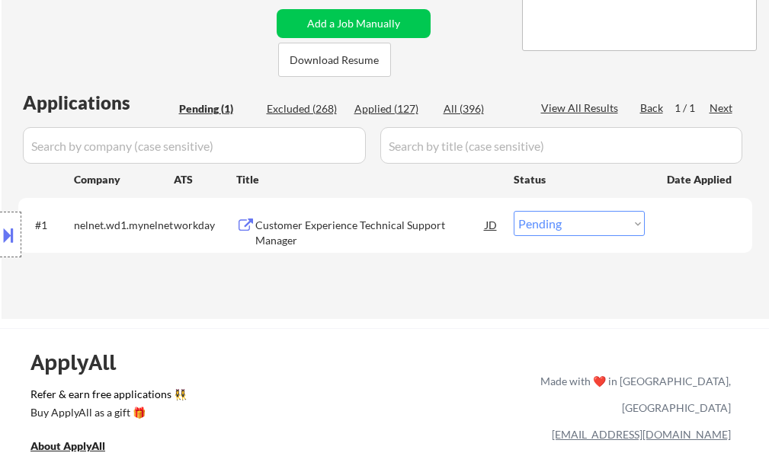
click at [408, 230] on div "Customer Experience Technical Support Manager" at bounding box center [370, 233] width 230 height 30
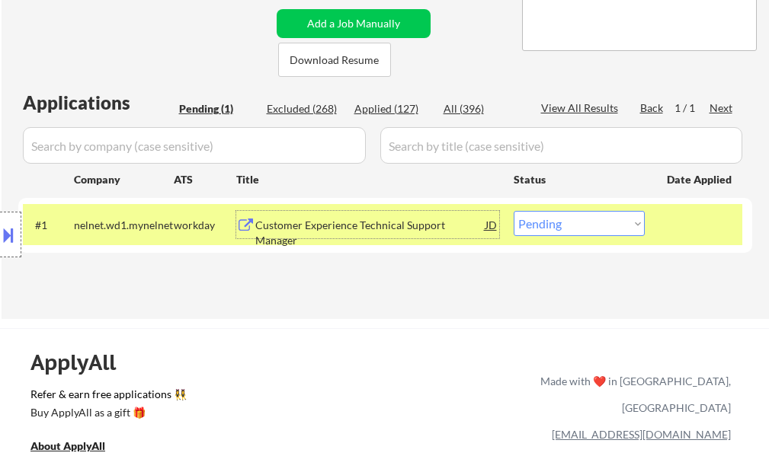
click at [591, 230] on select "Choose an option... Pending Applied Excluded (Questions) Excluded (Expired) Exc…" at bounding box center [578, 223] width 131 height 25
select select ""applied""
click at [513, 211] on select "Choose an option... Pending Applied Excluded (Questions) Excluded (Expired) Exc…" at bounding box center [578, 223] width 131 height 25
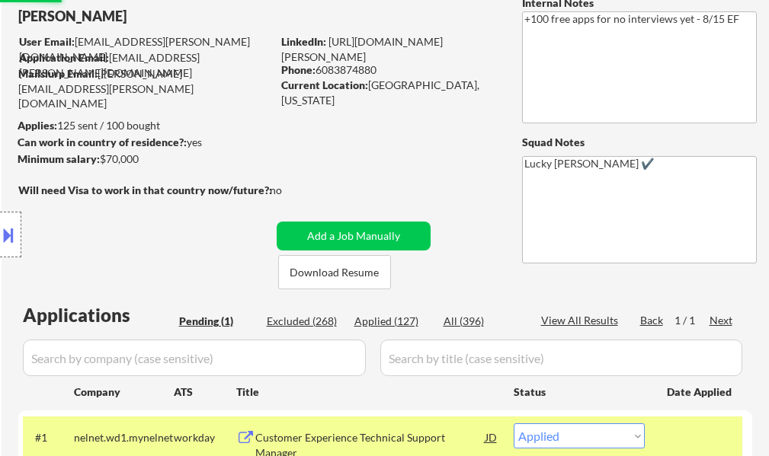
scroll to position [76, 0]
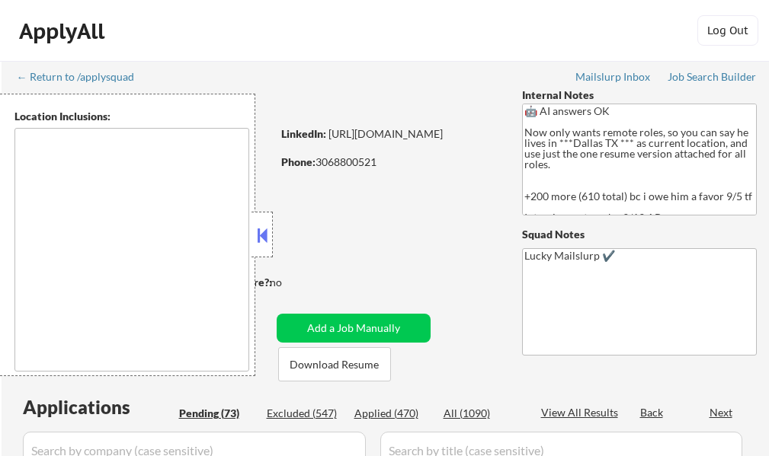
select select ""pending""
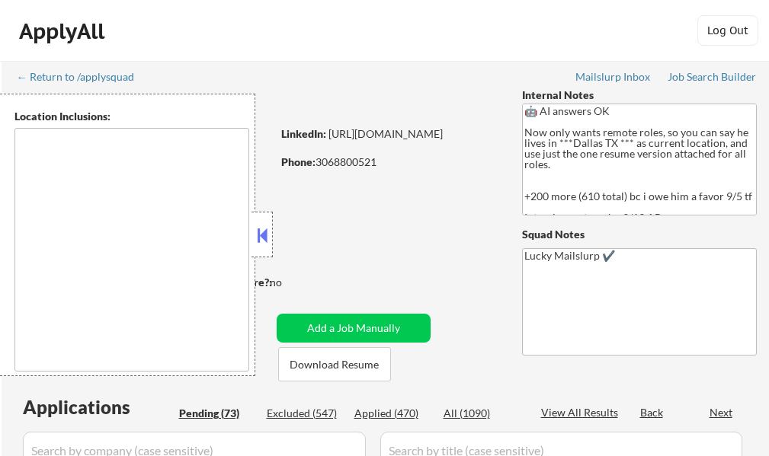
select select ""pending""
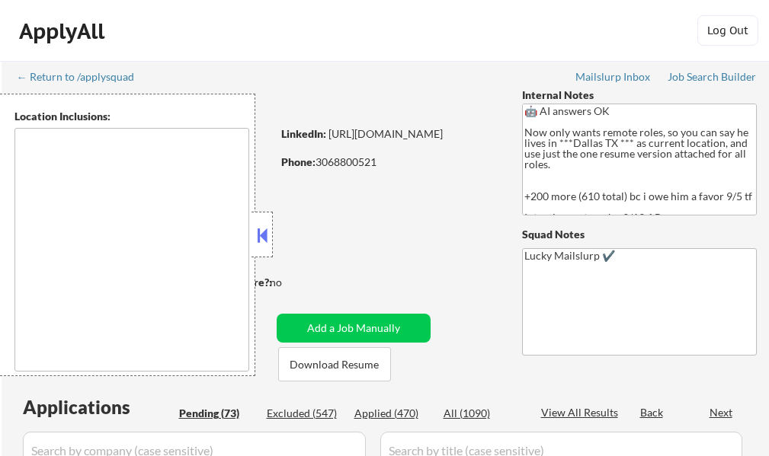
select select ""pending""
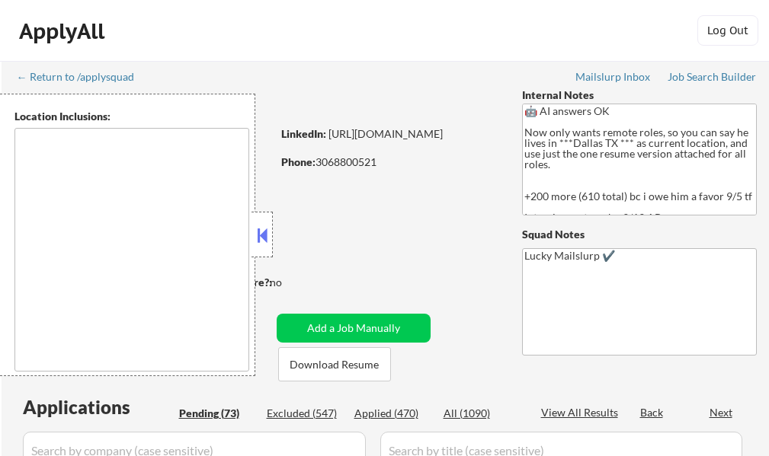
select select ""pending""
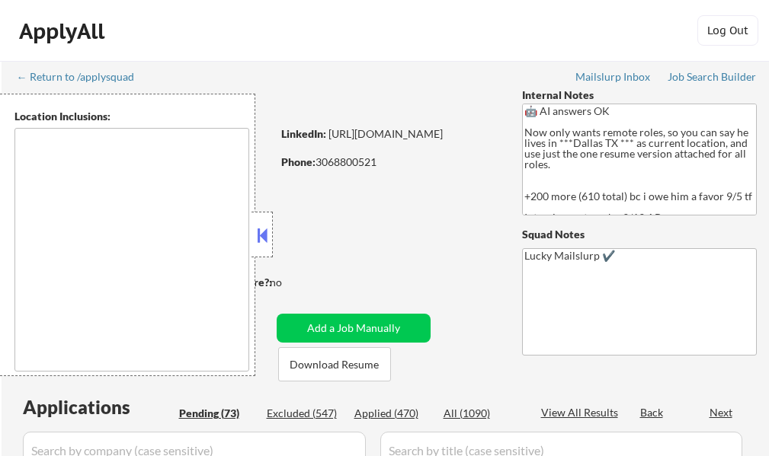
select select ""pending""
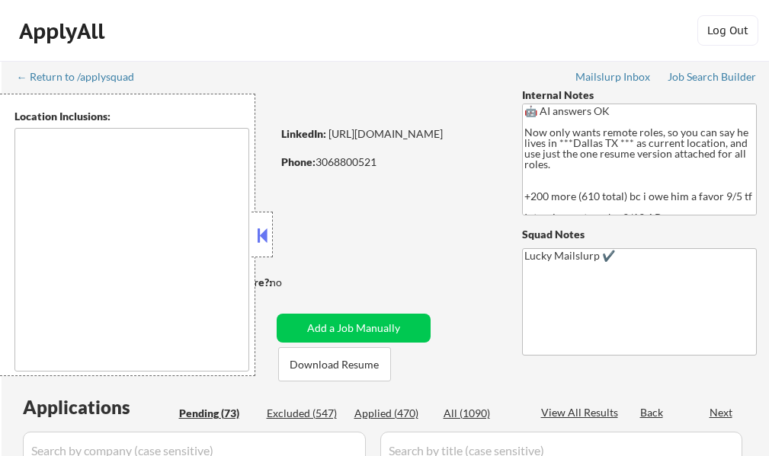
select select ""pending""
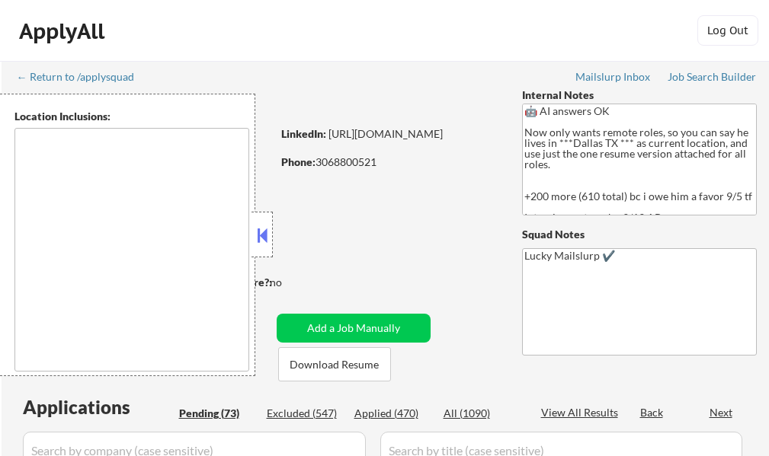
select select ""pending""
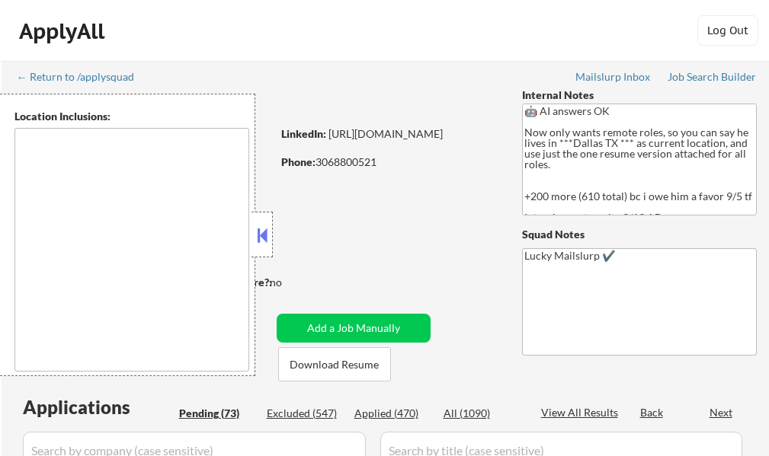
select select ""pending""
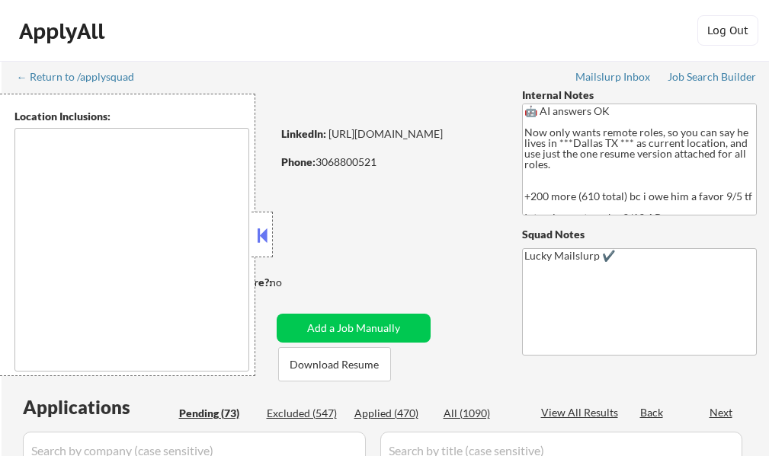
select select ""pending""
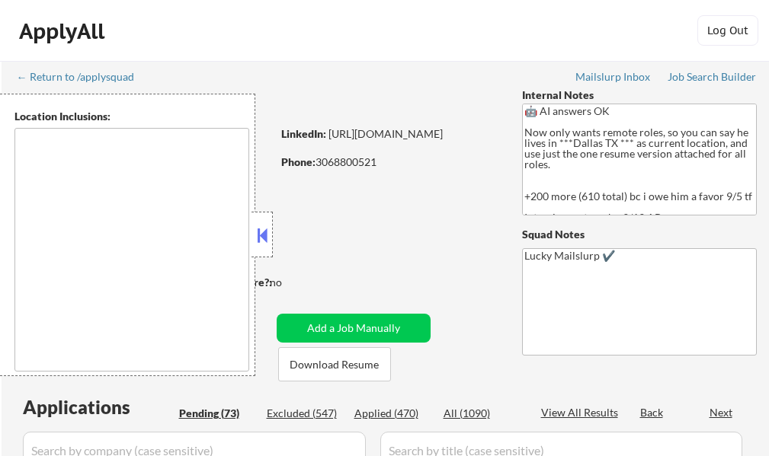
select select ""pending""
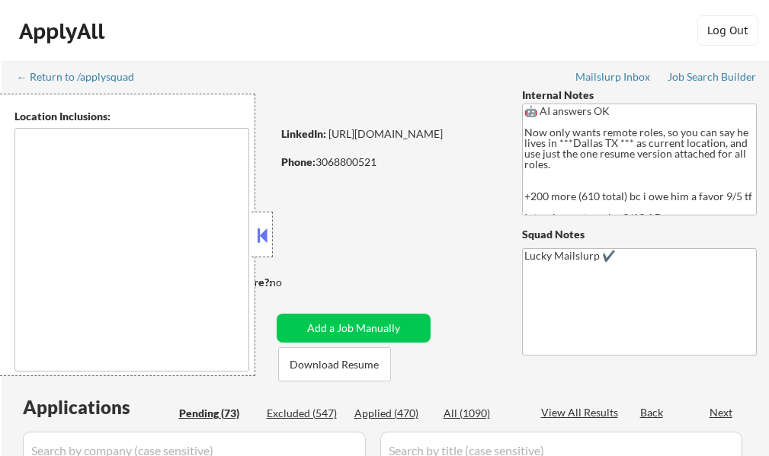
select select ""pending""
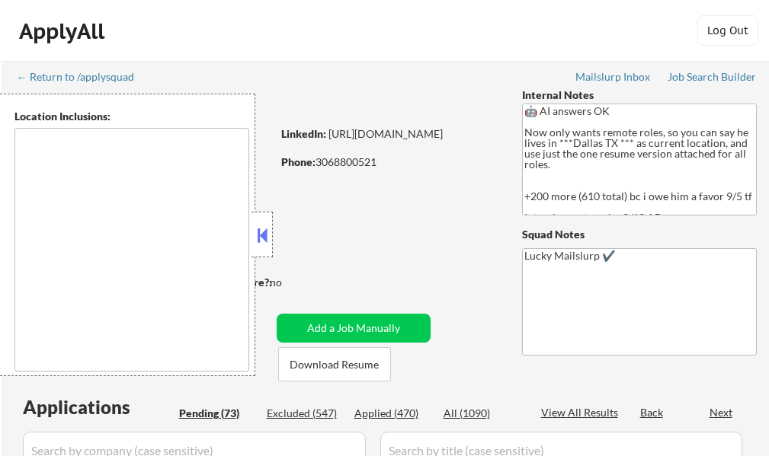
select select ""pending""
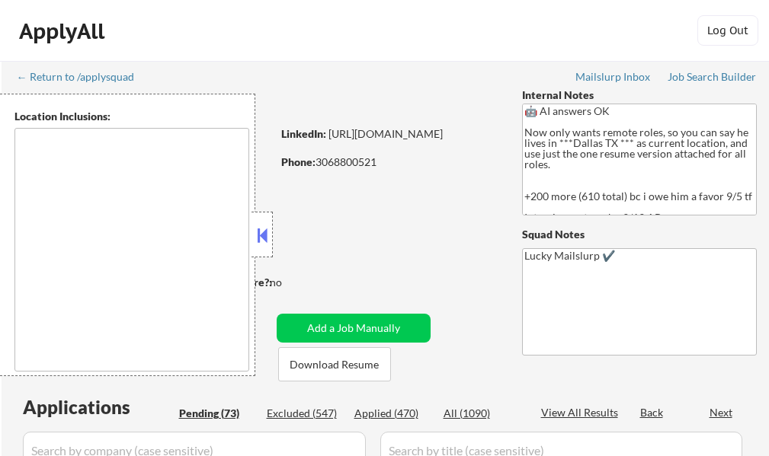
select select ""pending""
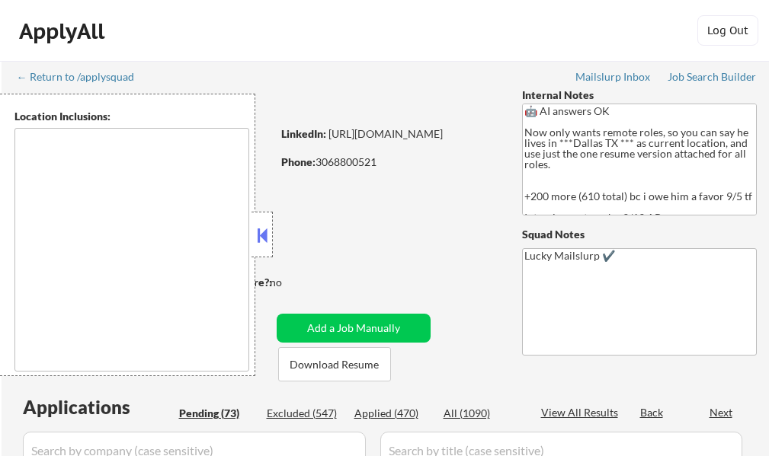
select select ""pending""
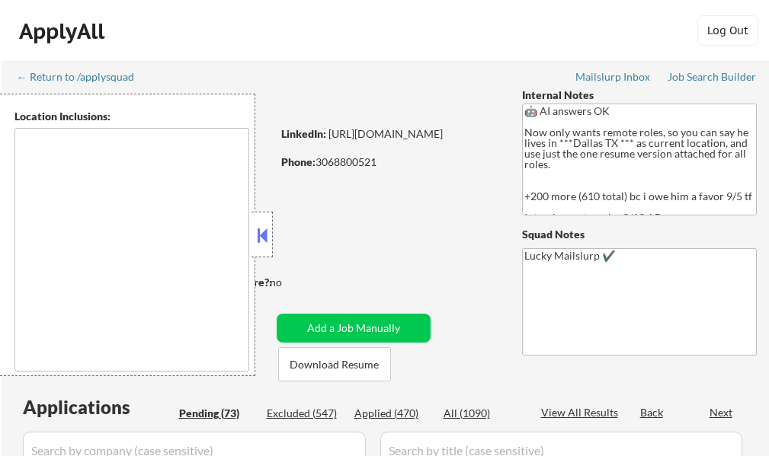
select select ""pending""
click at [264, 235] on button at bounding box center [262, 235] width 17 height 23
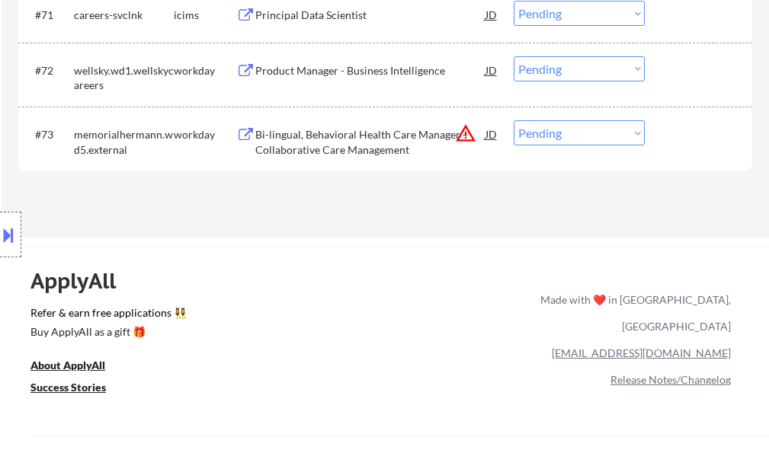
scroll to position [4876, 0]
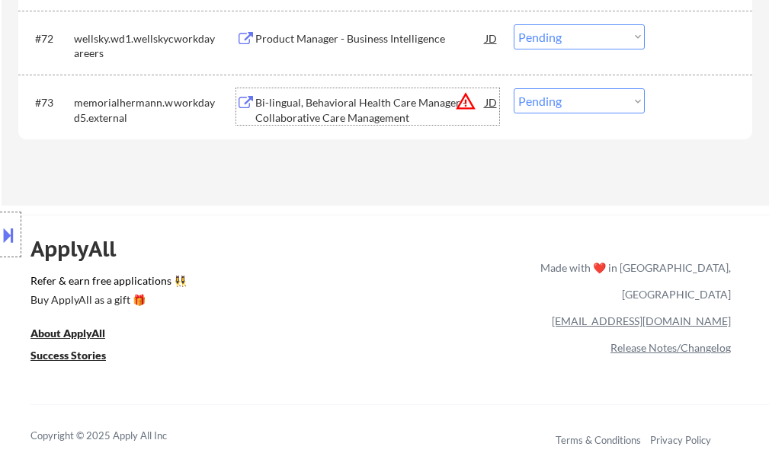
click at [312, 117] on div "Bi-lingual, Behavioral Health Care Manager - Collaborative Care Management" at bounding box center [370, 110] width 230 height 30
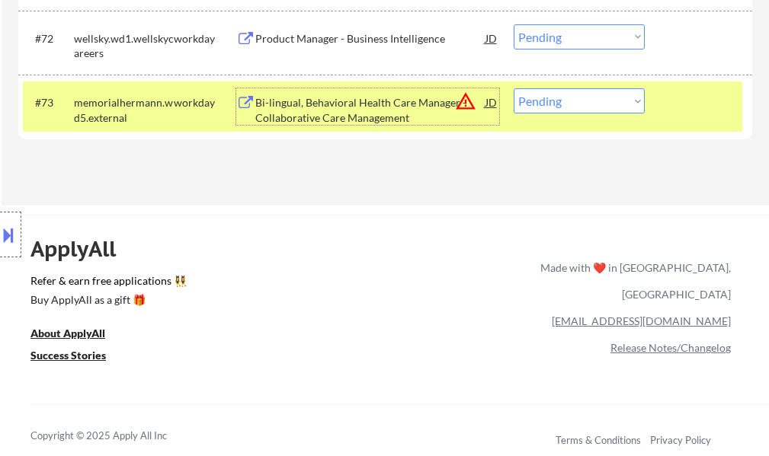
click at [563, 106] on select "Choose an option... Pending Applied Excluded (Questions) Excluded (Expired) Exc…" at bounding box center [578, 100] width 131 height 25
select select ""excluded__expired_""
click at [513, 88] on select "Choose an option... Pending Applied Excluded (Questions) Excluded (Expired) Exc…" at bounding box center [578, 100] width 131 height 25
click at [691, 102] on div at bounding box center [700, 101] width 67 height 27
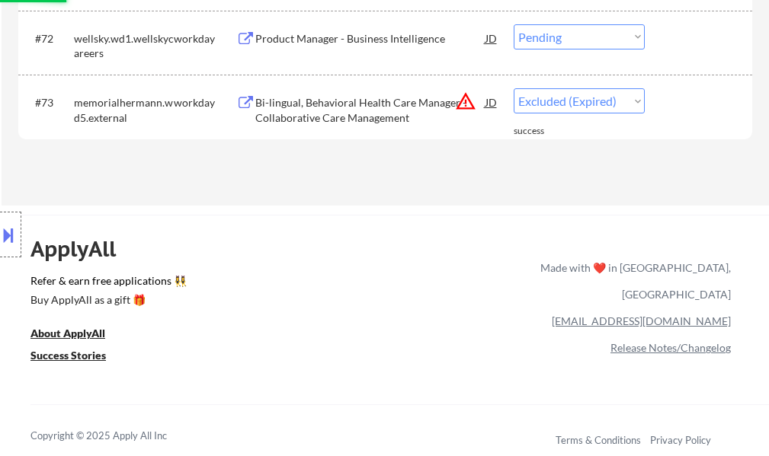
click at [395, 34] on div "Product Manager - Business Intelligence" at bounding box center [370, 38] width 230 height 15
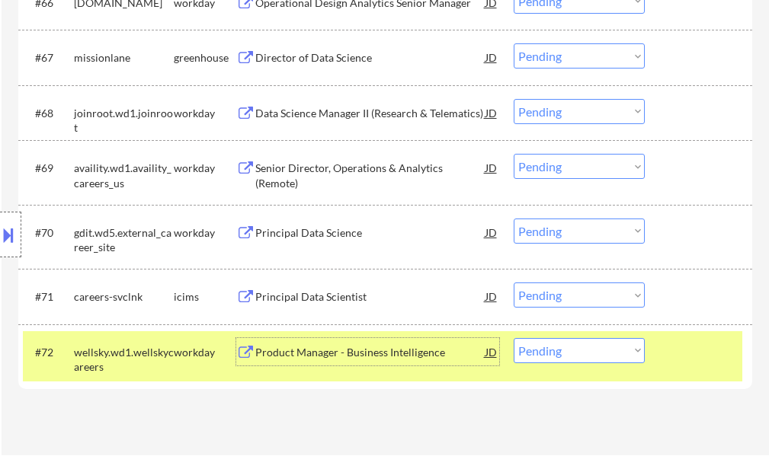
scroll to position [4723, 0]
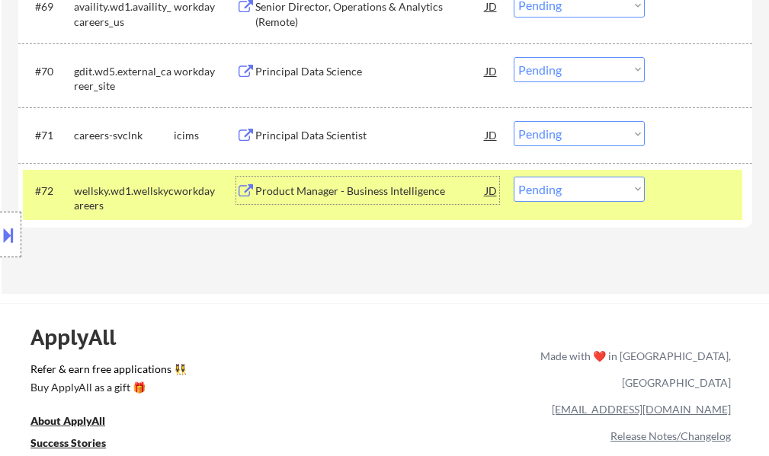
click at [581, 190] on select "Choose an option... Pending Applied Excluded (Questions) Excluded (Expired) Exc…" at bounding box center [578, 189] width 131 height 25
select select ""applied""
click at [513, 177] on select "Choose an option... Pending Applied Excluded (Questions) Excluded (Expired) Exc…" at bounding box center [578, 189] width 131 height 25
click at [706, 196] on div at bounding box center [700, 190] width 67 height 27
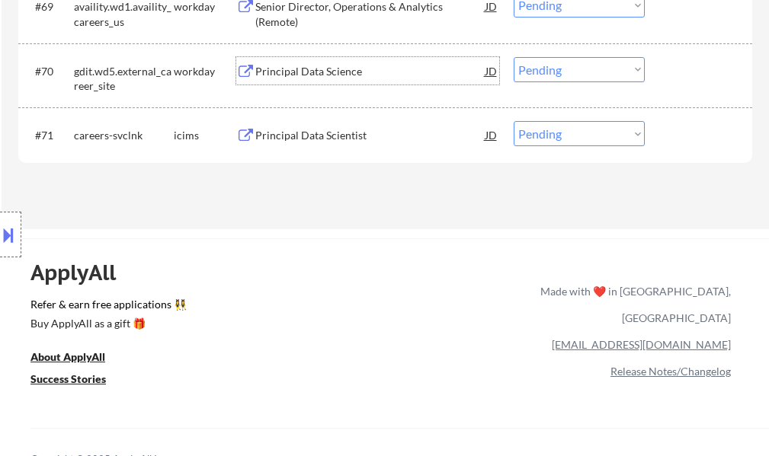
click at [313, 79] on div "Principal Data Science" at bounding box center [370, 70] width 230 height 27
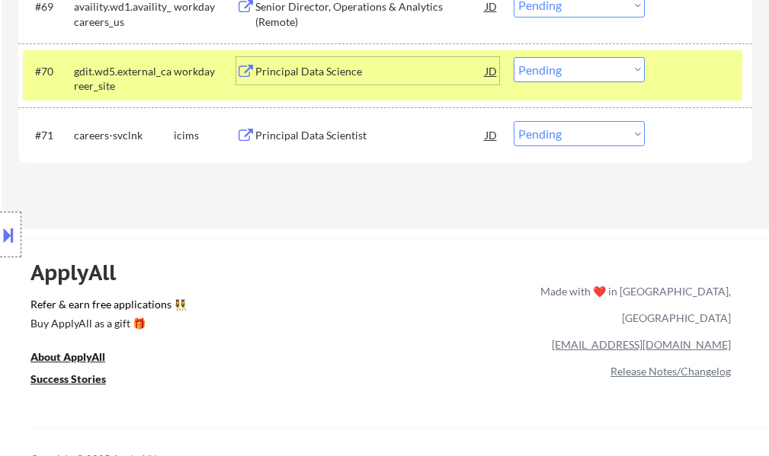
click at [561, 75] on select "Choose an option... Pending Applied Excluded (Questions) Excluded (Expired) Exc…" at bounding box center [578, 69] width 131 height 25
click at [513, 57] on select "Choose an option... Pending Applied Excluded (Questions) Excluded (Expired) Exc…" at bounding box center [578, 69] width 131 height 25
click at [709, 85] on div "#70 gdit.wd5.external_career_site workday Principal Data Science JD Choose an o…" at bounding box center [382, 75] width 719 height 50
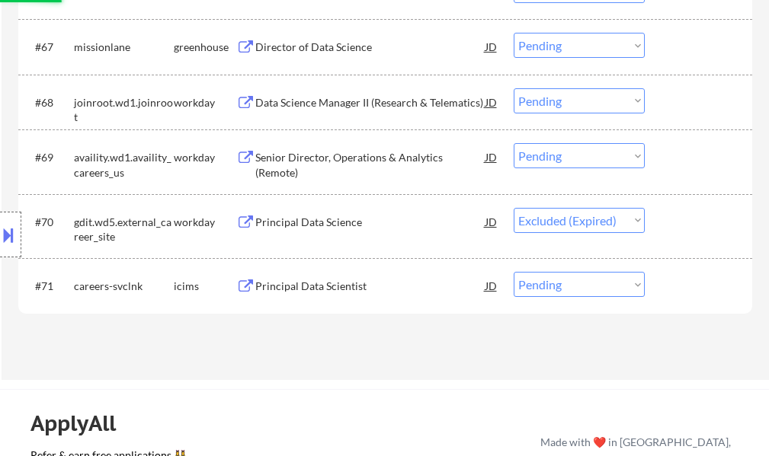
scroll to position [4571, 0]
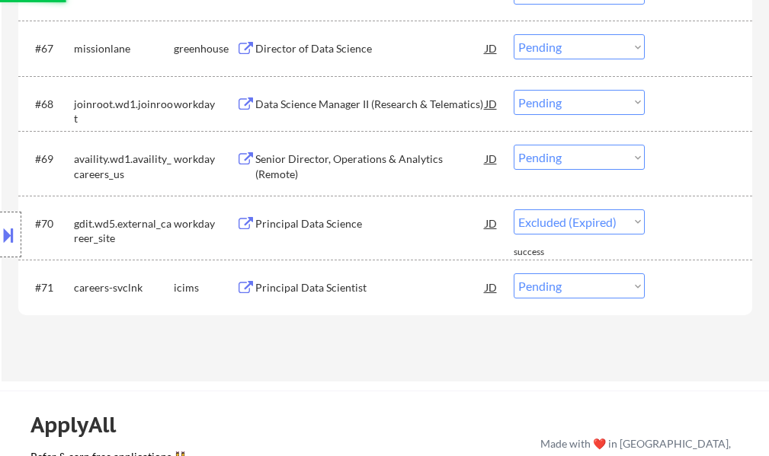
select select ""pending""
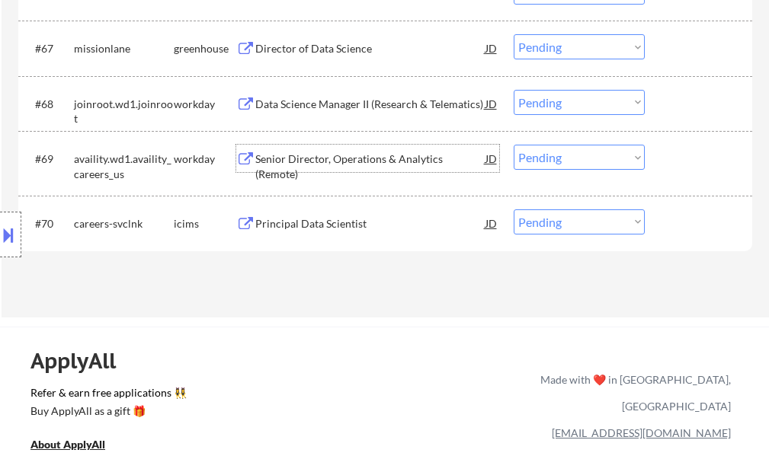
click at [318, 171] on div "Senior Director, Operations & Analytics (Remote)" at bounding box center [370, 158] width 230 height 27
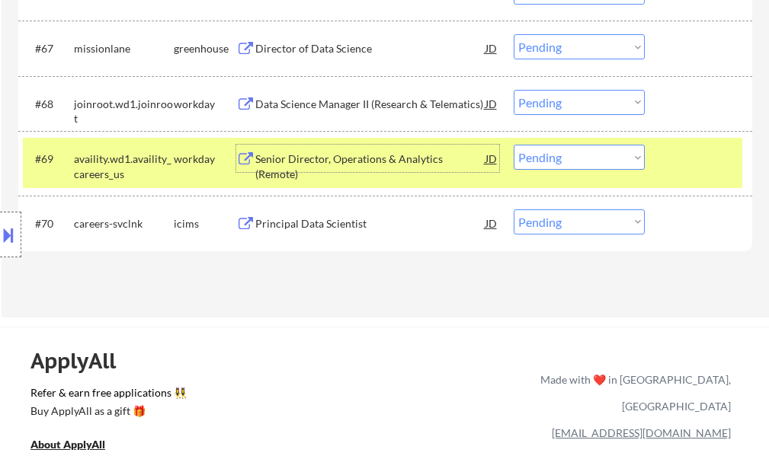
click at [573, 158] on select "Choose an option... Pending Applied Excluded (Questions) Excluded (Expired) Exc…" at bounding box center [578, 157] width 131 height 25
click at [513, 145] on select "Choose an option... Pending Applied Excluded (Questions) Excluded (Expired) Exc…" at bounding box center [578, 157] width 131 height 25
click at [672, 168] on div at bounding box center [700, 158] width 67 height 27
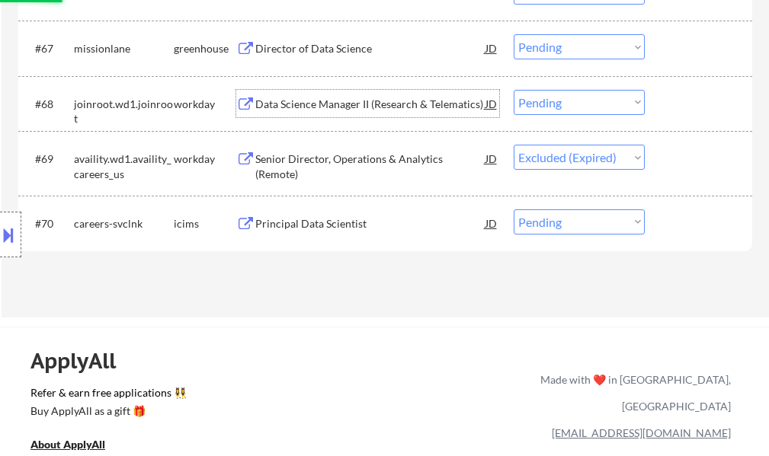
click at [373, 109] on div "Data Science Manager II (Research & Telematics)" at bounding box center [370, 104] width 230 height 15
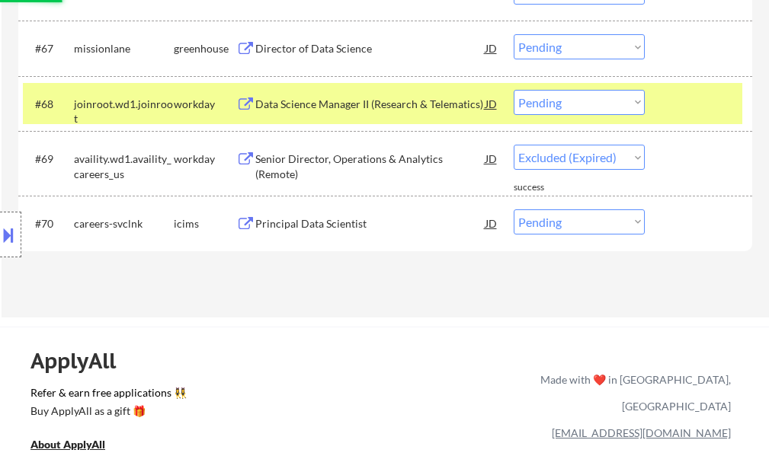
select select ""pending""
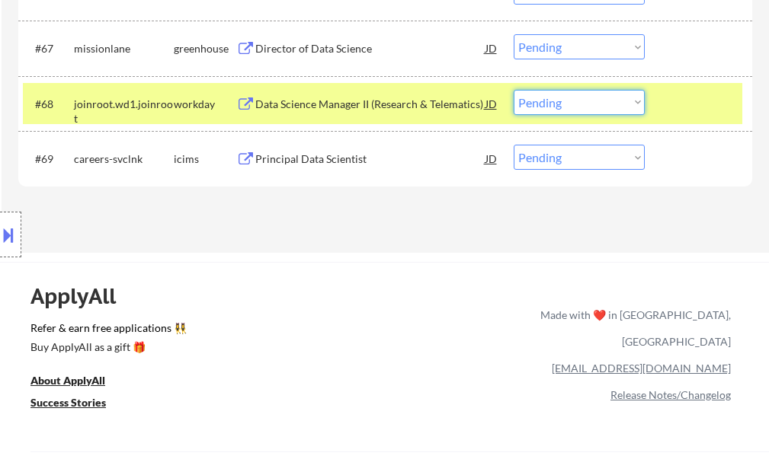
click at [605, 98] on select "Choose an option... Pending Applied Excluded (Questions) Excluded (Expired) Exc…" at bounding box center [578, 102] width 131 height 25
click at [513, 90] on select "Choose an option... Pending Applied Excluded (Questions) Excluded (Expired) Exc…" at bounding box center [578, 102] width 131 height 25
click at [692, 94] on div at bounding box center [700, 103] width 67 height 27
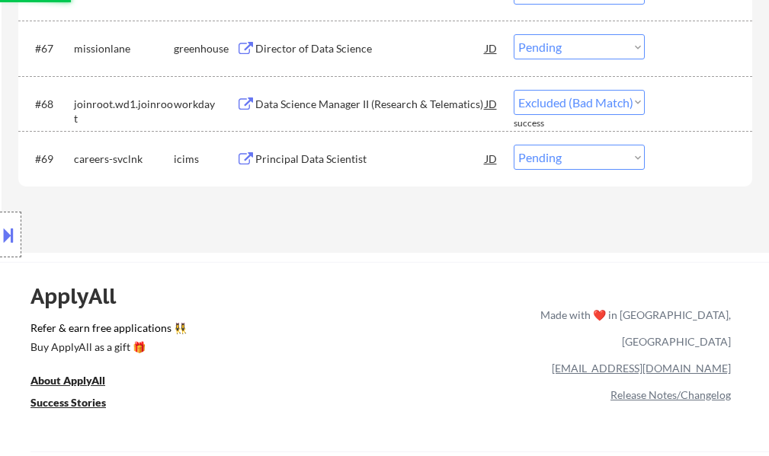
select select ""pending""
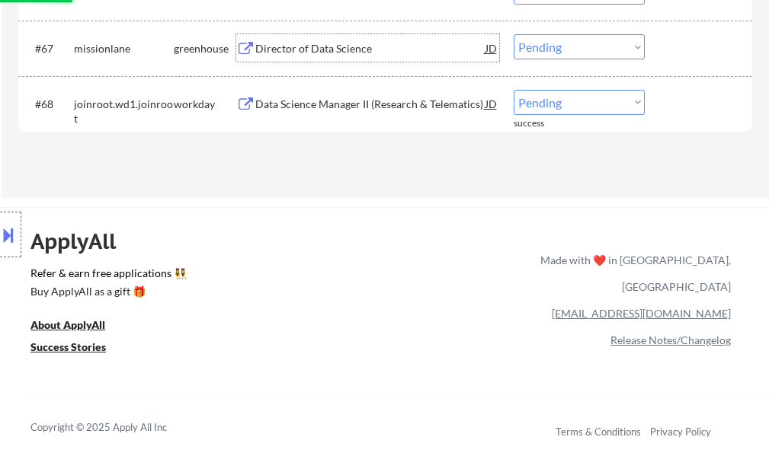
click at [283, 46] on div "Director of Data Science" at bounding box center [370, 48] width 230 height 15
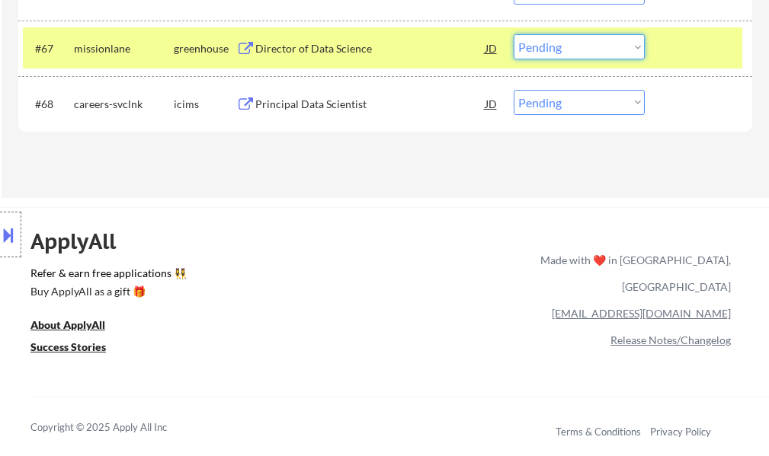
click at [557, 40] on select "Choose an option... Pending Applied Excluded (Questions) Excluded (Expired) Exc…" at bounding box center [578, 46] width 131 height 25
click at [513, 34] on select "Choose an option... Pending Applied Excluded (Questions) Excluded (Expired) Exc…" at bounding box center [578, 46] width 131 height 25
click at [681, 46] on div at bounding box center [700, 47] width 67 height 27
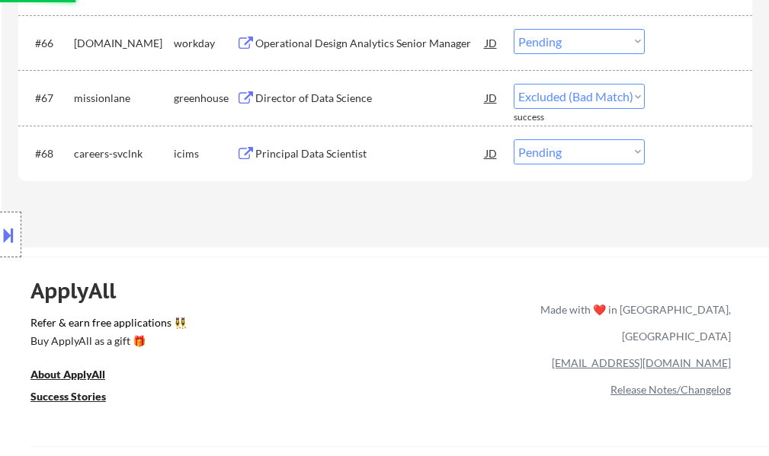
scroll to position [4495, 0]
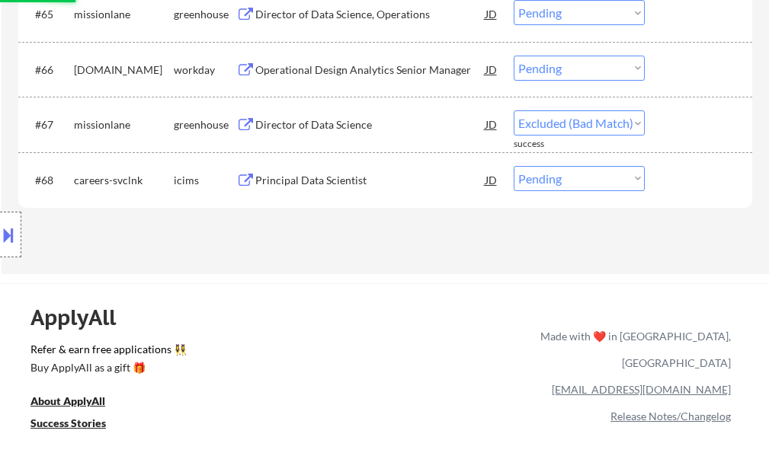
select select ""pending""
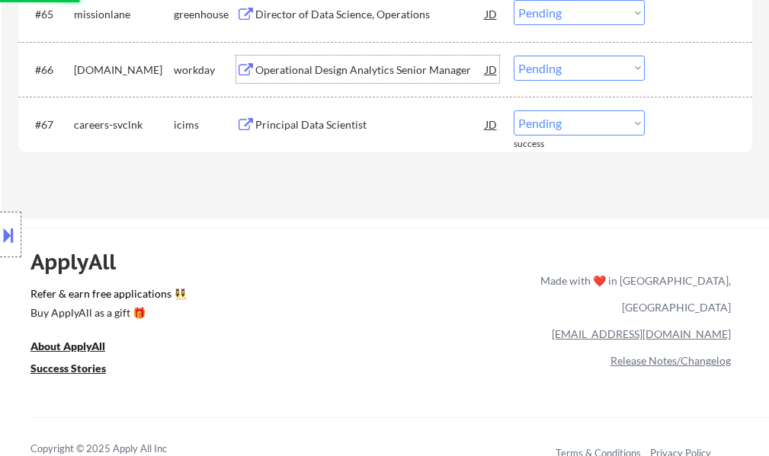
click at [417, 70] on div "Operational Design Analytics Senior Manager" at bounding box center [370, 69] width 230 height 15
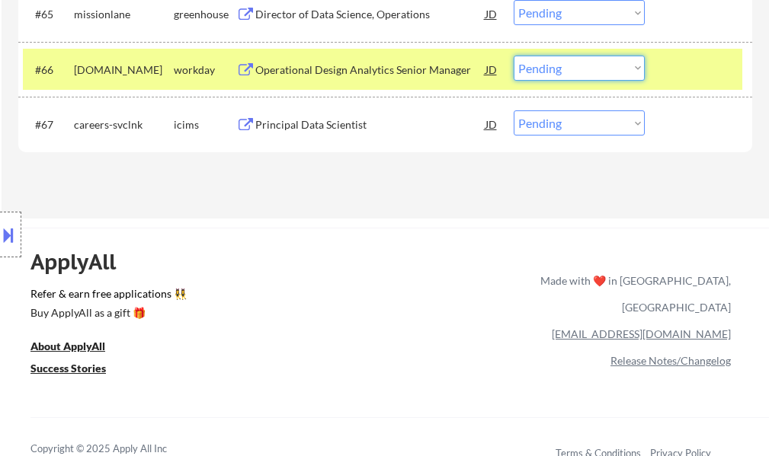
click at [568, 68] on select "Choose an option... Pending Applied Excluded (Questions) Excluded (Expired) Exc…" at bounding box center [578, 68] width 131 height 25
click at [513, 56] on select "Choose an option... Pending Applied Excluded (Questions) Excluded (Expired) Exc…" at bounding box center [578, 68] width 131 height 25
click at [685, 73] on div at bounding box center [700, 69] width 67 height 27
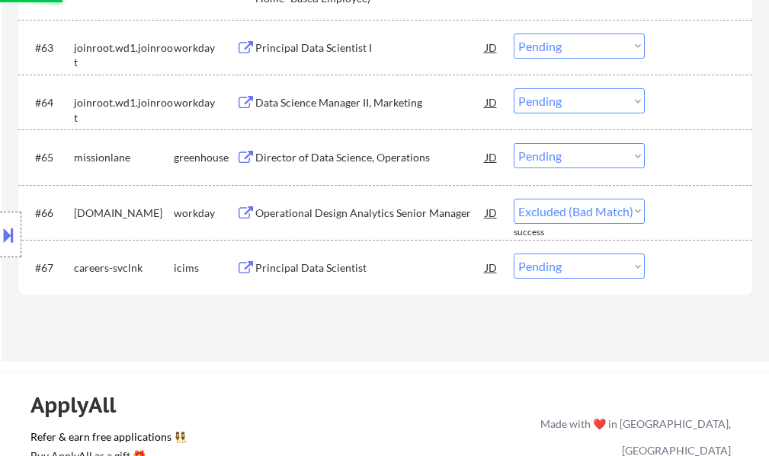
scroll to position [4343, 0]
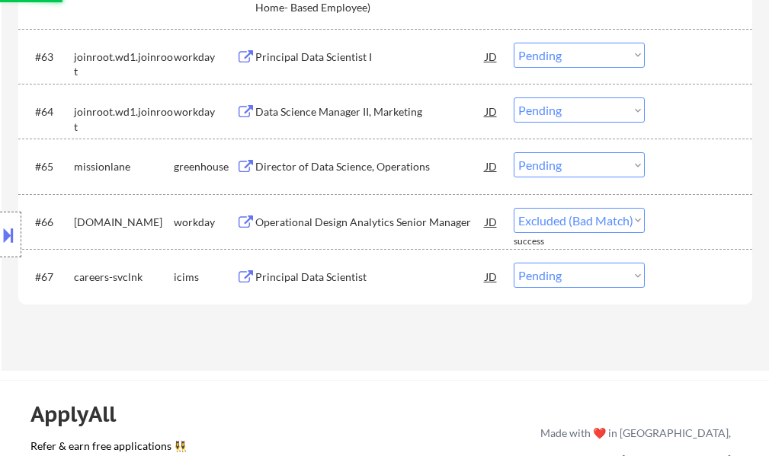
select select ""pending""
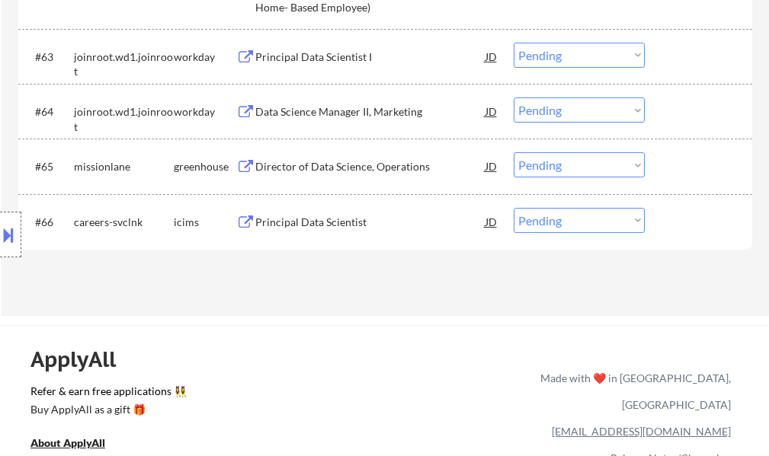
click at [361, 162] on div "Director of Data Science, Operations" at bounding box center [370, 166] width 230 height 15
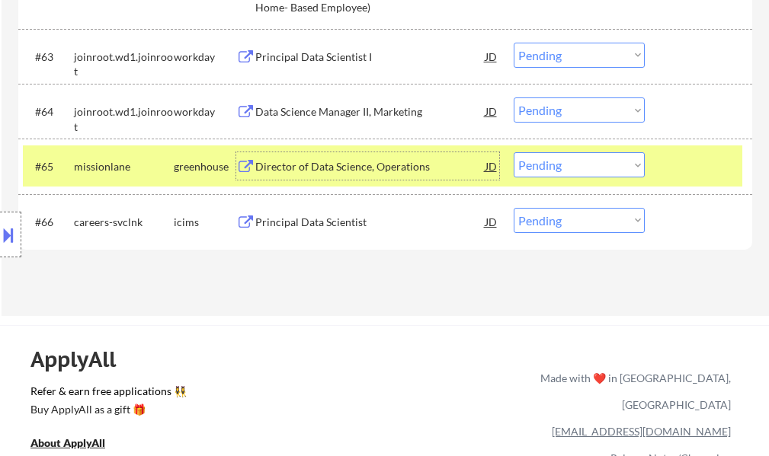
click at [546, 168] on select "Choose an option... Pending Applied Excluded (Questions) Excluded (Expired) Exc…" at bounding box center [578, 164] width 131 height 25
click at [513, 152] on select "Choose an option... Pending Applied Excluded (Questions) Excluded (Expired) Exc…" at bounding box center [578, 164] width 131 height 25
click at [675, 171] on div at bounding box center [700, 165] width 67 height 27
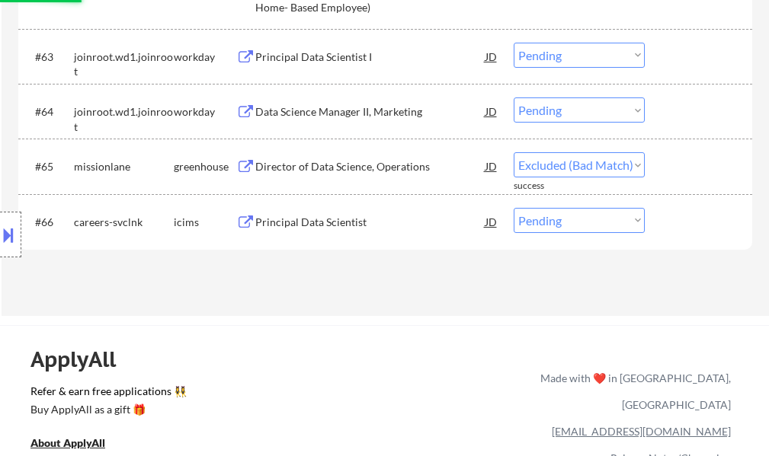
select select ""pending""
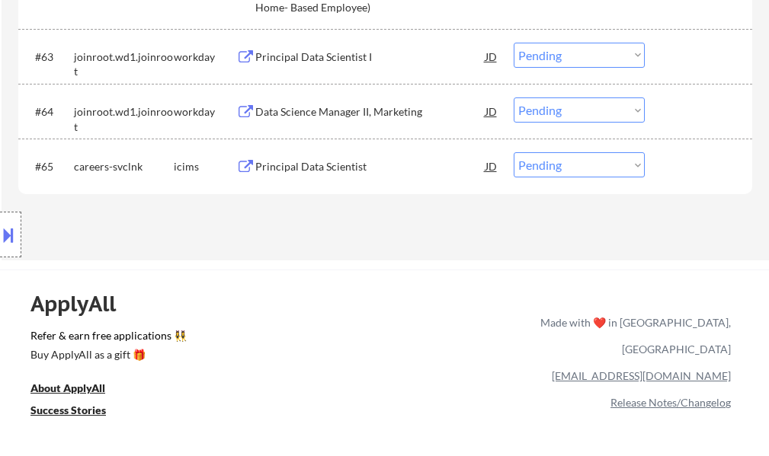
click at [357, 107] on div "Data Science Manager II, Marketing" at bounding box center [370, 111] width 230 height 15
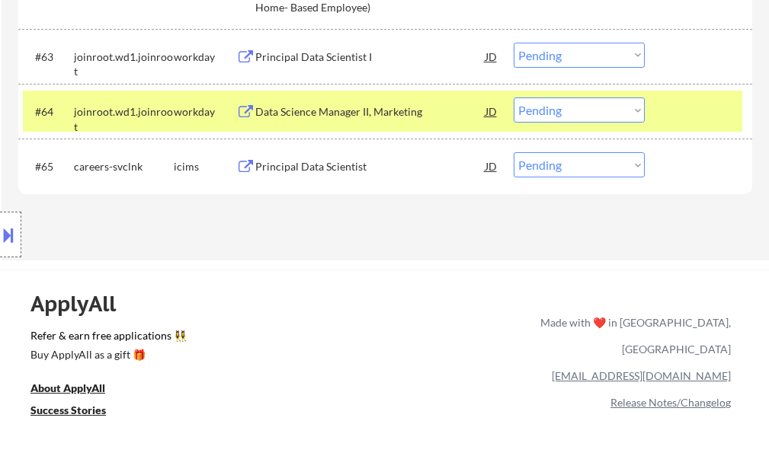
select select ""pending""
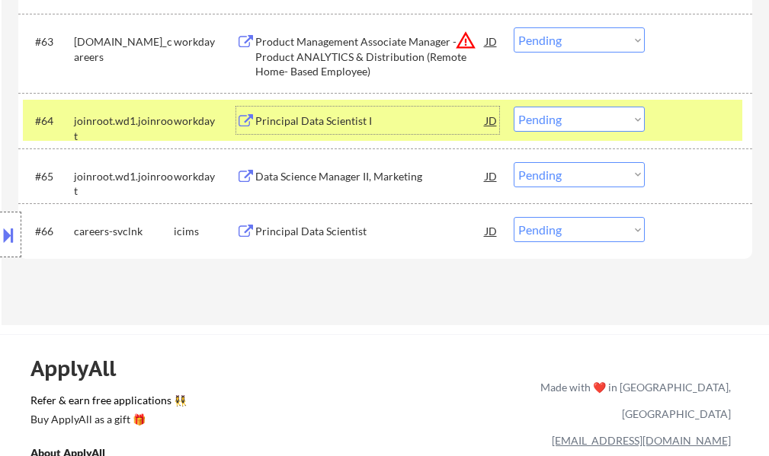
click at [679, 110] on div at bounding box center [700, 120] width 67 height 27
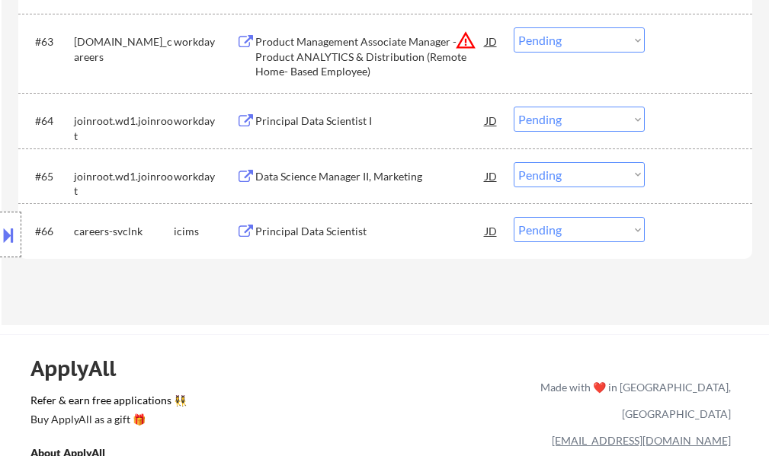
click at [344, 171] on div "Data Science Manager II, Marketing" at bounding box center [370, 176] width 230 height 15
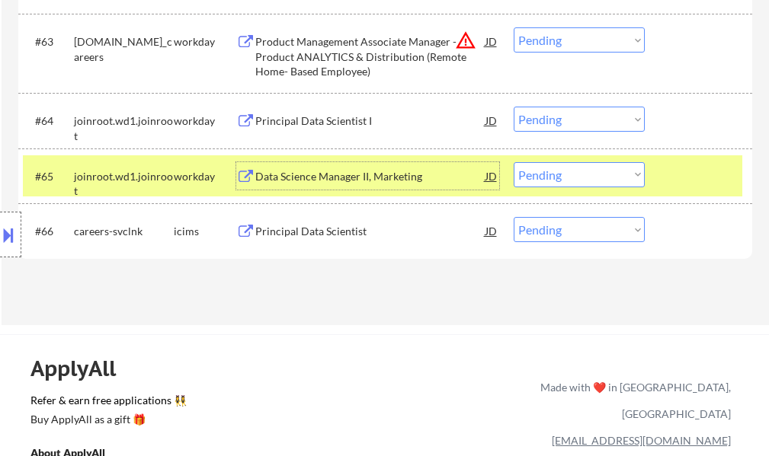
click at [547, 168] on select "Choose an option... Pending Applied Excluded (Questions) Excluded (Expired) Exc…" at bounding box center [578, 174] width 131 height 25
click at [513, 162] on select "Choose an option... Pending Applied Excluded (Questions) Excluded (Expired) Exc…" at bounding box center [578, 174] width 131 height 25
click at [699, 174] on div at bounding box center [700, 175] width 67 height 27
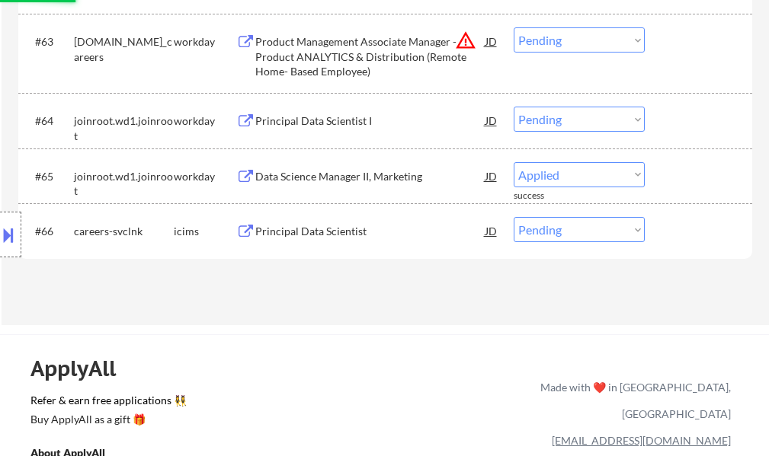
select select ""pending""
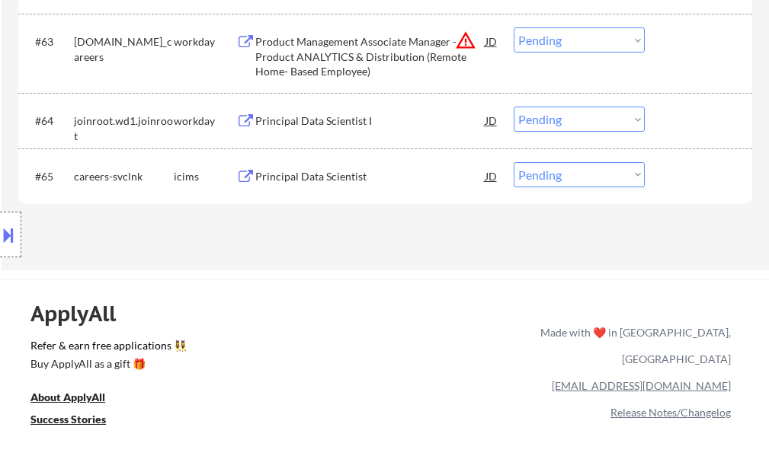
click at [339, 113] on div "Principal Data Scientist I" at bounding box center [370, 120] width 230 height 27
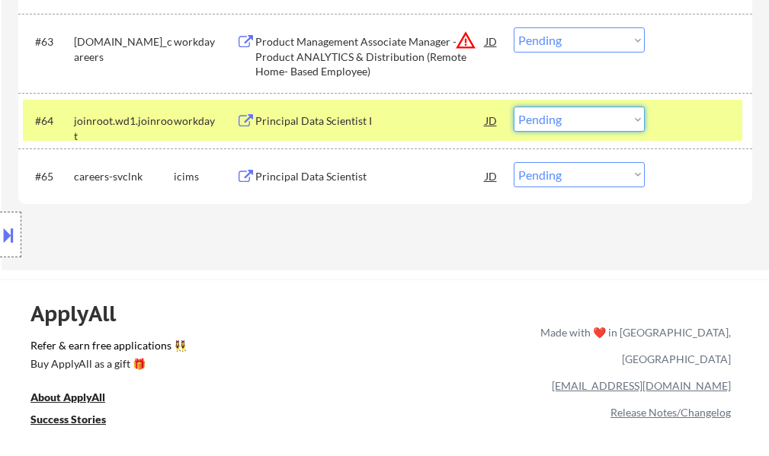
click at [581, 123] on select "Choose an option... Pending Applied Excluded (Questions) Excluded (Expired) Exc…" at bounding box center [578, 119] width 131 height 25
click at [513, 107] on select "Choose an option... Pending Applied Excluded (Questions) Excluded (Expired) Exc…" at bounding box center [578, 119] width 131 height 25
click at [674, 126] on div at bounding box center [700, 120] width 67 height 27
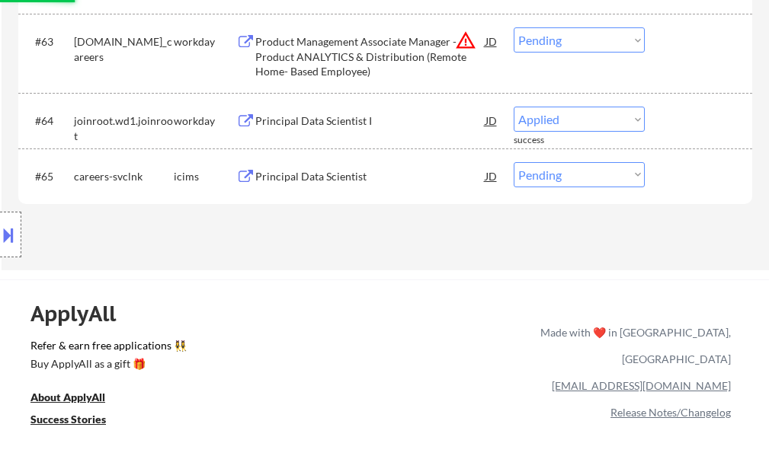
select select ""pending""
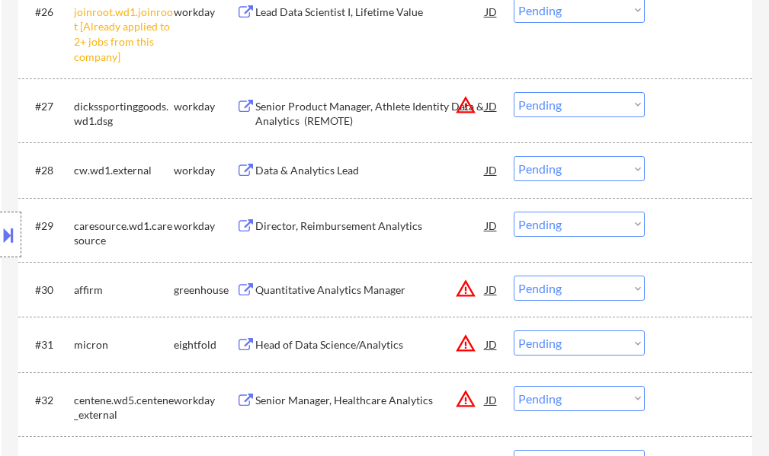
scroll to position [1905, 0]
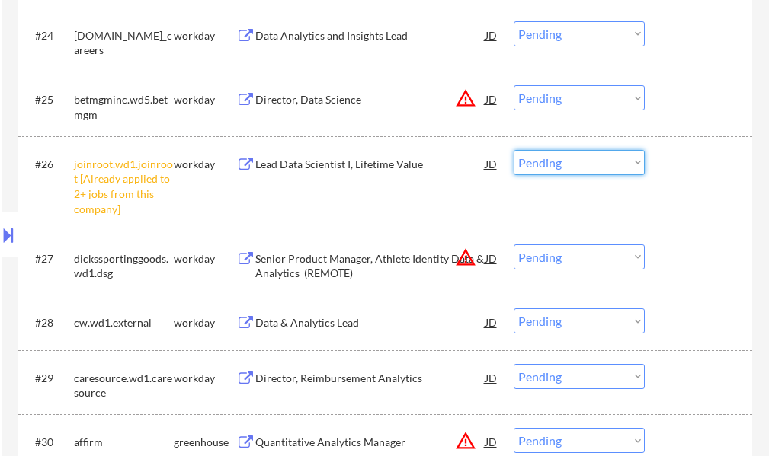
click at [526, 161] on select "Choose an option... Pending Applied Excluded (Questions) Excluded (Expired) Exc…" at bounding box center [578, 162] width 131 height 25
click at [513, 150] on select "Choose an option... Pending Applied Excluded (Questions) Excluded (Expired) Exc…" at bounding box center [578, 162] width 131 height 25
select select ""pending""
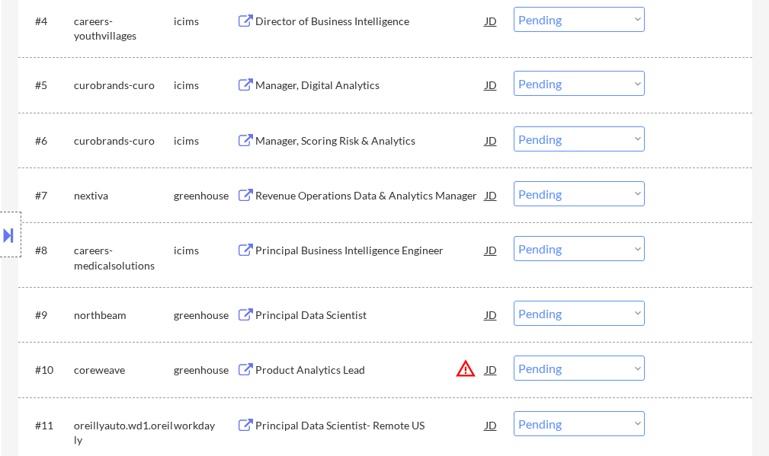
scroll to position [686, 0]
click at [315, 197] on div "Revenue Operations Data & Analytics Manager" at bounding box center [370, 194] width 230 height 15
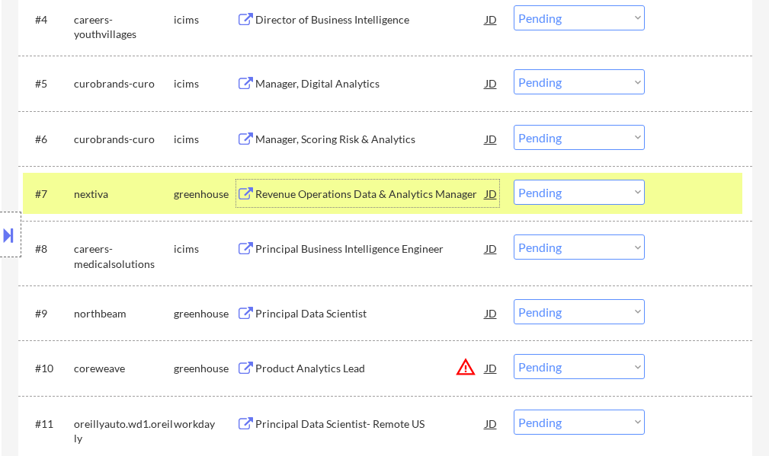
click at [660, 199] on div "#7 nextiva greenhouse Revenue Operations Data & Analytics Manager JD Choose an …" at bounding box center [382, 193] width 719 height 41
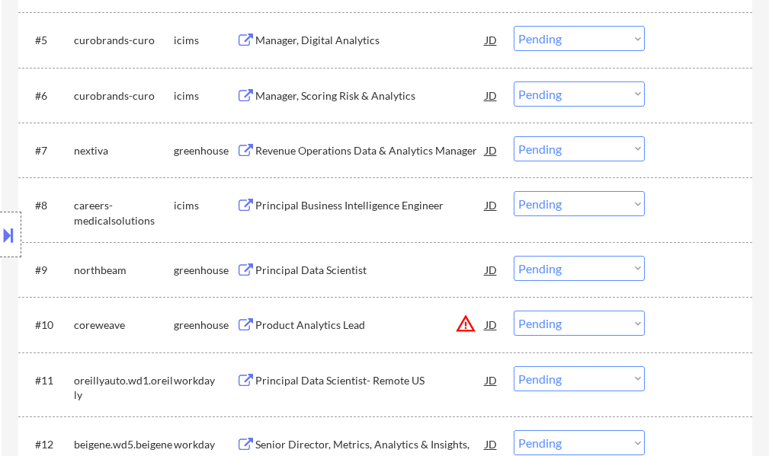
scroll to position [838, 0]
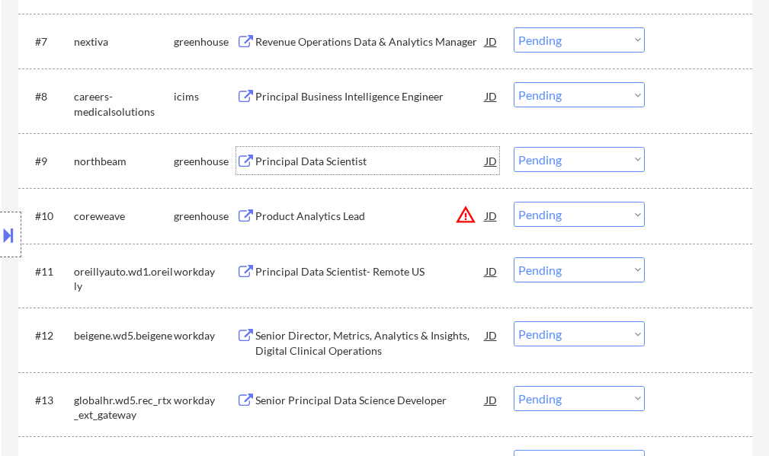
click at [350, 170] on div "Principal Data Scientist" at bounding box center [370, 160] width 230 height 27
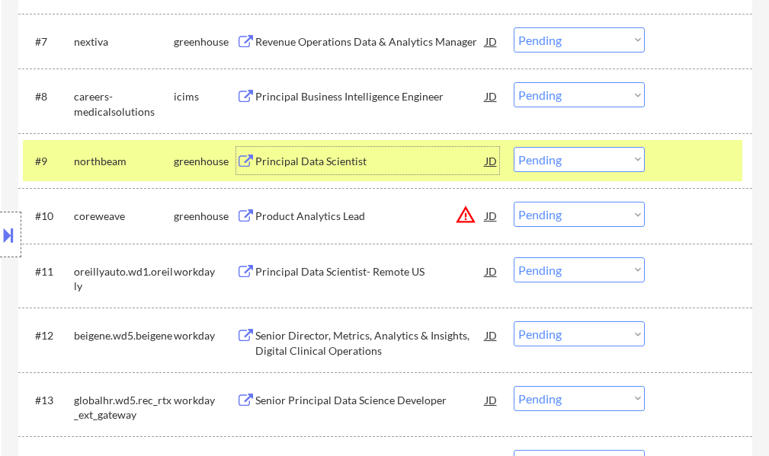
click at [554, 166] on select "Choose an option... Pending Applied Excluded (Questions) Excluded (Expired) Exc…" at bounding box center [578, 159] width 131 height 25
click at [513, 147] on select "Choose an option... Pending Applied Excluded (Questions) Excluded (Expired) Exc…" at bounding box center [578, 159] width 131 height 25
click at [690, 159] on div at bounding box center [700, 160] width 67 height 27
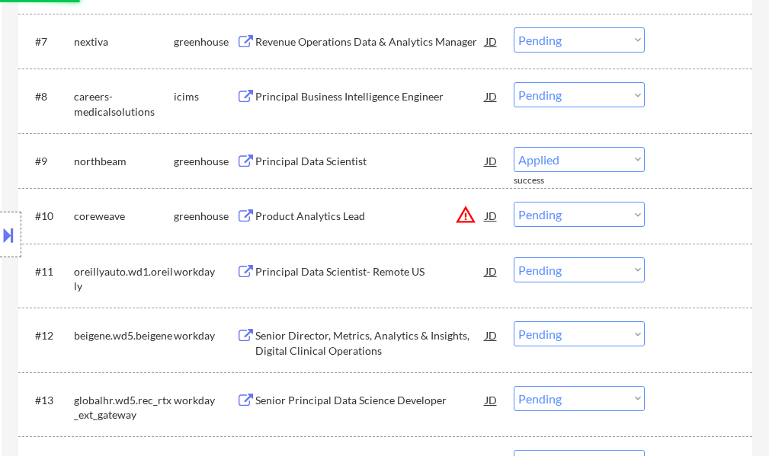
select select ""pending""
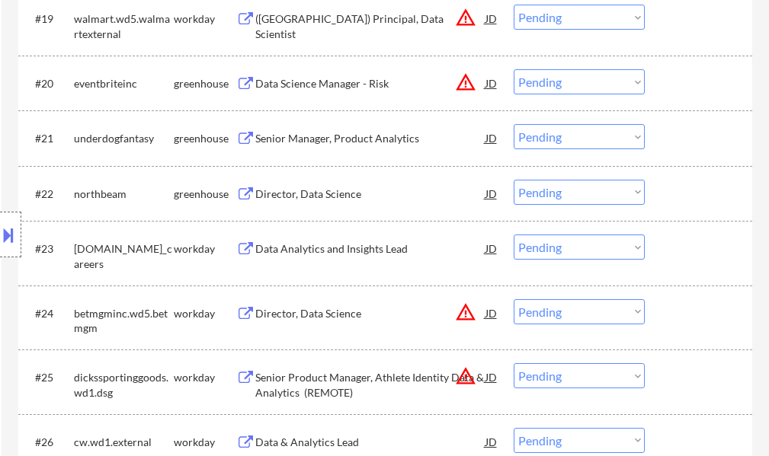
scroll to position [1600, 0]
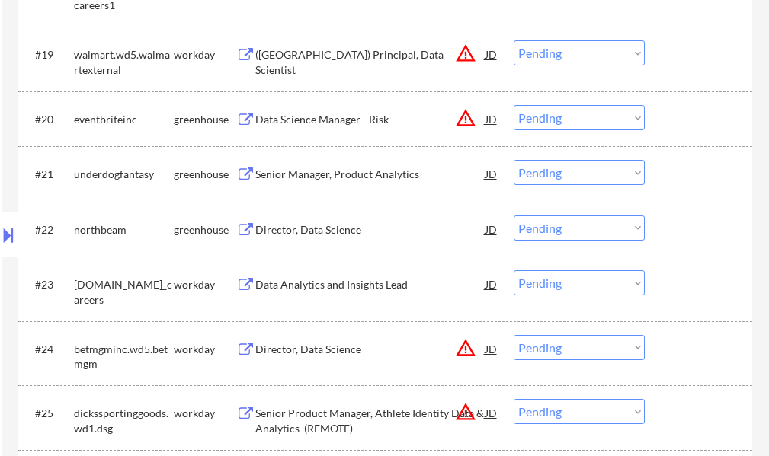
click at [313, 171] on div "Senior Manager, Product Analytics" at bounding box center [370, 174] width 230 height 15
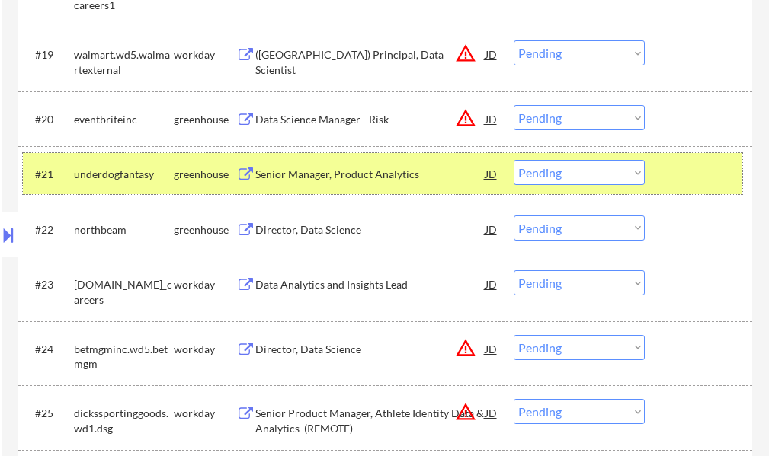
click at [694, 181] on div at bounding box center [700, 173] width 67 height 27
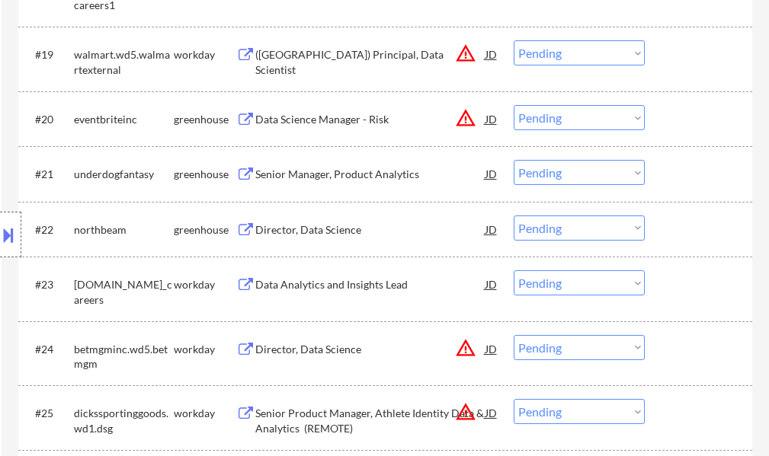
click at [298, 232] on div "Director, Data Science" at bounding box center [370, 229] width 230 height 15
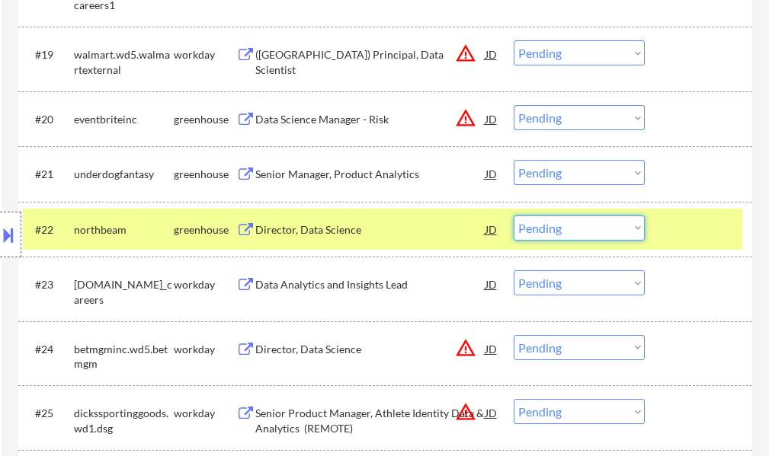
click at [593, 235] on select "Choose an option... Pending Applied Excluded (Questions) Excluded (Expired) Exc…" at bounding box center [578, 228] width 131 height 25
click at [513, 216] on select "Choose an option... Pending Applied Excluded (Questions) Excluded (Expired) Exc…" at bounding box center [578, 228] width 131 height 25
click at [688, 235] on div at bounding box center [700, 229] width 67 height 27
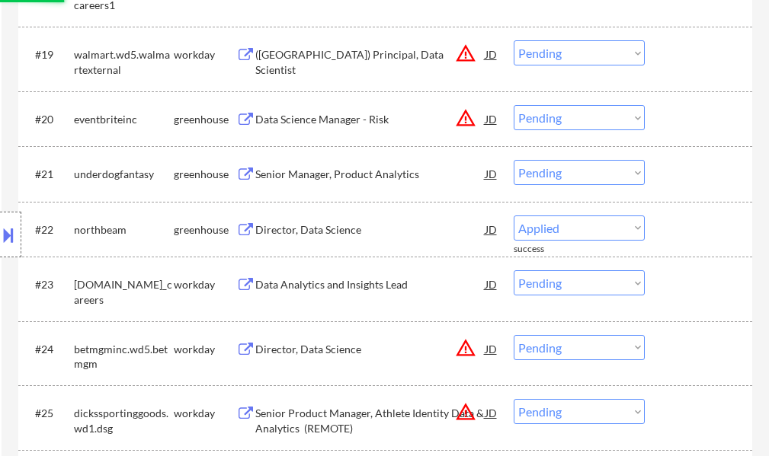
select select ""pending""
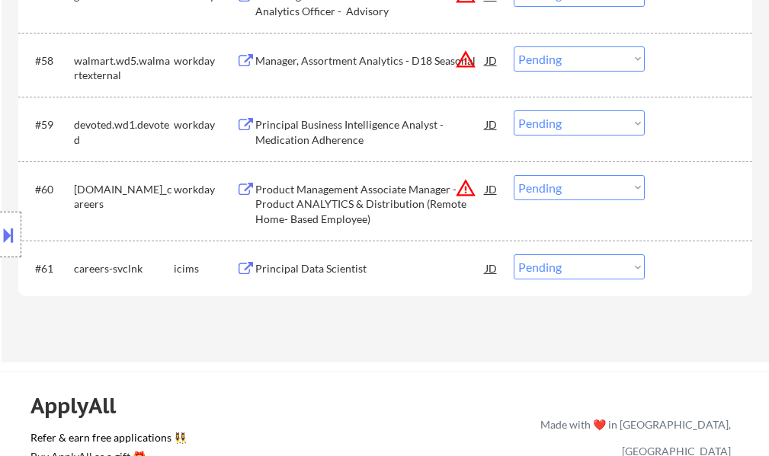
scroll to position [4114, 0]
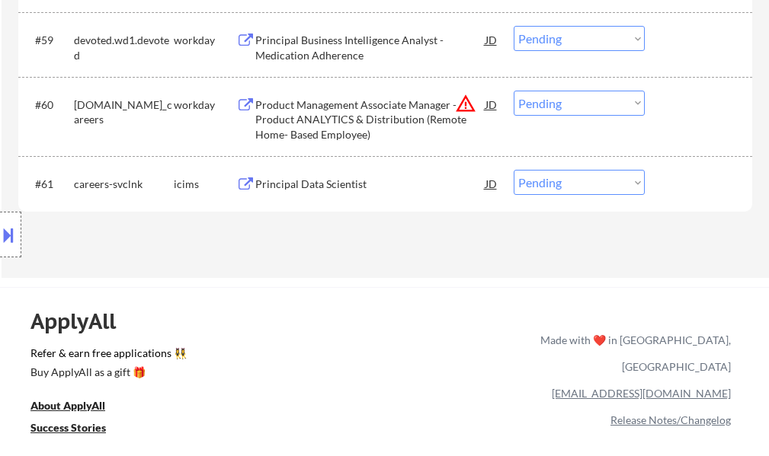
click at [295, 137] on div "Product Management Associate Manager - Product ANALYTICS & Distribution (Remote…" at bounding box center [370, 120] width 230 height 45
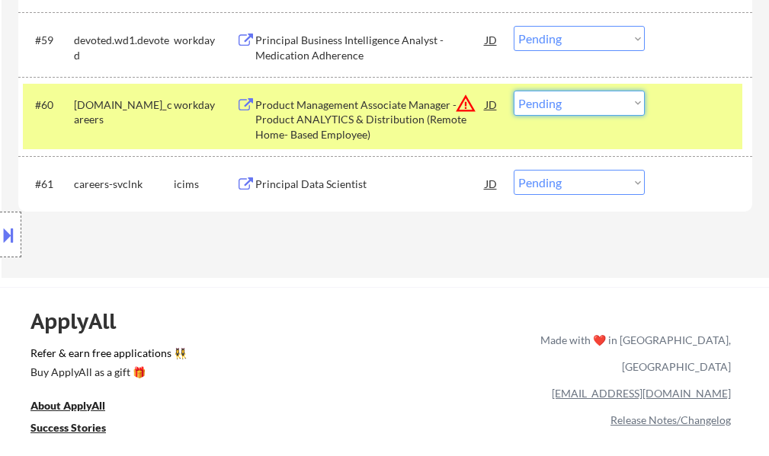
click at [549, 102] on select "Choose an option... Pending Applied Excluded (Questions) Excluded (Expired) Exc…" at bounding box center [578, 103] width 131 height 25
click at [513, 91] on select "Choose an option... Pending Applied Excluded (Questions) Excluded (Expired) Exc…" at bounding box center [578, 103] width 131 height 25
click at [674, 122] on div "#60 [DOMAIN_NAME]_careers workday Product Management Associate Manager - Produc…" at bounding box center [382, 117] width 719 height 66
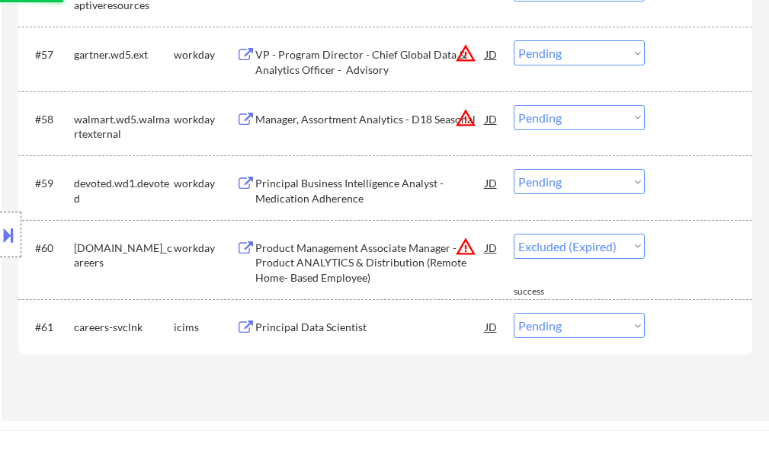
scroll to position [3962, 0]
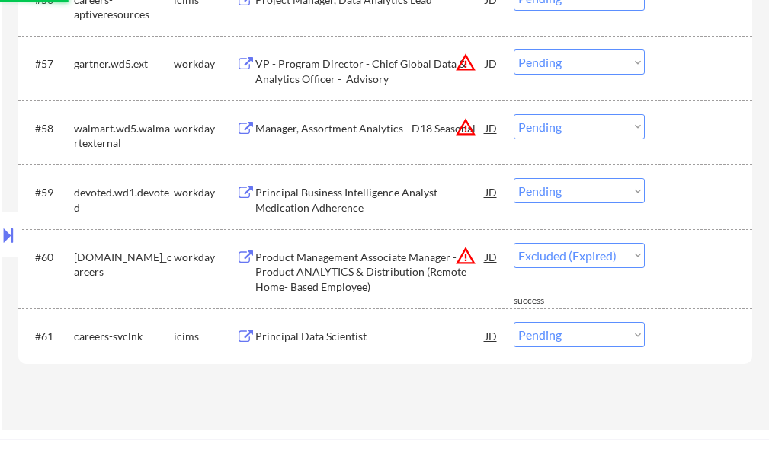
select select ""pending""
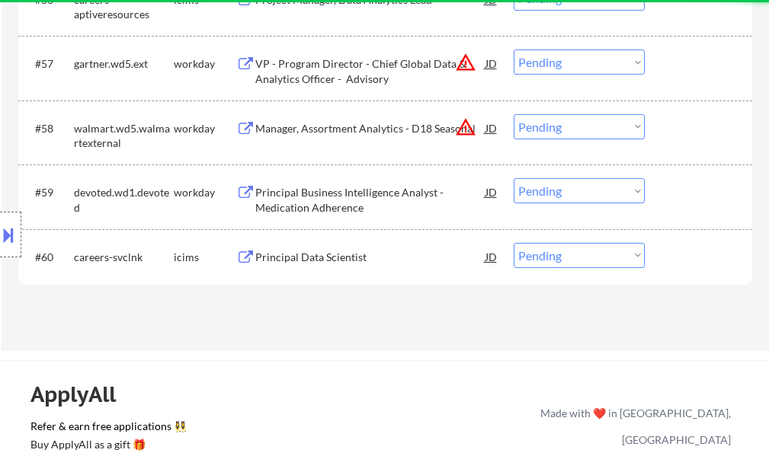
click at [367, 197] on div "Principal Business Intelligence Analyst - Medication Adherence" at bounding box center [370, 200] width 230 height 30
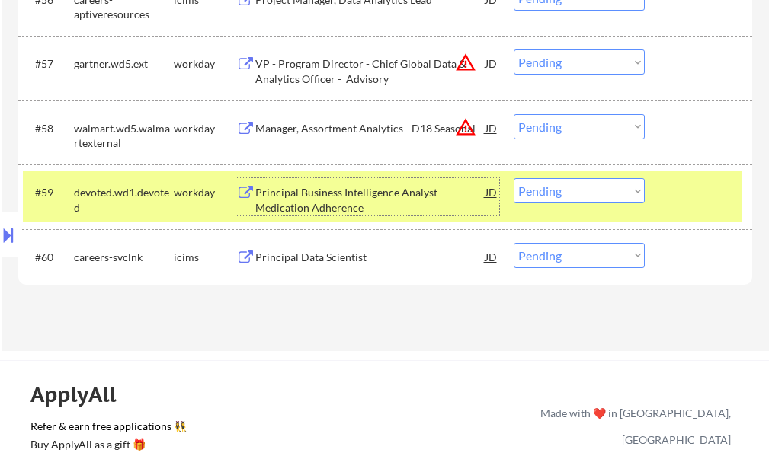
click at [574, 182] on select "Choose an option... Pending Applied Excluded (Questions) Excluded (Expired) Exc…" at bounding box center [578, 190] width 131 height 25
click at [513, 178] on select "Choose an option... Pending Applied Excluded (Questions) Excluded (Expired) Exc…" at bounding box center [578, 190] width 131 height 25
click at [673, 202] on div at bounding box center [700, 191] width 67 height 27
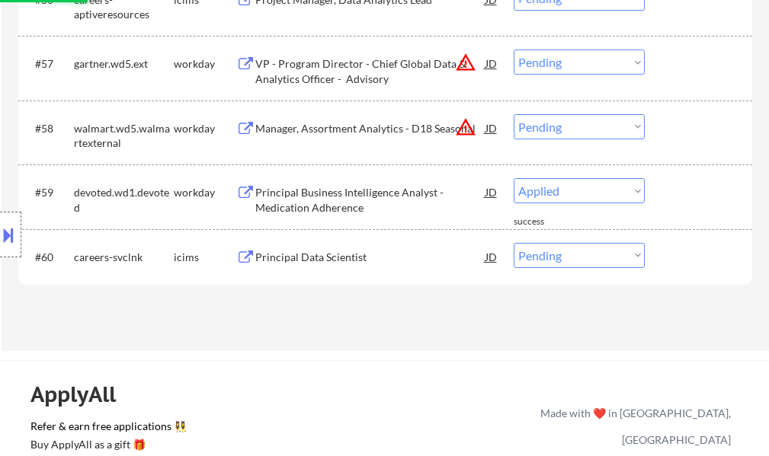
select select ""pending""
